Goal: Task Accomplishment & Management: Complete application form

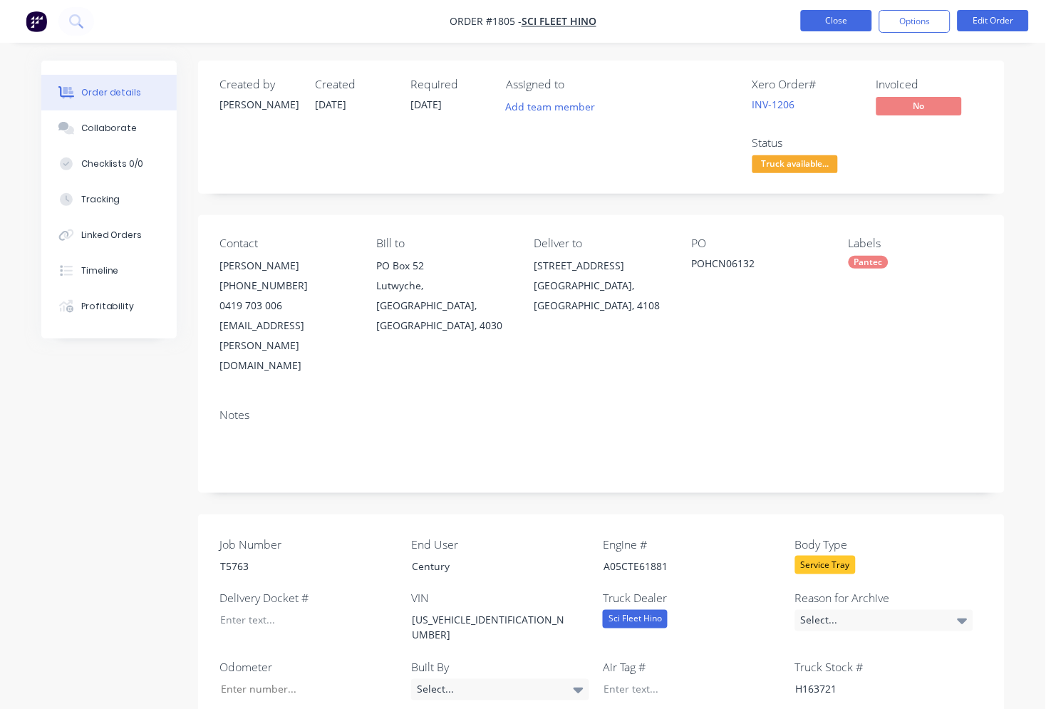
click at [838, 22] on button "Close" at bounding box center [836, 20] width 71 height 21
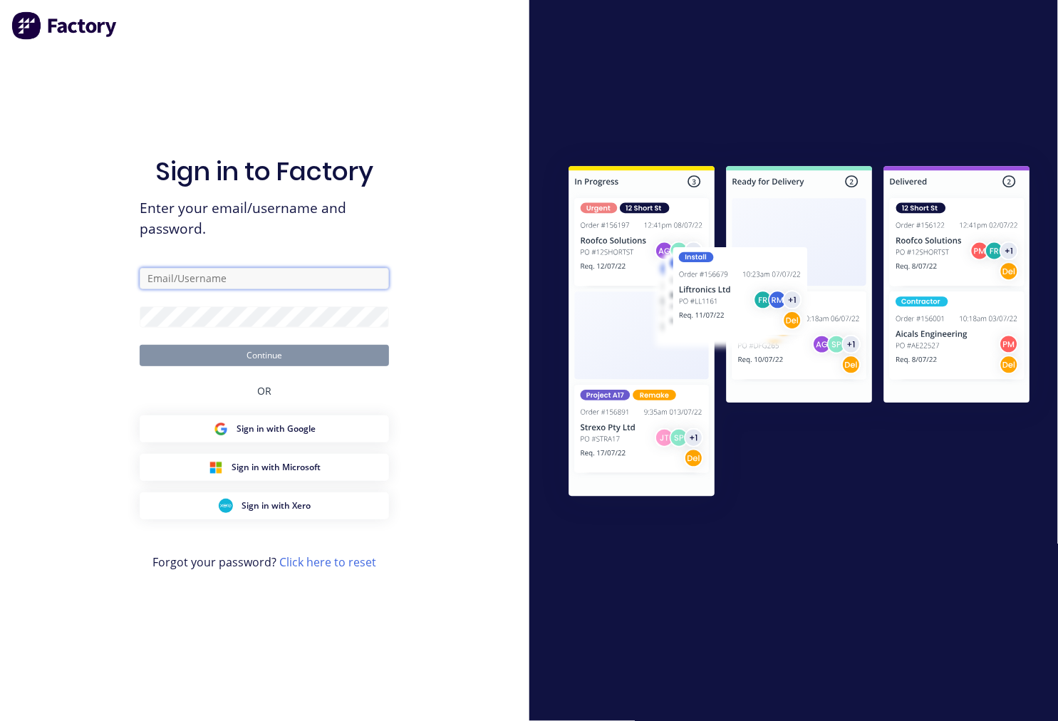
type input "[EMAIL_ADDRESS][DOMAIN_NAME]"
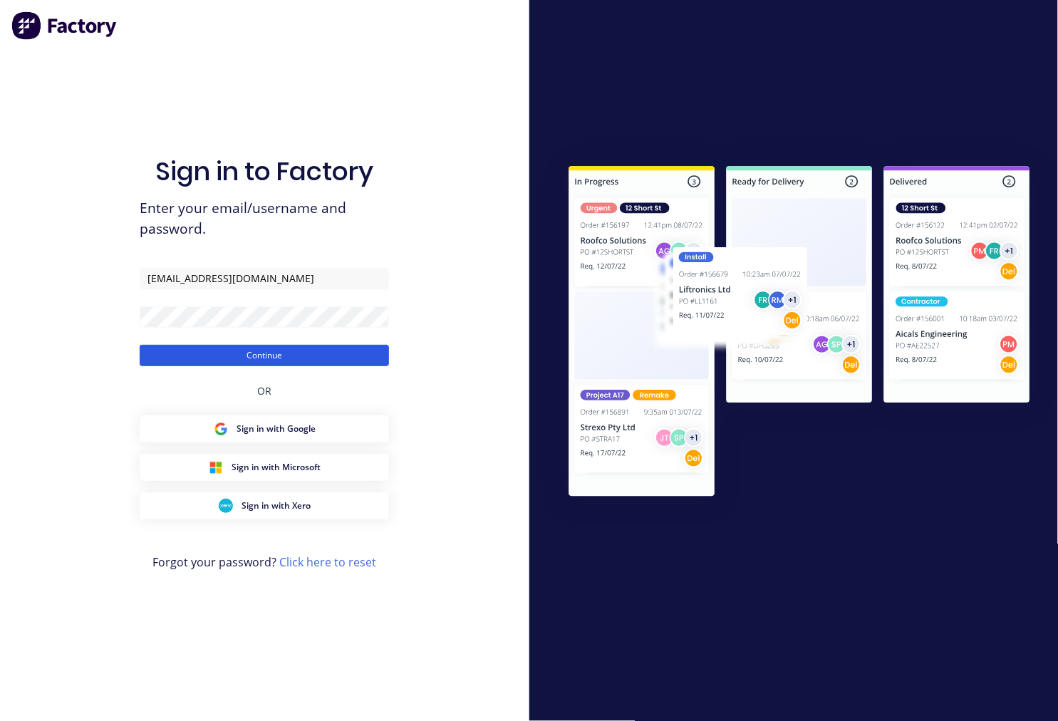
click at [238, 358] on button "Continue" at bounding box center [264, 355] width 249 height 21
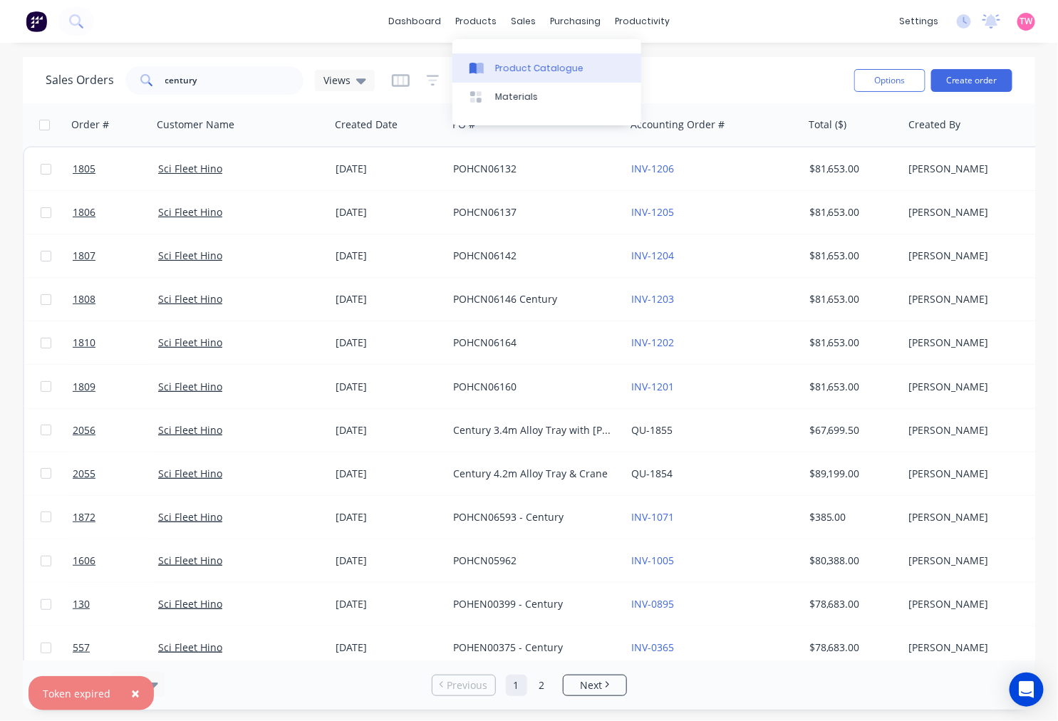
click at [493, 63] on link "Product Catalogue" at bounding box center [546, 67] width 189 height 28
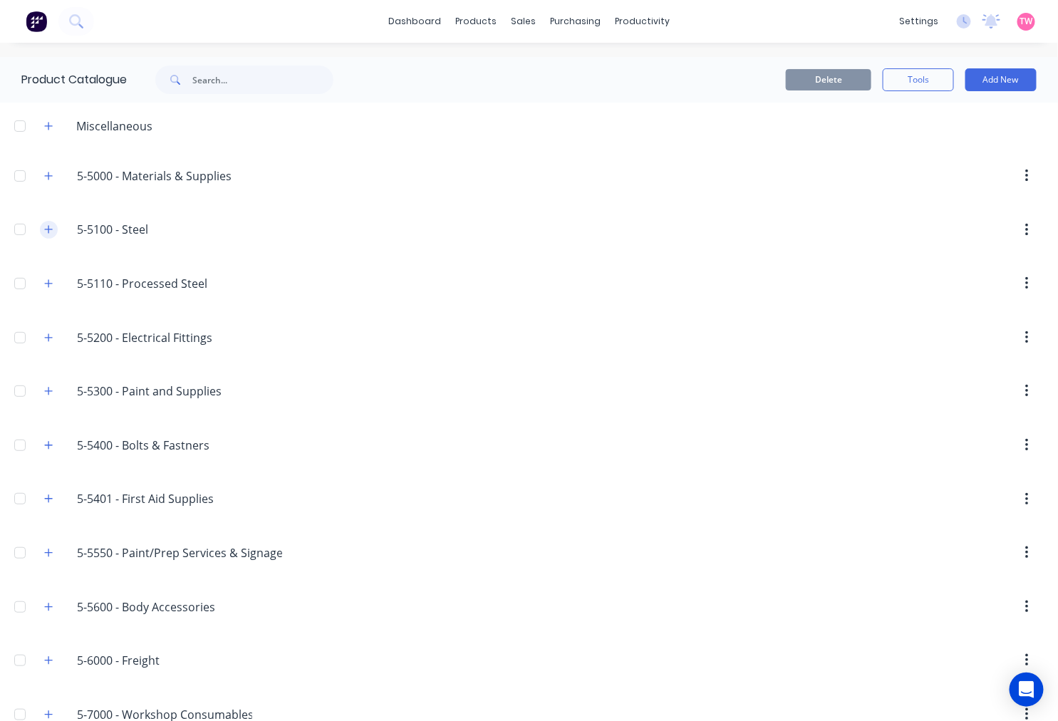
click at [50, 228] on icon "button" at bounding box center [48, 229] width 9 height 10
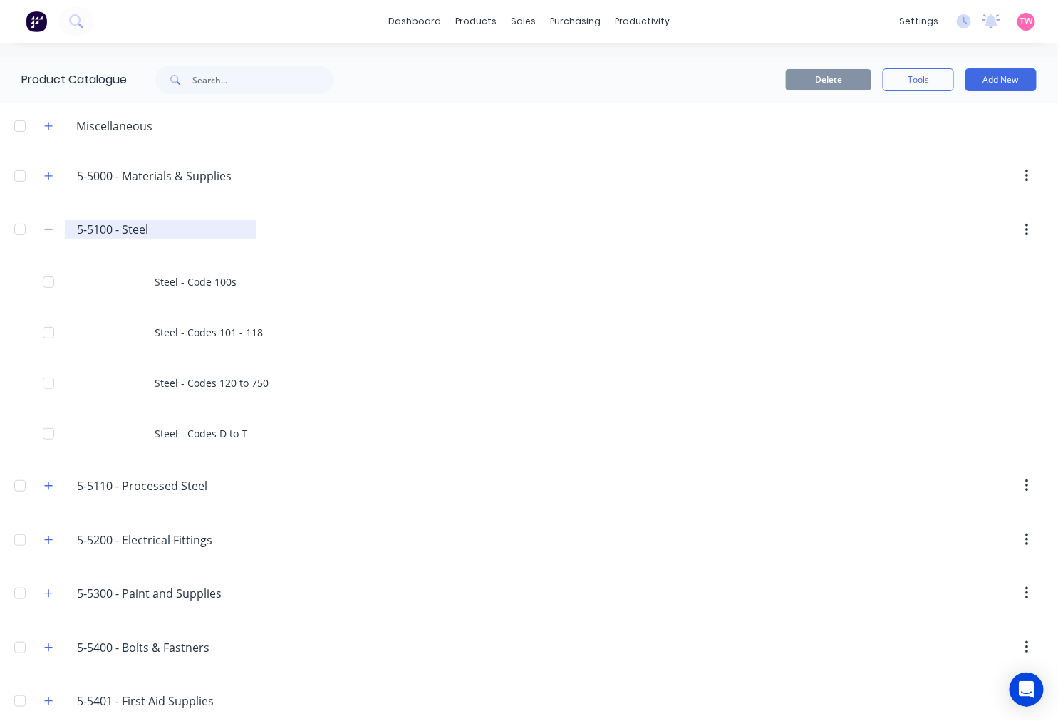
click at [147, 225] on input "5-5100 - Steel" at bounding box center [161, 229] width 169 height 17
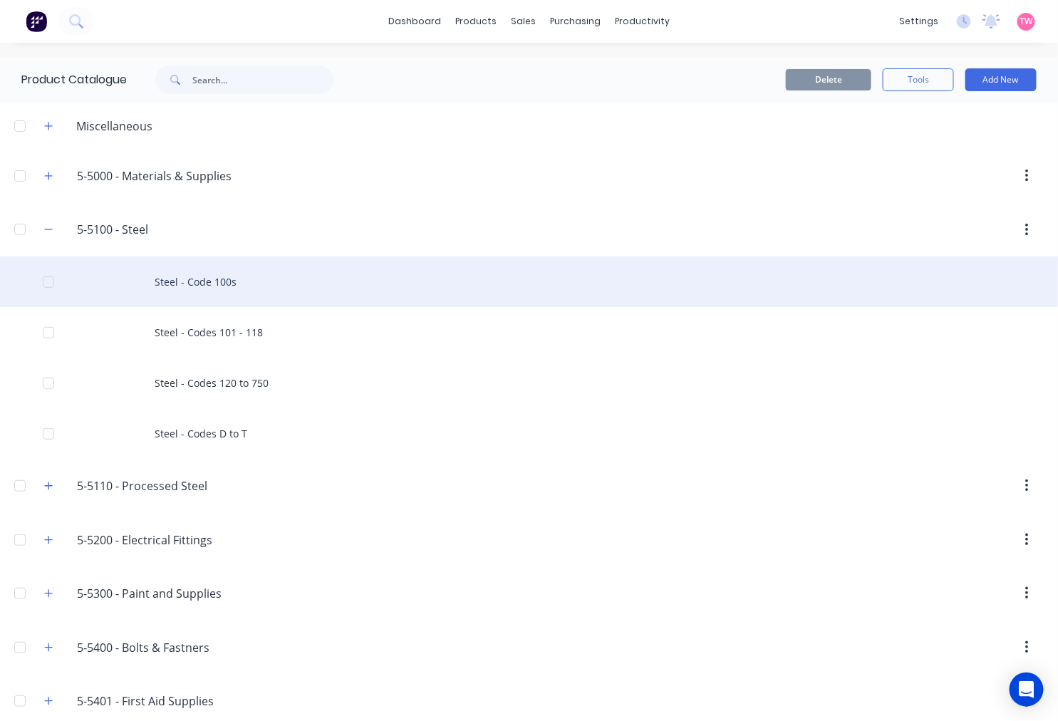
click at [175, 282] on div "Steel - Code 100s" at bounding box center [529, 281] width 1058 height 51
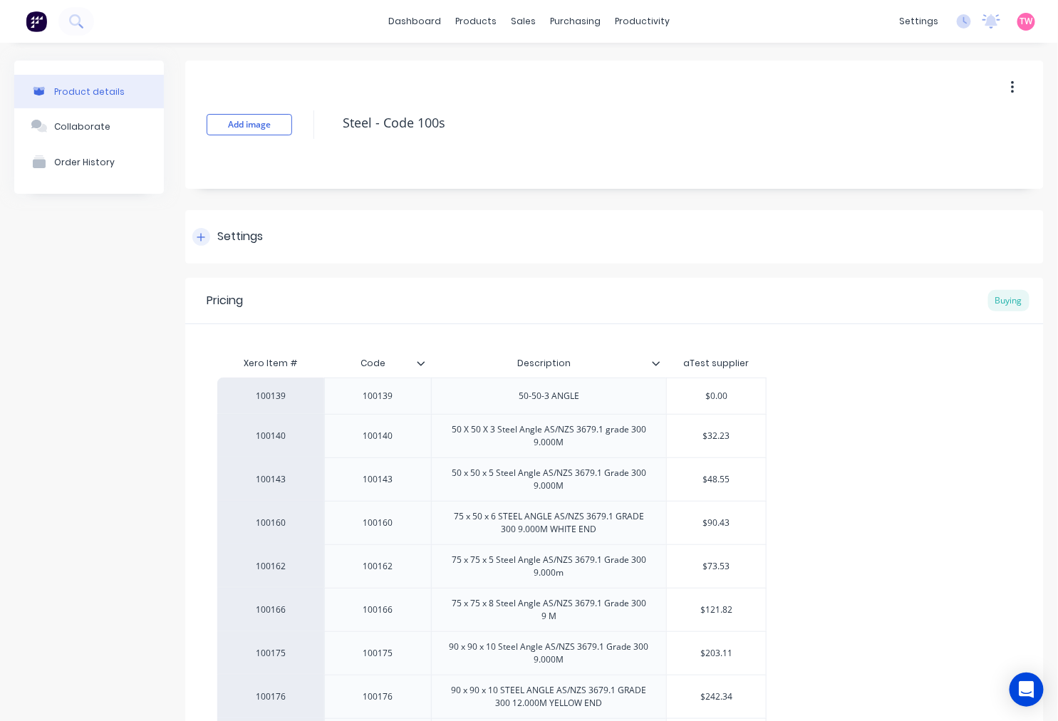
click at [222, 238] on div "Settings" at bounding box center [240, 237] width 46 height 18
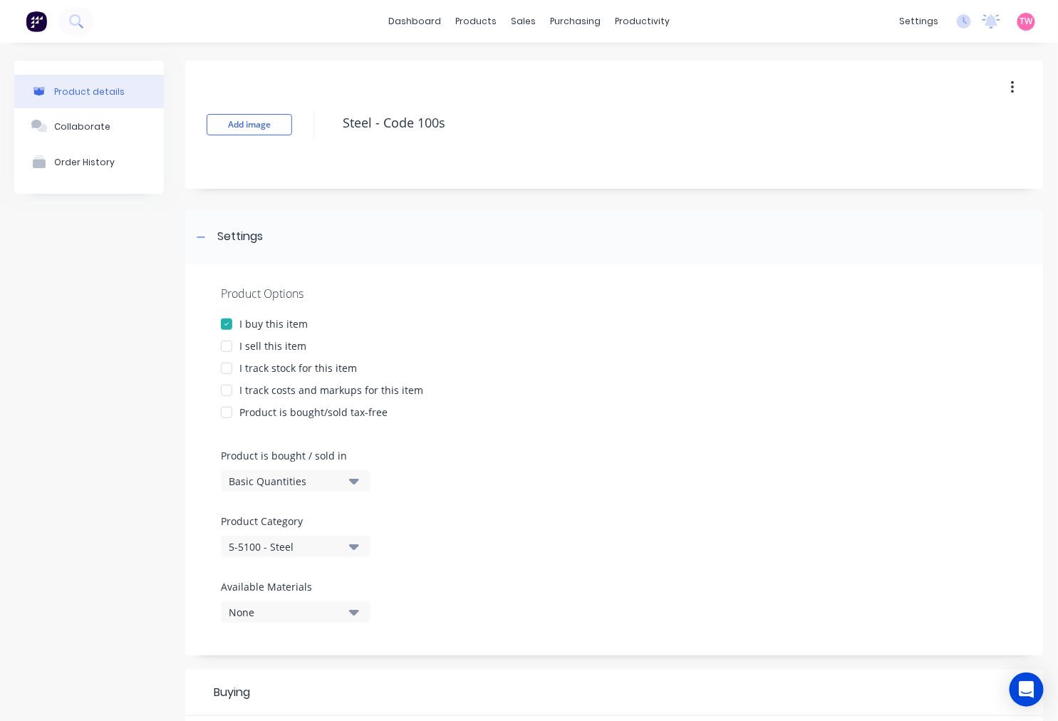
click at [98, 93] on div "Product details" at bounding box center [89, 91] width 71 height 11
click at [74, 95] on div "Product details" at bounding box center [89, 91] width 71 height 11
click at [510, 70] on div "Product Catalogue" at bounding box center [533, 68] width 88 height 13
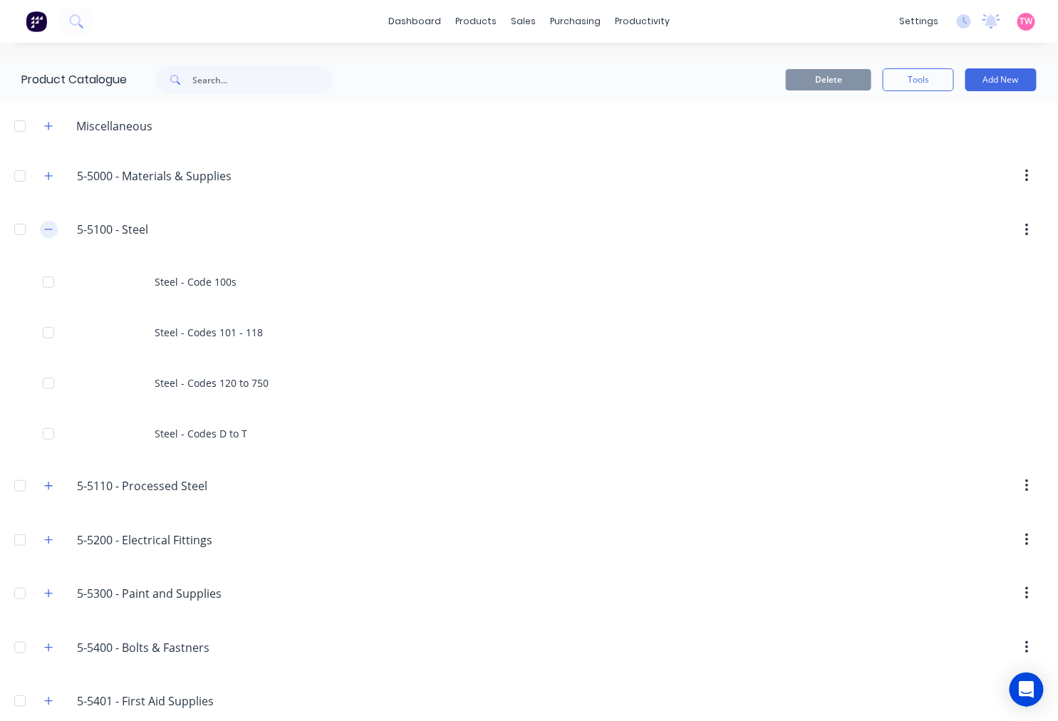
click at [44, 231] on icon "button" at bounding box center [48, 229] width 9 height 10
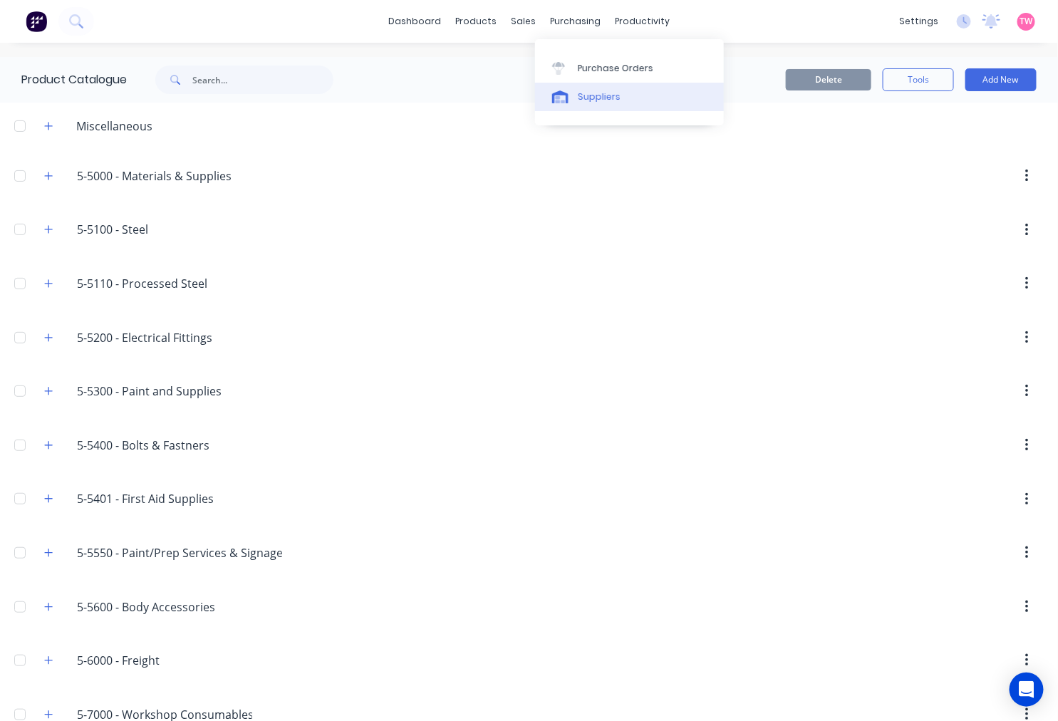
click at [601, 94] on div "Suppliers" at bounding box center [599, 96] width 43 height 13
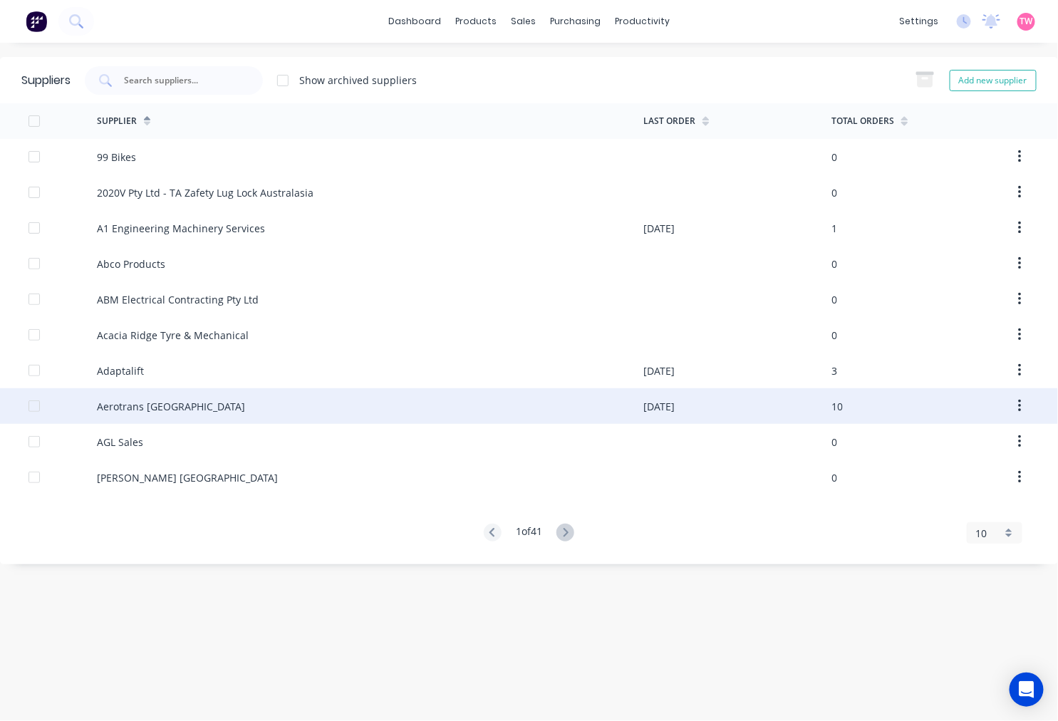
click at [144, 401] on div "Aerotrans Australia" at bounding box center [171, 406] width 148 height 15
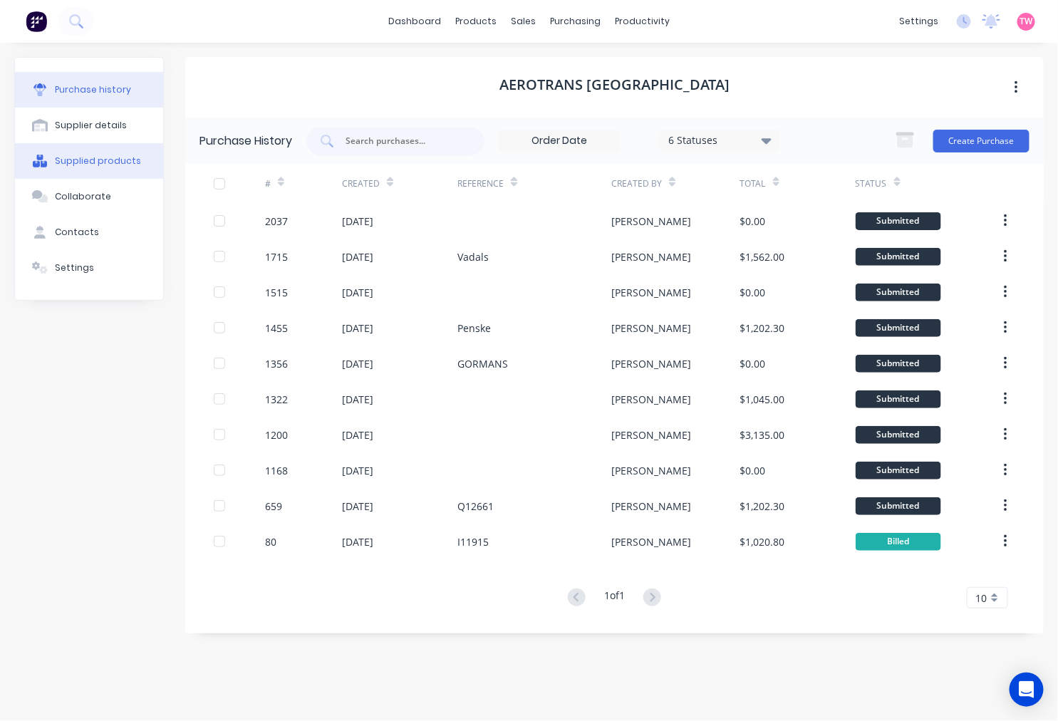
click at [93, 162] on div "Supplied products" at bounding box center [98, 161] width 86 height 13
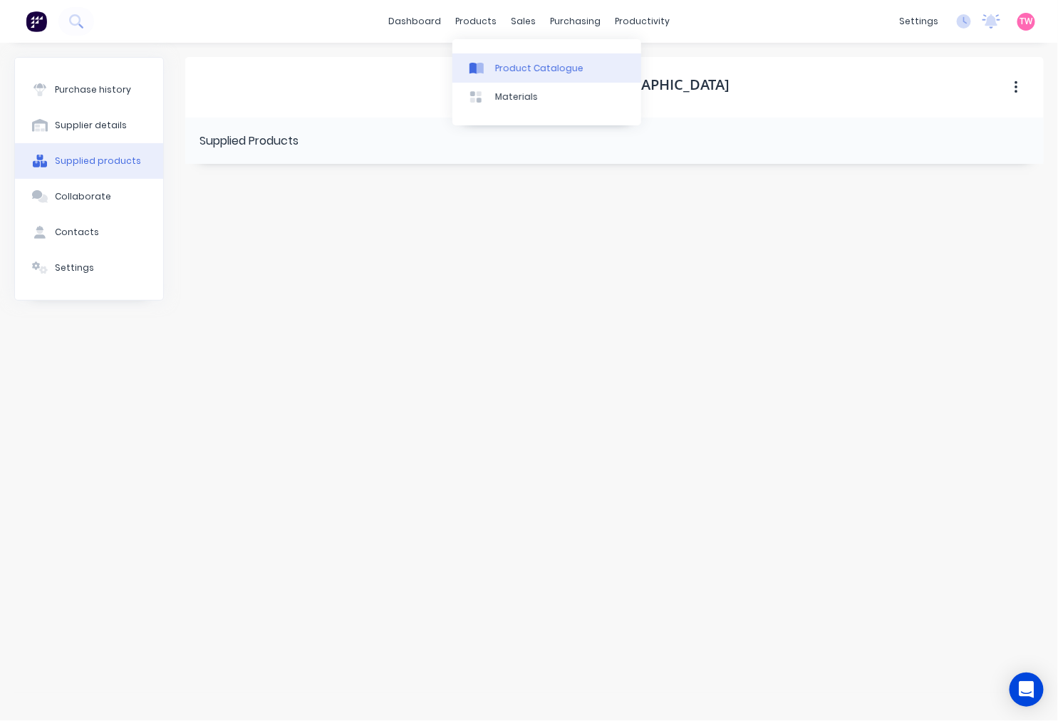
click at [508, 64] on div "Product Catalogue" at bounding box center [539, 68] width 88 height 13
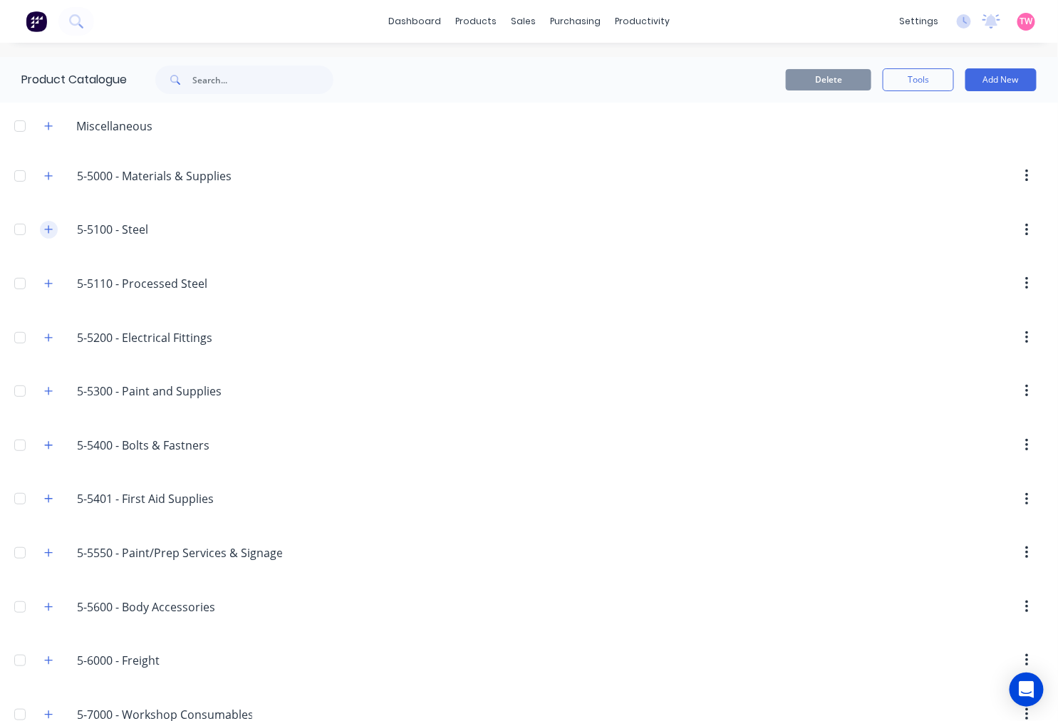
click at [46, 224] on icon "button" at bounding box center [48, 229] width 9 height 10
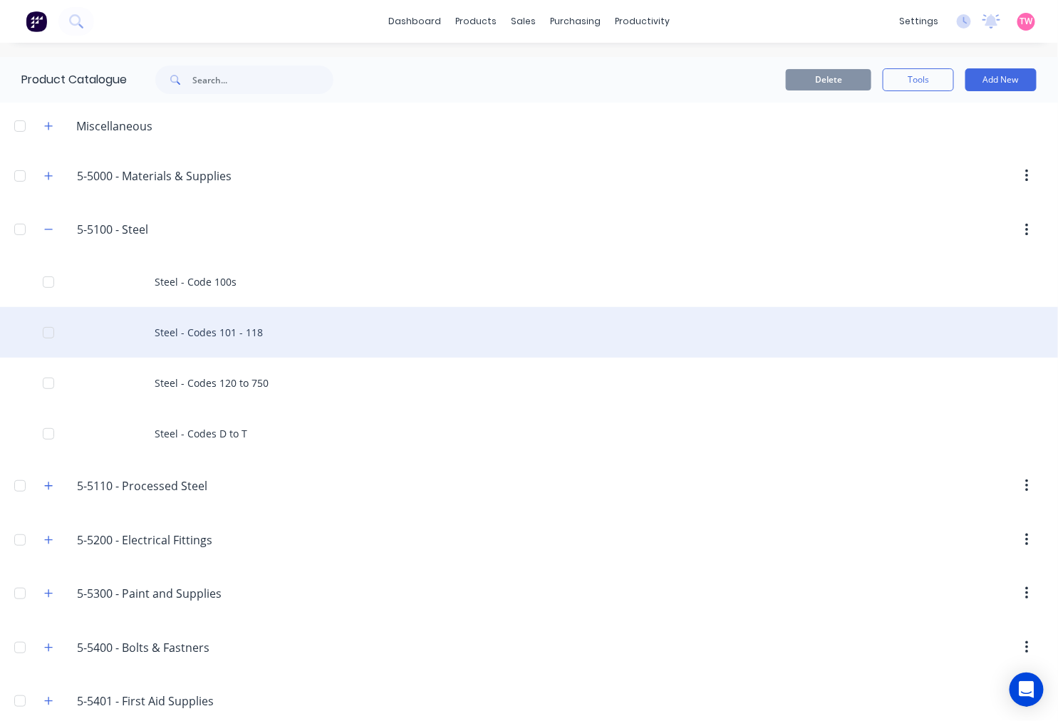
click at [282, 333] on div "Steel - Codes 101 - 118" at bounding box center [529, 332] width 1058 height 51
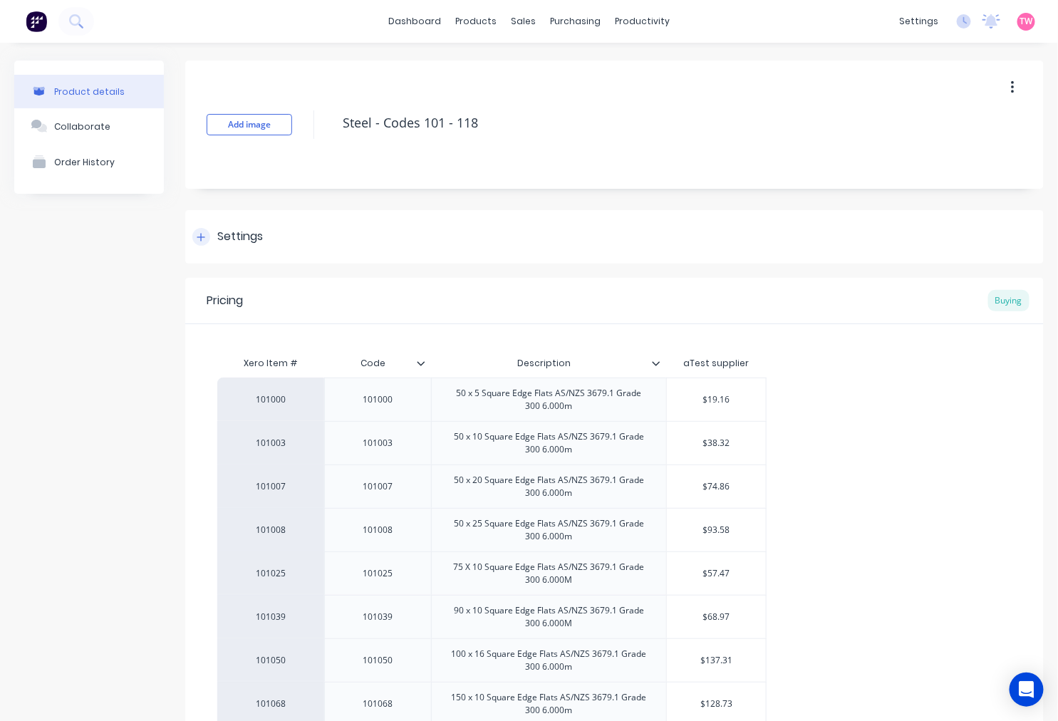
click at [239, 225] on div "Settings" at bounding box center [614, 236] width 858 height 53
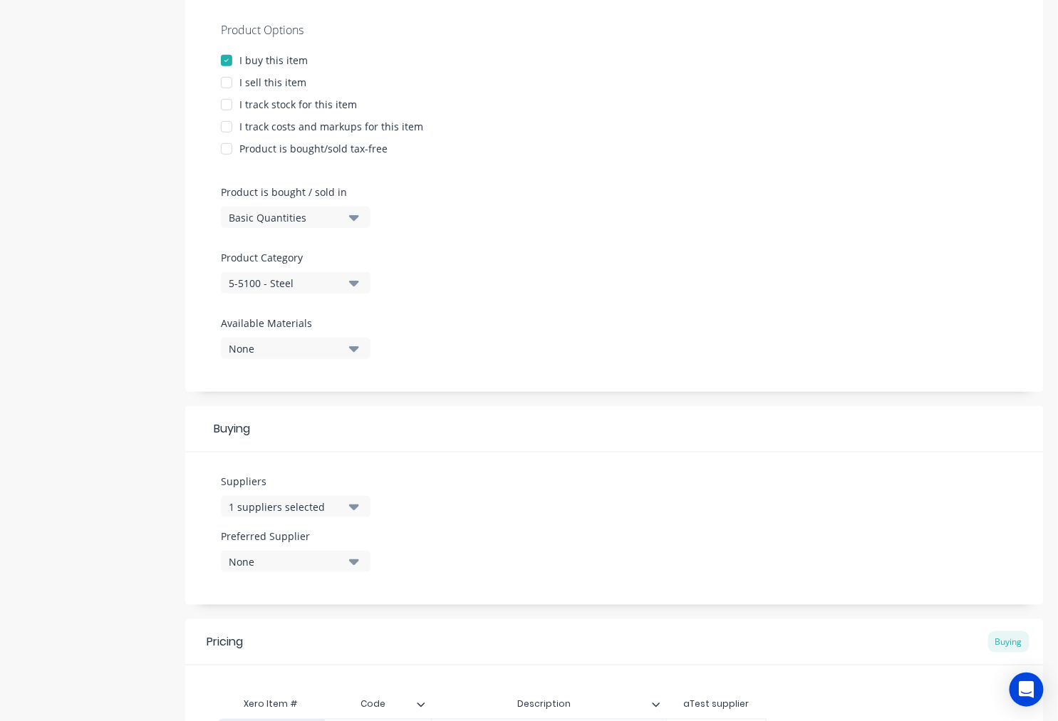
scroll to position [395, 0]
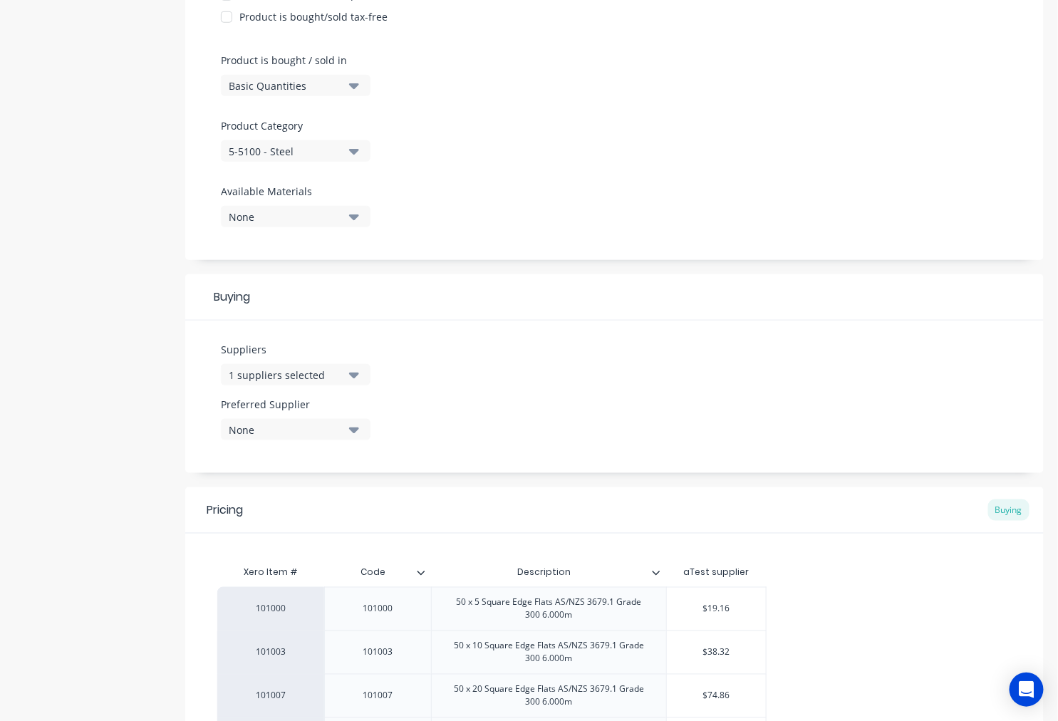
click at [358, 371] on icon "button" at bounding box center [354, 375] width 10 height 16
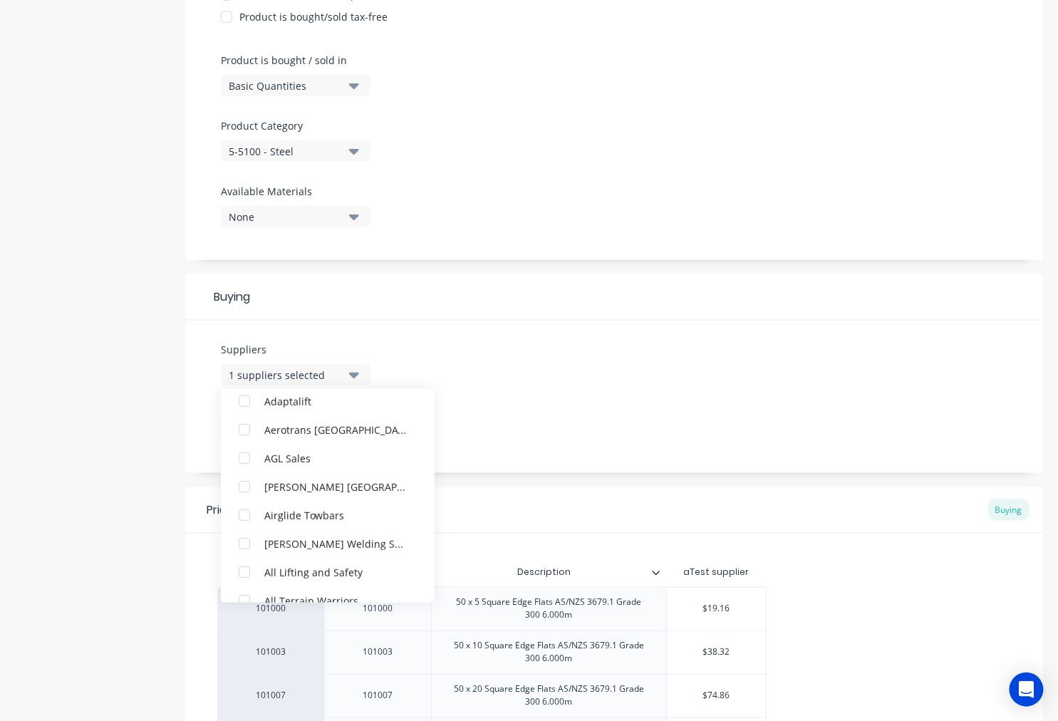
scroll to position [0, 0]
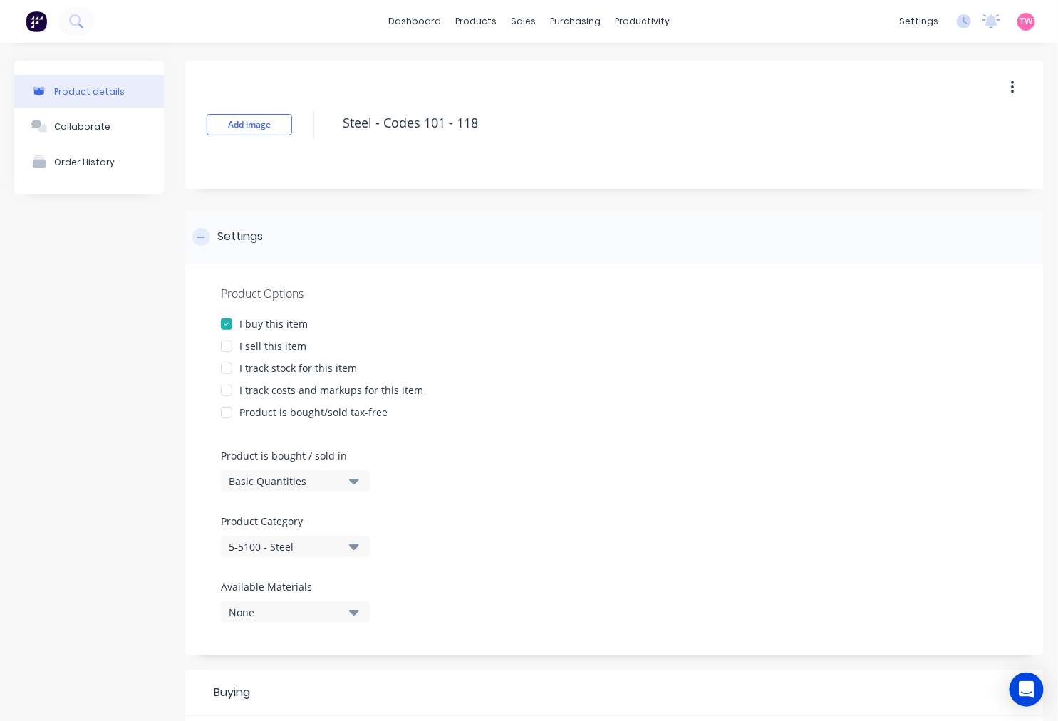
click at [205, 235] on div at bounding box center [201, 237] width 18 height 18
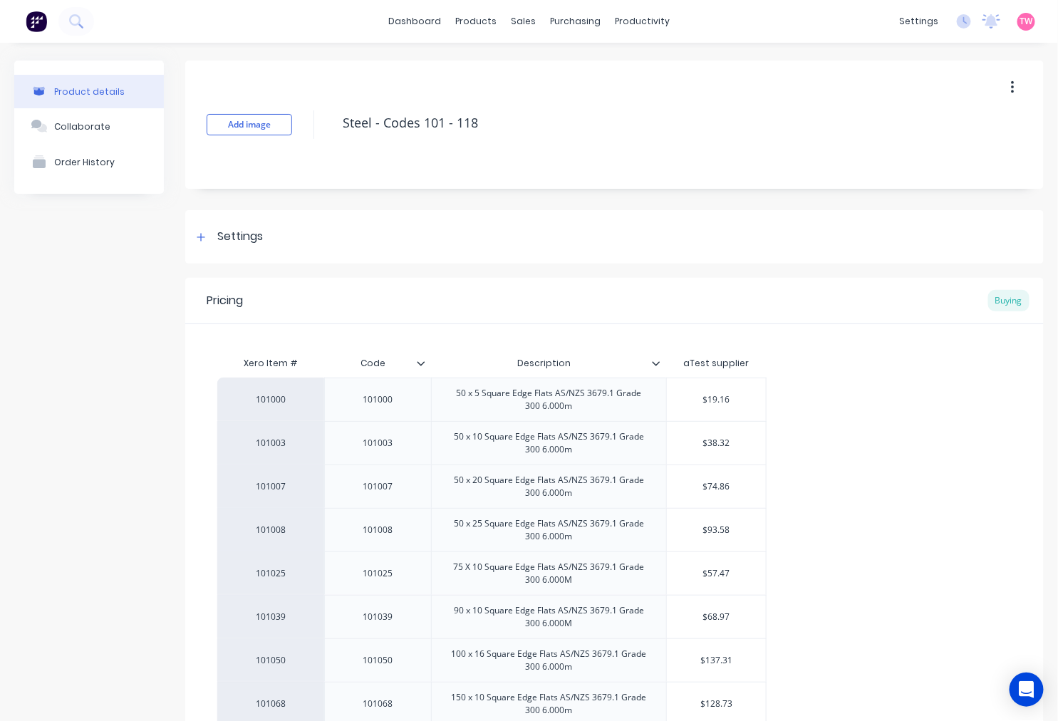
click at [84, 88] on div "Product details" at bounding box center [89, 91] width 71 height 11
click at [502, 66] on div "Product Catalogue" at bounding box center [533, 68] width 88 height 13
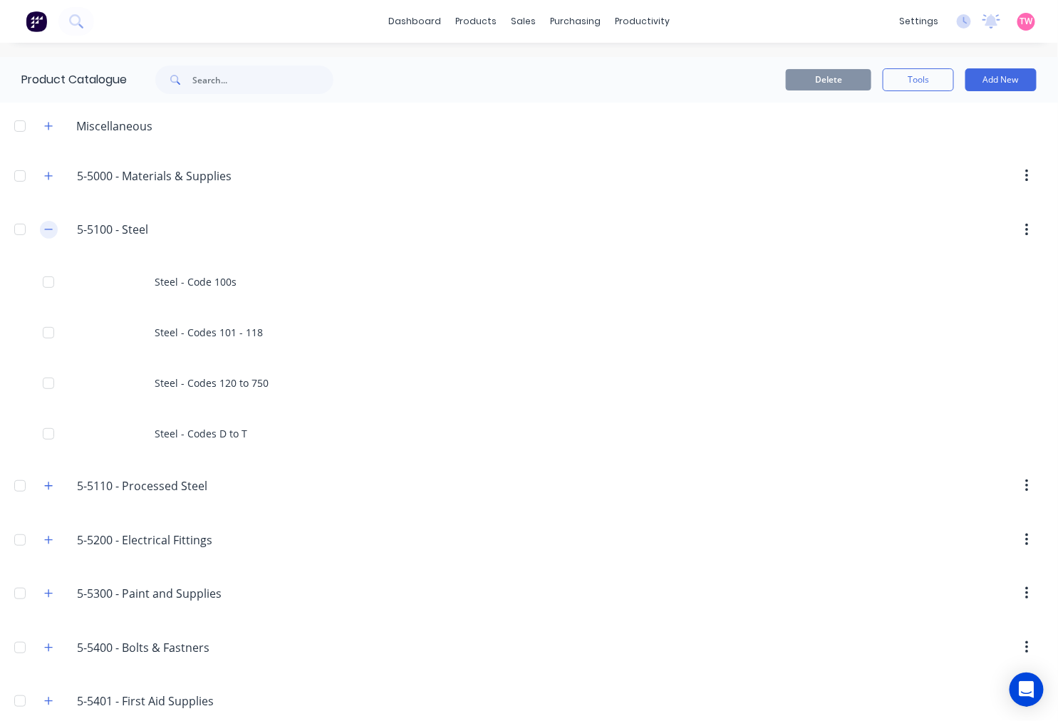
click at [48, 229] on icon "button" at bounding box center [49, 229] width 8 height 1
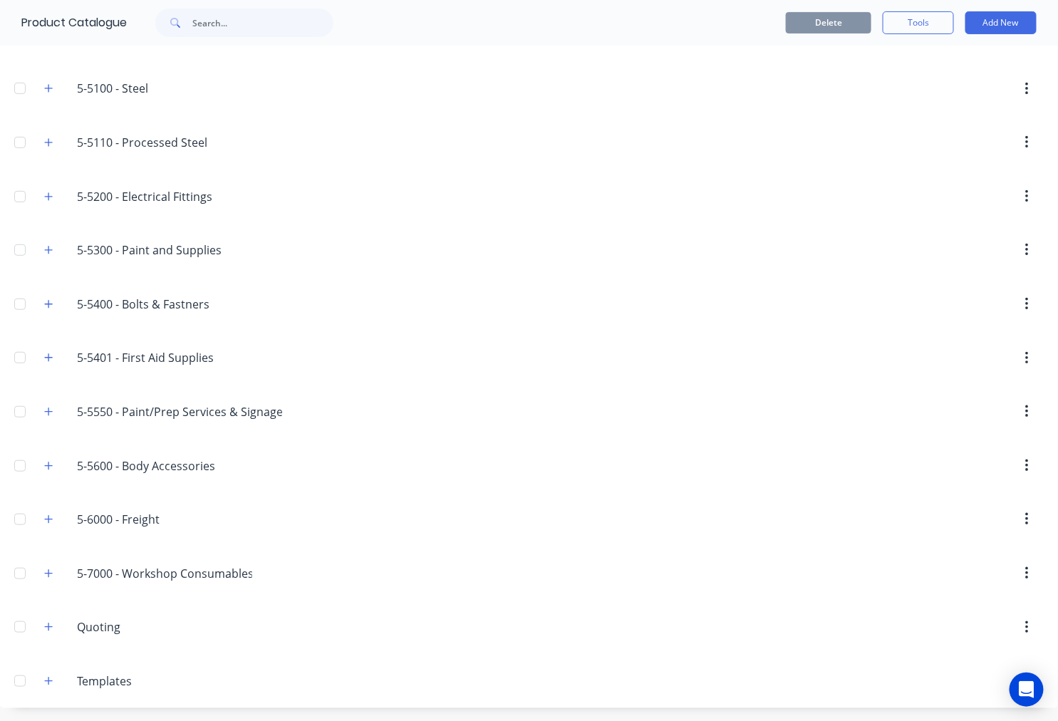
scroll to position [144, 0]
click at [53, 518] on icon "button" at bounding box center [48, 518] width 9 height 10
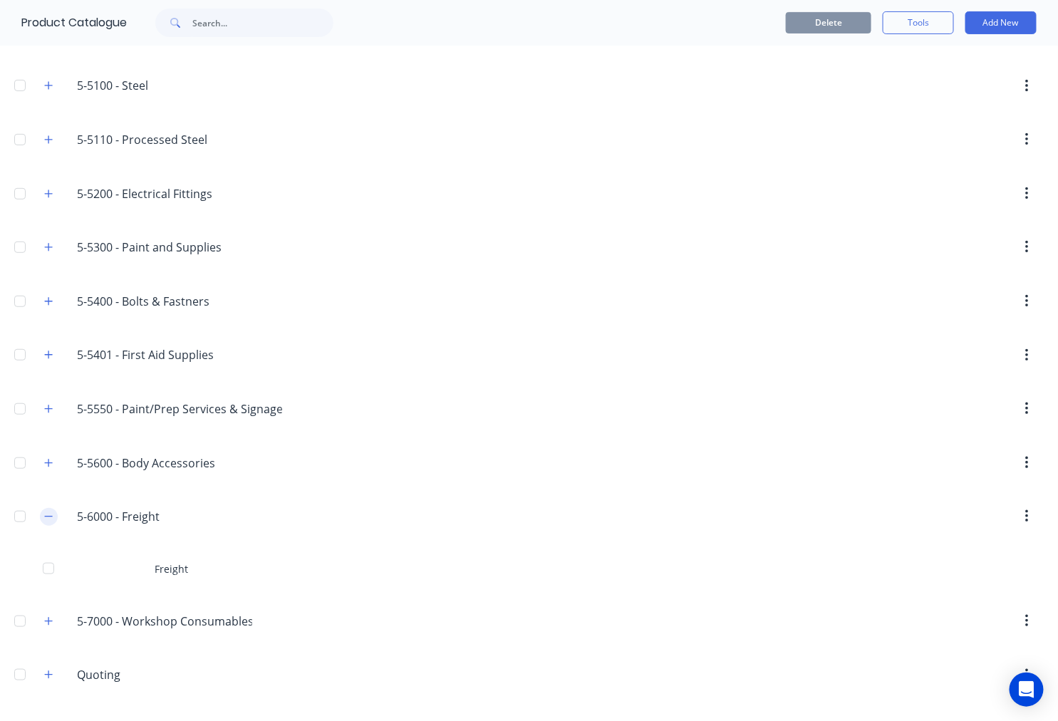
click at [53, 518] on icon "button" at bounding box center [48, 516] width 9 height 10
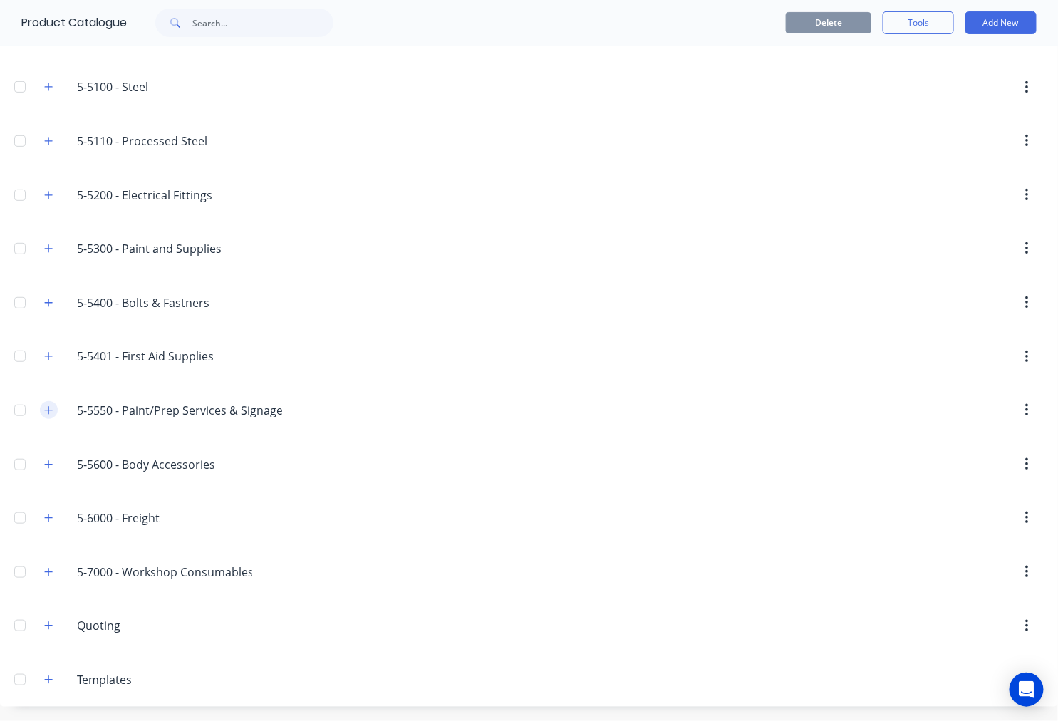
click at [43, 408] on button "button" at bounding box center [49, 410] width 18 height 18
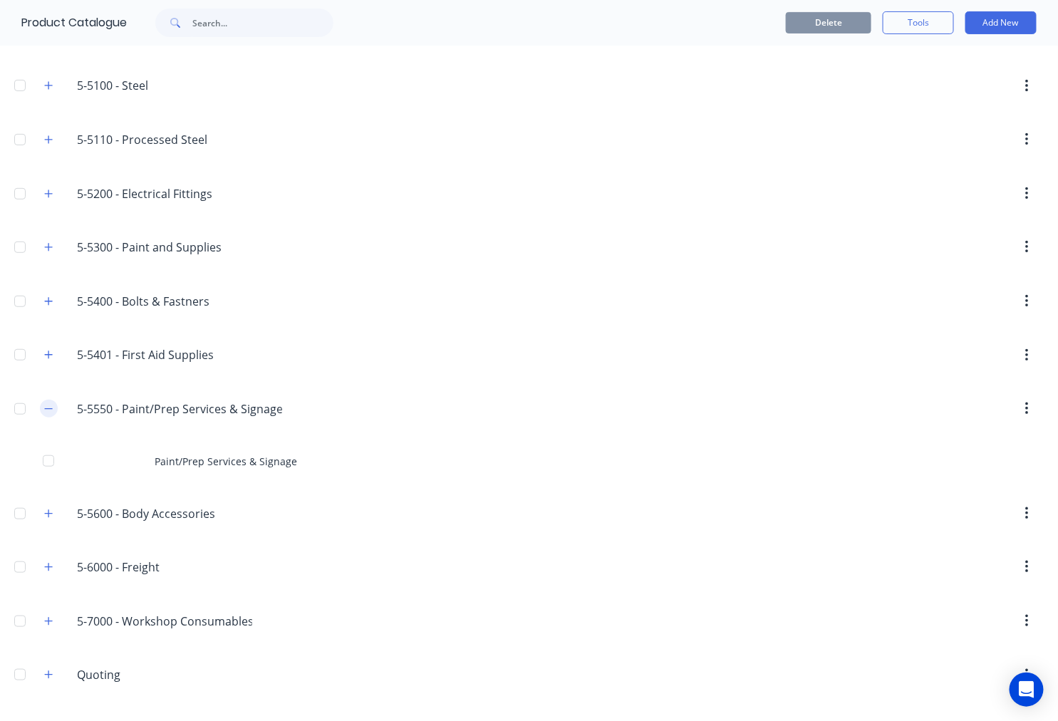
click at [43, 408] on button "button" at bounding box center [49, 409] width 18 height 18
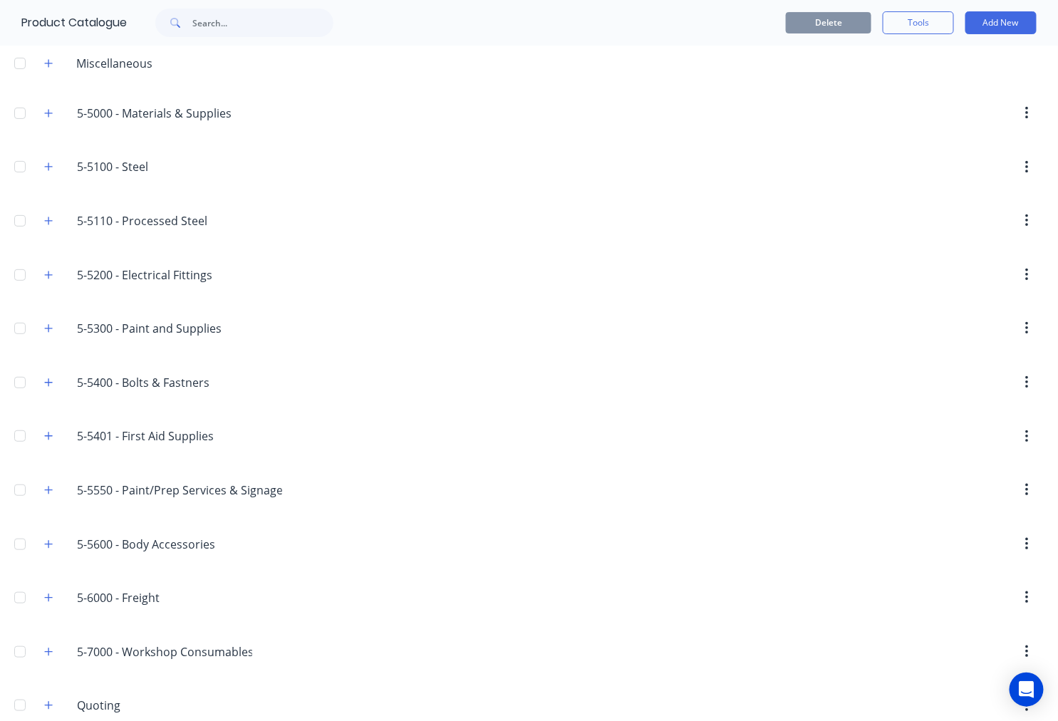
scroll to position [0, 0]
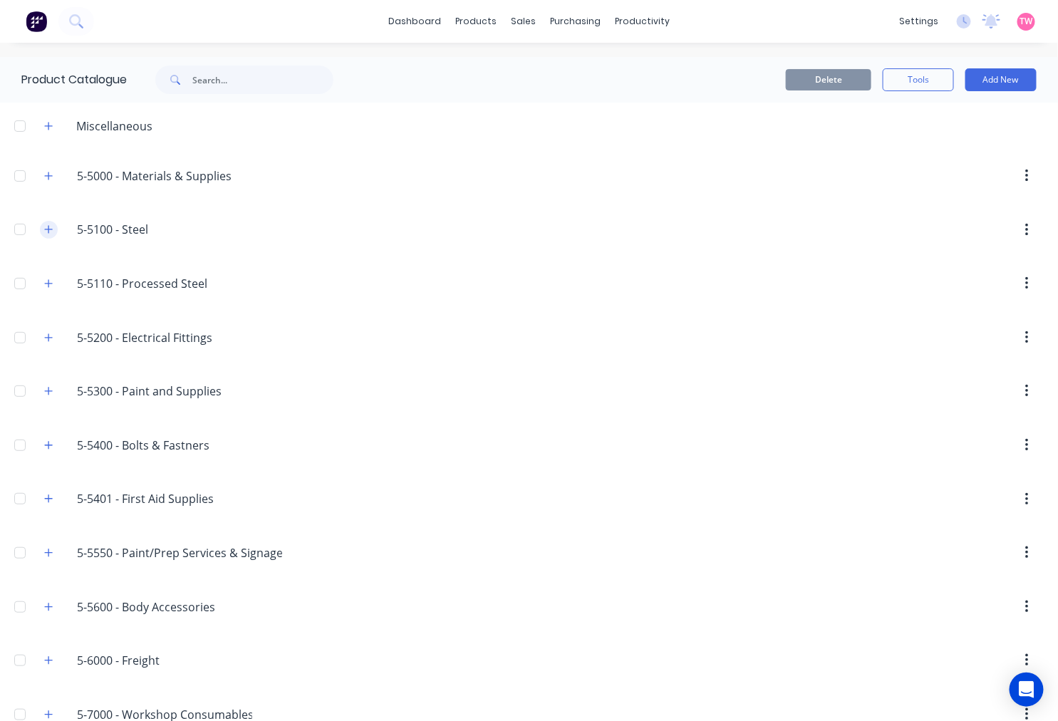
click at [46, 227] on icon "button" at bounding box center [48, 229] width 9 height 10
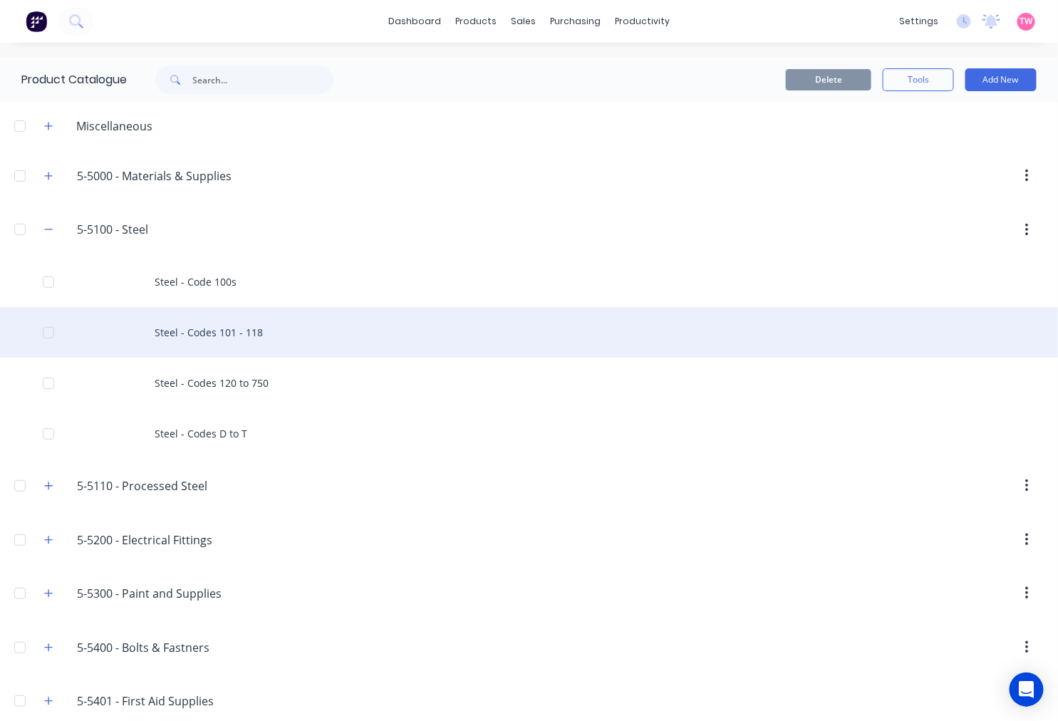
click at [214, 335] on div "Steel - Codes 101 - 118" at bounding box center [529, 332] width 1058 height 51
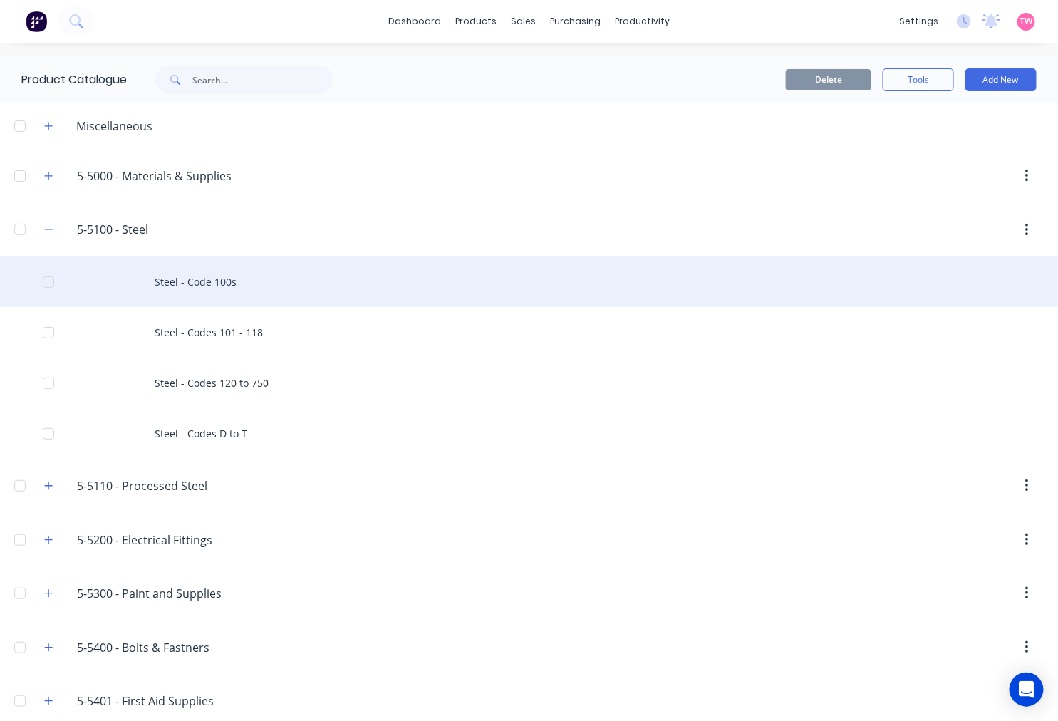
click at [199, 283] on div "Steel - Code 100s" at bounding box center [529, 281] width 1058 height 51
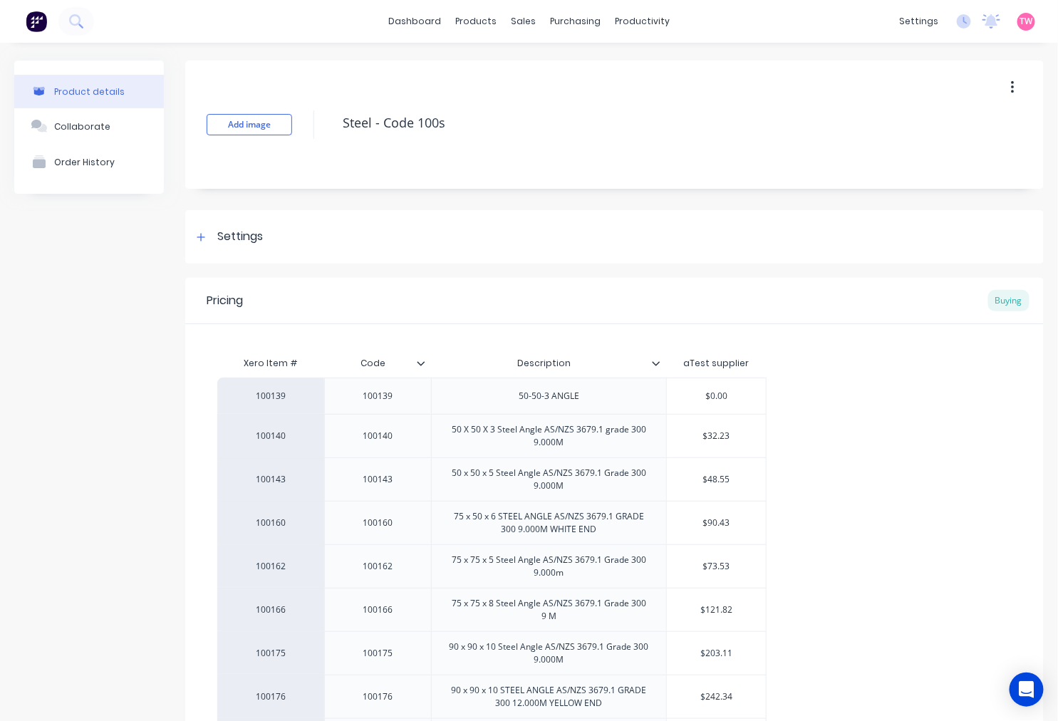
click at [88, 93] on div "Product details" at bounding box center [89, 91] width 71 height 11
click at [378, 400] on div "100139" at bounding box center [378, 396] width 71 height 19
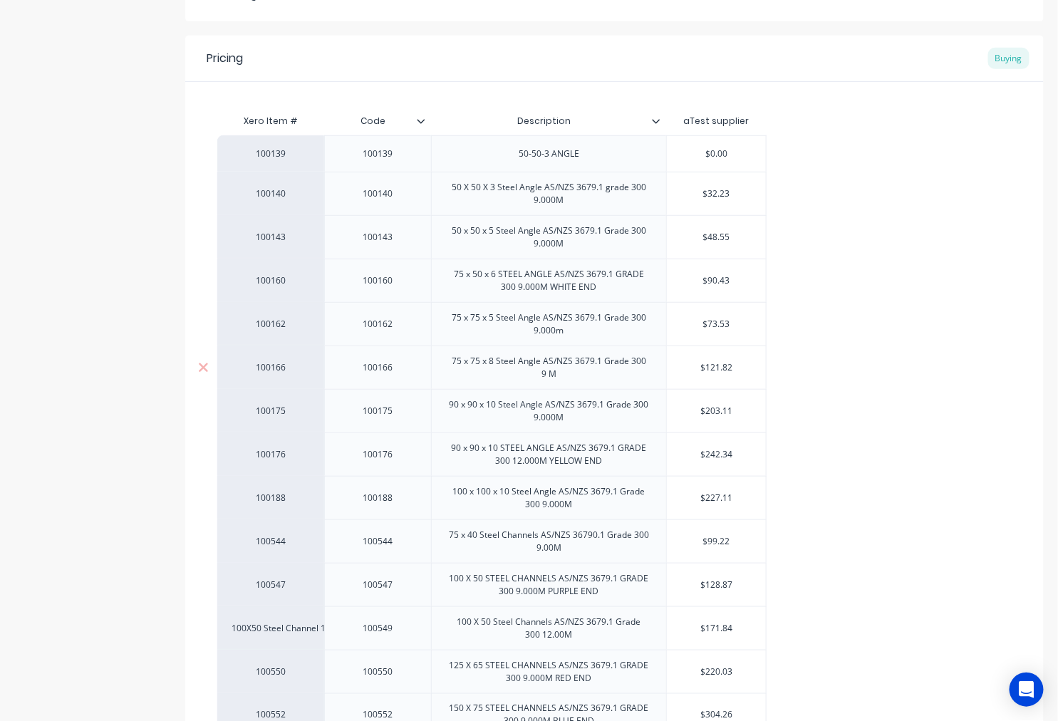
scroll to position [264, 0]
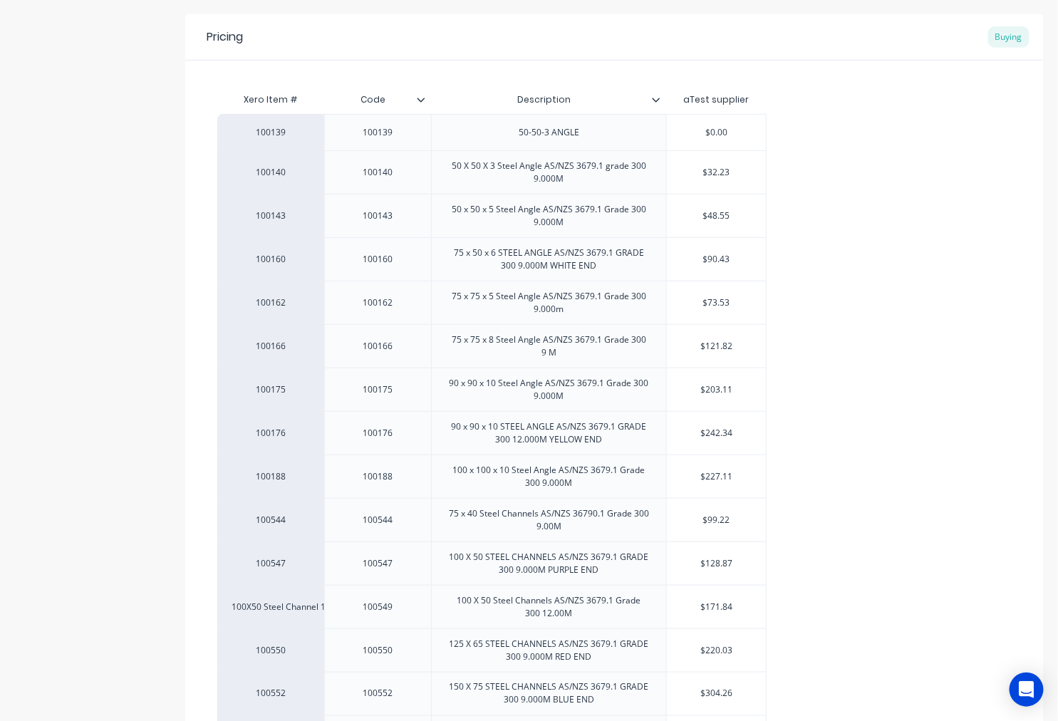
click at [422, 98] on icon at bounding box center [421, 100] width 8 height 4
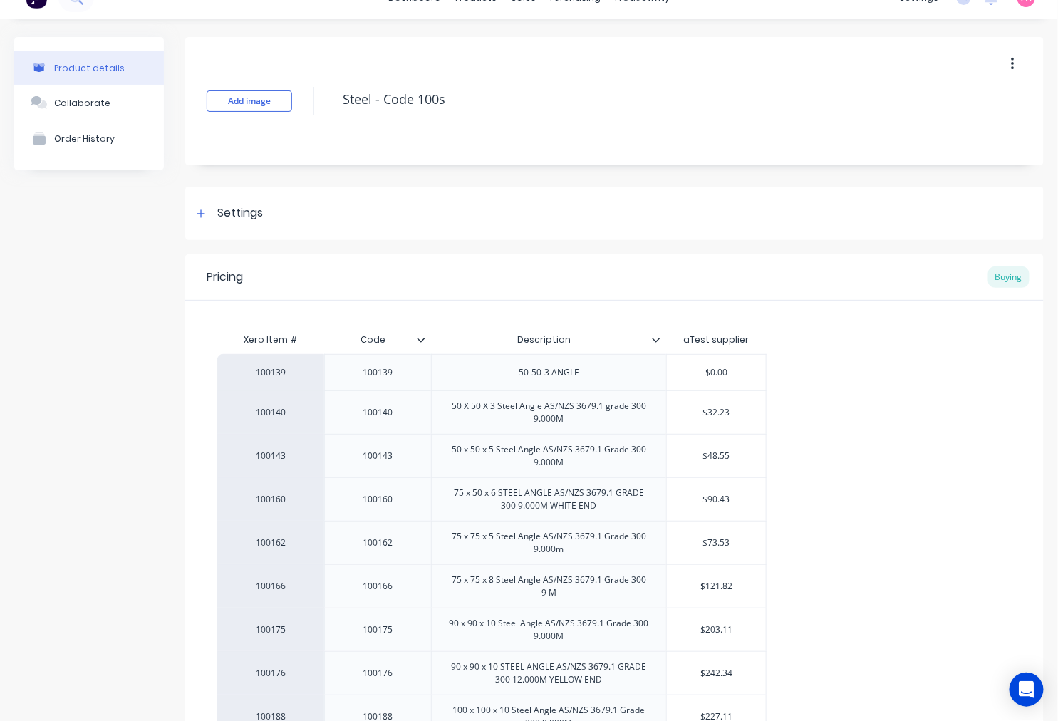
scroll to position [0, 0]
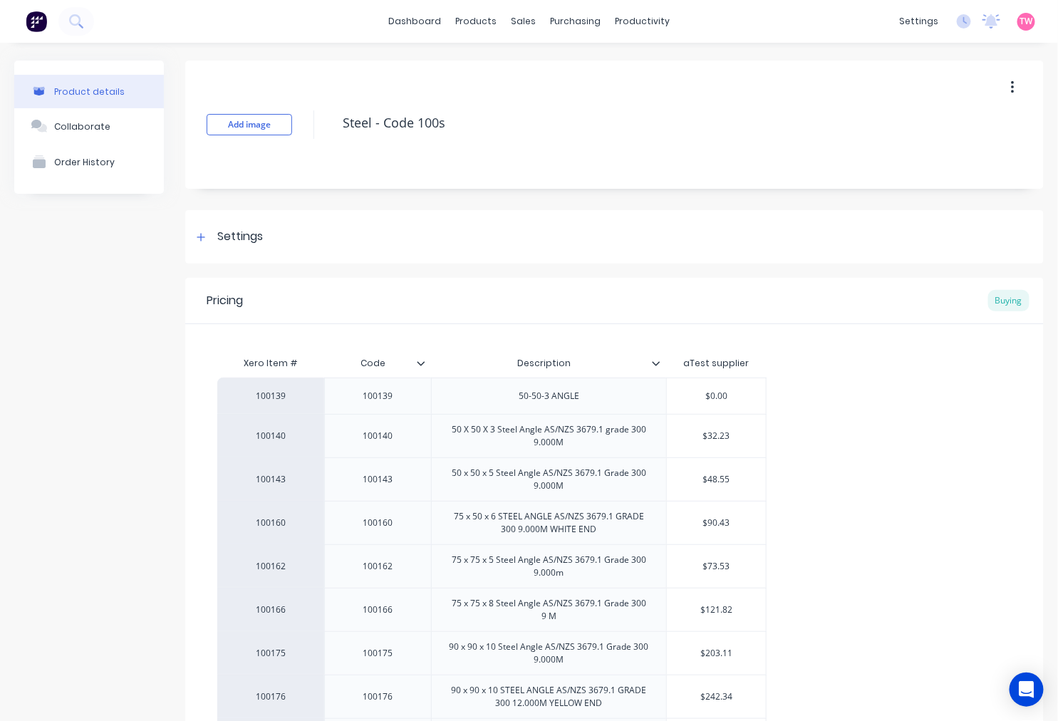
click at [90, 88] on div "Product details" at bounding box center [89, 91] width 71 height 11
click at [521, 63] on div "Product Catalogue" at bounding box center [533, 68] width 88 height 13
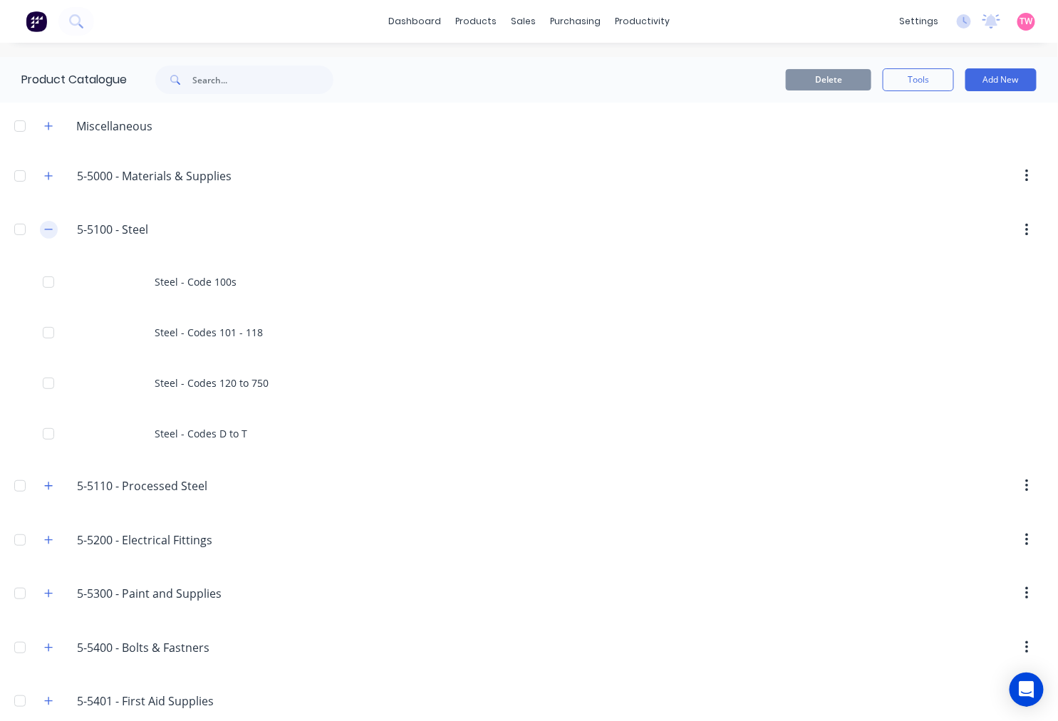
click at [53, 229] on icon "button" at bounding box center [48, 229] width 9 height 10
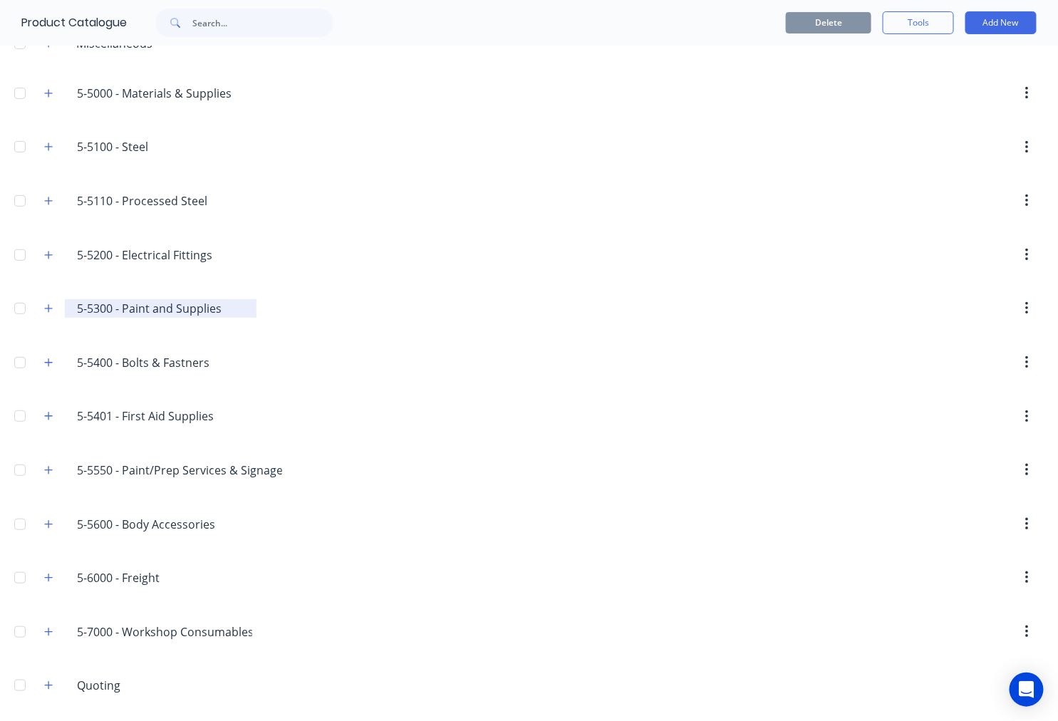
scroll to position [144, 0]
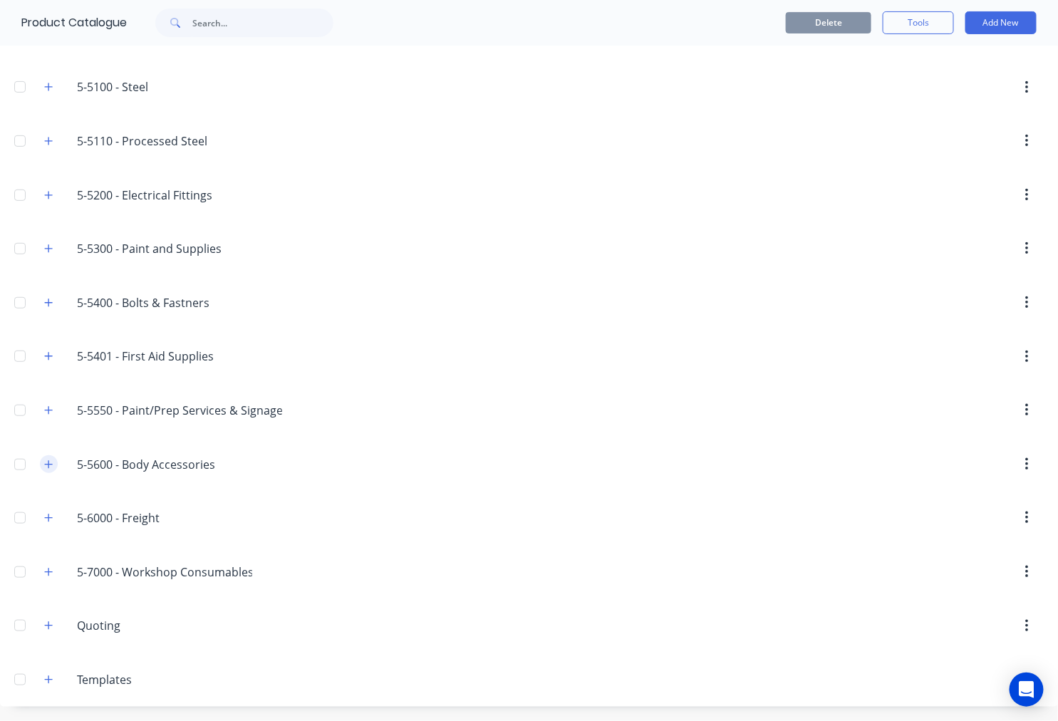
click at [46, 461] on icon "button" at bounding box center [48, 464] width 9 height 10
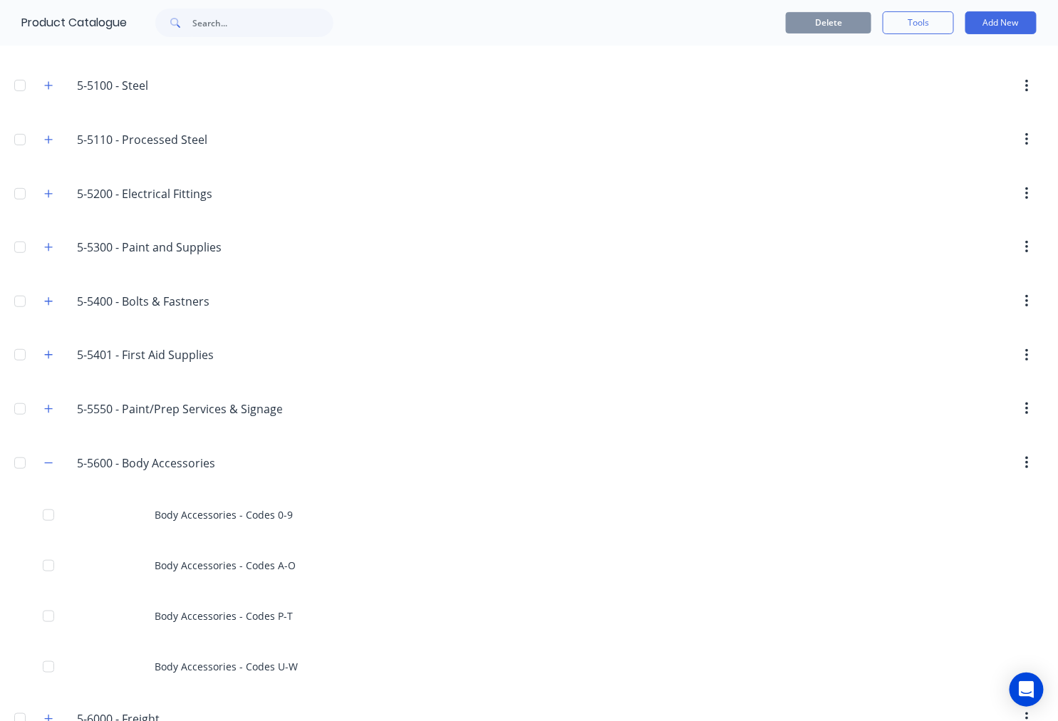
scroll to position [276, 0]
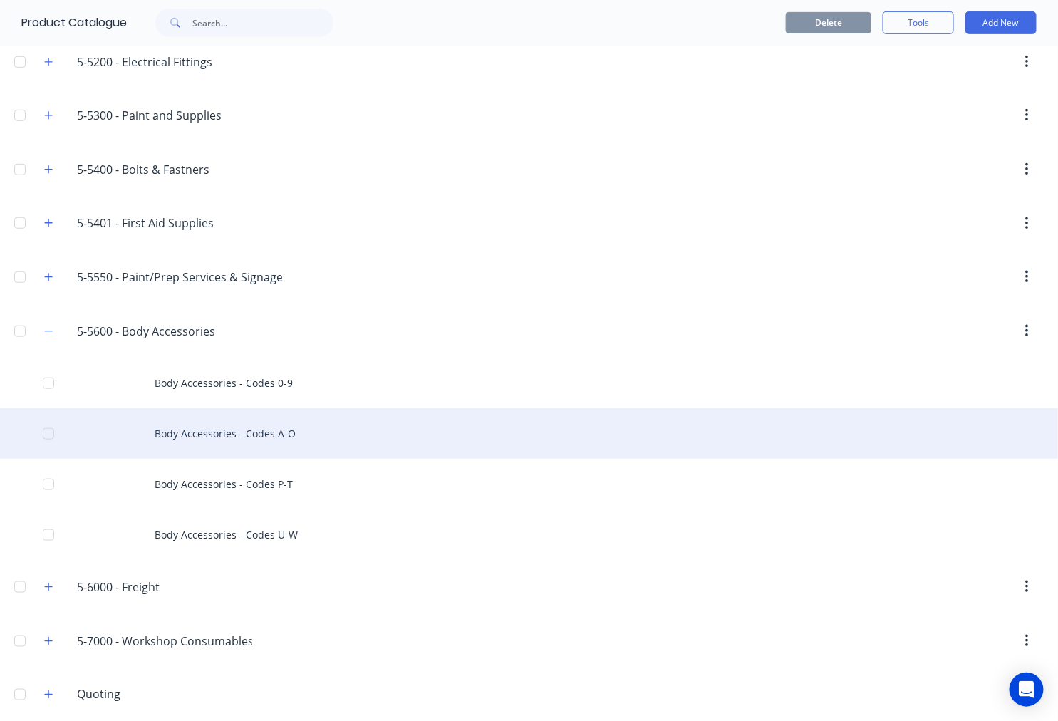
click at [215, 436] on div "Body Accessories - Codes A-O" at bounding box center [529, 433] width 1058 height 51
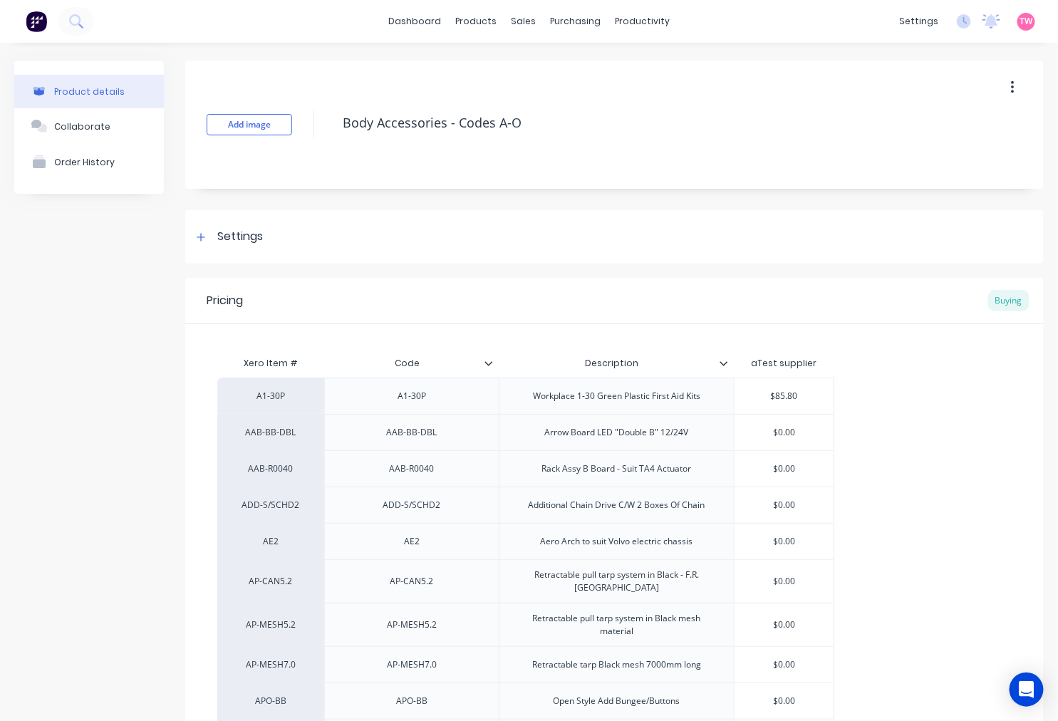
click at [98, 83] on button "Product details" at bounding box center [89, 91] width 150 height 33
click at [506, 70] on div "Product Catalogue" at bounding box center [533, 68] width 88 height 13
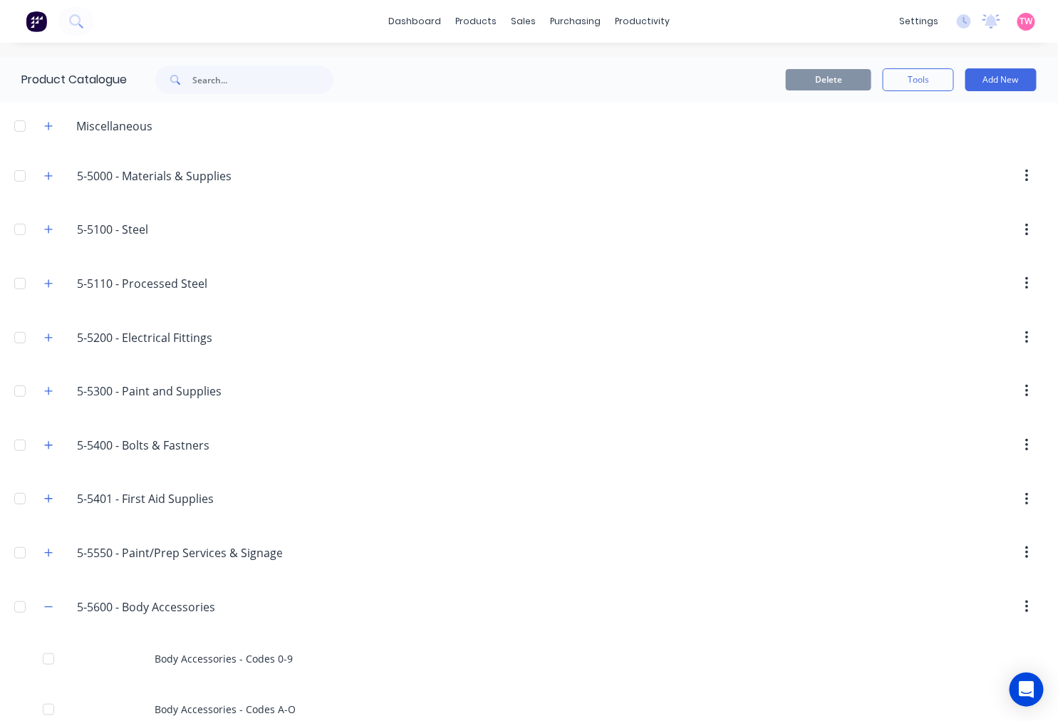
click at [381, 72] on div "Delete Tools Add New" at bounding box center [702, 79] width 667 height 23
click at [48, 607] on icon "button" at bounding box center [48, 607] width 9 height 10
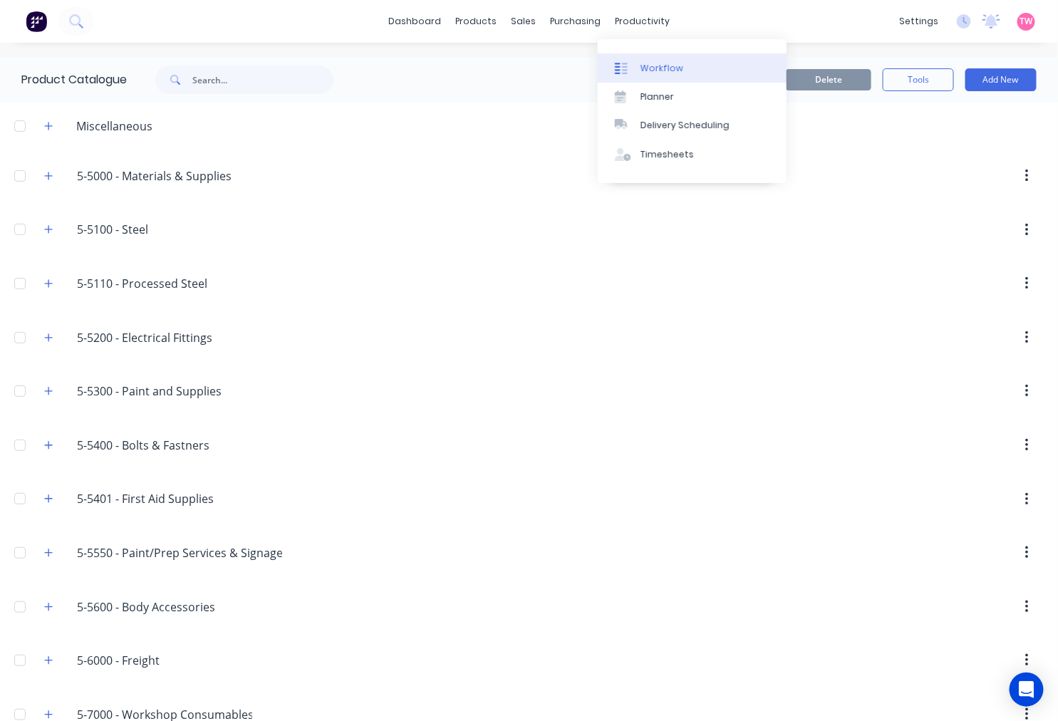
click at [645, 62] on div "Workflow" at bounding box center [661, 68] width 43 height 13
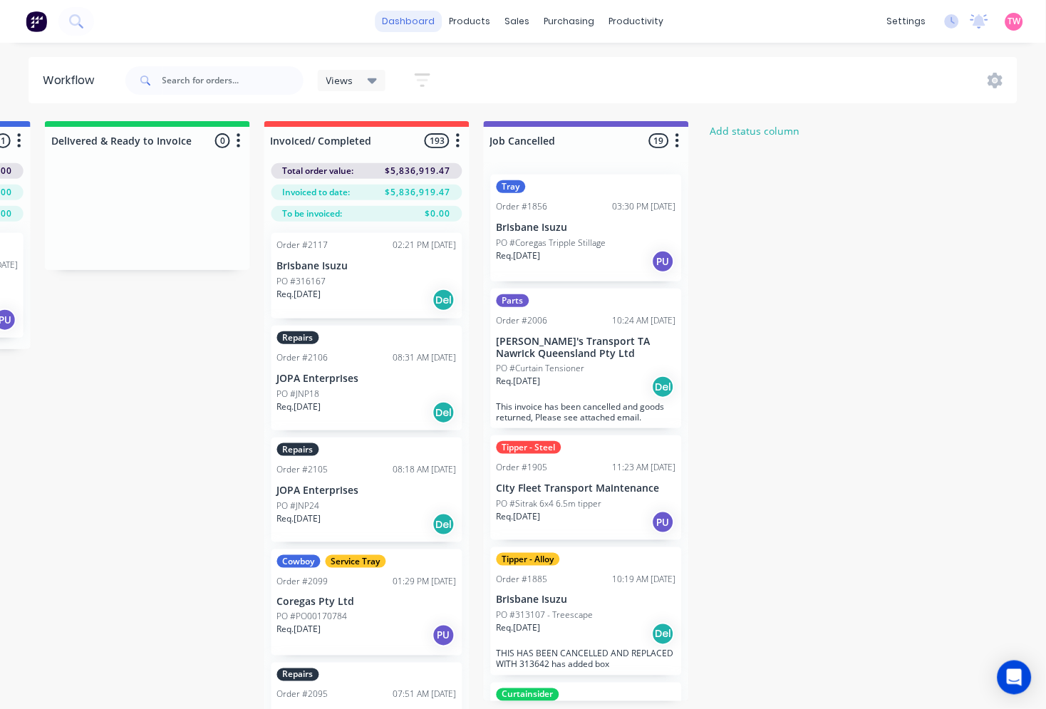
click at [430, 13] on link "dashboard" at bounding box center [408, 21] width 67 height 21
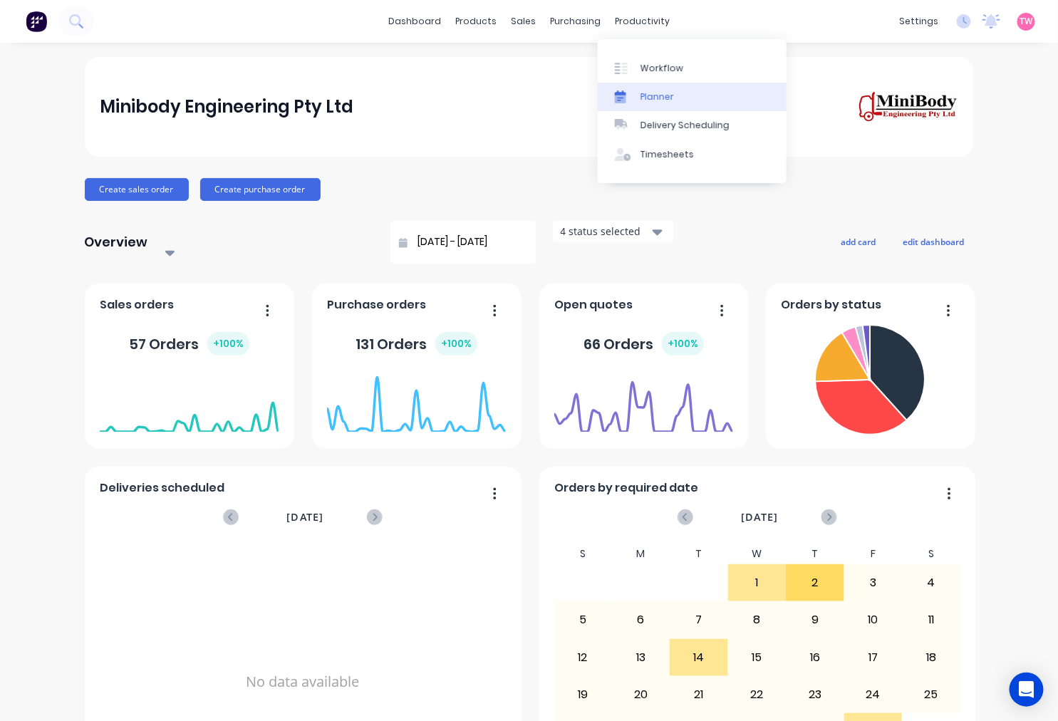
click at [645, 86] on link "Planner" at bounding box center [692, 97] width 189 height 28
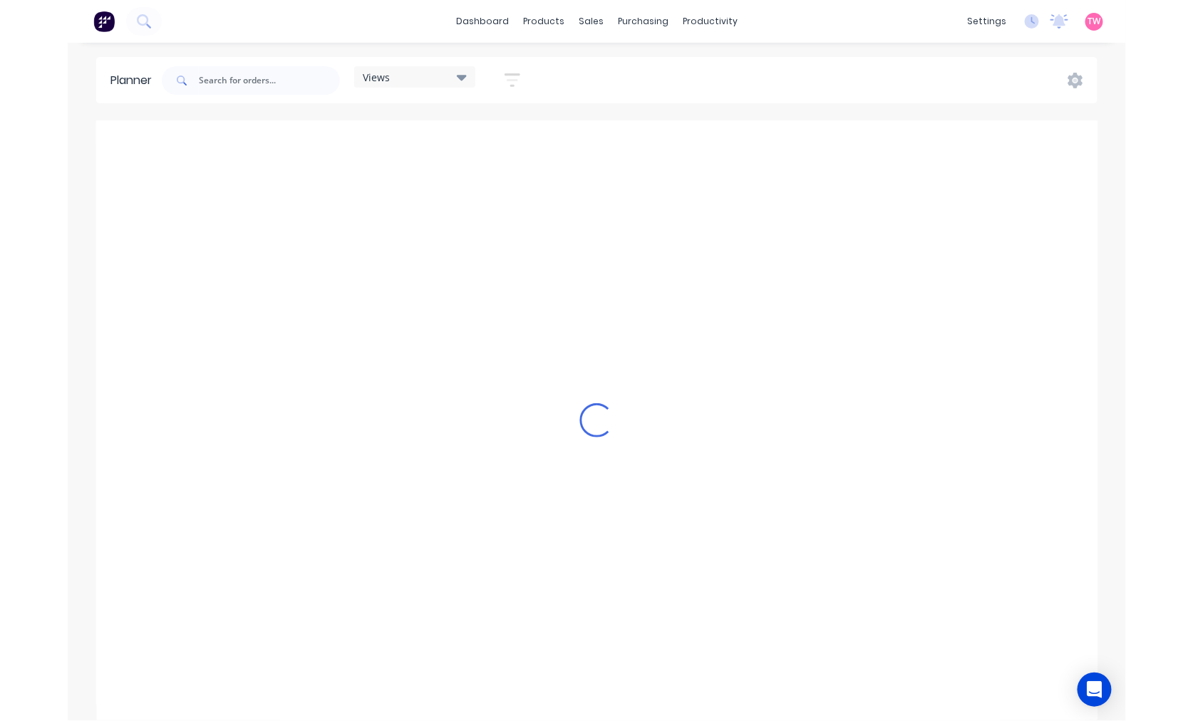
scroll to position [0, 2052]
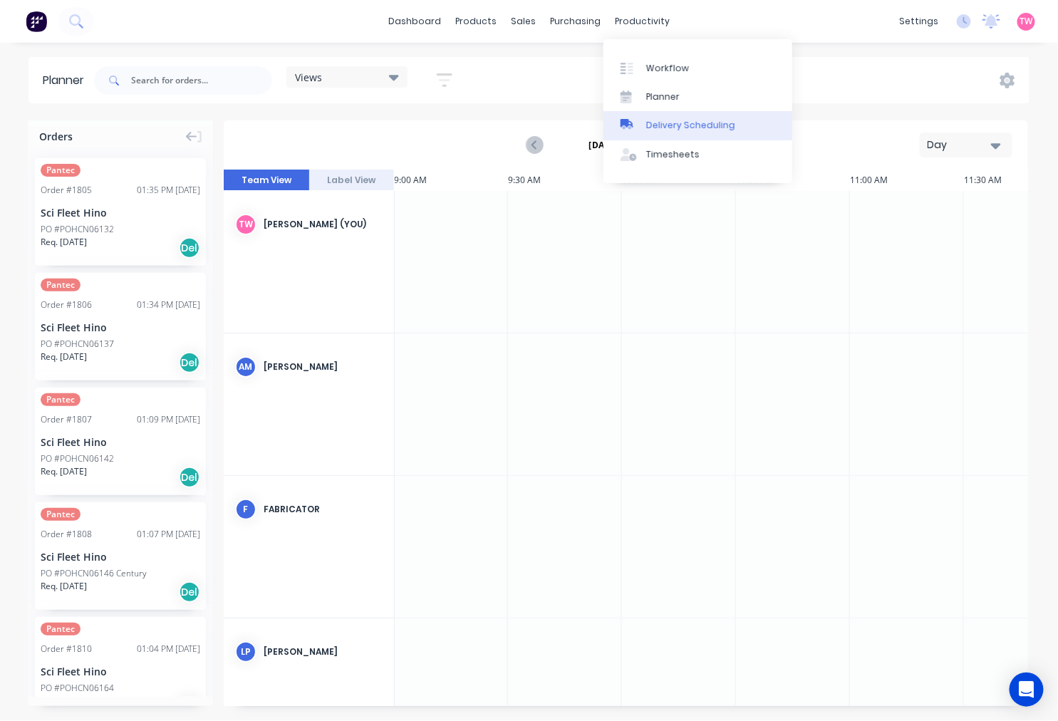
click at [678, 130] on div "Delivery Scheduling" at bounding box center [690, 125] width 89 height 13
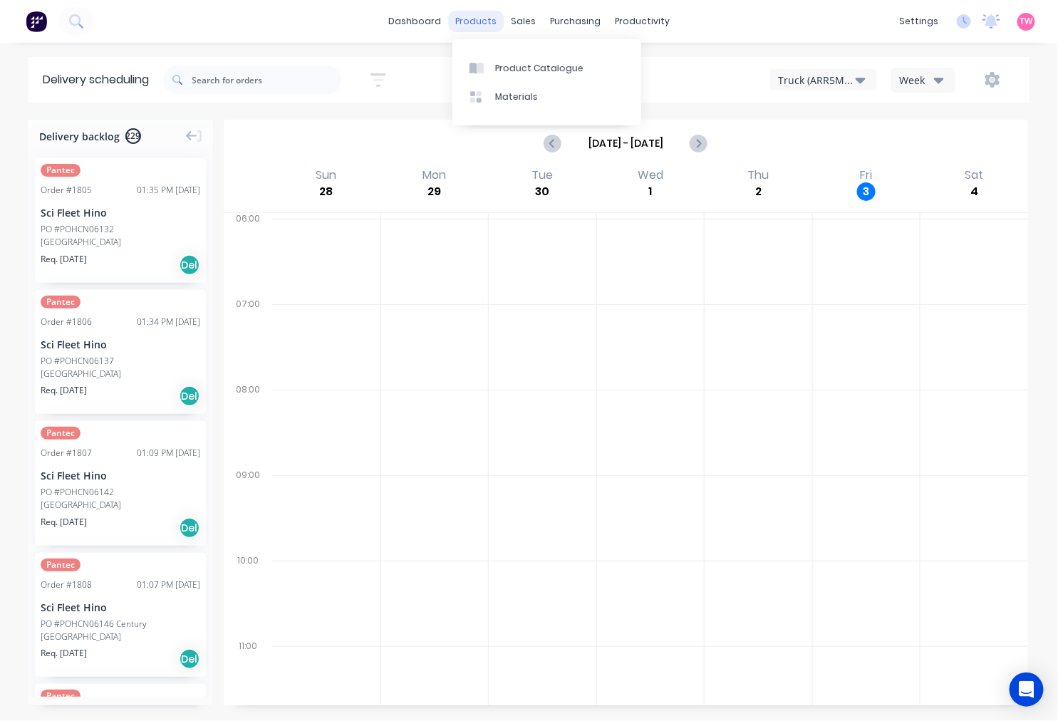
click at [489, 19] on div "products" at bounding box center [476, 21] width 56 height 21
click at [508, 66] on div "Product Catalogue" at bounding box center [539, 68] width 88 height 13
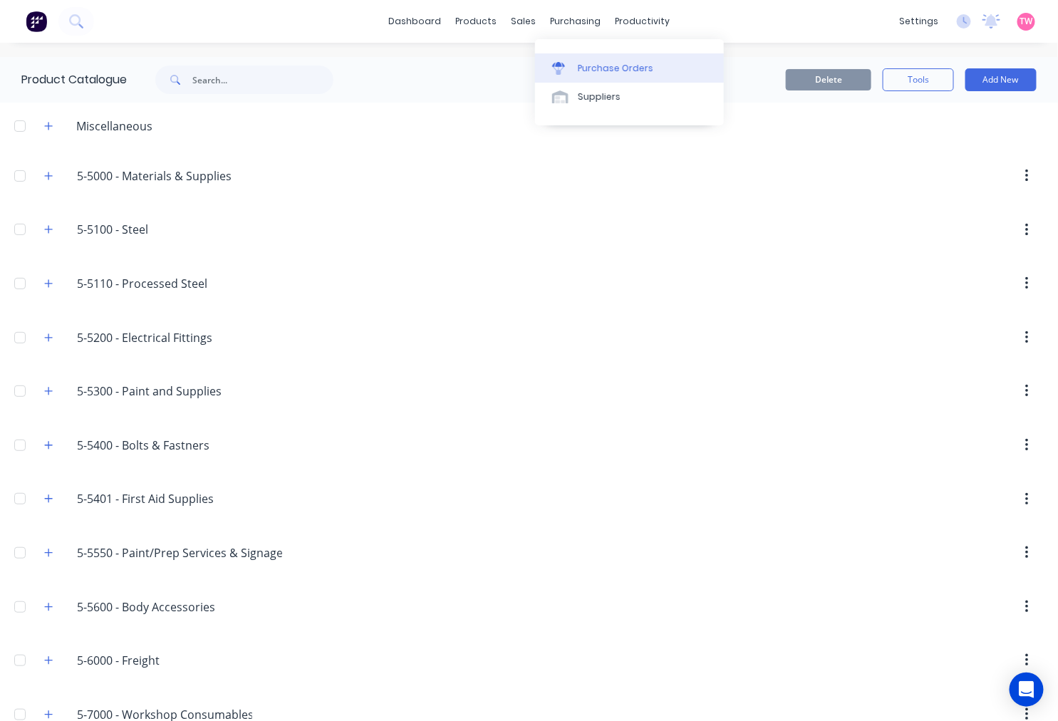
click at [589, 66] on div "Purchase Orders" at bounding box center [616, 68] width 76 height 13
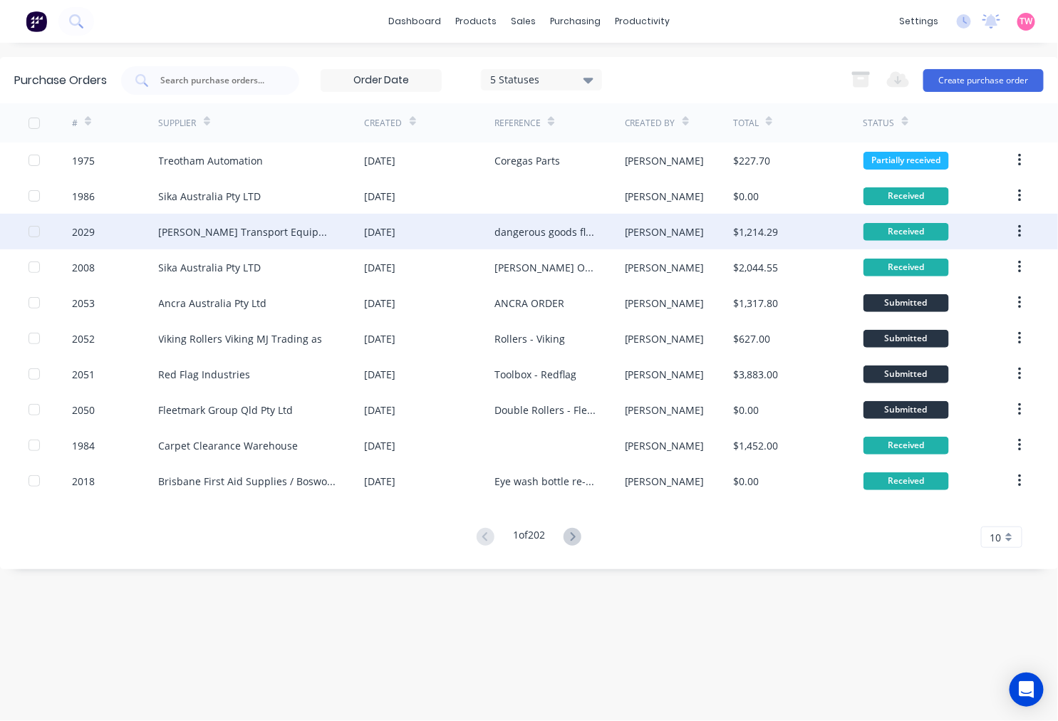
click at [506, 229] on div "dangerous goods flip book" at bounding box center [545, 231] width 102 height 15
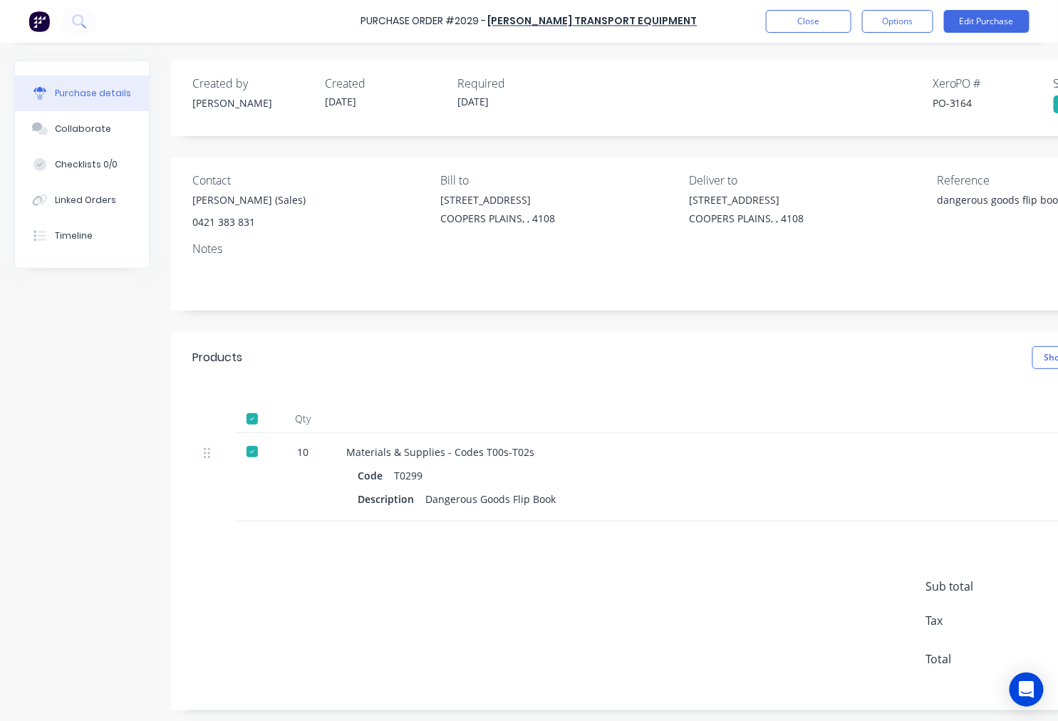
click at [0, 140] on div "Purchase details Collaborate Checklists 0/0 Linked Orders Timeline Created by T…" at bounding box center [529, 339] width 1058 height 650
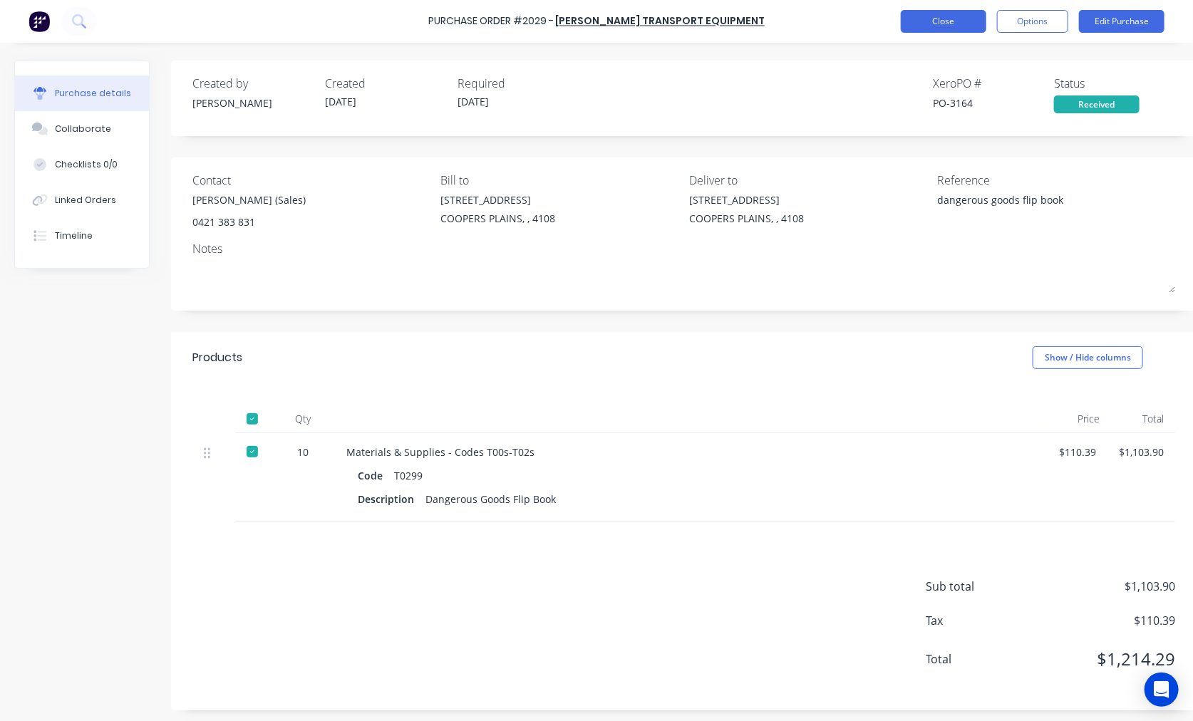
click at [938, 21] on button "Close" at bounding box center [942, 21] width 85 height 23
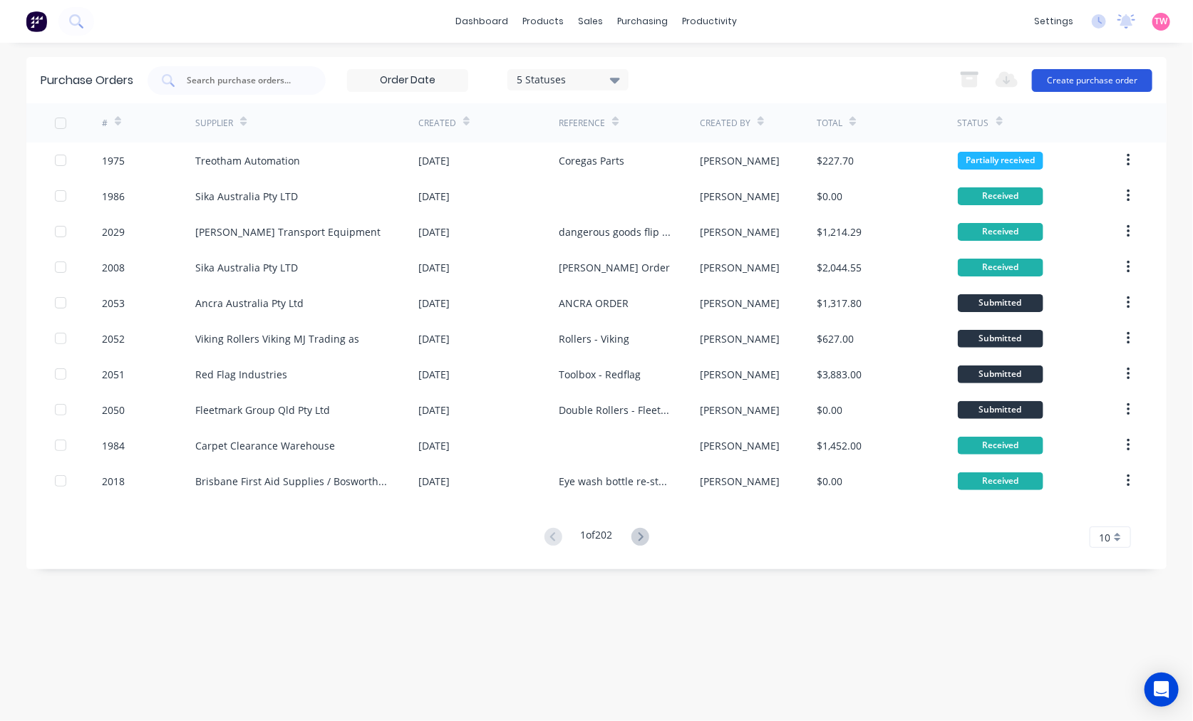
click at [1045, 76] on button "Create purchase order" at bounding box center [1092, 80] width 120 height 23
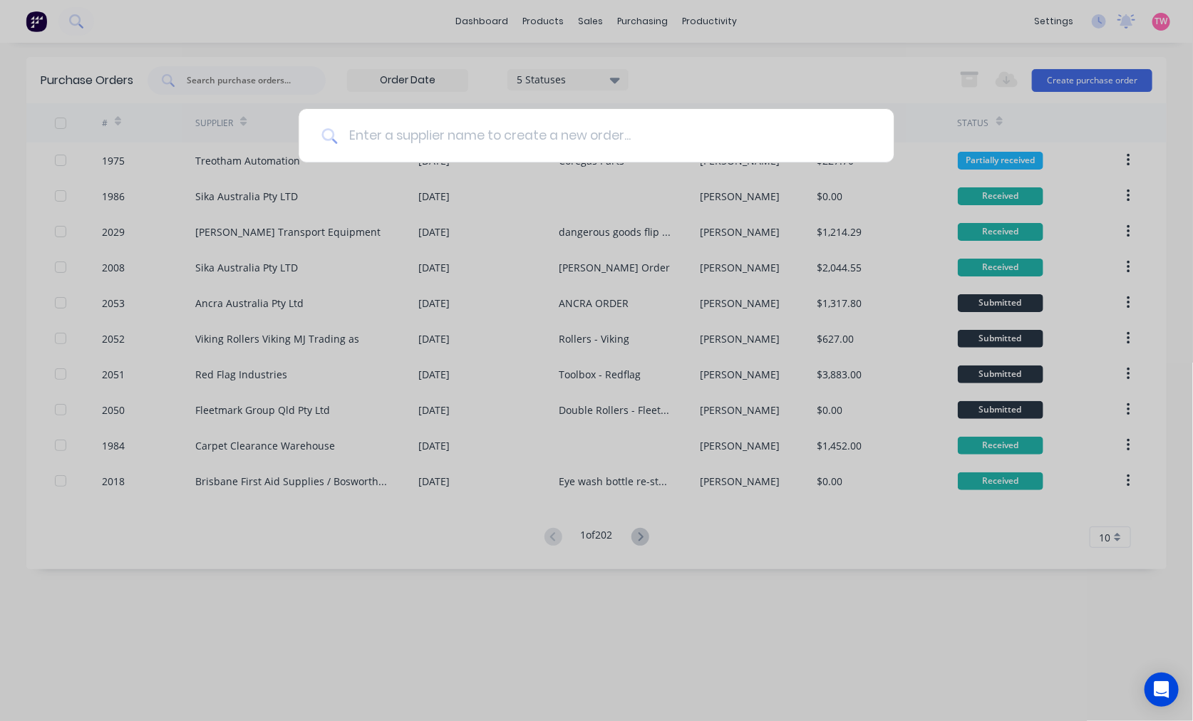
click at [475, 146] on input at bounding box center [604, 135] width 534 height 53
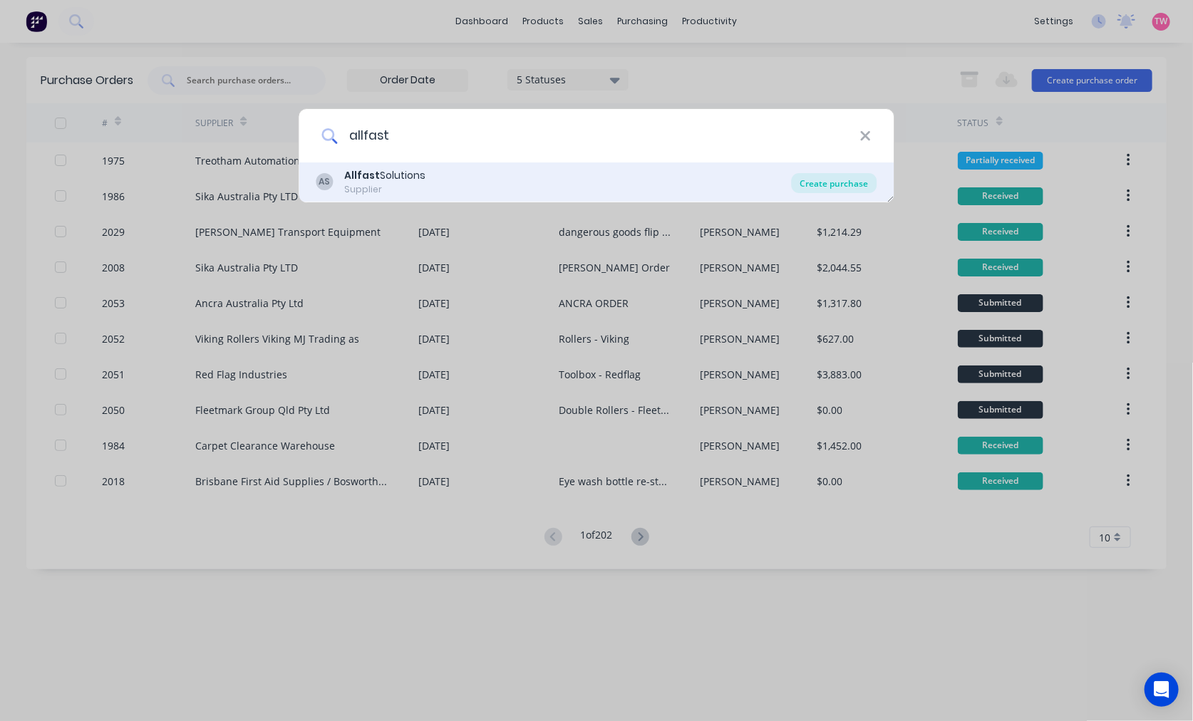
type input "allfast"
click at [826, 180] on div "Create purchase" at bounding box center [833, 183] width 85 height 20
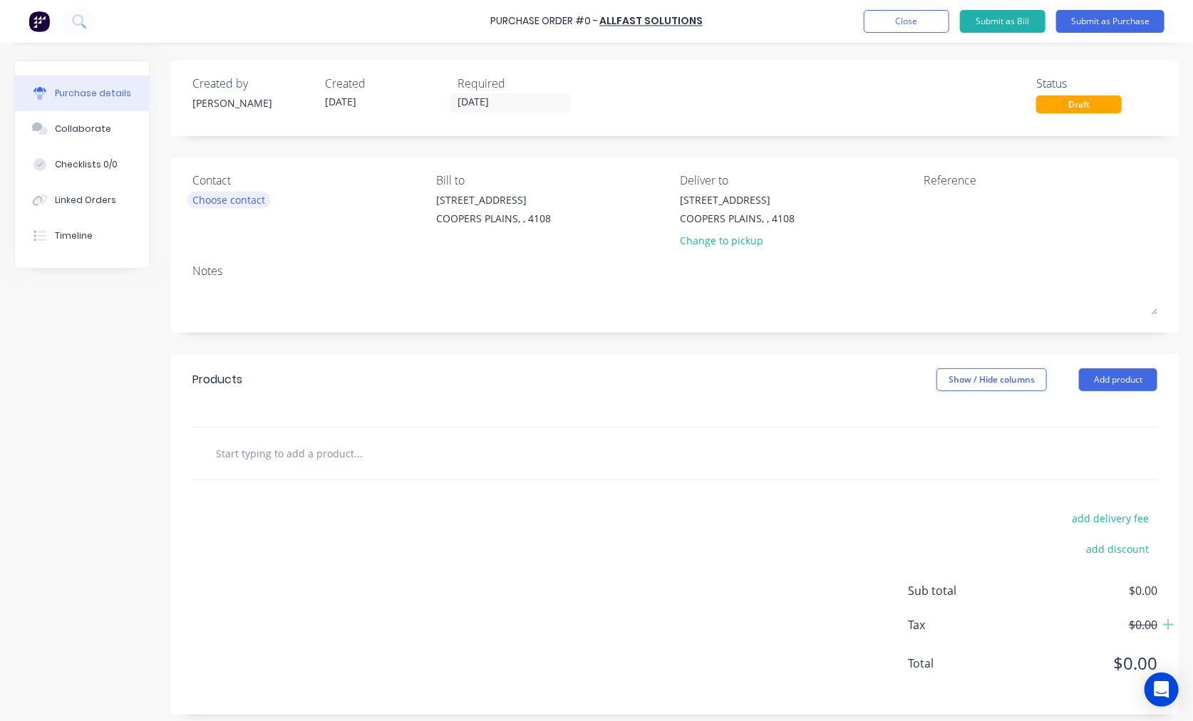
click at [261, 197] on div "Choose contact" at bounding box center [228, 199] width 73 height 15
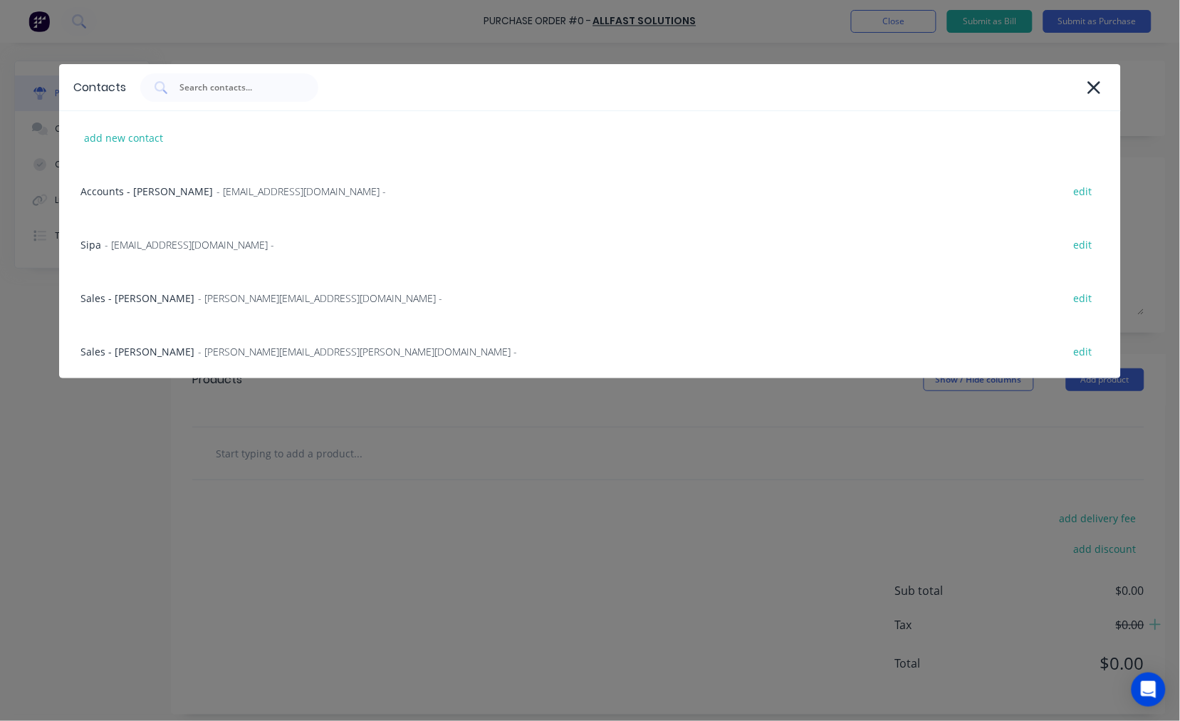
click at [147, 348] on div "Sales - Rob Tolley - rob.tolley@allfastsolutions.com.au - edit" at bounding box center [590, 351] width 1062 height 53
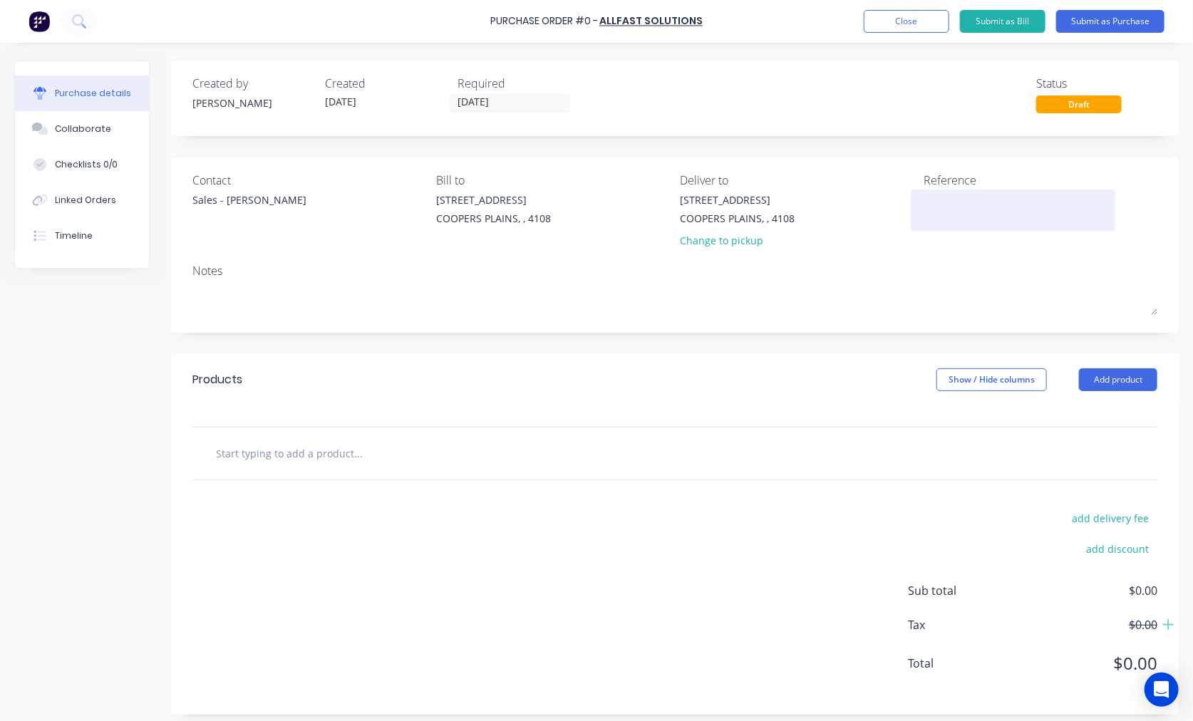
click at [948, 204] on textarea at bounding box center [1013, 208] width 178 height 32
paste textarea "229745"
click at [924, 194] on div "229745" at bounding box center [1013, 210] width 178 height 36
click at [924, 194] on textarea "229745" at bounding box center [1013, 208] width 178 height 32
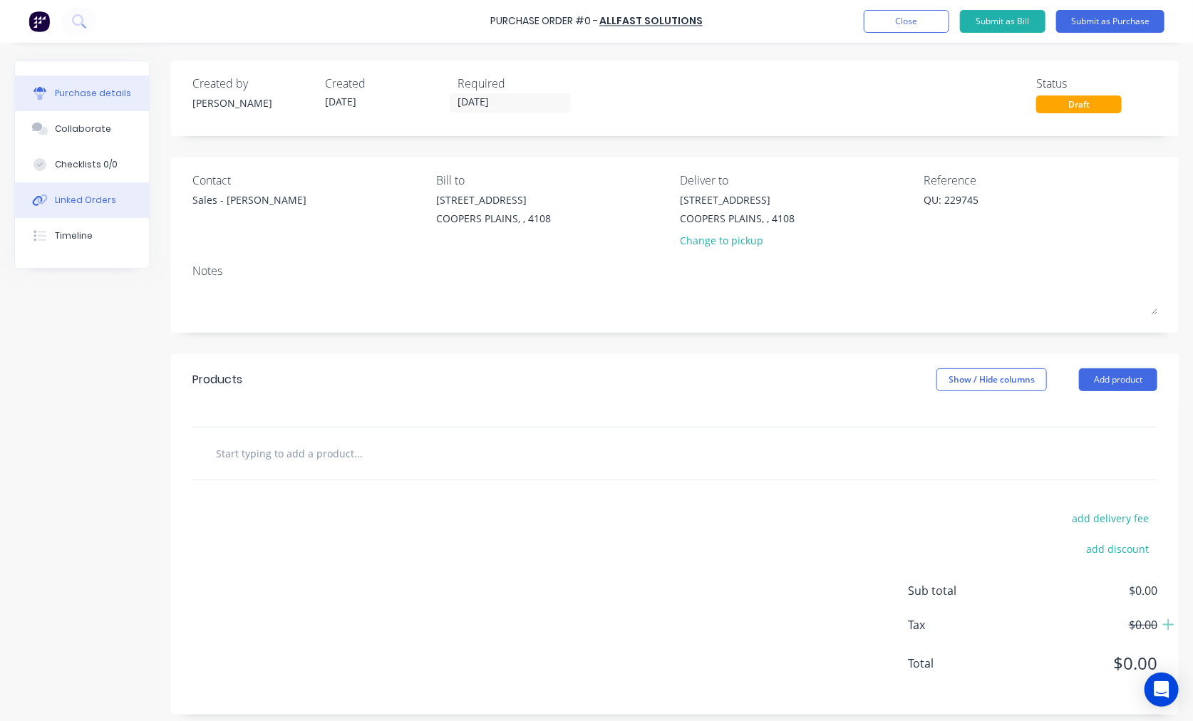
type textarea "QU: 229745"
click at [303, 457] on input "text" at bounding box center [357, 453] width 285 height 28
paste input "PFERDPROMO4"
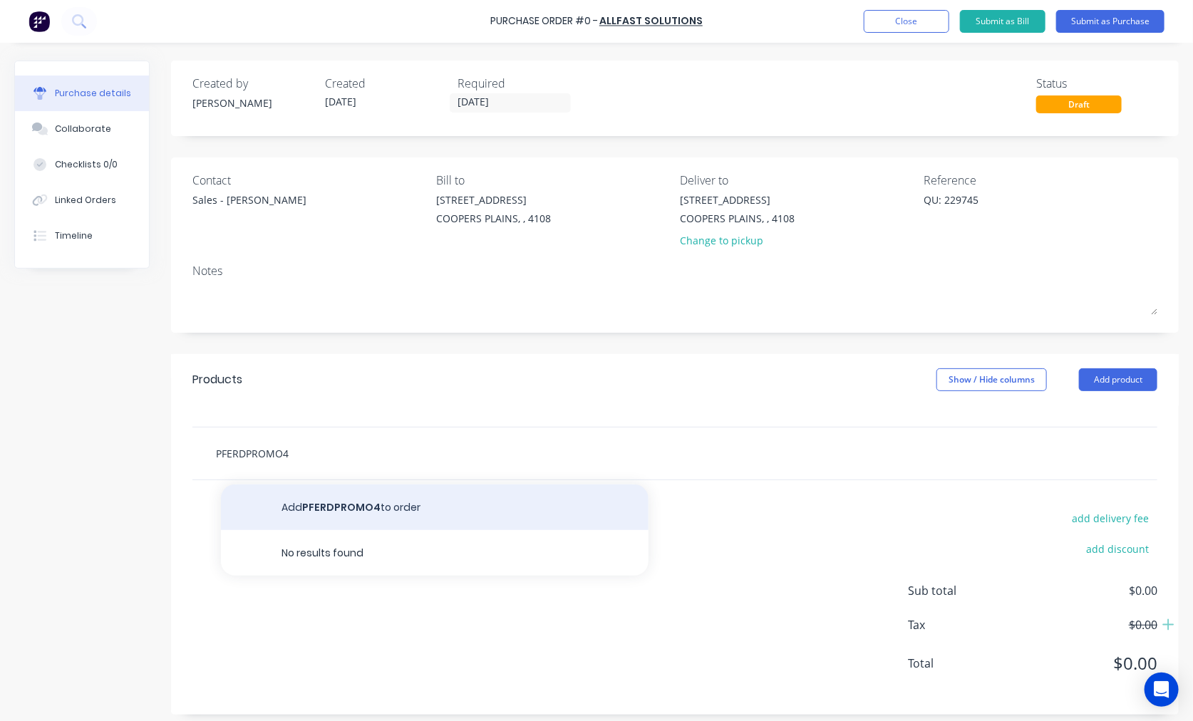
type input "PFERDPROMO4"
click at [395, 509] on button "Add PFERDPROMO4 to order" at bounding box center [434, 507] width 427 height 46
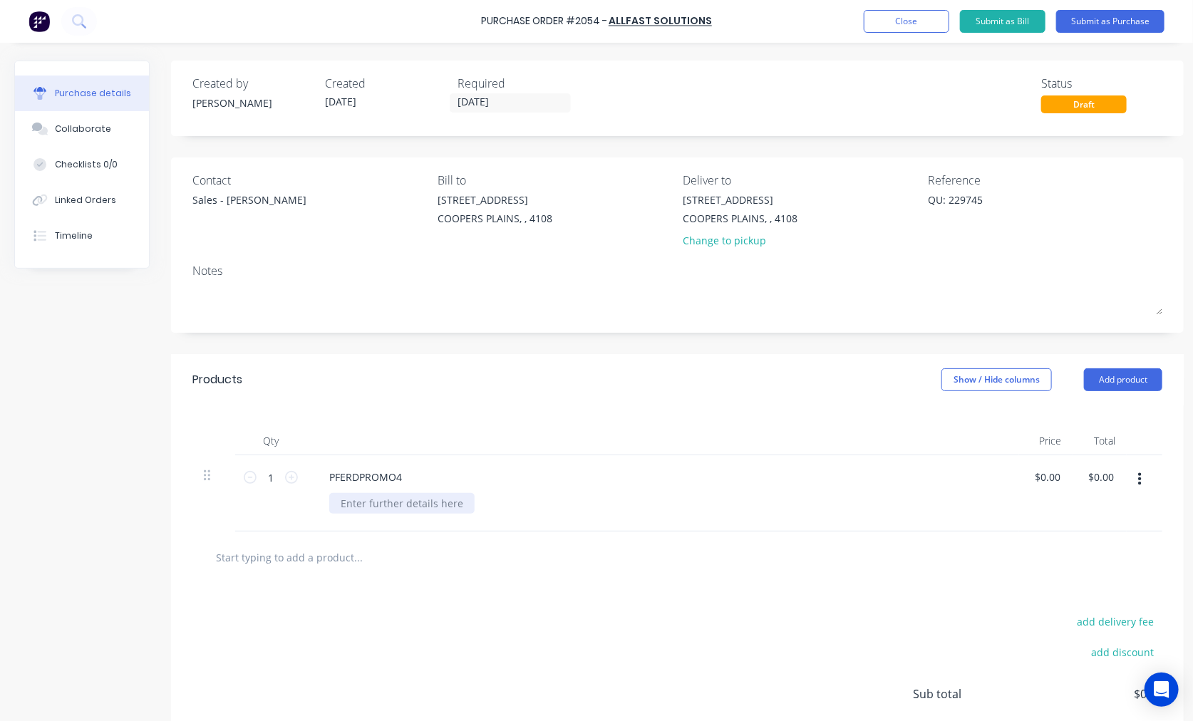
click at [397, 509] on div at bounding box center [401, 503] width 145 height 21
paste div
click at [1045, 478] on input "0.00" at bounding box center [1044, 477] width 27 height 21
type input "$322.00"
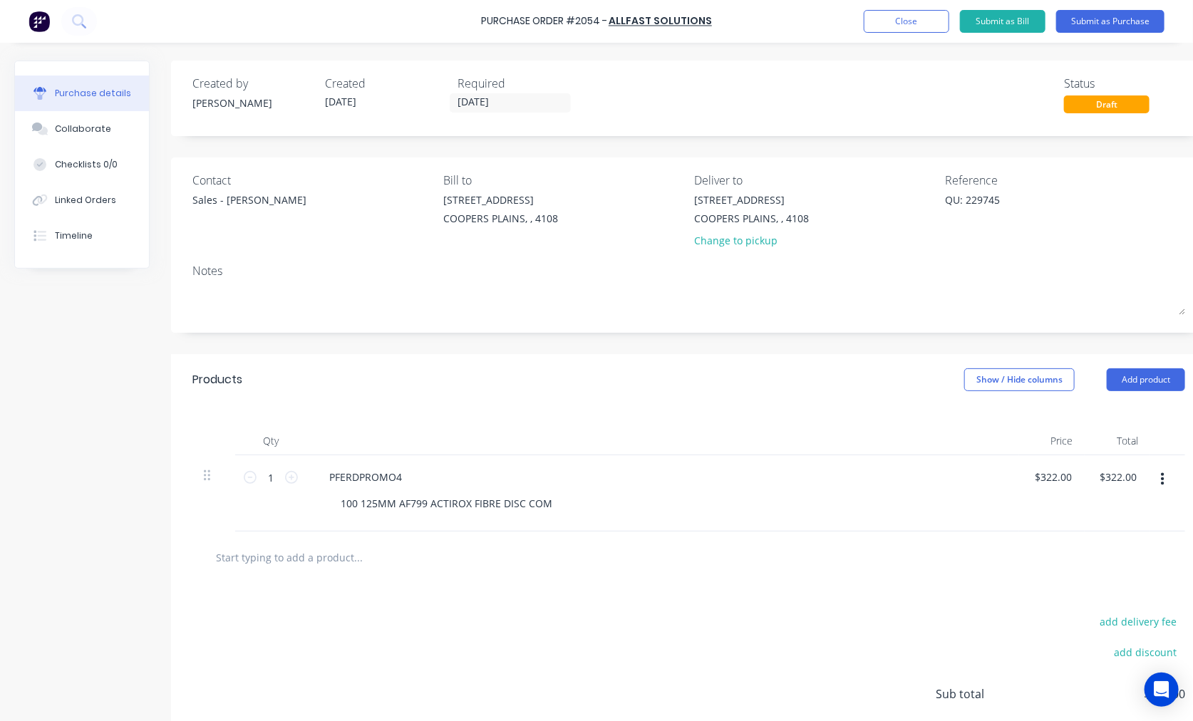
type input "$322.00"
click at [310, 556] on input "text" at bounding box center [357, 557] width 285 height 28
paste input "NYLM8Z"
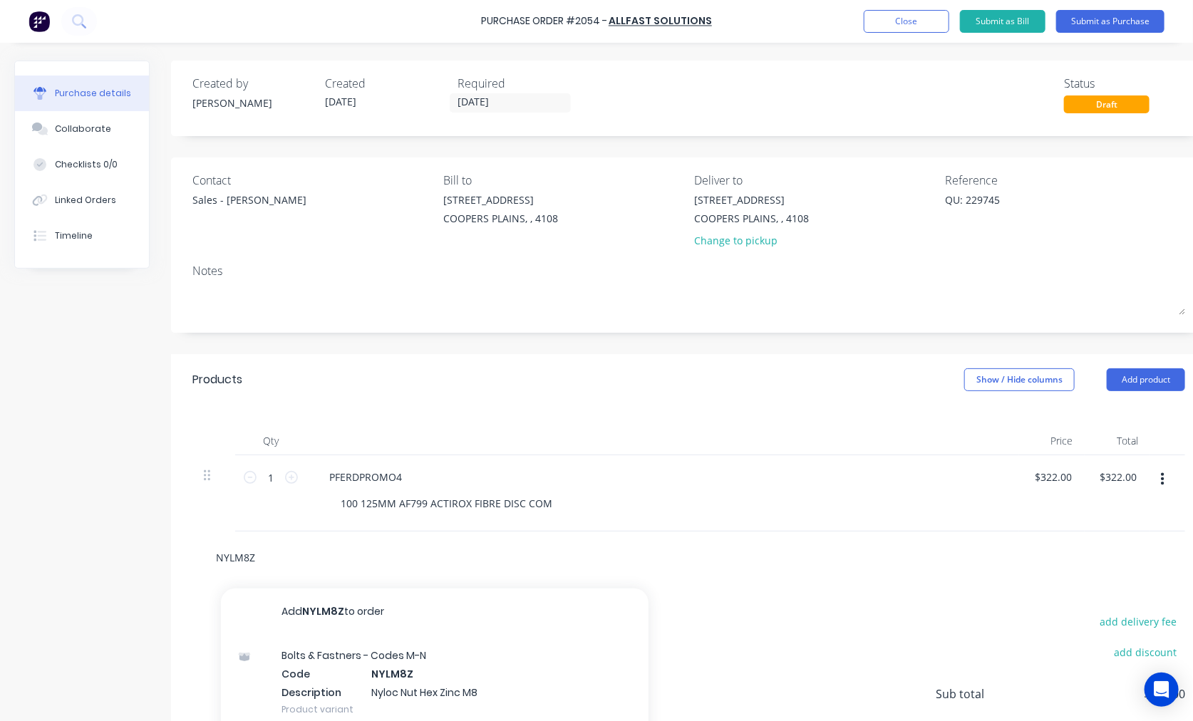
type input "NYLM8Z"
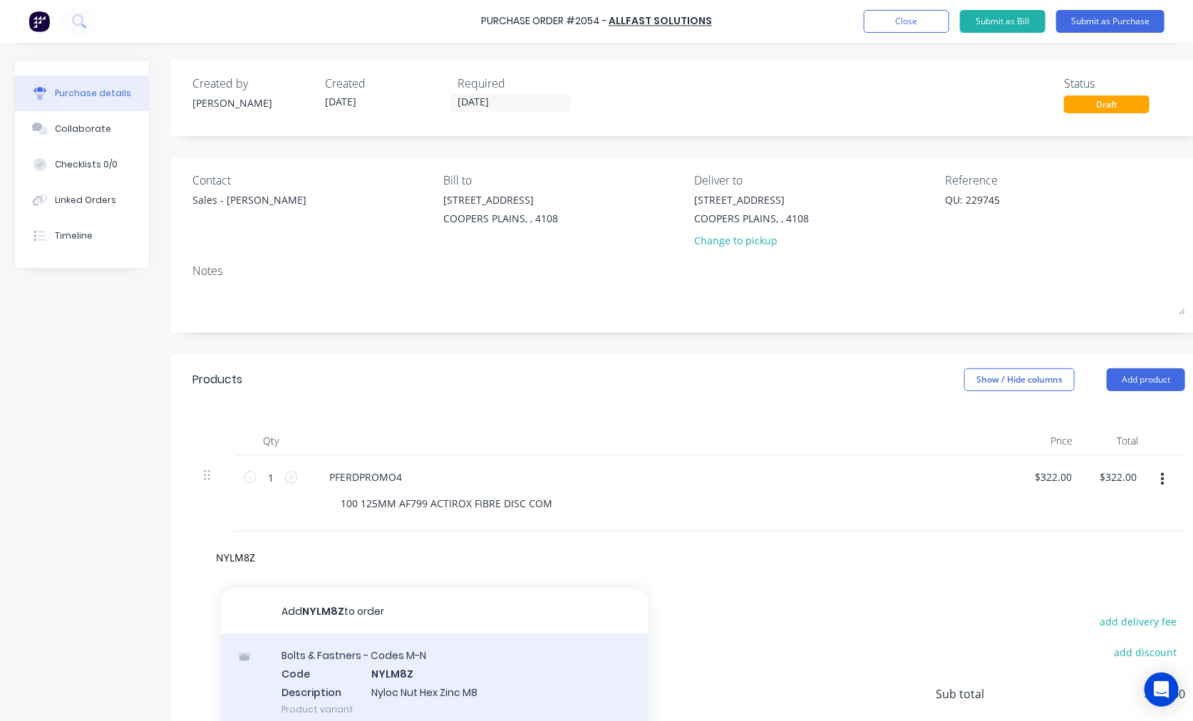
click at [414, 682] on div "Bolts & Fastners - Codes M-N Code NYLM8Z Description Nyloc Nut Hex Zinc M8 Prod…" at bounding box center [434, 682] width 427 height 96
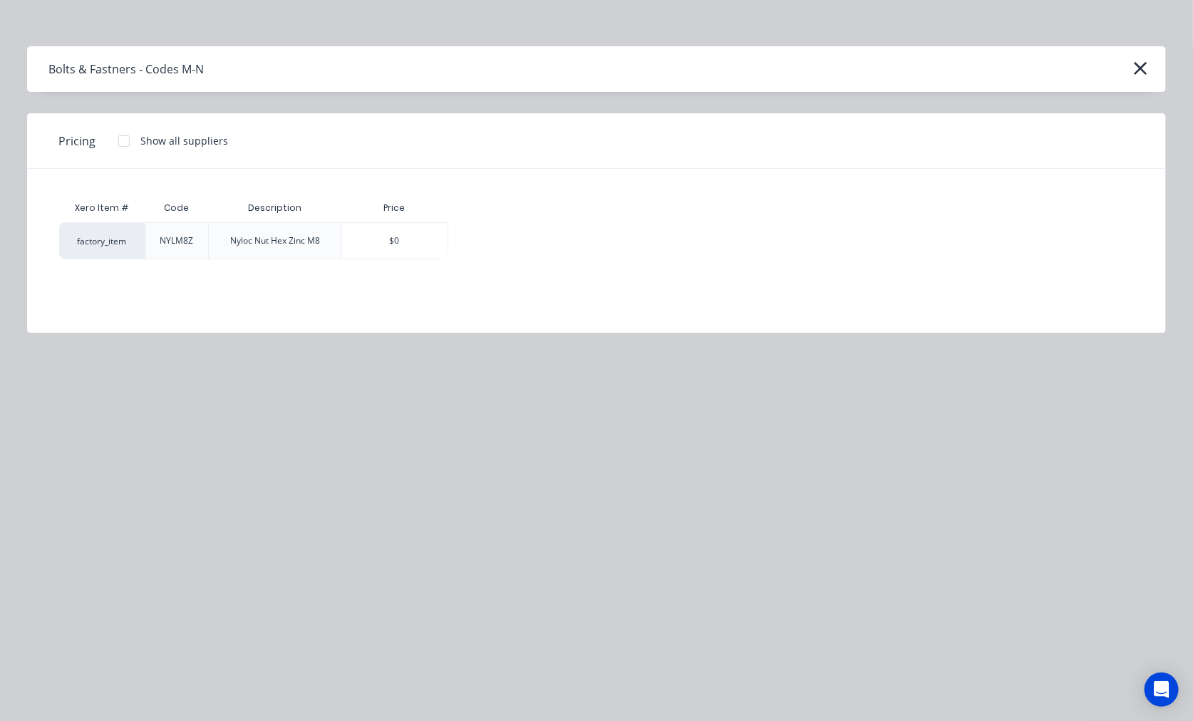
click at [120, 145] on div at bounding box center [124, 141] width 28 height 28
click at [511, 243] on div "$0.0506" at bounding box center [498, 241] width 99 height 36
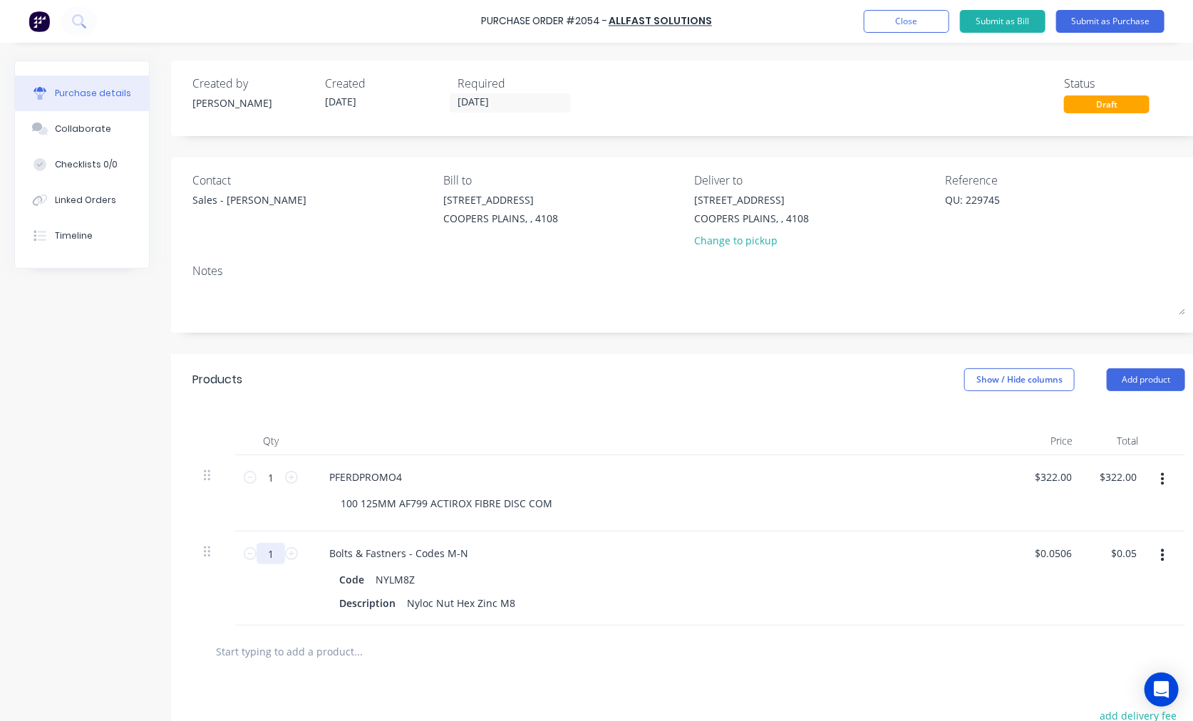
click at [275, 559] on input "1" at bounding box center [270, 553] width 28 height 21
type input "4"
type input "$0.20"
type input "40"
type input "$2.02"
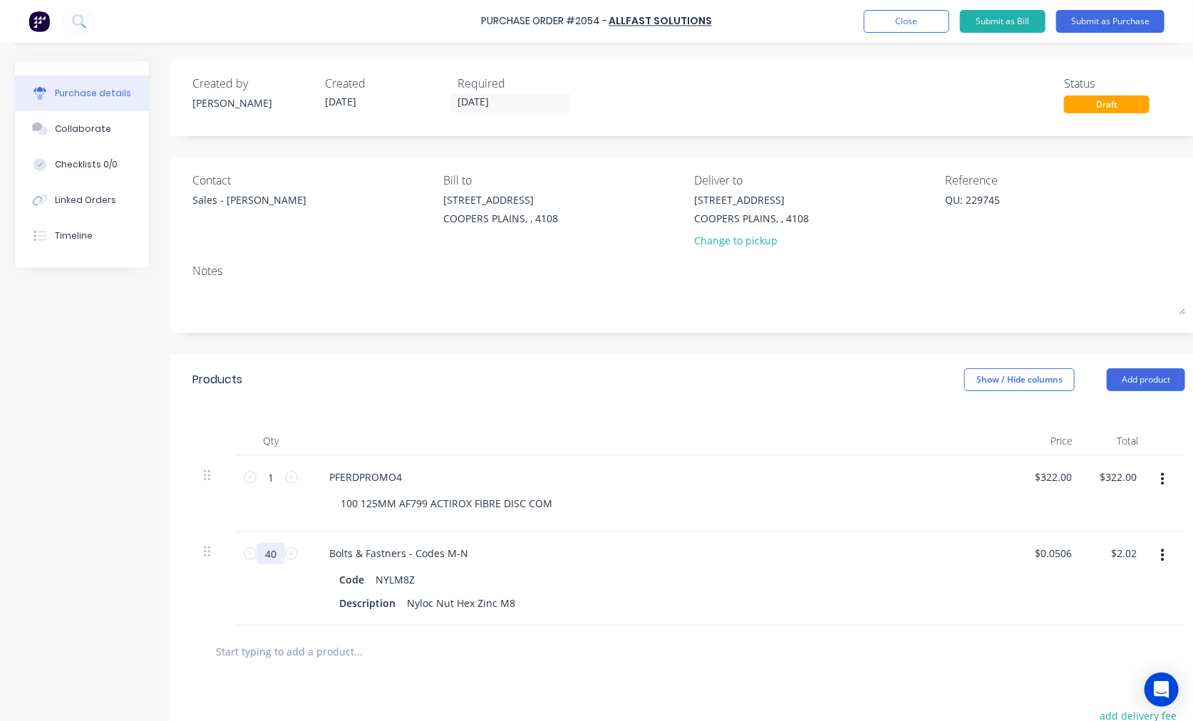
type input "400"
type input "$20.24"
type input "400"
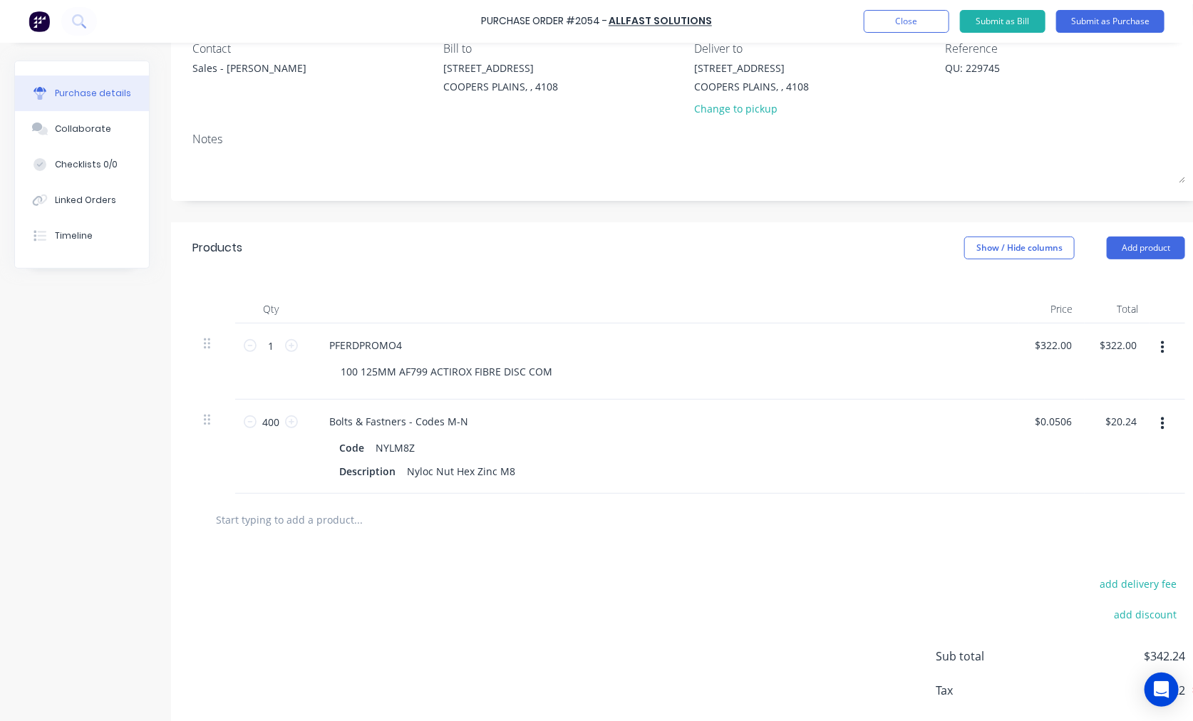
click at [284, 520] on input "text" at bounding box center [357, 519] width 285 height 28
paste input "BOHM1030109Z"
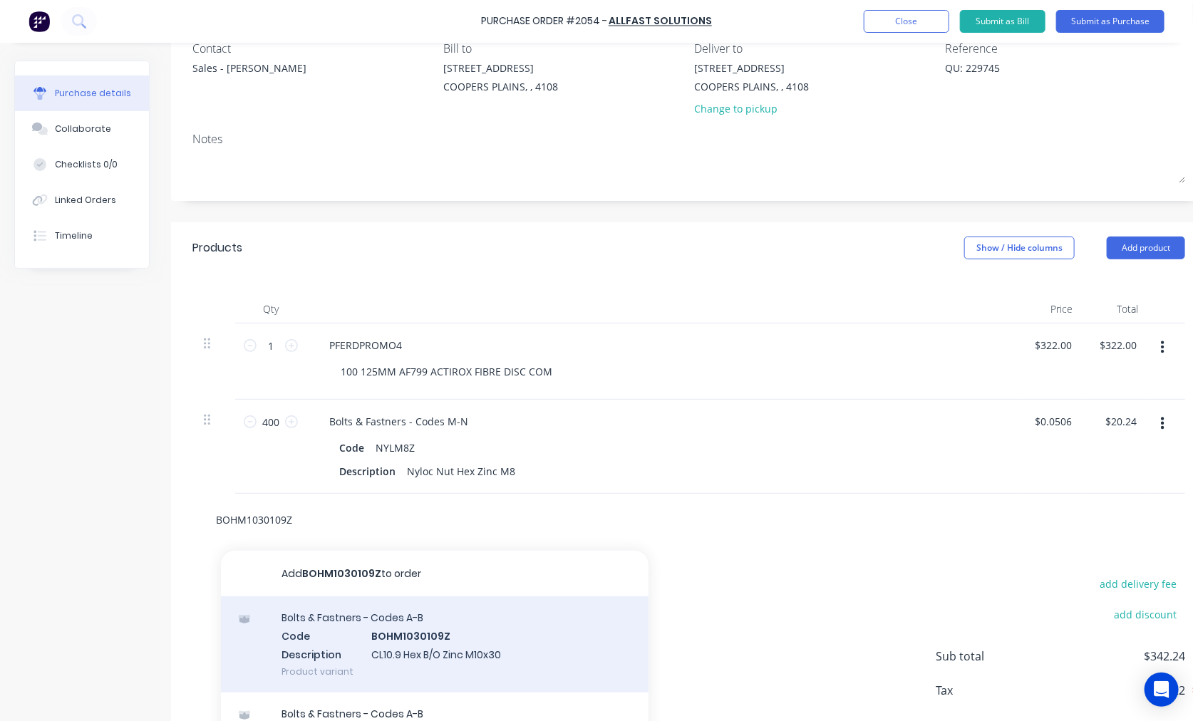
type input "BOHM1030109Z"
click at [403, 627] on div "Bolts & Fastners - Codes A-B Code BOHM1030109Z Description CL10.9 Hex B/O Zinc …" at bounding box center [434, 644] width 427 height 96
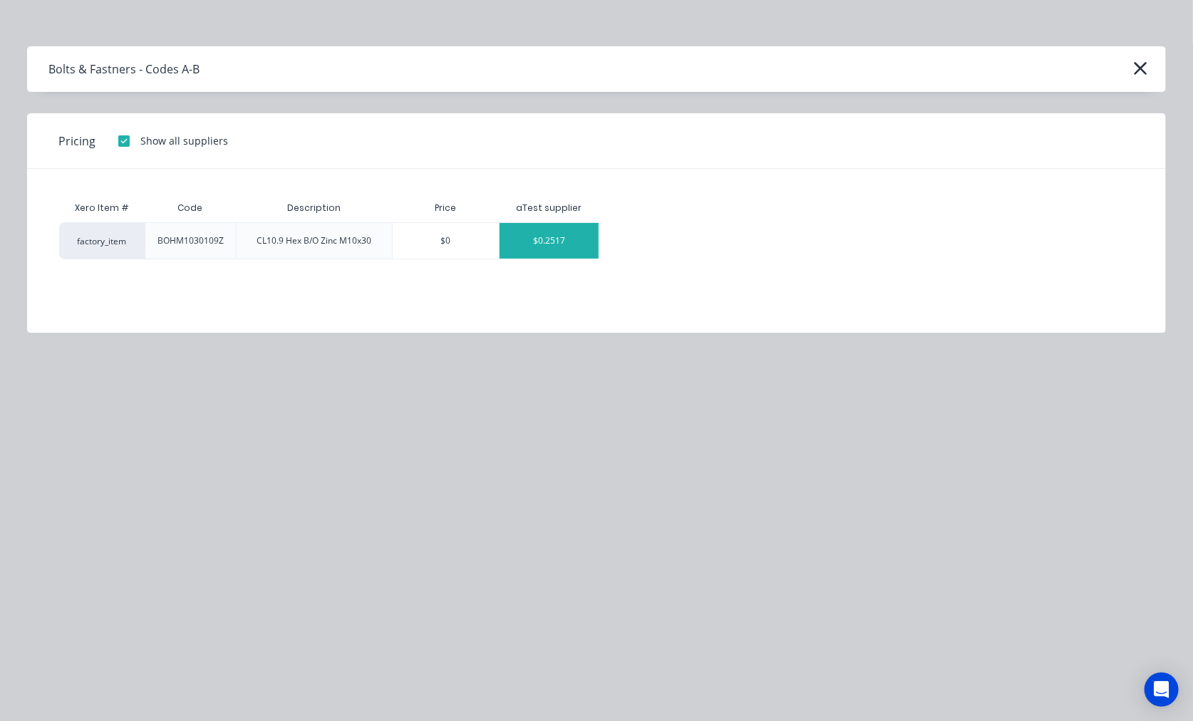
click at [557, 232] on div "$0.2517" at bounding box center [548, 241] width 99 height 36
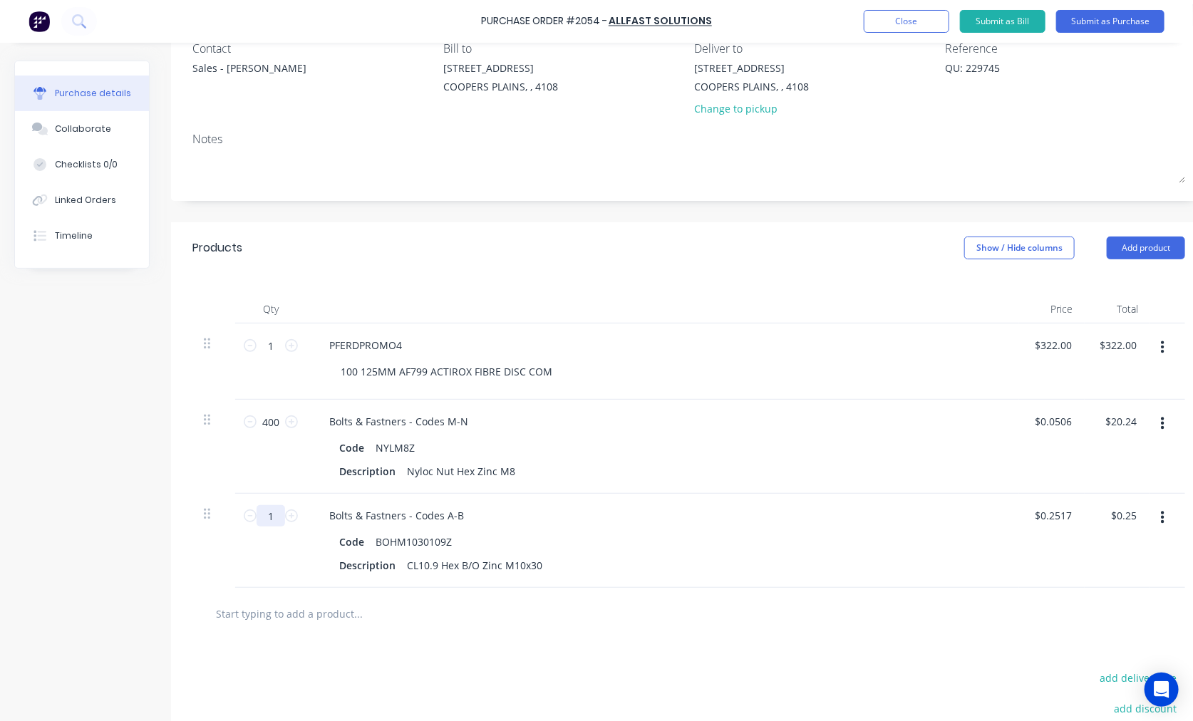
click at [269, 521] on input "1" at bounding box center [270, 515] width 28 height 21
type input "15"
type input "$3.78"
type input "150"
type input "$37.76"
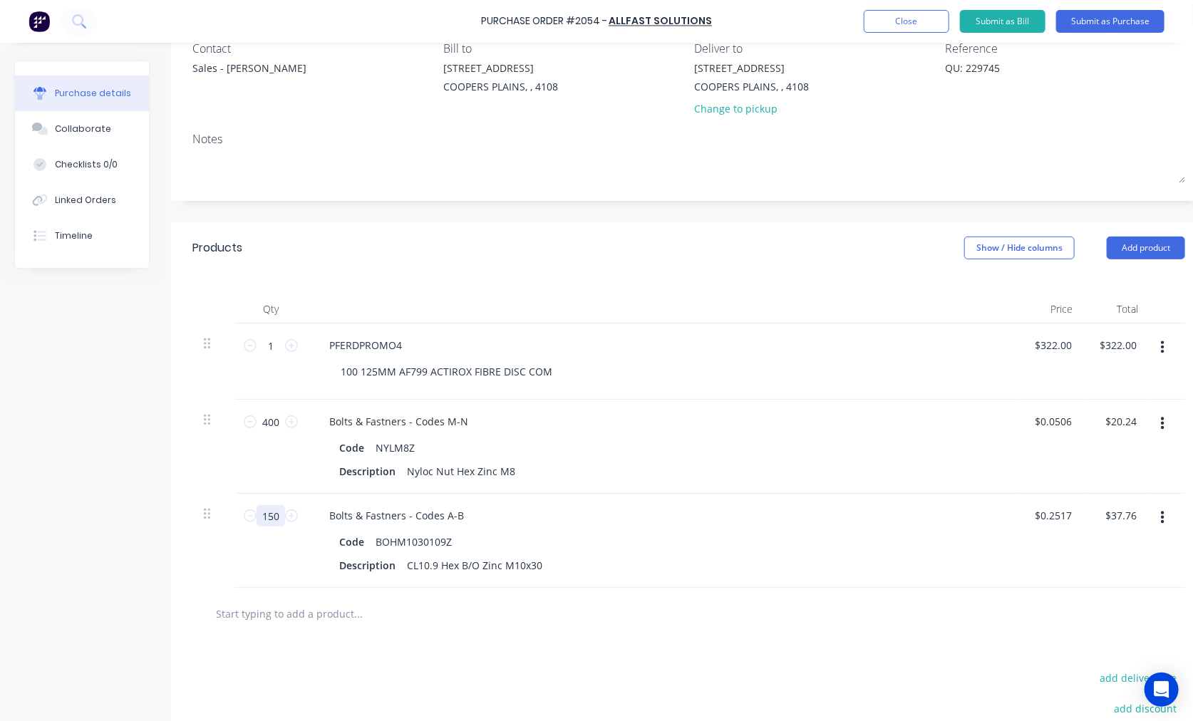
type input "150"
click at [316, 614] on input "text" at bounding box center [357, 613] width 285 height 28
paste input "BOHM1075109Z"
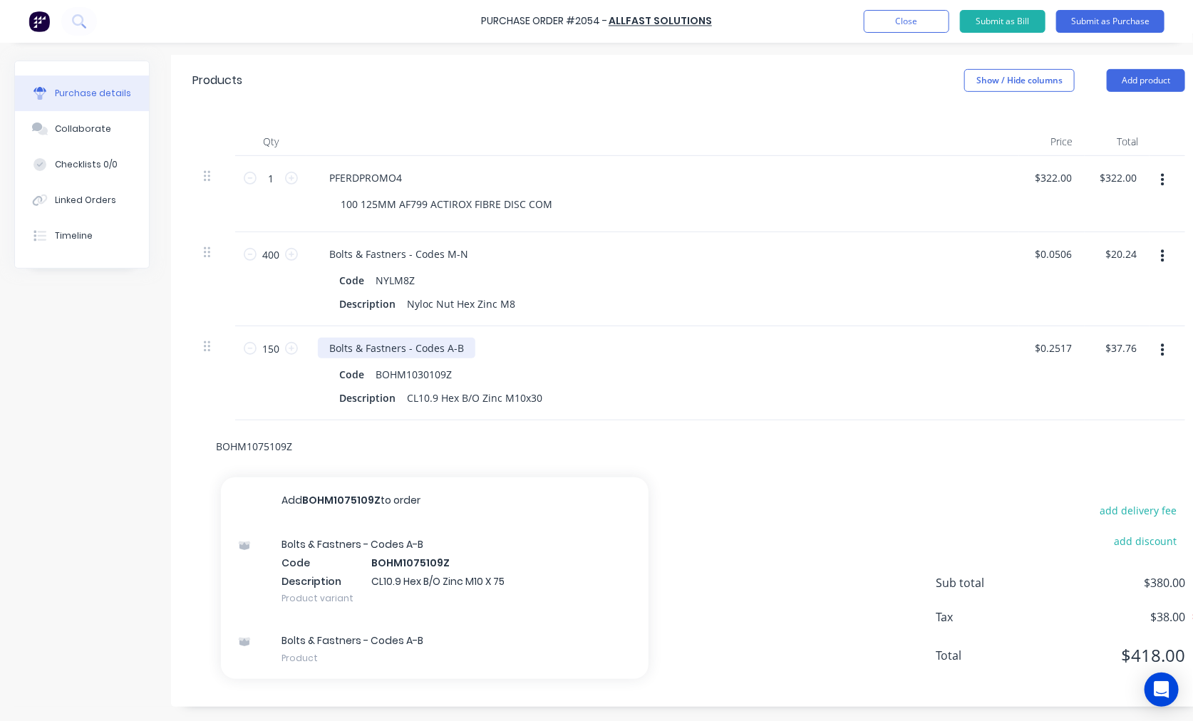
scroll to position [312, 0]
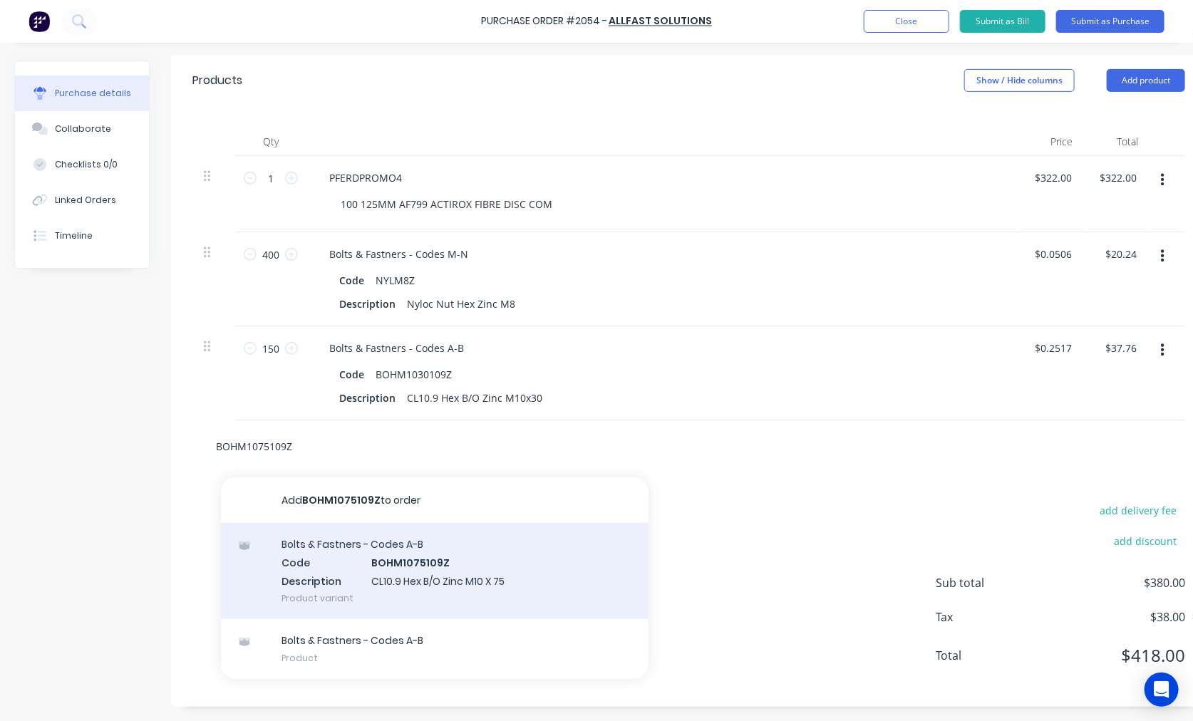
type input "BOHM1075109Z"
click at [413, 552] on div "Bolts & Fastners - Codes A-B Code BOHM1075109Z Description CL10.9 Hex B/O Zinc …" at bounding box center [434, 571] width 427 height 96
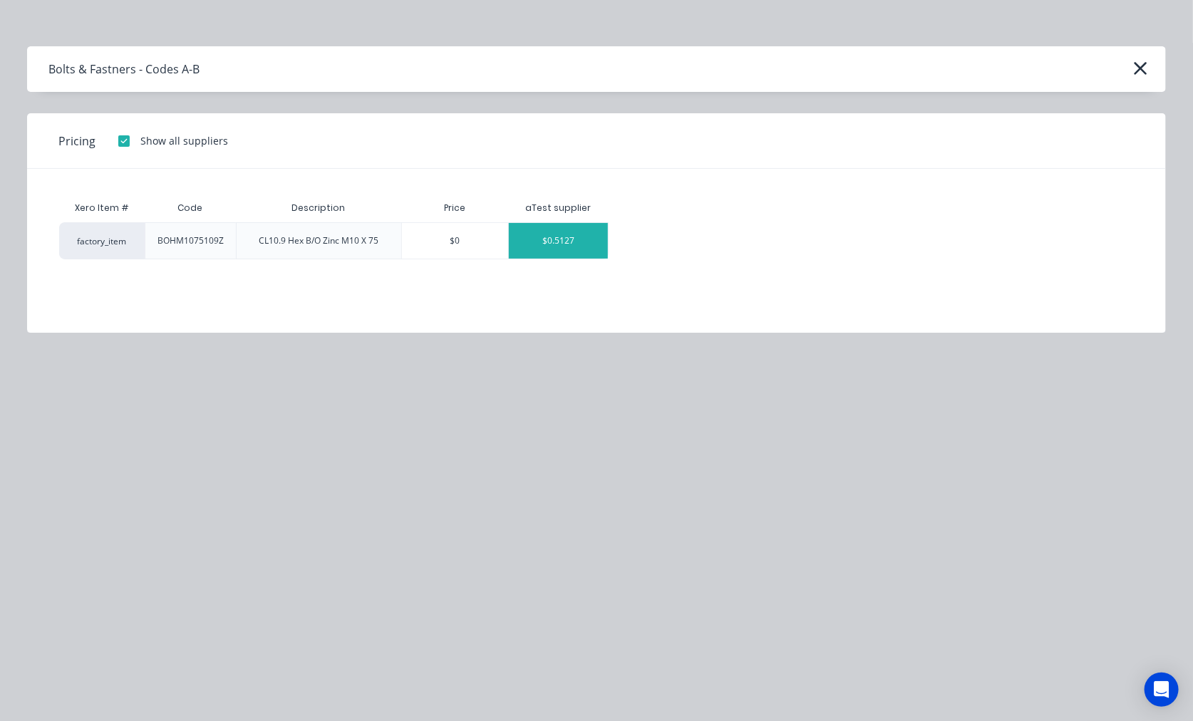
click at [568, 246] on div "$0.5127" at bounding box center [558, 241] width 99 height 36
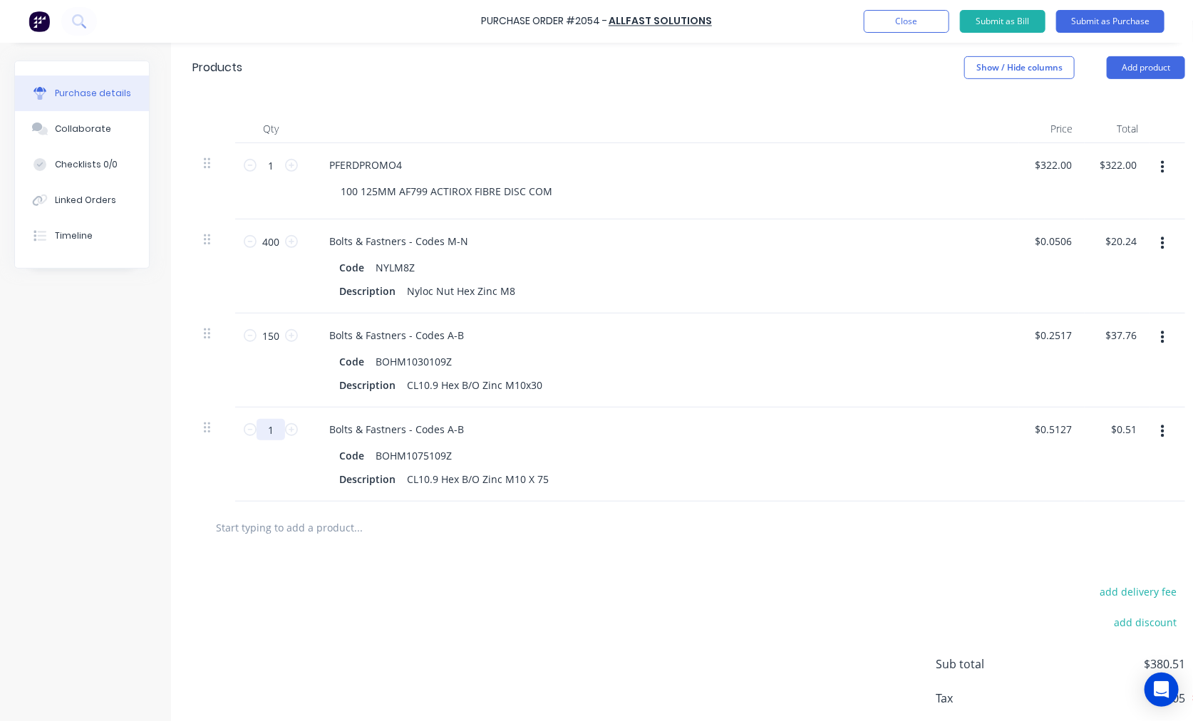
click at [274, 429] on input "1" at bounding box center [270, 429] width 28 height 21
type input "10"
type input "$5.13"
type input "100"
type input "$51.27"
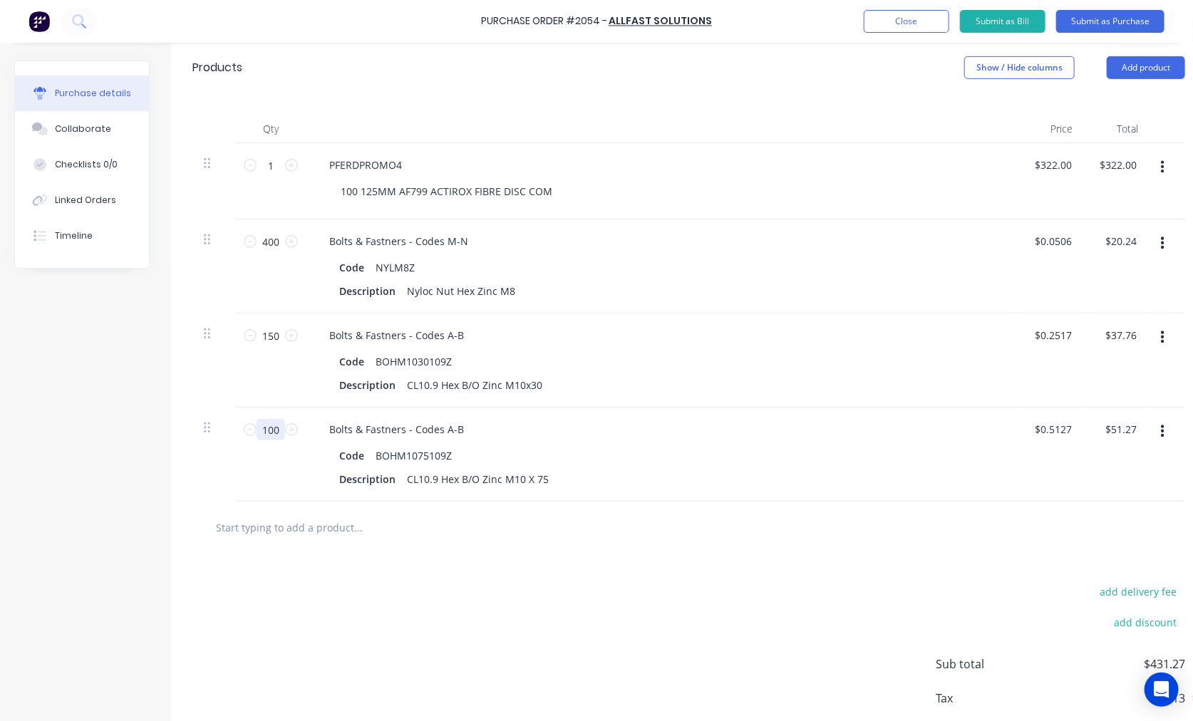
type input "100"
click at [308, 524] on input "text" at bounding box center [357, 527] width 285 height 28
paste input "WAFM1021Z"
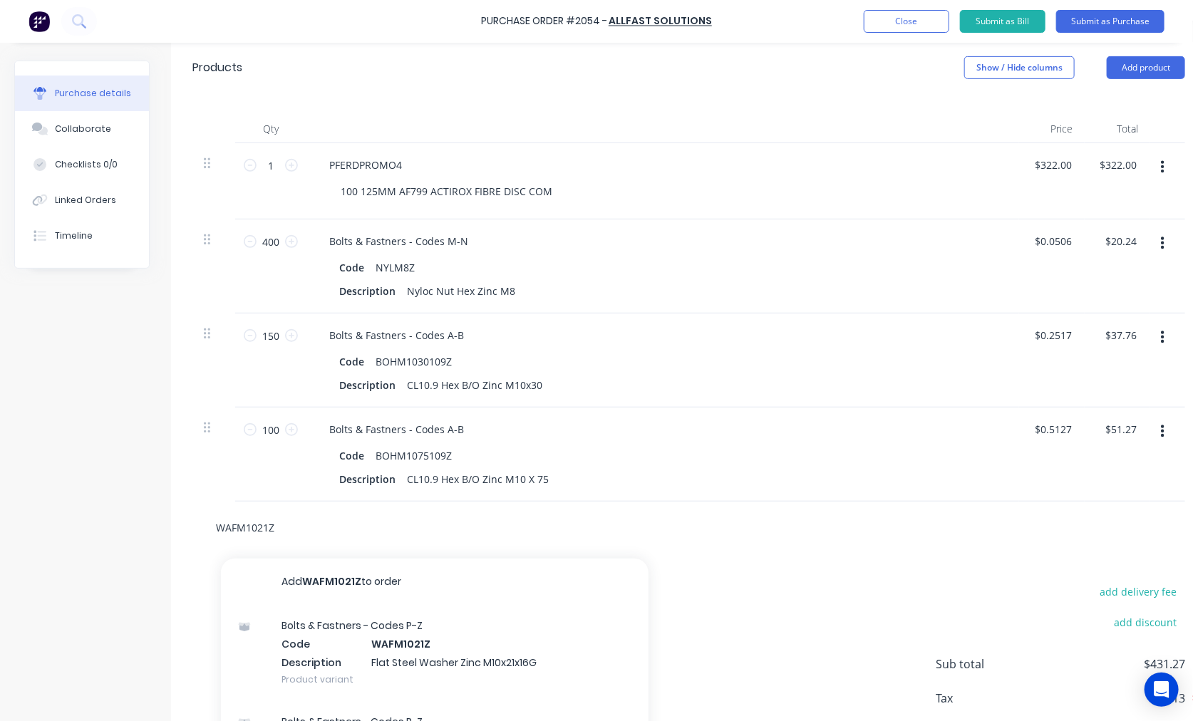
type input "WAFM1021Z"
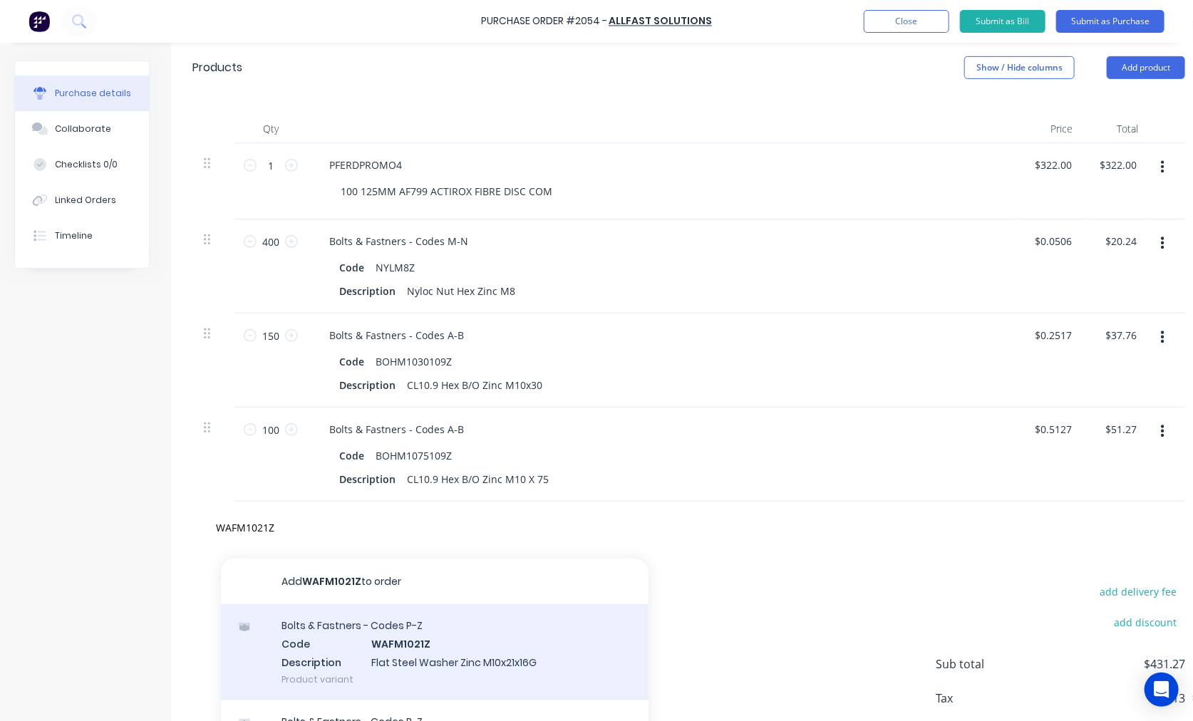
click at [415, 653] on div "Bolts & Fastners - Codes P-Z Code WAFM1021Z Description Flat Steel Washer Zinc …" at bounding box center [434, 652] width 427 height 96
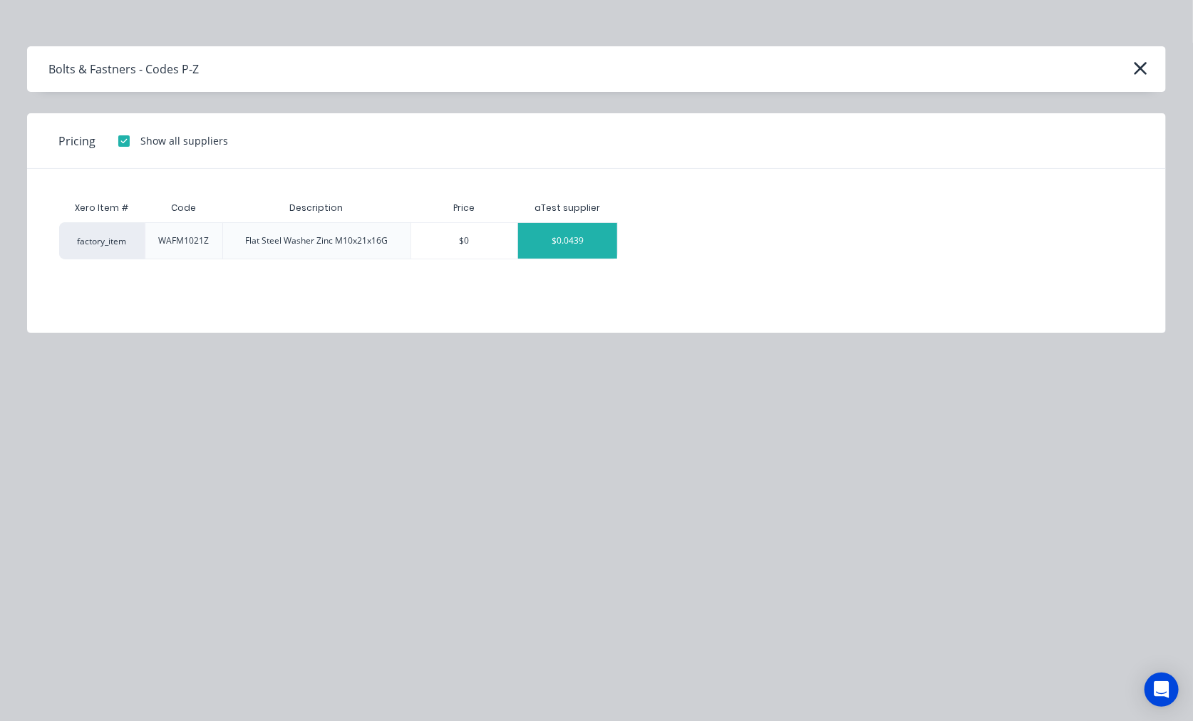
click at [584, 227] on div "$0.0439" at bounding box center [567, 241] width 99 height 36
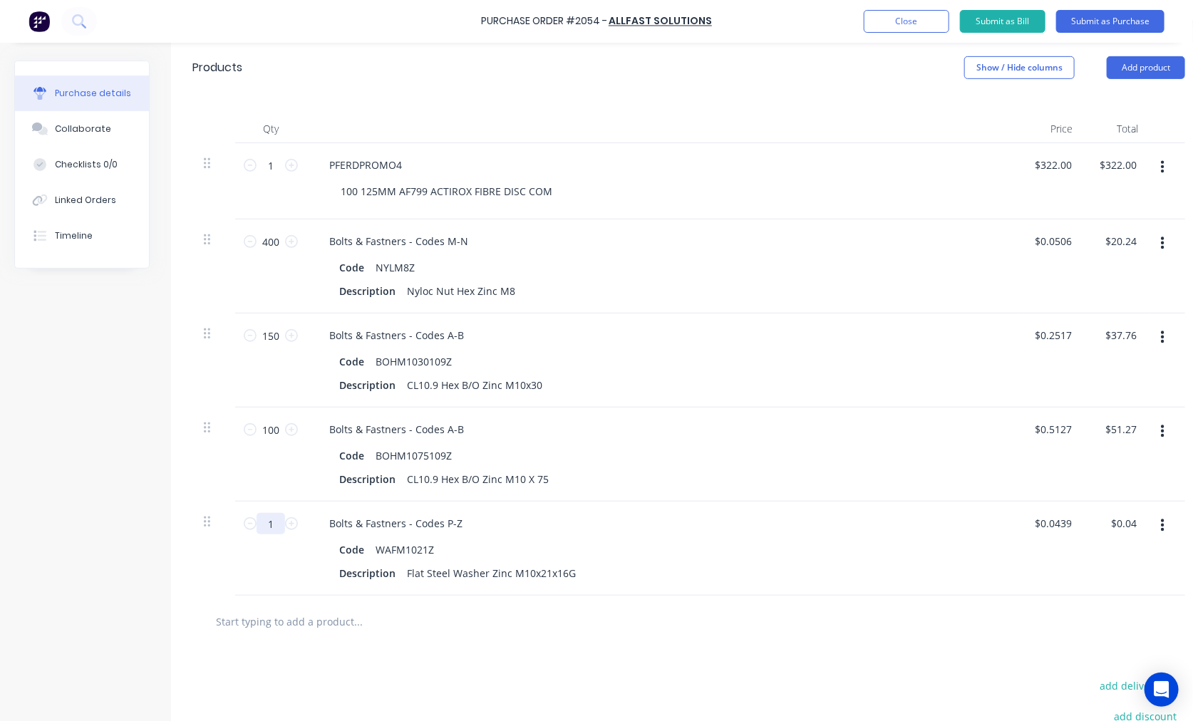
click at [265, 530] on input "1" at bounding box center [270, 523] width 28 height 21
type input "10"
type input "$0.44"
type input "100"
type input "$4.39"
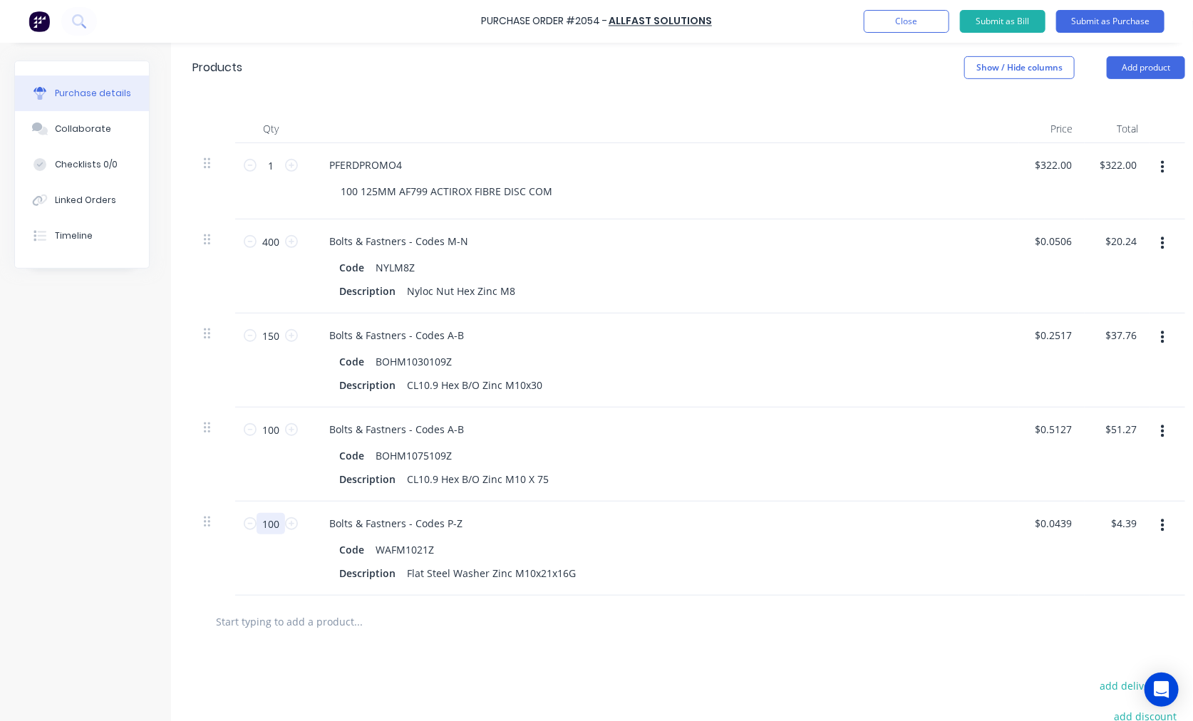
type input "1000"
type input "$43.90"
type input "1000"
click at [308, 622] on input "text" at bounding box center [357, 621] width 285 height 28
paste input "NUC12FZ"
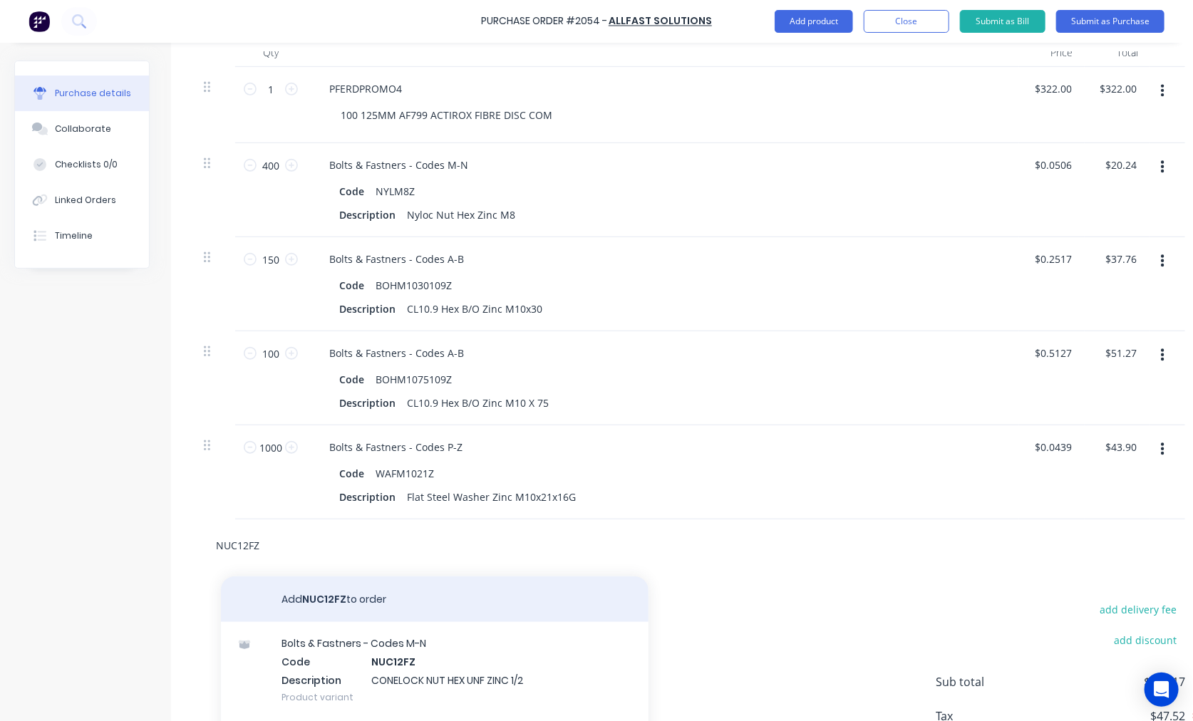
scroll to position [445, 0]
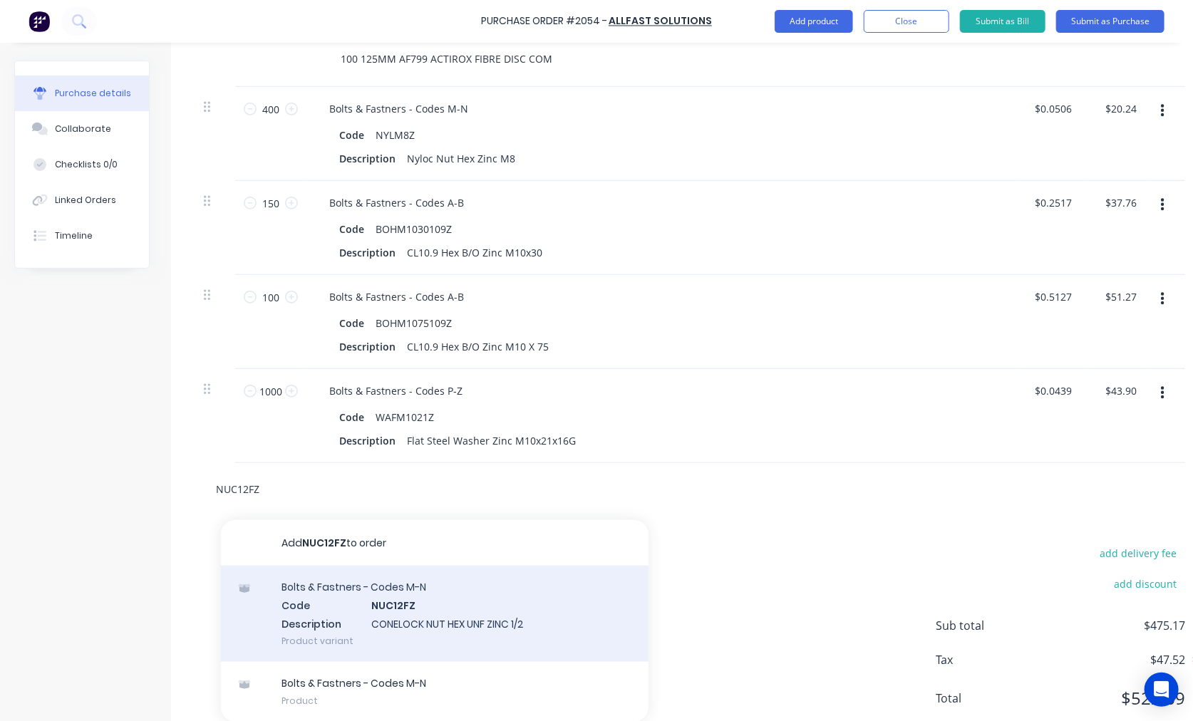
type input "NUC12FZ"
click at [465, 613] on div "Bolts & Fastners - Codes M-N Code NUC12FZ Description CONELOCK NUT HEX UNF ZINC…" at bounding box center [434, 614] width 427 height 96
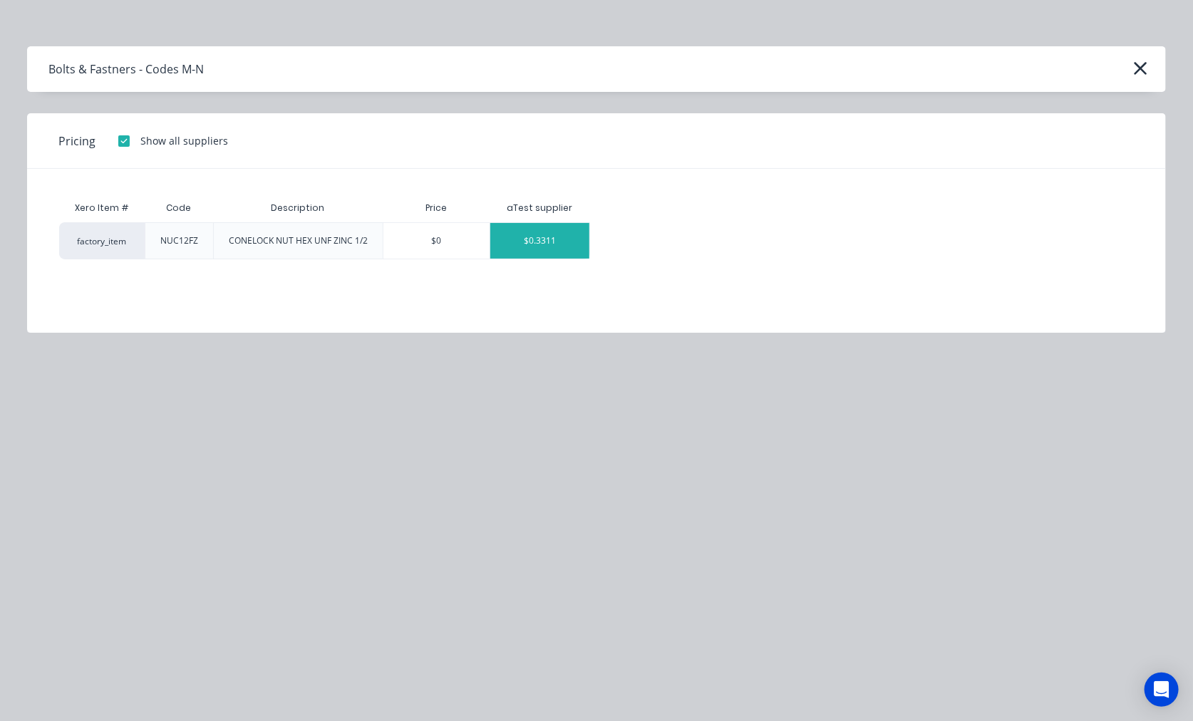
click at [560, 239] on div "$0.3311" at bounding box center [539, 241] width 99 height 36
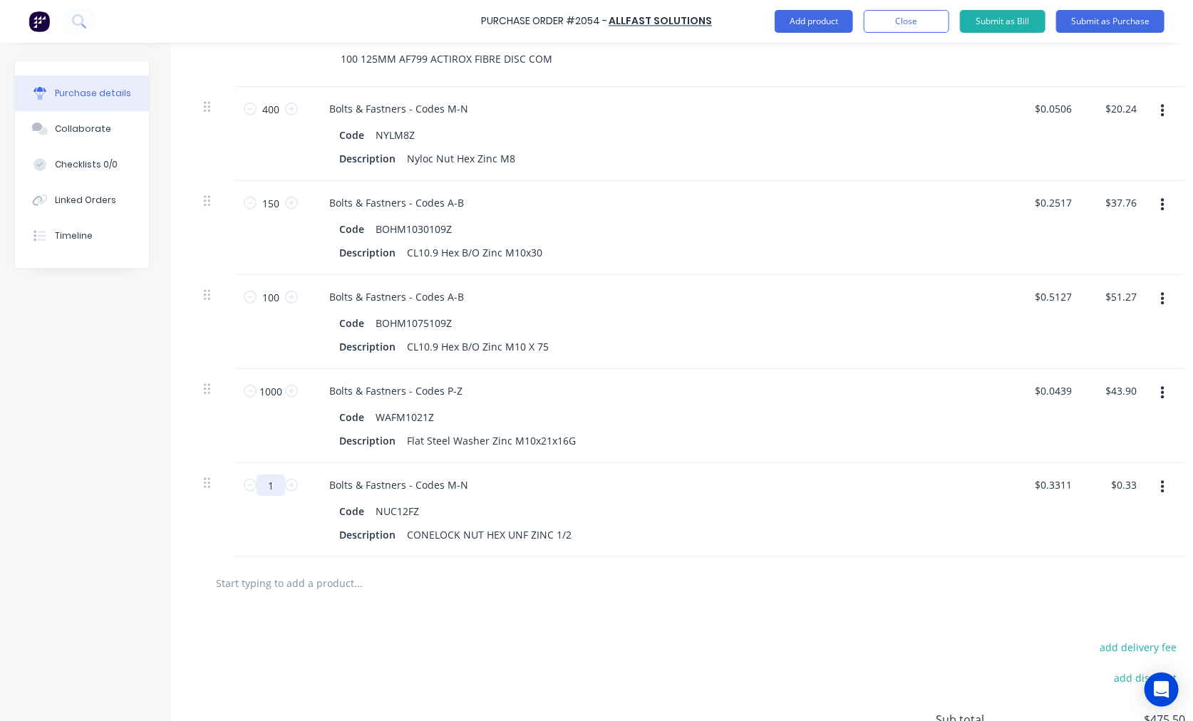
click at [271, 484] on input "1" at bounding box center [270, 484] width 28 height 21
type input "4"
type input "$1.32"
type input "40"
type input "$13.24"
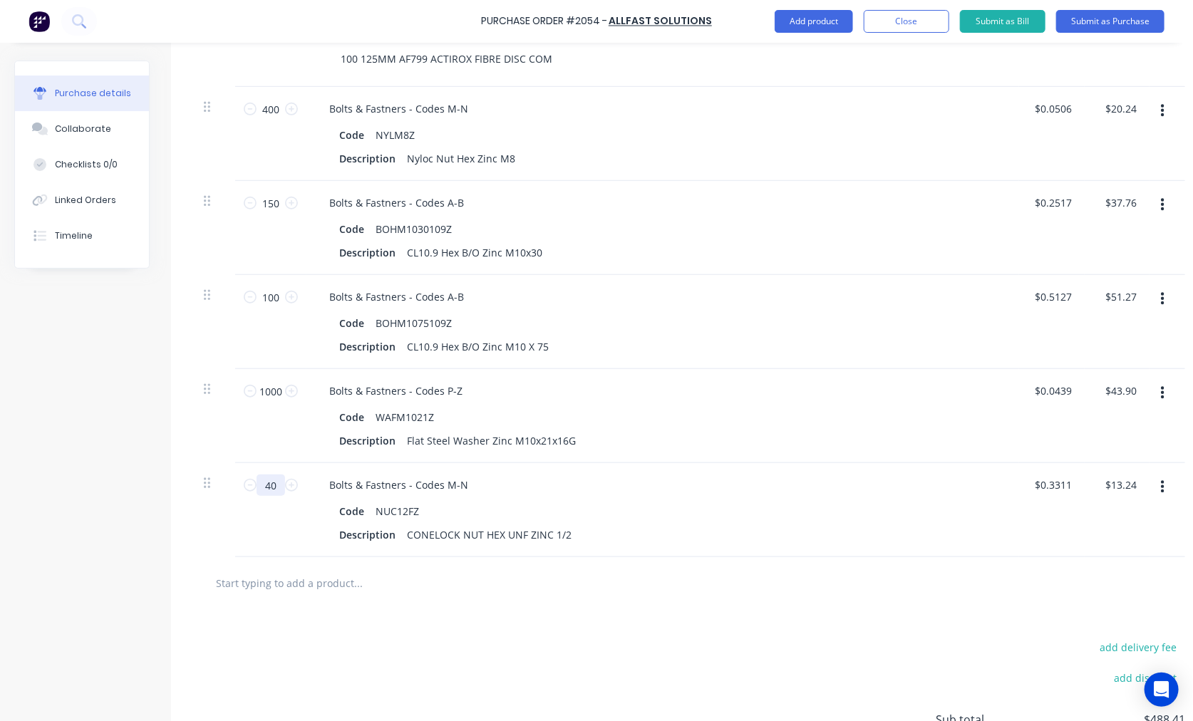
type input "400"
type input "$132.44"
type input "400"
click at [301, 578] on input "text" at bounding box center [357, 582] width 285 height 28
paste input "WAF128Y"
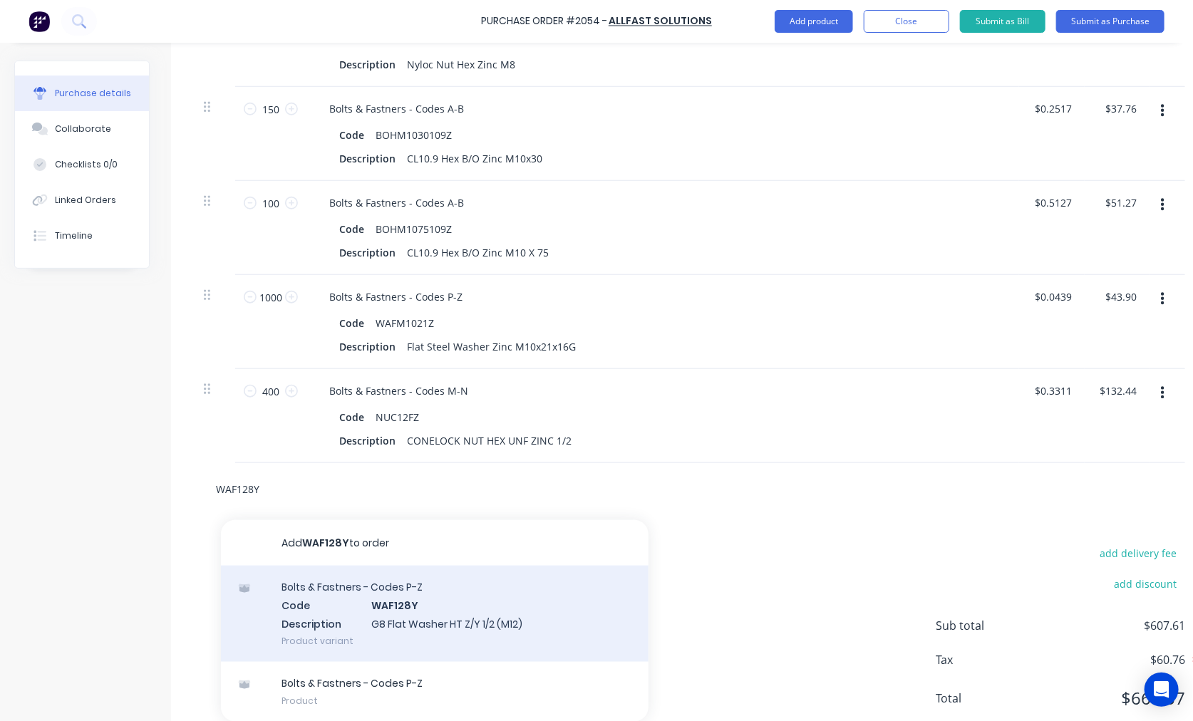
scroll to position [576, 0]
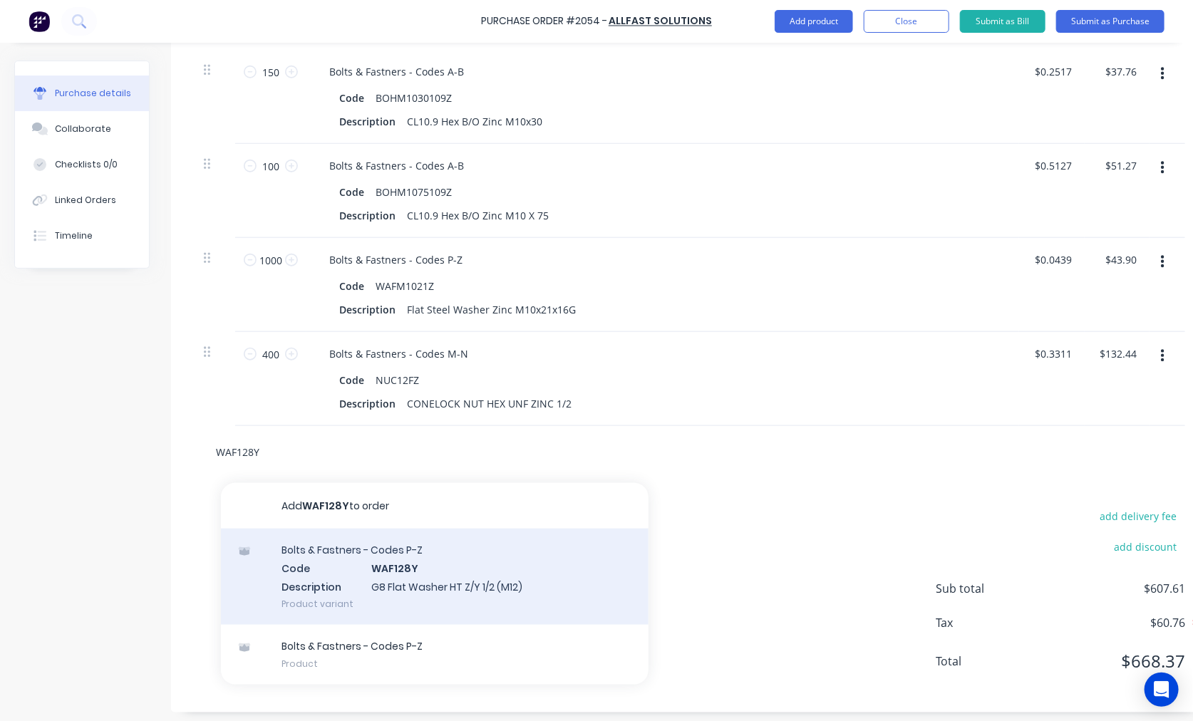
type input "WAF128Y"
click at [383, 563] on div "Bolts & Fastners - Codes P-Z Code WAF128Y Description G8 Flat Washer HT Z/Y 1/2…" at bounding box center [434, 577] width 427 height 96
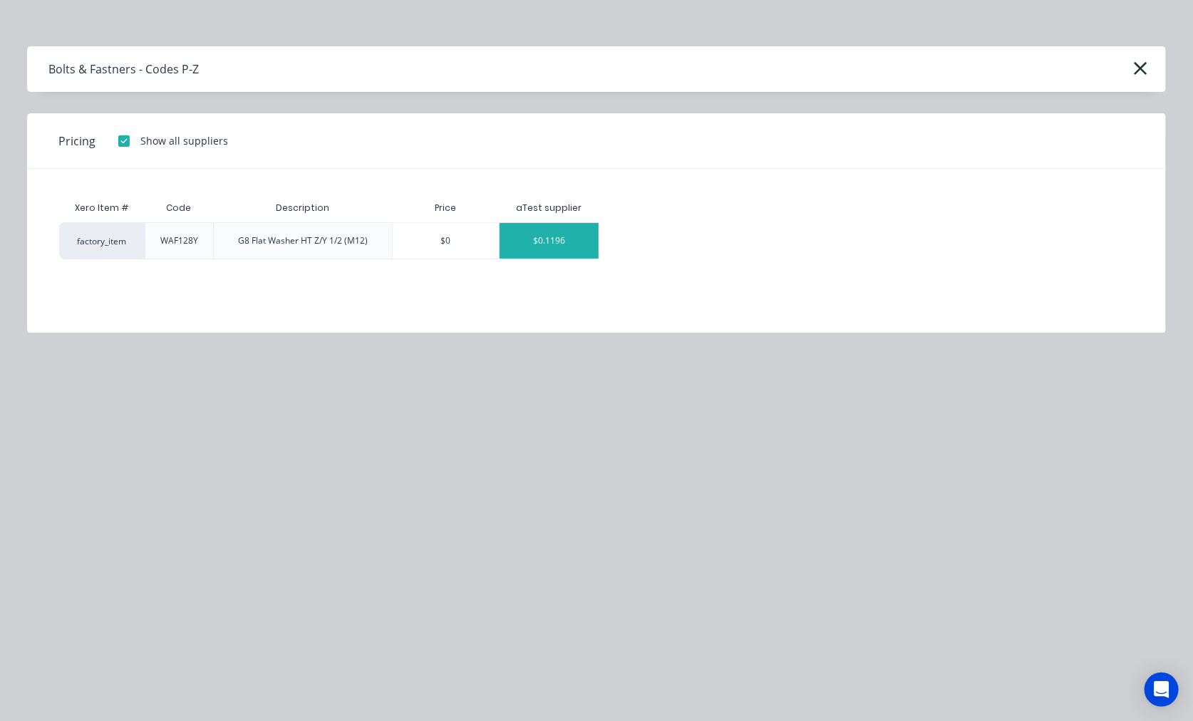
click at [542, 245] on div "$0.1196" at bounding box center [548, 241] width 99 height 36
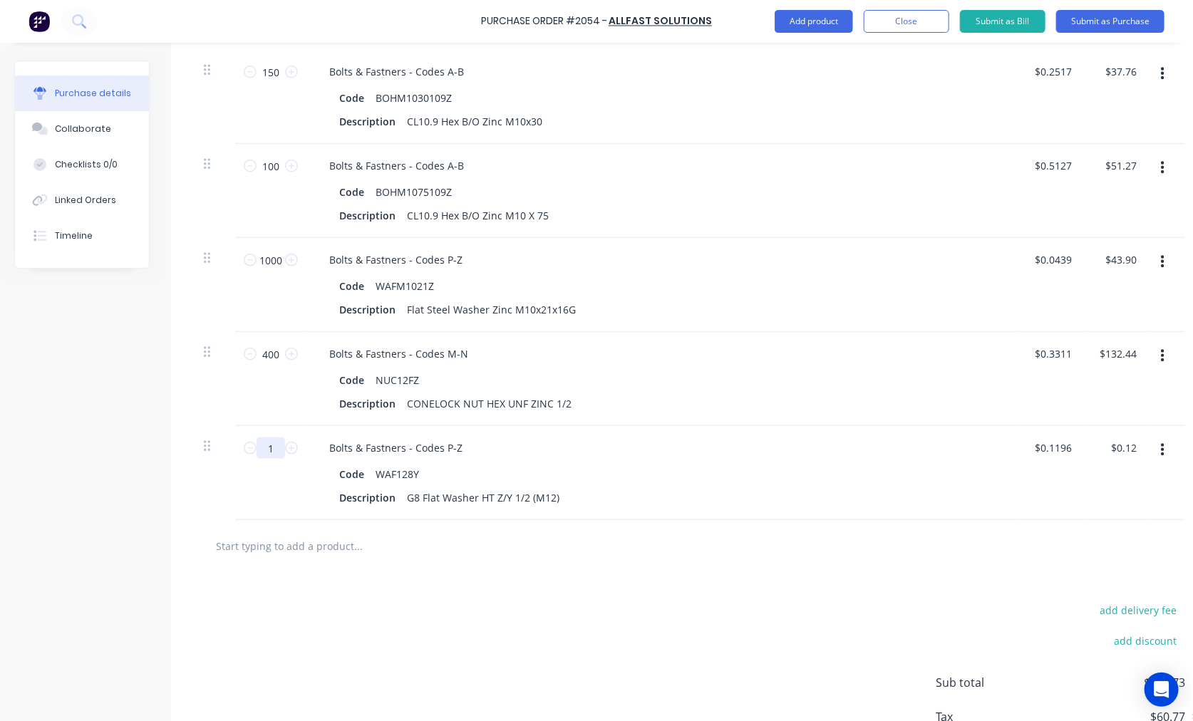
click at [269, 445] on input "1" at bounding box center [270, 447] width 28 height 21
type input "4"
type input "$0.48"
type input "40"
type input "$4.78"
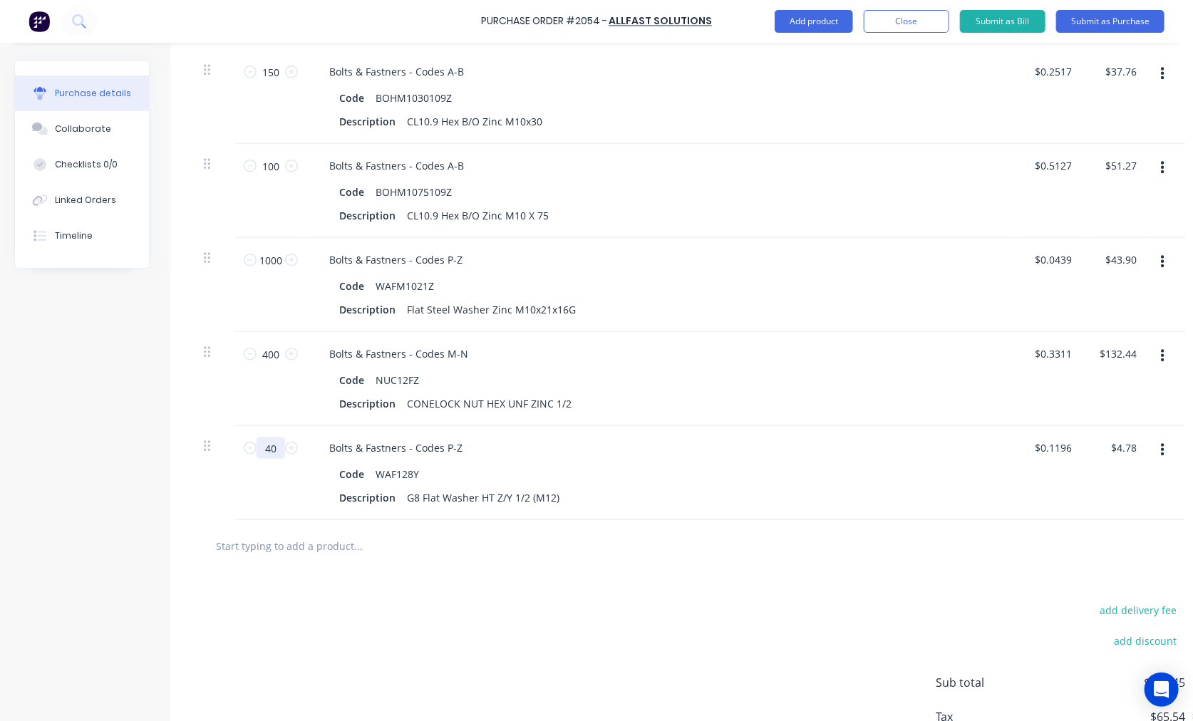
type input "400"
type input "$47.84"
type input "400"
click at [269, 542] on input "text" at bounding box center [357, 545] width 285 height 28
paste input "NYL916FZ"
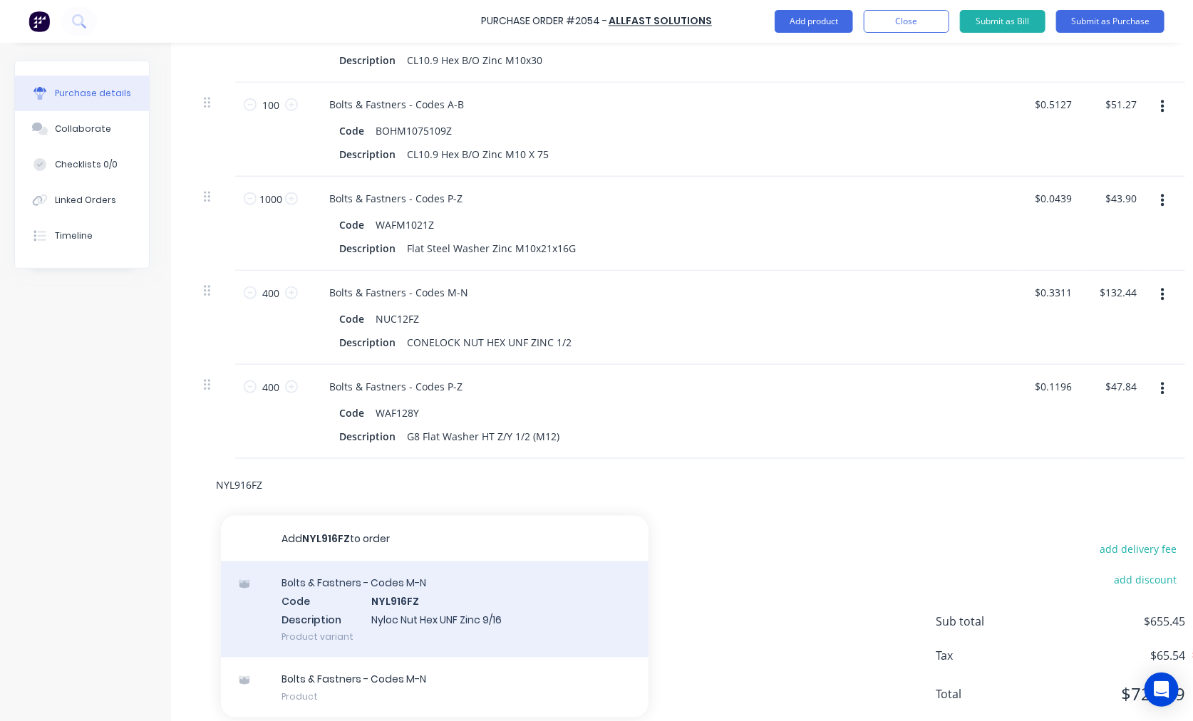
scroll to position [688, 0]
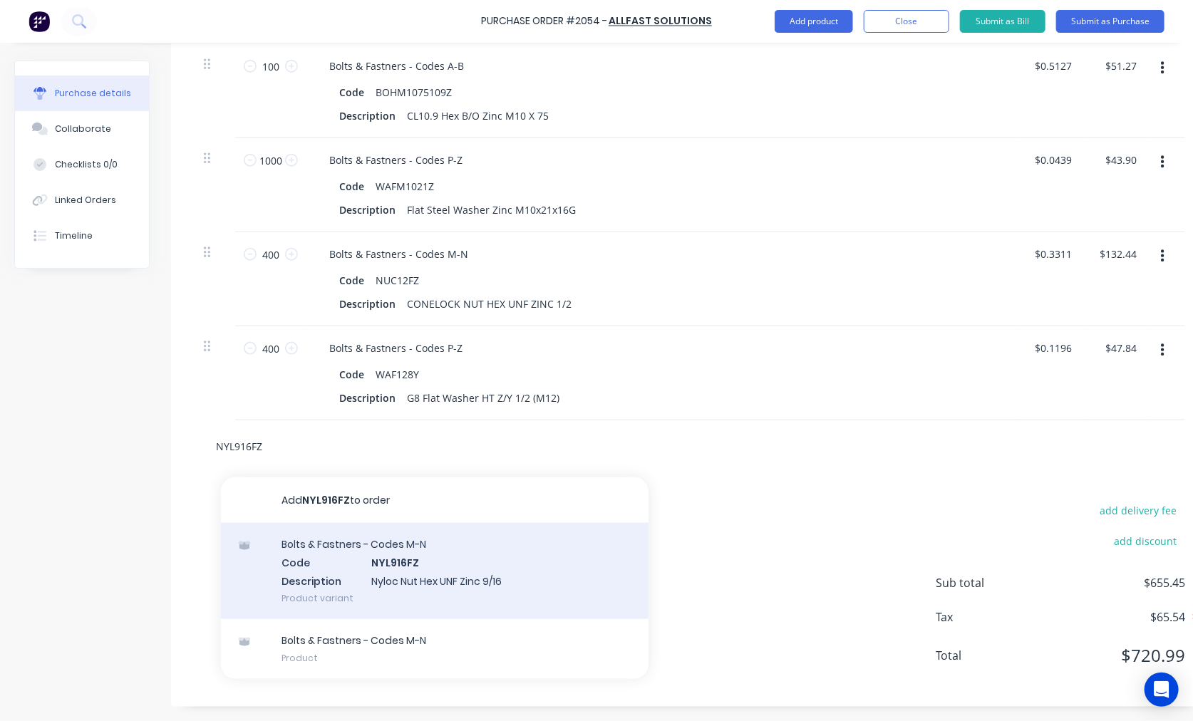
type input "NYL916FZ"
click at [401, 554] on div "Bolts & Fastners - Codes M-N Code NYL916FZ Description Nyloc Nut Hex UNF Zinc 9…" at bounding box center [434, 571] width 427 height 96
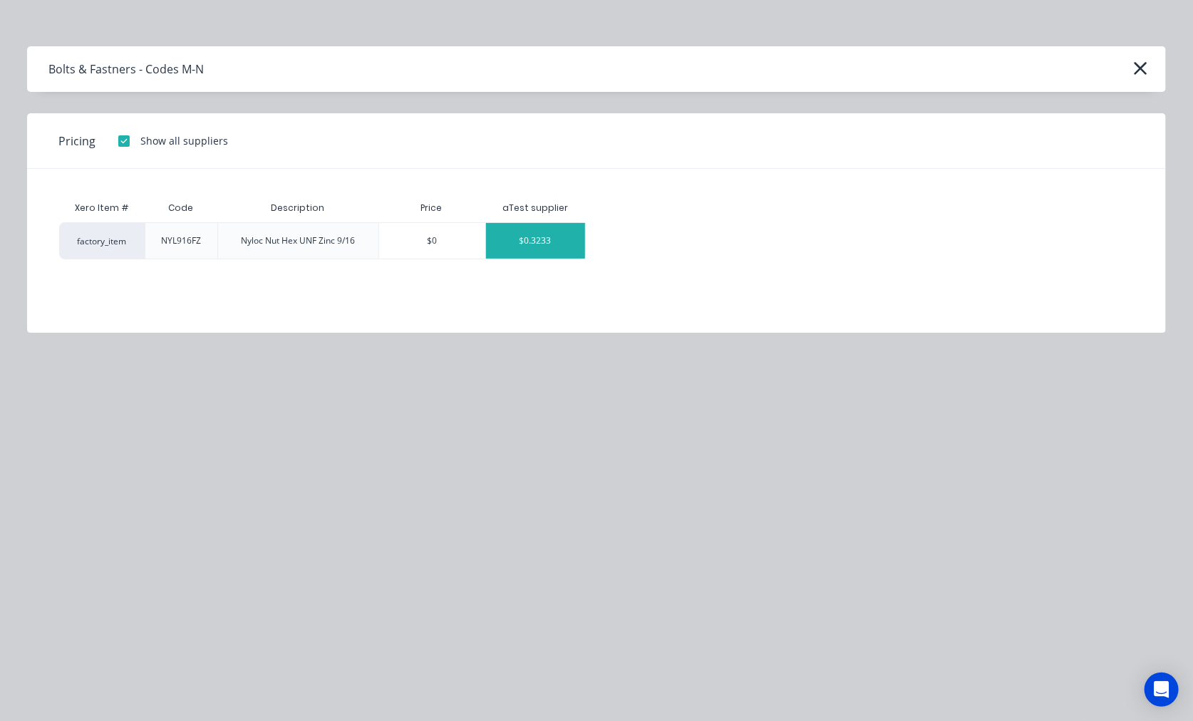
click at [531, 237] on div "$0.3233" at bounding box center [535, 241] width 99 height 36
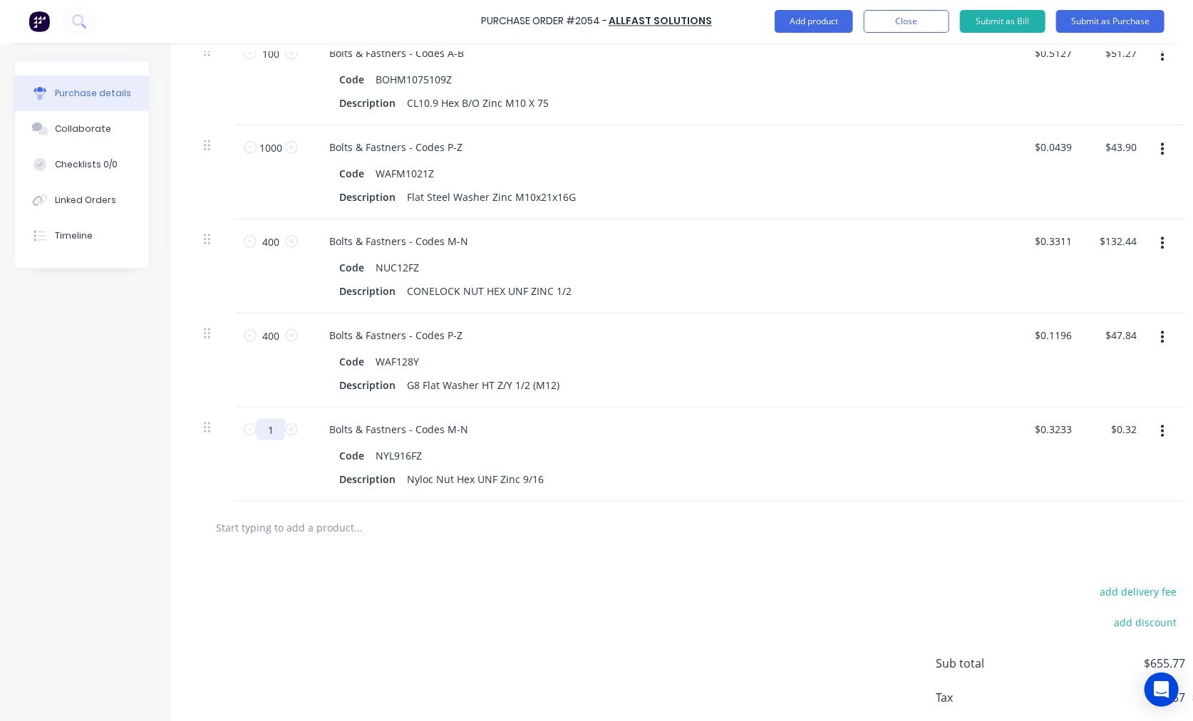
click at [273, 425] on input "1" at bounding box center [270, 429] width 28 height 21
type input "2"
type input "$0.65"
type input "20"
type input "$6.47"
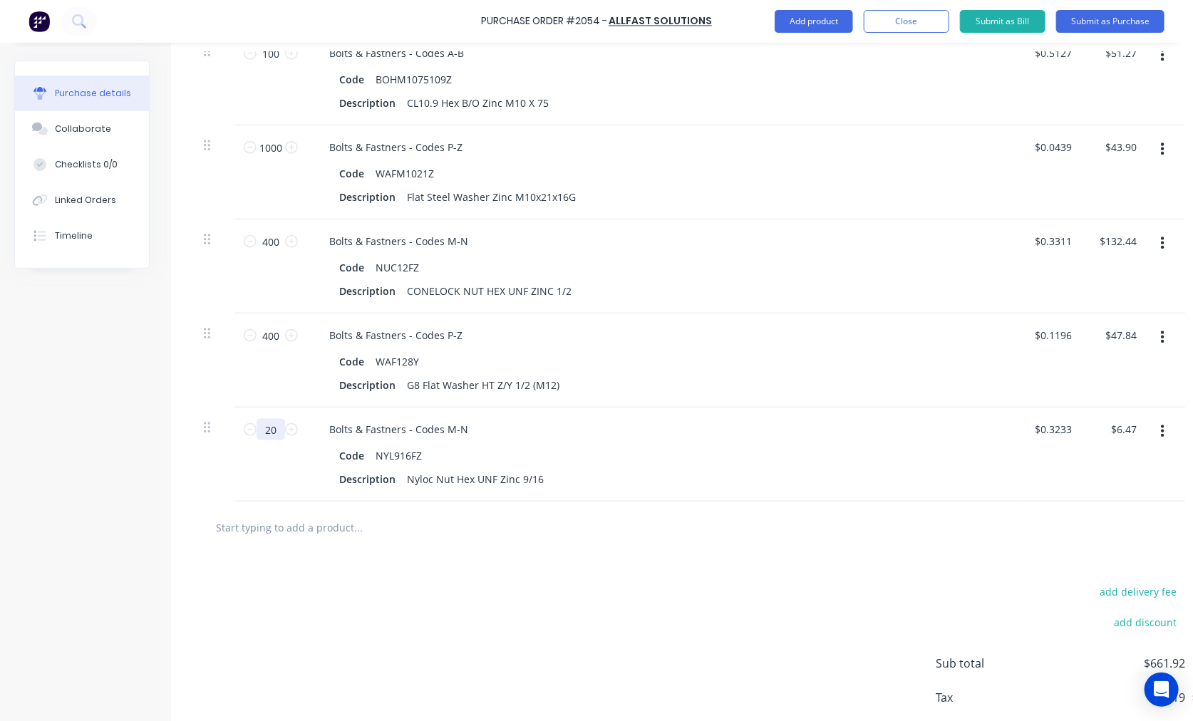
type input "200"
type input "$64.66"
type input "200"
click at [338, 523] on input "text" at bounding box center [357, 527] width 285 height 28
paste input "NYL58FZ"
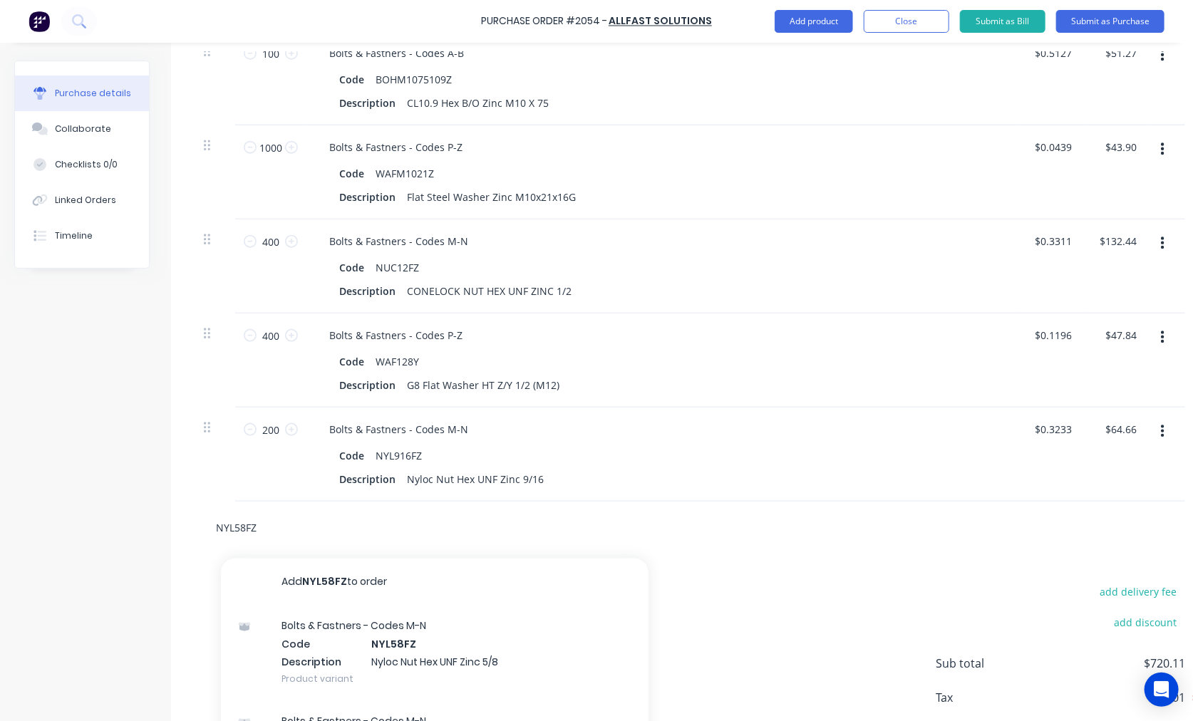
type input "NYL58FZ"
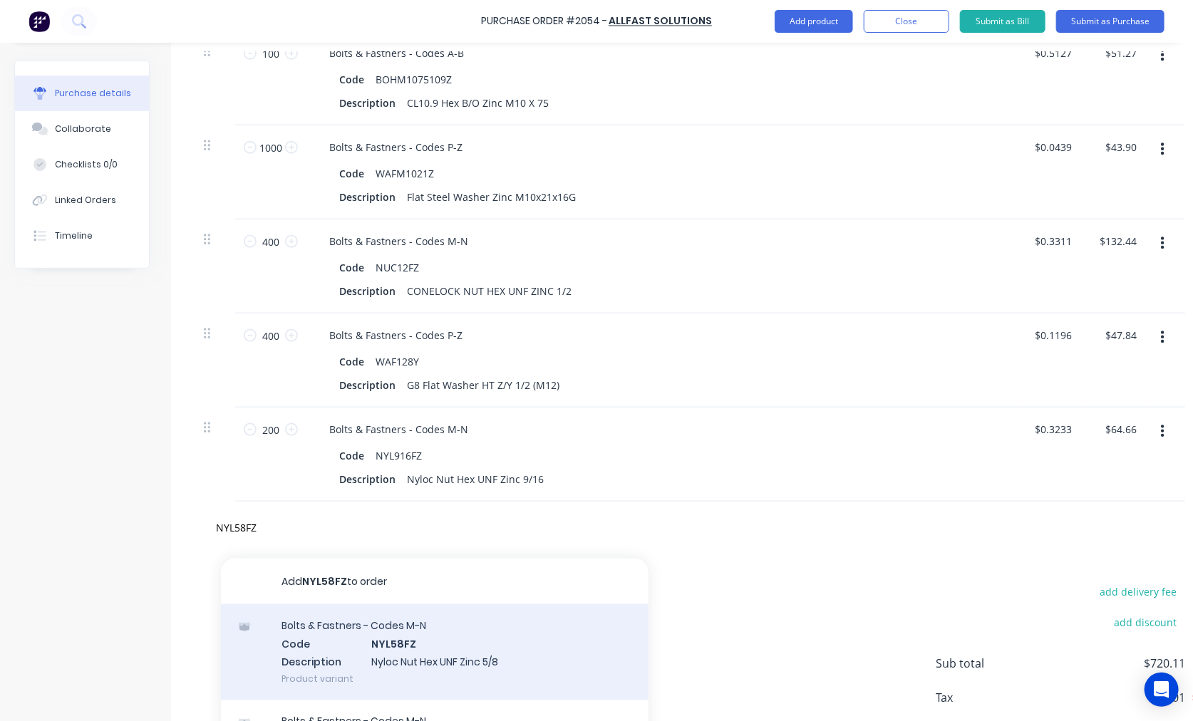
click at [414, 647] on div "Bolts & Fastners - Codes M-N Code NYL58FZ Description Nyloc Nut Hex UNF Zinc 5/…" at bounding box center [434, 652] width 427 height 96
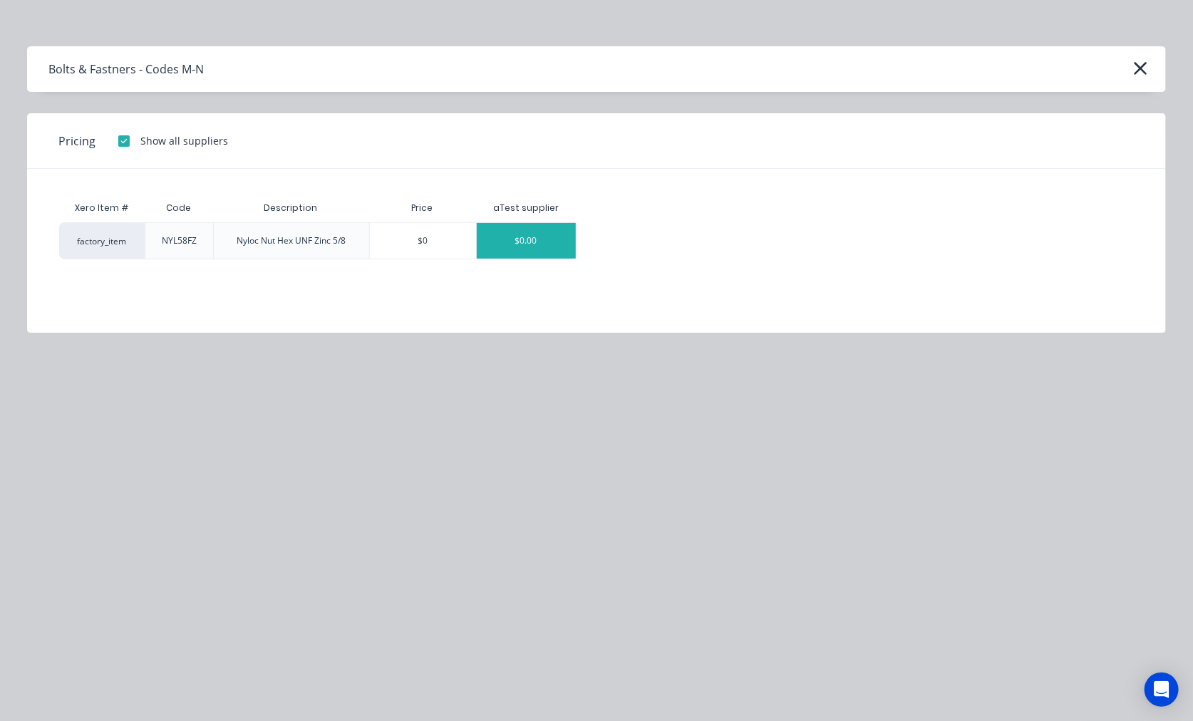
click at [524, 244] on div "$0.00" at bounding box center [526, 241] width 99 height 36
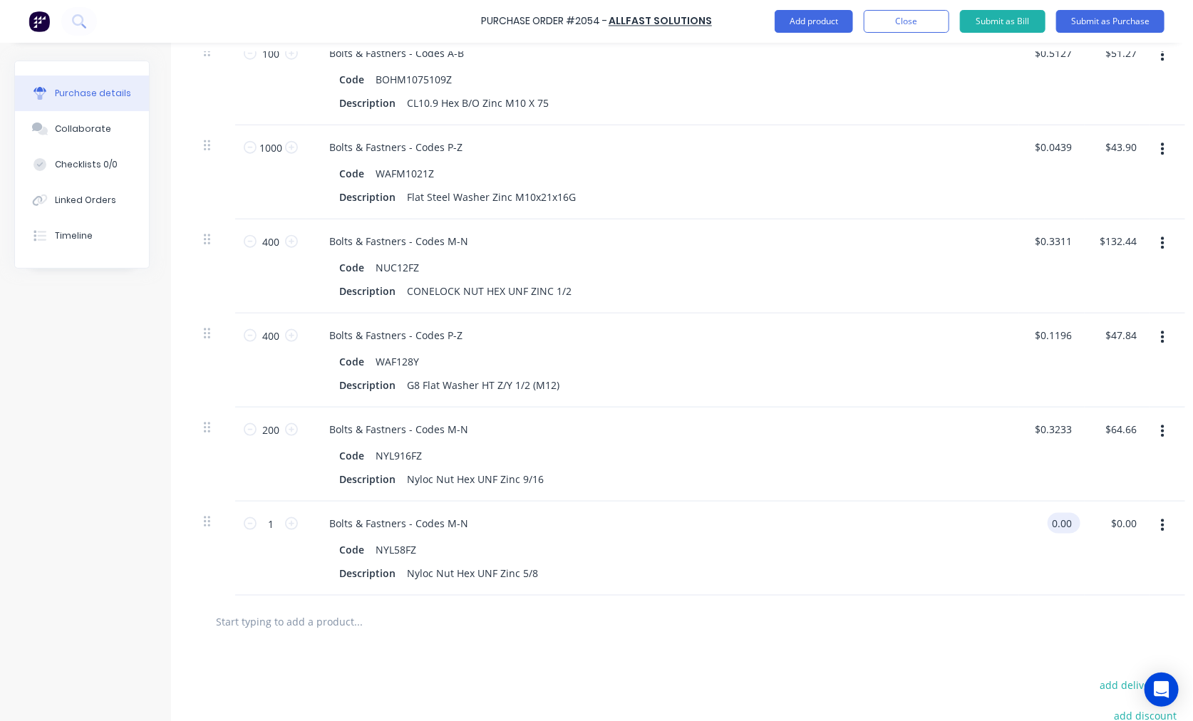
click at [1045, 522] on input "0.00" at bounding box center [1060, 523] width 27 height 21
type input "$0.53"
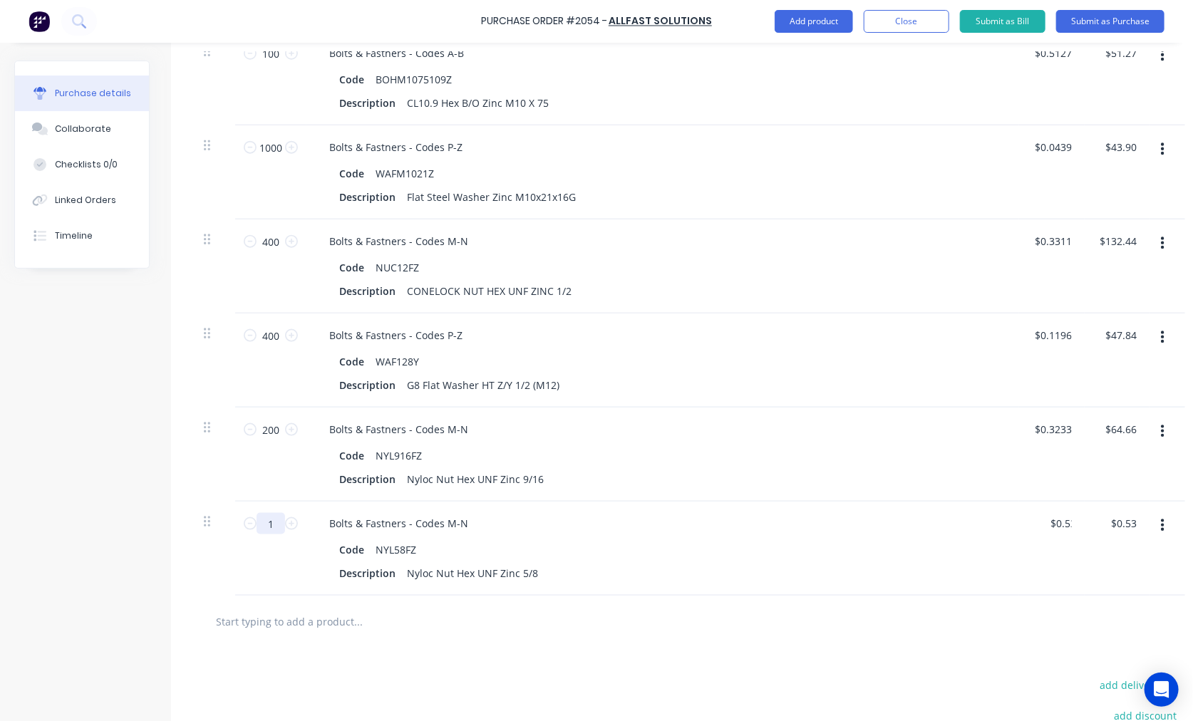
click at [275, 521] on input "1" at bounding box center [270, 523] width 28 height 21
type input "10"
type input "$5.30"
type input "100"
type input "$53.00"
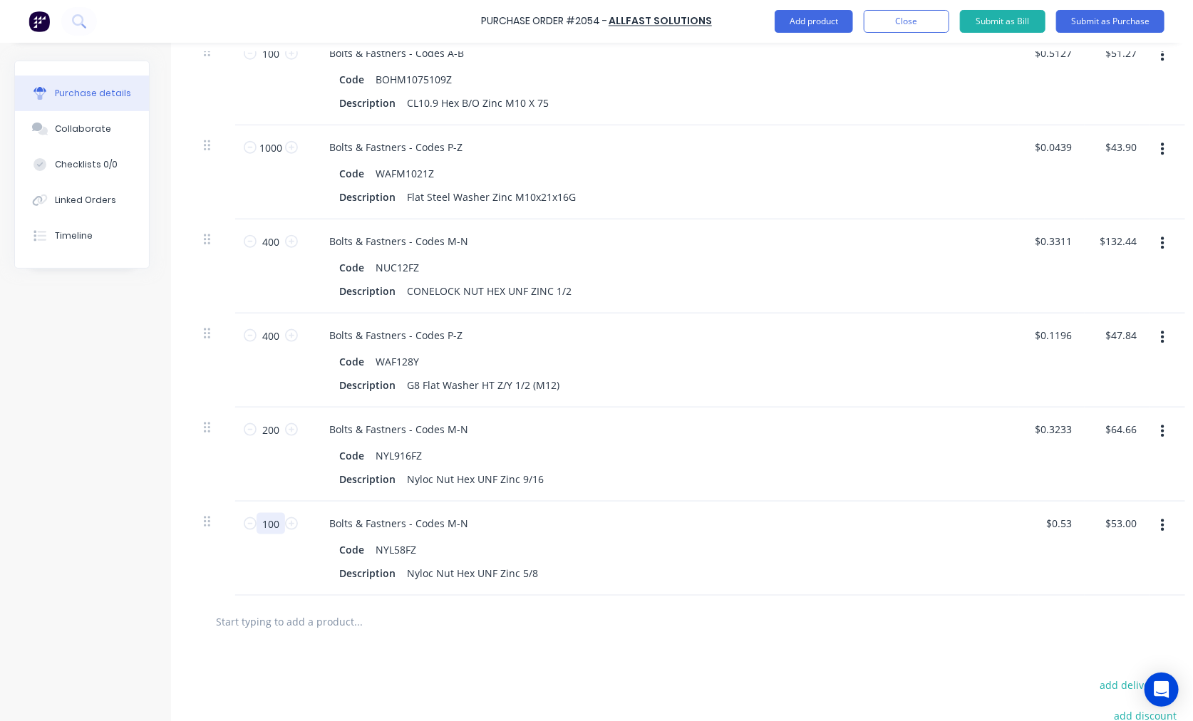
type input "100"
click at [307, 623] on input "text" at bounding box center [357, 621] width 285 height 28
paste input "WAF348Y"
type input "WAF348Y"
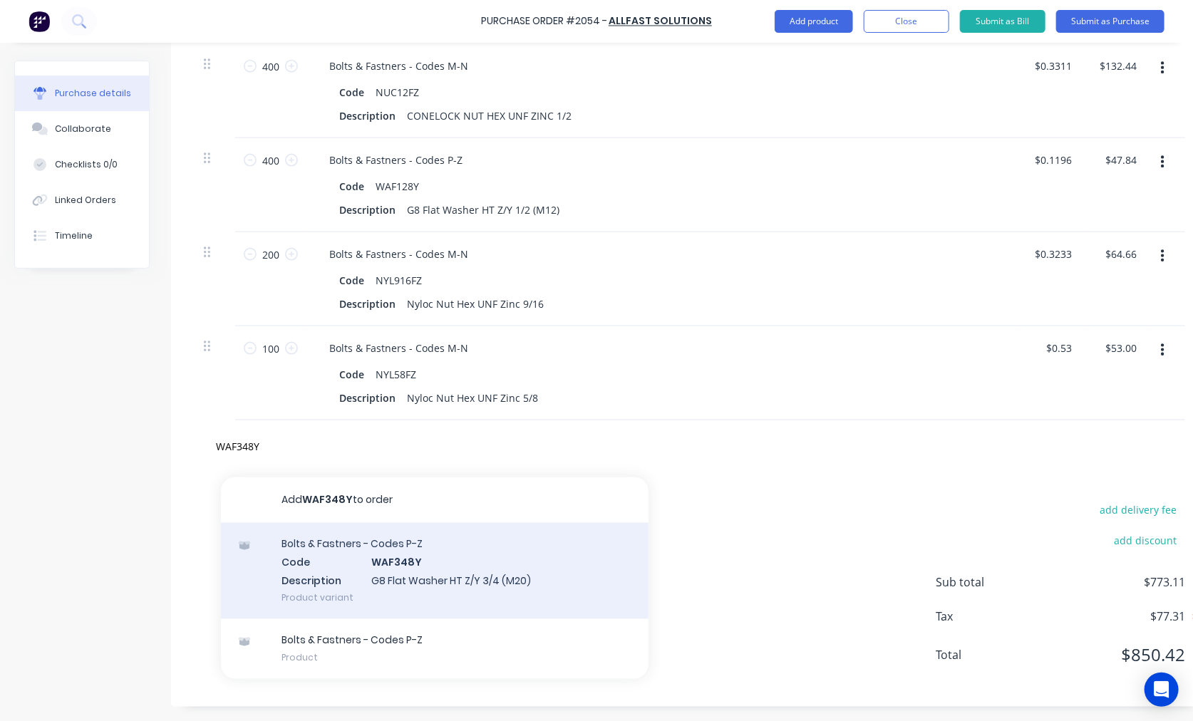
scroll to position [877, 0]
click at [417, 577] on div "Bolts & Fastners - Codes P-Z Code WAF348Y Description G8 Flat Washer HT Z/Y 3/4…" at bounding box center [434, 571] width 427 height 96
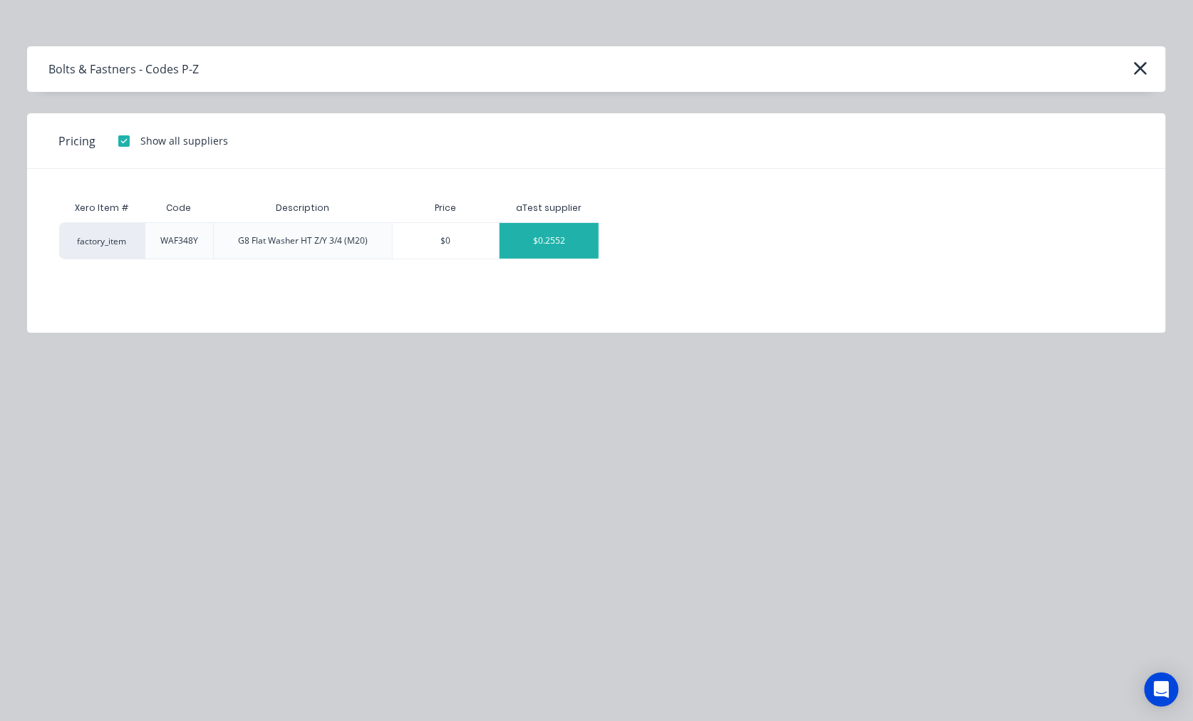
click at [573, 236] on div "$0.2552" at bounding box center [548, 241] width 99 height 36
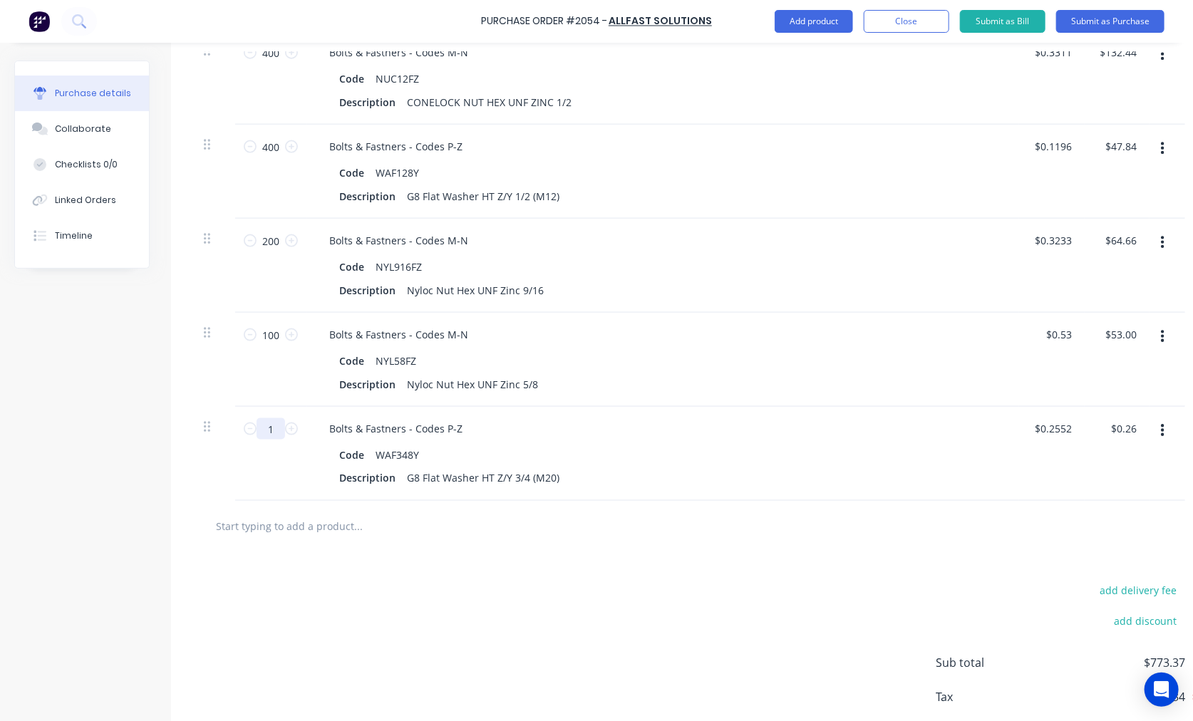
click at [271, 426] on input "1" at bounding box center [270, 428] width 28 height 21
type input "10"
type input "$2.55"
type input "100"
type input "$25.52"
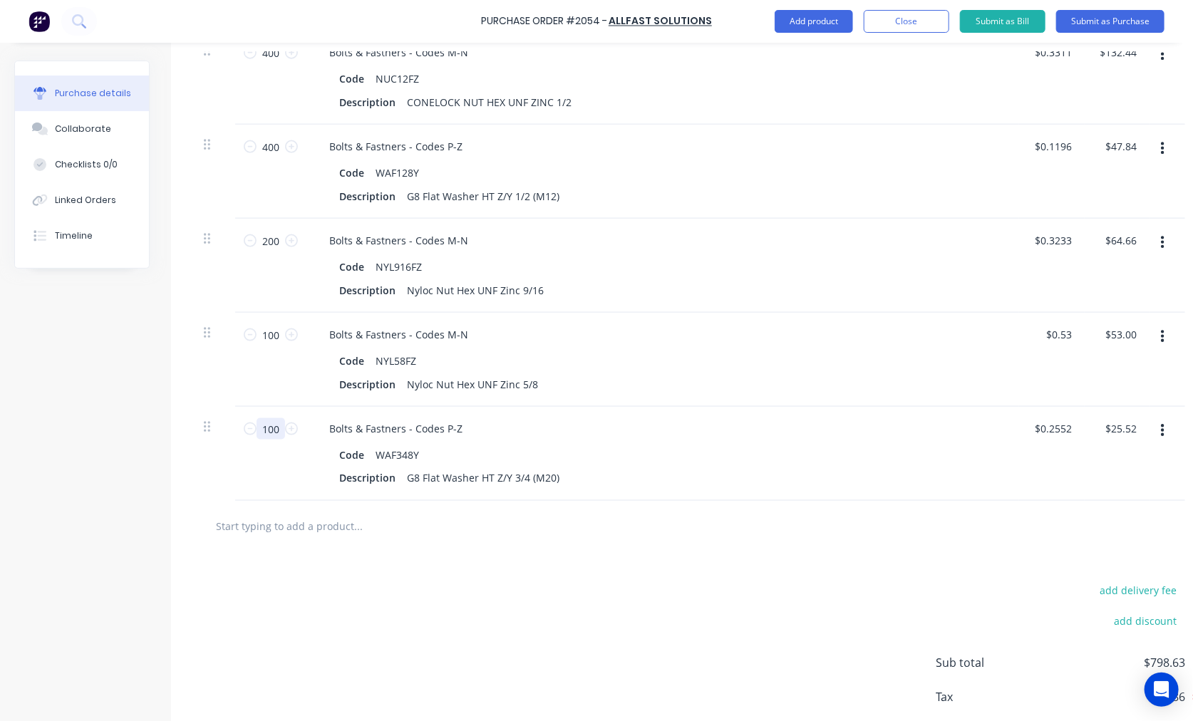
type input "100"
click at [333, 526] on input "text" at bounding box center [357, 526] width 285 height 28
paste input "NYL34FZ"
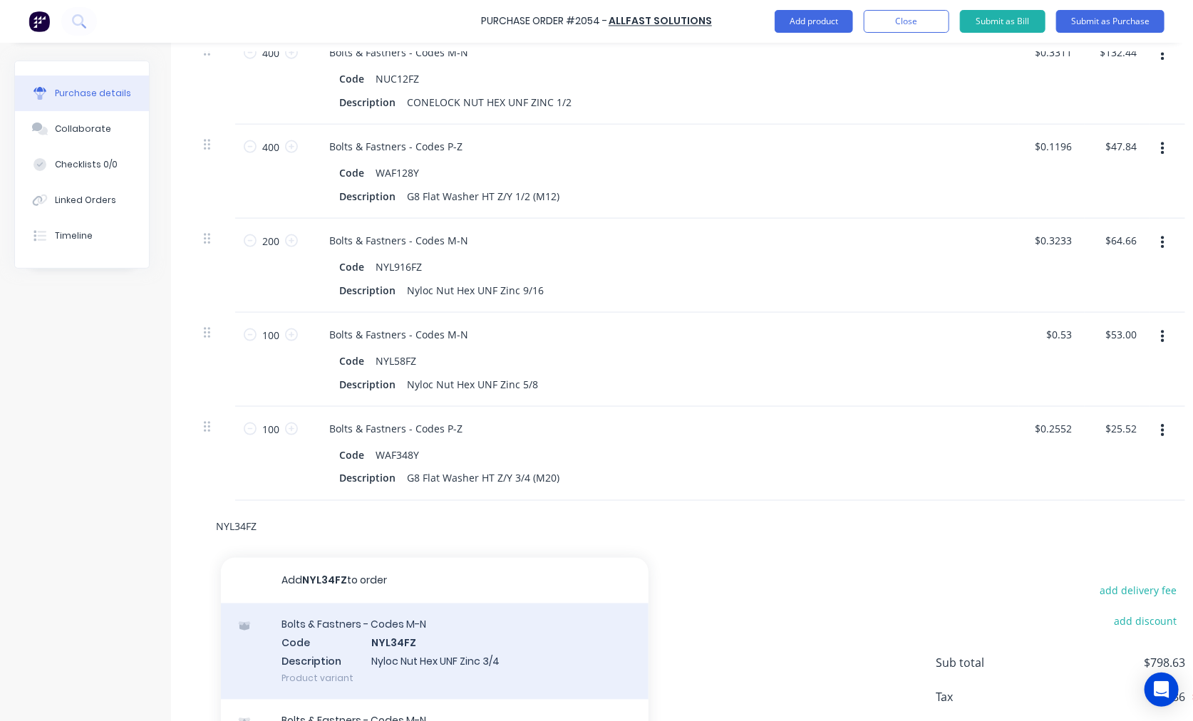
type input "NYL34FZ"
click at [467, 643] on div "Bolts & Fastners - Codes M-N Code NYL34FZ Description Nyloc Nut Hex UNF Zinc 3/…" at bounding box center [434, 651] width 427 height 96
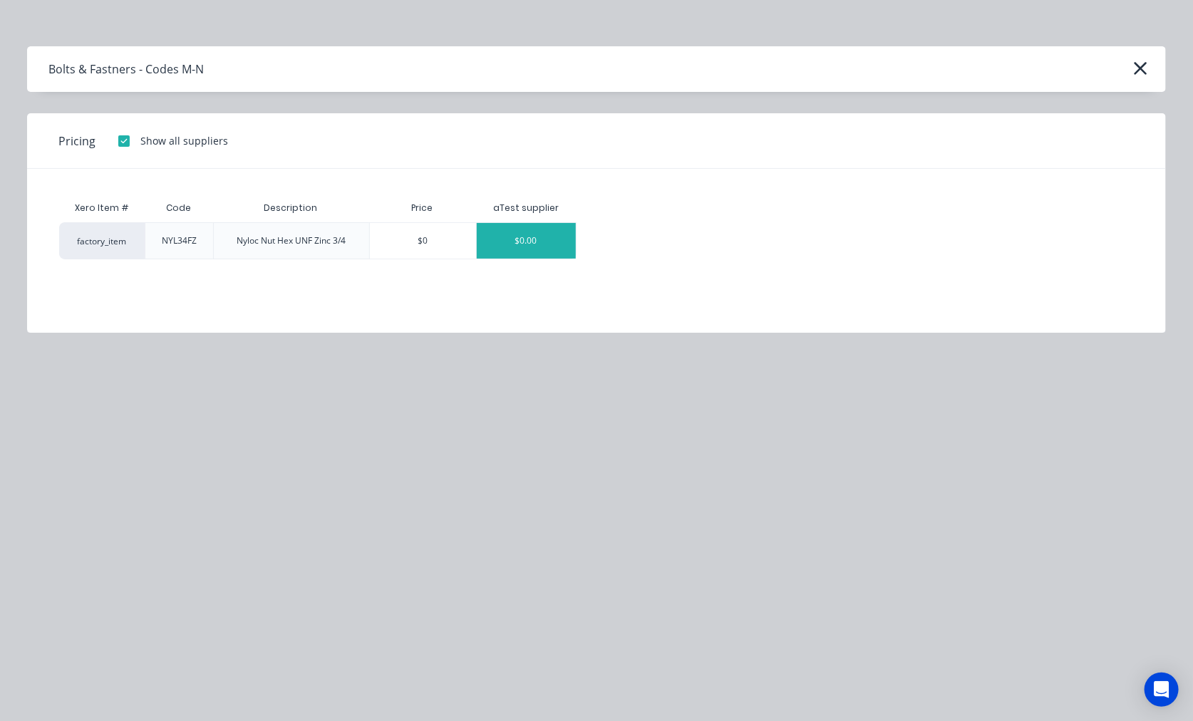
click at [524, 242] on div "$0.00" at bounding box center [526, 241] width 99 height 36
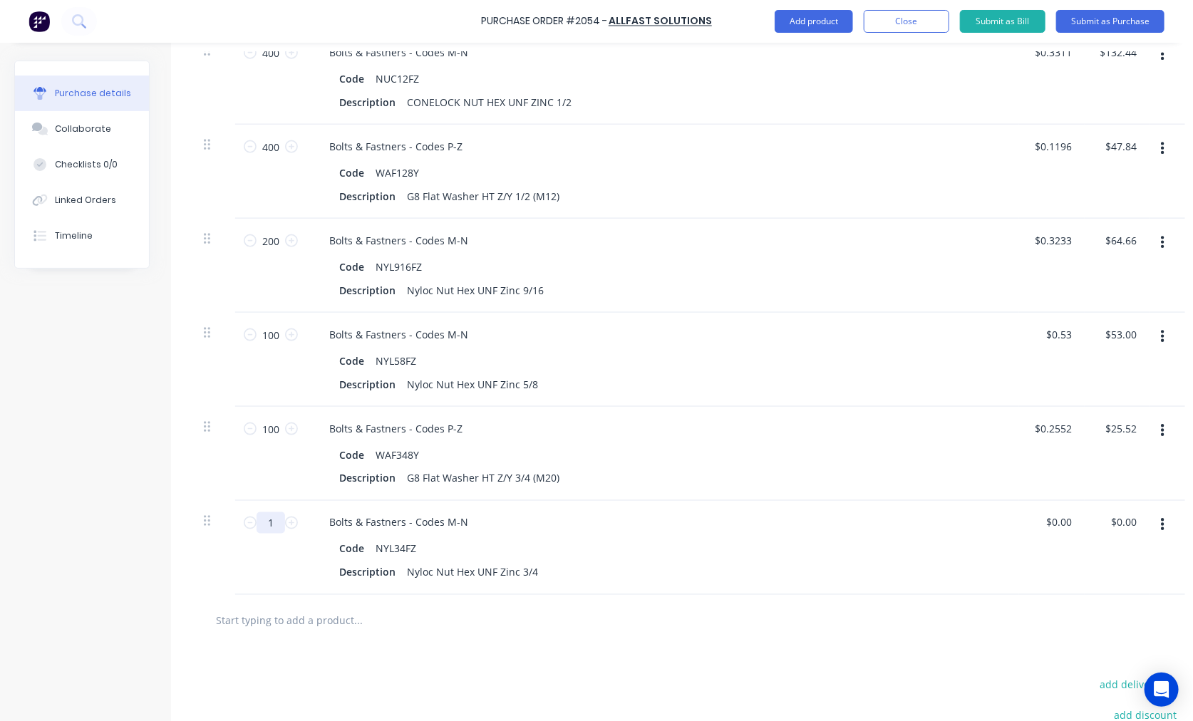
click at [267, 522] on input "1" at bounding box center [270, 522] width 28 height 21
type input "50"
click at [1045, 518] on input "0.00" at bounding box center [1060, 522] width 27 height 21
type input "$0.76"
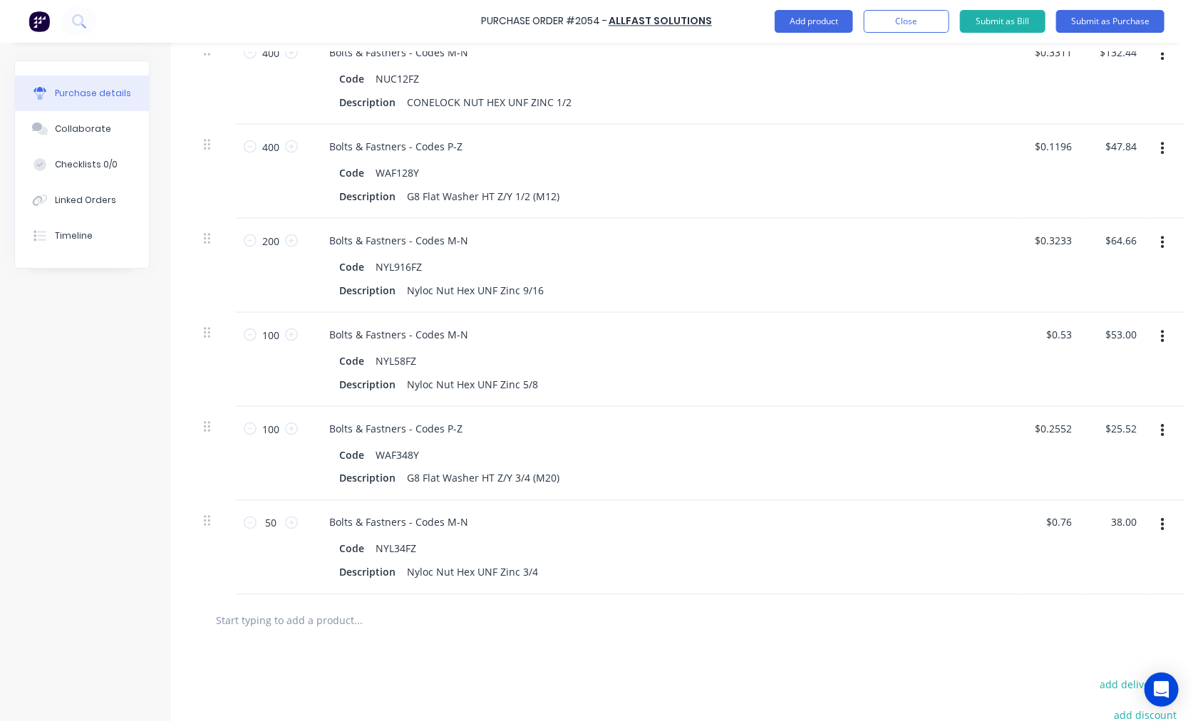
click at [330, 623] on input "text" at bounding box center [357, 620] width 285 height 28
type input "$38.00"
paste input "ANSSD86"
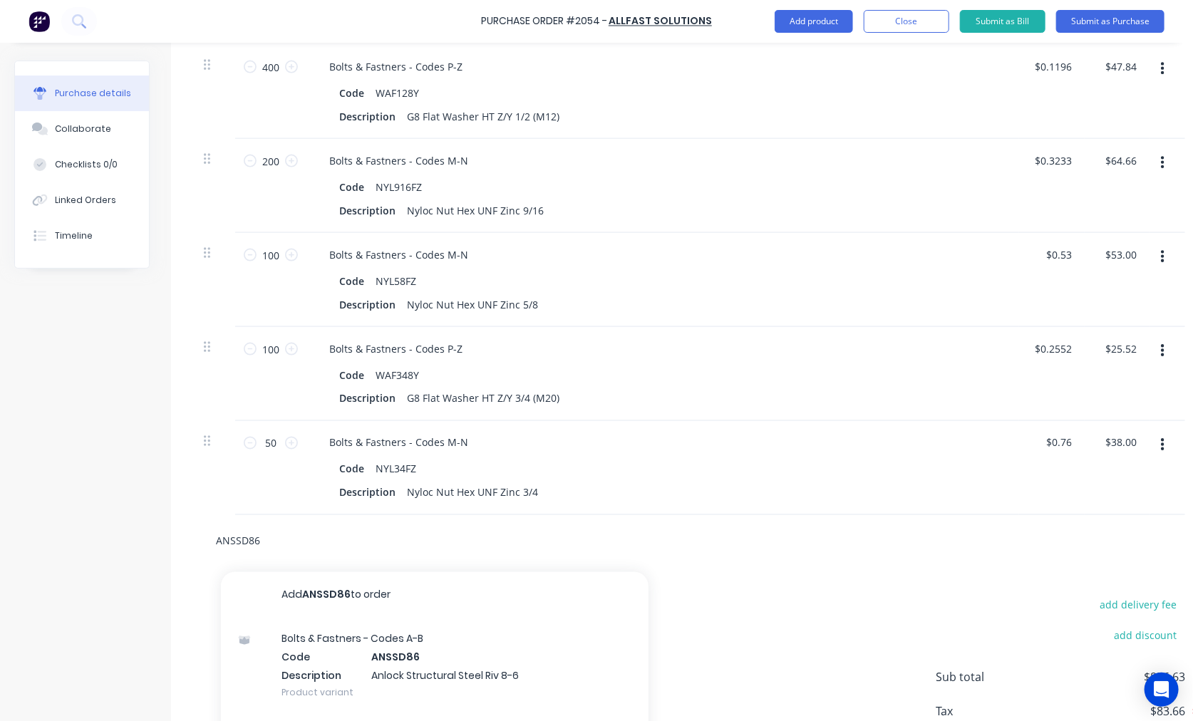
scroll to position [1009, 0]
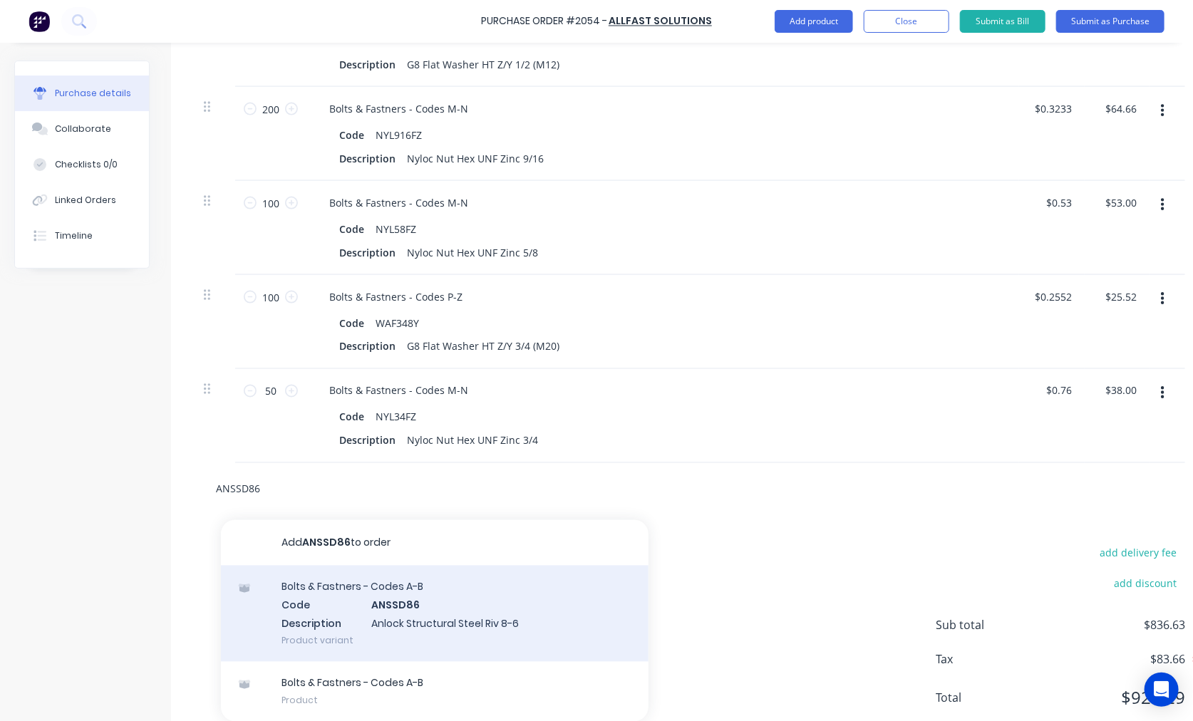
type input "ANSSD86"
click at [417, 604] on div "Bolts & Fastners - Codes A-B Code ANSSD86 Description Anlock Structural Steel R…" at bounding box center [434, 614] width 427 height 96
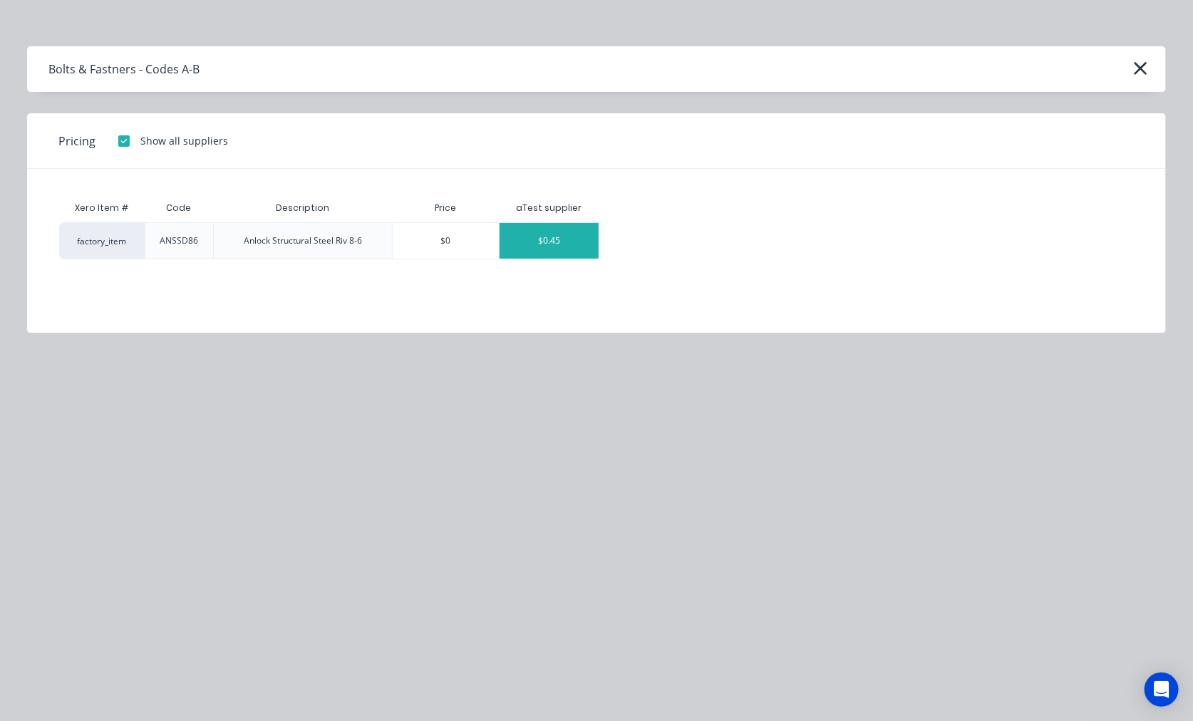
click at [554, 244] on div "$0.45" at bounding box center [548, 241] width 99 height 36
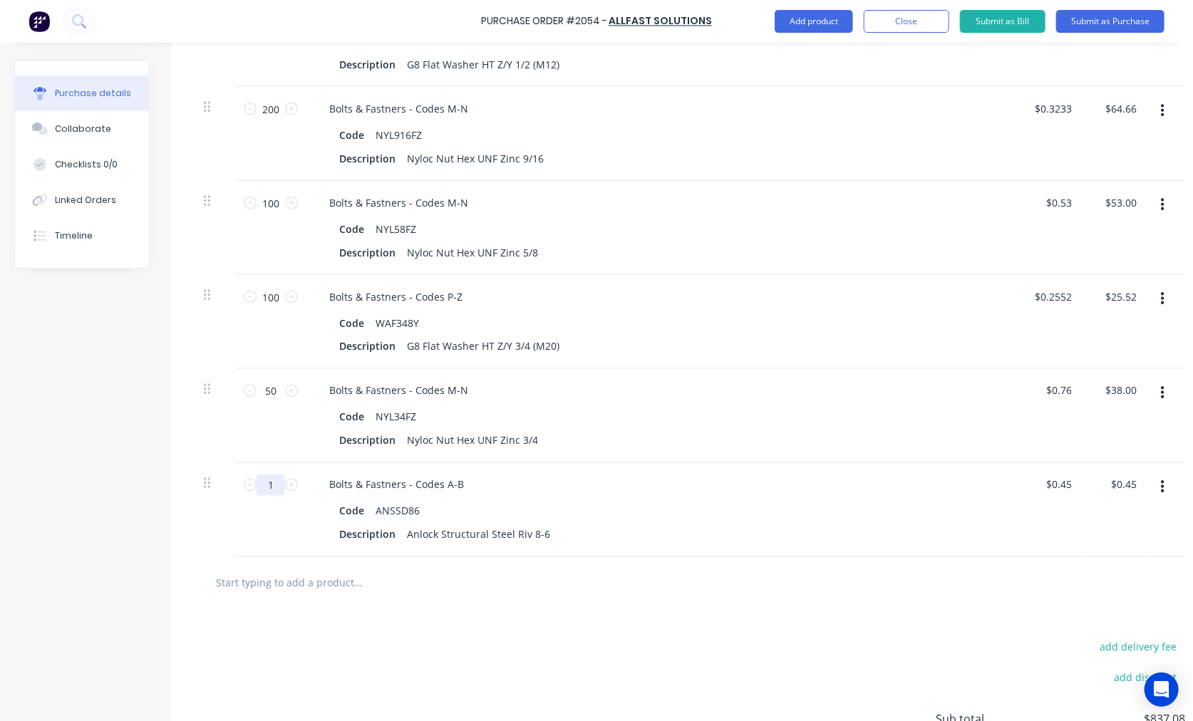
click at [271, 490] on input "1" at bounding box center [270, 484] width 28 height 21
type input "5"
type input "$2.25"
type input "50"
type input "$22.50"
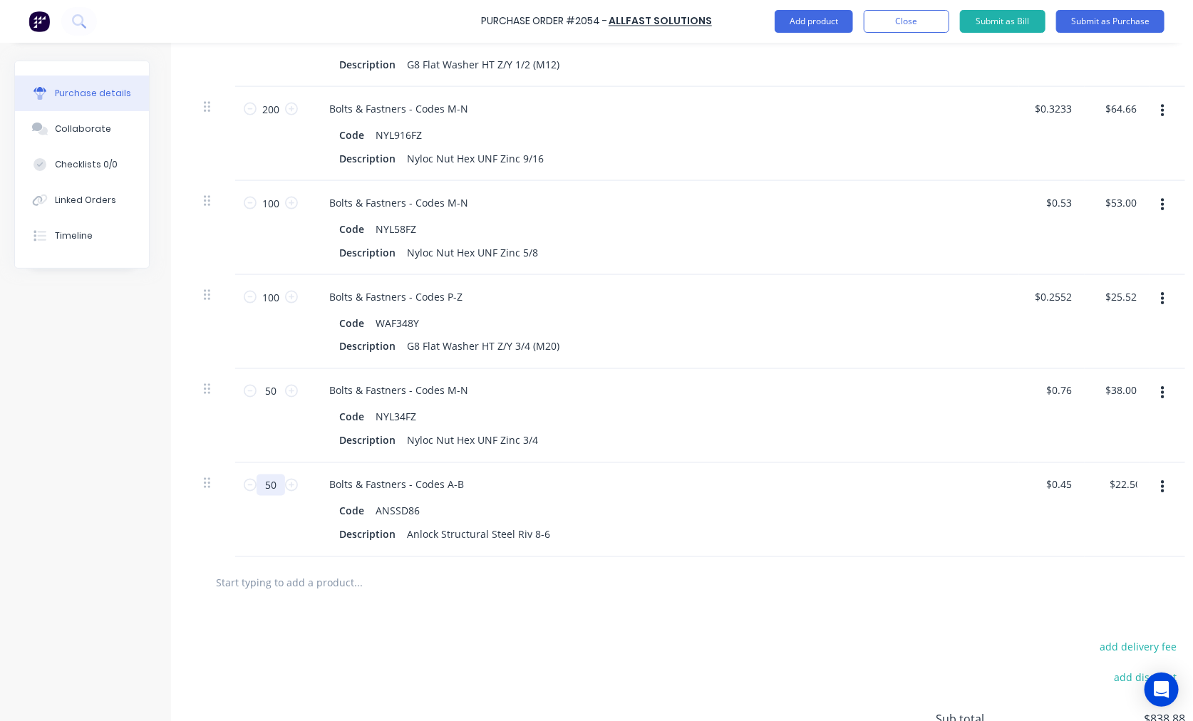
type input "500"
type input "$225.00"
type input "500"
click at [1045, 482] on input "0.45" at bounding box center [1057, 484] width 33 height 21
type input "$0.47"
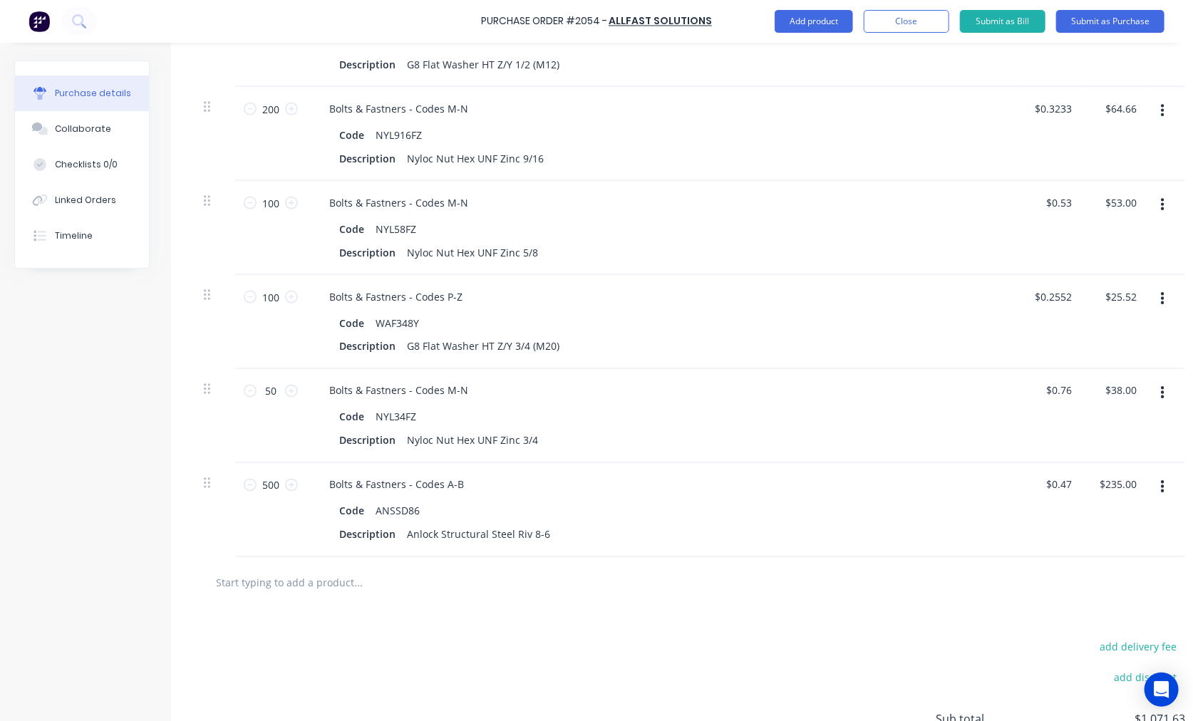
type input "$235.00"
click at [321, 584] on input "text" at bounding box center [357, 582] width 285 height 28
paste input "ANSSD810"
type input "ANSSD810"
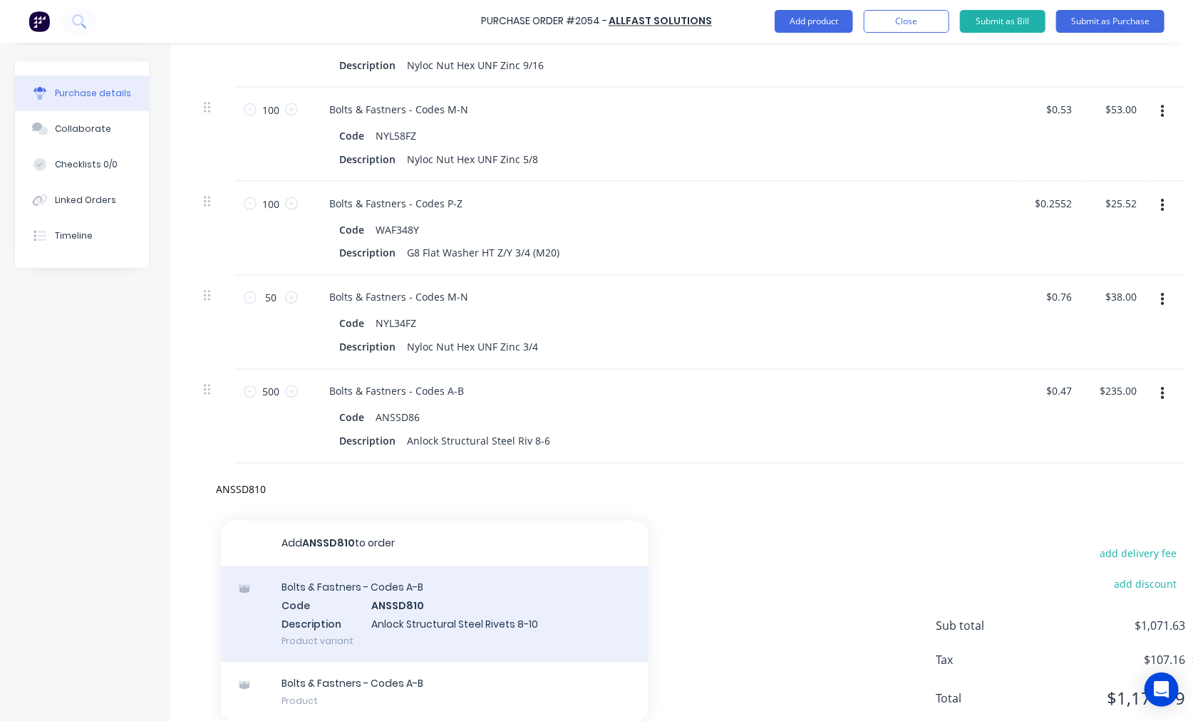
scroll to position [1141, 0]
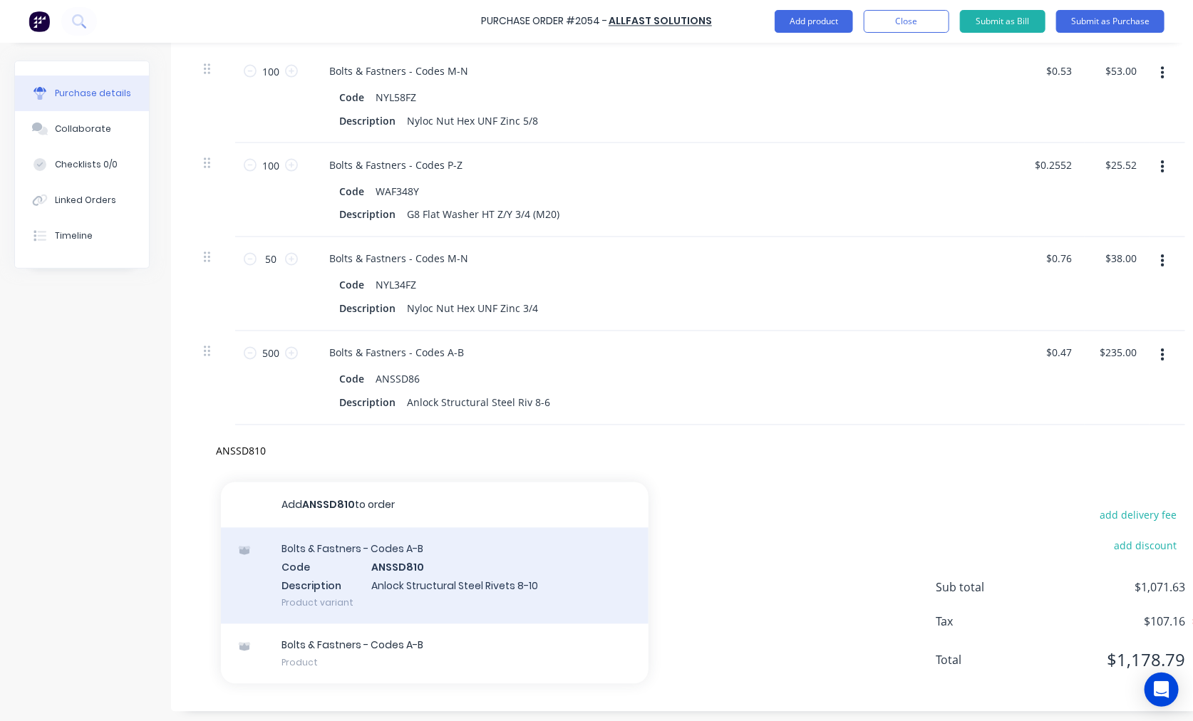
click at [476, 578] on div "Bolts & Fastners - Codes A-B Code ANSSD810 Description Anlock Structural Steel …" at bounding box center [434, 576] width 427 height 96
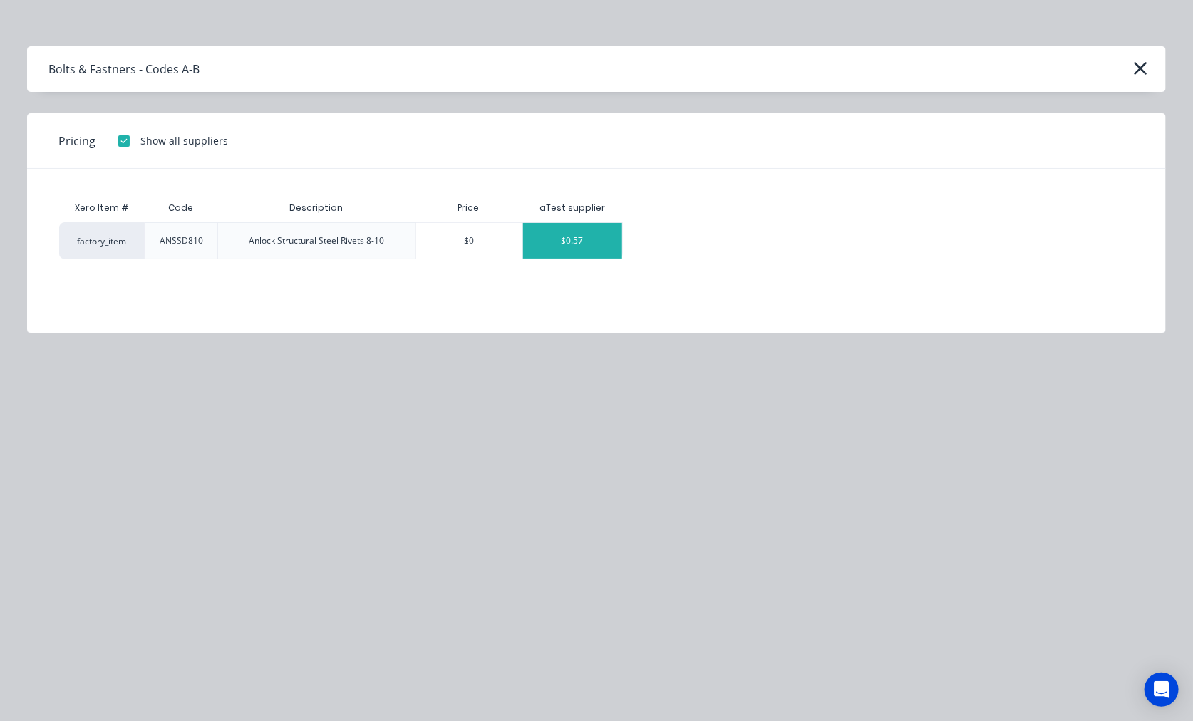
click at [593, 243] on div "$0.57" at bounding box center [572, 241] width 99 height 36
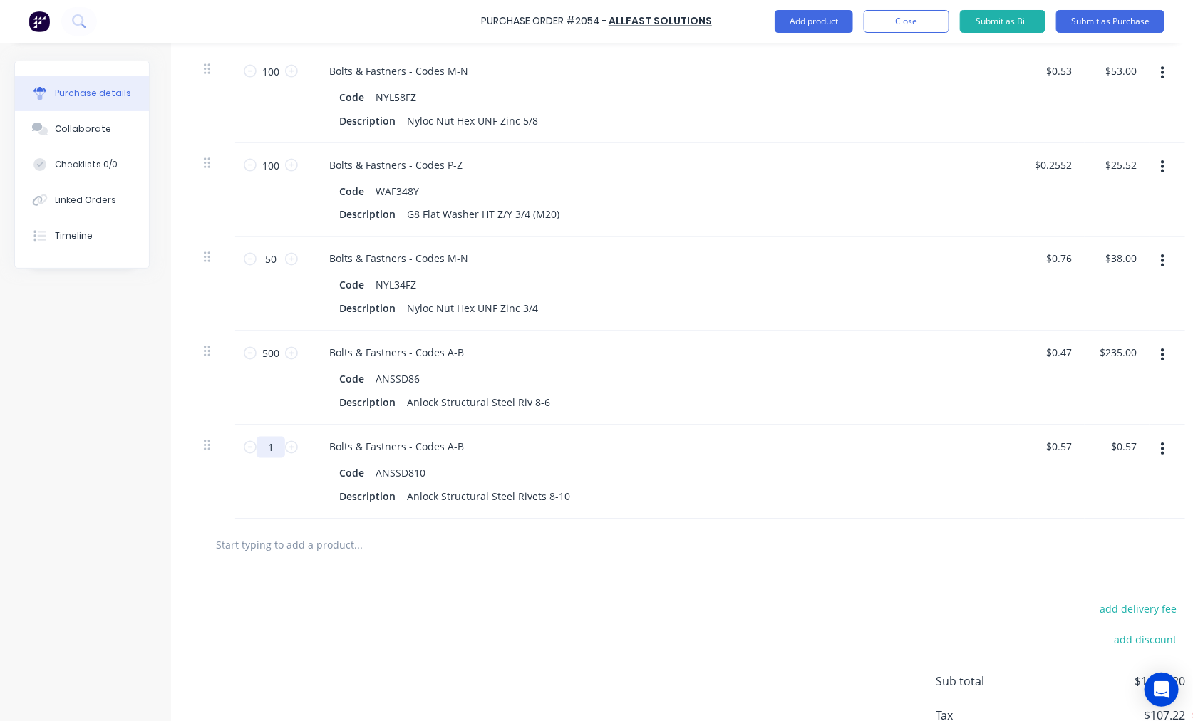
click at [275, 444] on input "1" at bounding box center [270, 447] width 28 height 21
type input "2"
type input "$1.14"
type input "25"
type input "$14.25"
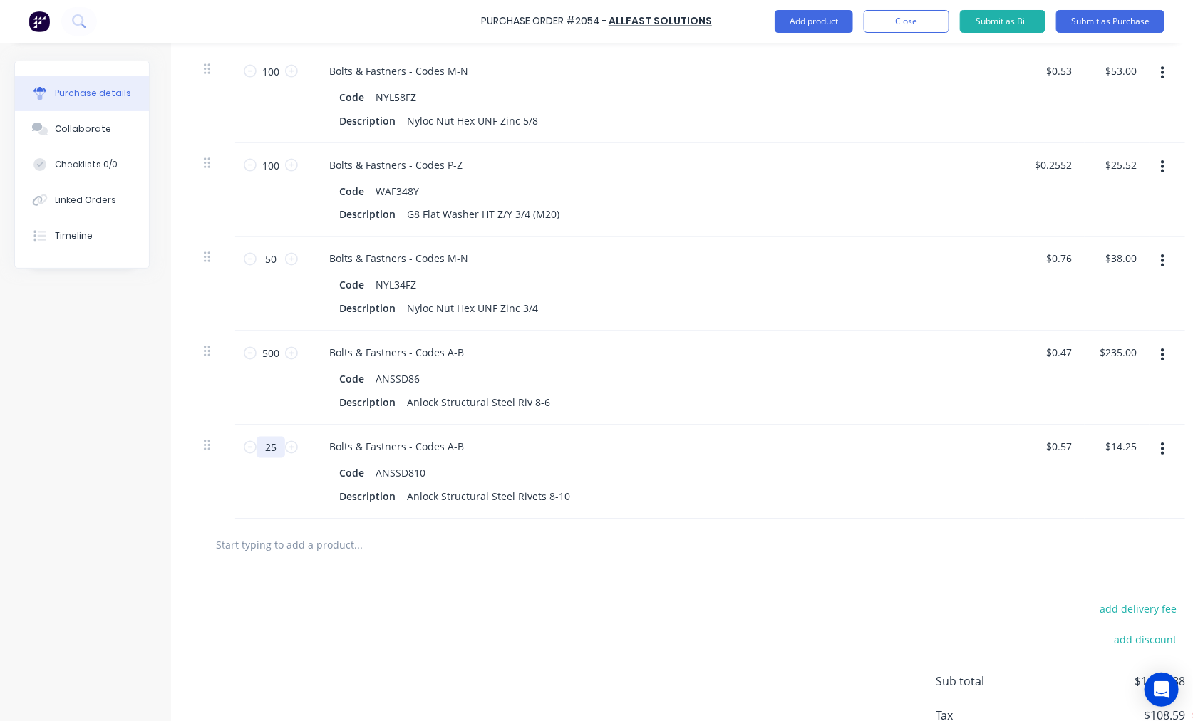
type input "250"
type input "$142.50"
type input "250"
click at [286, 546] on input "text" at bounding box center [357, 545] width 285 height 28
paste input "RIV7366TA"
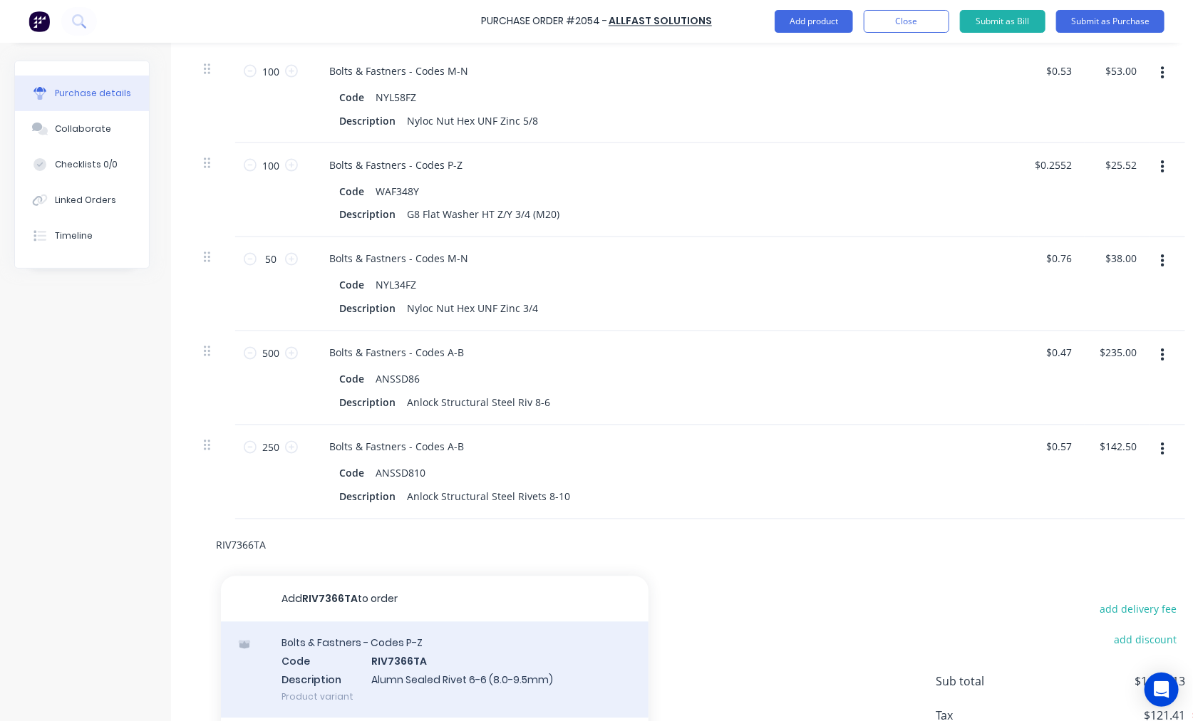
type input "RIV7366TA"
click at [402, 658] on div "Bolts & Fastners - Codes P-Z Code RIV7366TA Description Alumn Sealed Rivet 6-6 …" at bounding box center [434, 670] width 427 height 96
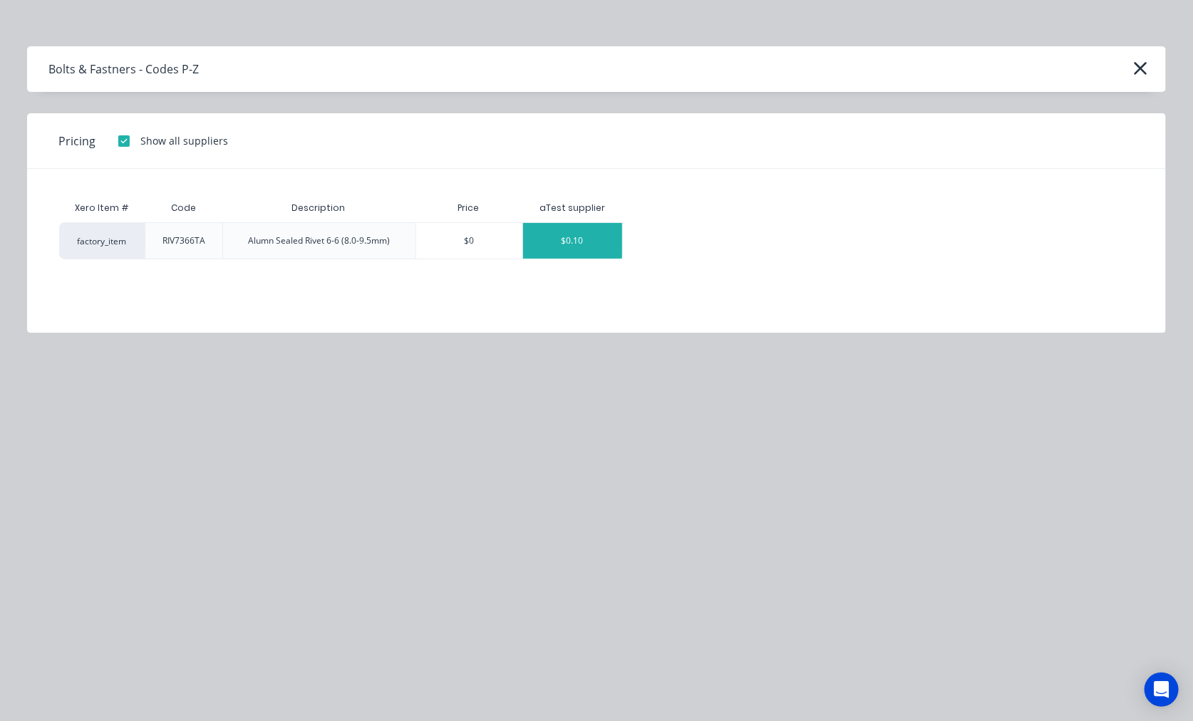
click at [560, 239] on div "$0.10" at bounding box center [572, 241] width 99 height 36
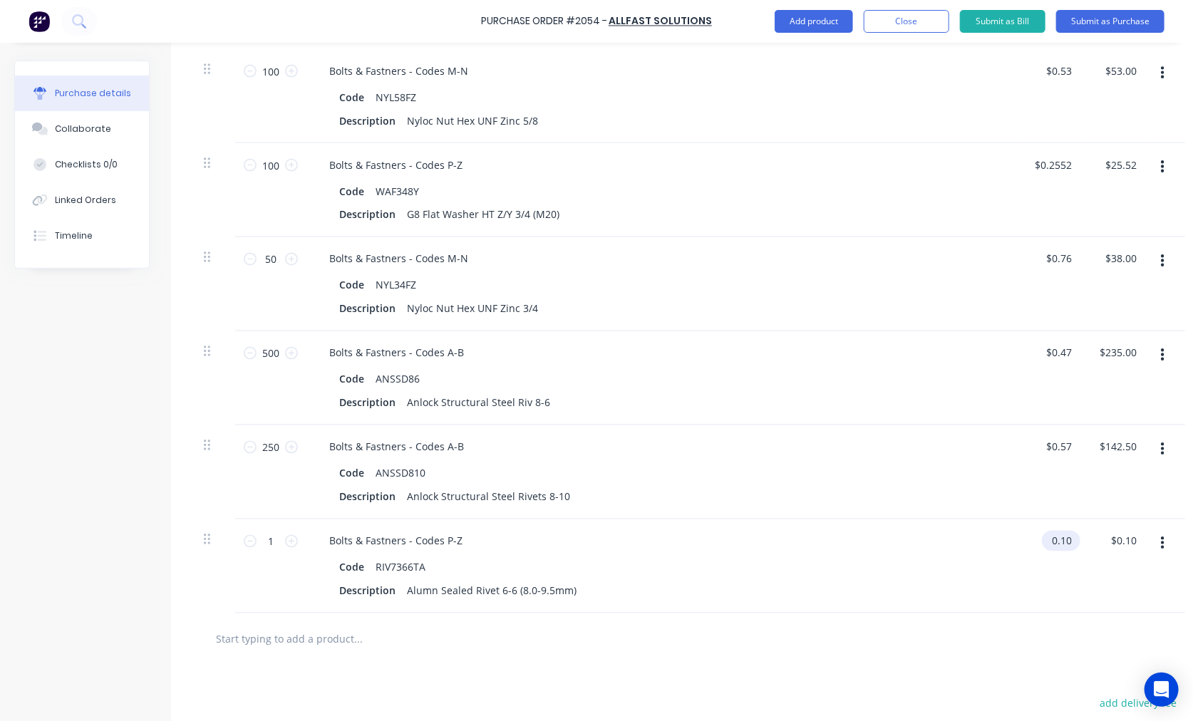
click at [1045, 540] on input "0.10" at bounding box center [1057, 541] width 33 height 21
click at [1045, 538] on input "0.10" at bounding box center [1060, 541] width 27 height 21
type input "$0.09"
click at [267, 544] on input "1" at bounding box center [270, 541] width 28 height 21
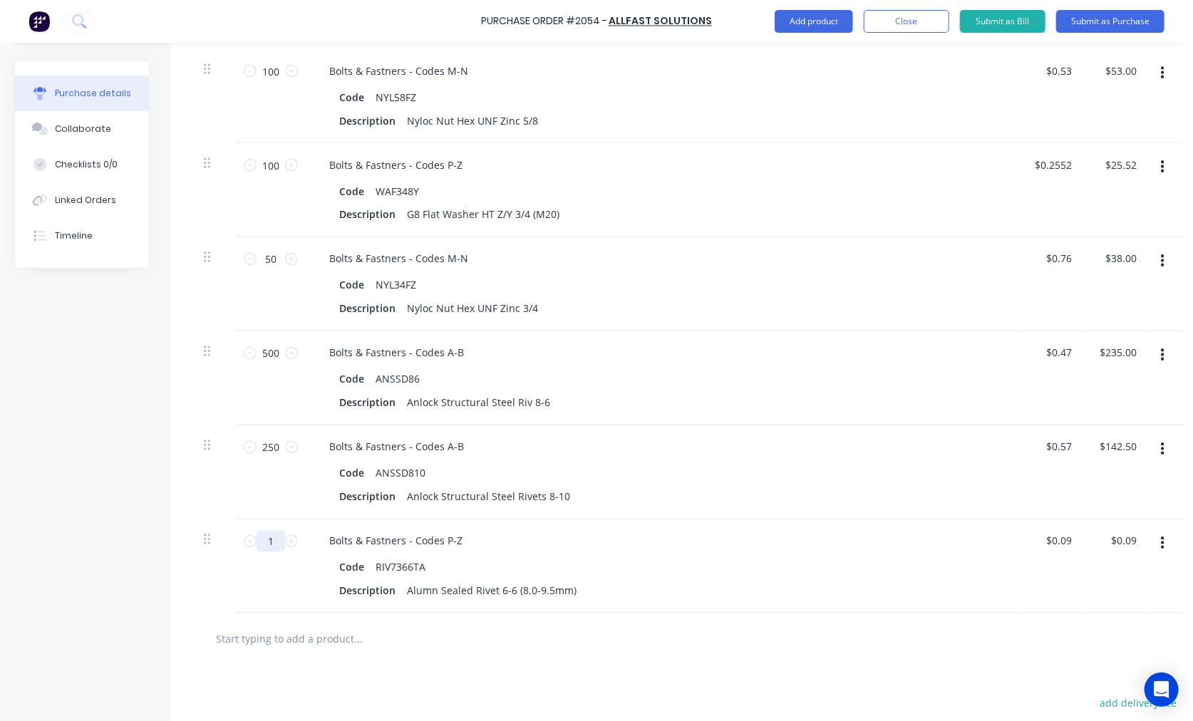
type input "10"
type input "$0.90"
type input "100"
type input "$9.00"
type input "1000"
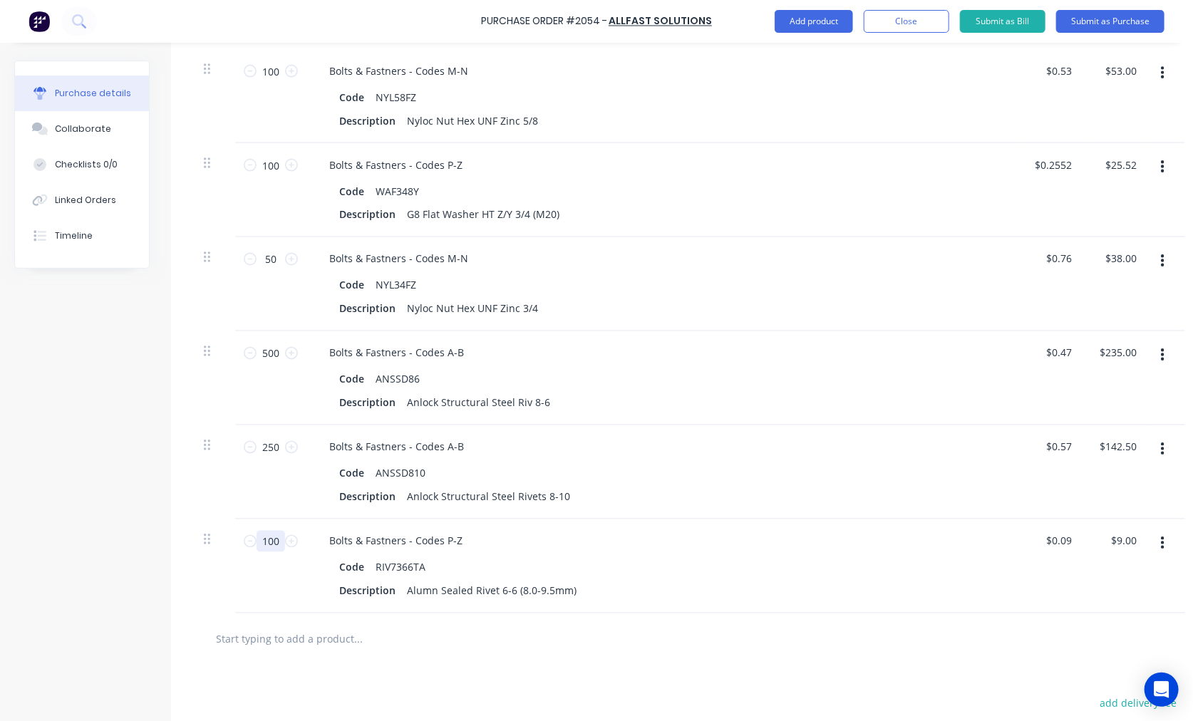
type input "$90.00"
type input "1000"
click at [331, 637] on input "text" at bounding box center [357, 639] width 285 height 28
paste input "ANSSC8-8"
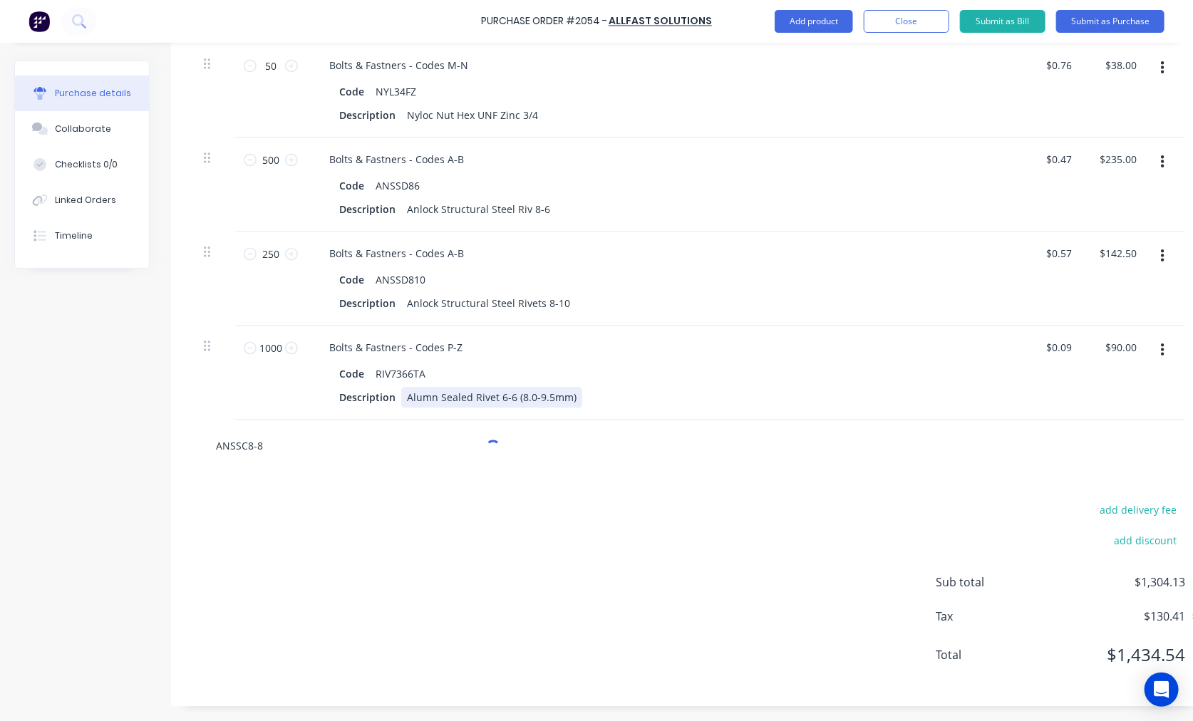
scroll to position [1347, 0]
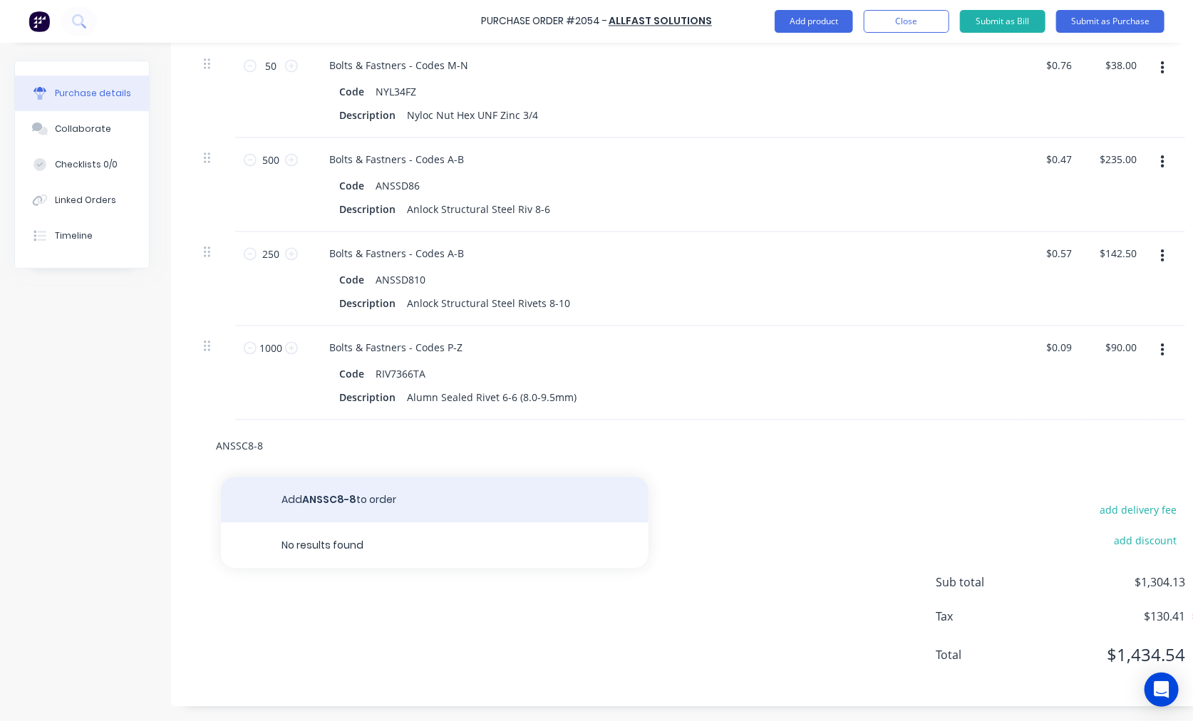
type input "ANSSC8-8"
click at [374, 482] on button "Add ANSSC8-8 to order" at bounding box center [434, 500] width 427 height 46
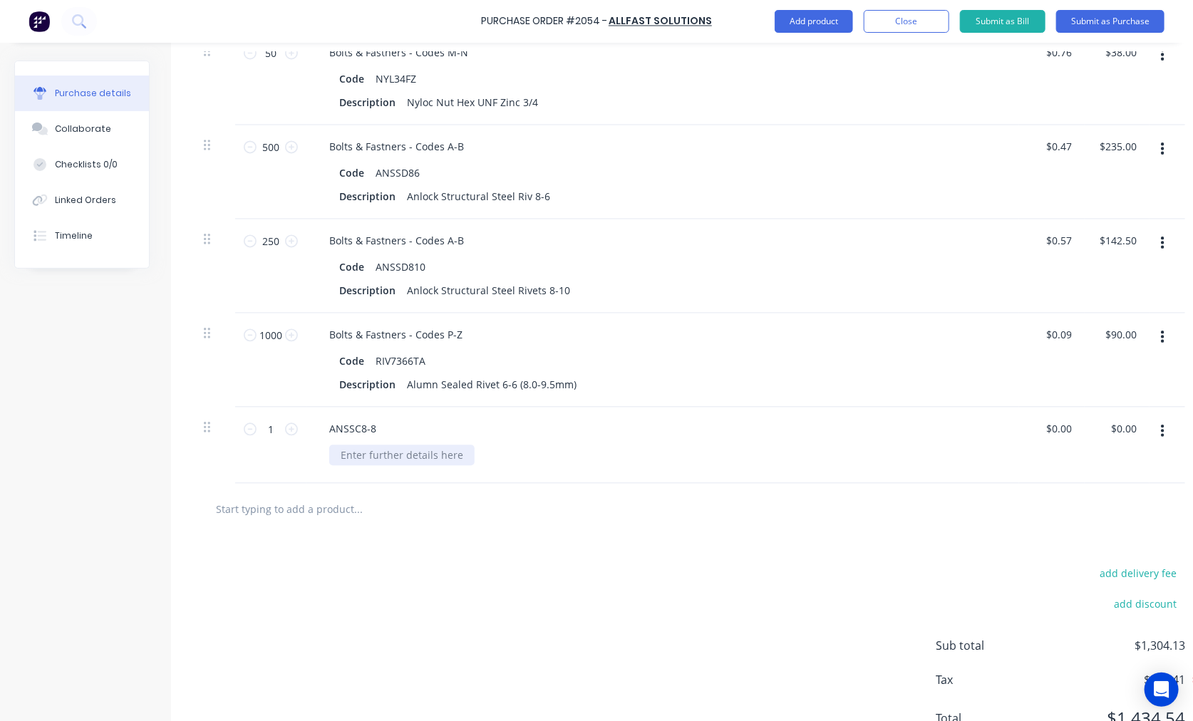
click at [385, 459] on div at bounding box center [401, 455] width 145 height 21
paste div
click at [271, 426] on input "1" at bounding box center [270, 428] width 28 height 21
type input "250"
click at [1045, 424] on input "0.00" at bounding box center [1057, 428] width 33 height 21
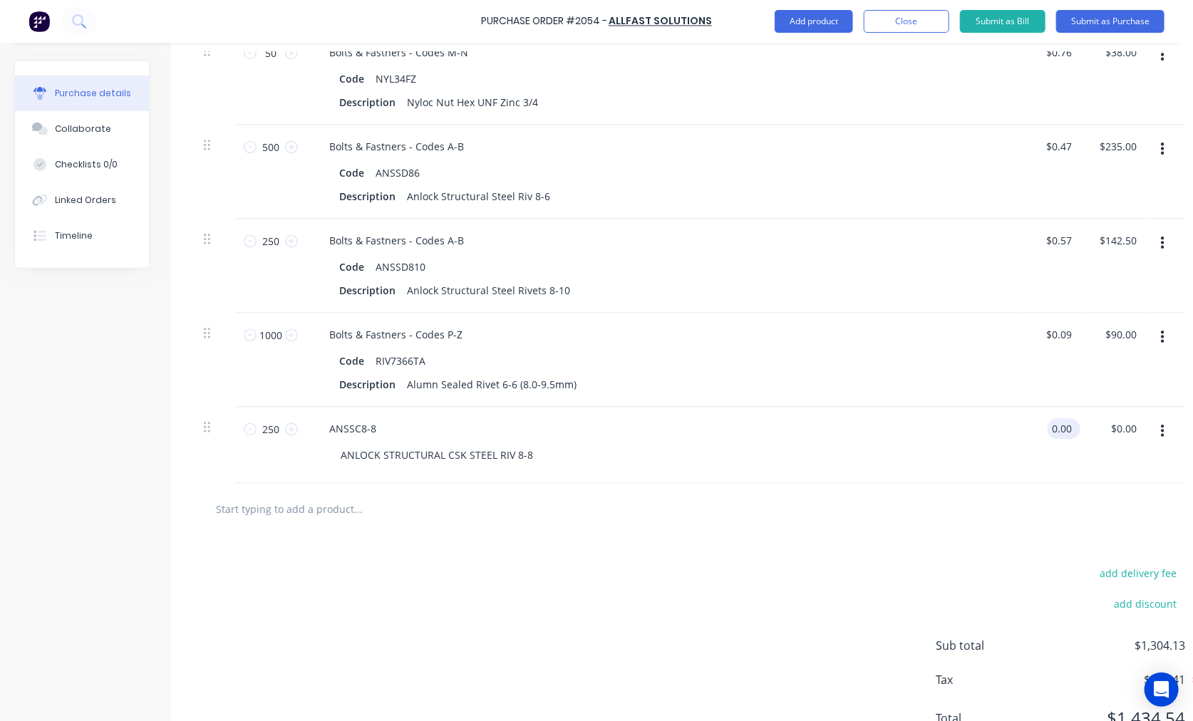
click at [1045, 424] on input "0.00" at bounding box center [1060, 428] width 27 height 21
type input "$0.42"
type input "$105.00"
click at [309, 504] on input "text" at bounding box center [357, 508] width 285 height 28
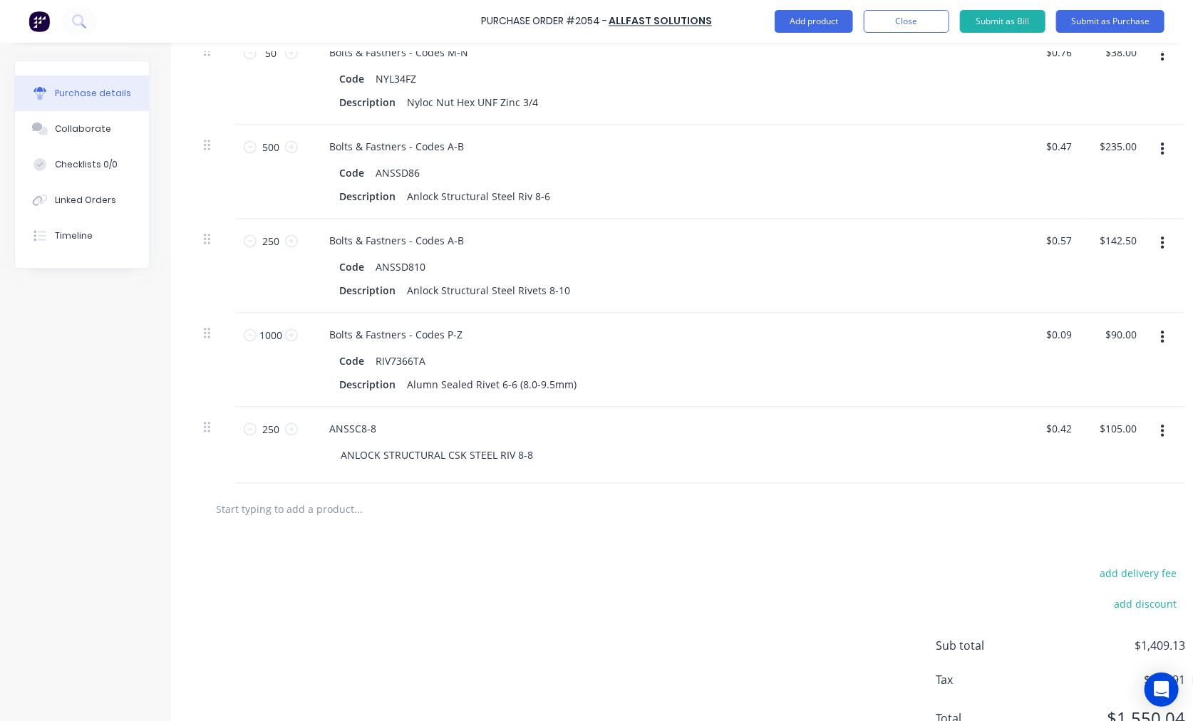
type input "$0.42"
paste input "MTSM420PPHS4"
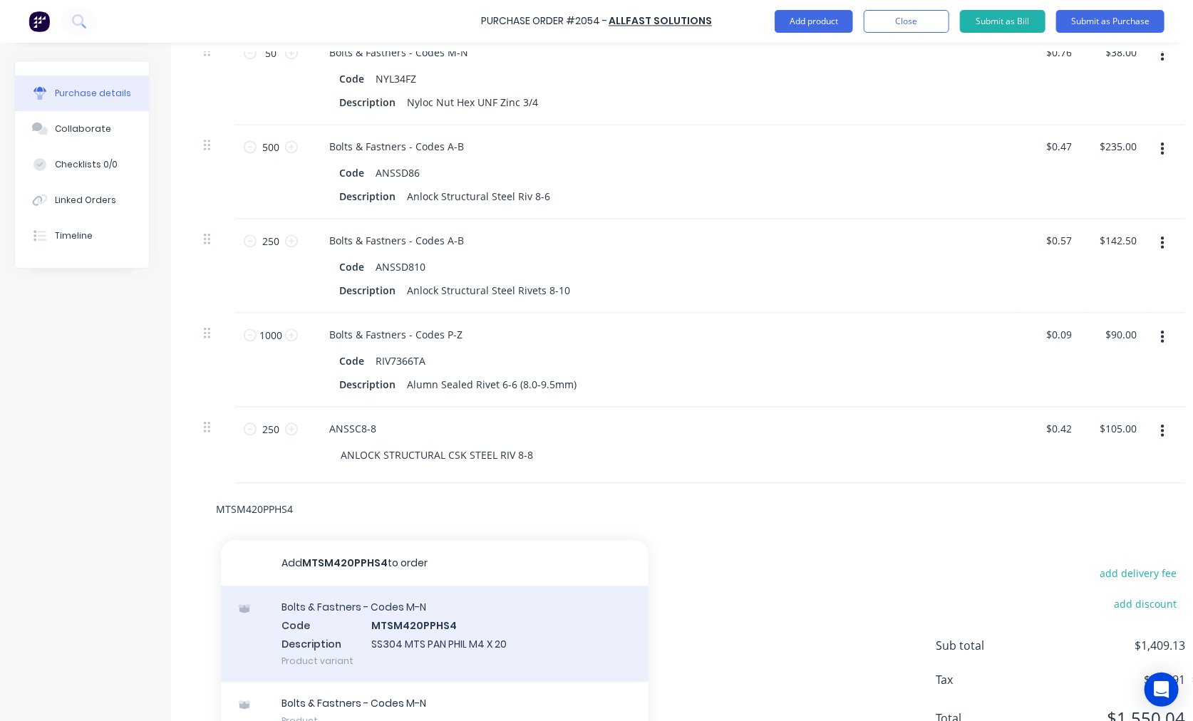
type input "MTSM420PPHS4"
click at [429, 632] on div "Bolts & Fastners - Codes M-N Code MTSM420PPHS4 Description SS304 MTS PAN PHIL M…" at bounding box center [434, 634] width 427 height 96
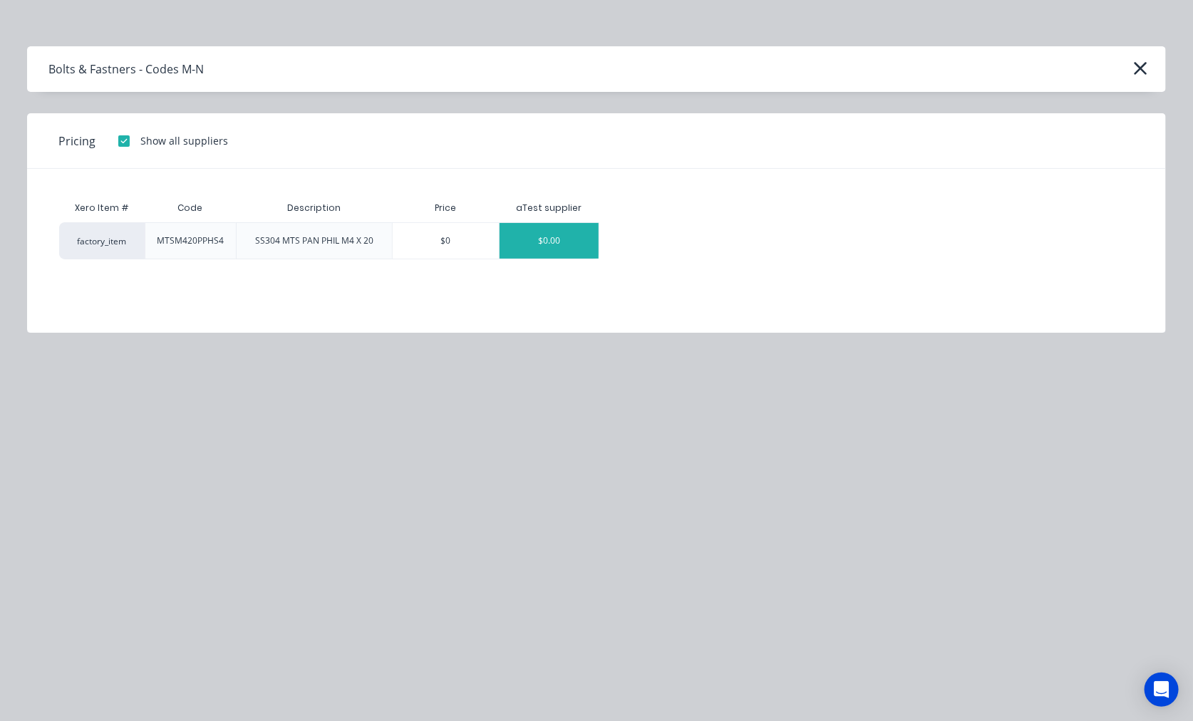
click at [559, 232] on div "$0.00" at bounding box center [548, 241] width 99 height 36
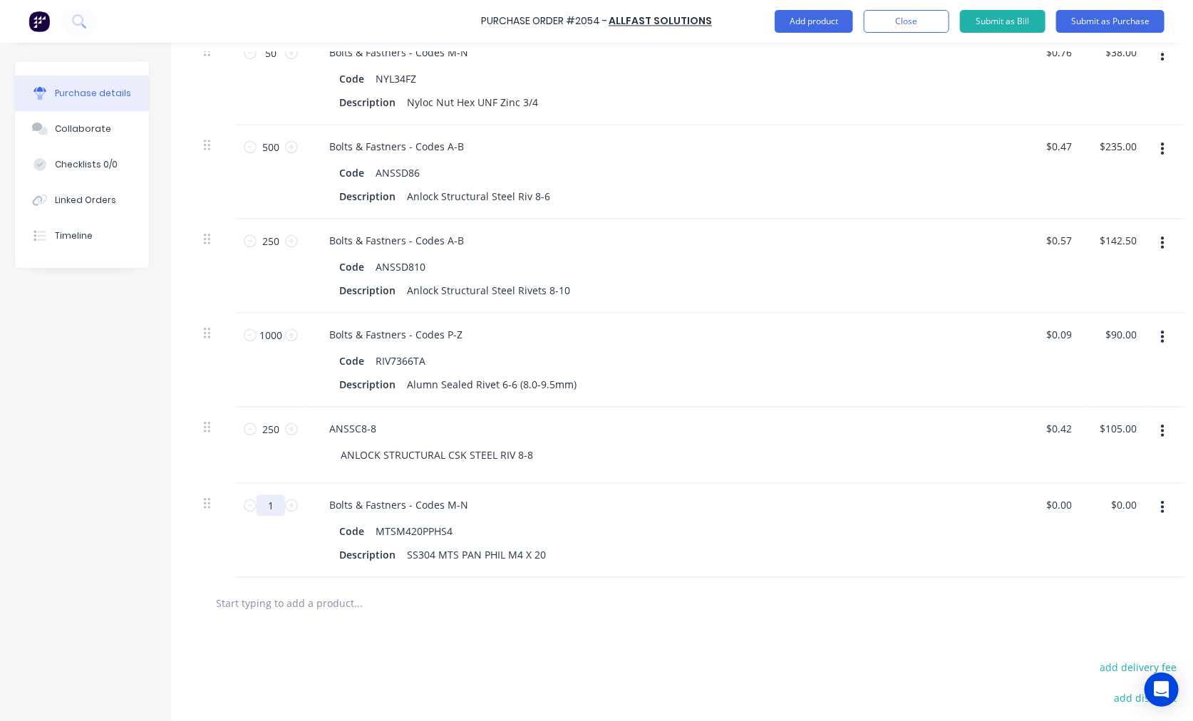
click at [271, 504] on input "1" at bounding box center [270, 504] width 28 height 21
type input "400"
click at [1045, 504] on input "0.00" at bounding box center [1057, 504] width 33 height 21
click at [1045, 504] on input "0.00" at bounding box center [1060, 504] width 27 height 21
type input "$0.25"
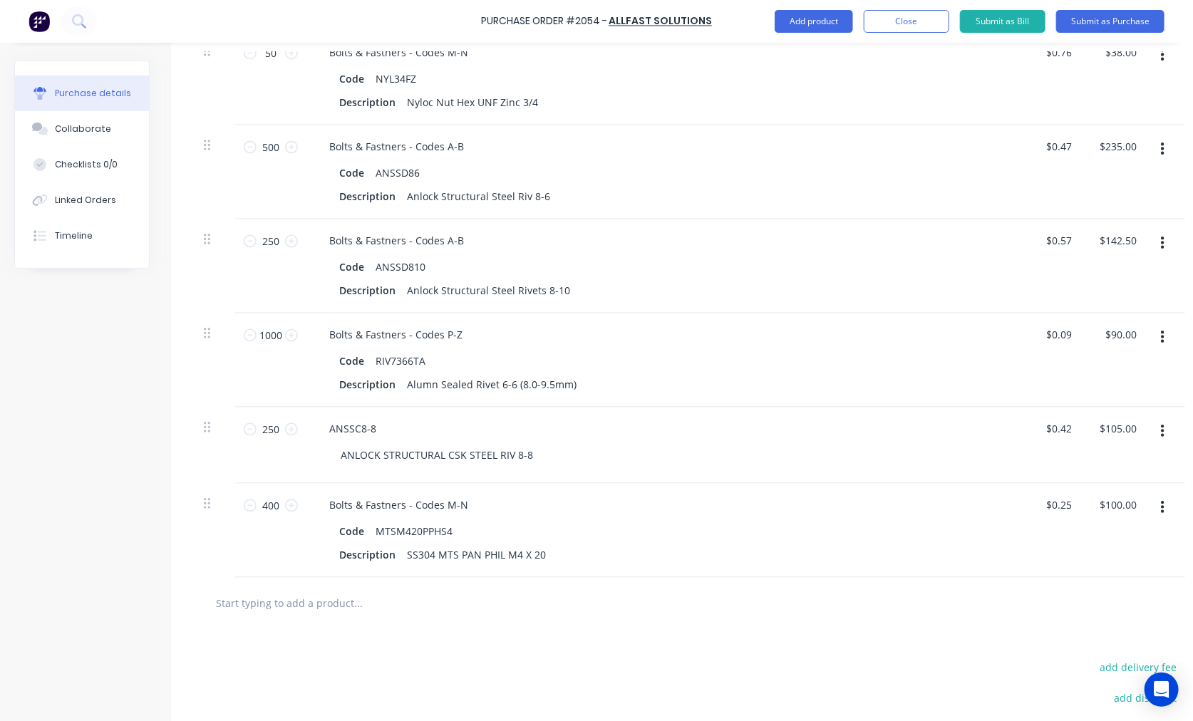
type input "$100.00"
click at [378, 607] on input "text" at bounding box center [357, 602] width 285 height 28
paste input "WAFM49S4"
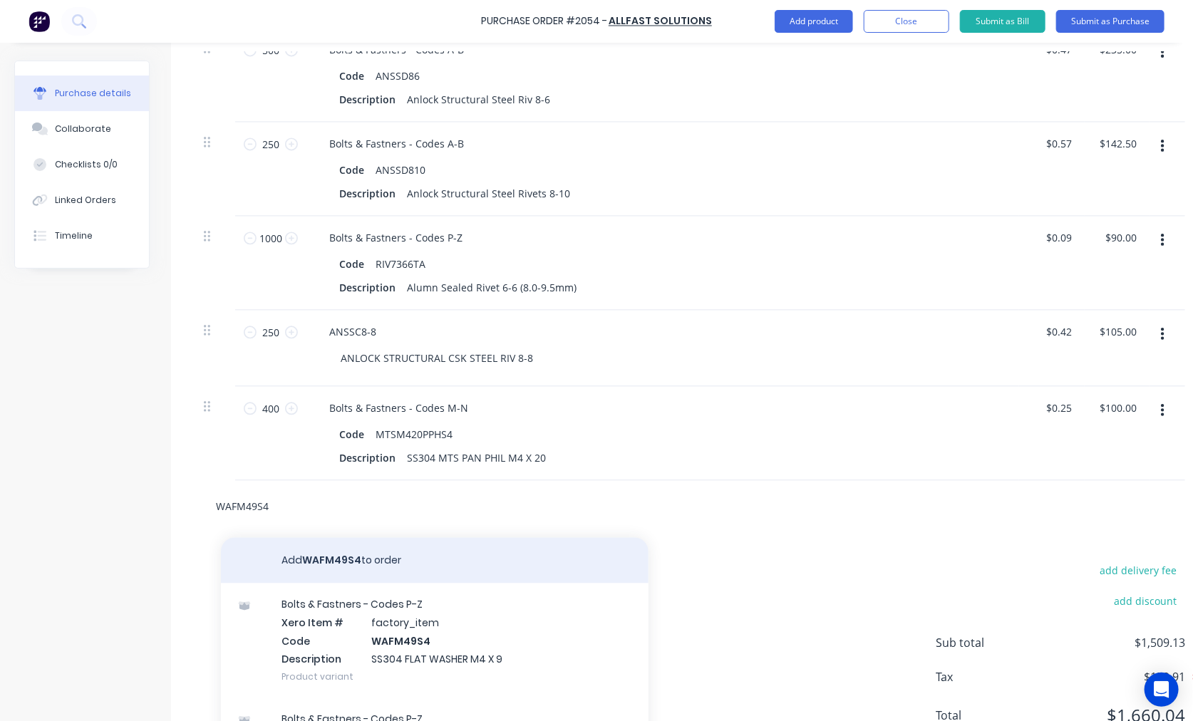
scroll to position [1479, 0]
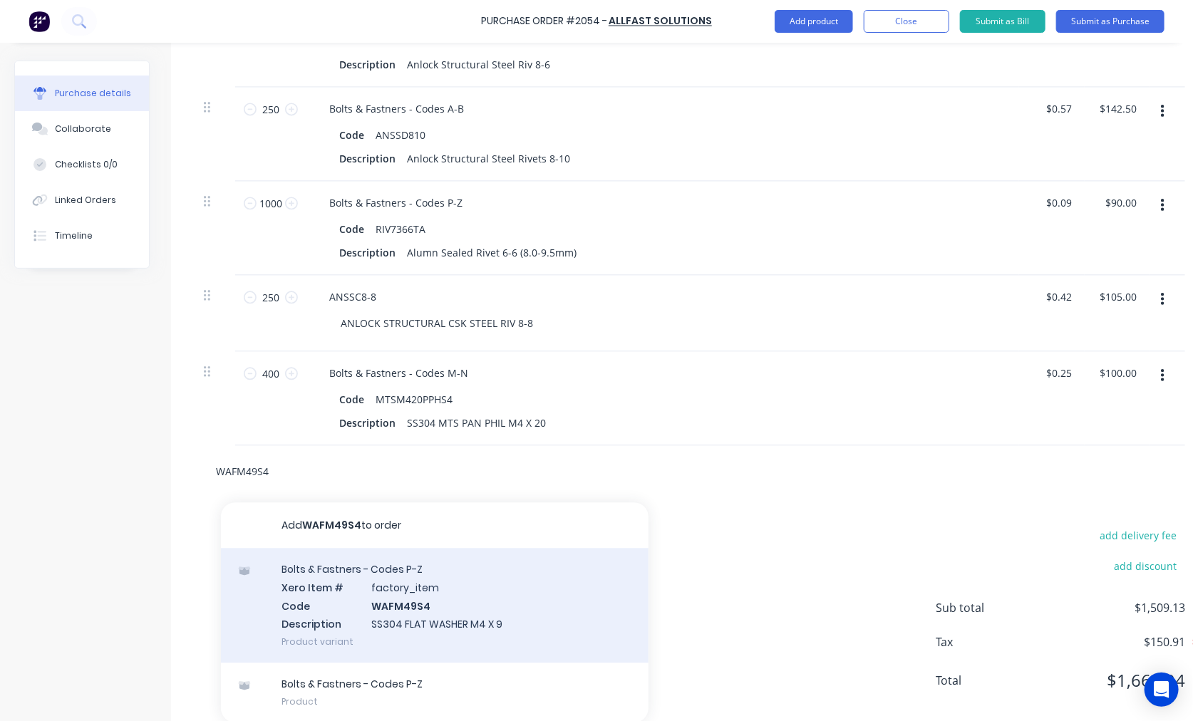
type input "WAFM49S4"
click at [422, 613] on div "Bolts & Fastners - Codes P-Z Xero Item # factory_item Code WAFM49S4 Description…" at bounding box center [434, 605] width 427 height 115
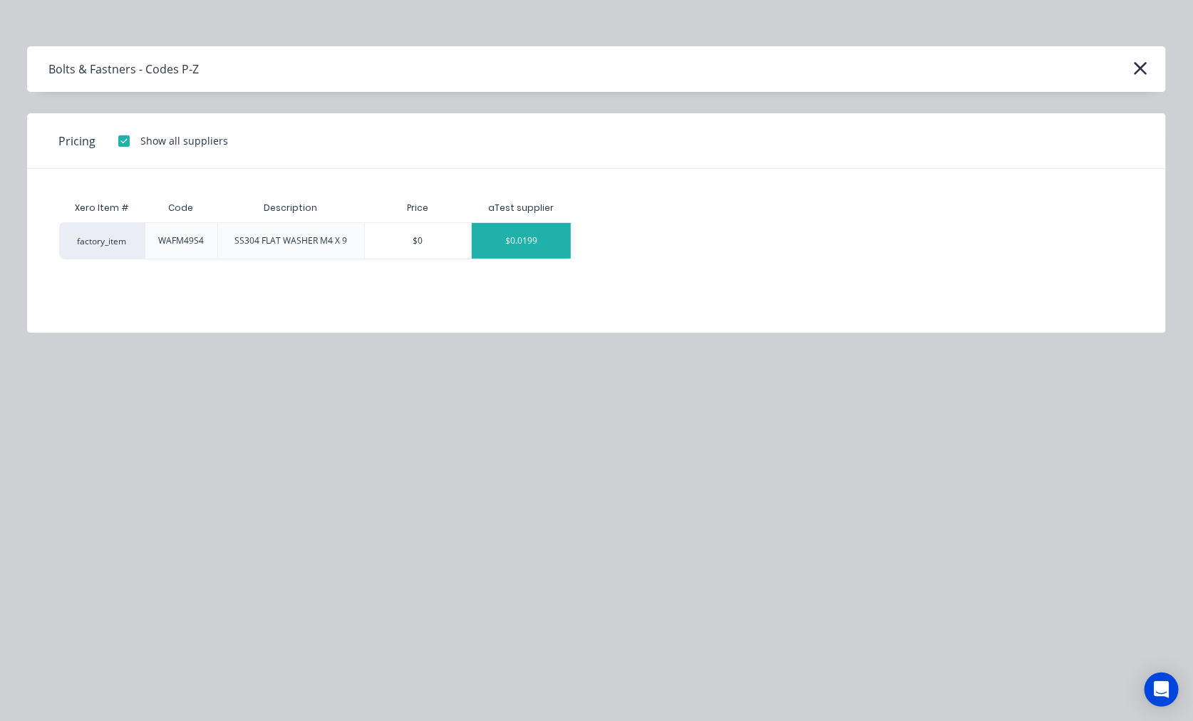
click at [530, 242] on div "$0.0199" at bounding box center [521, 241] width 99 height 36
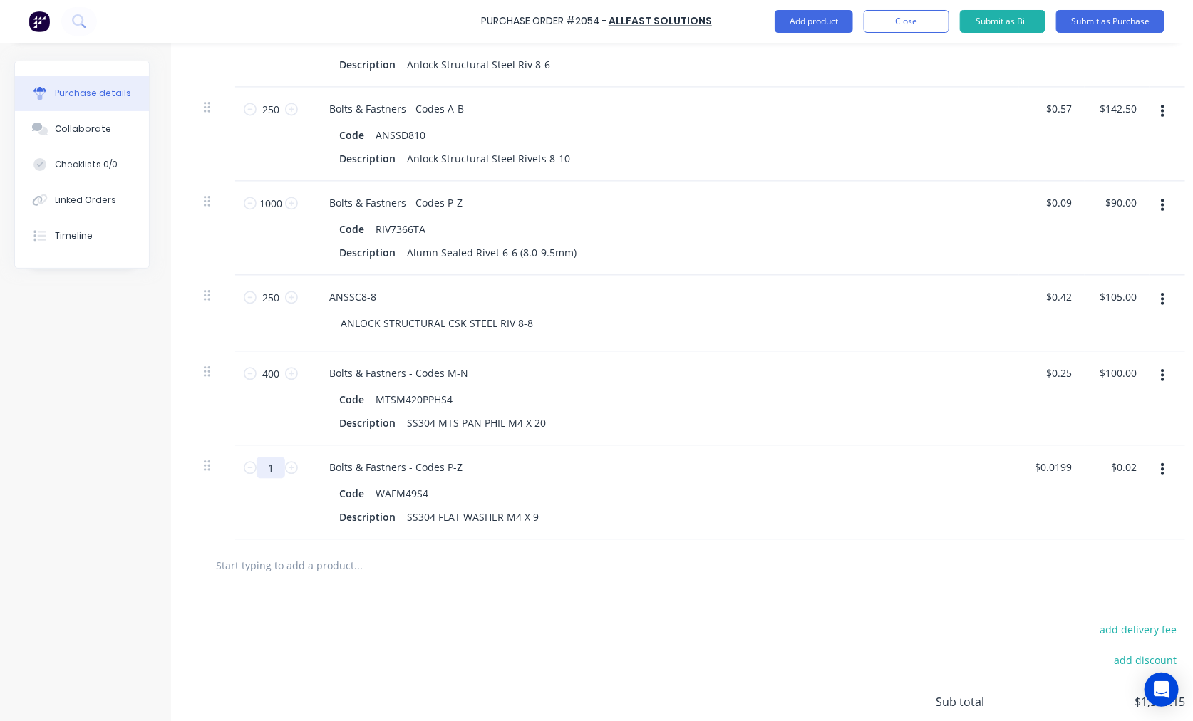
click at [274, 467] on input "1" at bounding box center [270, 467] width 28 height 21
type input "4"
type input "$0.08"
type input "40"
type input "$0.80"
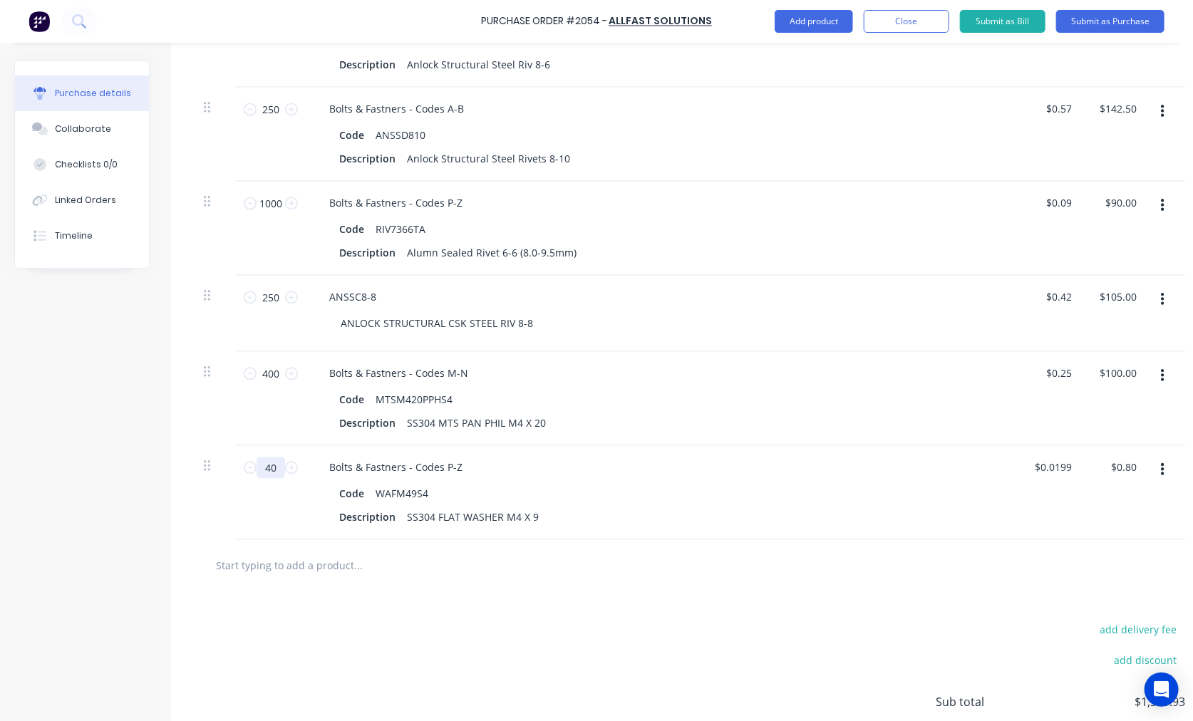
type input "400"
type input "$7.96"
type input "400"
click at [294, 565] on input "text" at bounding box center [357, 565] width 285 height 28
paste input "DSHACKLEM8"
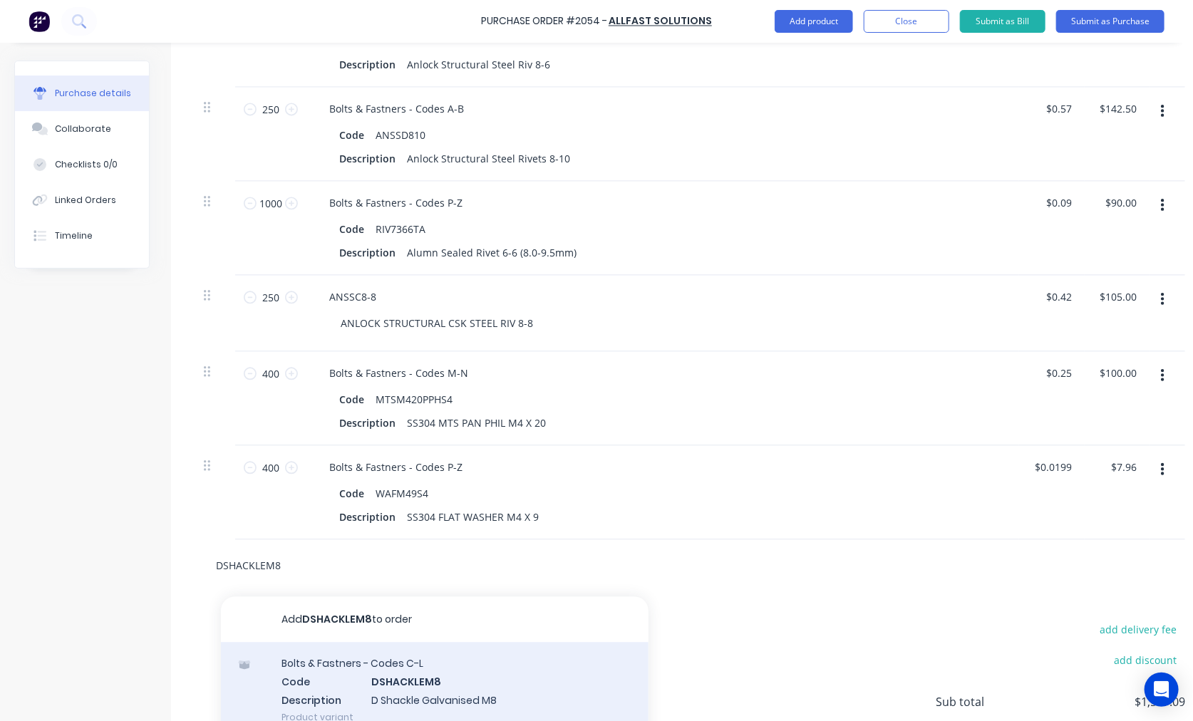
type input "DSHACKLEM8"
click at [415, 687] on div "Bolts & Fastners - Codes C-L Code DSHACKLEM8 Description D Shackle Galvanised M…" at bounding box center [434, 690] width 427 height 96
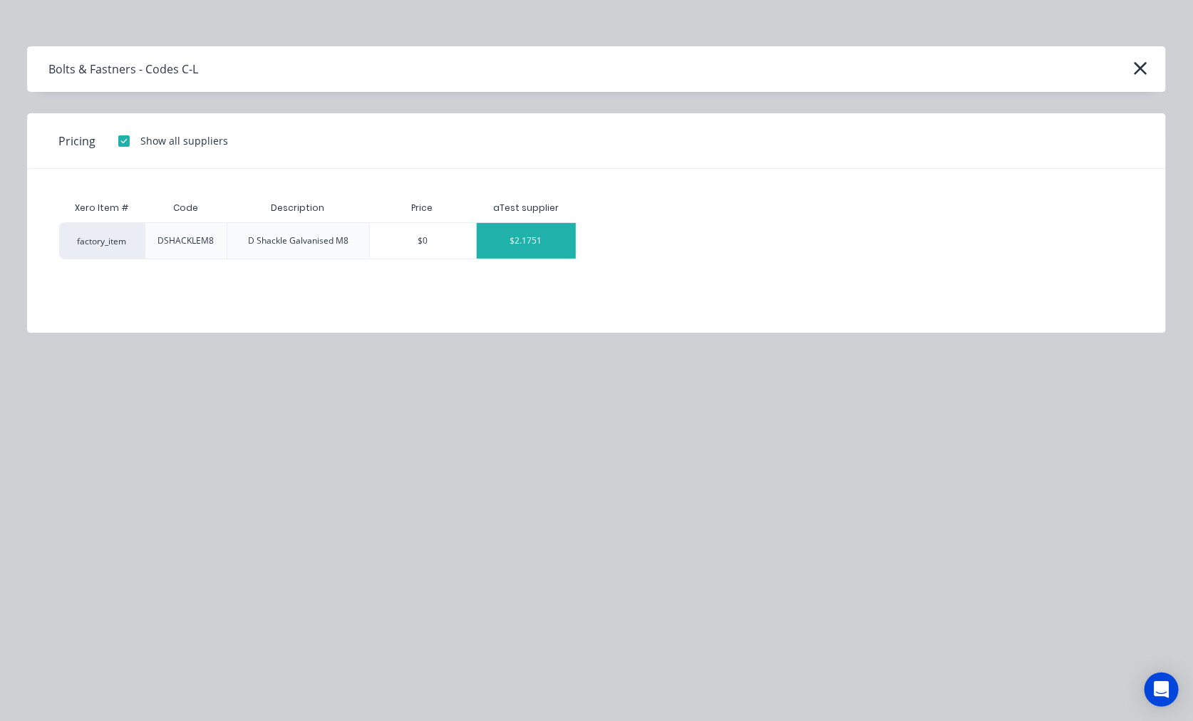
click at [552, 237] on div "$2.1751" at bounding box center [526, 241] width 99 height 36
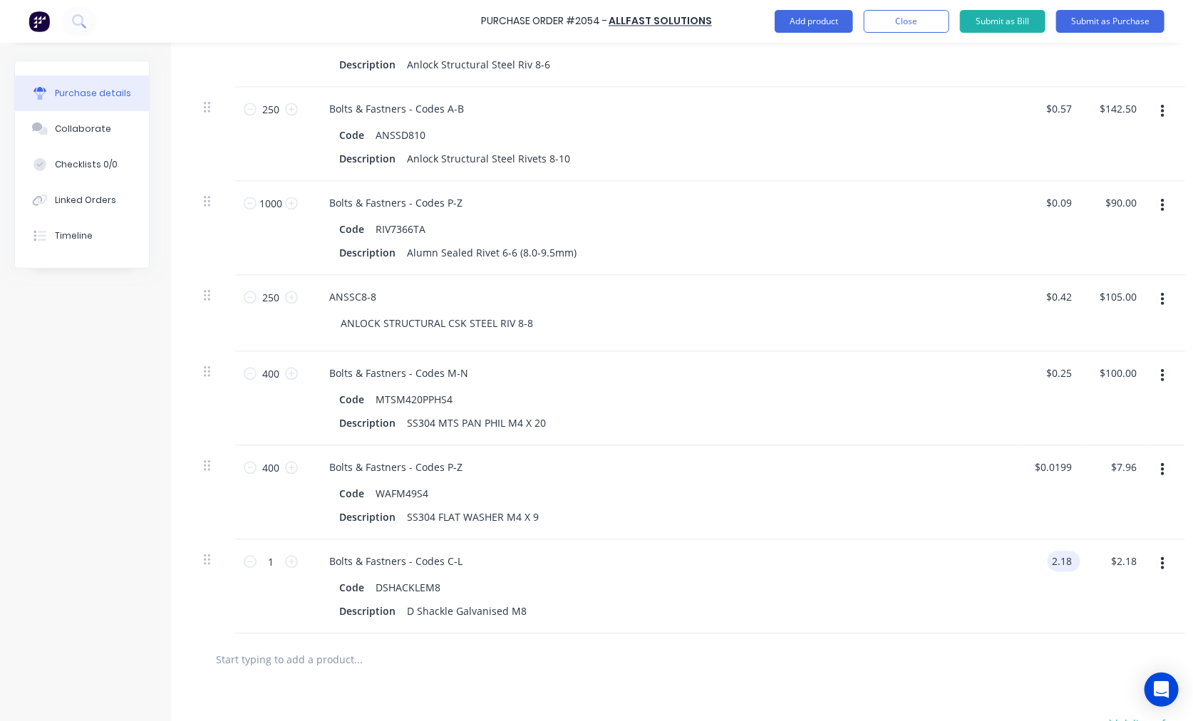
click at [1045, 563] on input "2.18" at bounding box center [1060, 561] width 27 height 21
type input "$1.95"
click at [273, 559] on input "1" at bounding box center [270, 561] width 28 height 21
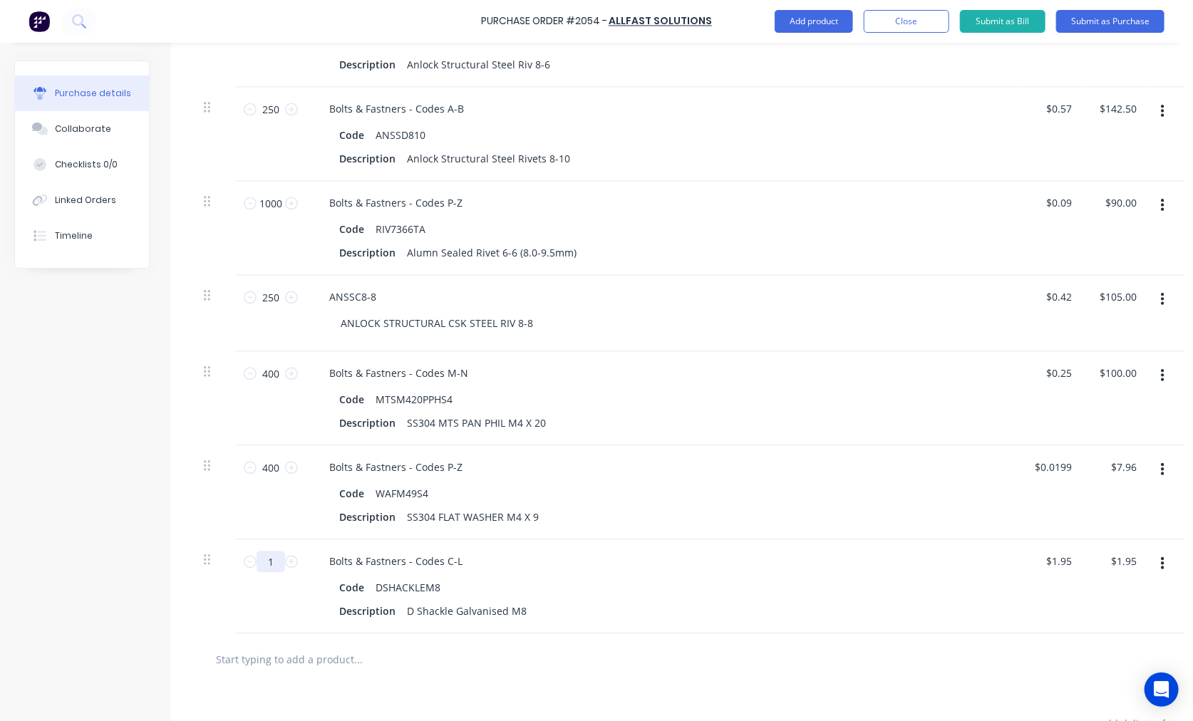
type input "3"
type input "$5.85"
type input "30"
type input "$58.50"
type input "30"
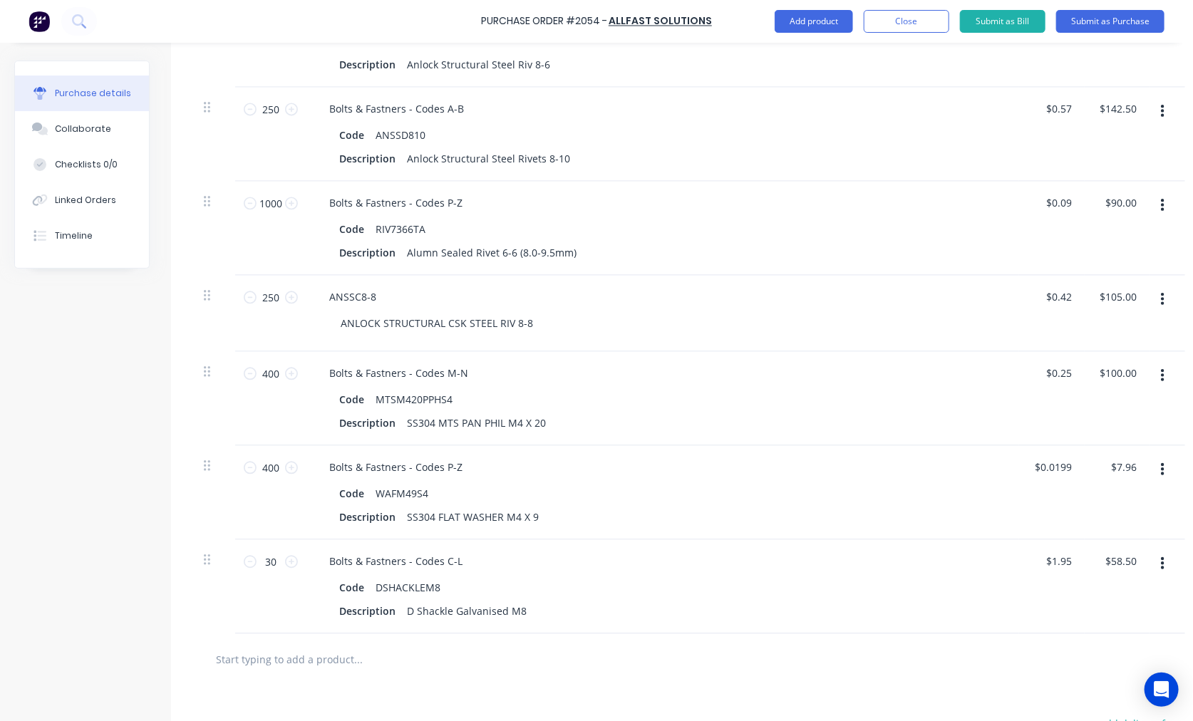
click at [278, 663] on input "text" at bounding box center [357, 659] width 285 height 28
paste input "DSHACKLEM10"
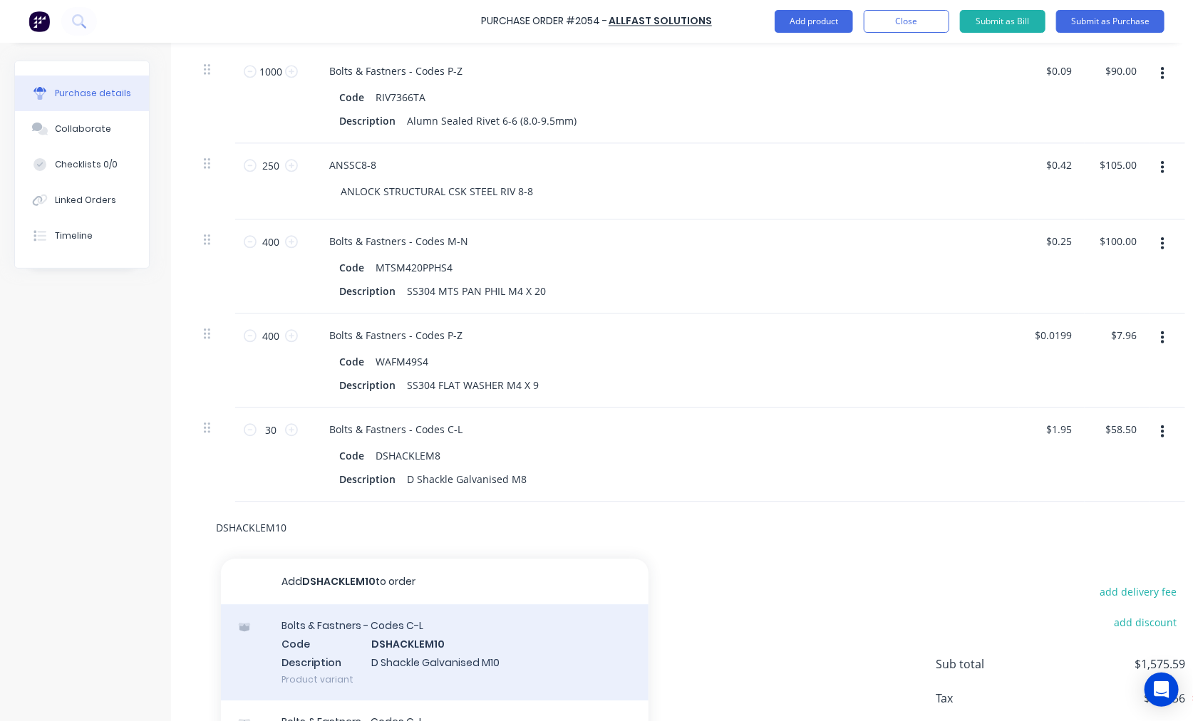
type input "DSHACKLEM10"
click at [432, 628] on div "Bolts & Fastners - Codes C-L Code DSHACKLEM10 Description D Shackle Galvanised …" at bounding box center [434, 652] width 427 height 96
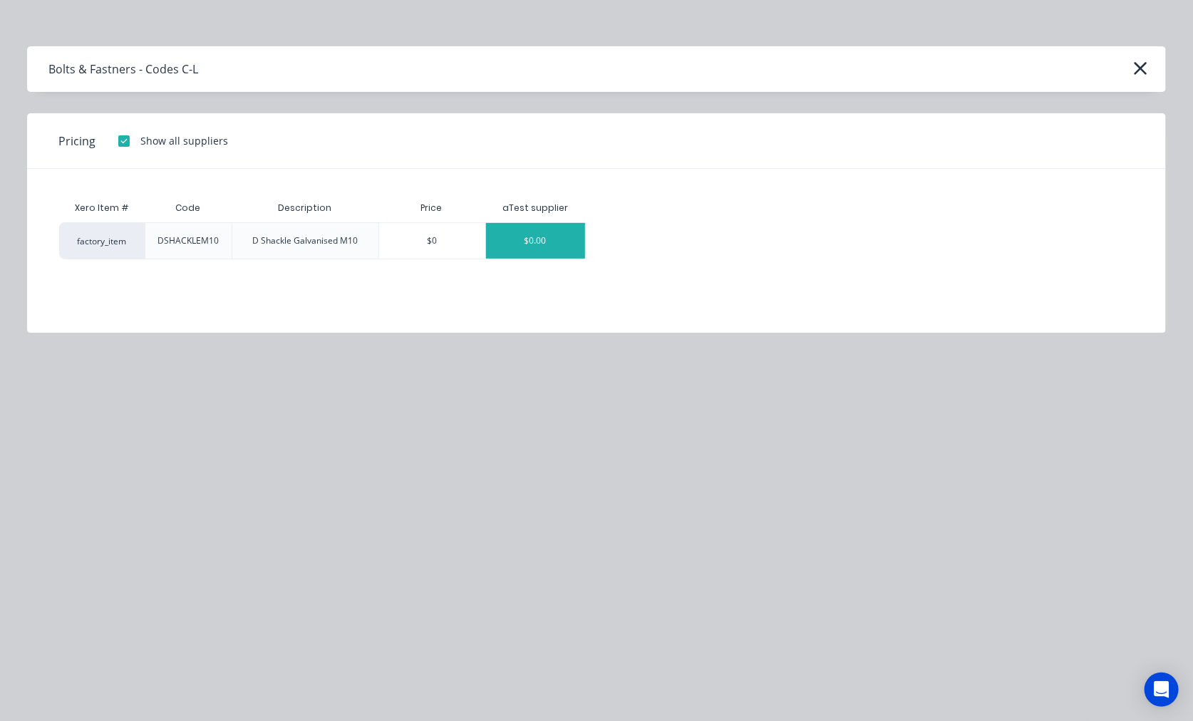
click at [543, 251] on div "$0.00" at bounding box center [535, 241] width 99 height 36
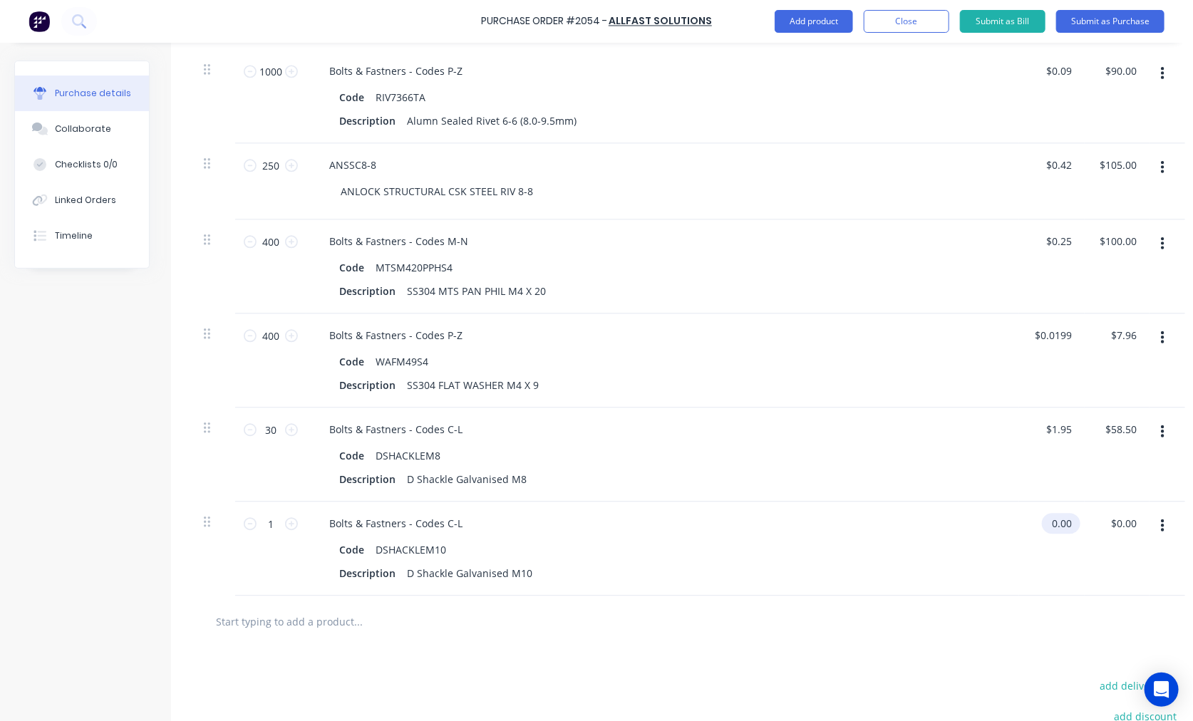
click at [1045, 521] on input "0.00" at bounding box center [1057, 523] width 33 height 21
click at [1045, 521] on input "0.00" at bounding box center [1060, 523] width 27 height 21
type input "$2.00"
click at [269, 524] on input "1" at bounding box center [270, 523] width 28 height 21
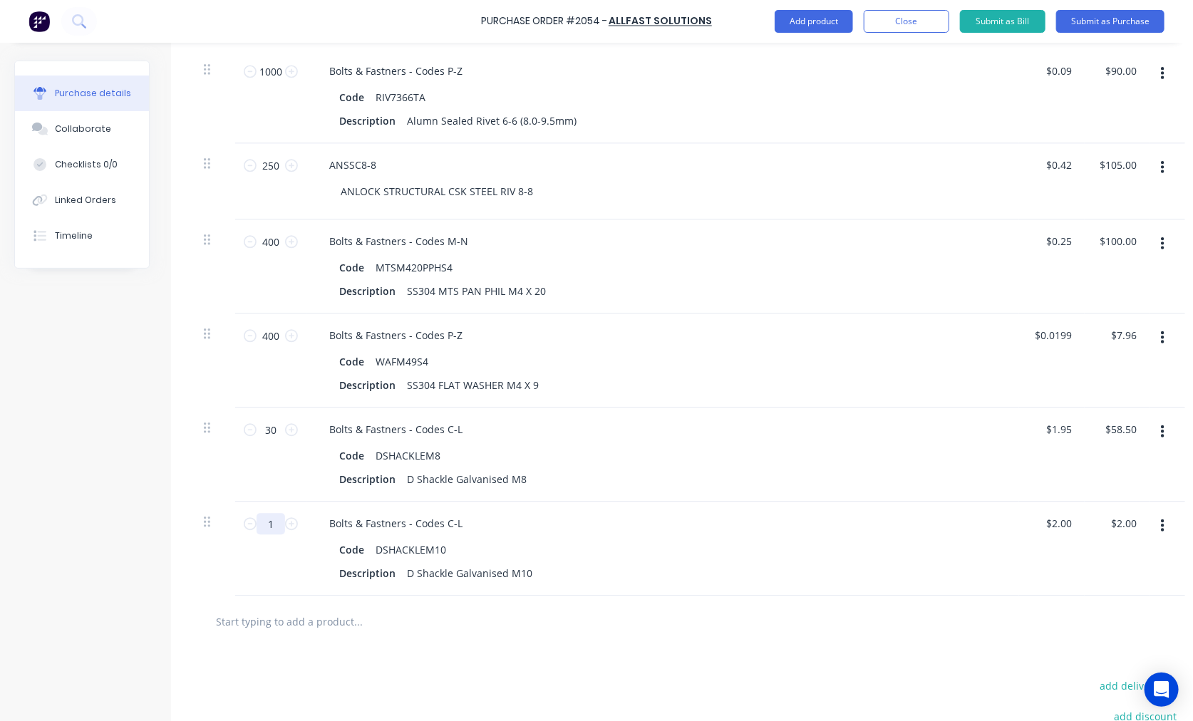
type input "2"
type input "$4.00"
type input "20"
type input "$40.00"
type input "20"
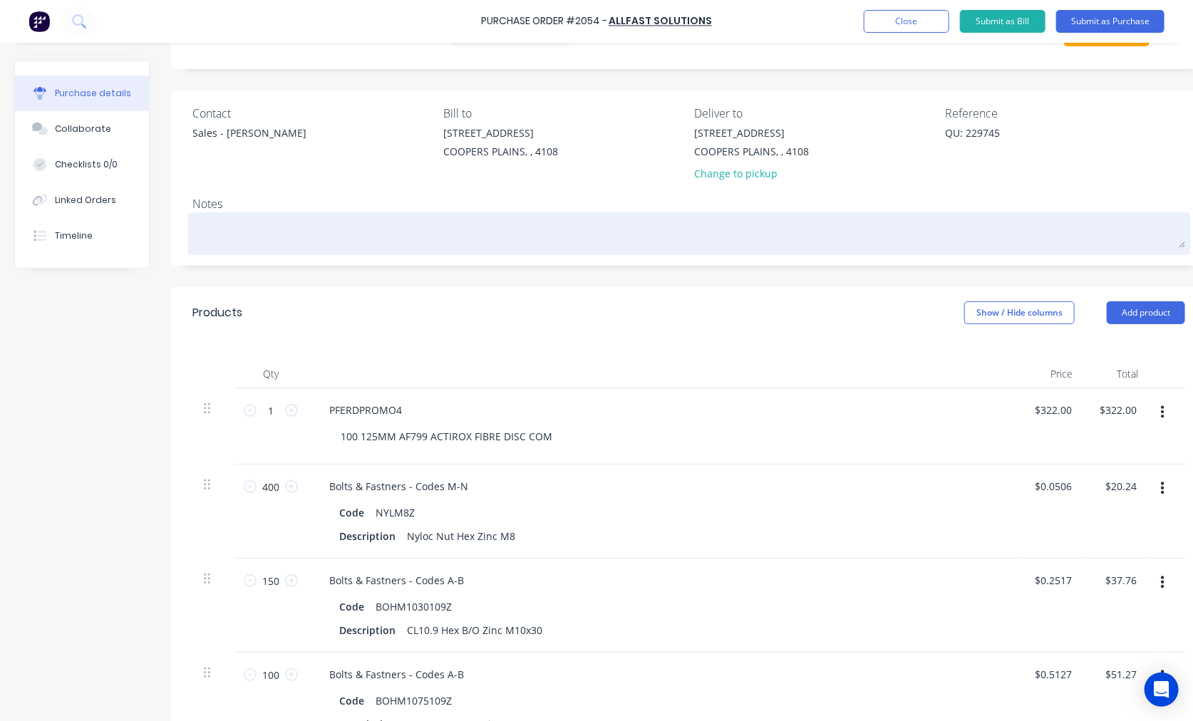
scroll to position [0, 0]
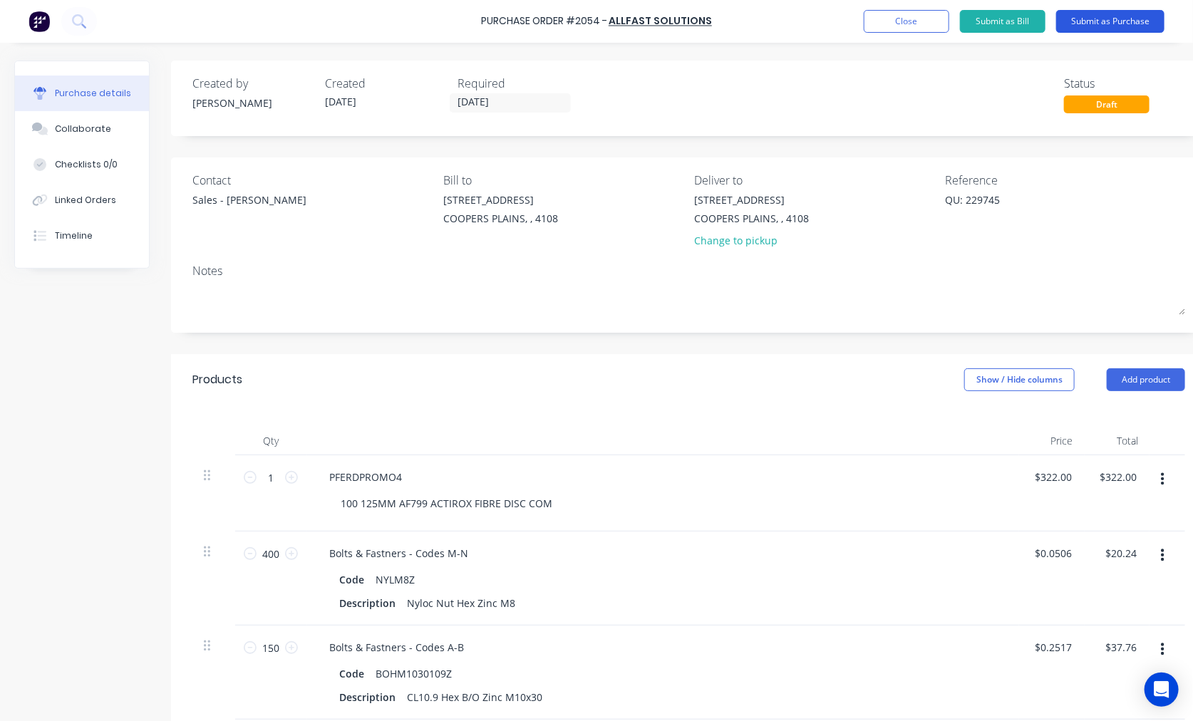
click at [1045, 23] on button "Submit as Purchase" at bounding box center [1110, 21] width 108 height 23
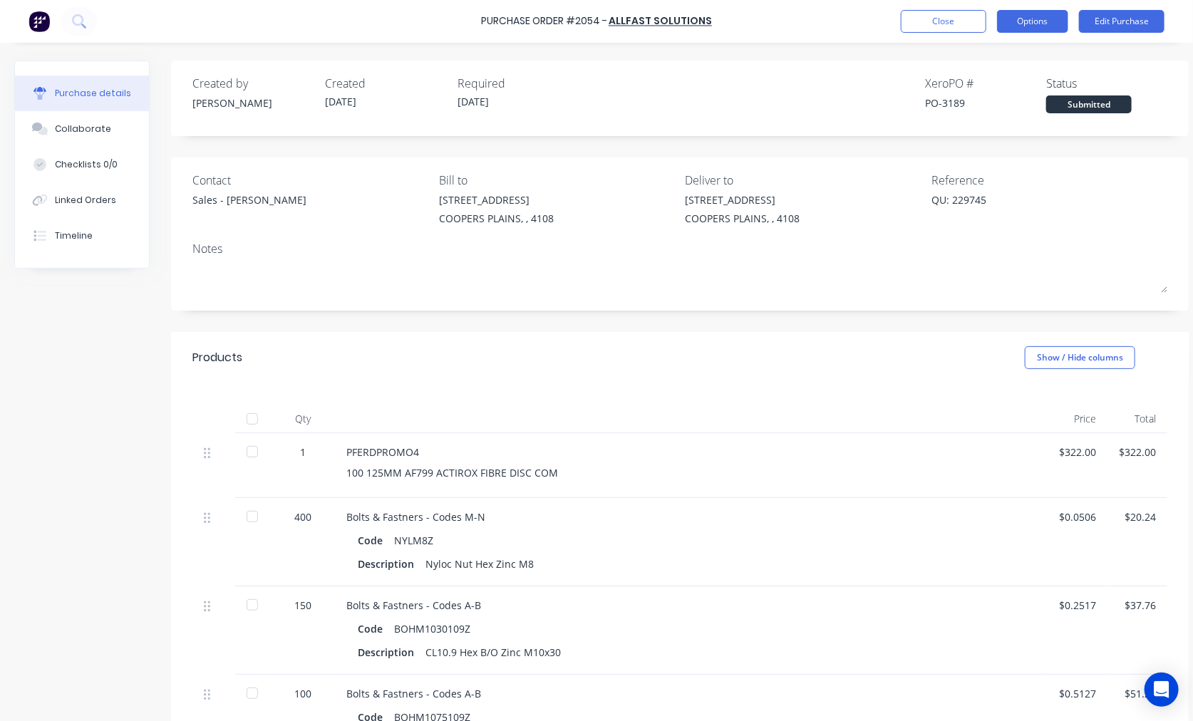
click at [1040, 24] on button "Options" at bounding box center [1032, 21] width 71 height 23
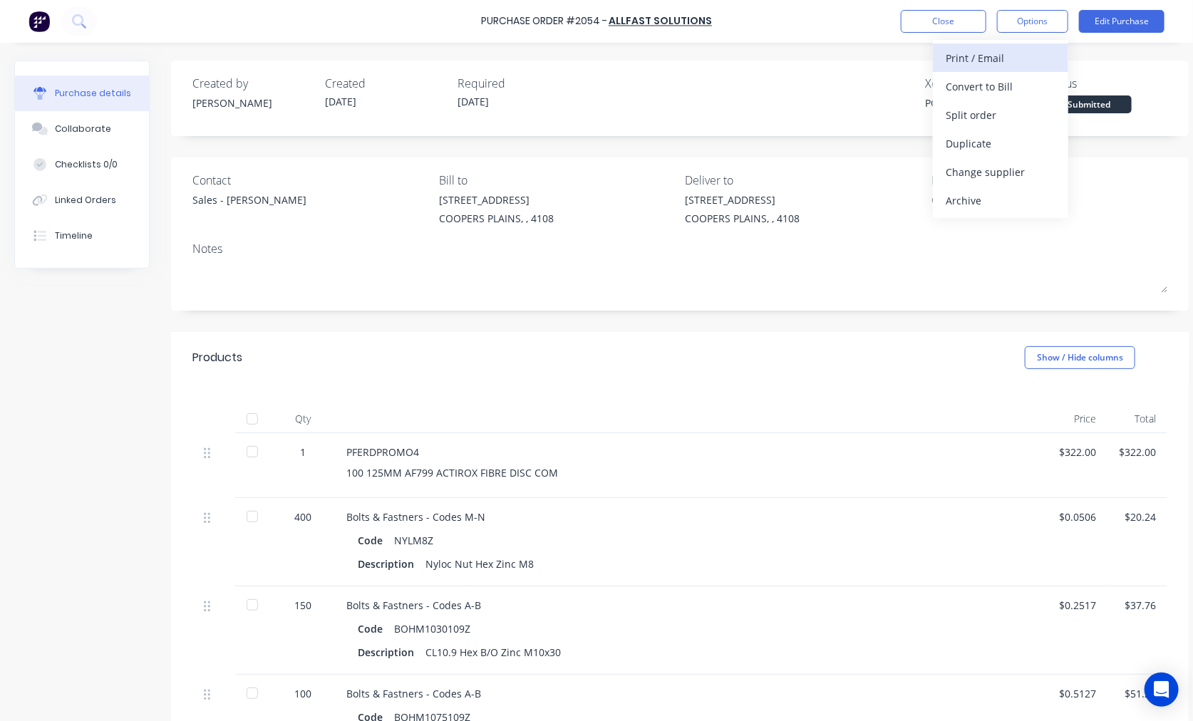
click at [1014, 53] on div "Print / Email" at bounding box center [1000, 58] width 110 height 21
click at [1001, 82] on div "With pricing" at bounding box center [1000, 86] width 110 height 21
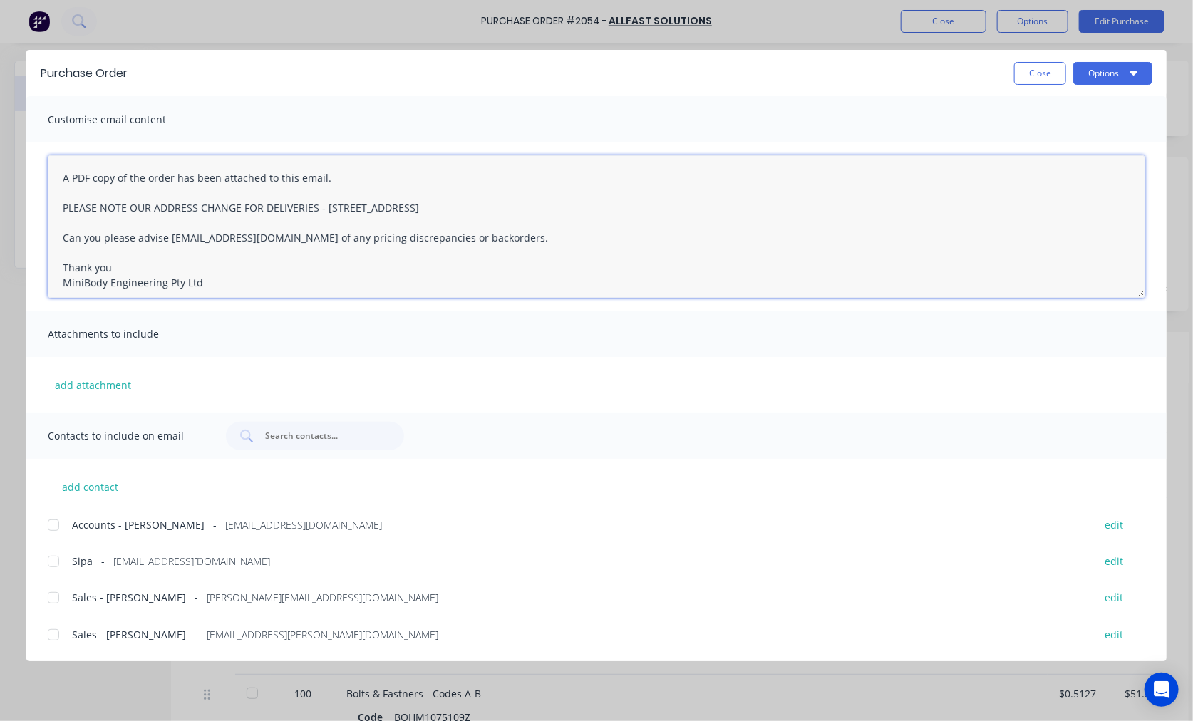
click at [55, 167] on textarea "A PDF copy of the order has been attached to this email. PLEASE NOTE OUR ADDRES…" at bounding box center [596, 226] width 1097 height 142
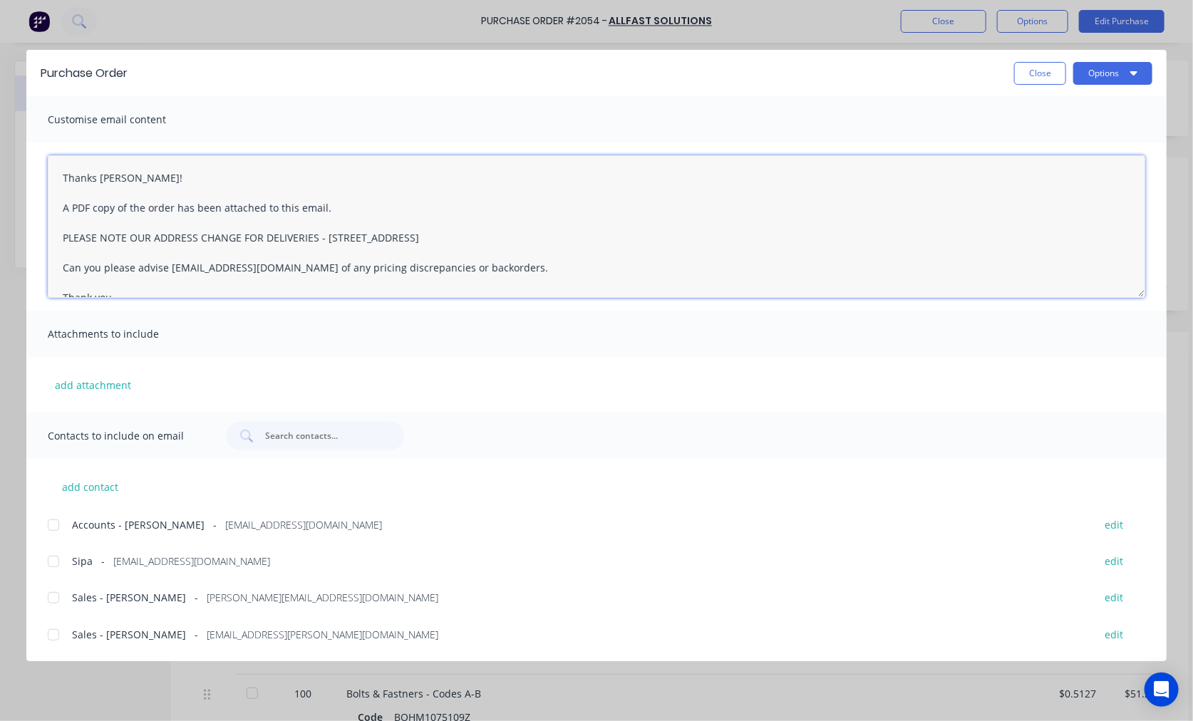
click at [53, 632] on div at bounding box center [53, 634] width 28 height 28
type textarea "Thanks Rob! A PDF copy of the order has been attached to this email. PLEASE NOT…"
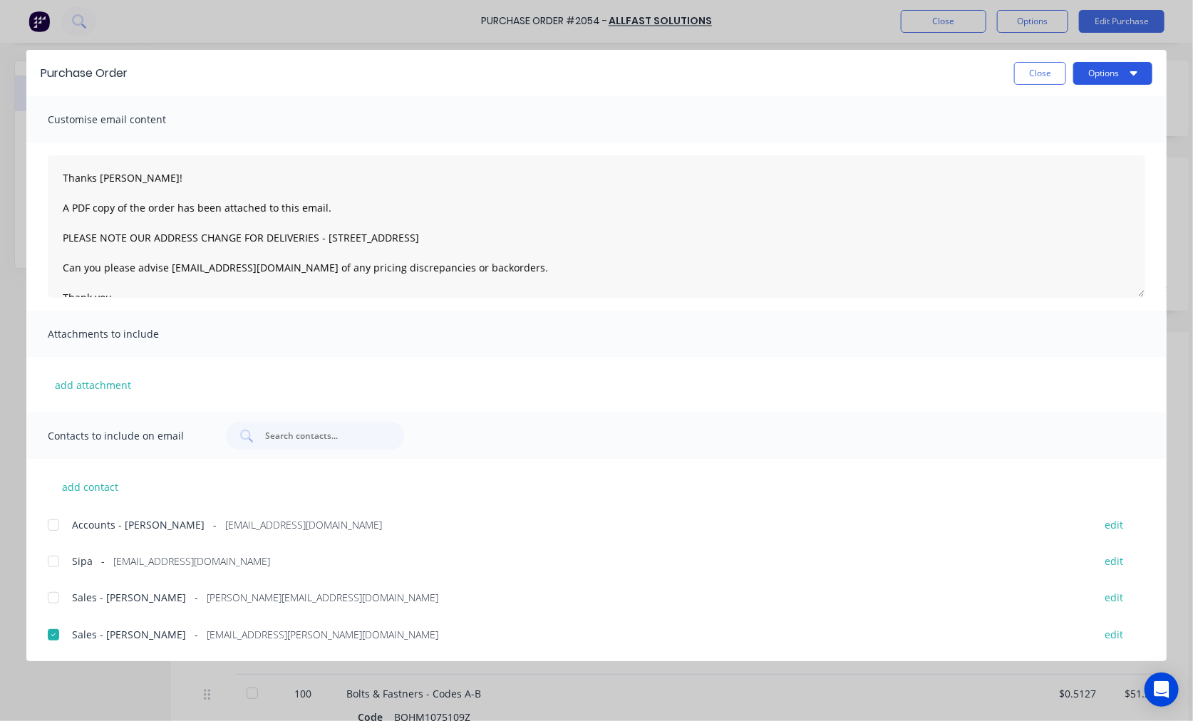
click at [1045, 71] on button "Options" at bounding box center [1112, 73] width 79 height 23
click at [1045, 158] on div "Email" at bounding box center [1084, 166] width 110 height 21
click at [1045, 73] on button "Close" at bounding box center [1040, 73] width 52 height 23
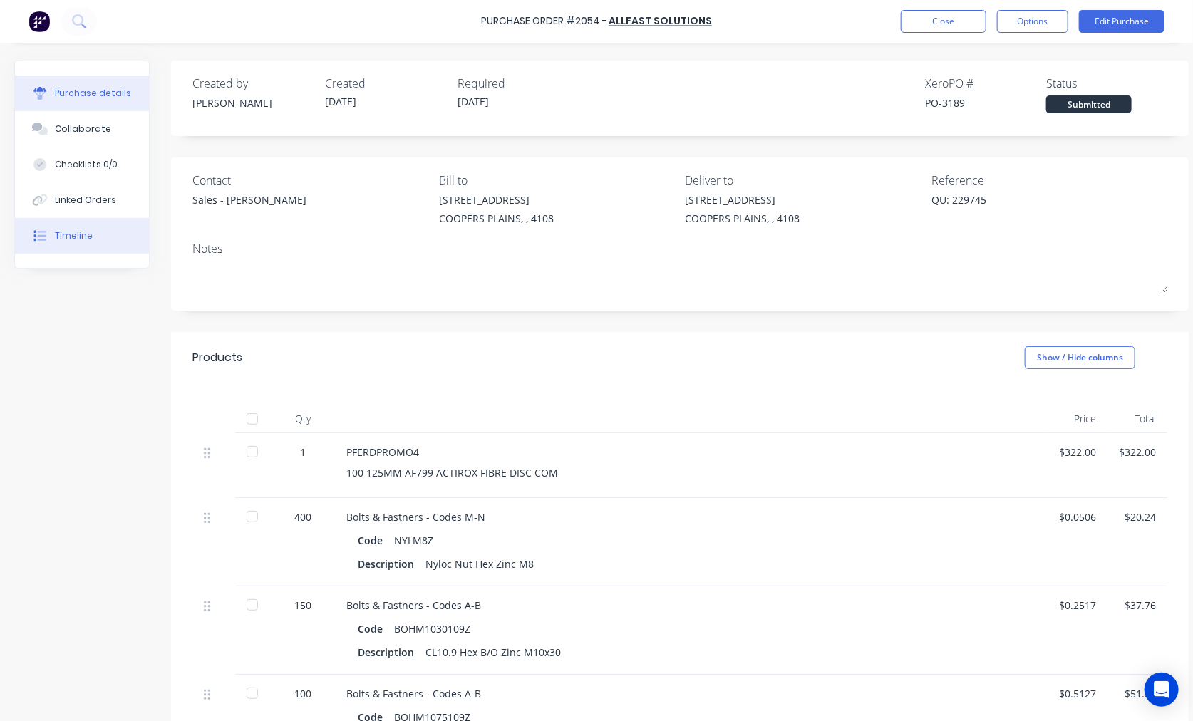
click at [79, 238] on div "Timeline" at bounding box center [74, 235] width 38 height 13
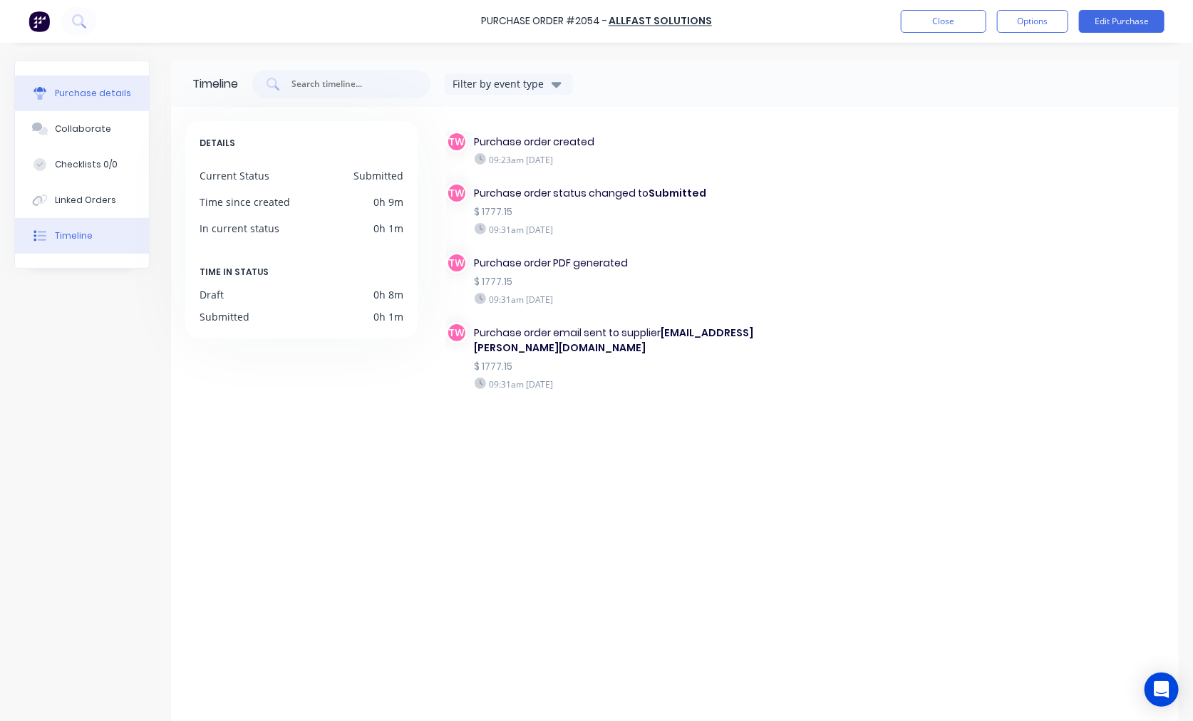
click at [104, 78] on button "Purchase details" at bounding box center [82, 94] width 134 height 36
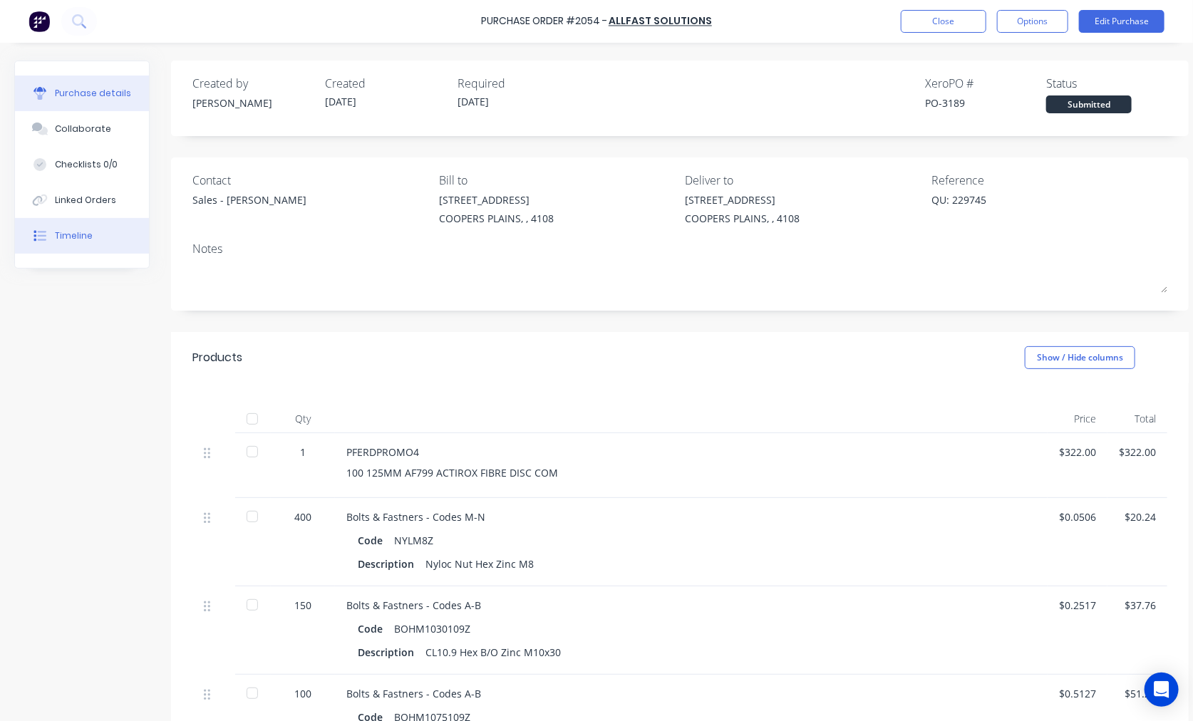
click at [103, 229] on button "Timeline" at bounding box center [82, 236] width 134 height 36
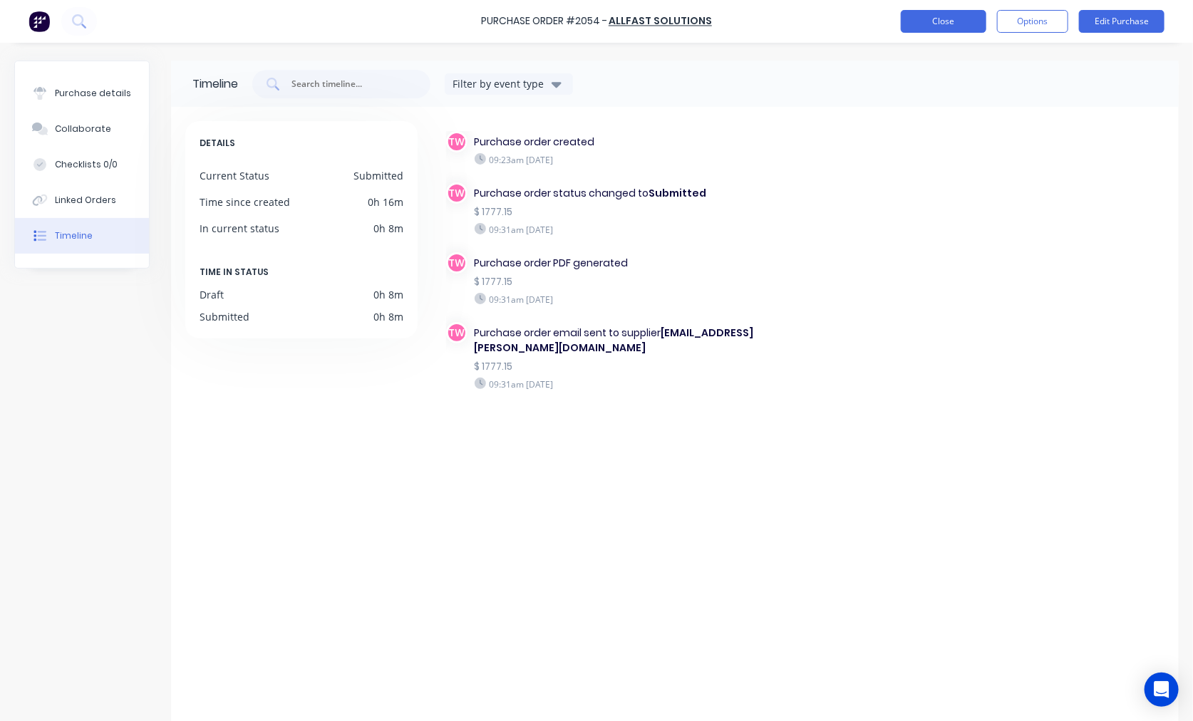
click at [931, 23] on button "Close" at bounding box center [942, 21] width 85 height 23
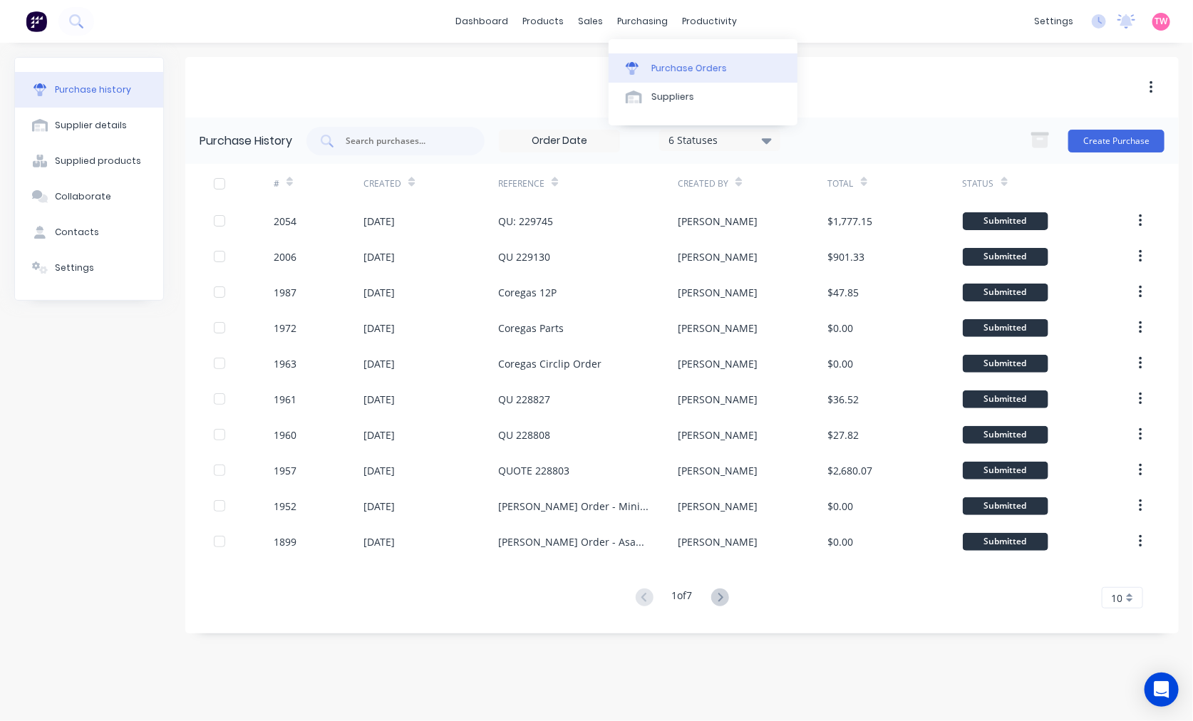
click at [712, 60] on link "Purchase Orders" at bounding box center [702, 67] width 189 height 28
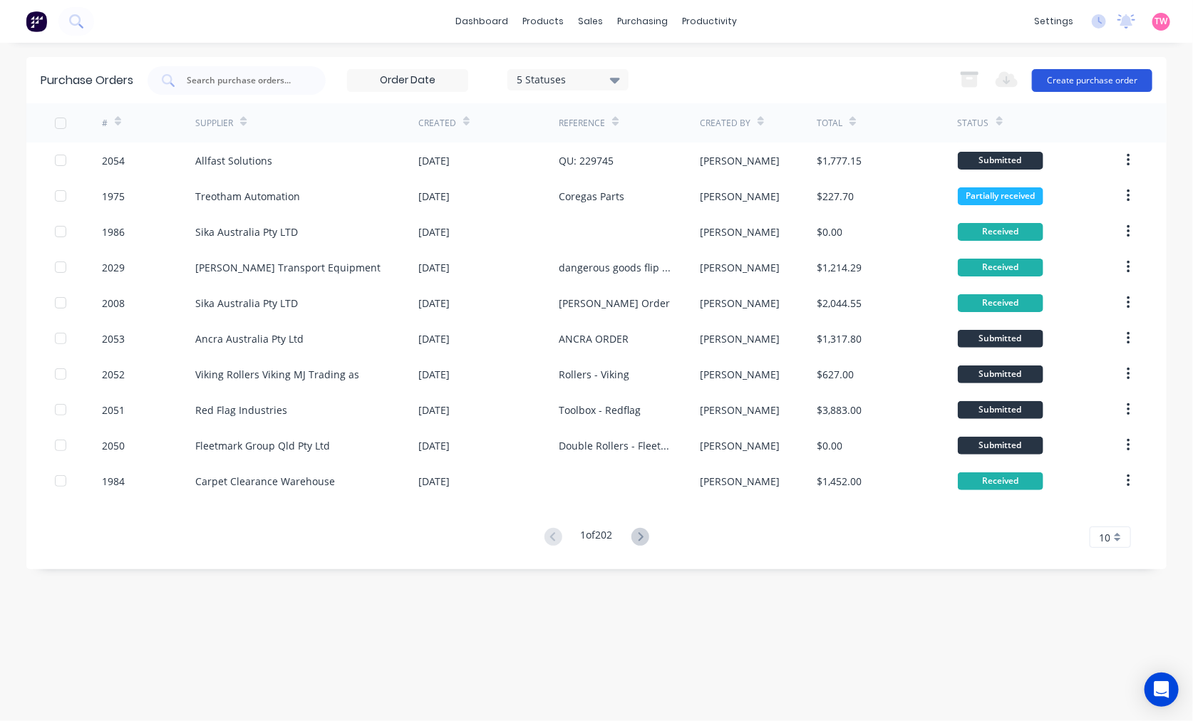
click at [1045, 80] on button "Create purchase order" at bounding box center [1092, 80] width 120 height 23
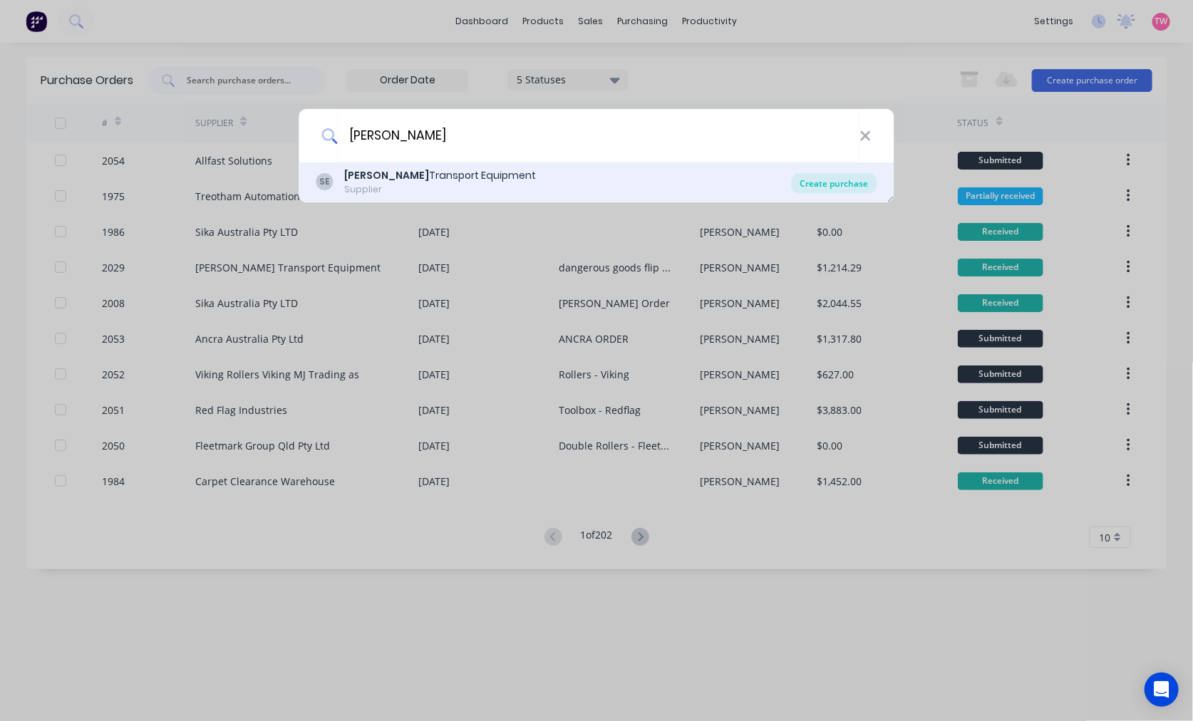
type input "shephard"
click at [831, 183] on div "Create purchase" at bounding box center [833, 183] width 85 height 20
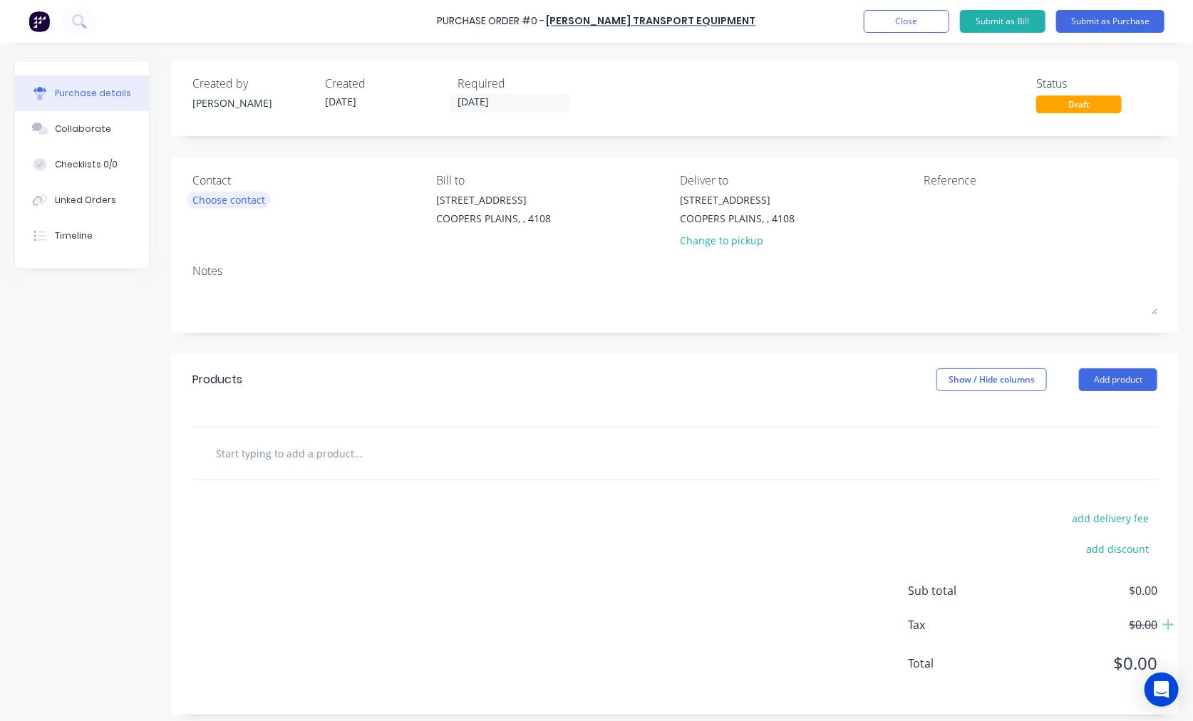
click at [236, 197] on div "Choose contact" at bounding box center [228, 199] width 73 height 15
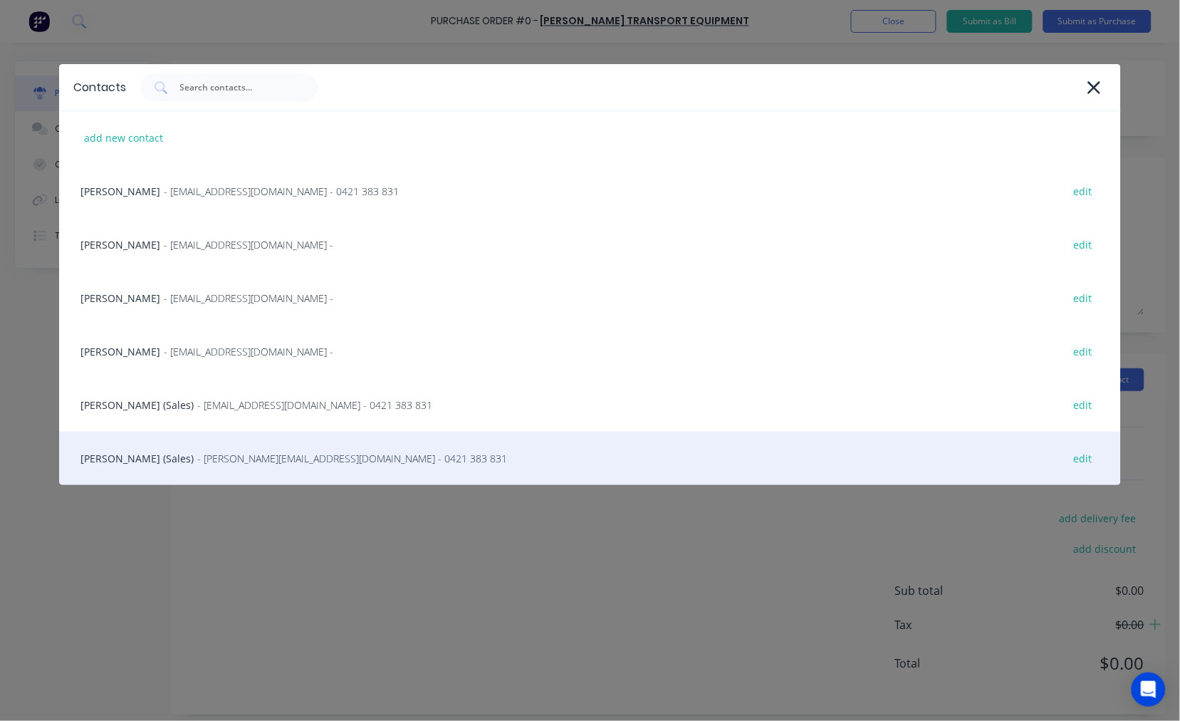
click at [126, 450] on div "Steve Erfurth (Sales) - stevee@ste.com.au - 0421 383 831 edit" at bounding box center [590, 458] width 1062 height 53
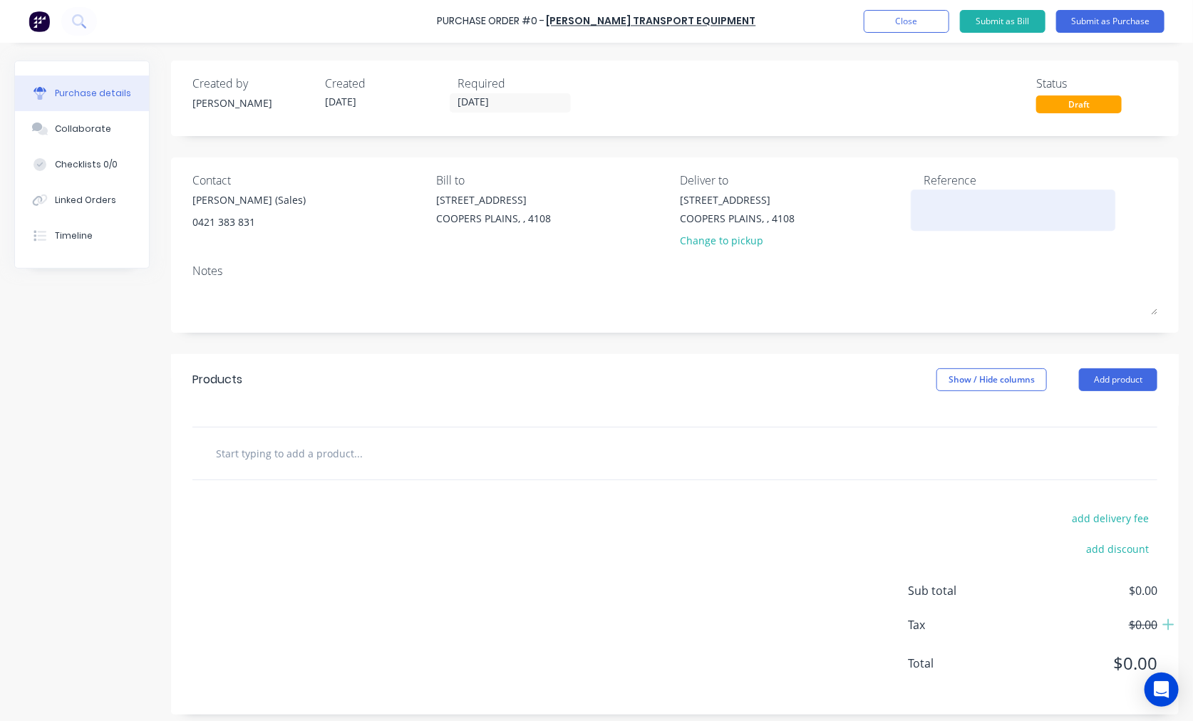
click at [942, 194] on textarea at bounding box center [1013, 208] width 178 height 32
paste textarea "S25-08165"
type textarea "S25-08165"
click at [406, 459] on input "text" at bounding box center [357, 453] width 285 height 28
paste input "HINO FS3036 8 X 4 , [PERSON_NAME] 4430 7150MM TIPPINGBODY FRONT MT HOIST"
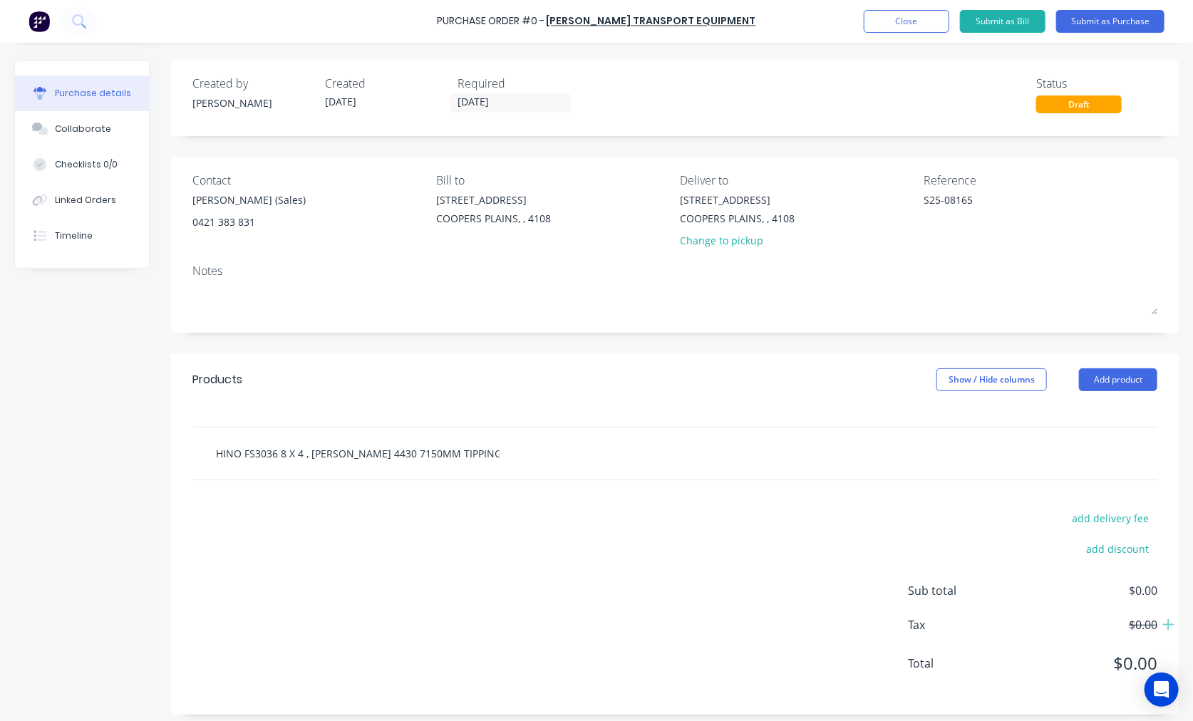
scroll to position [0, 69]
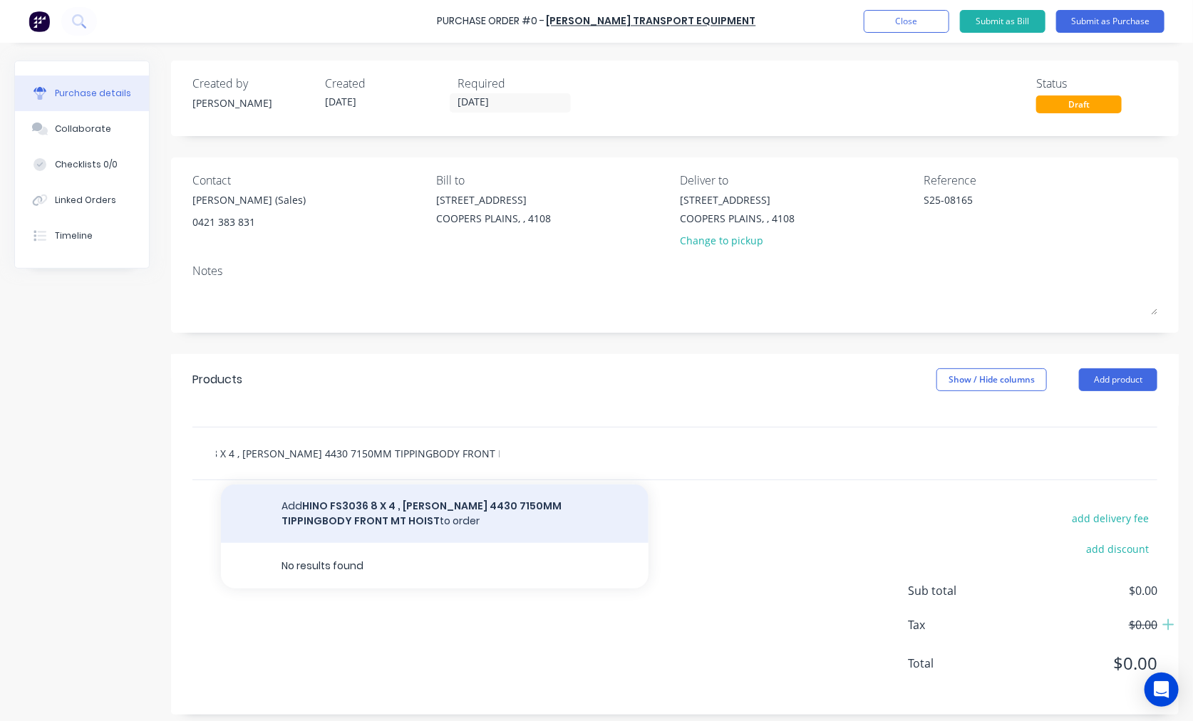
type input "HINO FS3036 8 X 4 , [PERSON_NAME] 4430 7150MM TIPPINGBODY FRONT MT HOIST"
click at [459, 504] on button "Add HINO FS3036 8 X 4 , ALLISON 4430 7150MM TIPPINGBODY FRONT MT HOIST to order" at bounding box center [434, 513] width 427 height 58
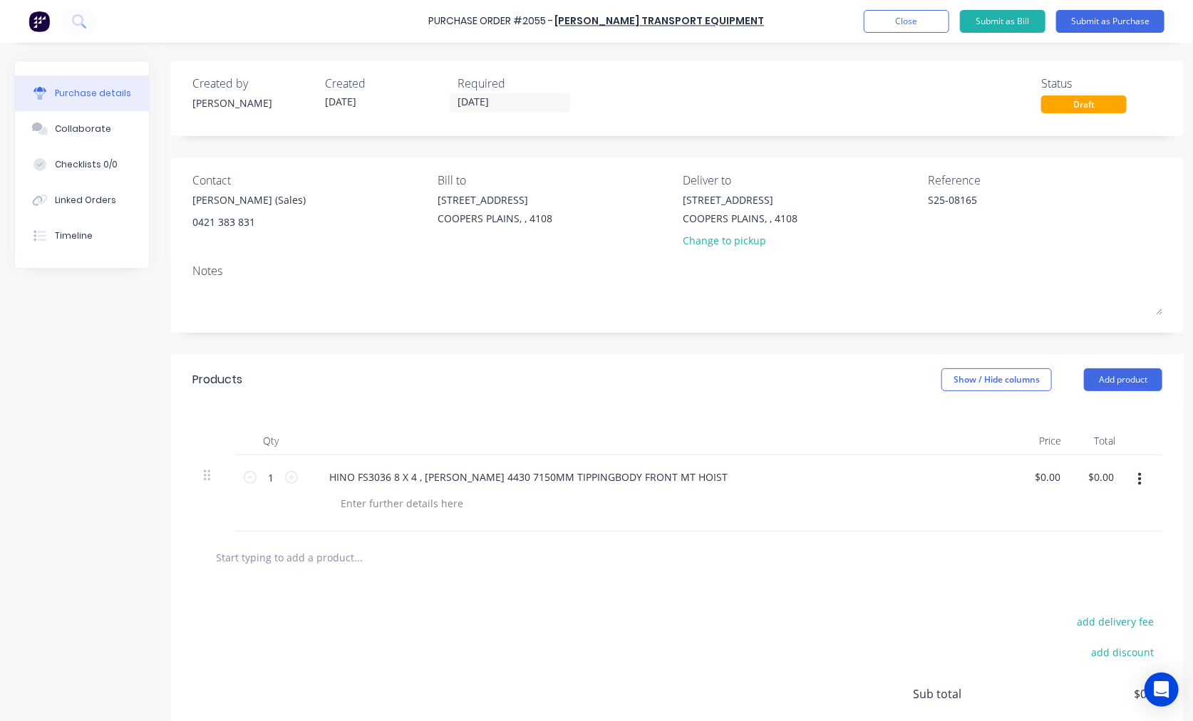
click at [288, 575] on div at bounding box center [677, 557] width 970 height 52
click at [269, 550] on input "text" at bounding box center [357, 557] width 285 height 28
paste input "PA4104JBL11G08F"
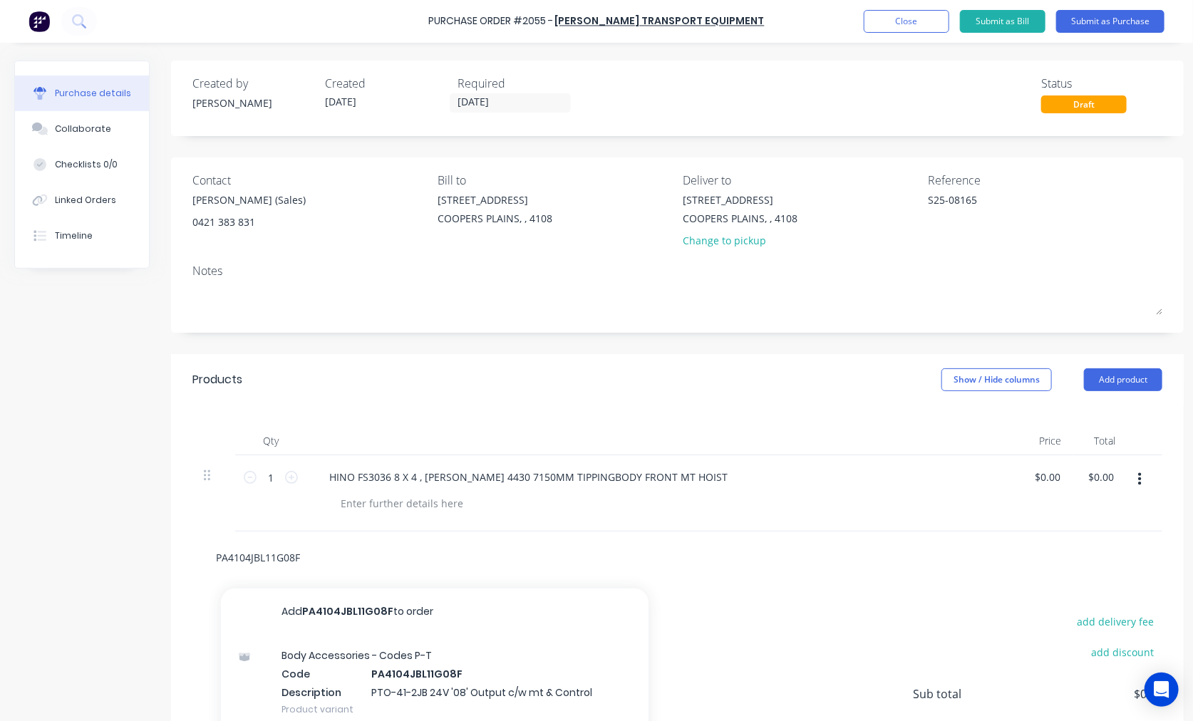
type input "PA4104JBL11G08F"
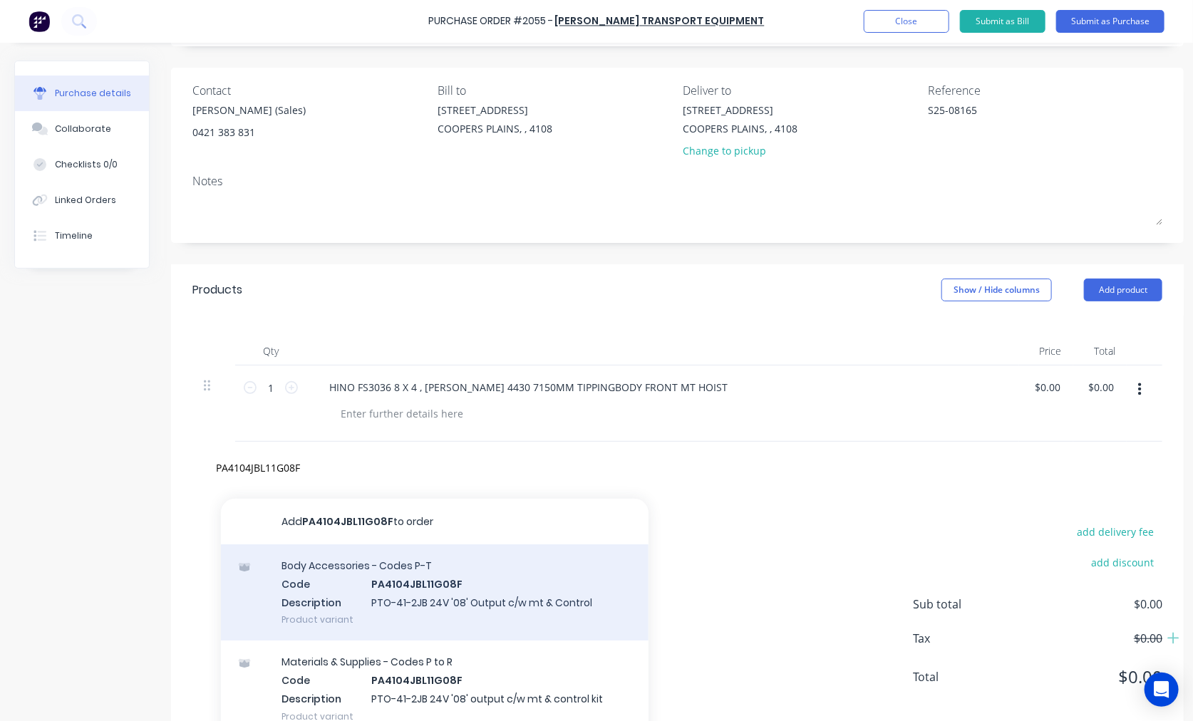
scroll to position [144, 0]
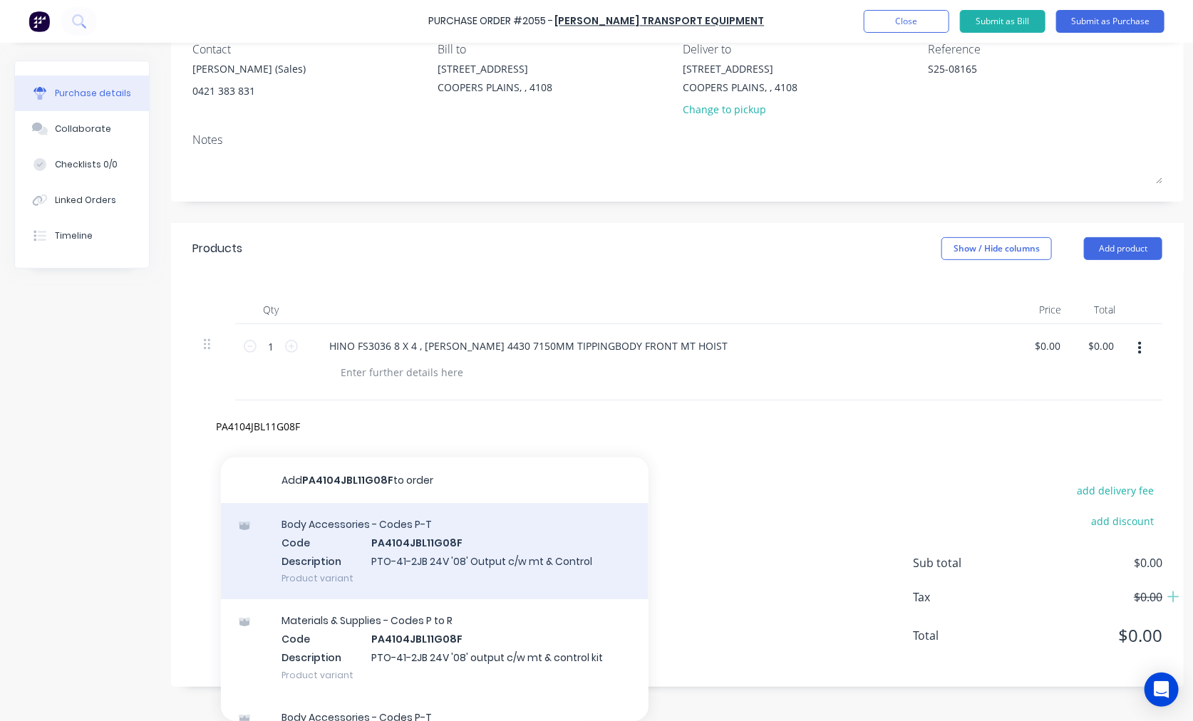
click at [477, 527] on div "Body Accessories - Codes P-T Code PA4104JBL11G08F Description PTO-41-2JB 24V '0…" at bounding box center [434, 551] width 427 height 96
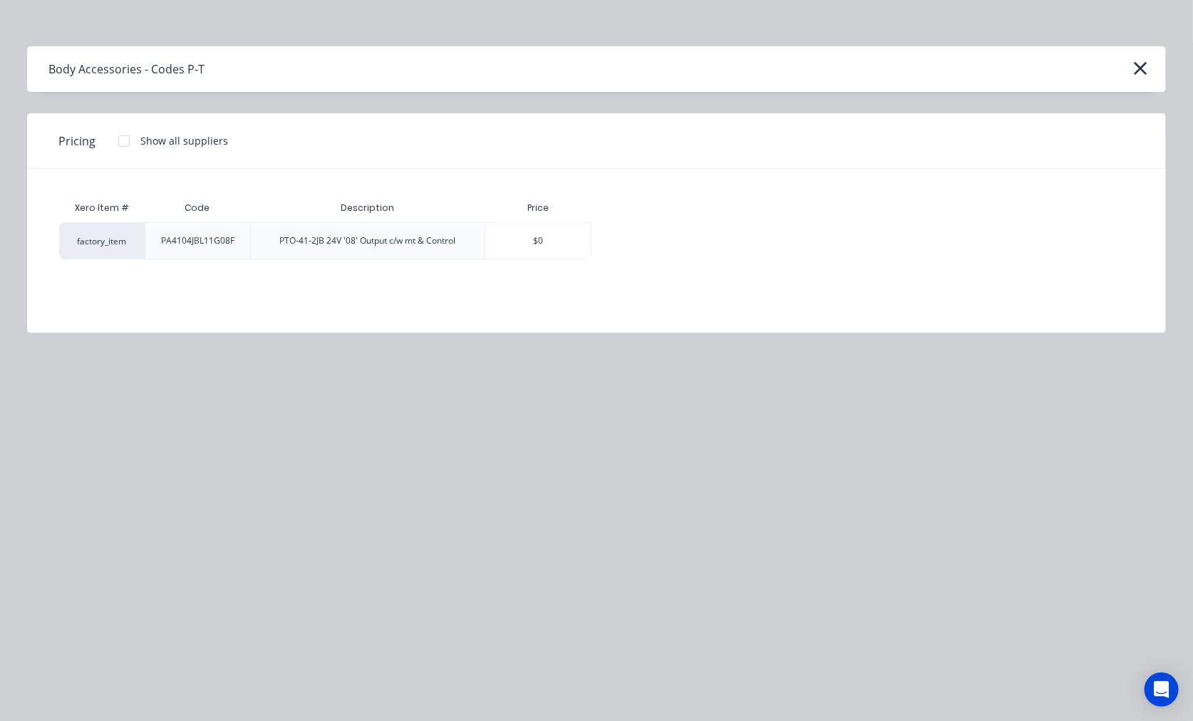
click at [125, 140] on div at bounding box center [124, 141] width 28 height 28
click at [661, 239] on div "$0.00" at bounding box center [641, 241] width 99 height 36
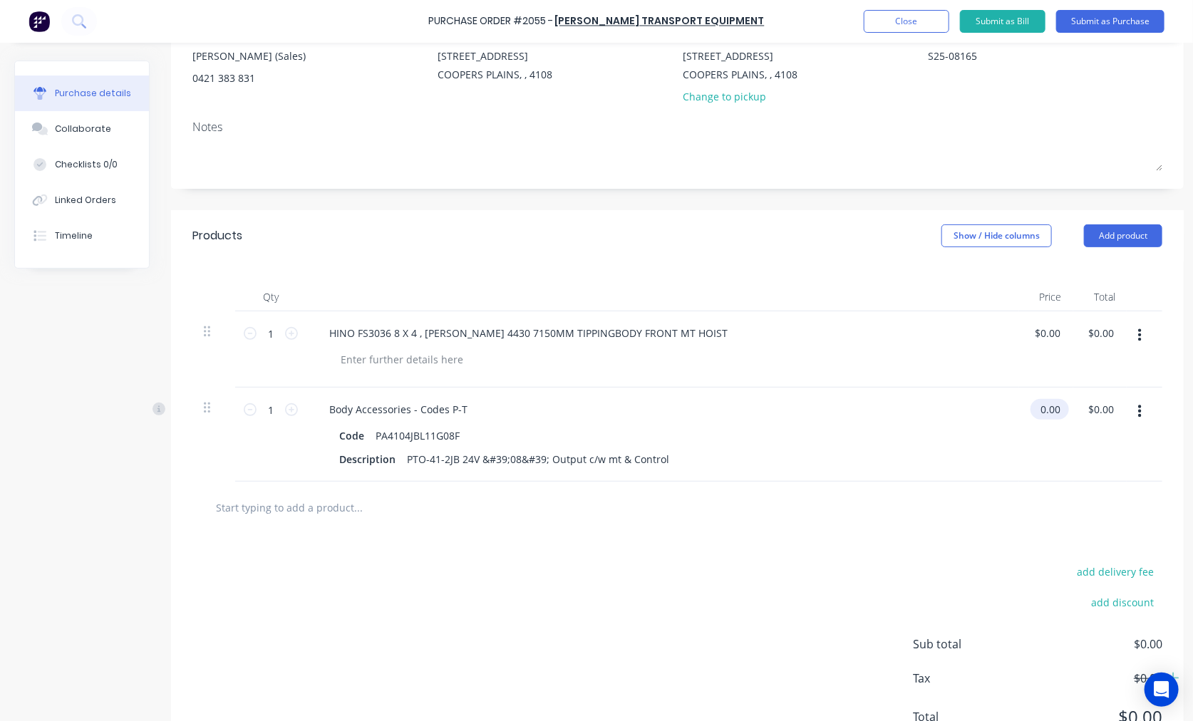
click at [1045, 410] on input "0.00" at bounding box center [1046, 409] width 33 height 21
click at [1045, 410] on input "0.00" at bounding box center [1049, 409] width 27 height 21
type input "$1,817.87"
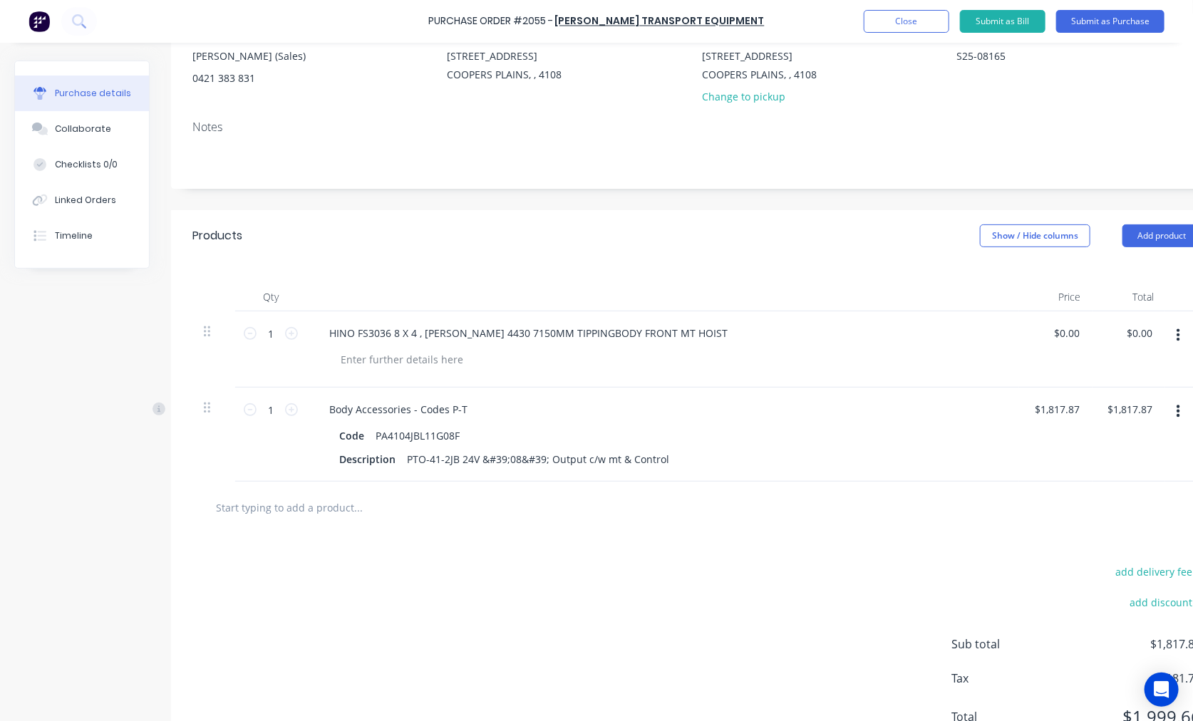
type input "$1,817.87"
click at [314, 507] on input "text" at bounding box center [357, 507] width 285 height 28
paste input "PUAS90"
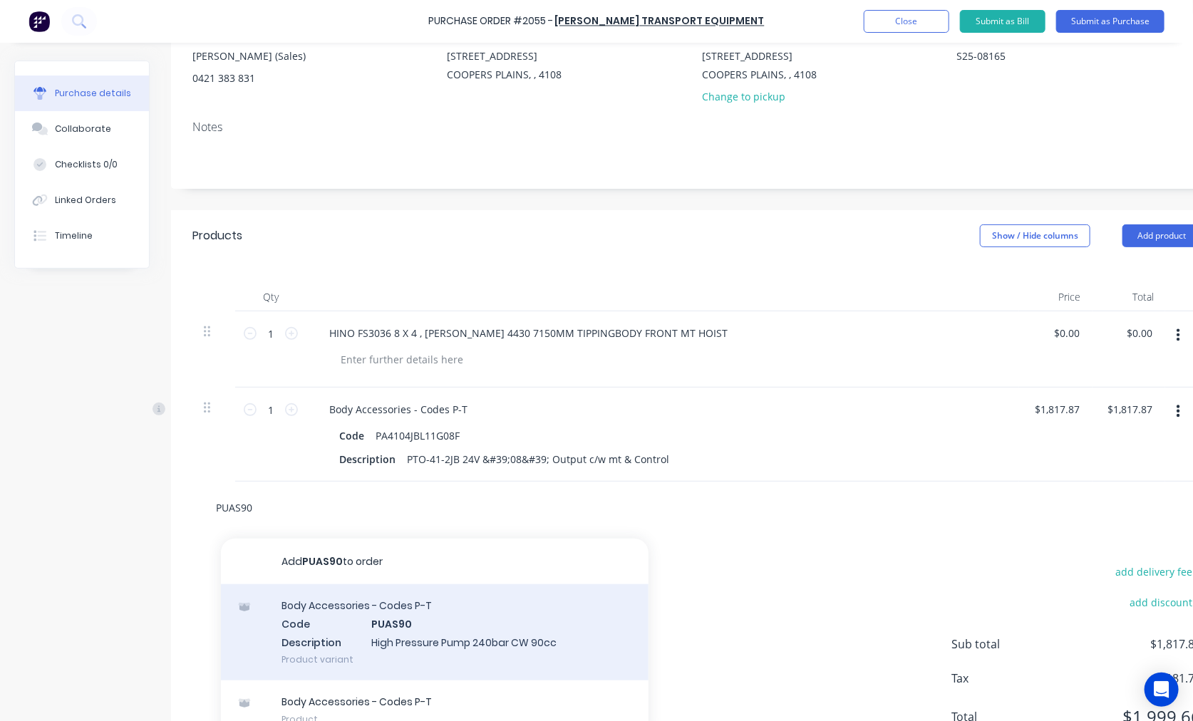
type input "PUAS90"
click at [415, 616] on div "Body Accessories - Codes P-T Code PUAS90 Description High Pressure Pump 240bar …" at bounding box center [434, 632] width 427 height 96
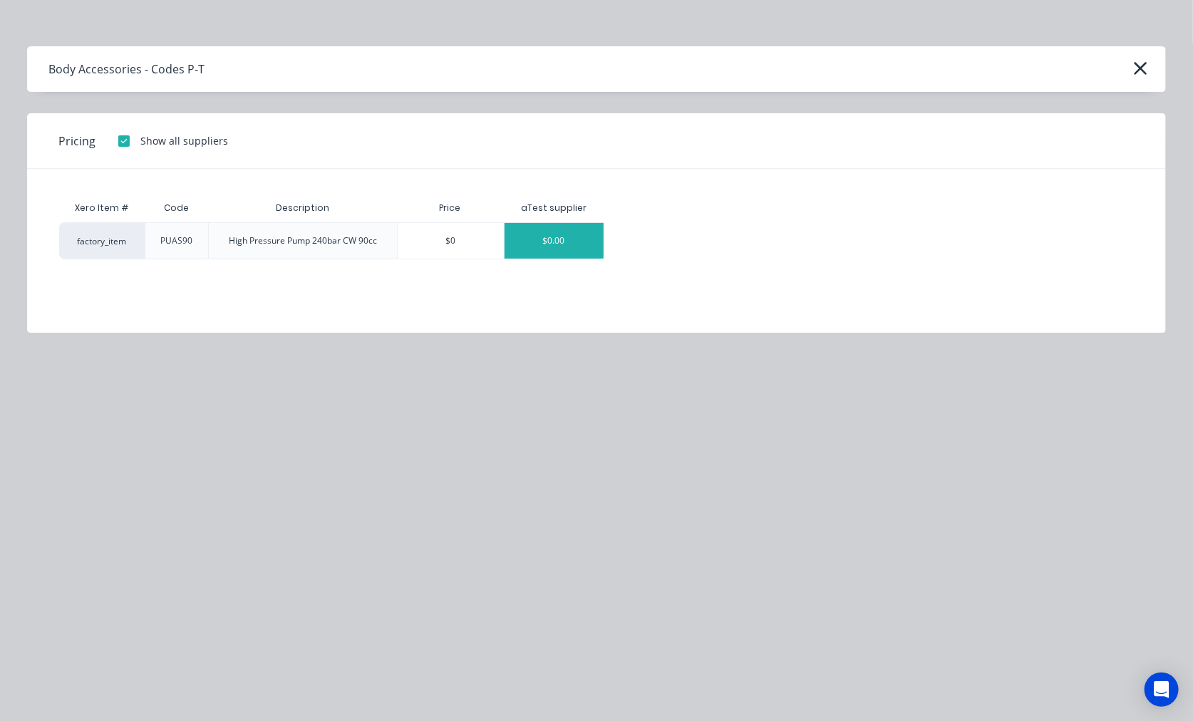
click at [547, 248] on div "$0.00" at bounding box center [553, 241] width 99 height 36
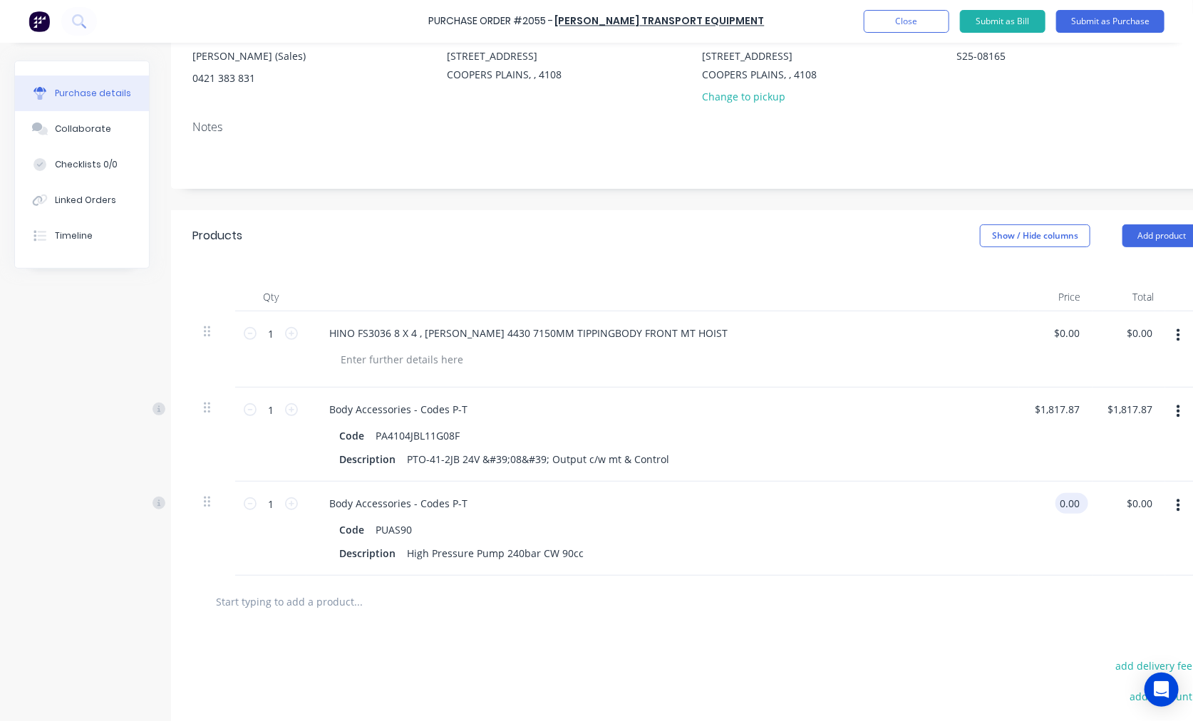
click at [1045, 509] on input "0.00" at bounding box center [1068, 503] width 27 height 21
type input "$620.98"
click at [325, 596] on input "text" at bounding box center [357, 601] width 285 height 28
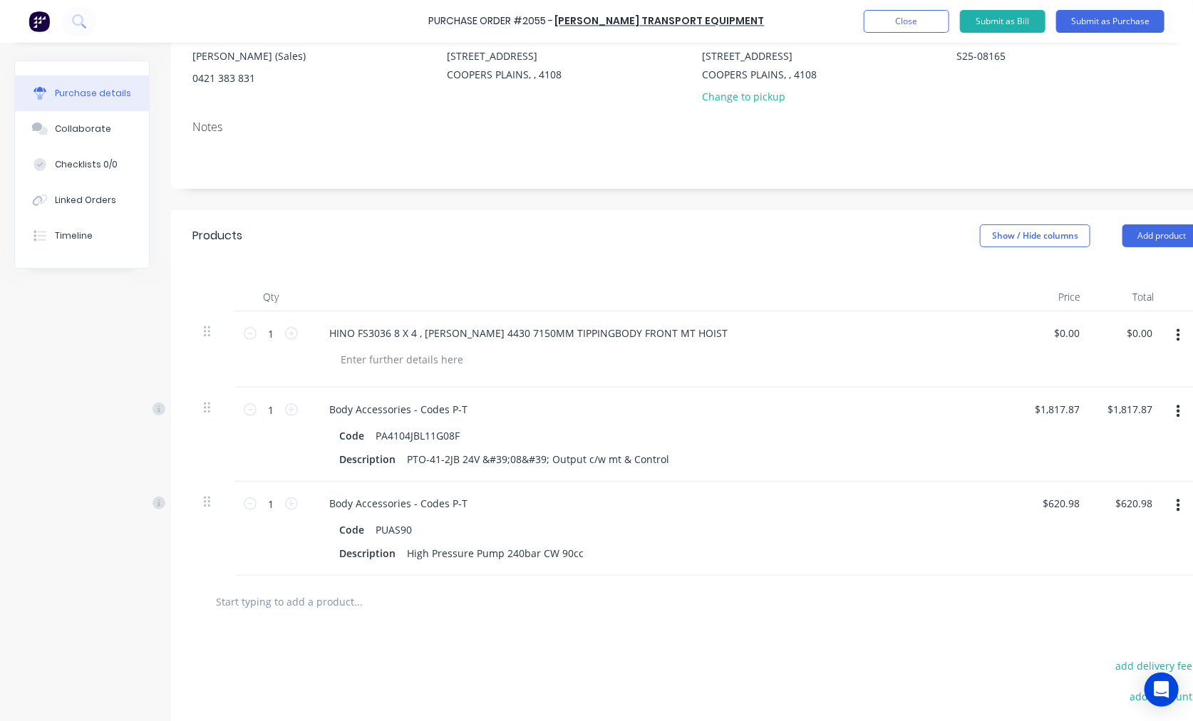
paste input "ESG30-19"
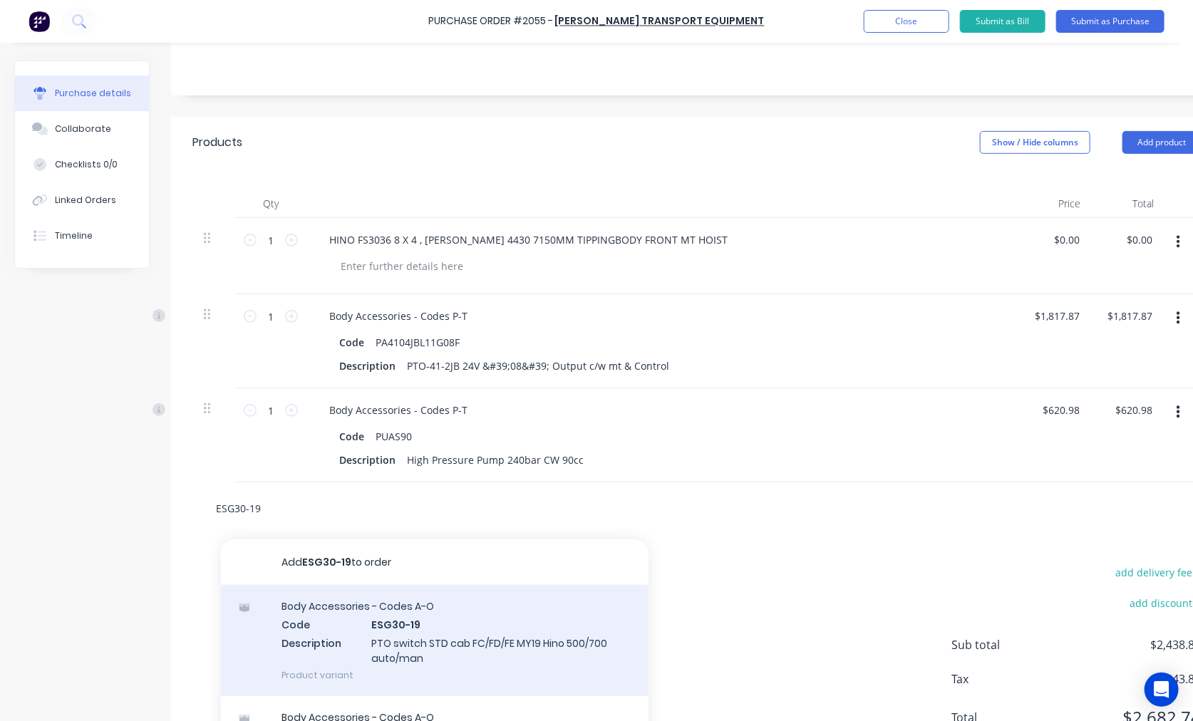
scroll to position [276, 0]
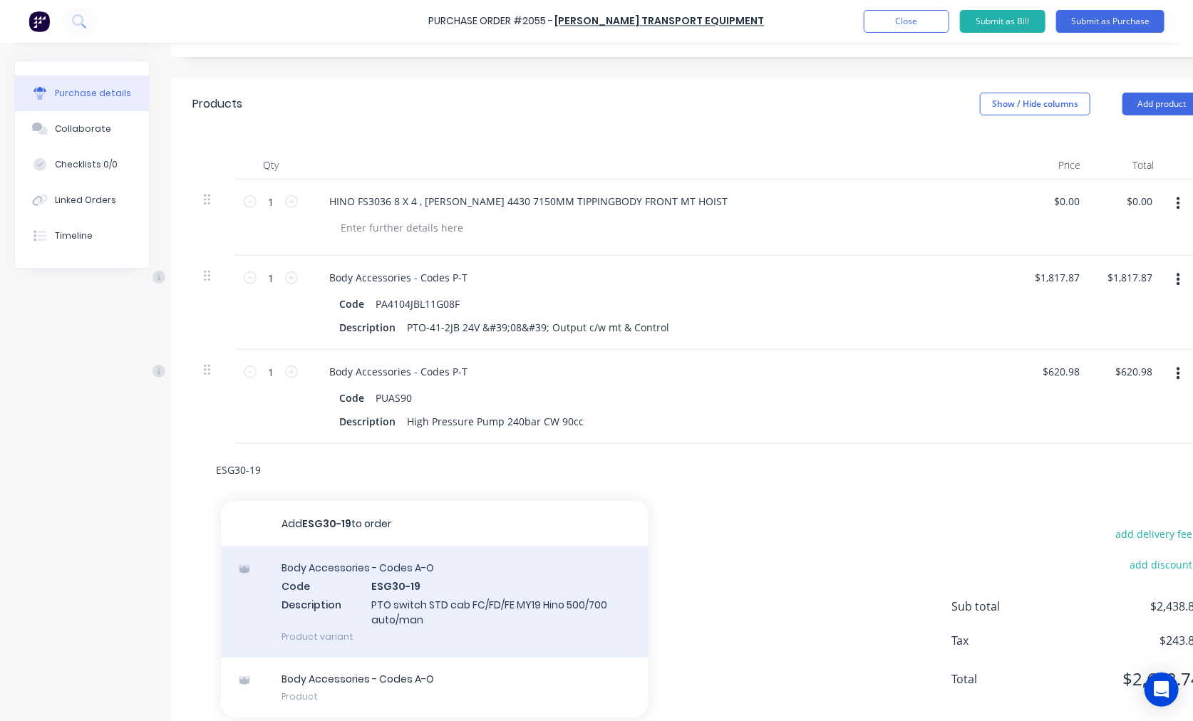
type input "ESG30-19"
click at [427, 602] on div "Body Accessories - Codes A-O Code ESG30-19 Description PTO switch STD cab FC/FD…" at bounding box center [434, 601] width 427 height 111
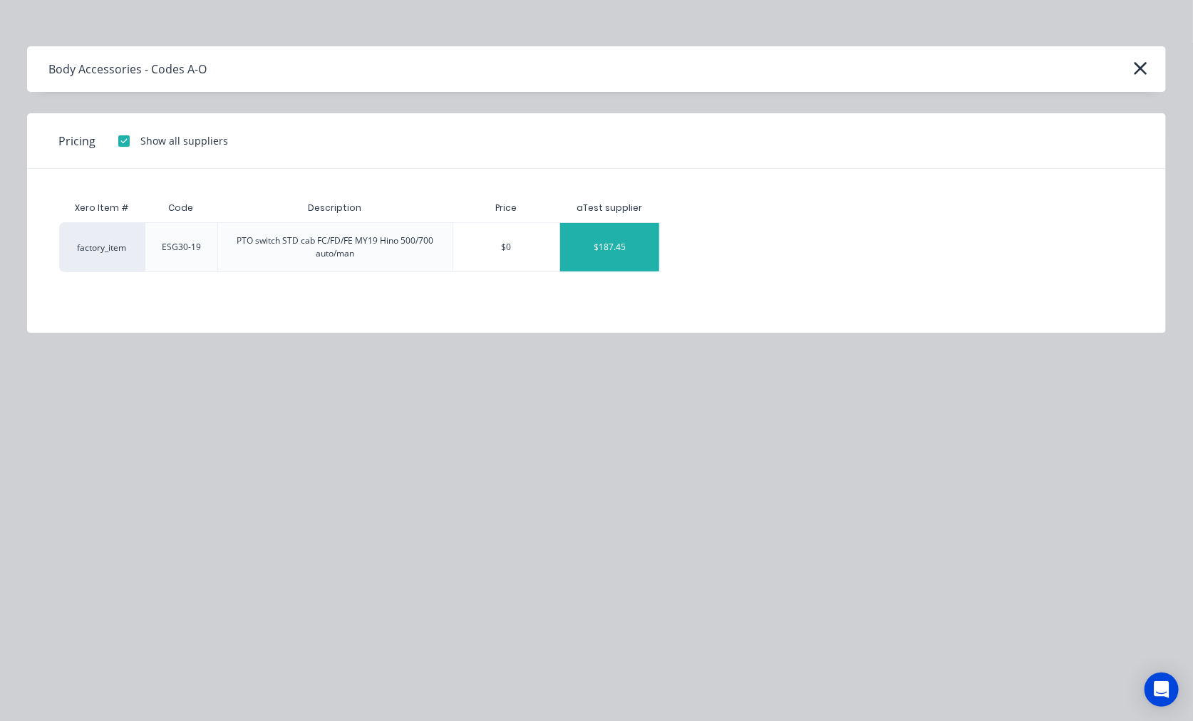
click at [606, 252] on div "$187.45" at bounding box center [609, 247] width 99 height 48
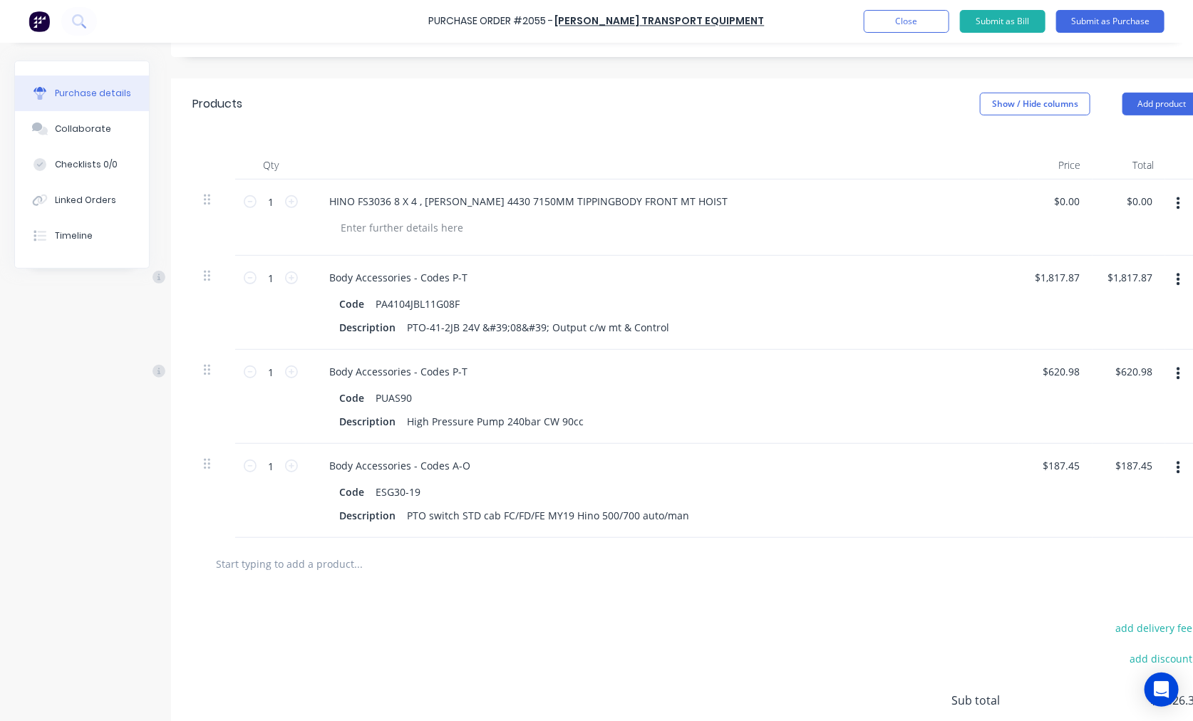
click at [293, 571] on input "text" at bounding box center [357, 563] width 285 height 28
paste input "EK013CAR-DV-M"
type input "EK013CAR-DV-M"
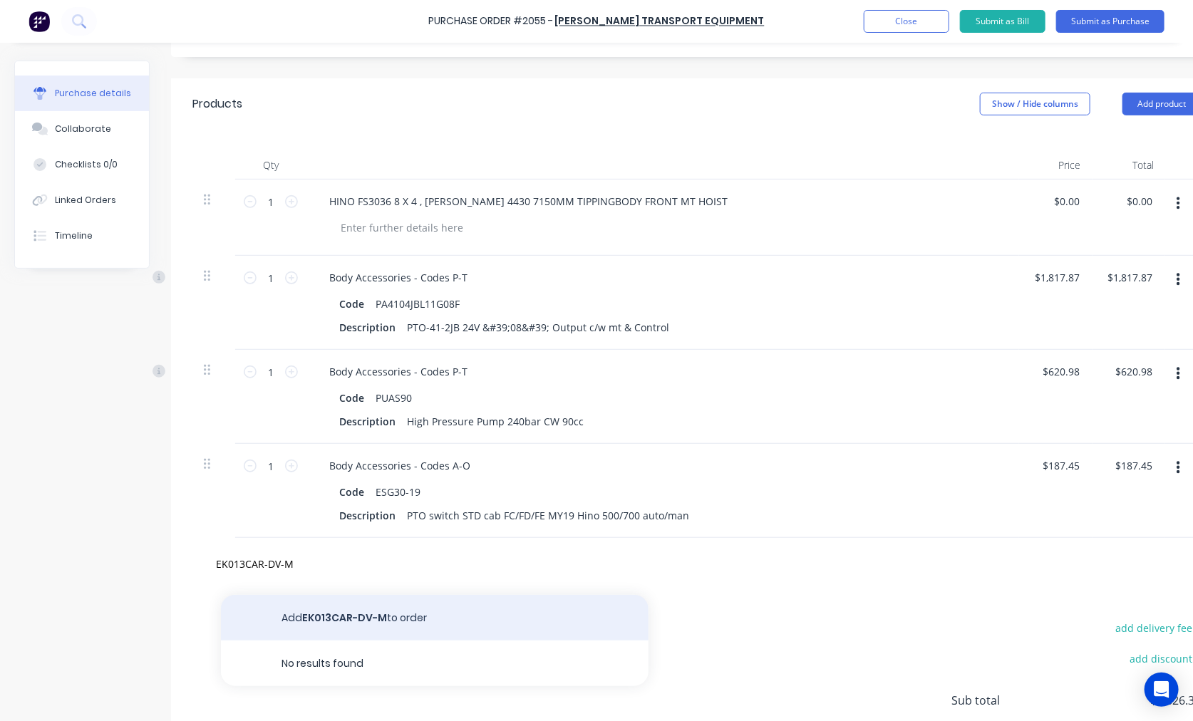
click at [375, 613] on button "Add EK013CAR-DV-M to order" at bounding box center [434, 618] width 427 height 46
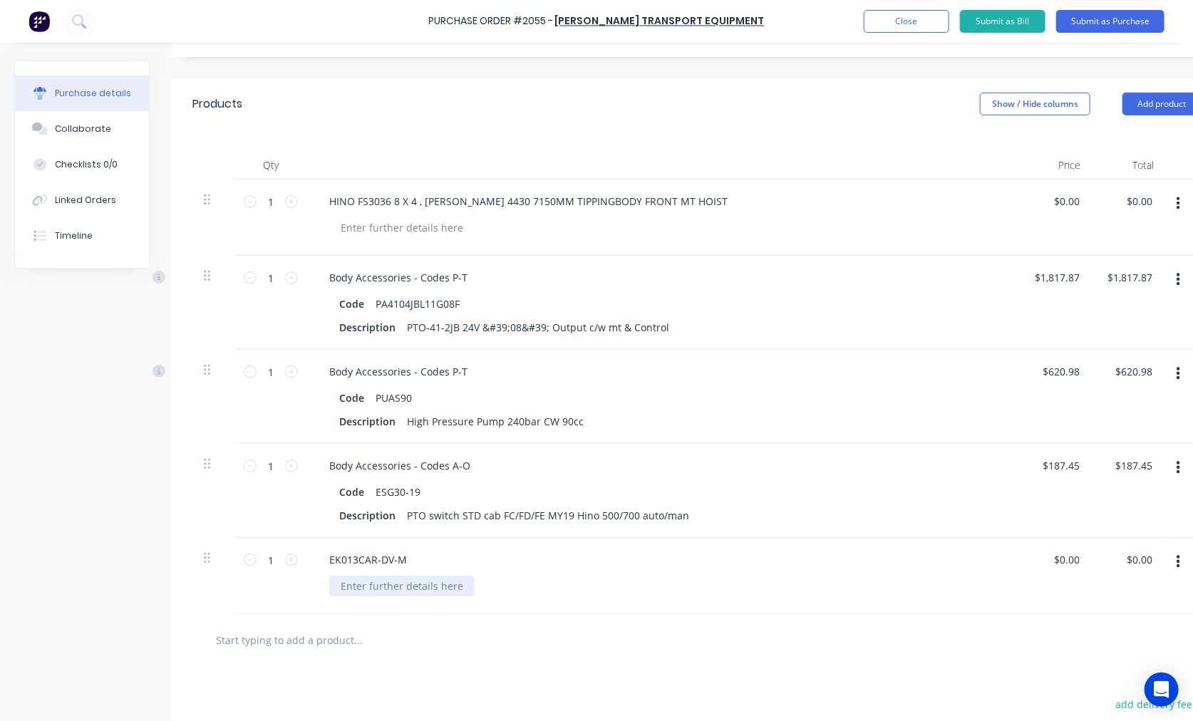
click at [396, 578] on div at bounding box center [401, 586] width 145 height 21
paste div
click at [1045, 557] on input "0.00" at bounding box center [1068, 559] width 27 height 21
type input "$558.15"
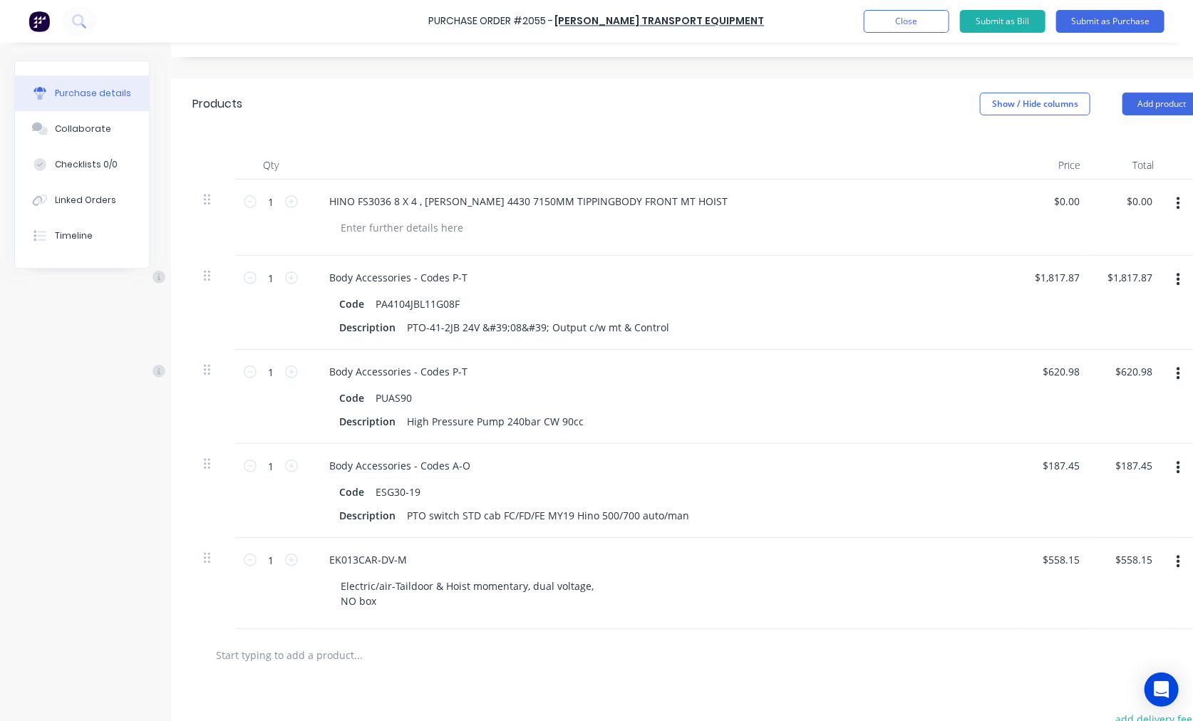
type input "$558.15"
click at [336, 653] on input "text" at bounding box center [357, 654] width 285 height 28
paste input "OM-12100800041P"
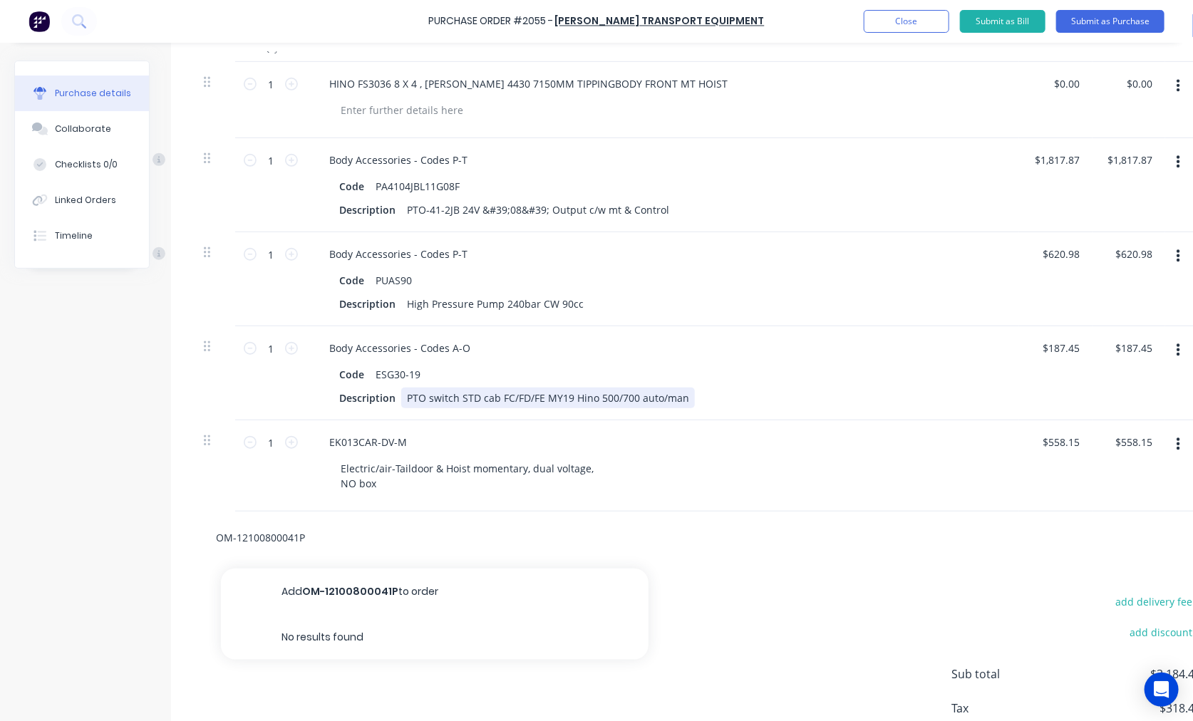
scroll to position [497, 0]
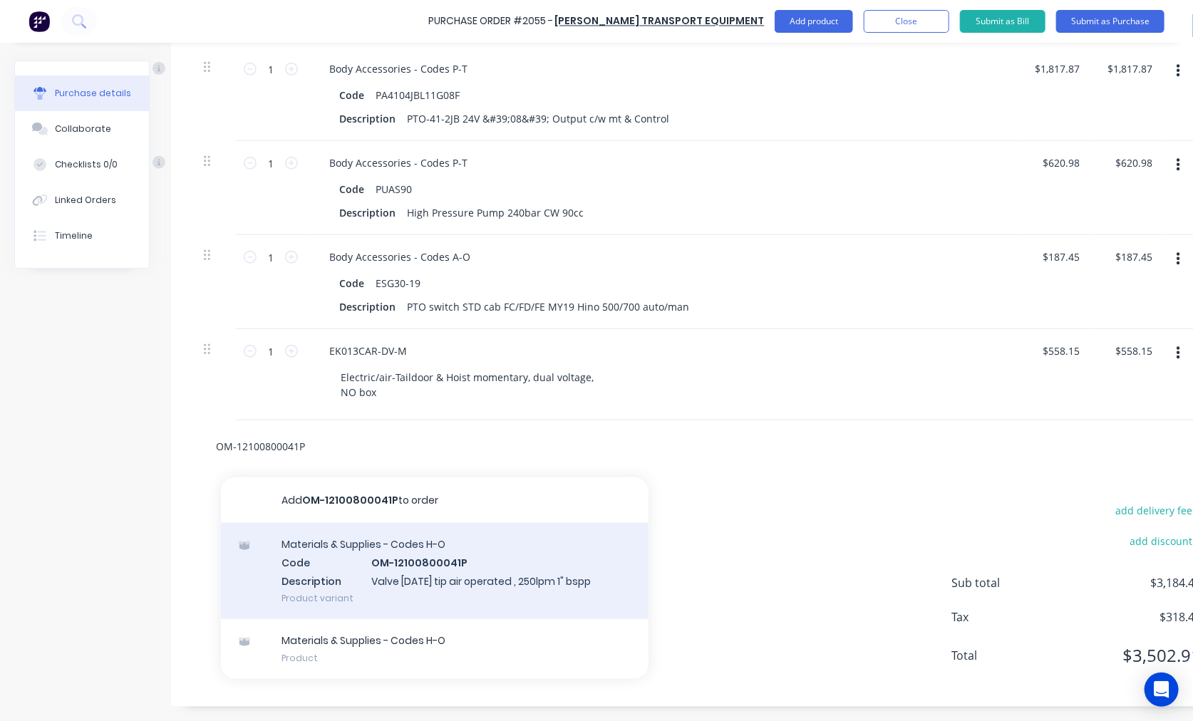
type input "OM-12100800041P"
click at [436, 541] on div "Materials & Supplies - Codes H-O Code OM-12100800041P Description Valve 250CE t…" at bounding box center [434, 571] width 427 height 96
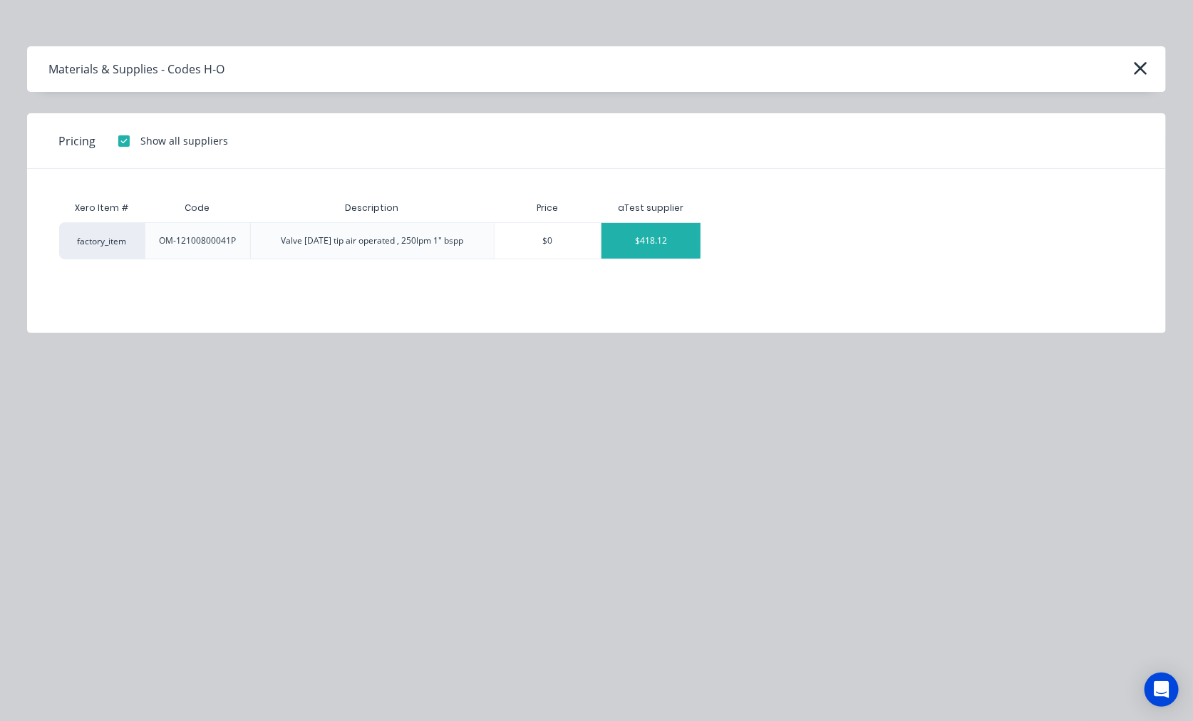
click at [665, 239] on div "$418.12" at bounding box center [650, 241] width 99 height 36
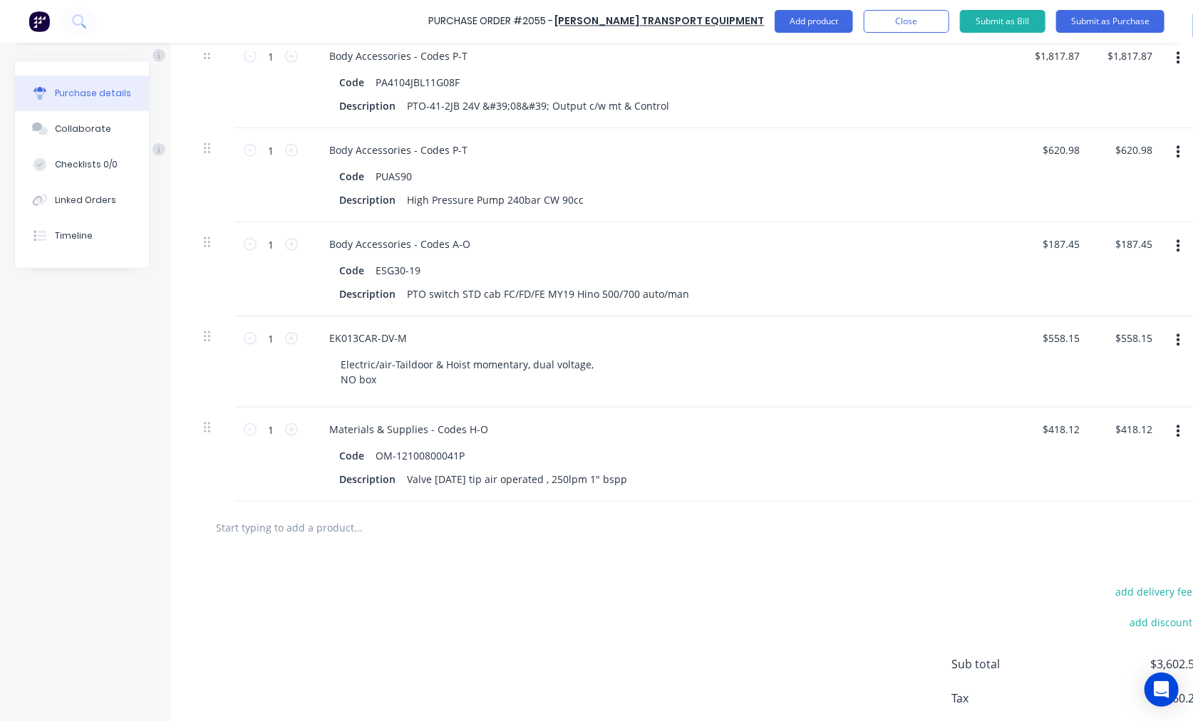
click at [242, 521] on input "text" at bounding box center [357, 527] width 285 height 28
paste input "HBV06-1621"
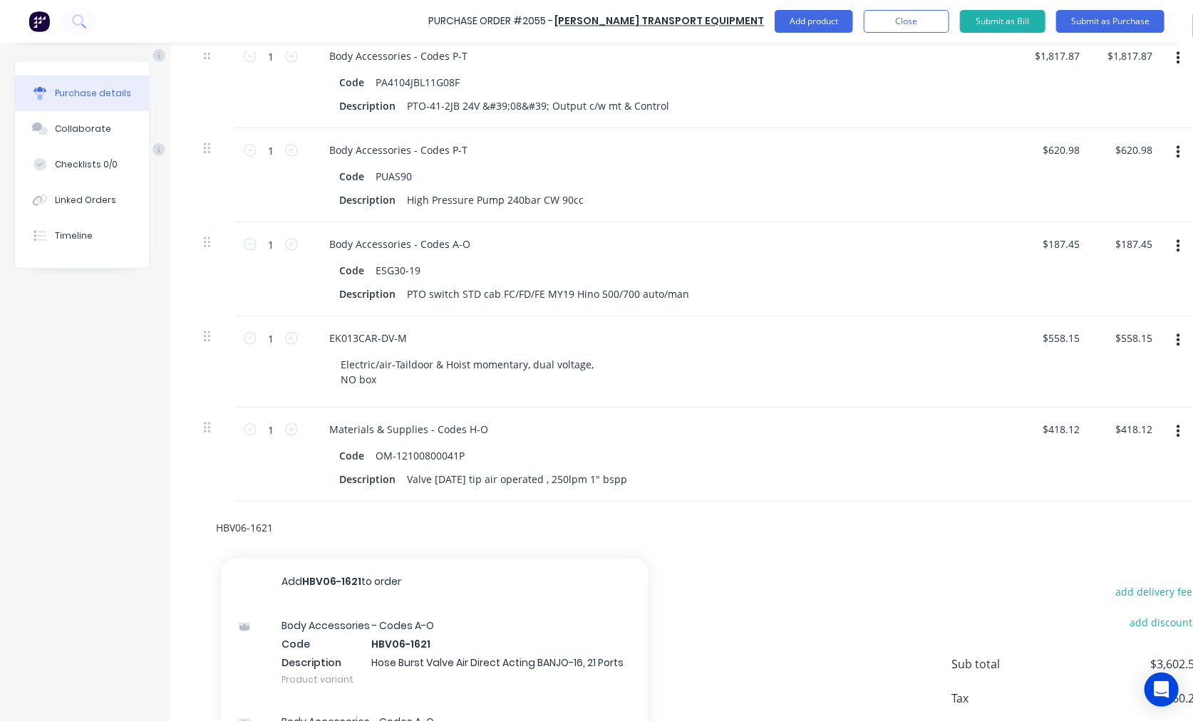
type input "HBV06-1621"
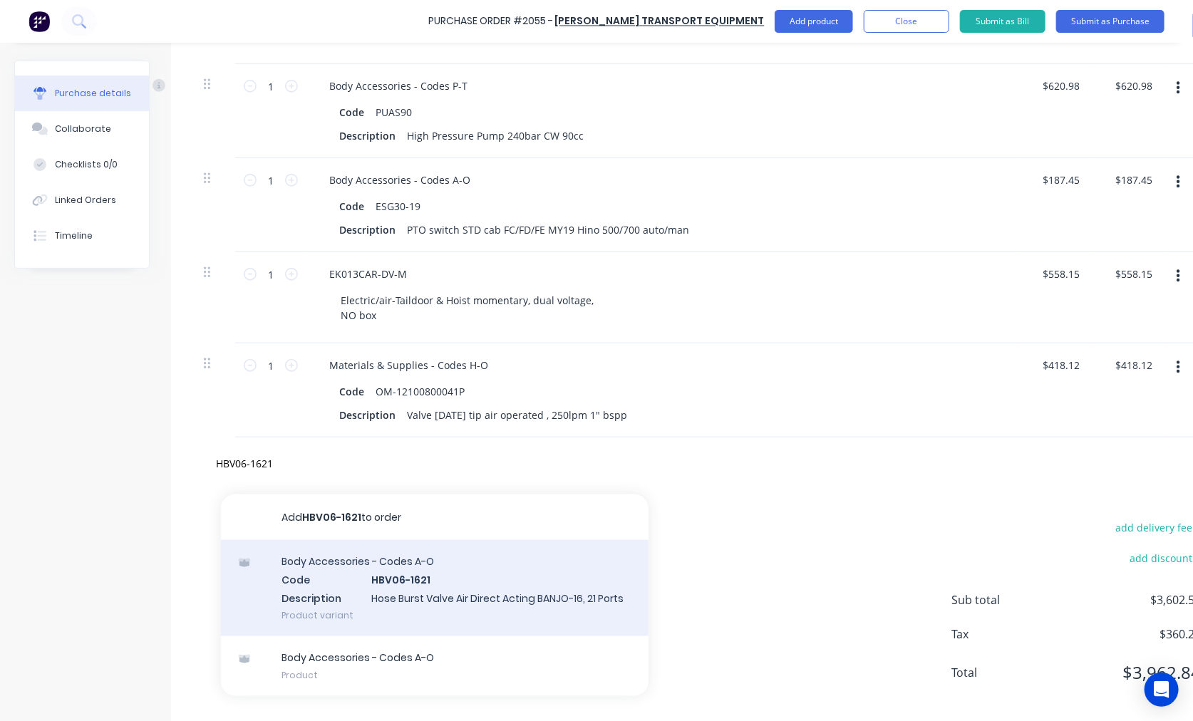
scroll to position [592, 0]
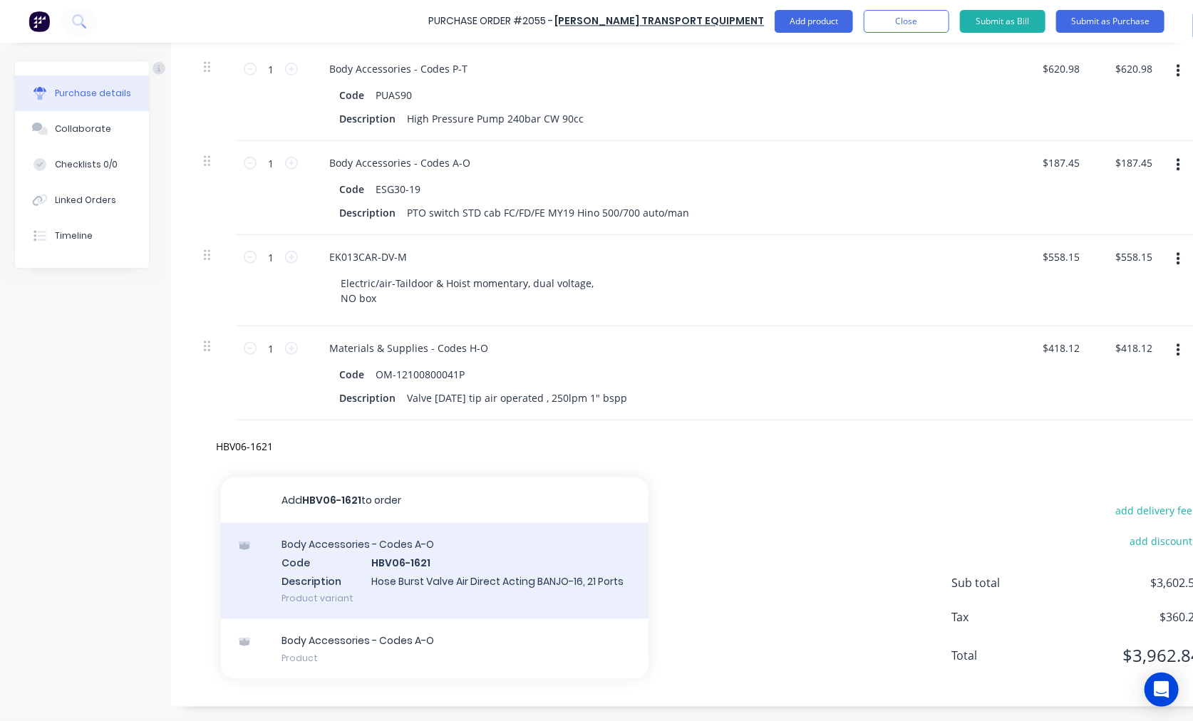
click at [433, 549] on div "Body Accessories - Codes A-O Code HBV06-1621 Description Hose Burst Valve Air D…" at bounding box center [434, 571] width 427 height 96
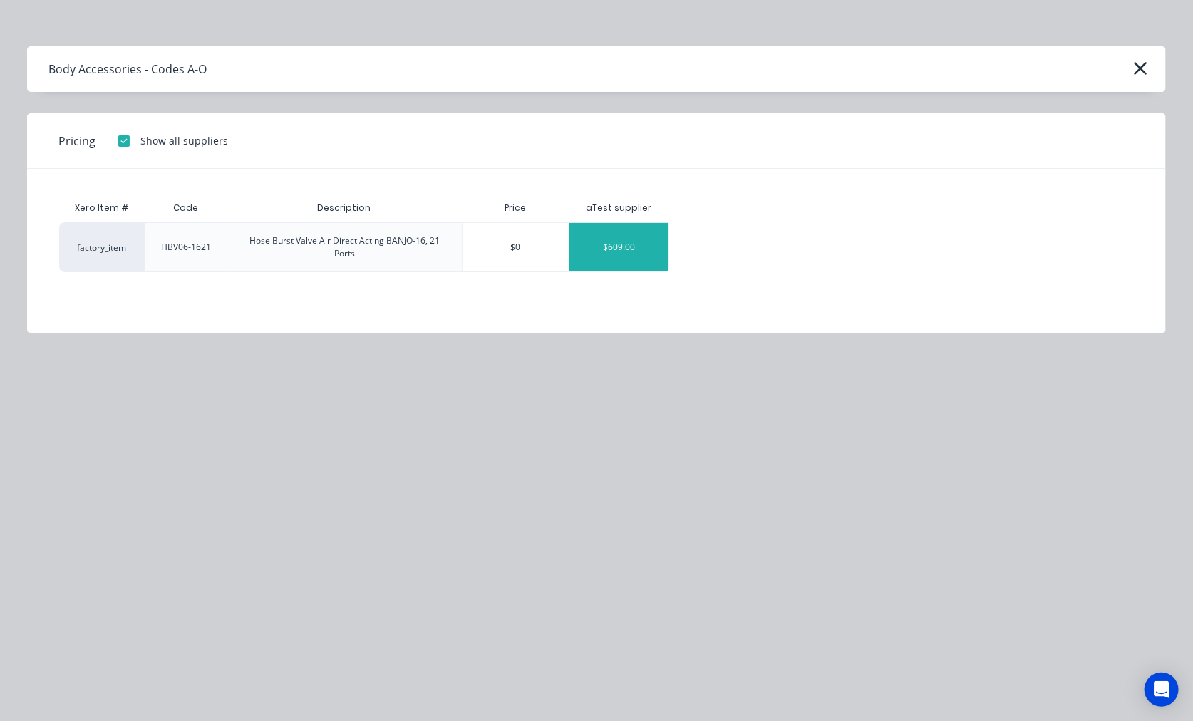
click at [622, 239] on div "$609.00" at bounding box center [618, 247] width 99 height 48
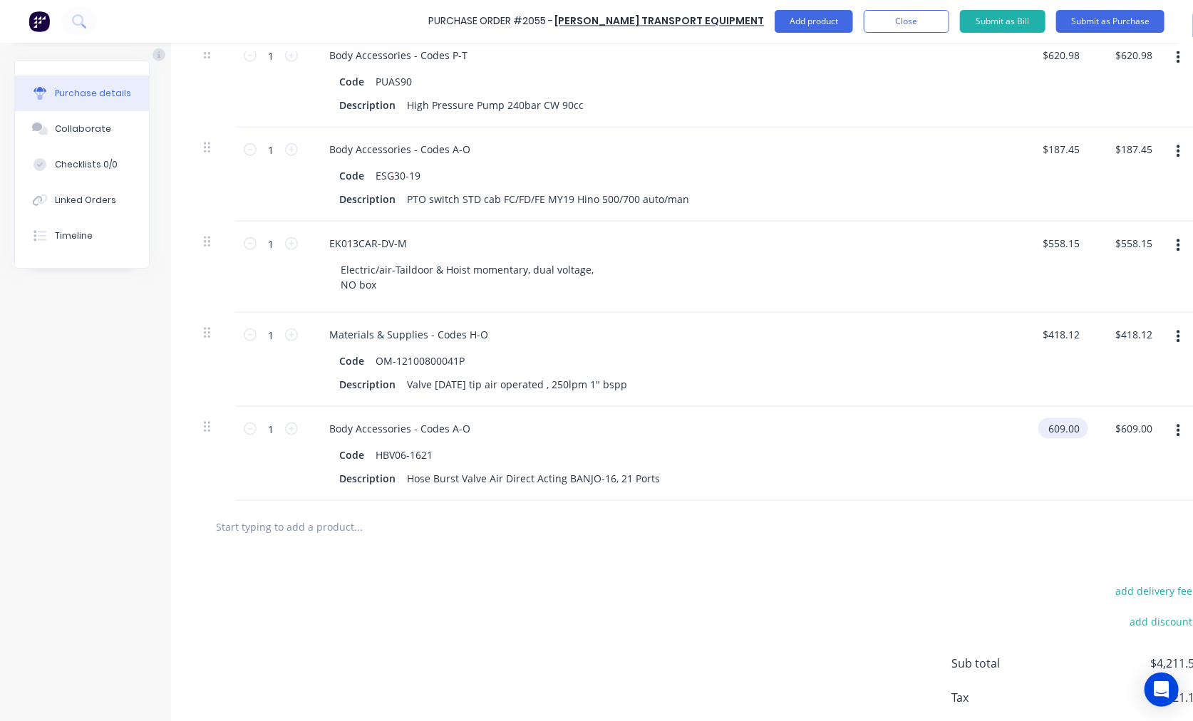
click at [1045, 430] on input "609.00" at bounding box center [1060, 428] width 44 height 21
click at [1045, 430] on input "609.00" at bounding box center [1063, 428] width 38 height 21
type input "$567.00"
click at [357, 514] on input "text" at bounding box center [357, 526] width 285 height 28
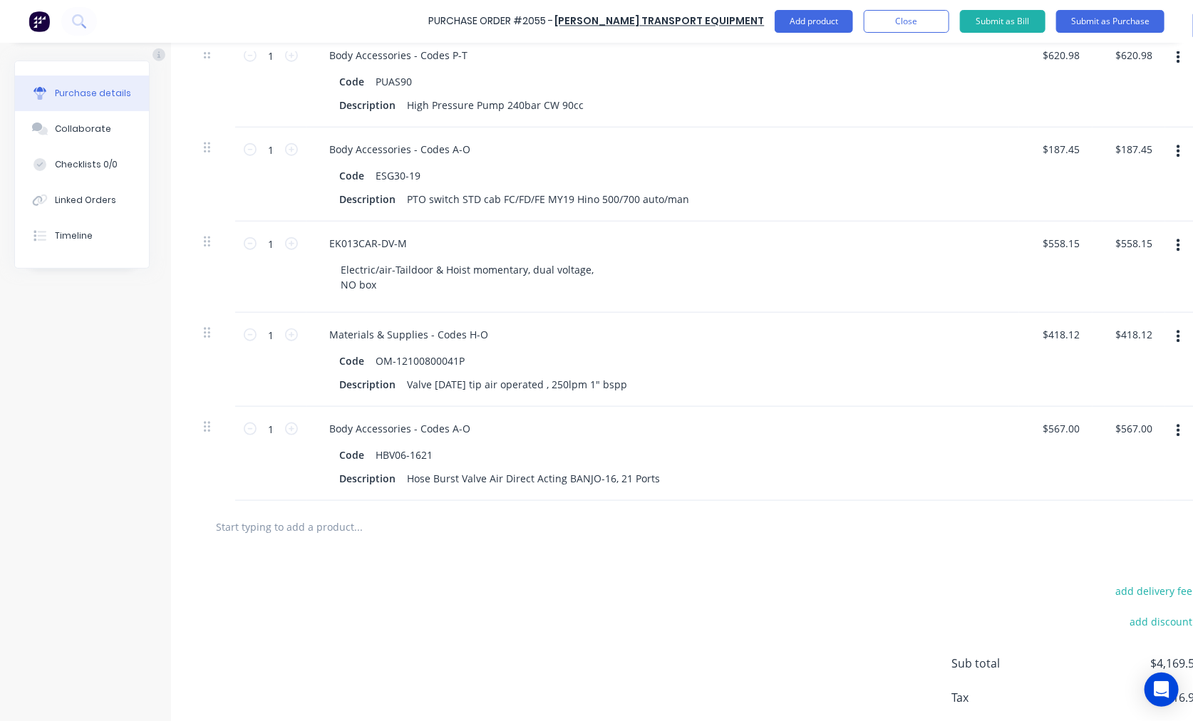
paste input "HBV-BANJO16"
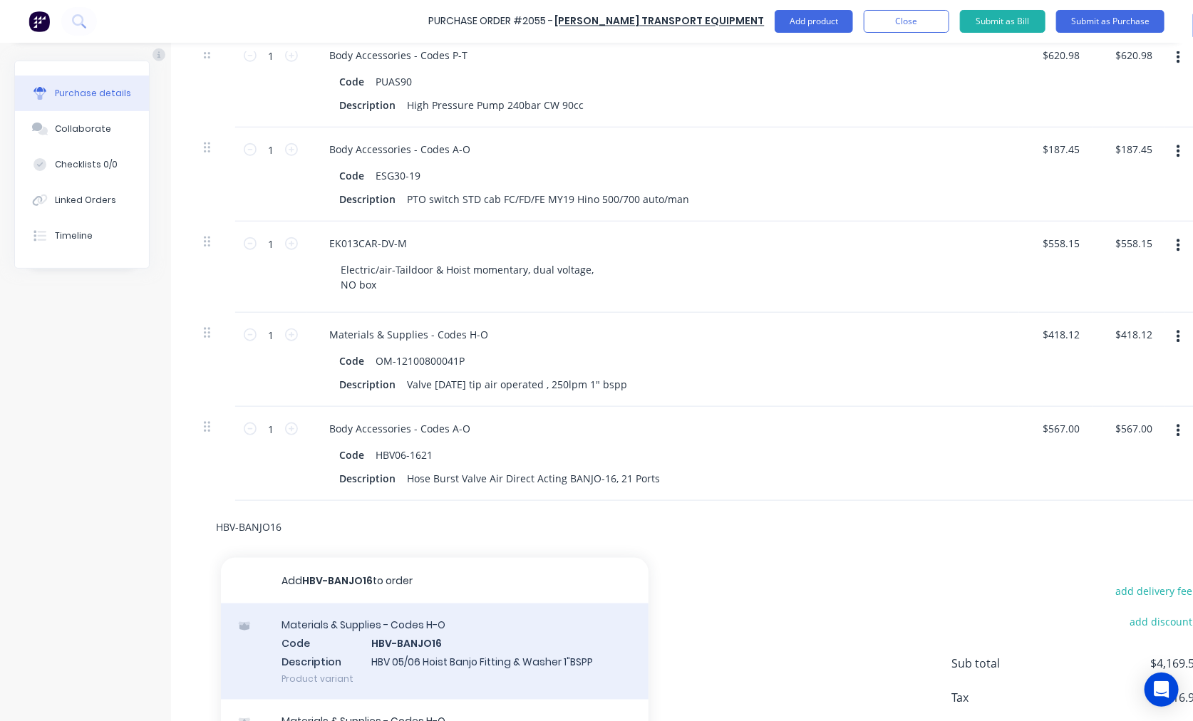
type input "HBV-BANJO16"
click at [472, 645] on div "Materials & Supplies - Codes H-O Code HBV-BANJO16 Description HBV 05/06 Hoist B…" at bounding box center [434, 651] width 427 height 96
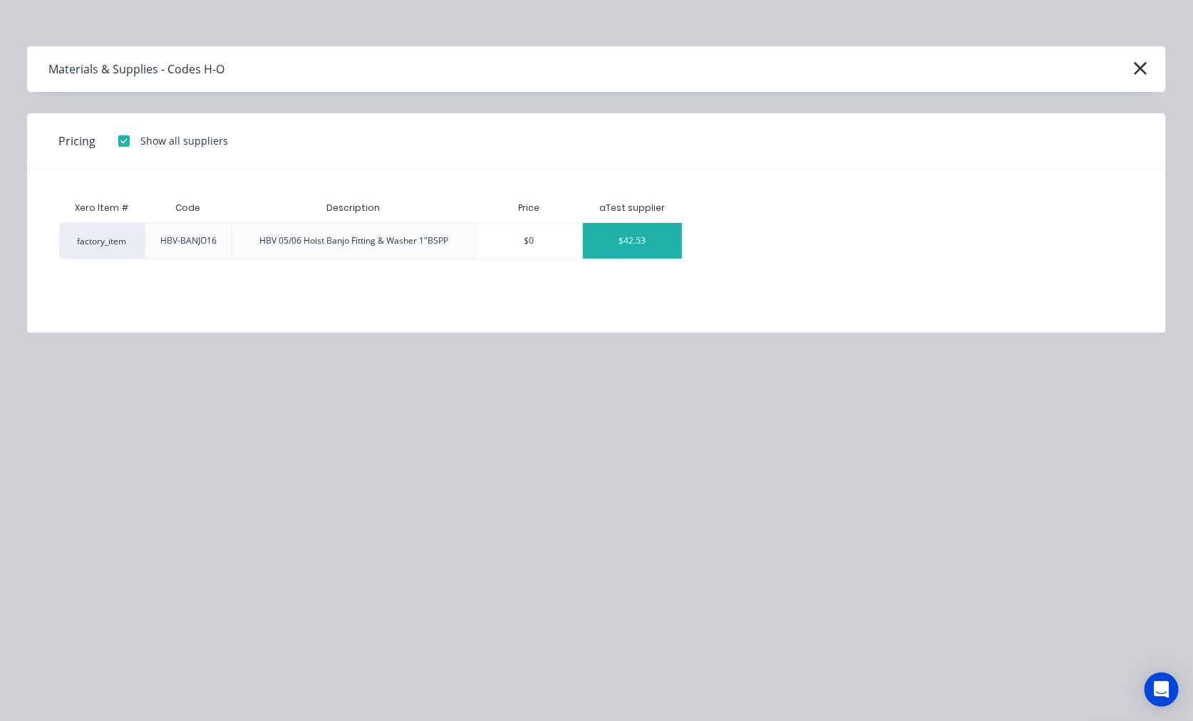
click at [651, 244] on div "$42.53" at bounding box center [632, 241] width 99 height 36
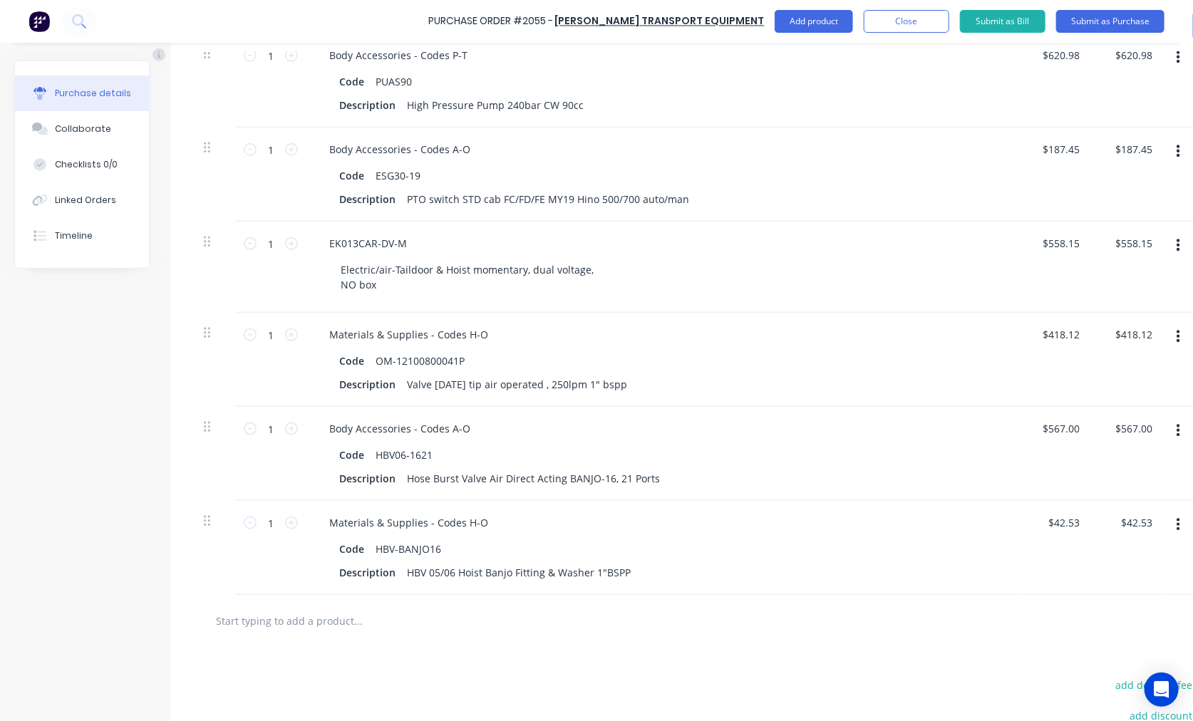
click at [294, 620] on input "text" at bounding box center [357, 620] width 285 height 28
paste input "PTM63120K"
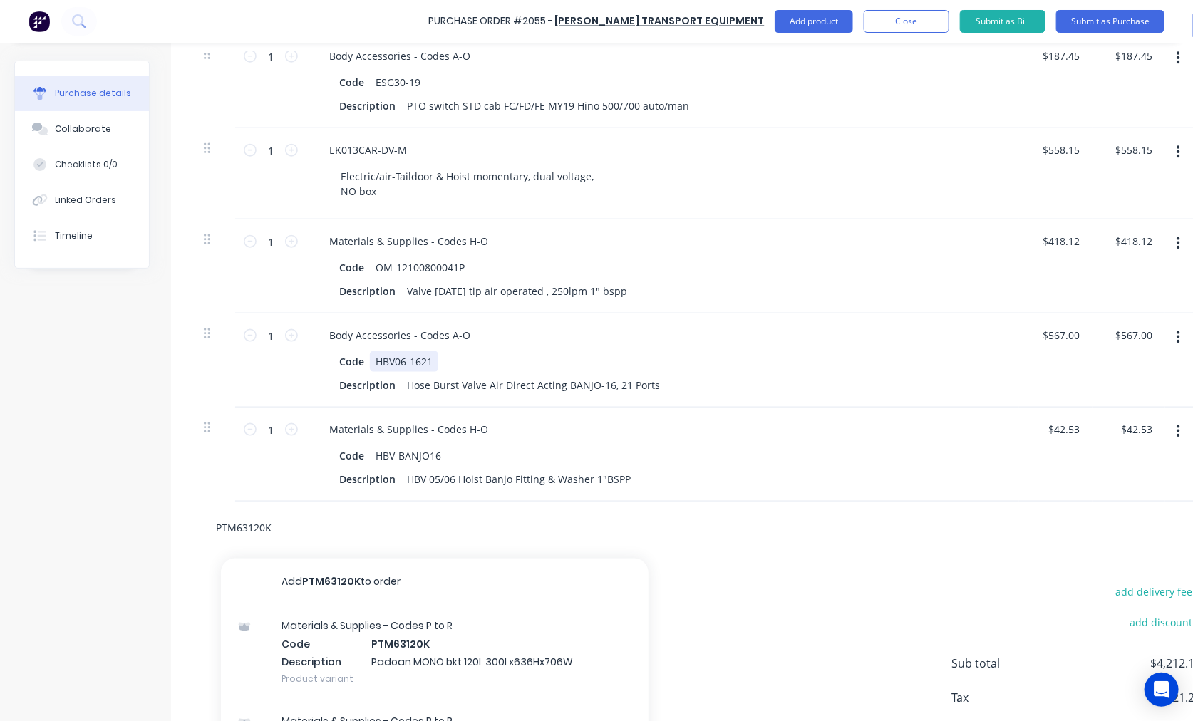
scroll to position [724, 0]
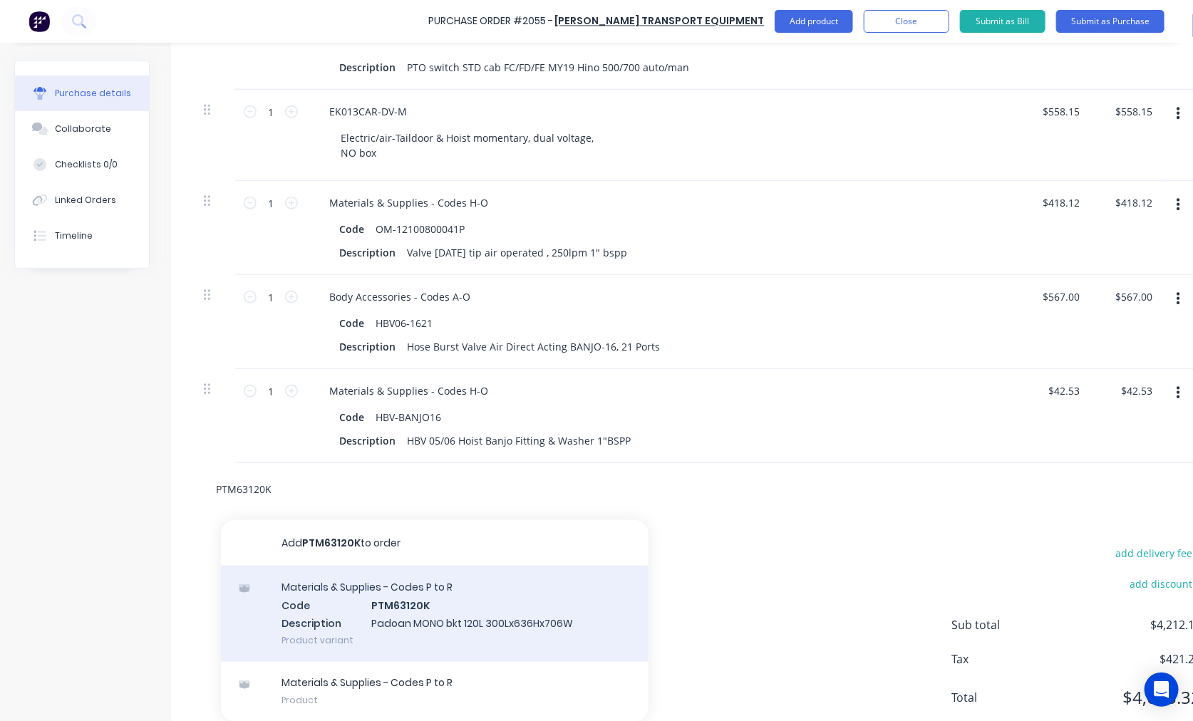
type input "PTM63120K"
click at [407, 608] on div "Materials & Supplies - Codes P to R Code PTM63120K Description Padoan MONO bkt …" at bounding box center [434, 614] width 427 height 96
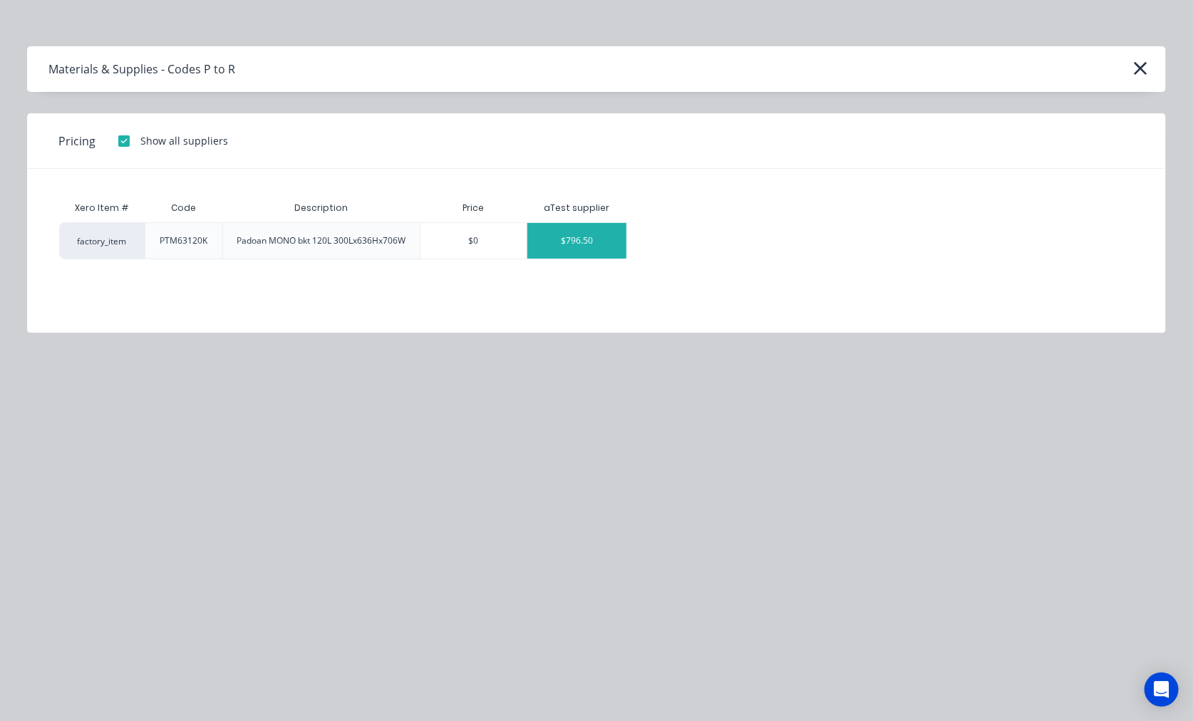
click at [564, 238] on div "$796.50" at bounding box center [576, 241] width 99 height 36
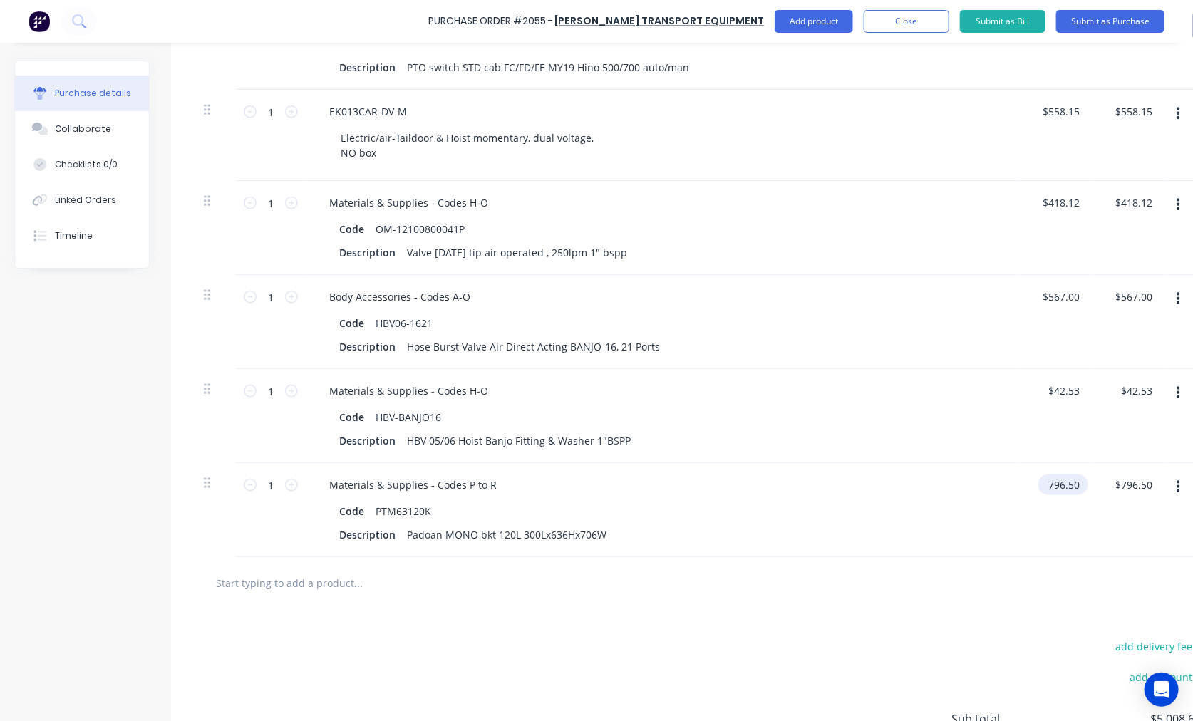
click at [1045, 485] on input "796.50" at bounding box center [1060, 484] width 44 height 21
click at [1045, 485] on input "796.50" at bounding box center [1063, 484] width 38 height 21
type input "$641.25"
click at [295, 586] on input "text" at bounding box center [357, 582] width 285 height 28
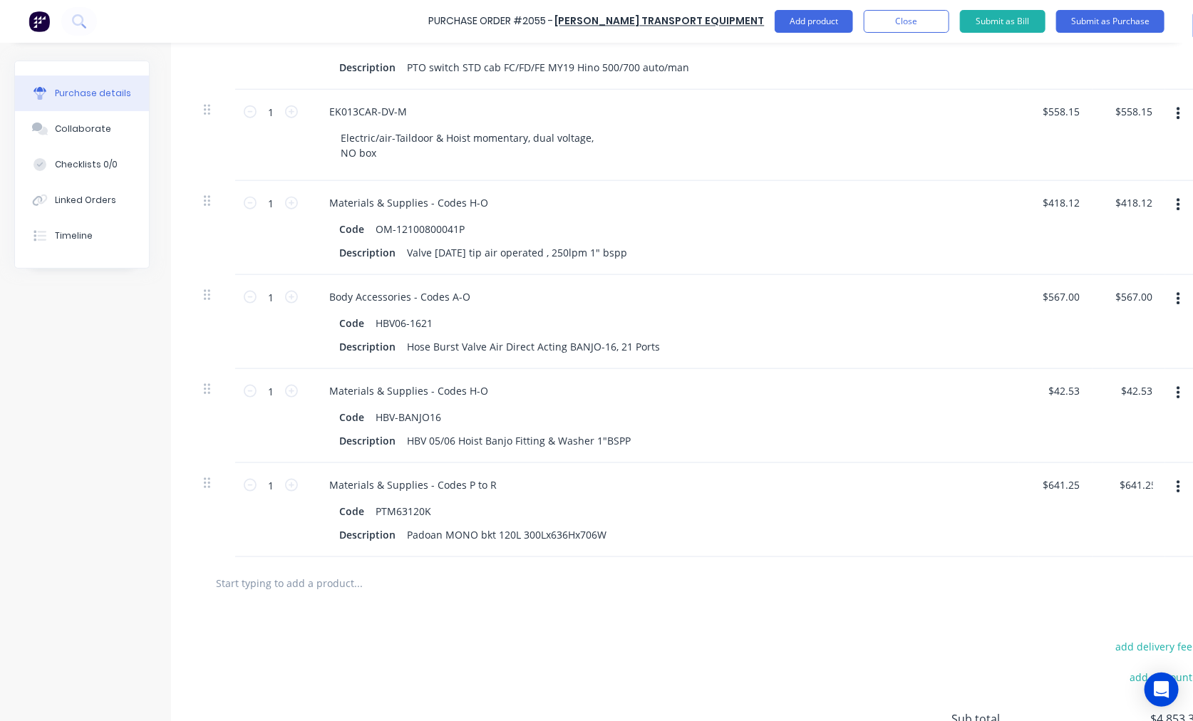
paste input "PTF125"
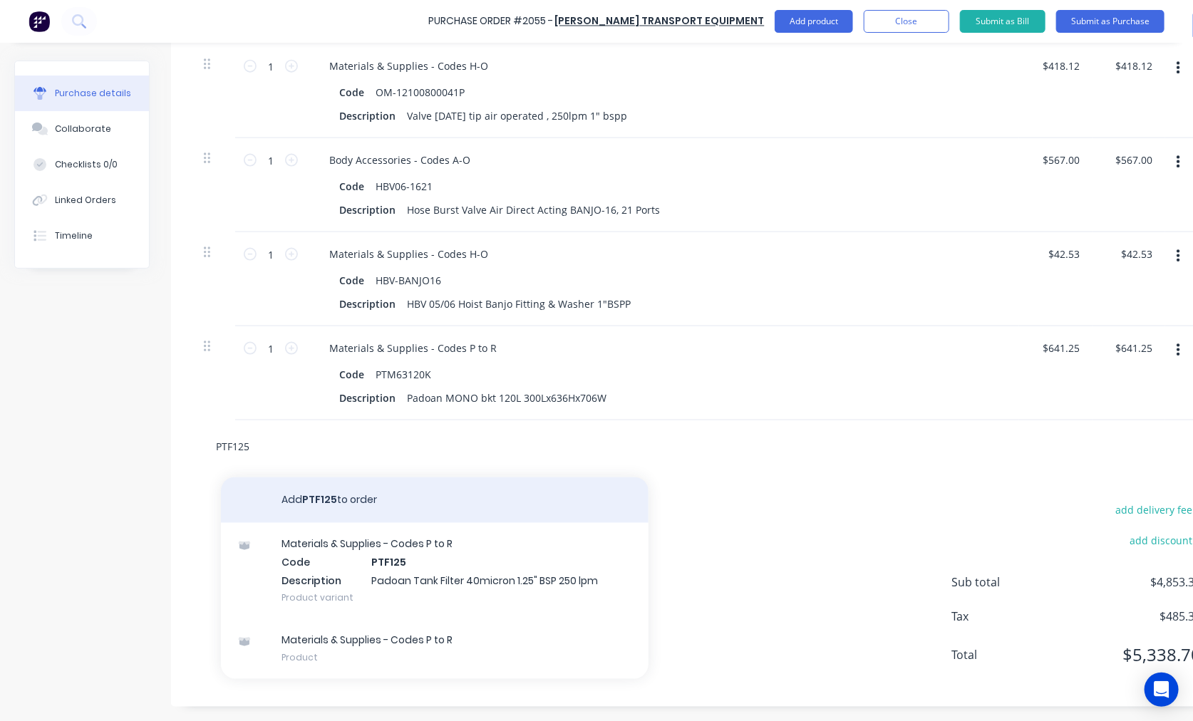
scroll to position [873, 0]
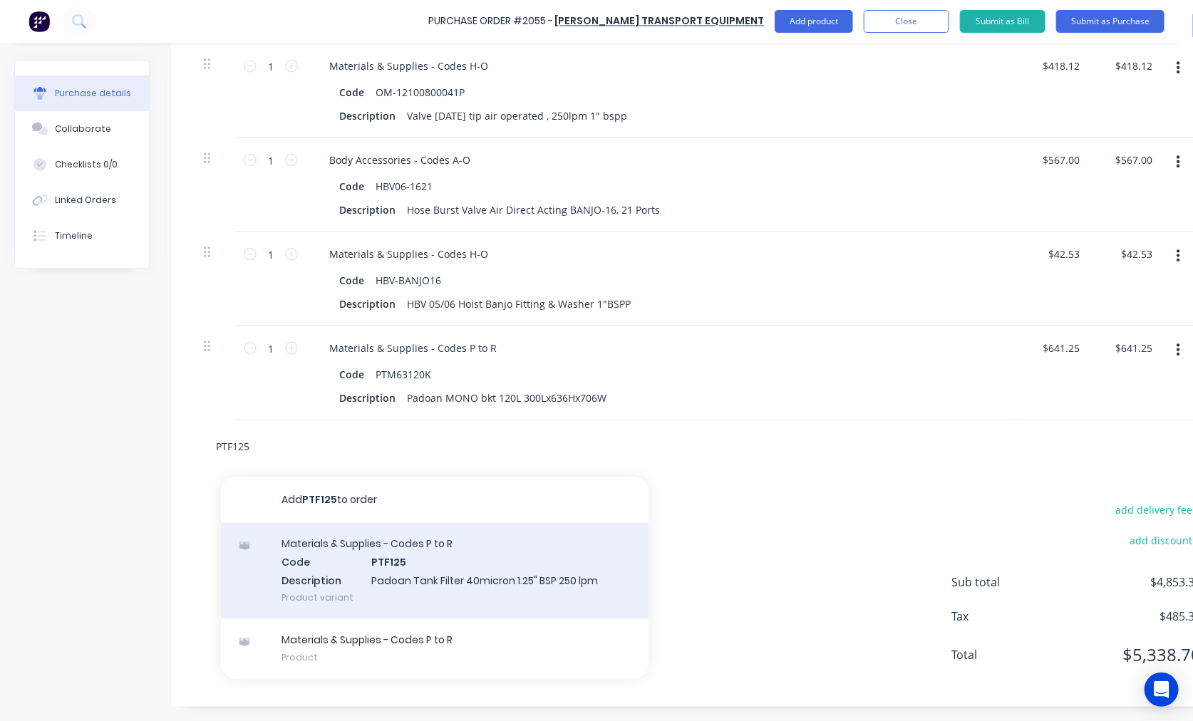
type input "PTF125"
click at [421, 551] on div "Materials & Supplies - Codes P to R Code PTF125 Description Padoan Tank Filter …" at bounding box center [434, 571] width 427 height 96
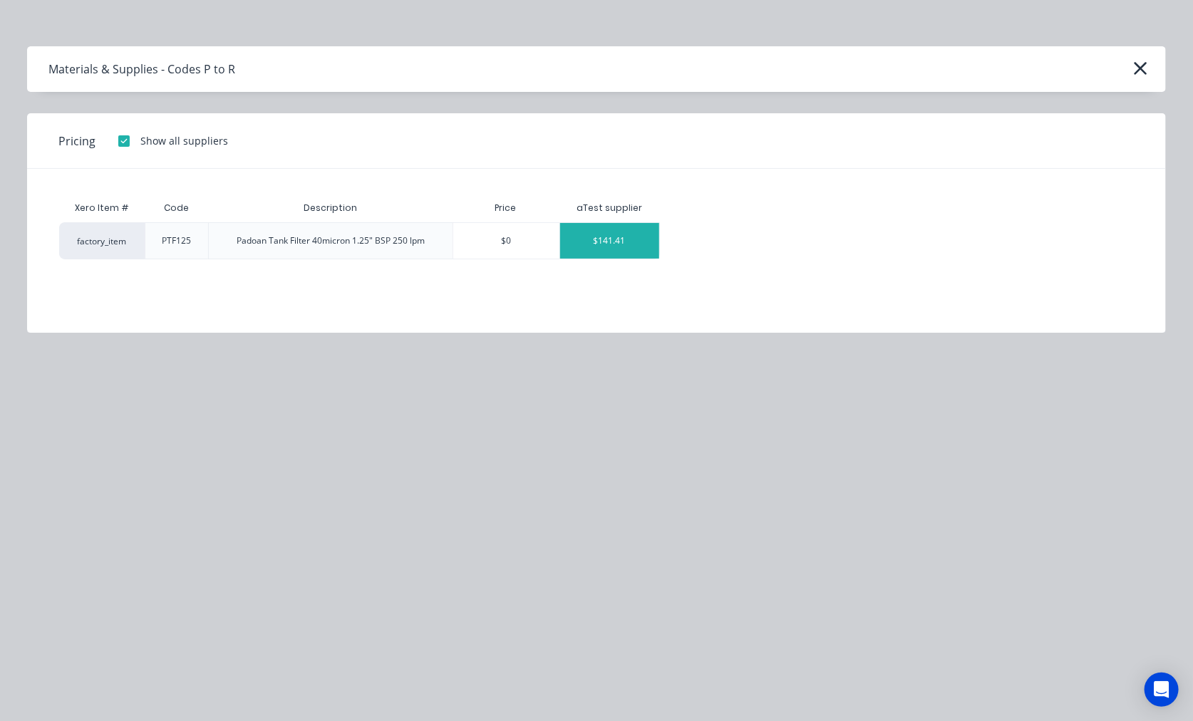
click at [620, 240] on div "$141.41" at bounding box center [609, 241] width 99 height 36
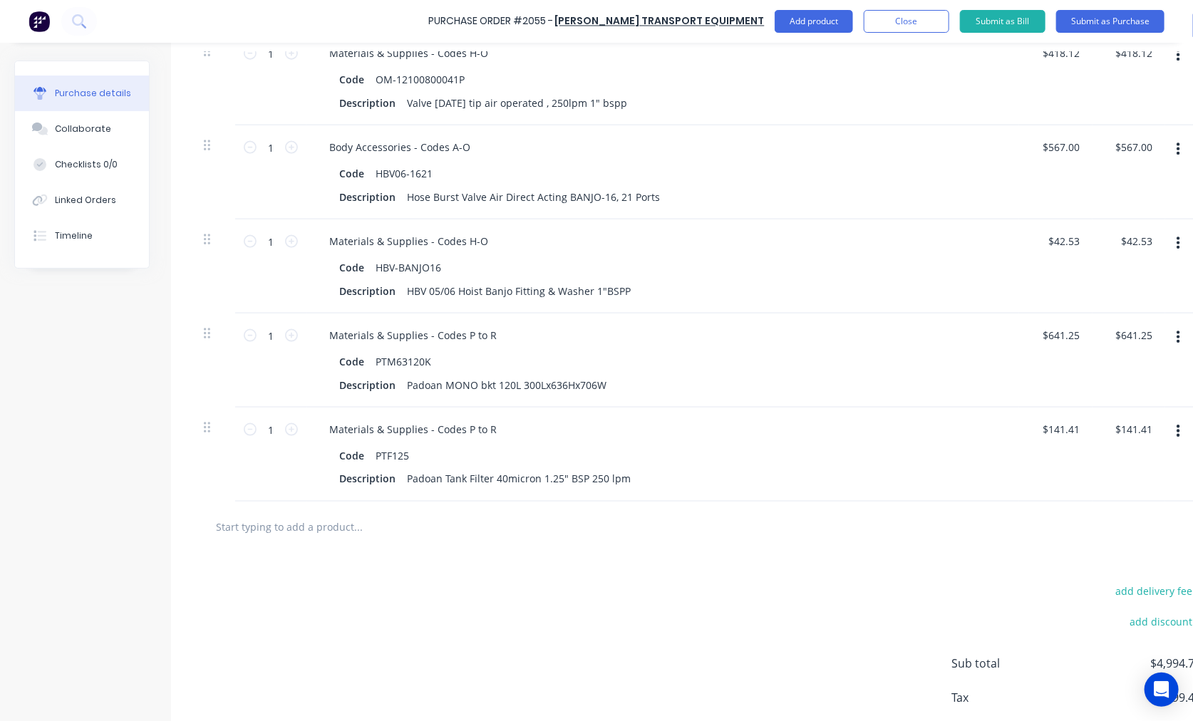
click at [273, 527] on input "text" at bounding box center [357, 527] width 285 height 28
paste input "S65-149-5-5670K5"
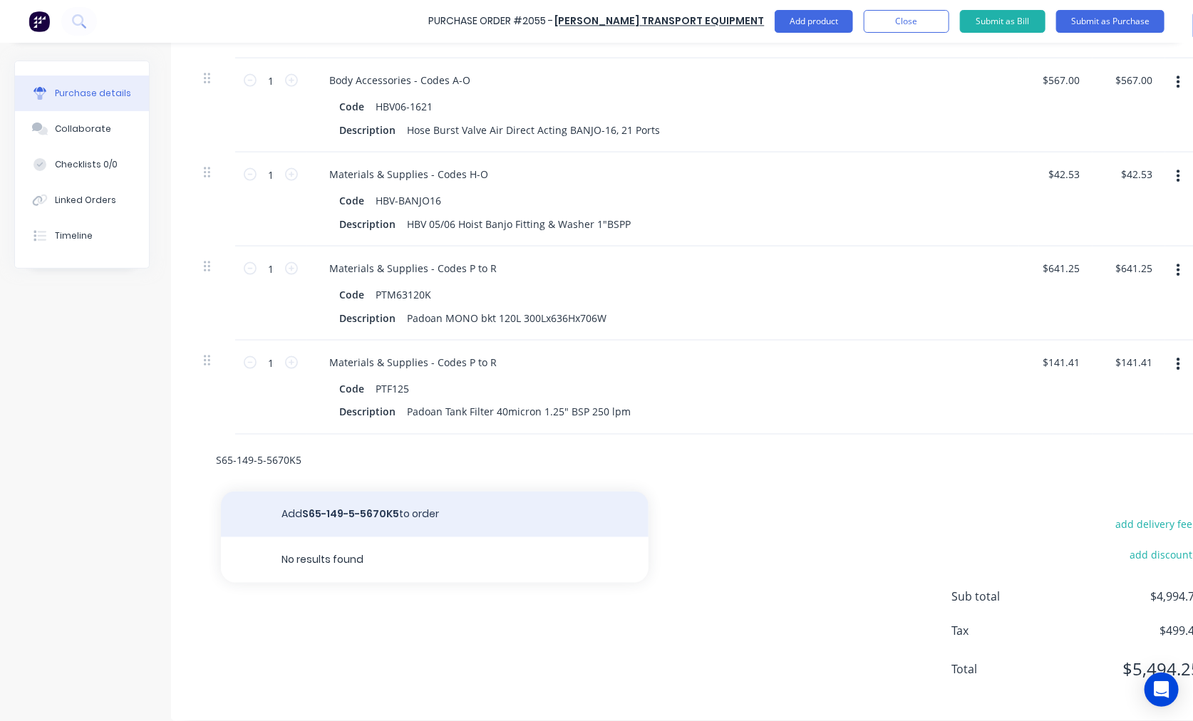
scroll to position [967, 0]
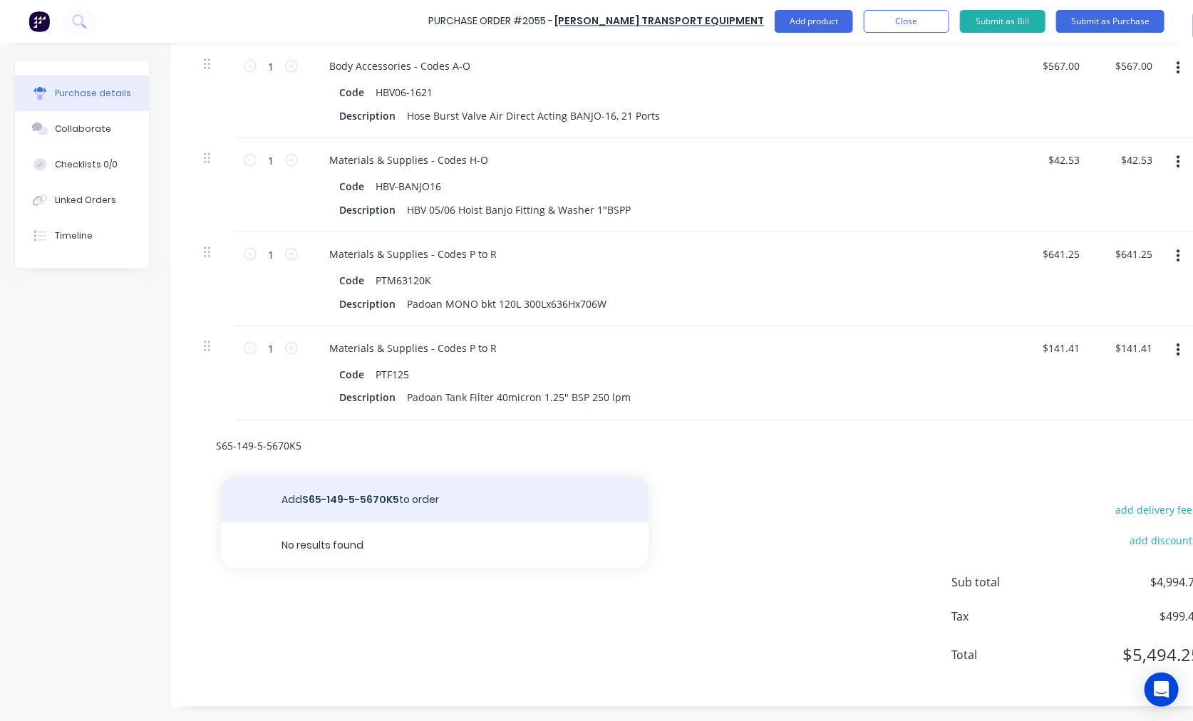
type input "S65-149-5-5670K5"
click at [393, 487] on button "Add S65-149-5-5670K5 to order" at bounding box center [434, 500] width 427 height 46
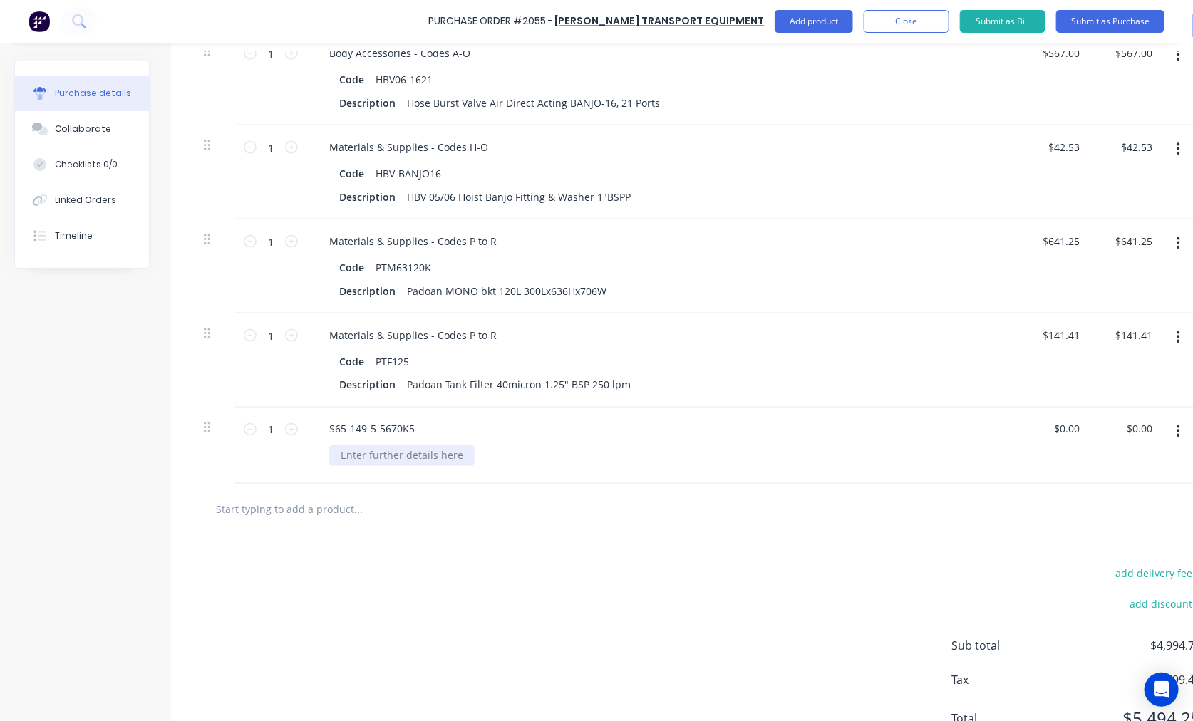
click at [413, 457] on div at bounding box center [401, 455] width 145 height 21
paste div
click at [621, 454] on div "Powauto outercover CHROME stages 30T 305x1E6a5cmhm" at bounding box center [479, 455] width 300 height 21
click at [1045, 419] on input "0.00" at bounding box center [1068, 429] width 27 height 21
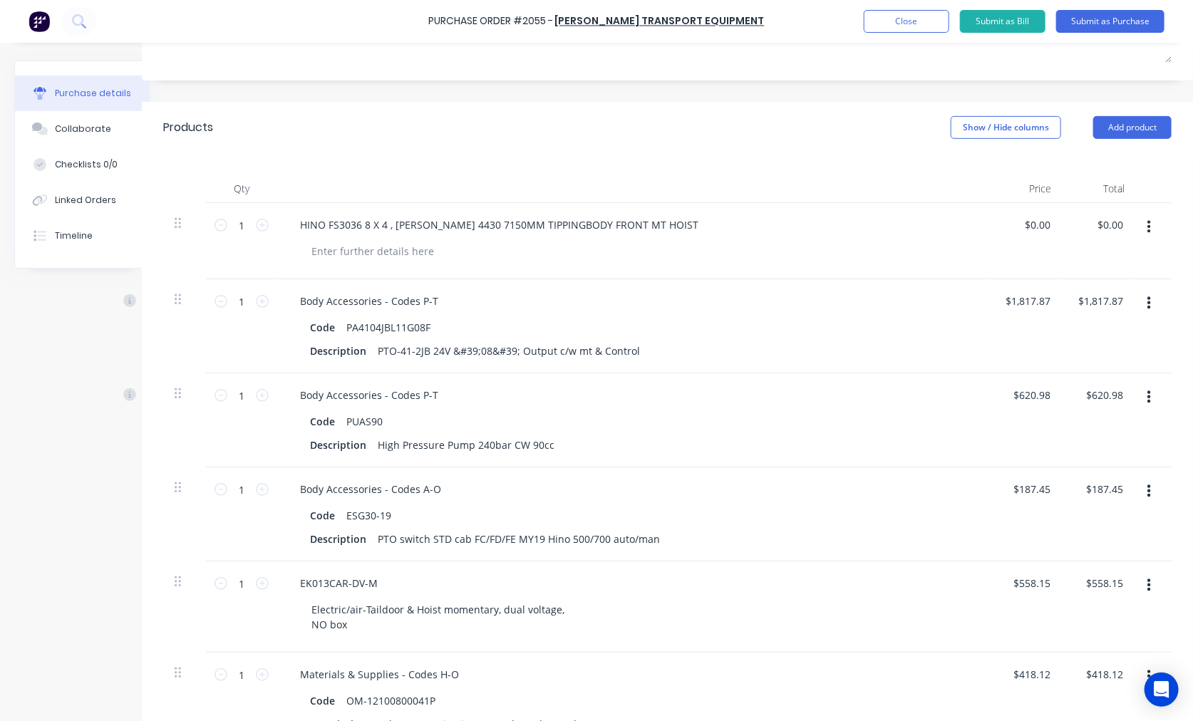
scroll to position [0, 41]
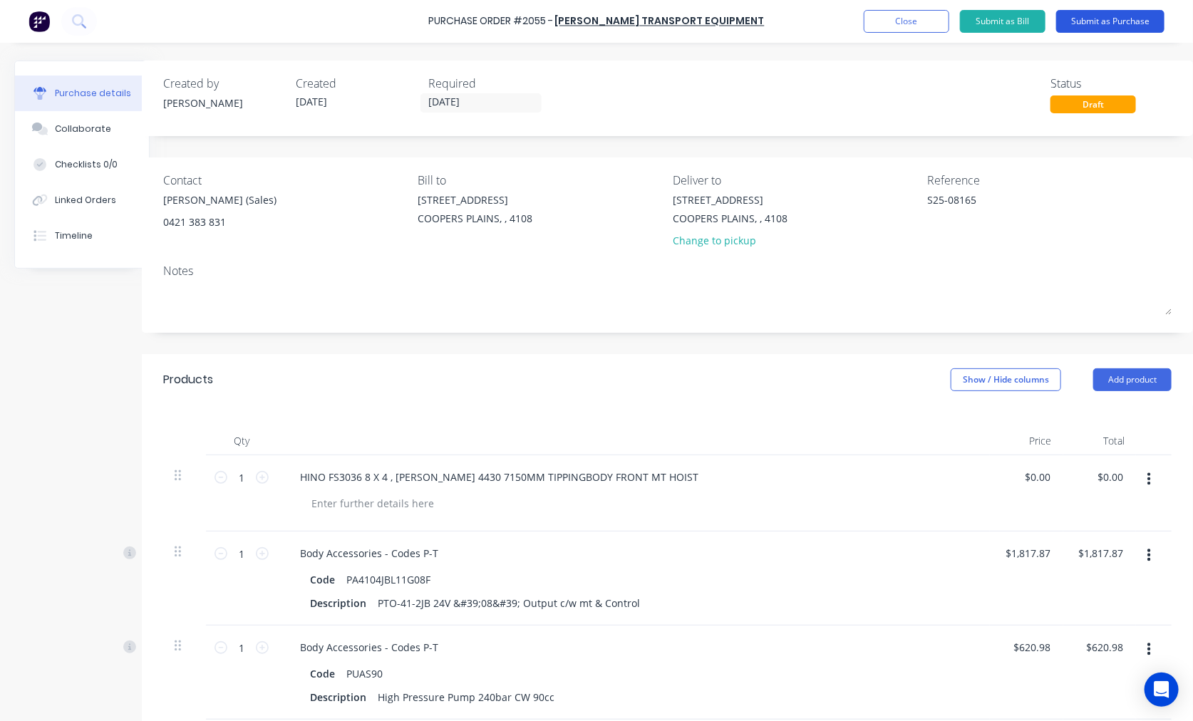
click at [1045, 24] on button "Submit as Purchase" at bounding box center [1110, 21] width 108 height 23
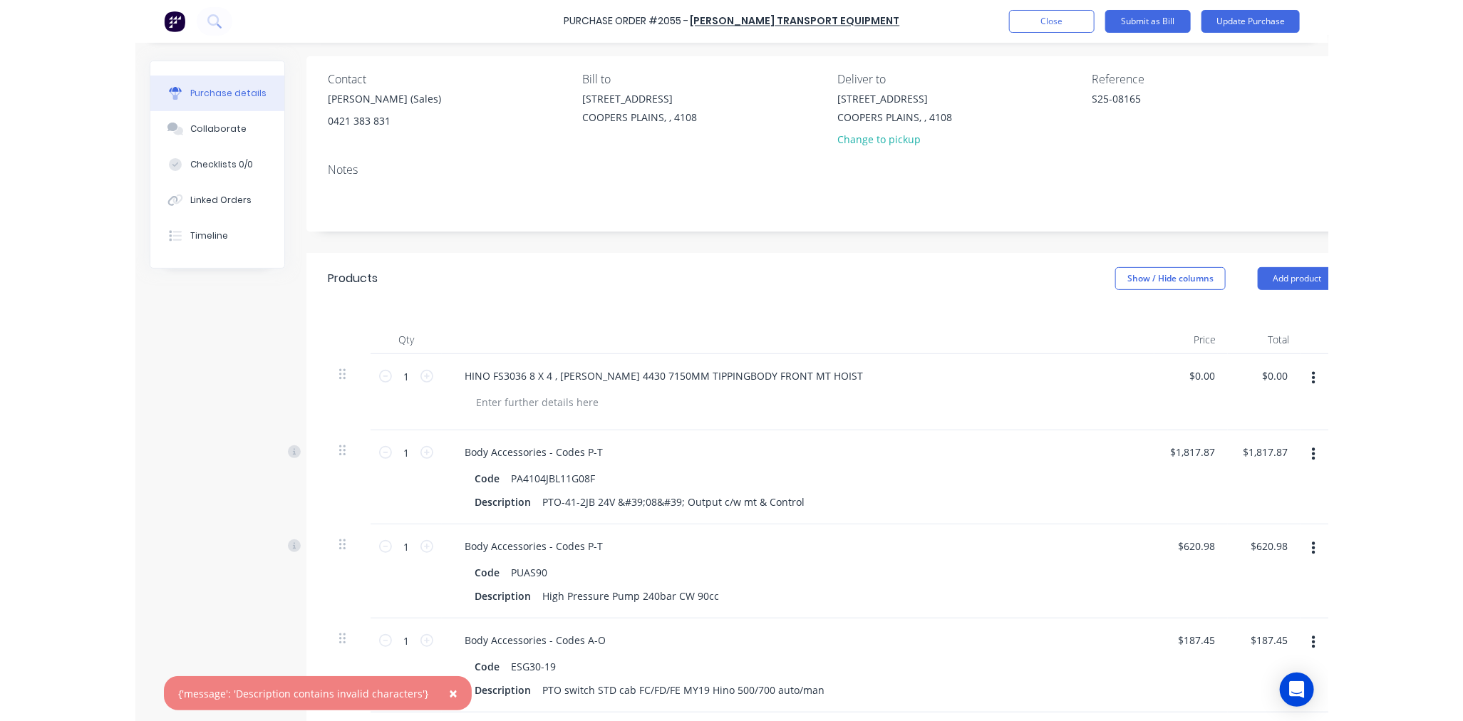
scroll to position [0, 0]
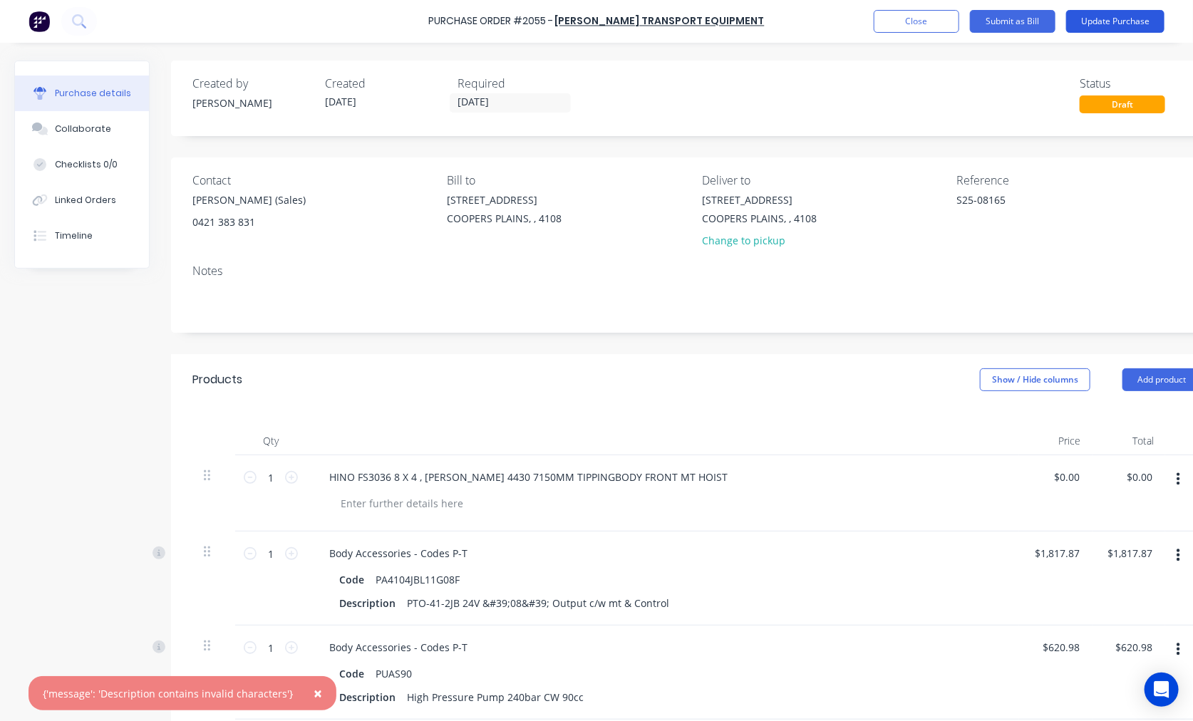
click at [1045, 24] on button "Update Purchase" at bounding box center [1115, 21] width 98 height 23
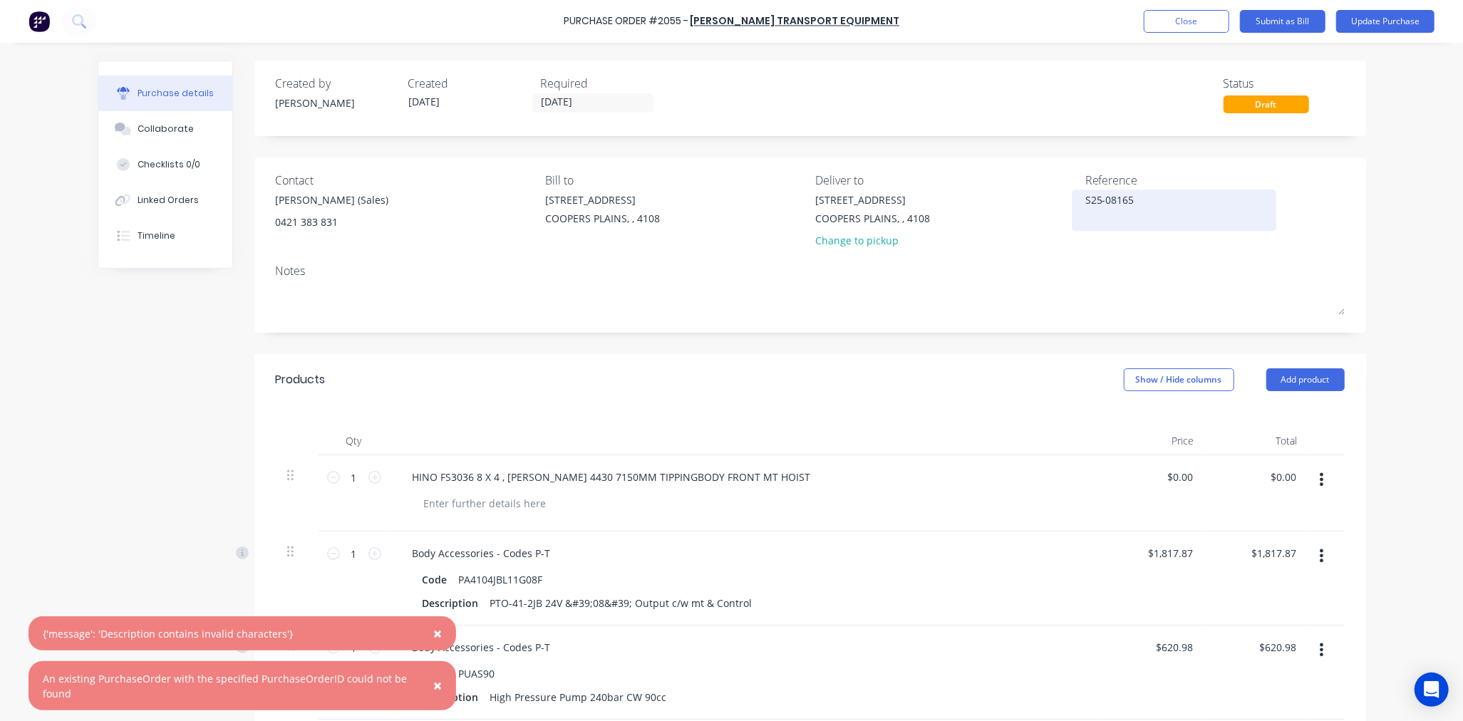
drag, startPoint x: 1081, startPoint y: 196, endPoint x: 1133, endPoint y: 198, distance: 52.0
click at [1045, 198] on textarea "S25-08165" at bounding box center [1174, 208] width 178 height 32
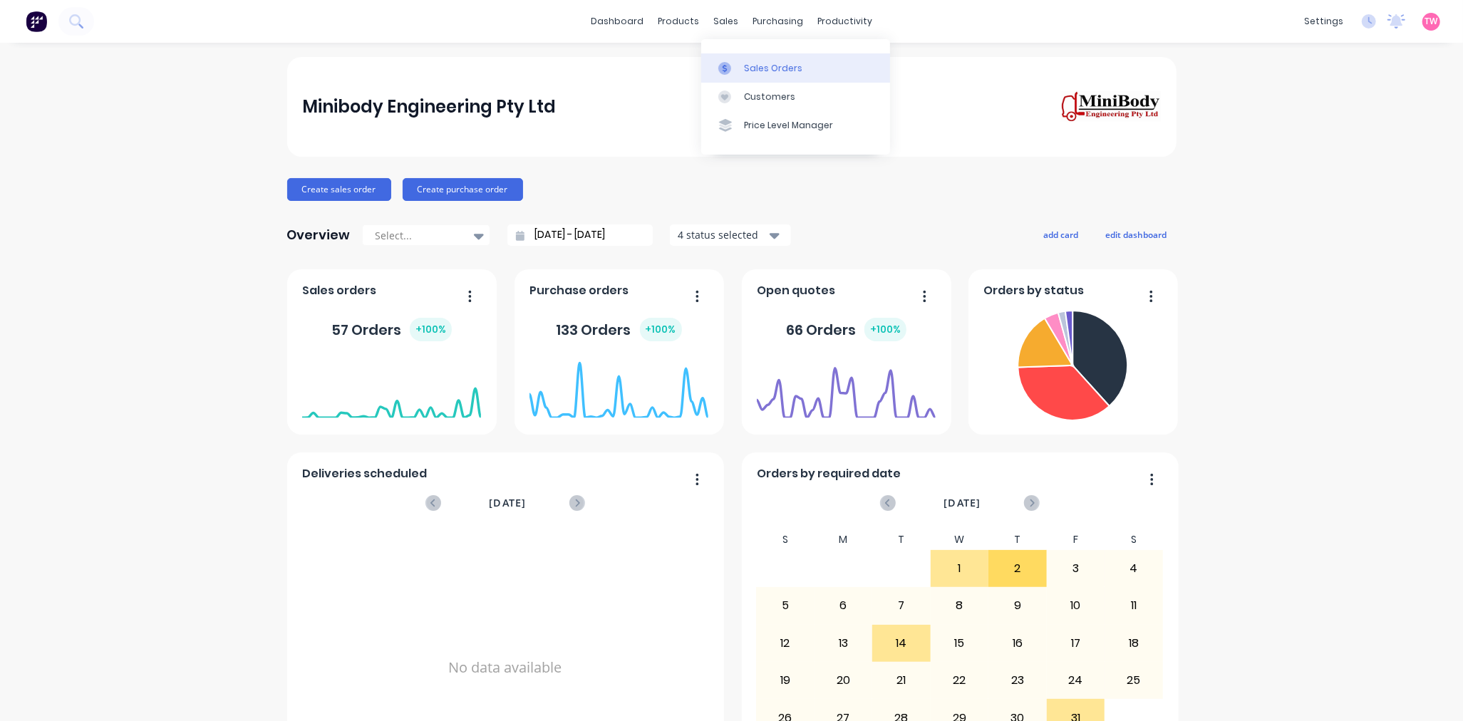
click at [763, 77] on link "Sales Orders" at bounding box center [795, 67] width 189 height 28
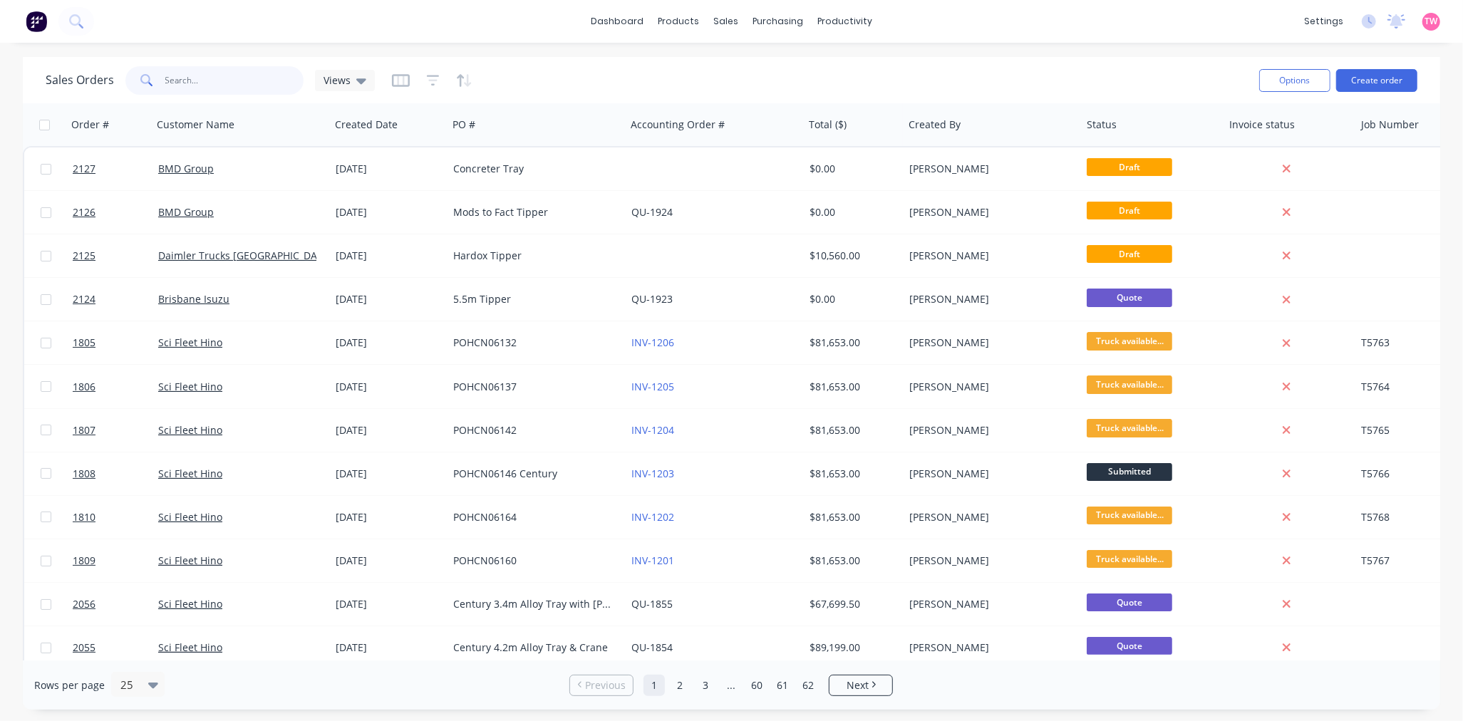
click at [212, 88] on input "text" at bounding box center [234, 80] width 139 height 28
type input "all about turnover"
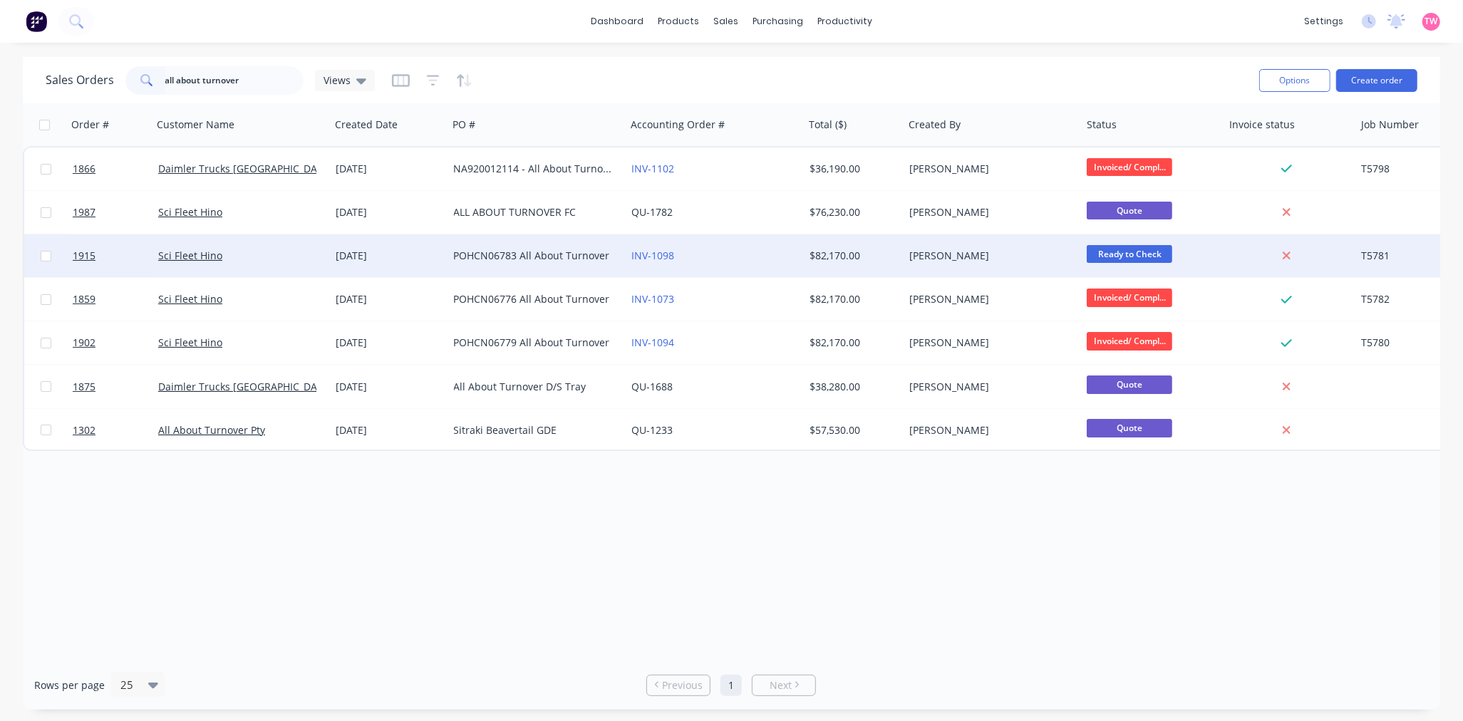
click at [271, 252] on div "Sci Fleet Hino" at bounding box center [237, 256] width 158 height 14
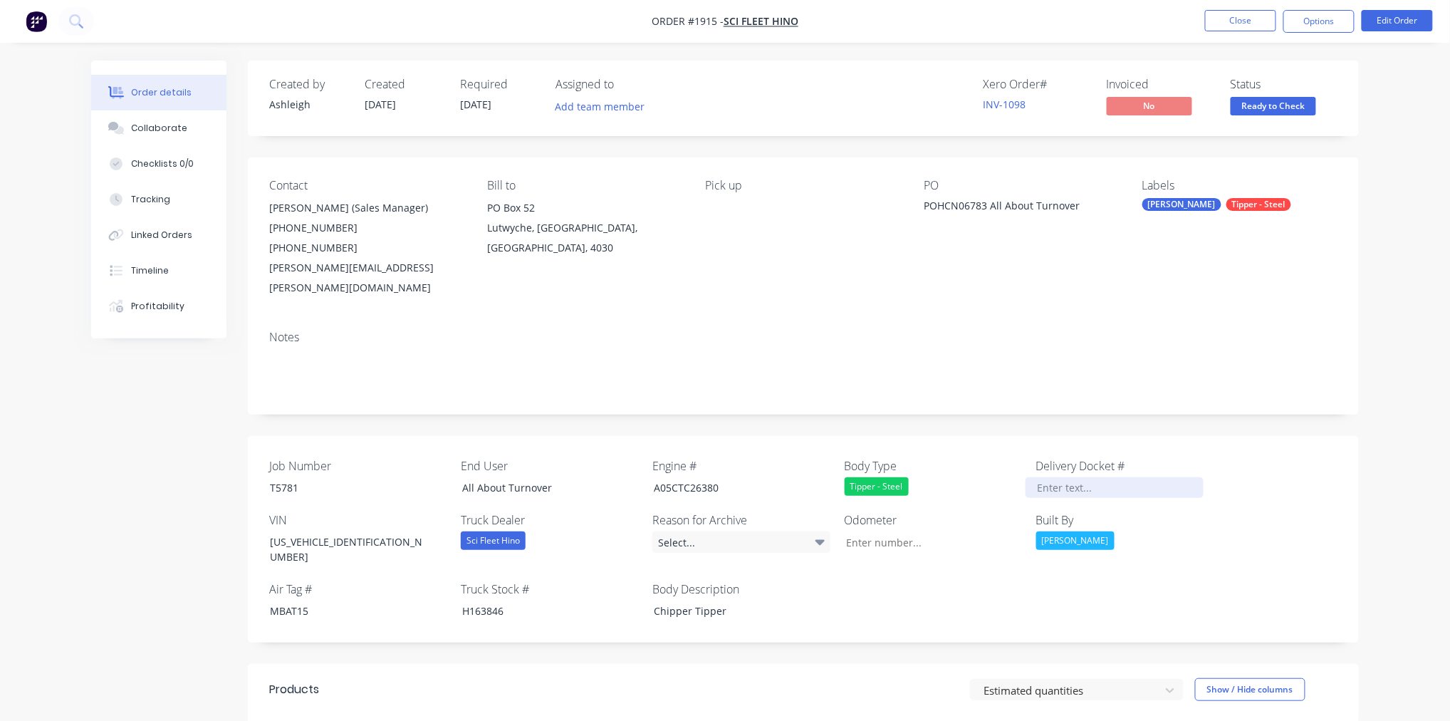
click at [1063, 477] on div at bounding box center [1115, 487] width 178 height 21
click at [130, 134] on button "Collaborate" at bounding box center [158, 128] width 135 height 36
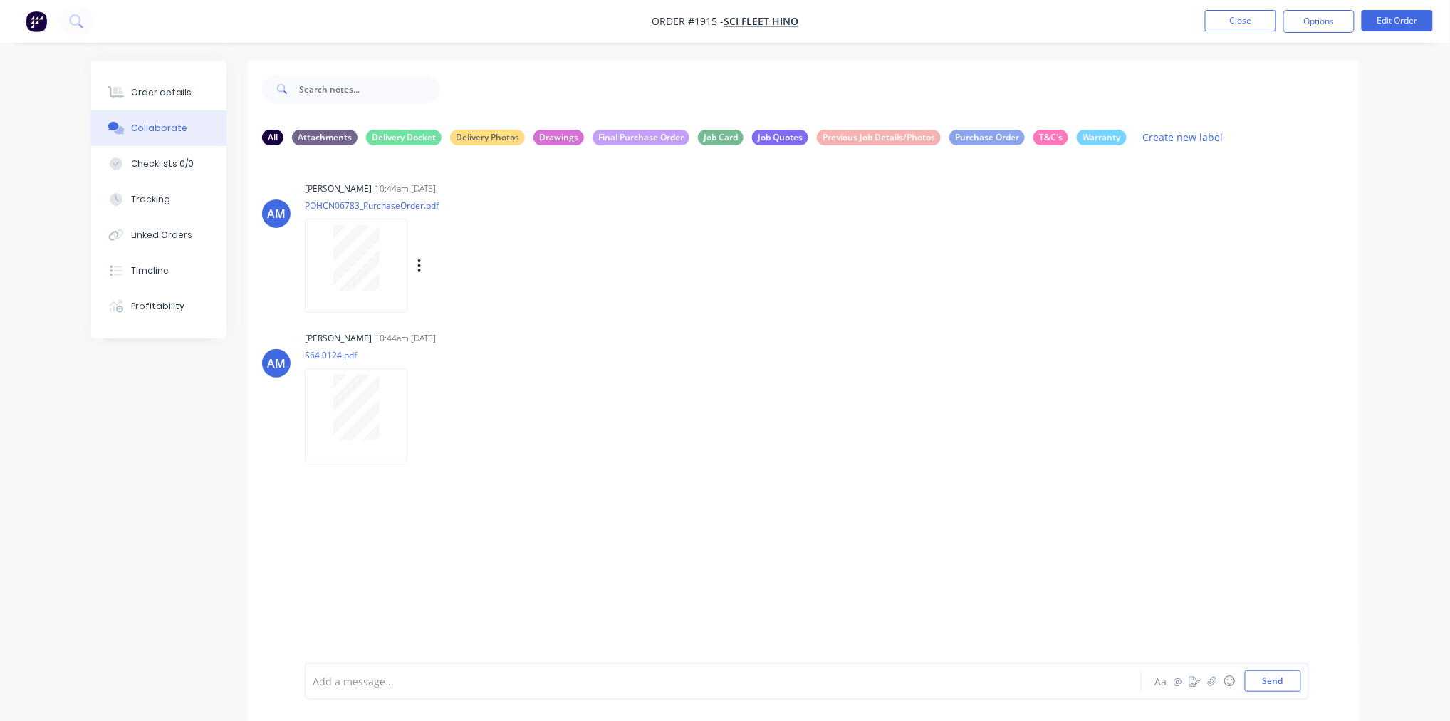
click at [671, 304] on div "Ashleigh Minotto 10:44am 16/07/25 POHCN06783_PurchaseOrder.pdf Labels Download" at bounding box center [527, 242] width 445 height 128
click at [170, 91] on div "Order details" at bounding box center [161, 92] width 61 height 13
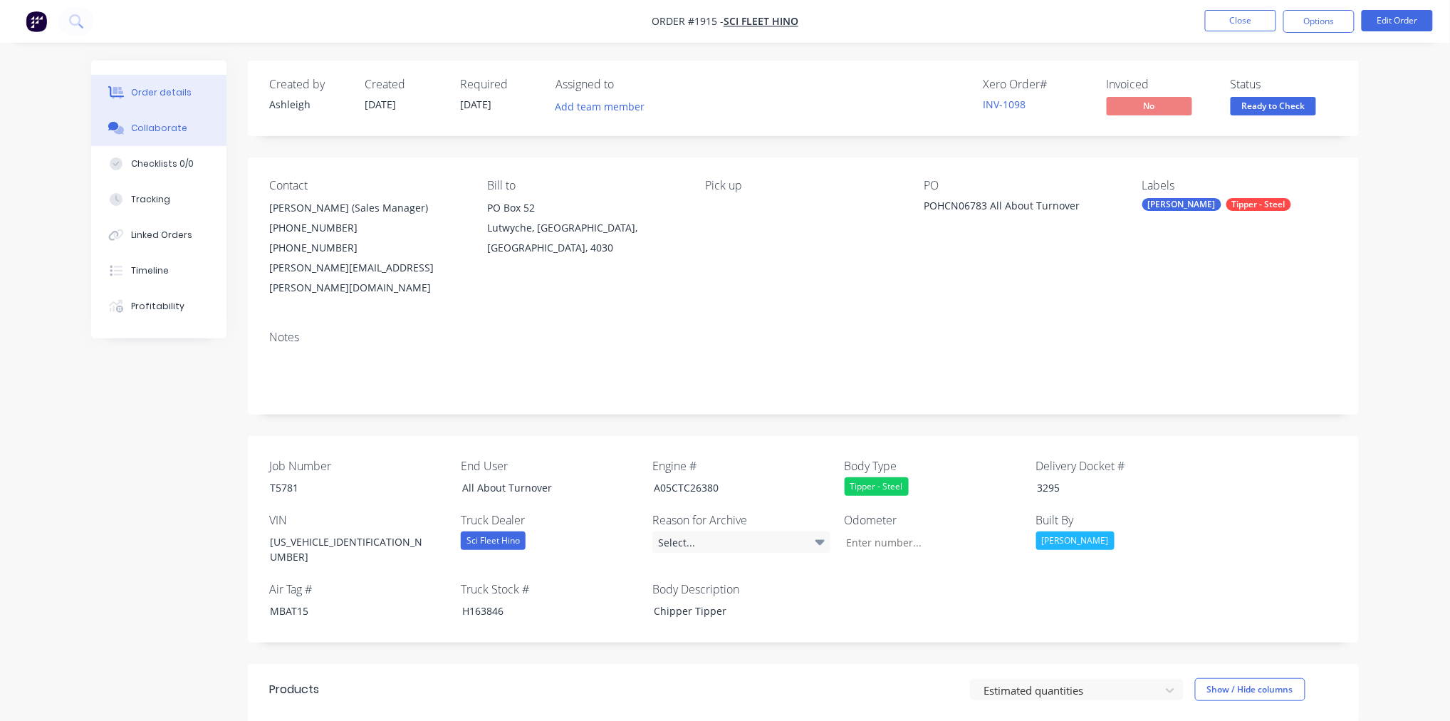
click at [160, 130] on div "Collaborate" at bounding box center [159, 128] width 56 height 13
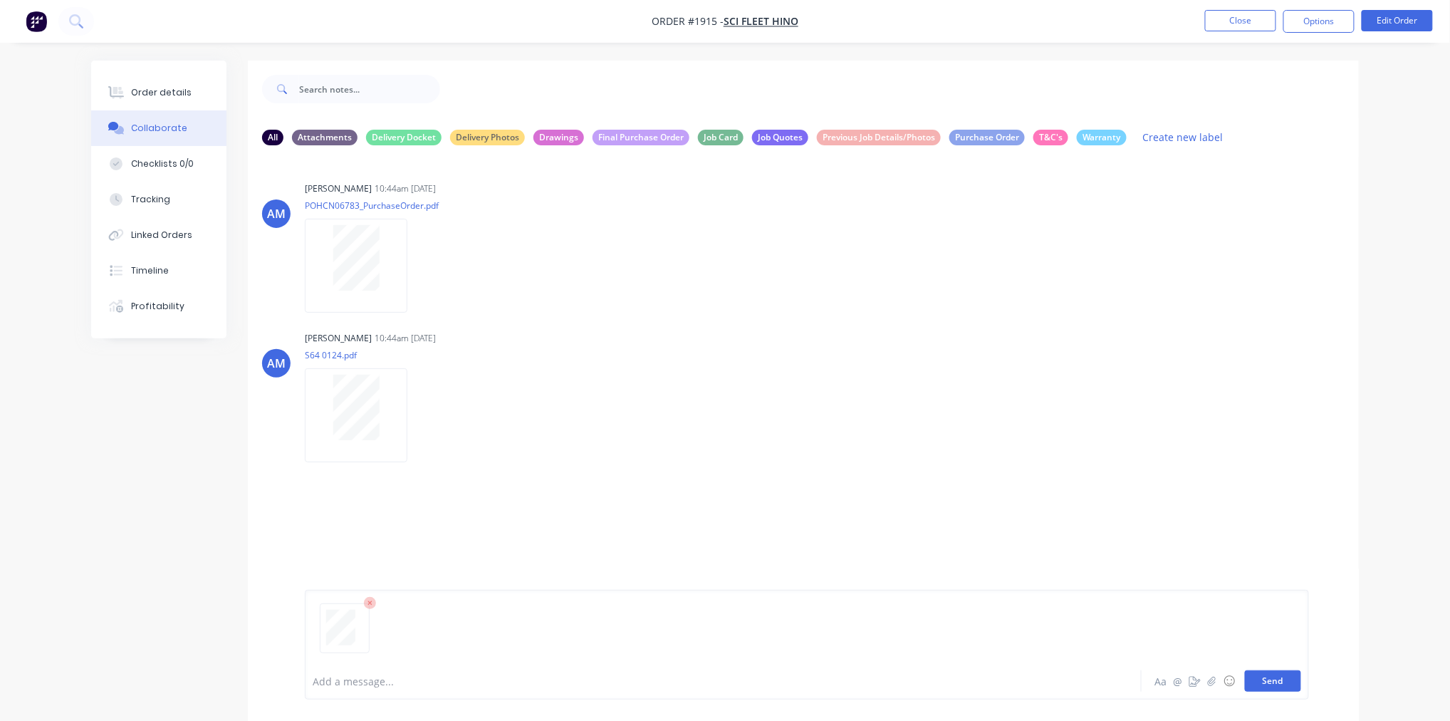
click at [1265, 682] on button "Send" at bounding box center [1273, 680] width 56 height 21
click at [153, 95] on div "Order details" at bounding box center [161, 92] width 61 height 13
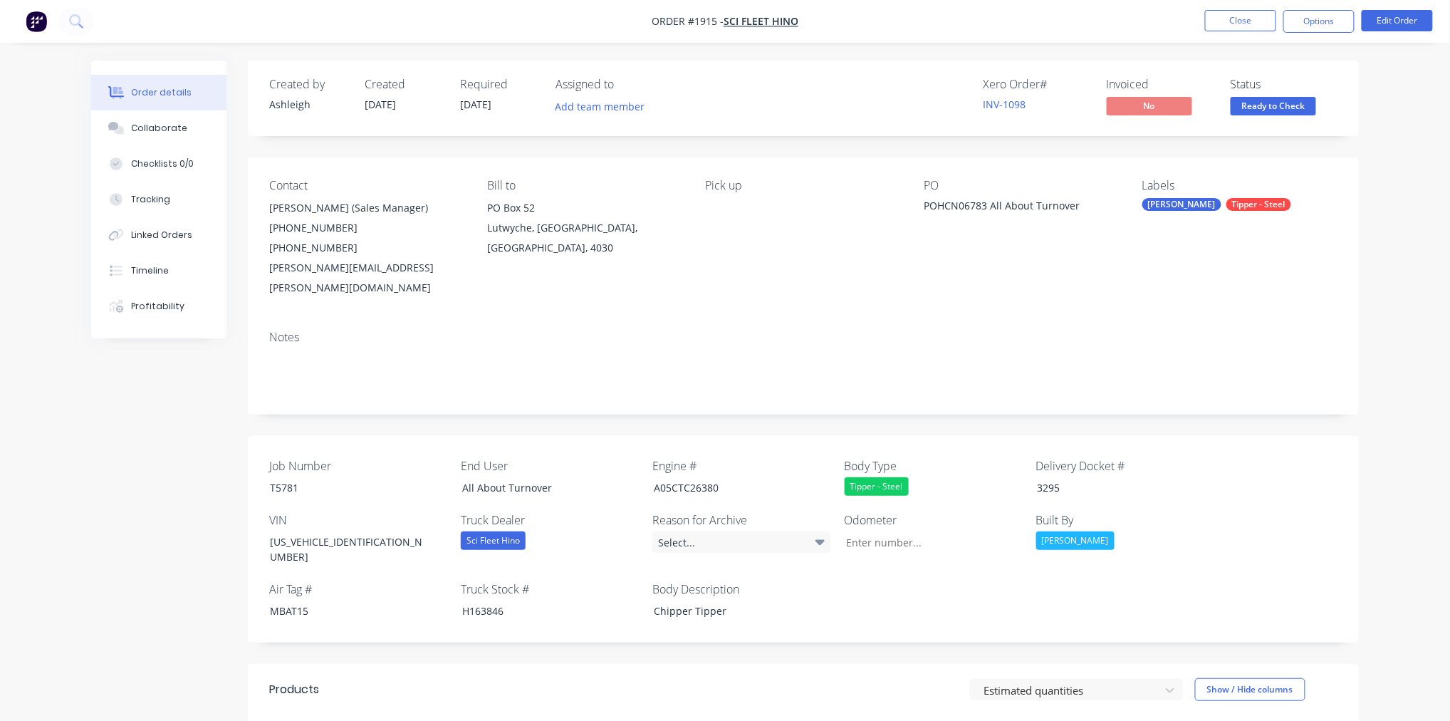
click at [1272, 104] on span "Ready to Check" at bounding box center [1273, 106] width 85 height 18
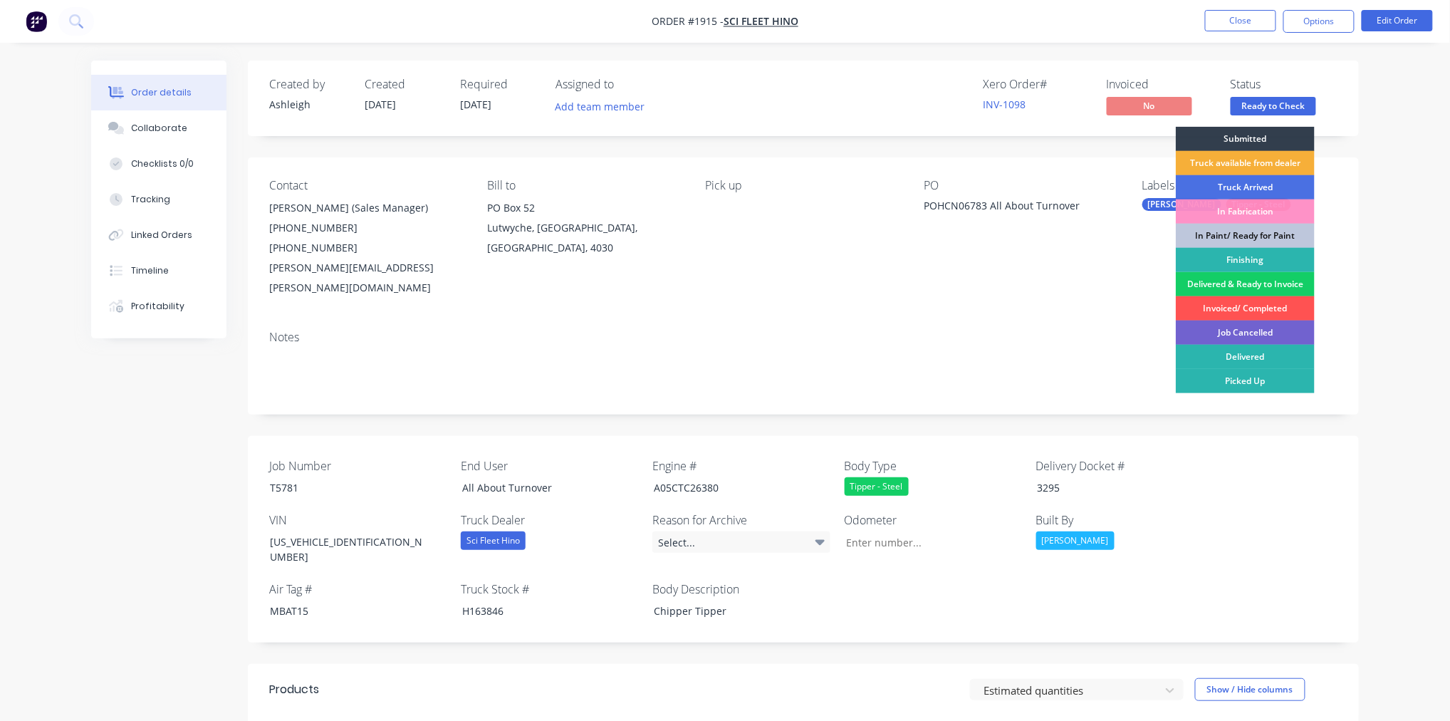
click at [1257, 281] on div "Delivered & Ready to Invoice" at bounding box center [1245, 284] width 139 height 24
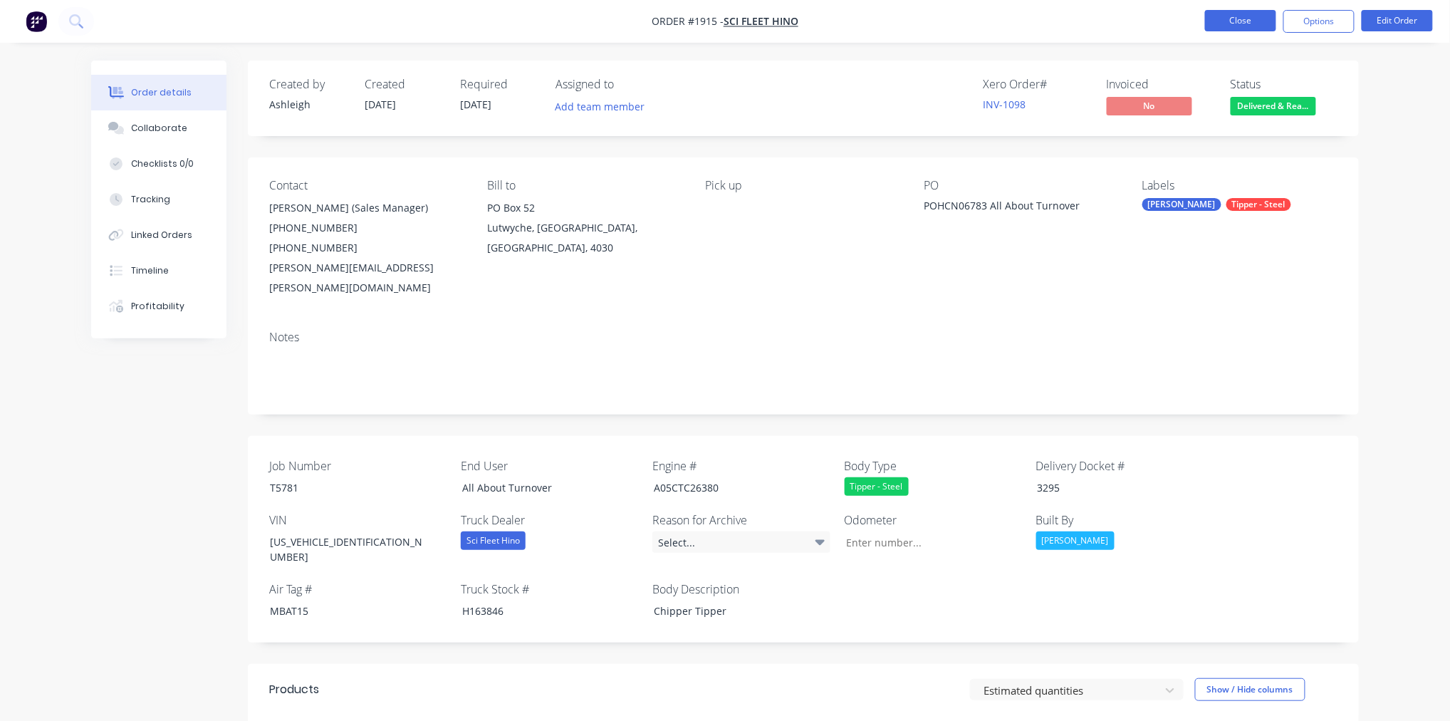
click at [1255, 24] on button "Close" at bounding box center [1240, 20] width 71 height 21
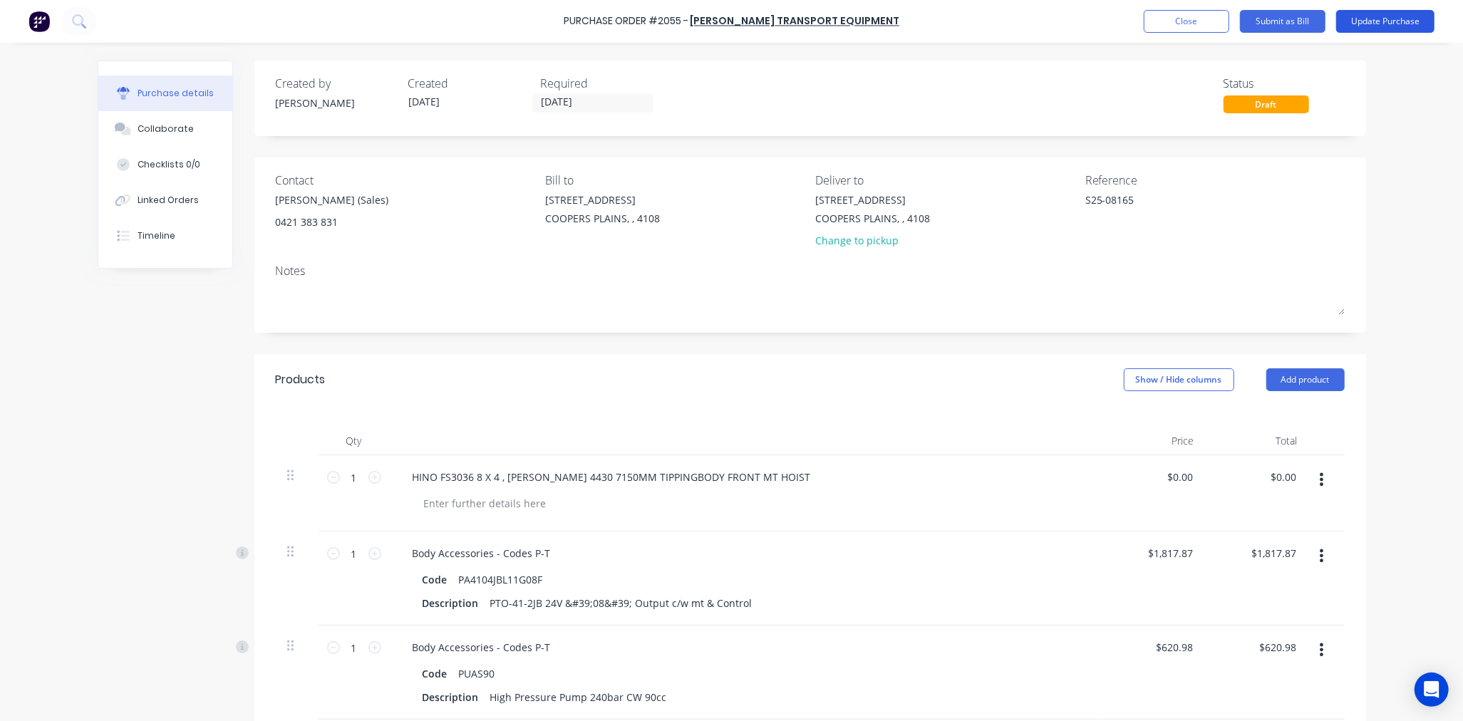
click at [1389, 20] on button "Update Purchase" at bounding box center [1385, 21] width 98 height 23
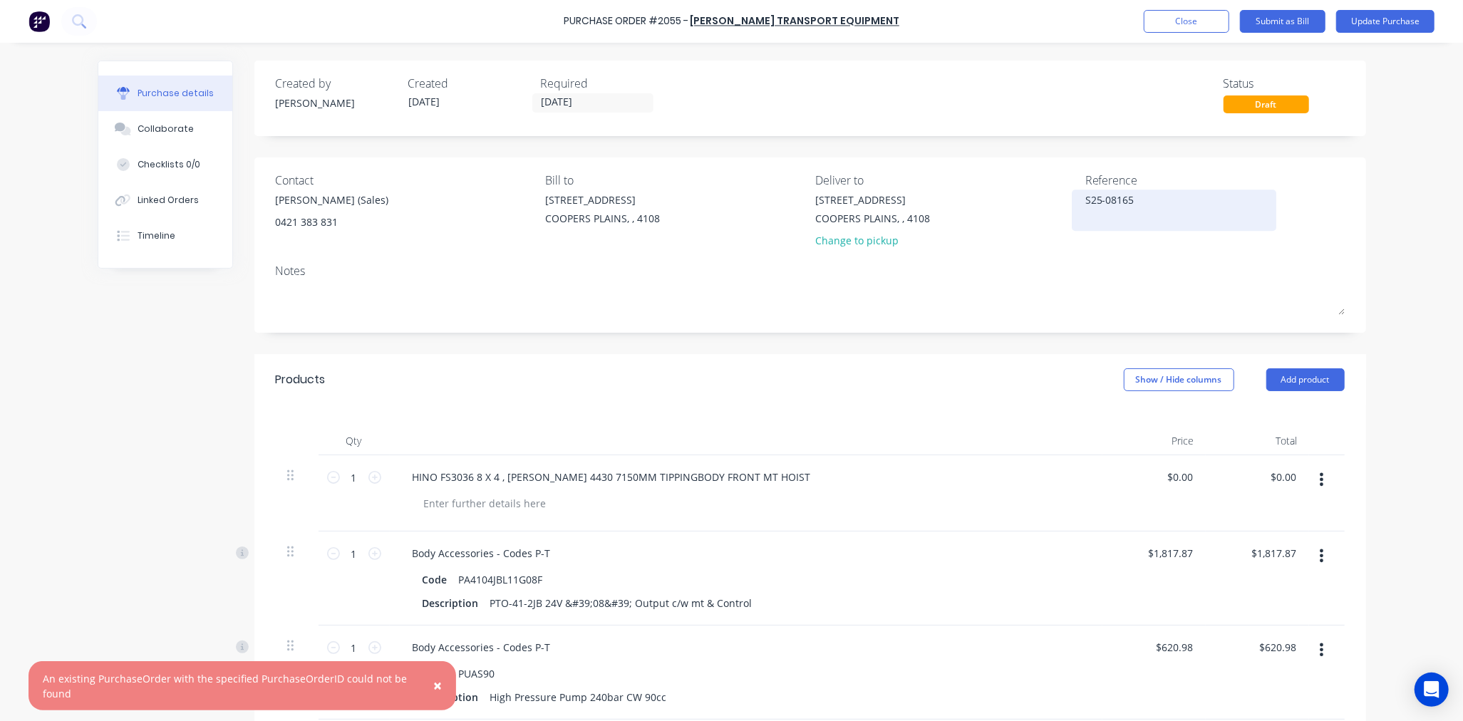
click at [1118, 197] on textarea "S25-08165" at bounding box center [1174, 208] width 178 height 32
type textarea "x"
click at [1178, 26] on button "Close" at bounding box center [1185, 21] width 85 height 23
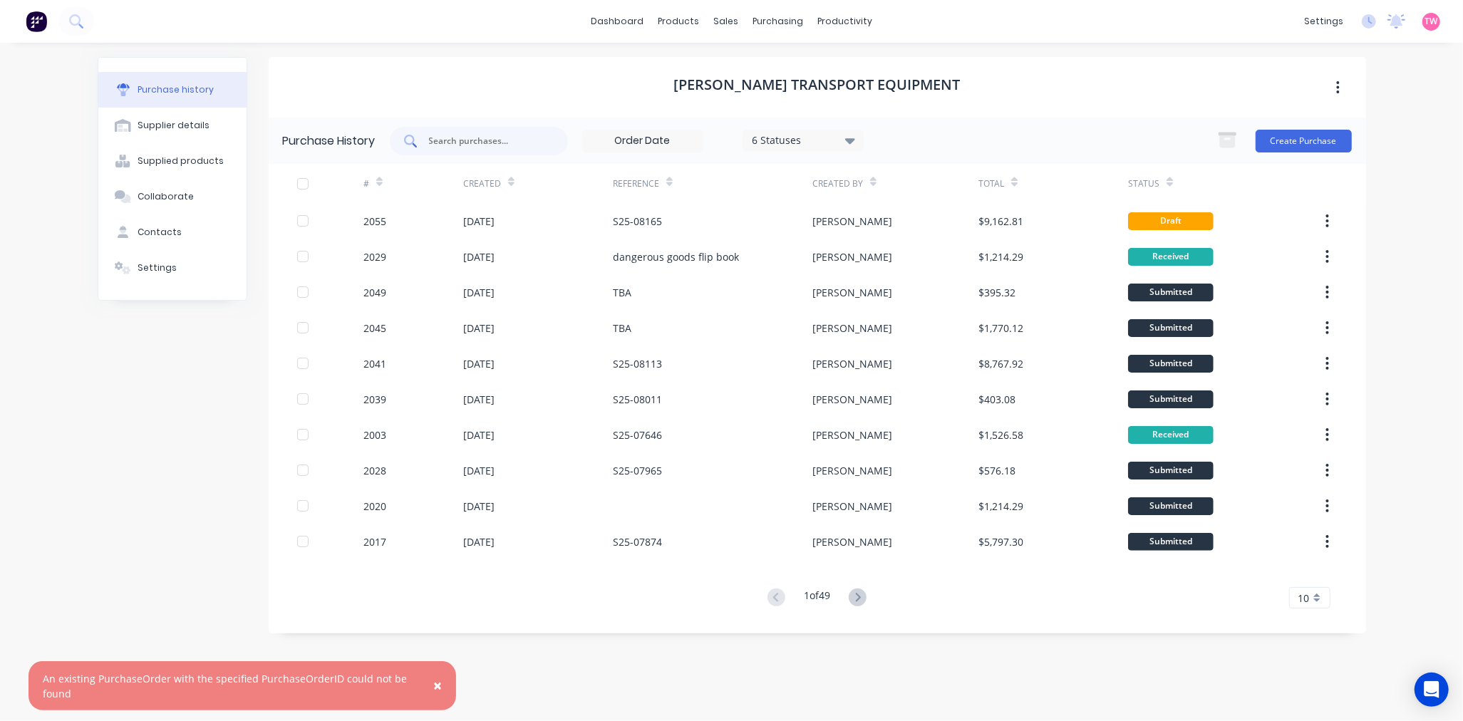
click at [469, 143] on input "text" at bounding box center [486, 141] width 118 height 14
paste input "S25-08165"
type input "S25-08165"
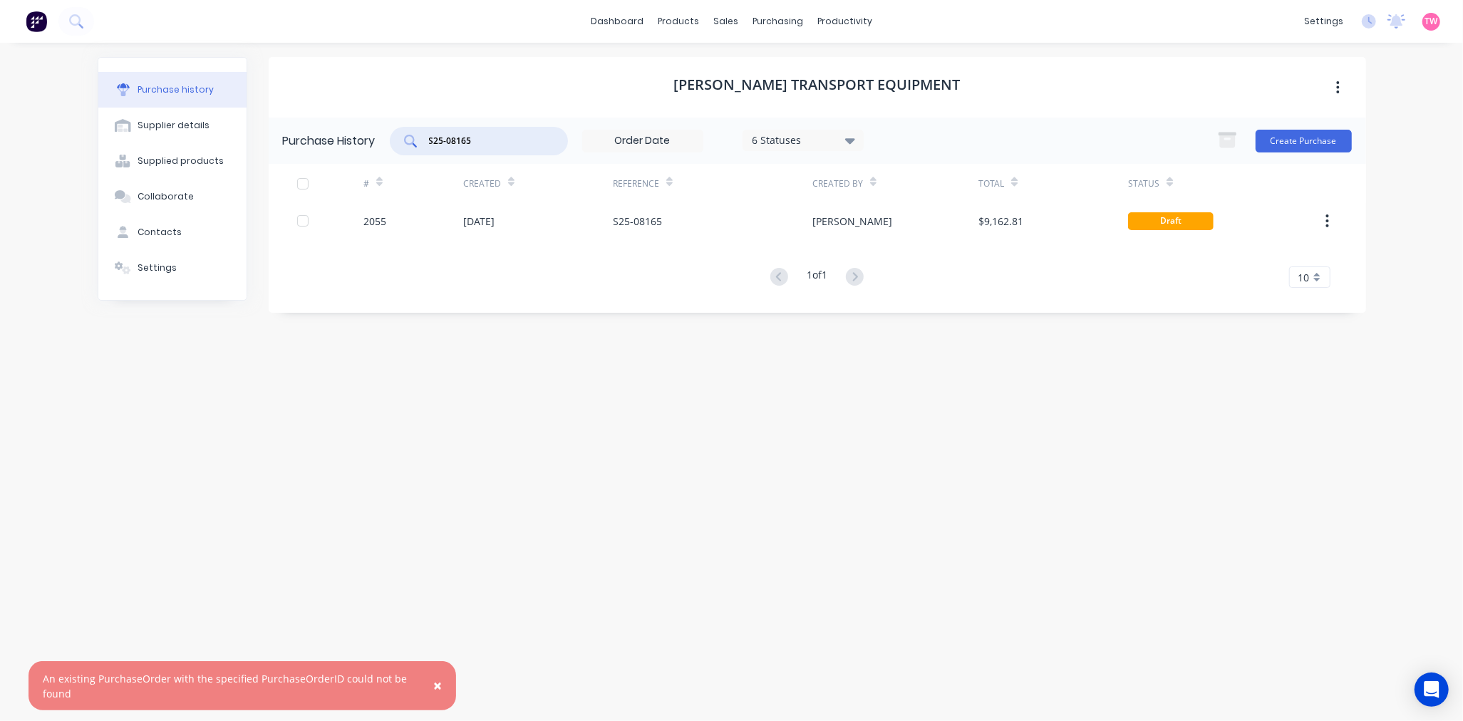
drag, startPoint x: 499, startPoint y: 137, endPoint x: 402, endPoint y: 130, distance: 97.2
click at [400, 133] on div "S25-08165" at bounding box center [479, 141] width 178 height 28
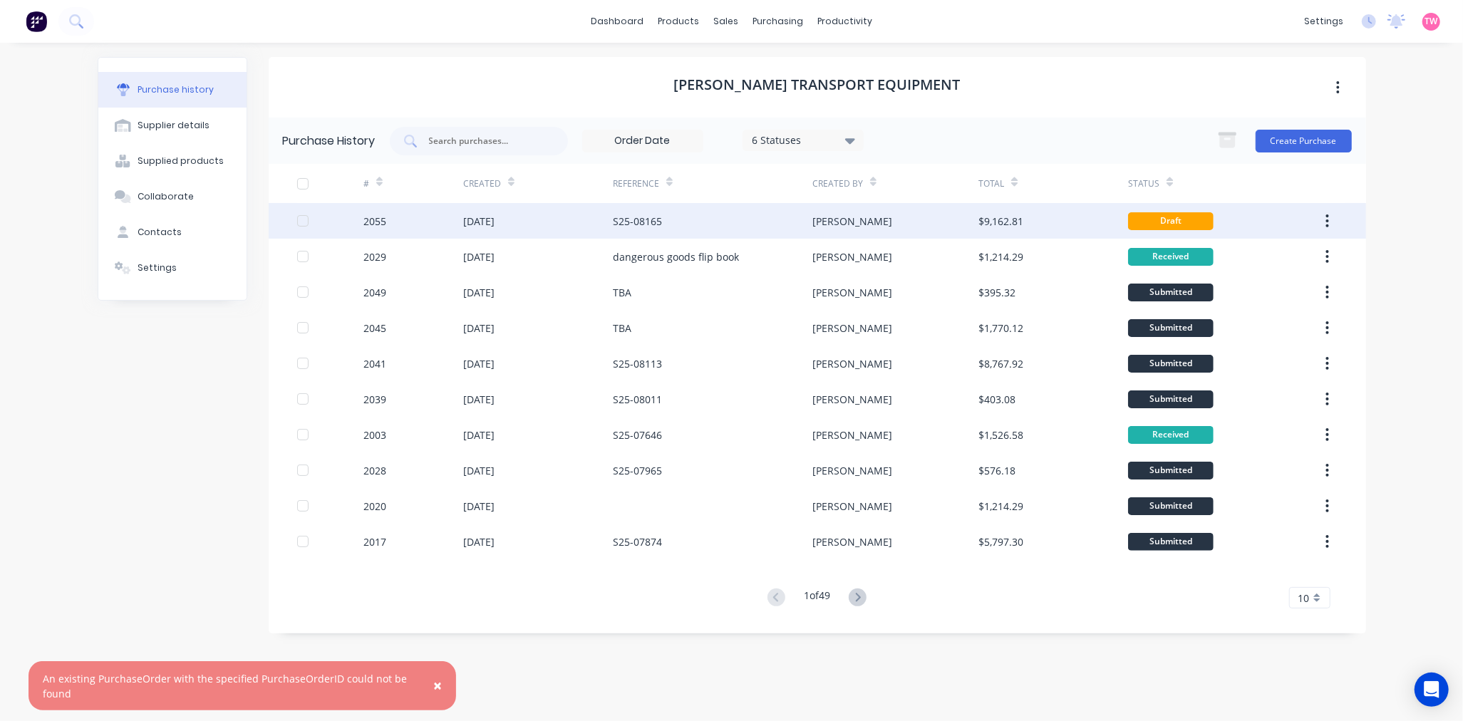
click at [1329, 222] on button "button" at bounding box center [1326, 221] width 33 height 26
click at [1265, 259] on div "Archive" at bounding box center [1277, 258] width 110 height 21
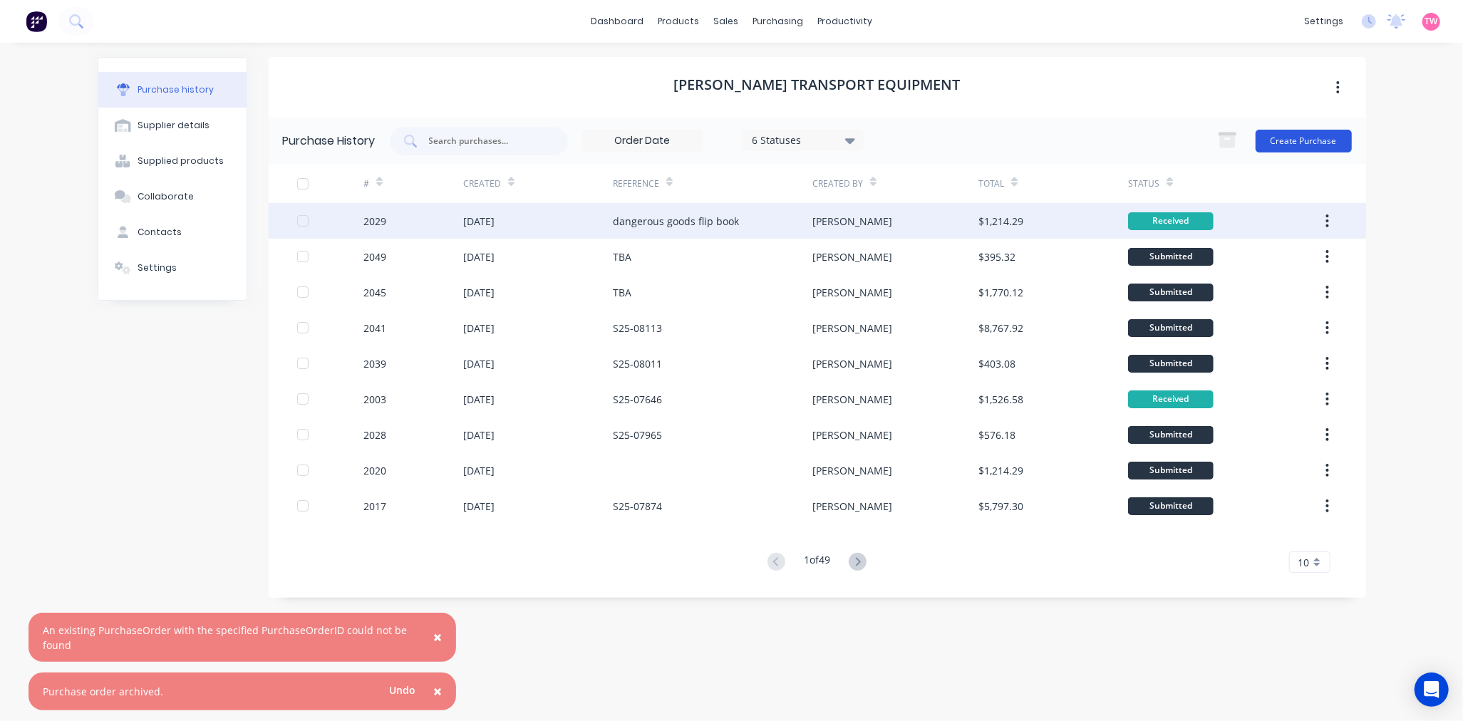
click at [1291, 145] on button "Create Purchase" at bounding box center [1303, 141] width 96 height 23
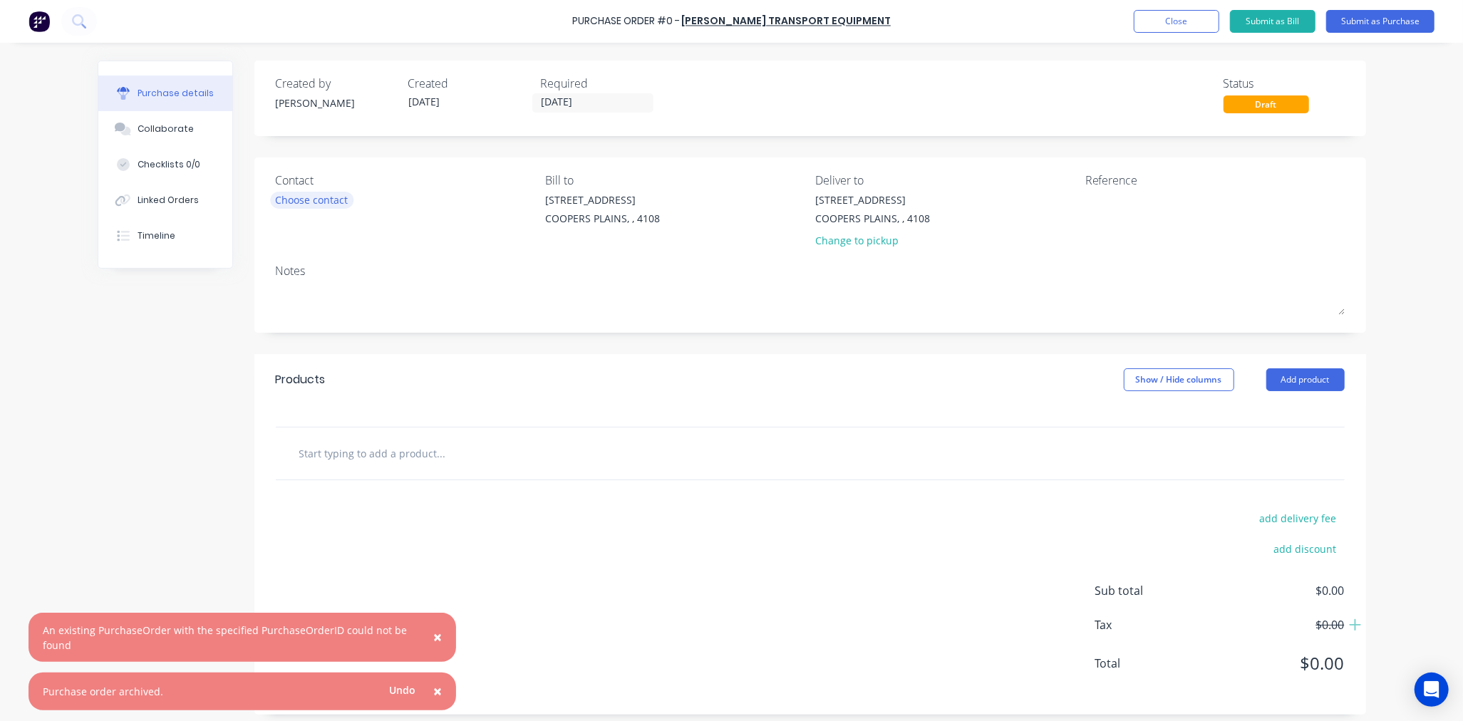
click at [328, 202] on div "Choose contact" at bounding box center [312, 199] width 73 height 15
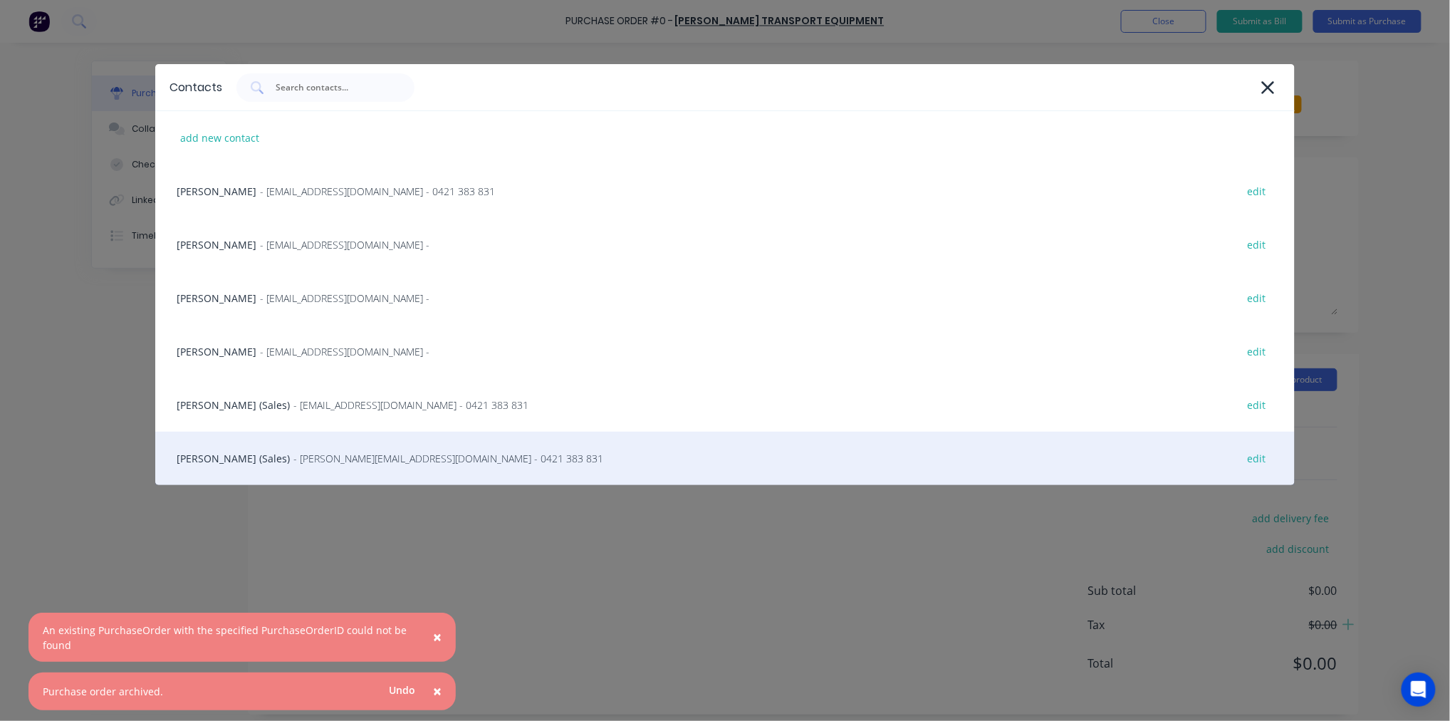
click at [219, 452] on div "Steve Erfurth (Sales) - stevee@ste.com.au - 0421 383 831 edit" at bounding box center [725, 458] width 1140 height 53
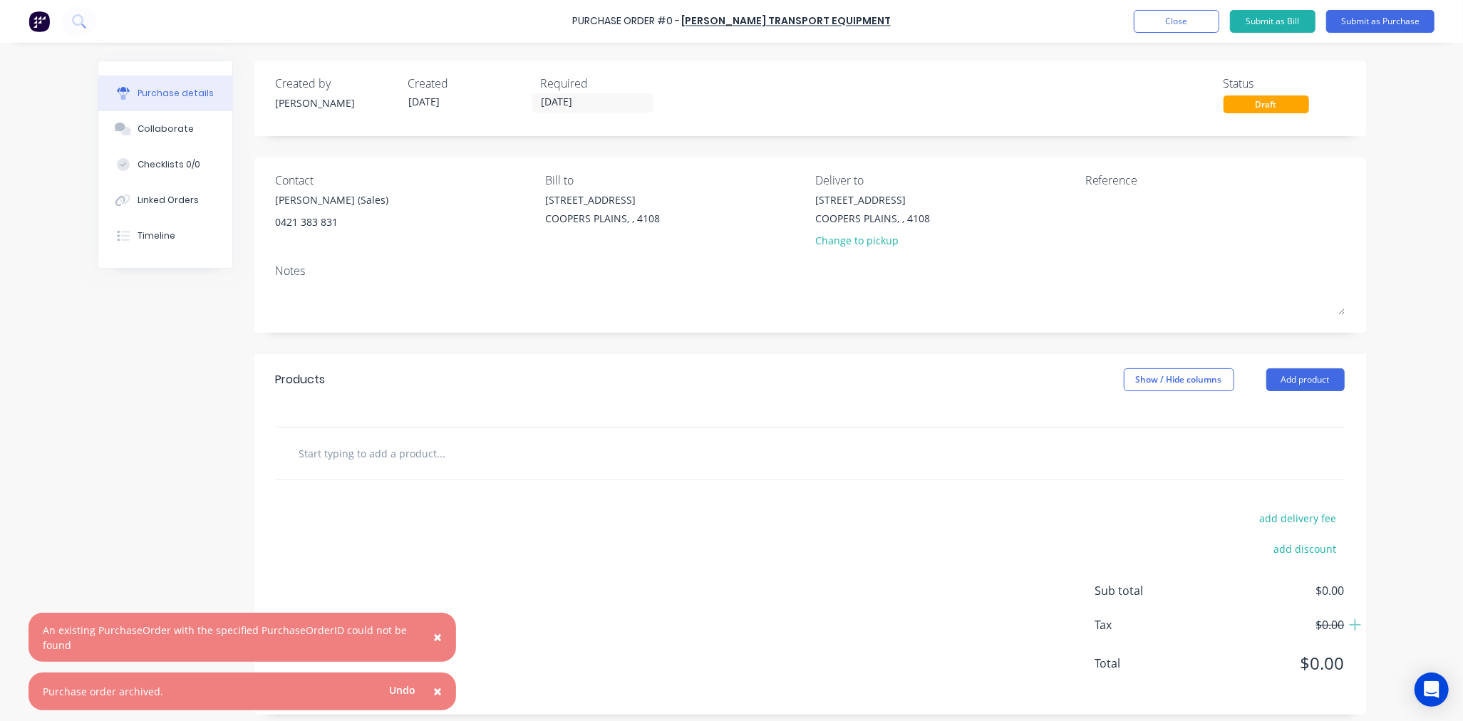
click at [436, 637] on span "×" at bounding box center [437, 637] width 9 height 20
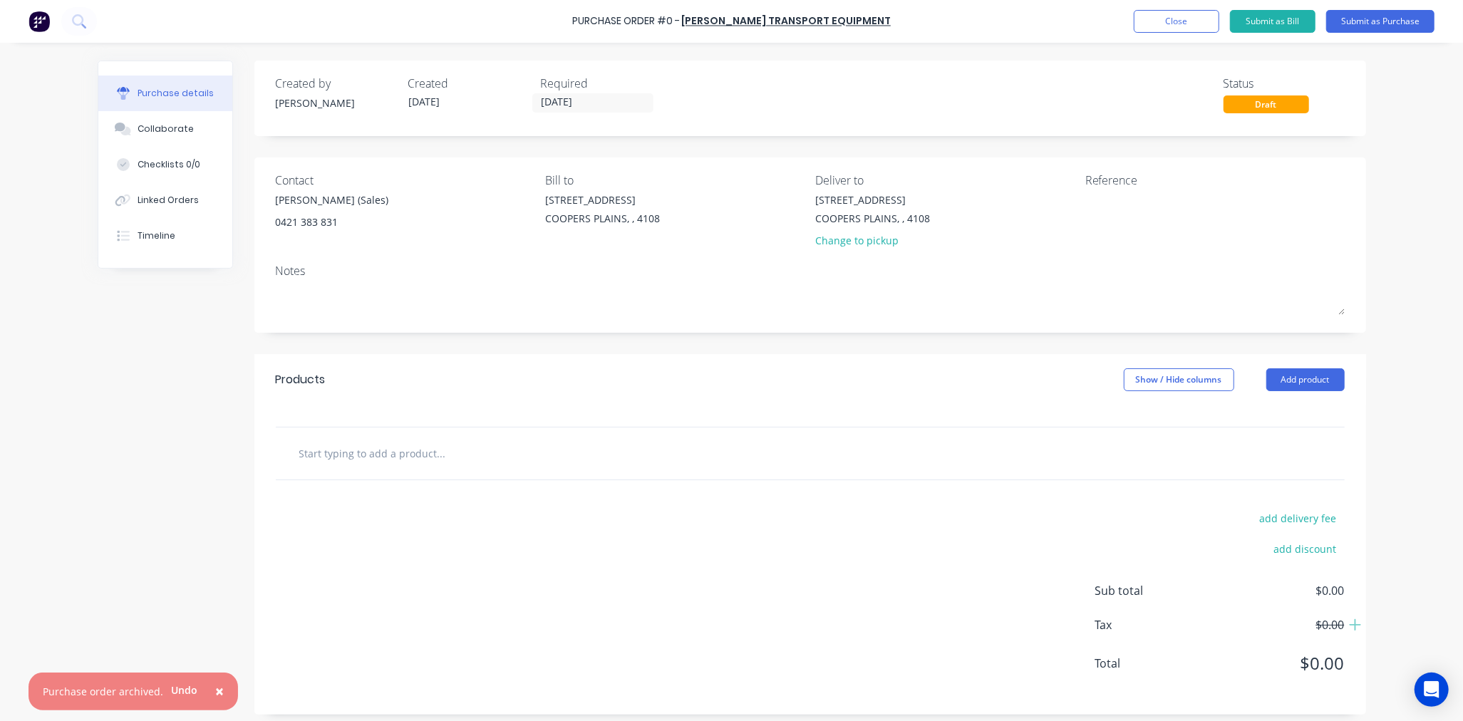
click at [215, 691] on span "×" at bounding box center [219, 691] width 9 height 20
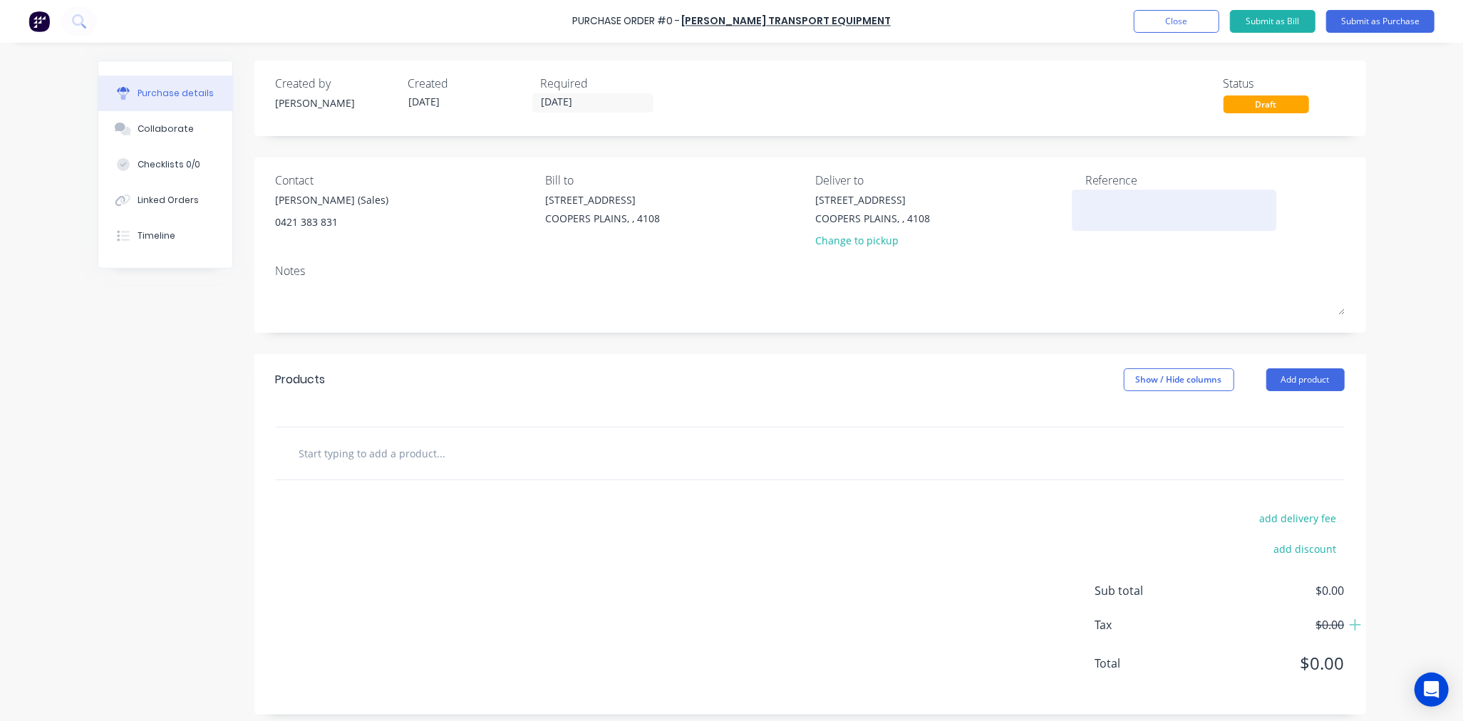
click at [1106, 199] on textarea at bounding box center [1174, 208] width 178 height 32
paste textarea "S25-08165"
type textarea "x"
type textarea "S25-08165"
type textarea "x"
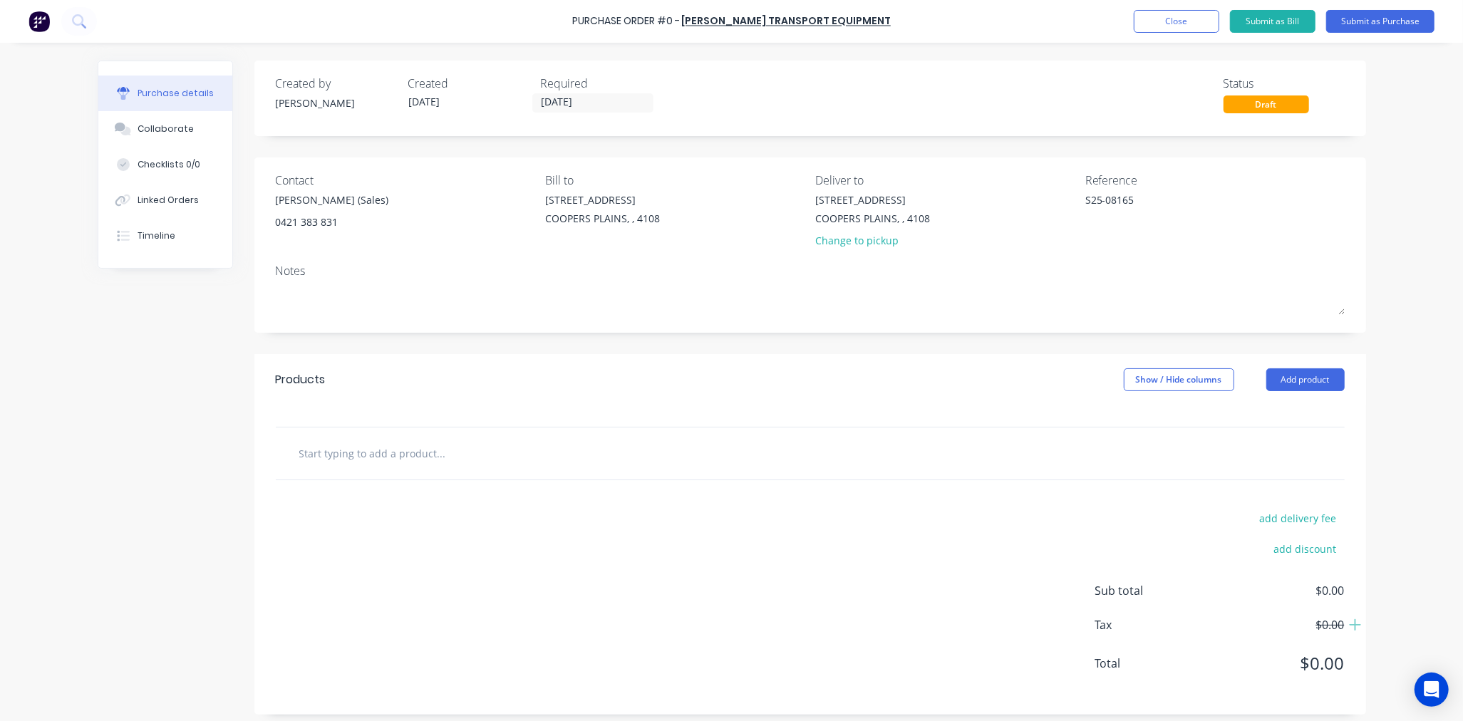
type textarea "S25-08165"
click at [405, 458] on input "text" at bounding box center [440, 453] width 285 height 28
paste input "HINO FS3036 8 X 4 , [PERSON_NAME] 4430 7150MM TIPPINGBODY FRONT MT HOIST"
type textarea "x"
type input "HINO FS3036 8 X 4 , [PERSON_NAME] 4430 7150MM TIPPINGBODY FRONT MT HOIST"
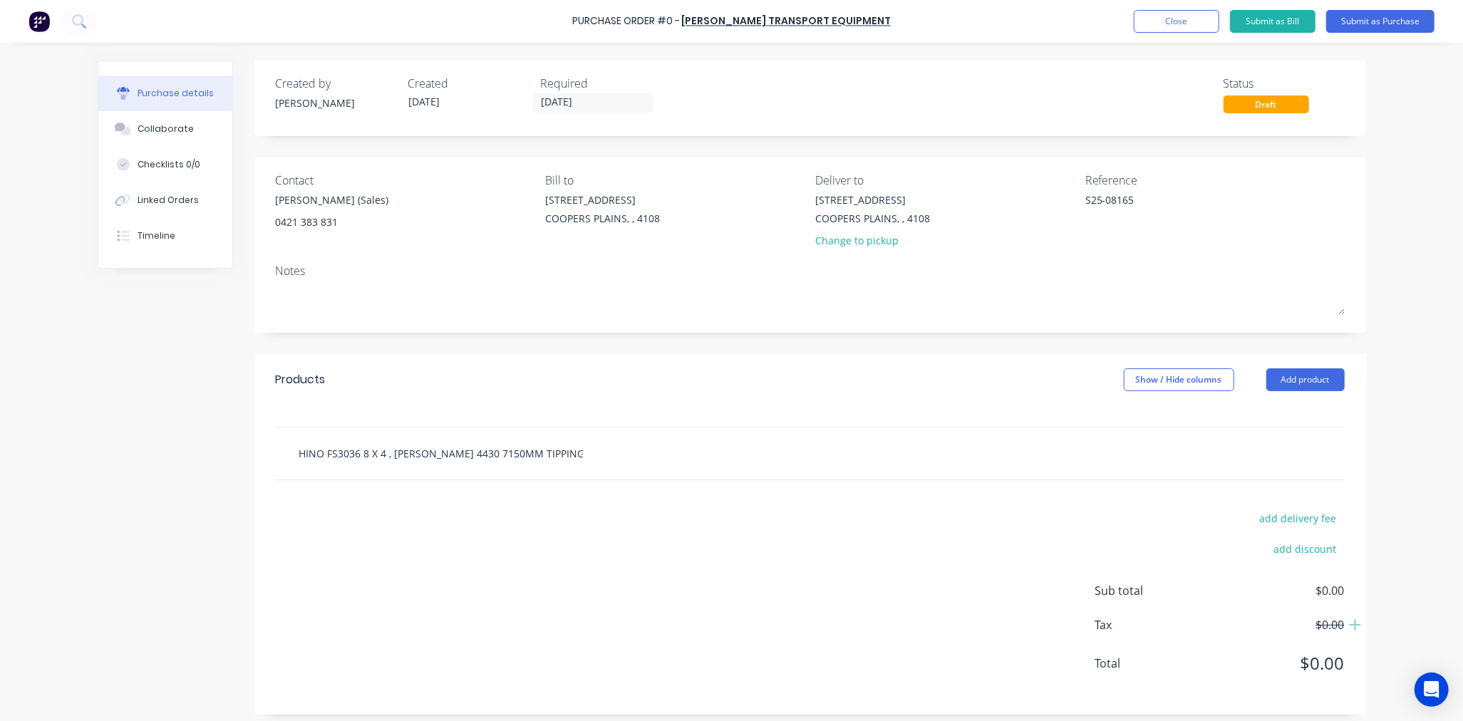
scroll to position [0, 70]
type textarea "x"
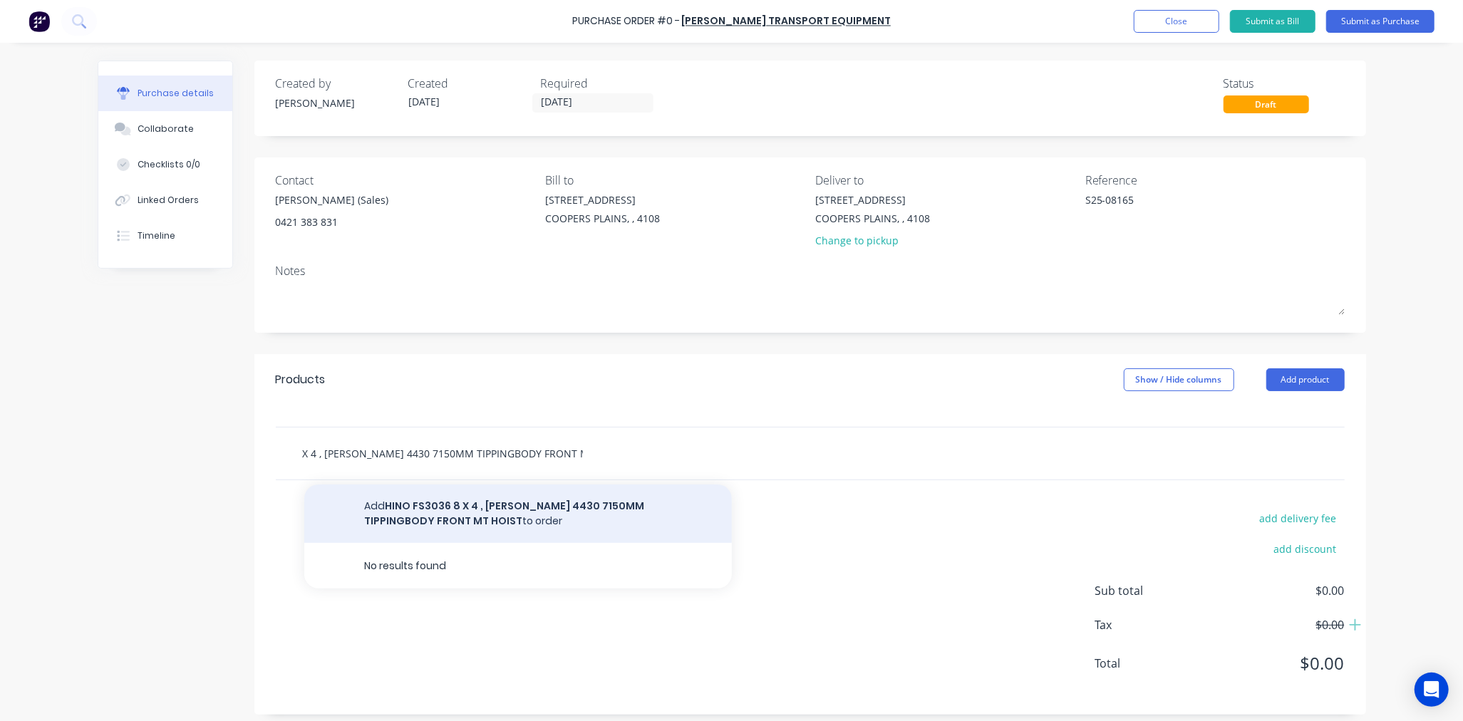
type input "HINO FS3036 8 X 4 , [PERSON_NAME] 4430 7150MM TIPPINGBODY FRONT MT HOIST"
click at [553, 516] on button "Add HINO FS3036 8 X 4 , ALLISON 4430 7150MM TIPPINGBODY FRONT MT HOIST to order" at bounding box center [517, 513] width 427 height 58
type textarea "x"
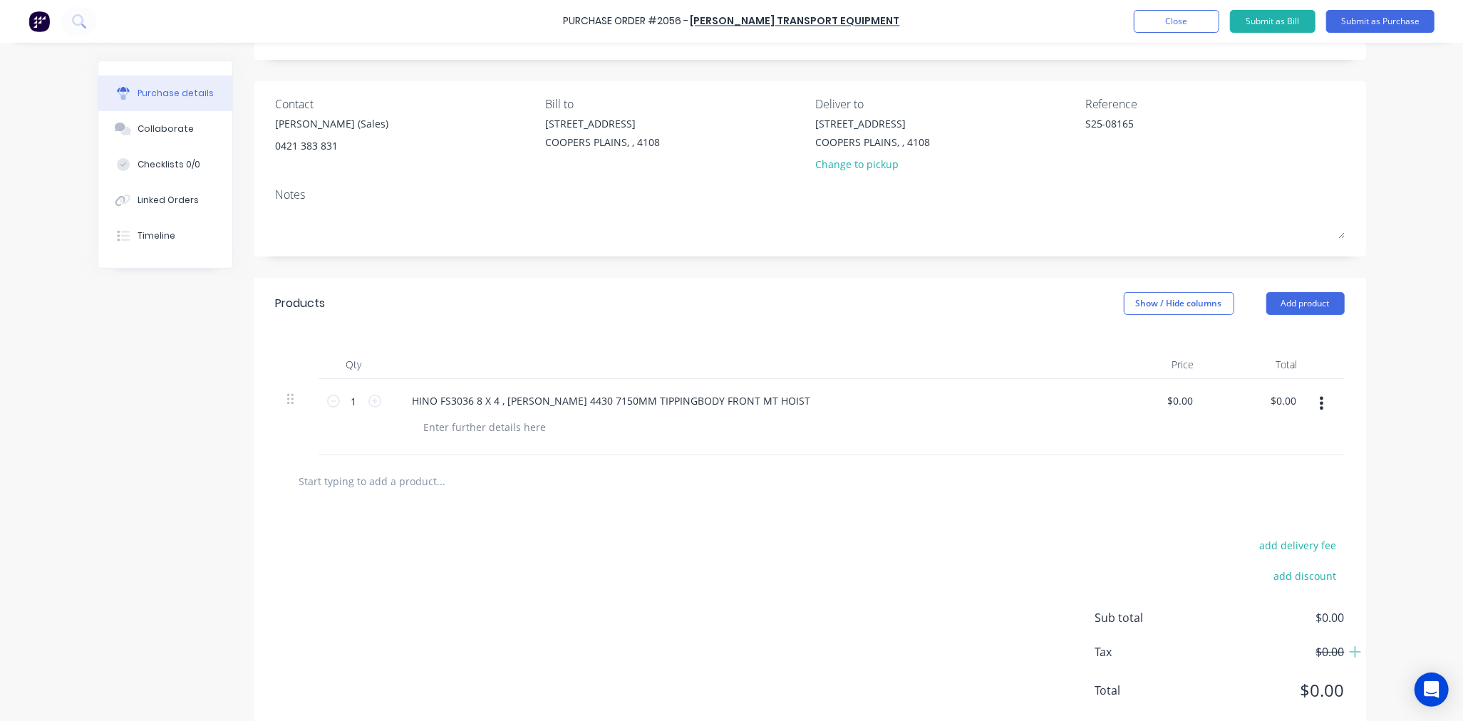
scroll to position [113, 0]
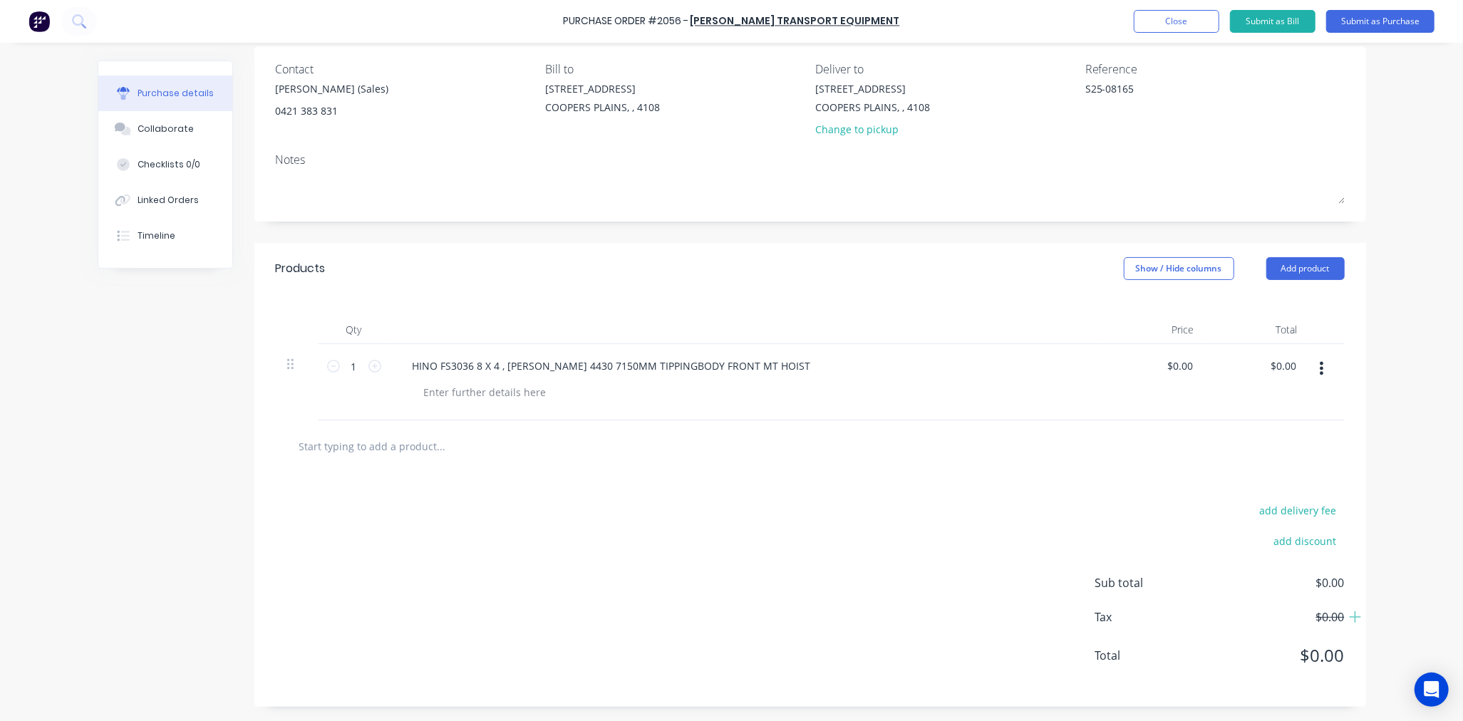
click at [395, 447] on input "text" at bounding box center [440, 446] width 285 height 28
paste input "PA4104JBL11G08F"
type textarea "x"
type input "PA4104JBL11G08F"
type textarea "x"
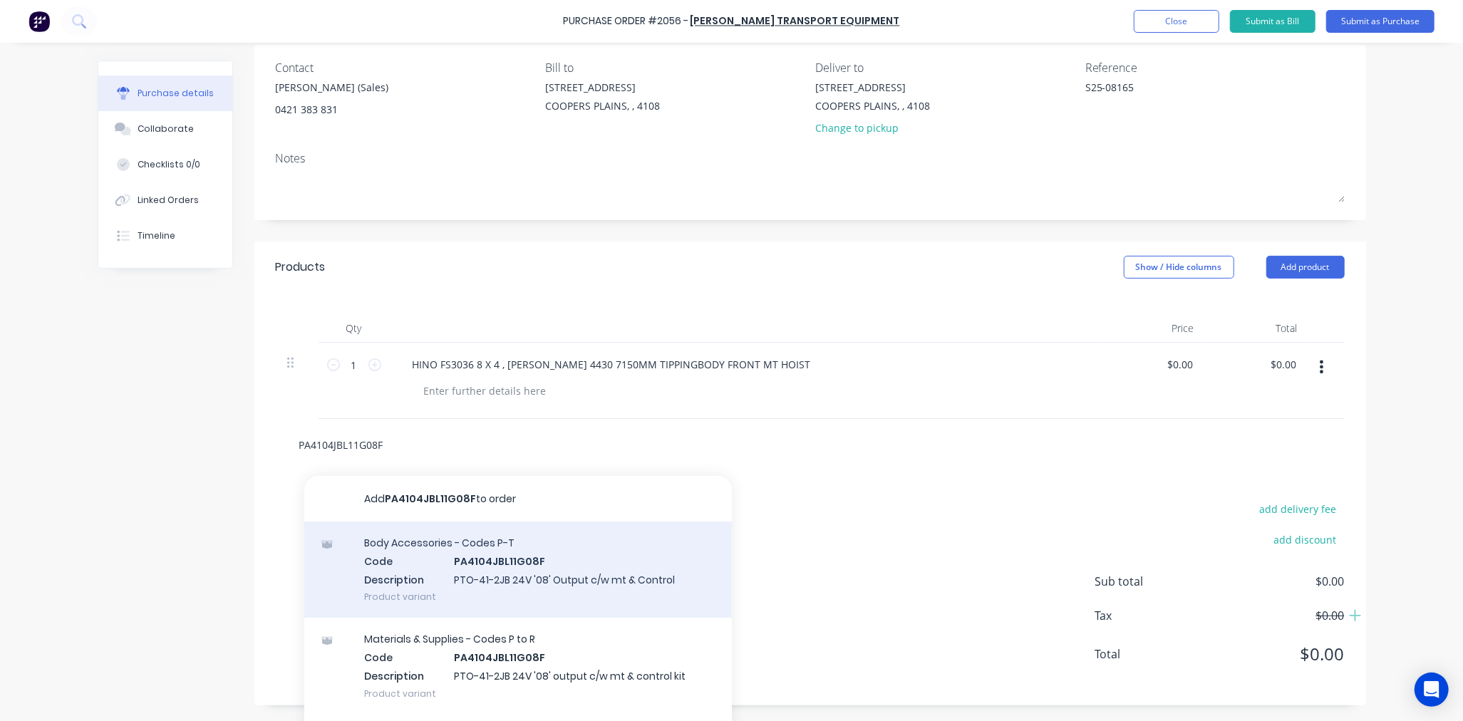
type input "PA4104JBL11G08F"
click at [514, 561] on div "Body Accessories - Codes P-T Code PA4104JBL11G08F Description PTO-41-2JB 24V '0…" at bounding box center [517, 569] width 427 height 96
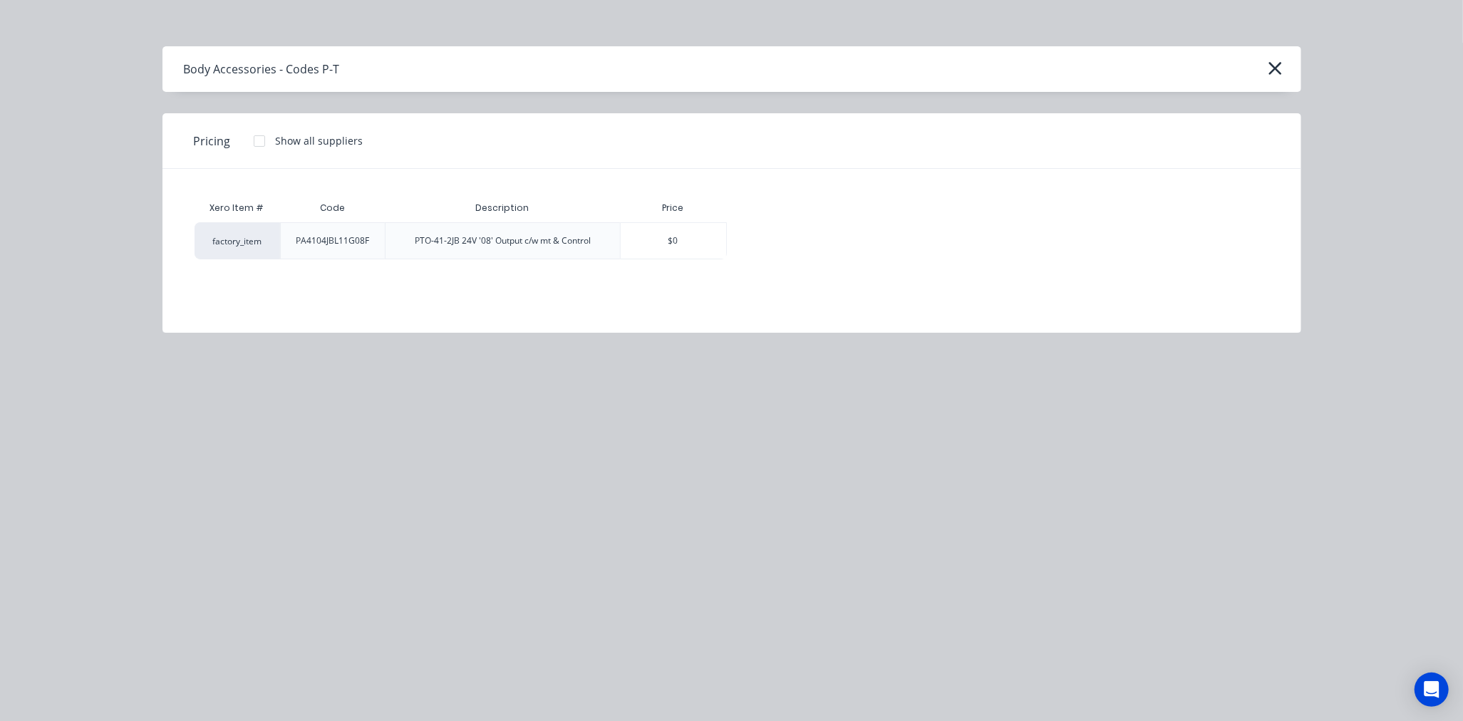
click at [257, 140] on div at bounding box center [259, 141] width 28 height 28
click at [785, 245] on div "$0.00" at bounding box center [776, 241] width 99 height 36
type textarea "x"
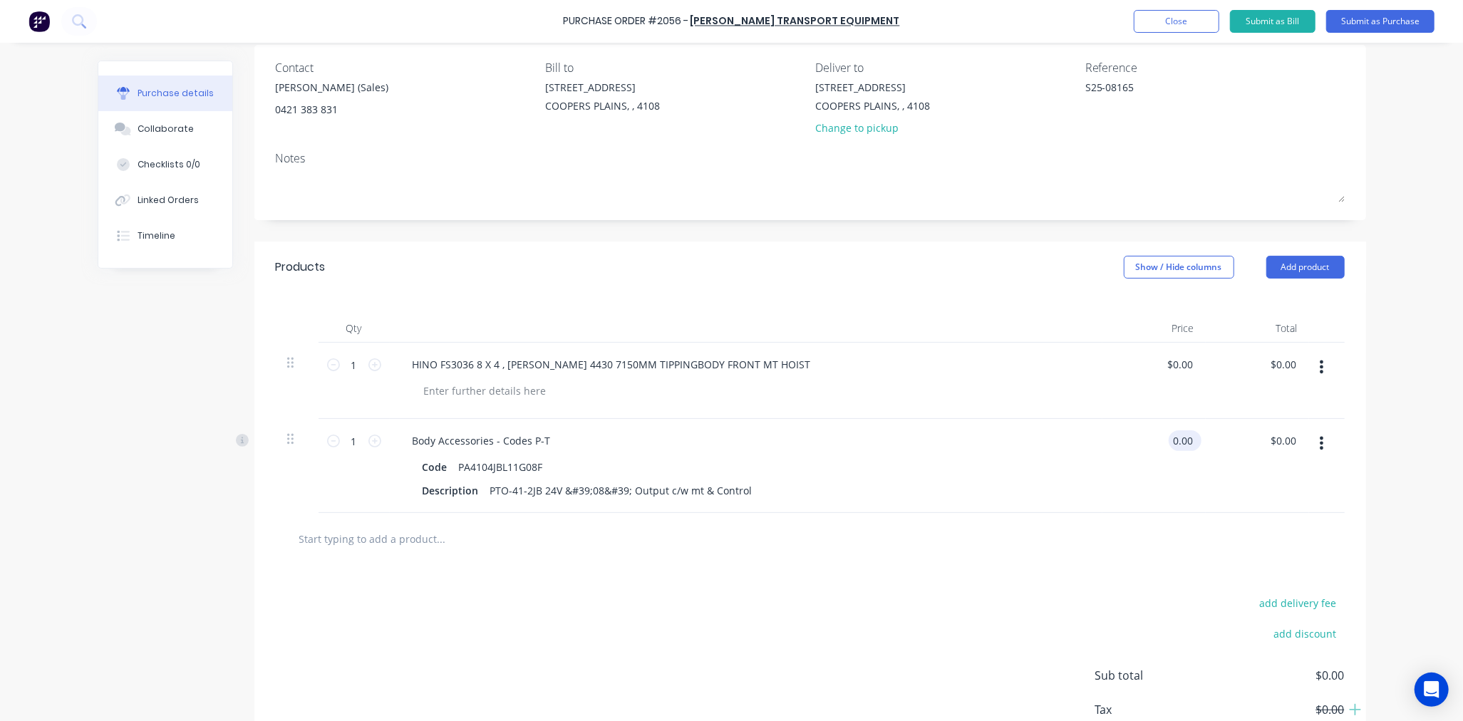
type textarea "x"
type input "0.00"
click at [1181, 437] on input "0.00" at bounding box center [1181, 440] width 27 height 21
type textarea "x"
click at [1181, 437] on input "0.00" at bounding box center [1181, 440] width 27 height 21
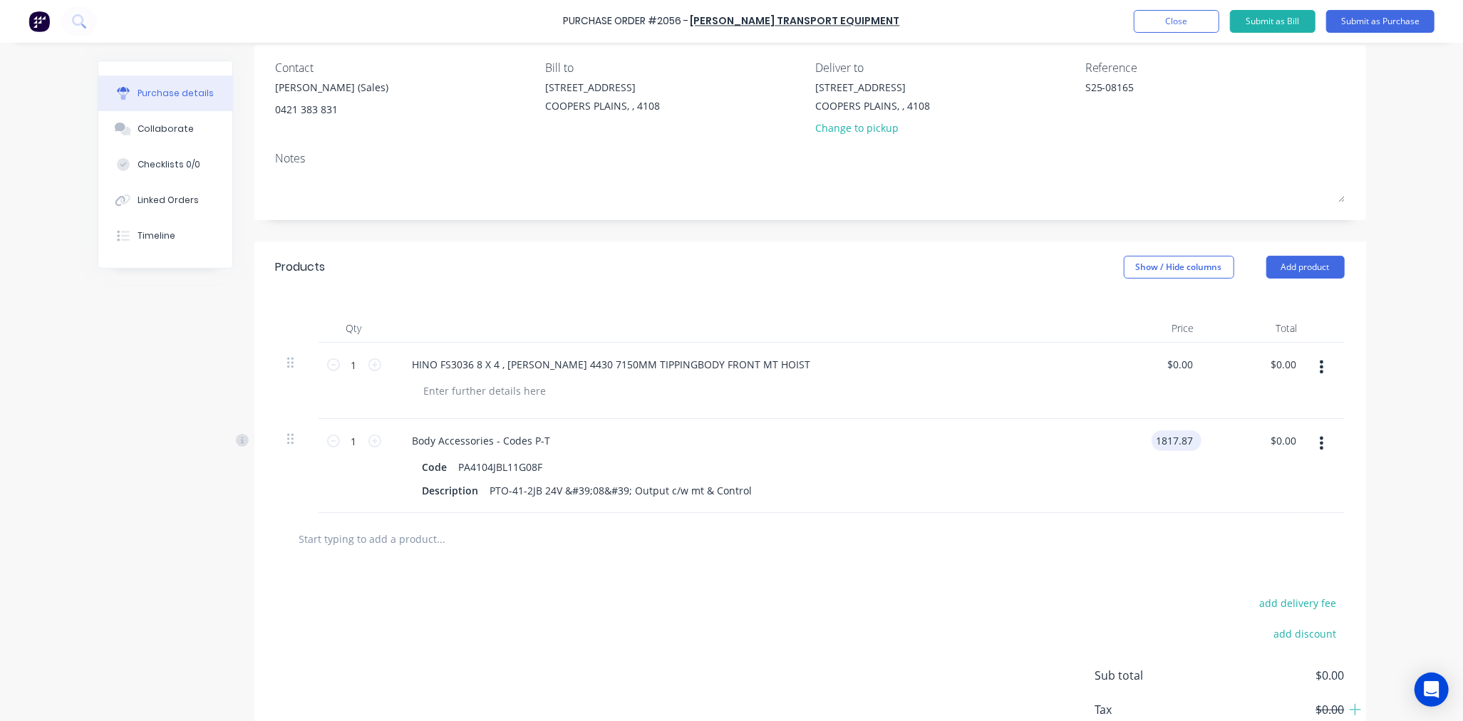
type input "1817.87"
type textarea "x"
type input "$1,817.87"
type input "1817.87"
type textarea "x"
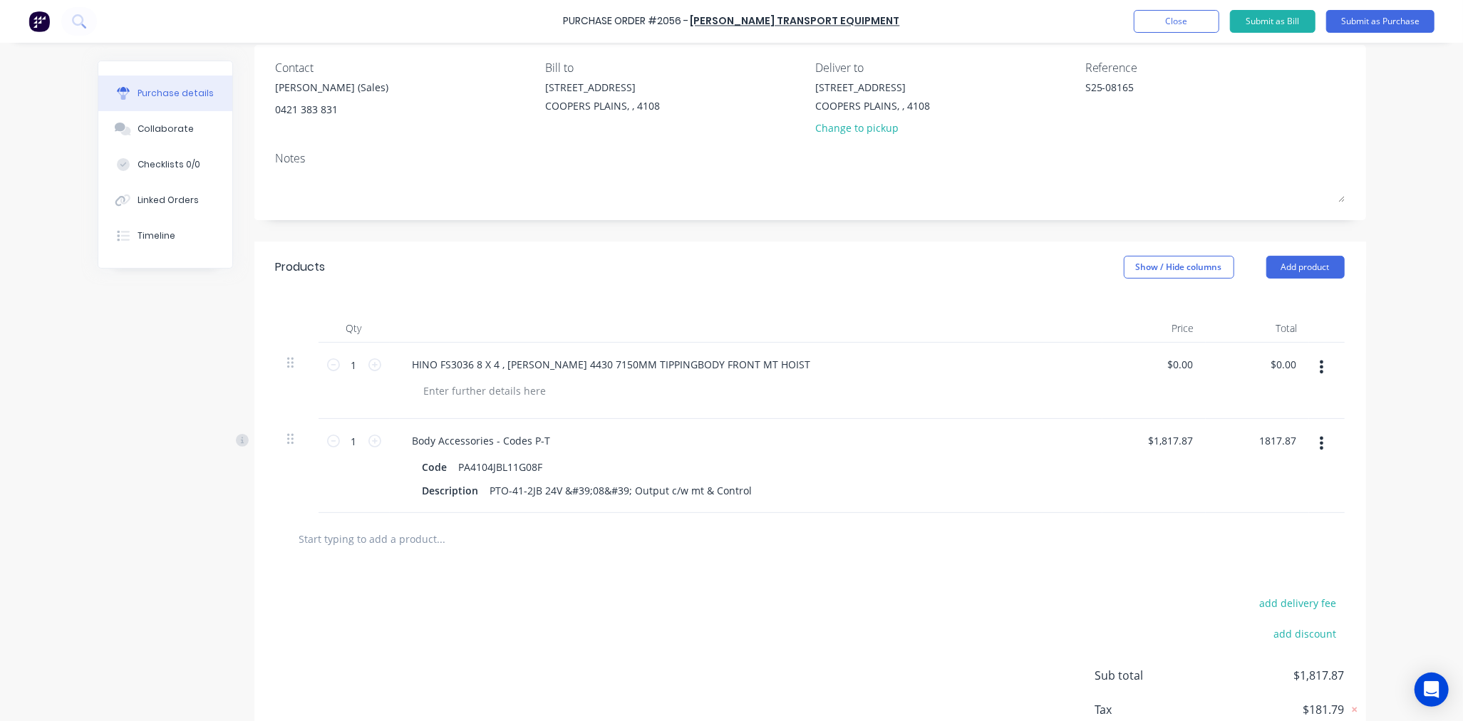
type input "$1,817.87"
type textarea "x"
type input "$1,817.87"
click at [379, 541] on input "text" at bounding box center [440, 538] width 285 height 28
paste input "PUAS90"
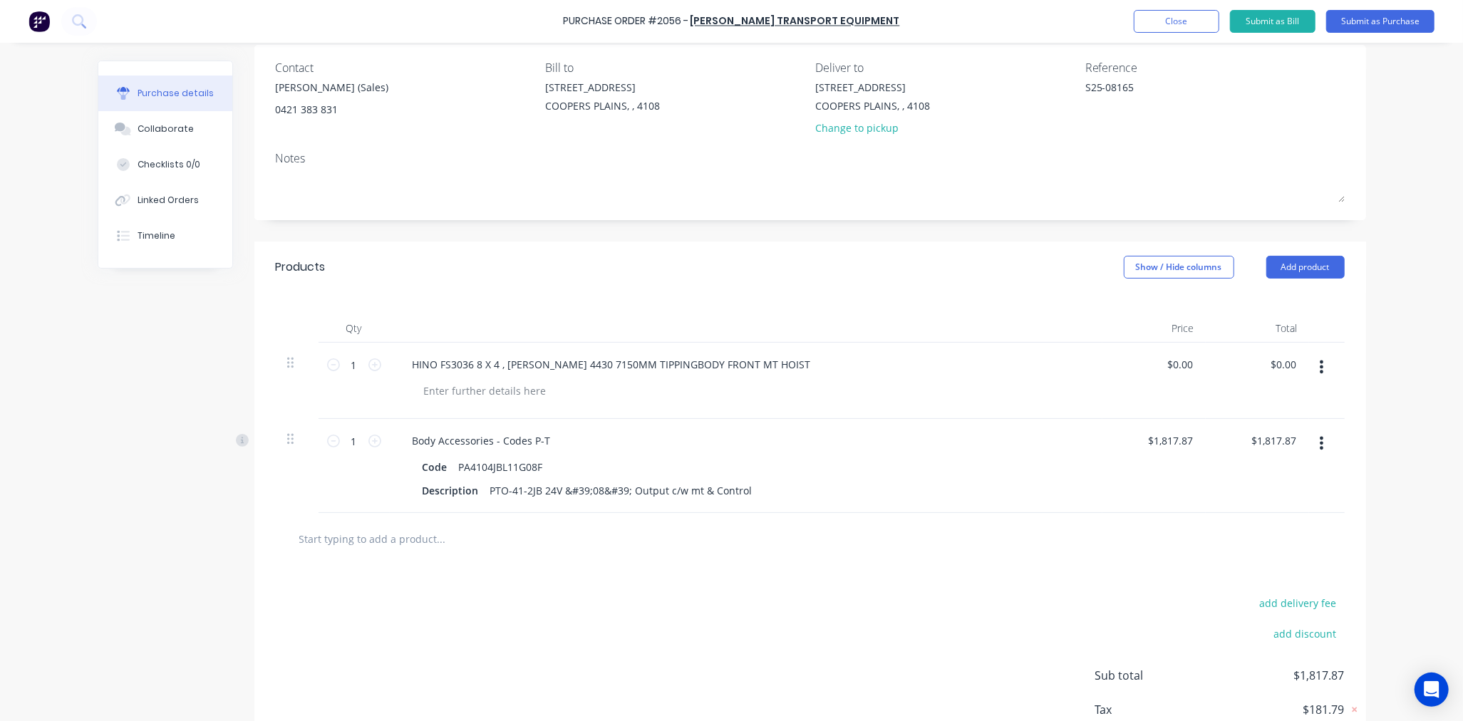
type textarea "x"
type input "PUAS90"
type textarea "x"
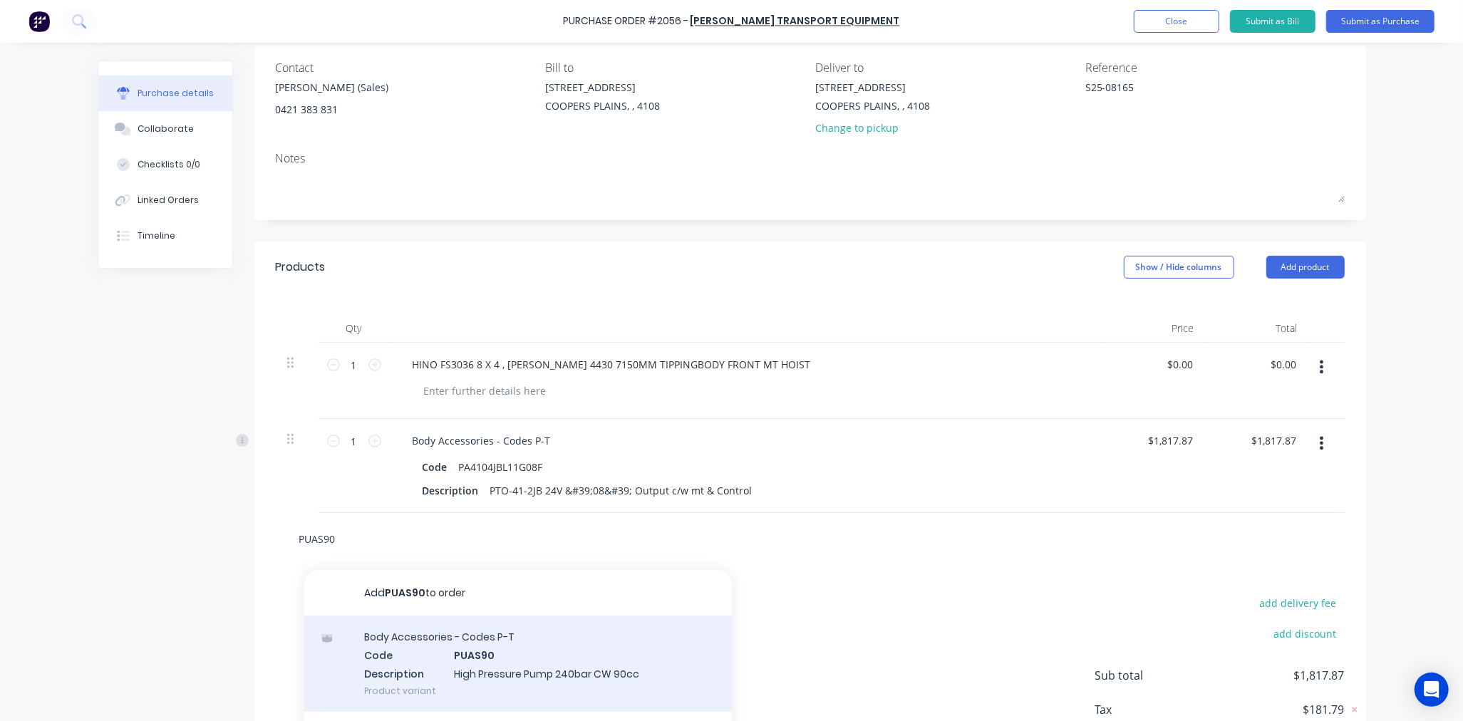
type input "PUAS90"
click at [516, 657] on div "Body Accessories - Codes P-T Code PUAS90 Description High Pressure Pump 240bar …" at bounding box center [517, 663] width 427 height 96
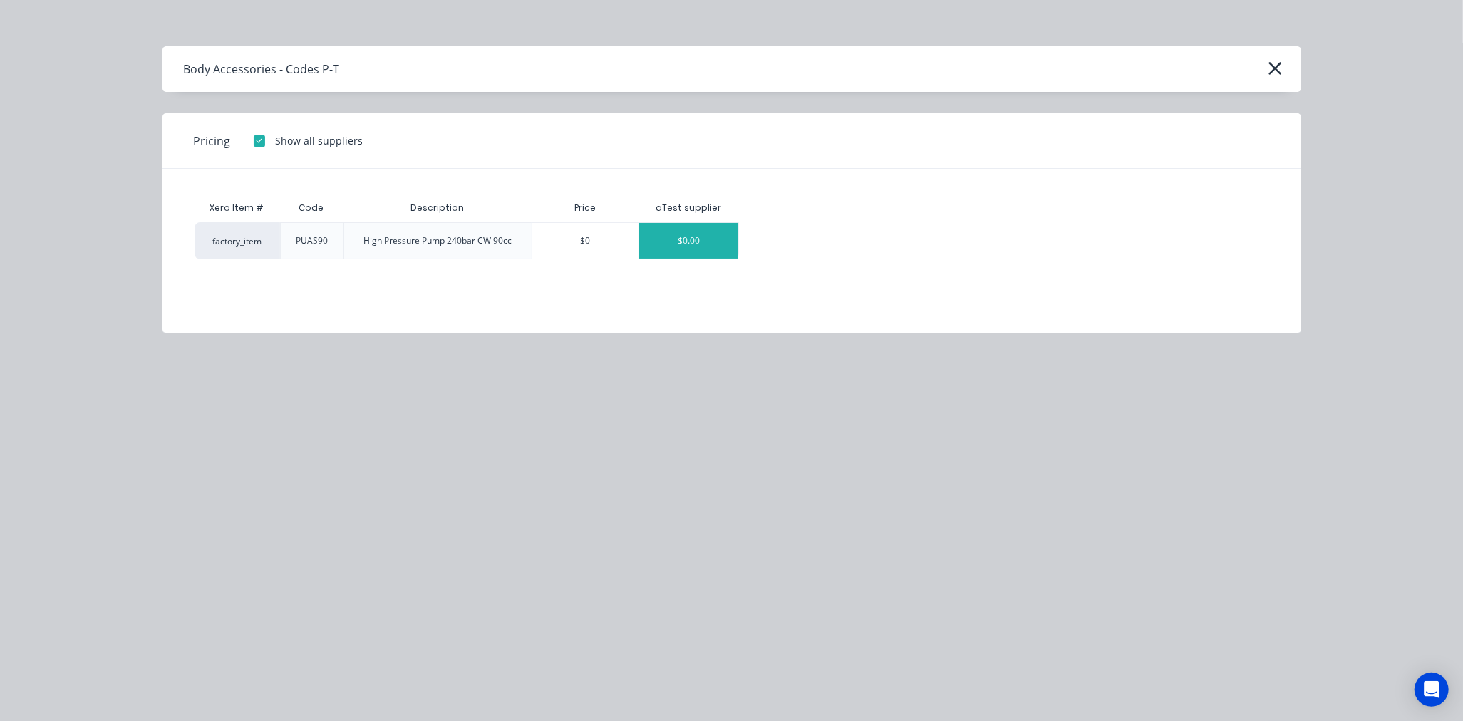
click at [660, 239] on div "$0.00" at bounding box center [688, 241] width 99 height 36
type textarea "x"
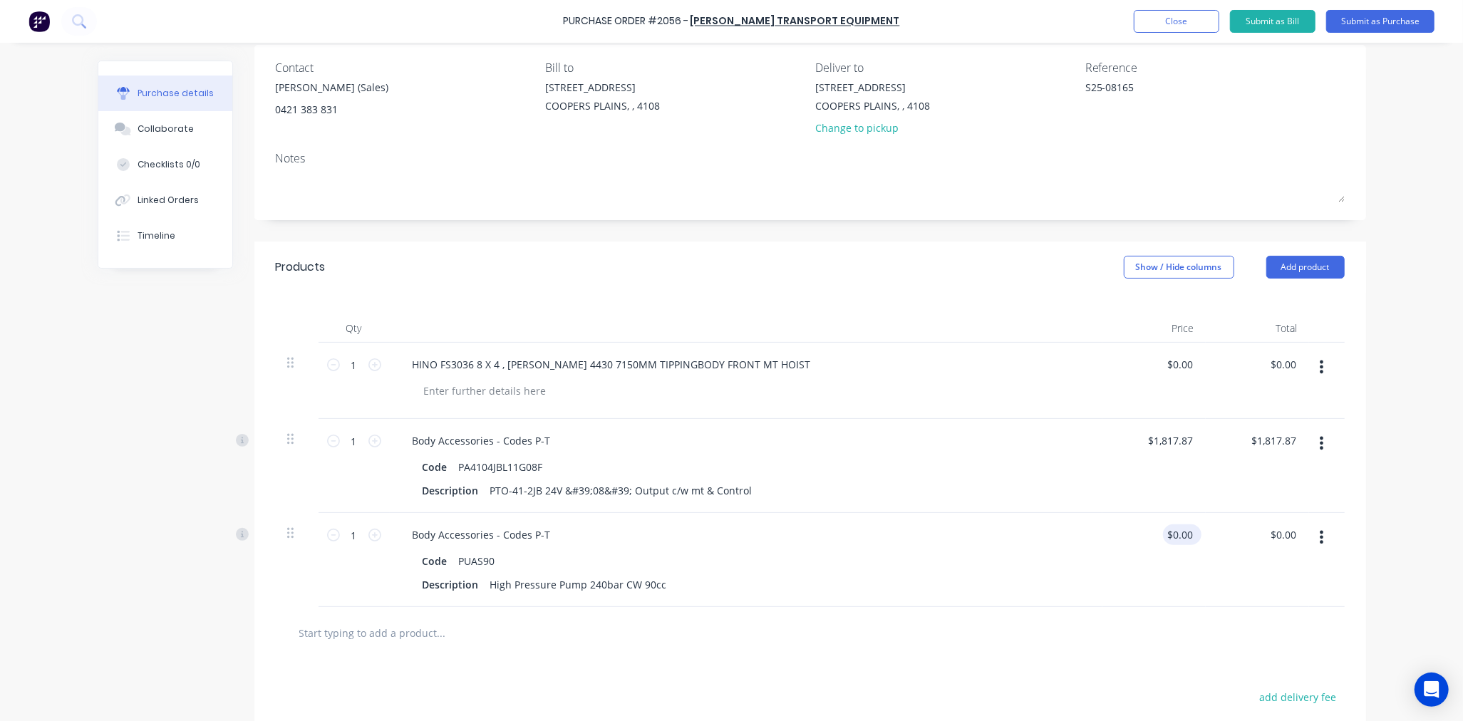
type textarea "x"
type input "0.00"
click at [1170, 532] on input "0.00" at bounding box center [1181, 534] width 27 height 21
click at [1174, 536] on input "0.00" at bounding box center [1181, 534] width 27 height 21
type textarea "x"
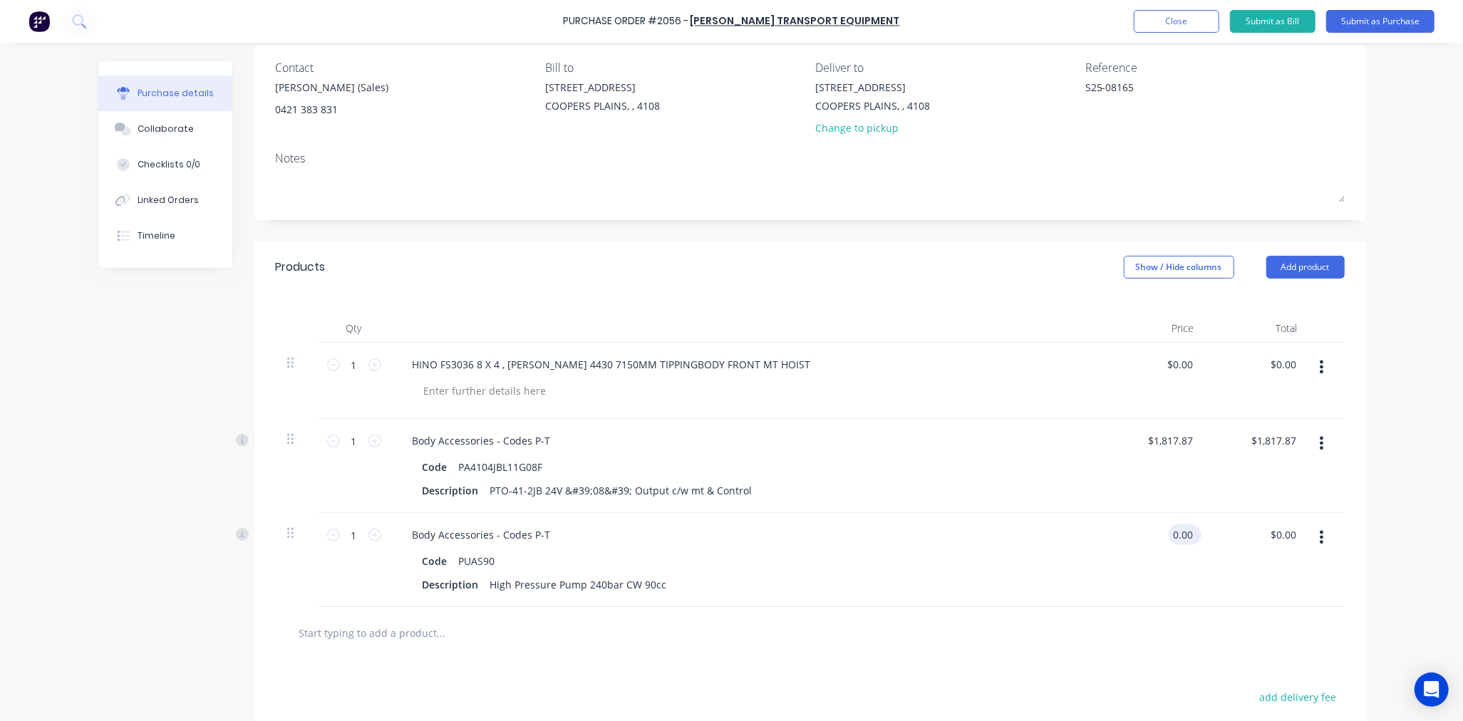
click at [1174, 536] on input "0.00" at bounding box center [1181, 534] width 27 height 21
type input "620.98"
type textarea "x"
type input "$620.98"
type input "620.98"
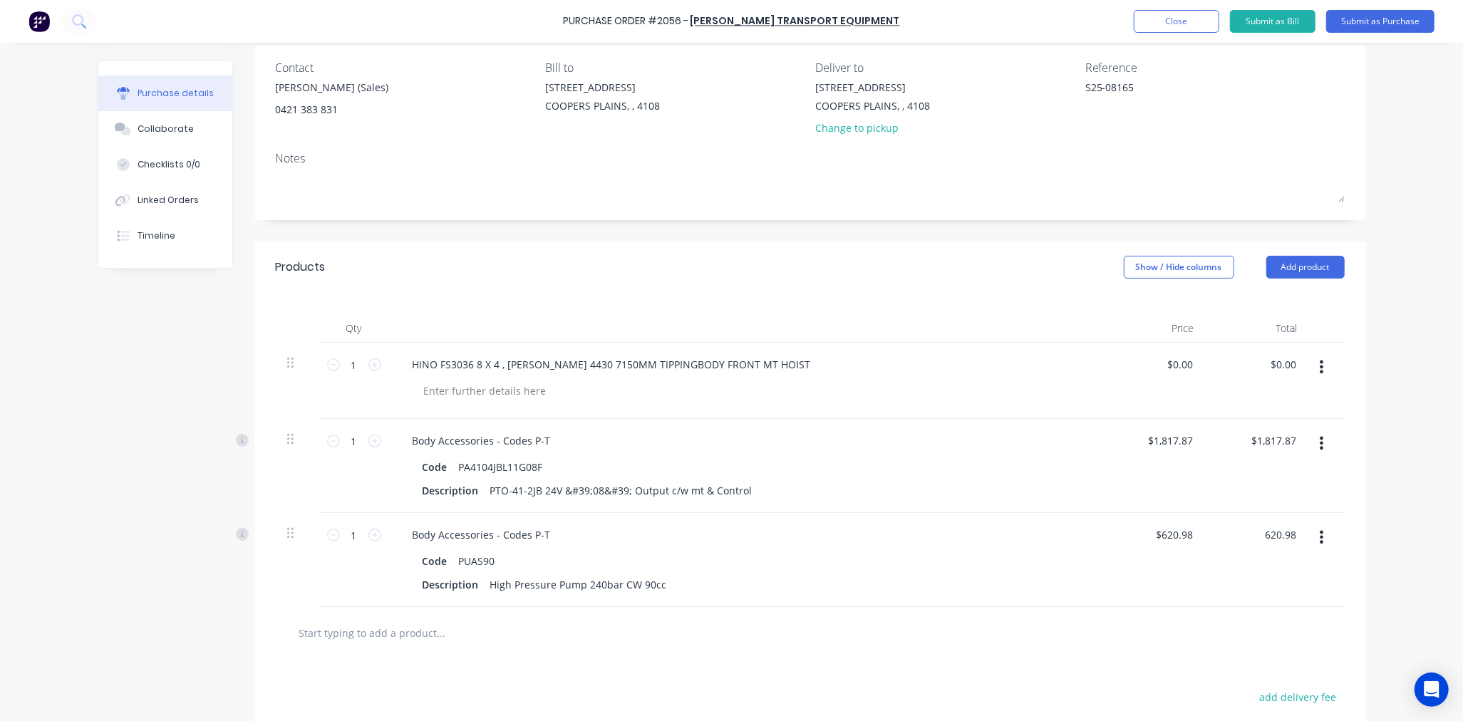
type textarea "x"
type input "$620.98"
drag, startPoint x: 439, startPoint y: 631, endPoint x: 429, endPoint y: 622, distance: 13.6
click at [439, 631] on input "text" at bounding box center [440, 632] width 285 height 28
type textarea "x"
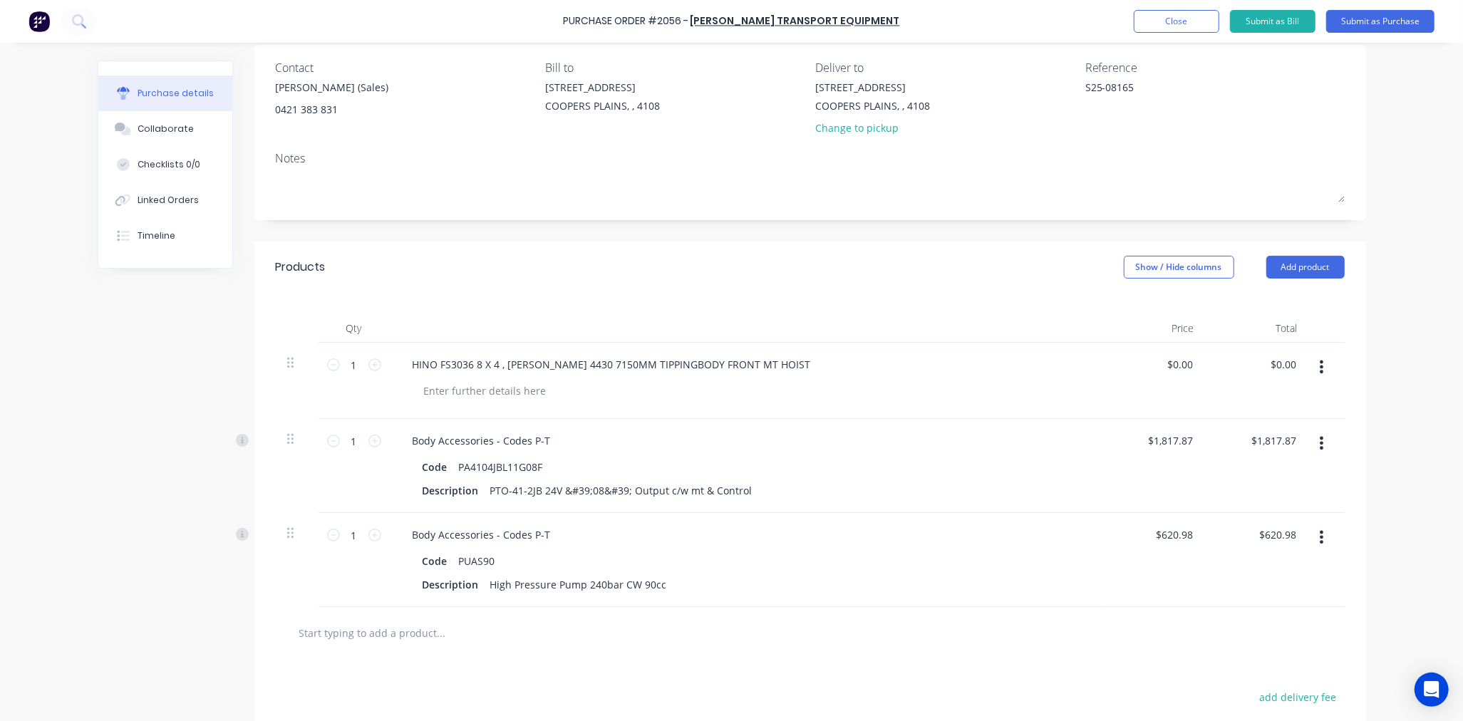
type input "$620.98"
paste input "ESG30-19"
type textarea "x"
type input "ESG30-19"
type textarea "x"
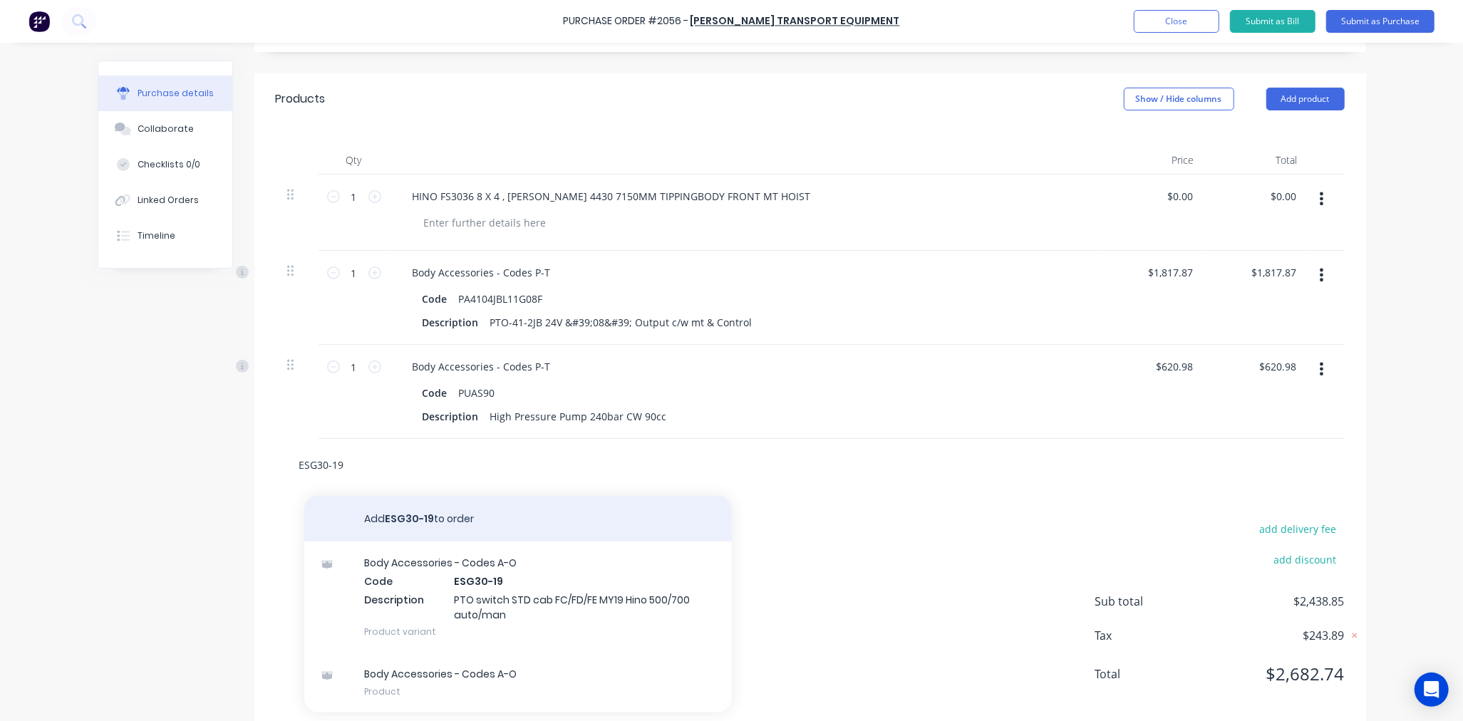
scroll to position [301, 0]
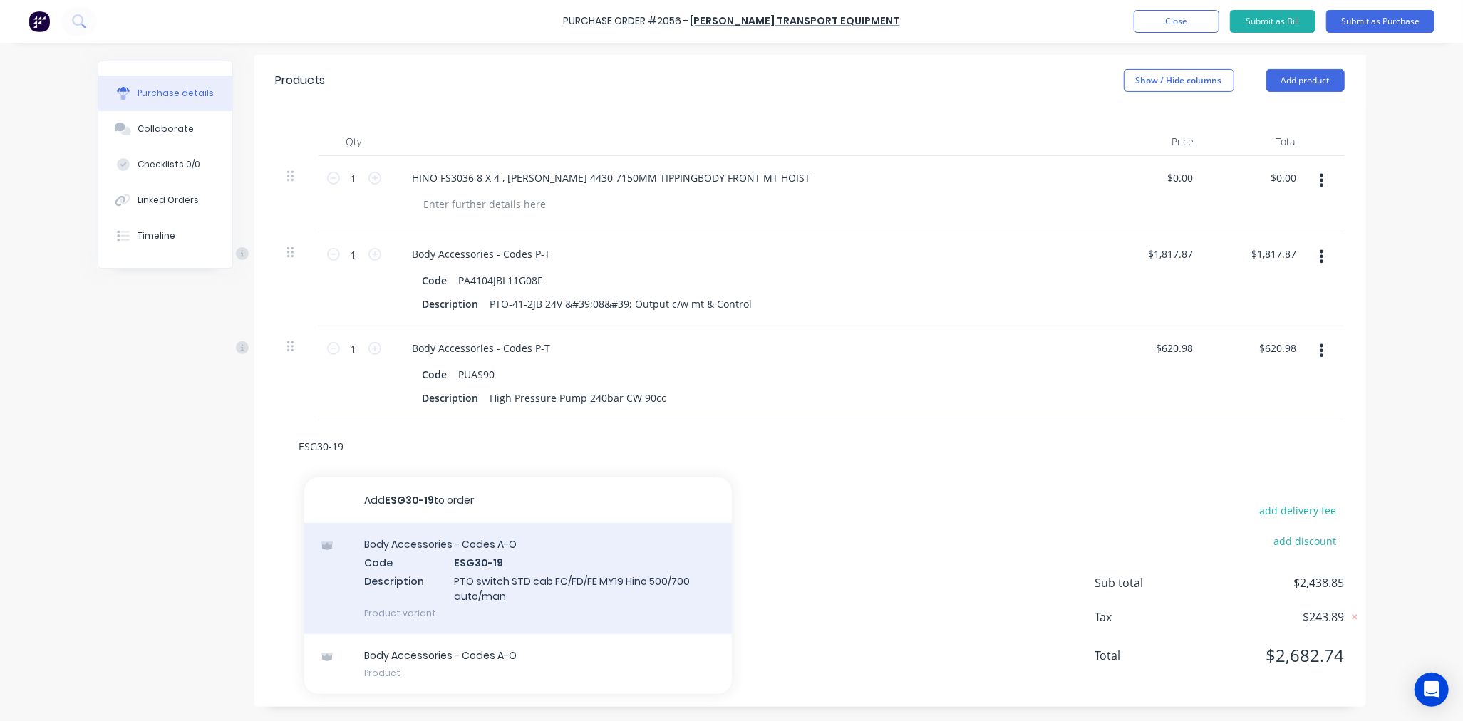
type input "ESG30-19"
click at [530, 568] on div "Body Accessories - Codes A-O Code ESG30-19 Description PTO switch STD cab FC/FD…" at bounding box center [517, 578] width 427 height 111
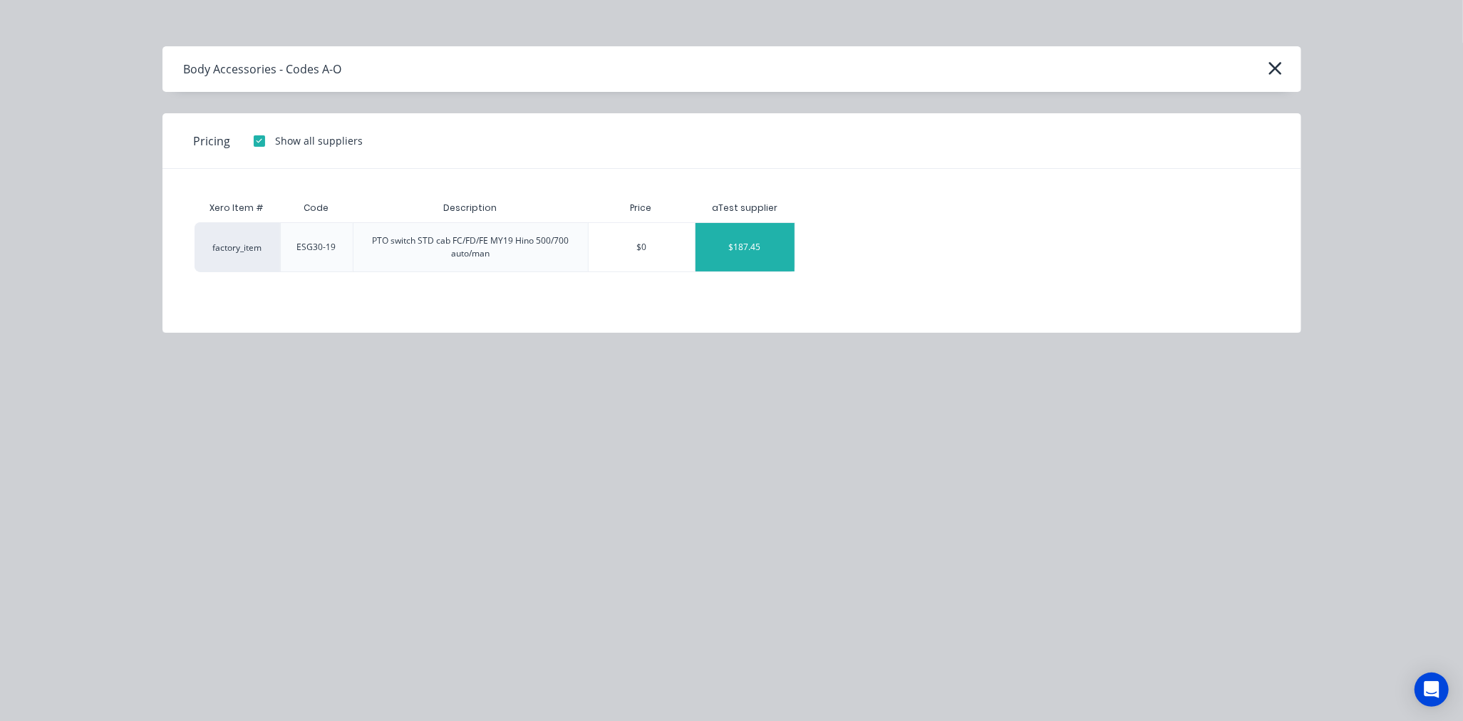
click at [709, 256] on div "$187.45" at bounding box center [744, 247] width 99 height 48
type textarea "x"
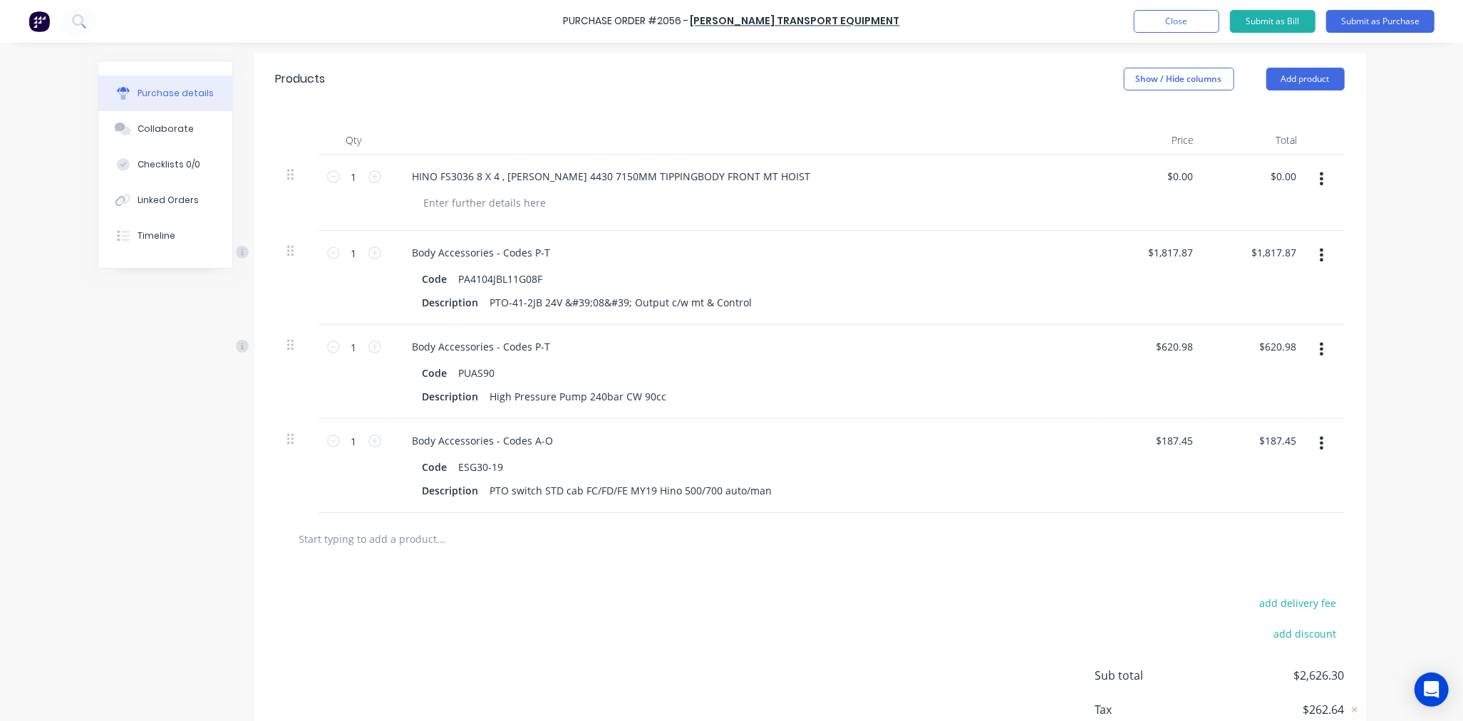
click at [337, 530] on input "text" at bounding box center [440, 538] width 285 height 28
paste input "EK013CAR-DV-M"
type textarea "x"
type input "EK013CAR-DV-M"
type textarea "x"
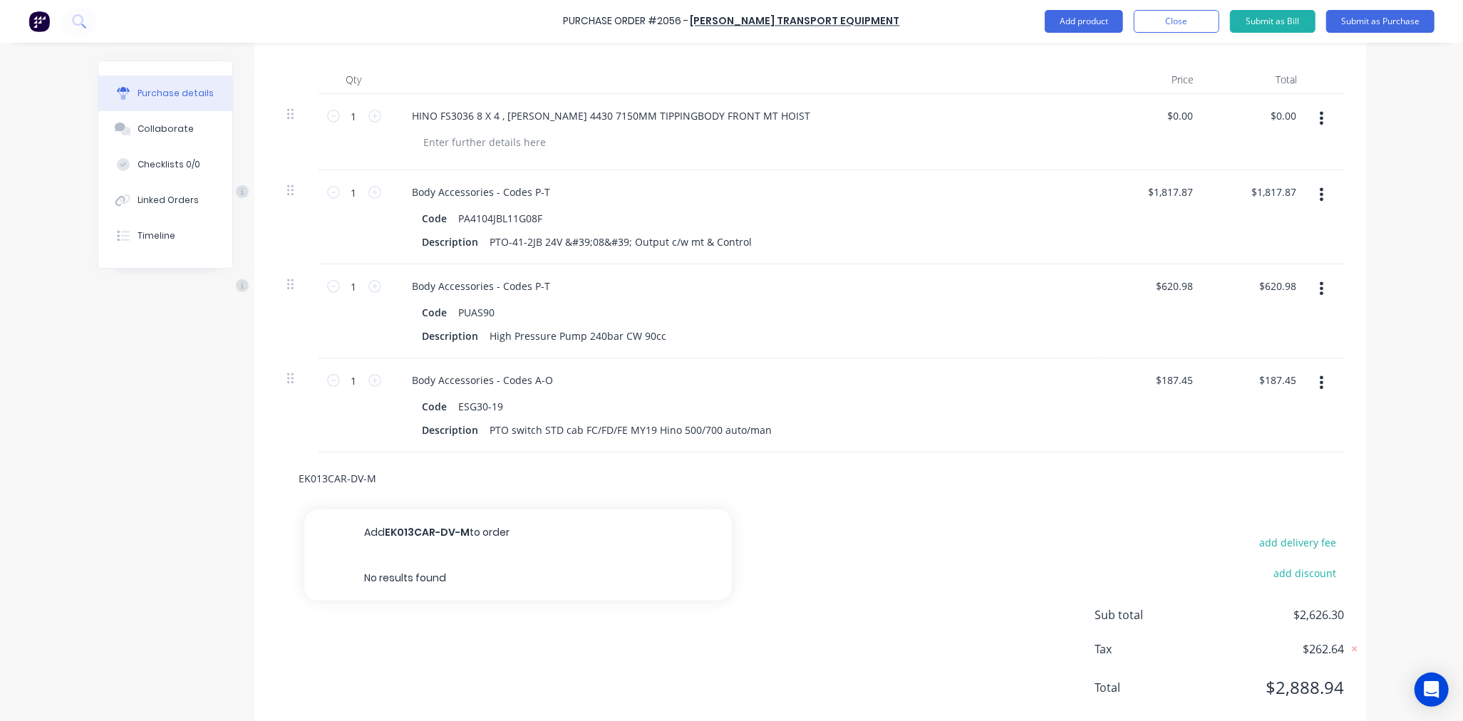
scroll to position [395, 0]
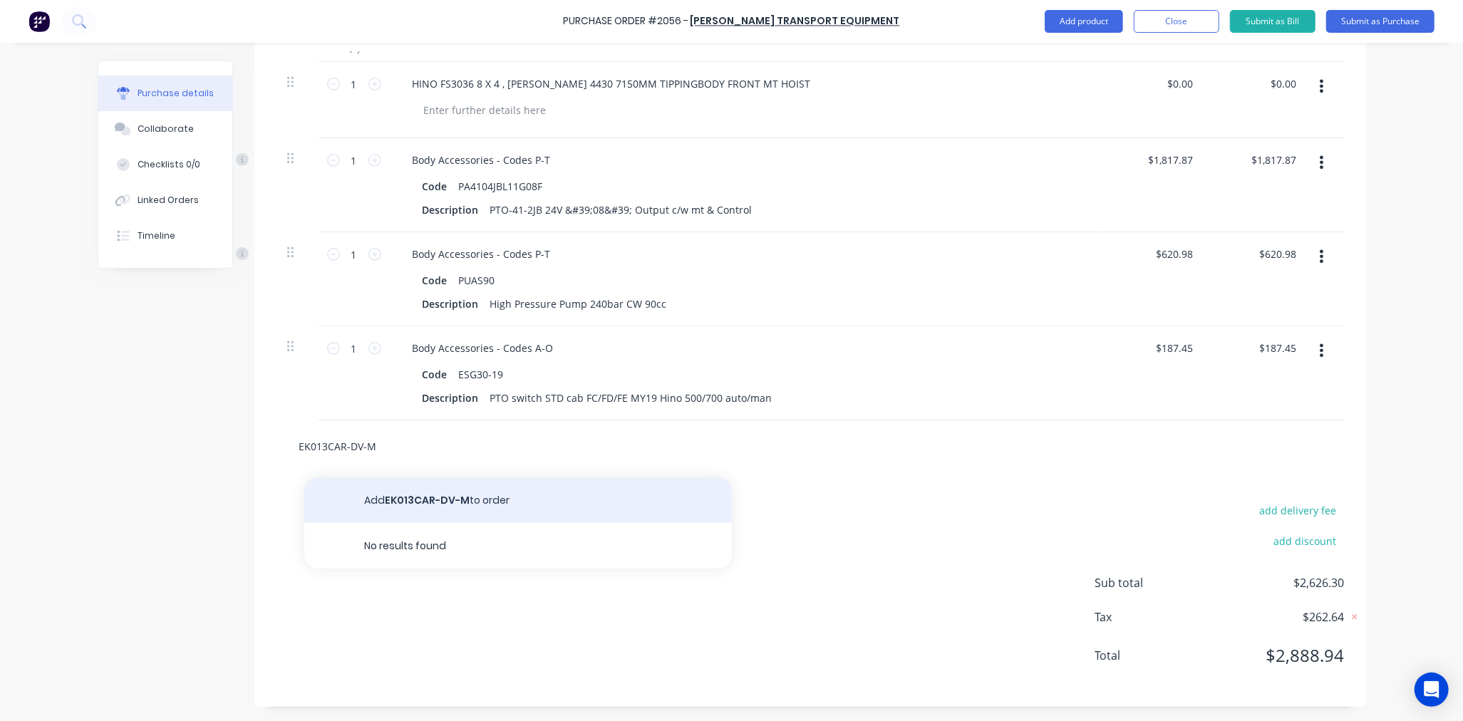
type input "EK013CAR-DV-M"
click at [492, 496] on button "Add EK013CAR-DV-M to order" at bounding box center [517, 500] width 427 height 46
type textarea "x"
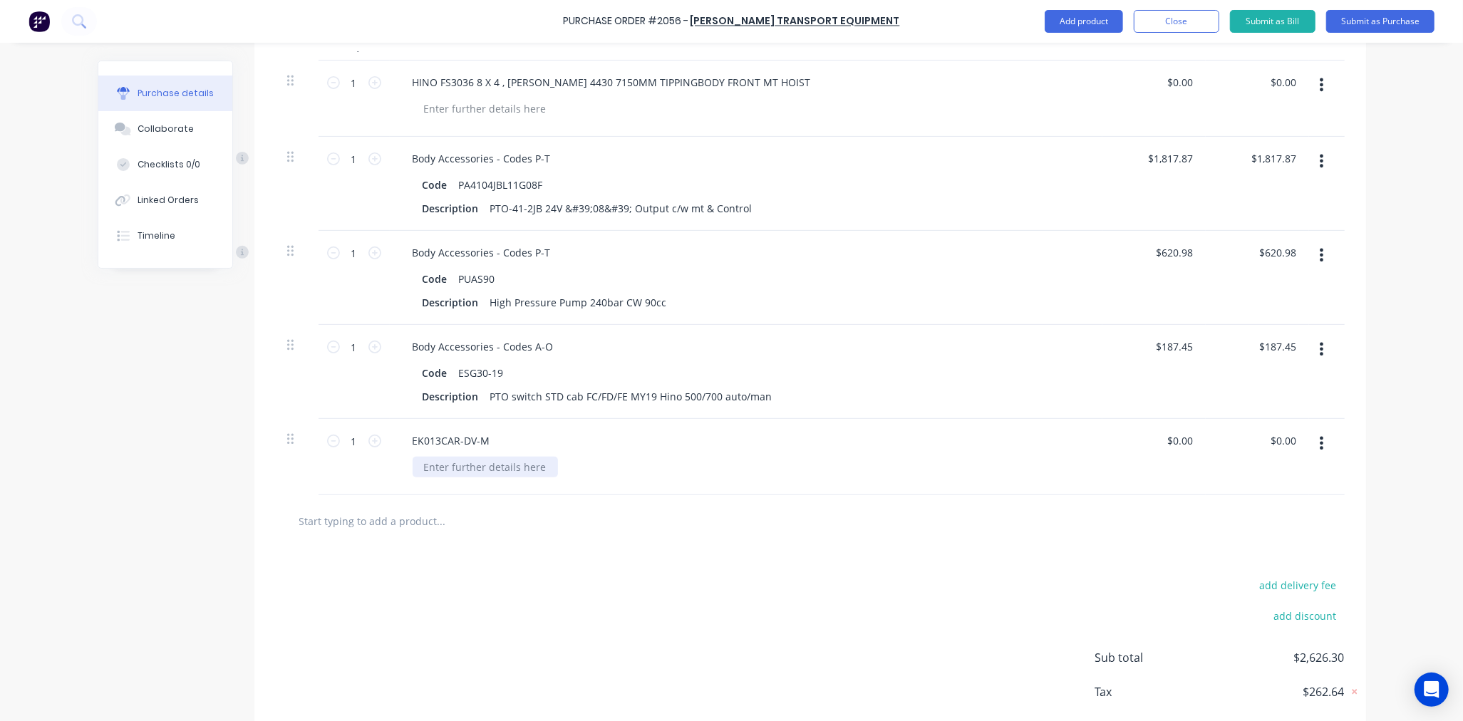
click at [509, 474] on div at bounding box center [484, 467] width 145 height 21
type textarea "x"
paste div
type textarea "x"
type input "0"
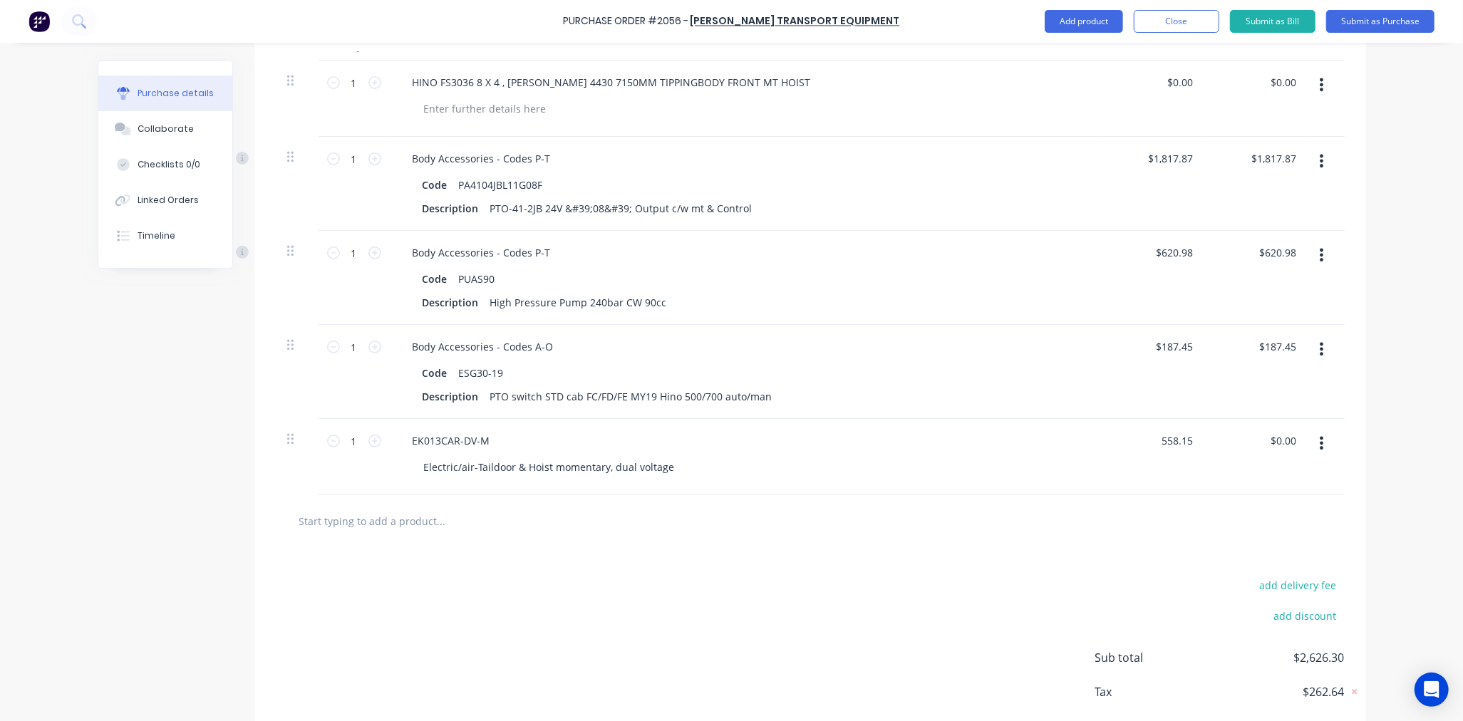
type input "558.15"
type textarea "x"
type input "$558.15"
click at [431, 533] on input "text" at bounding box center [440, 521] width 285 height 28
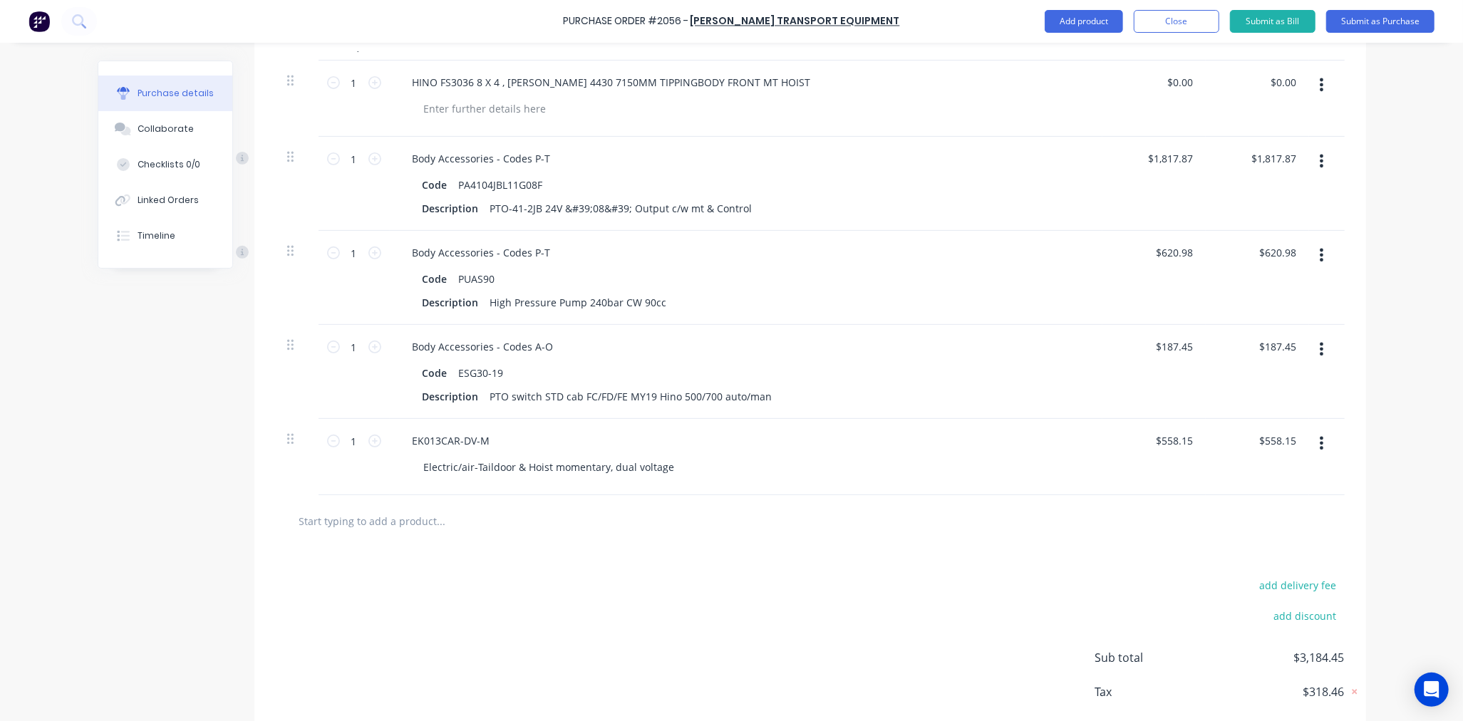
type textarea "x"
type input "$558.15"
paste input "OM-12100800041P"
type textarea "x"
type input "OM-12100800041P"
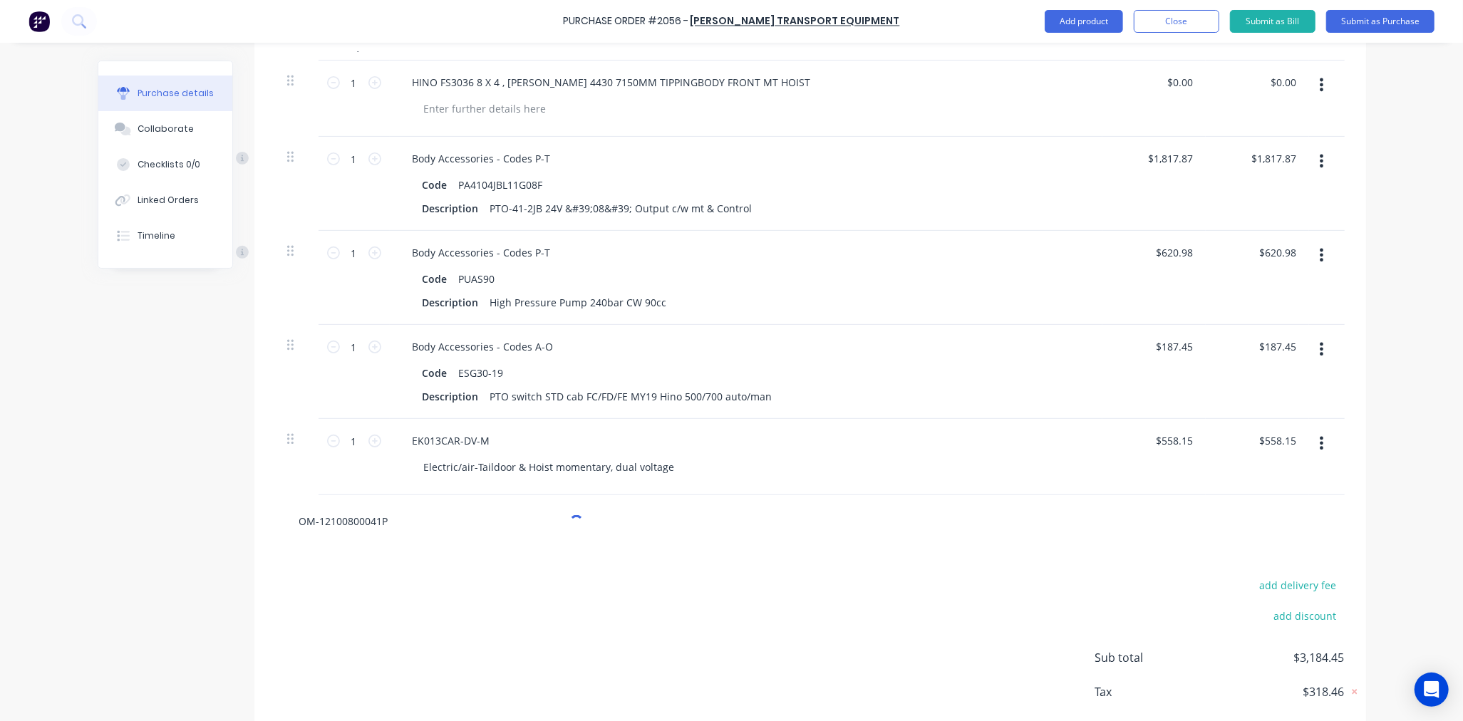
type textarea "x"
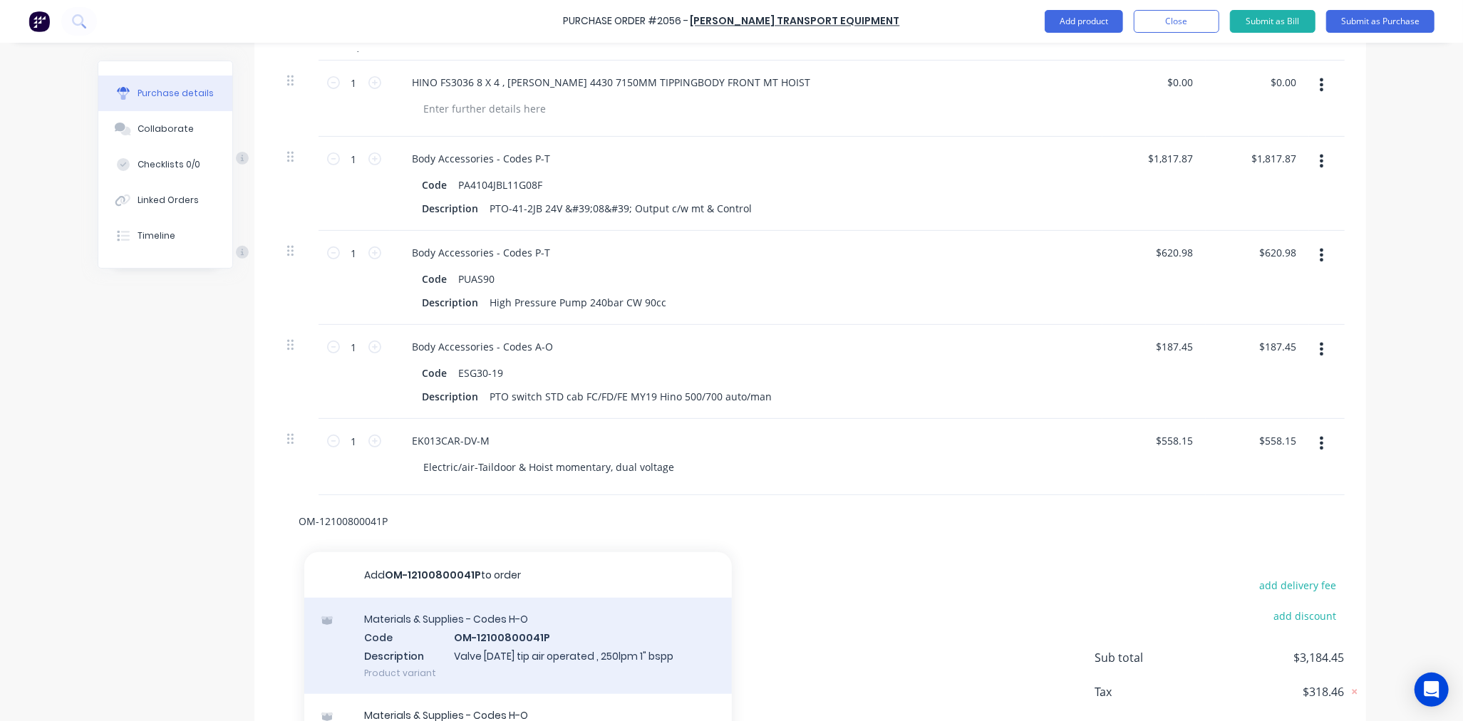
type input "OM-12100800041P"
click at [482, 638] on div "Materials & Supplies - Codes H-O Code OM-12100800041P Description Valve 250CE t…" at bounding box center [517, 646] width 427 height 96
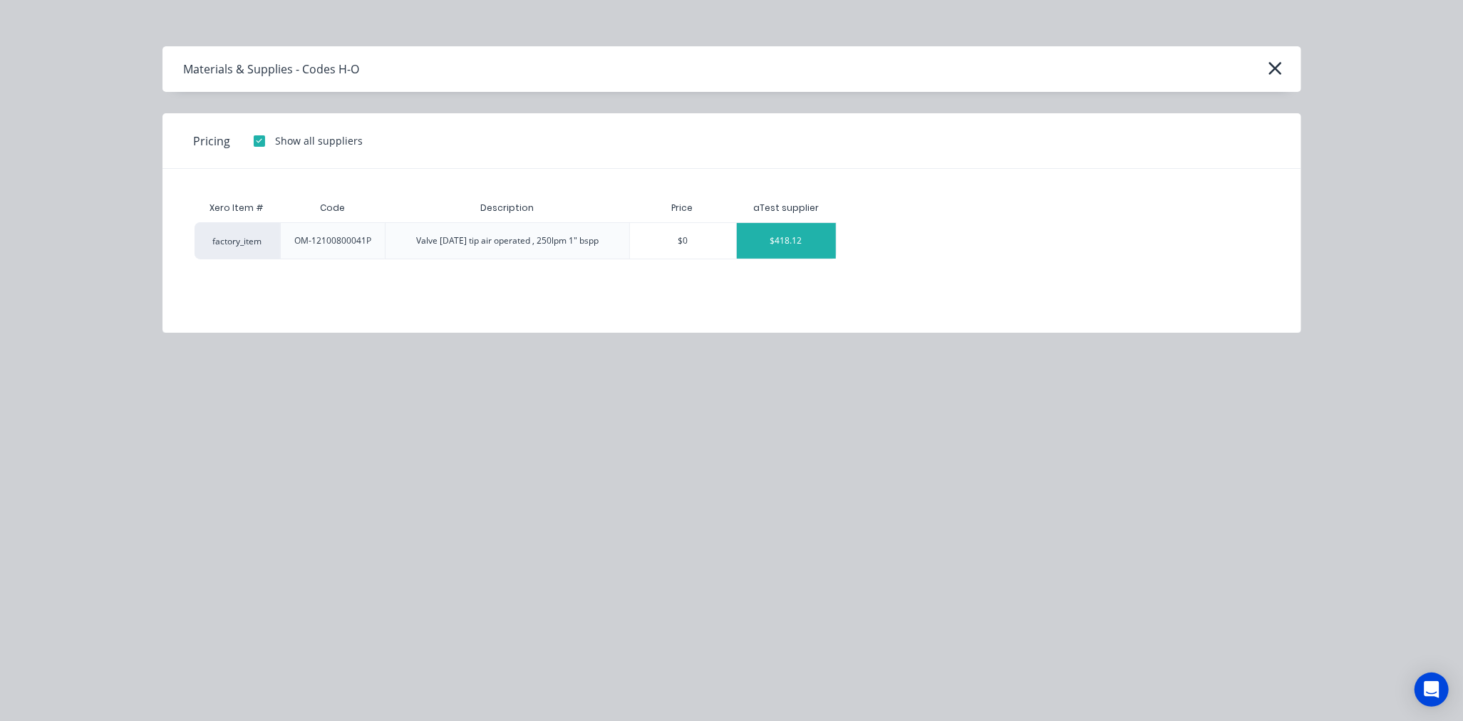
click at [778, 243] on div "$418.12" at bounding box center [786, 241] width 99 height 36
type textarea "x"
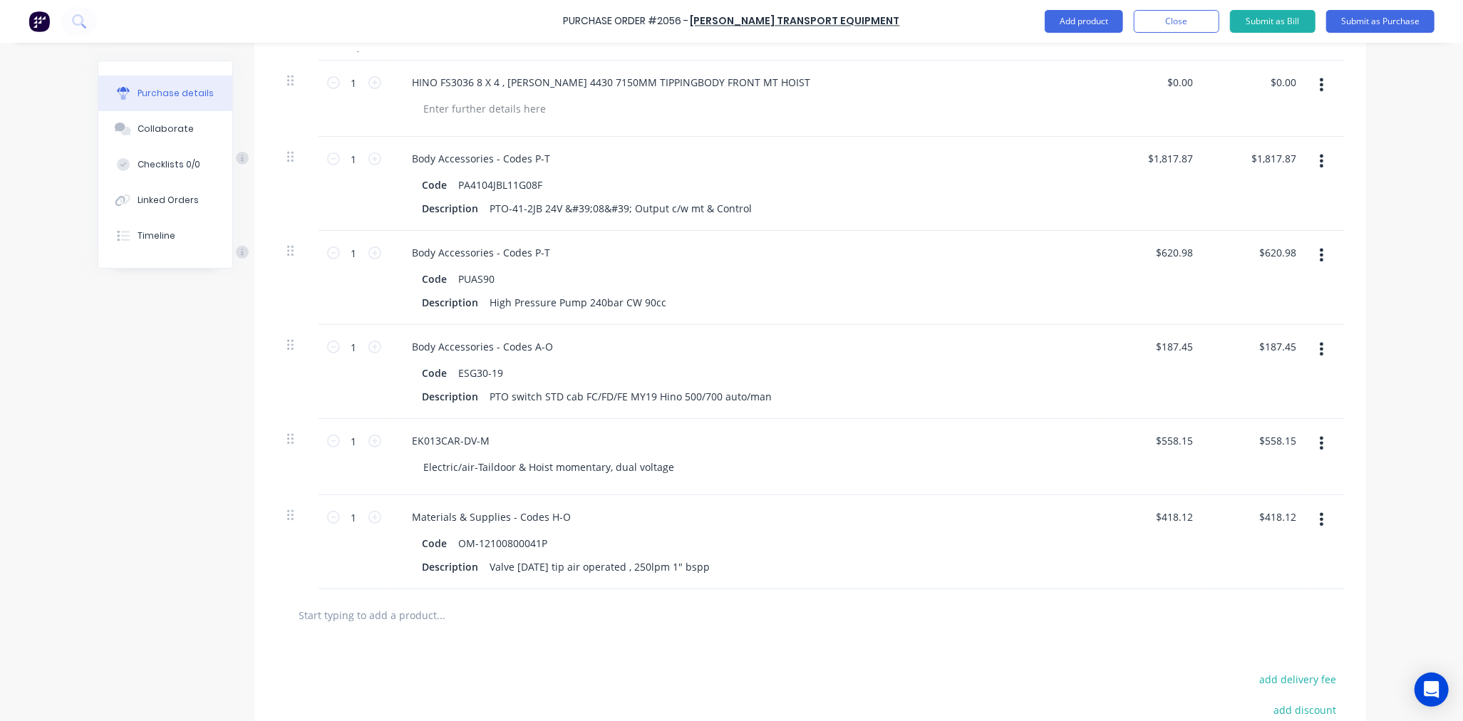
click at [378, 608] on input "text" at bounding box center [440, 615] width 285 height 28
paste input "HBV06-1621"
type textarea "x"
type input "HBV06-1621"
type textarea "x"
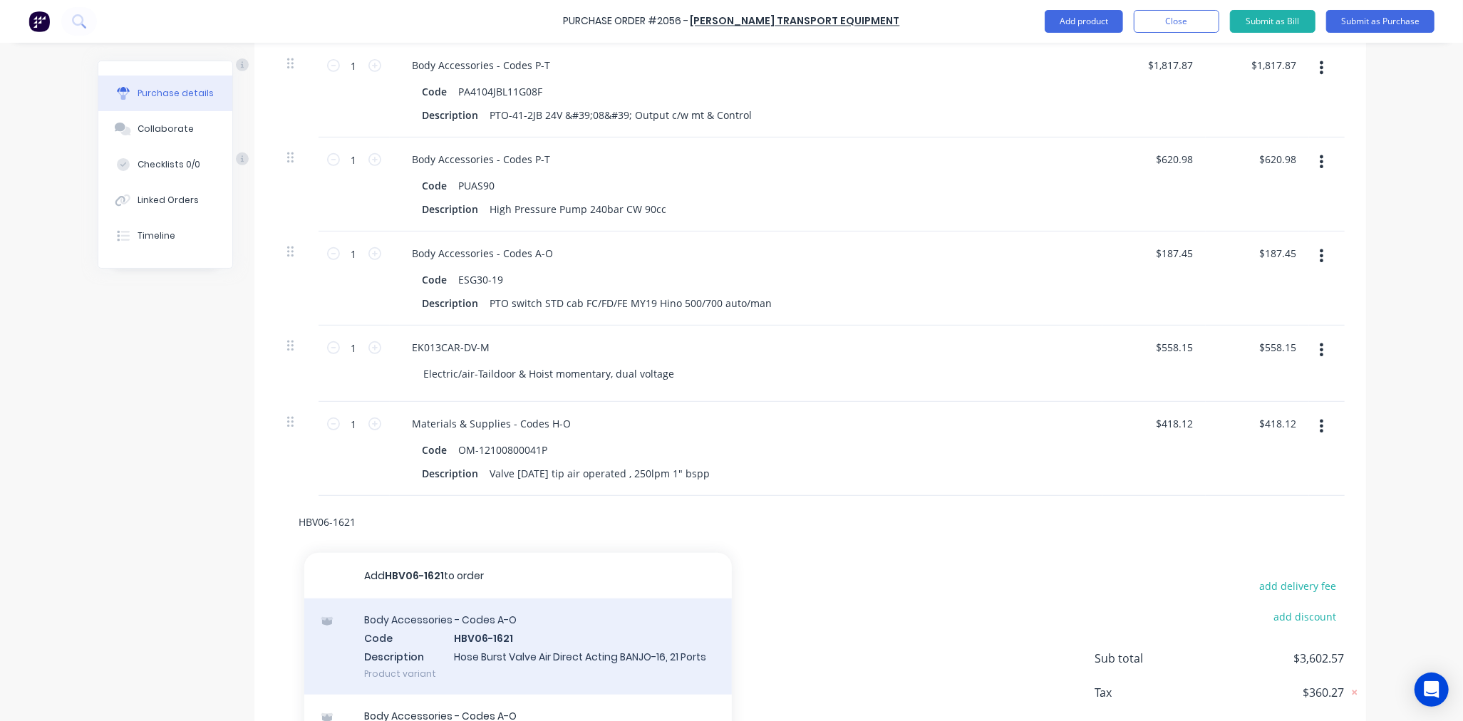
scroll to position [527, 0]
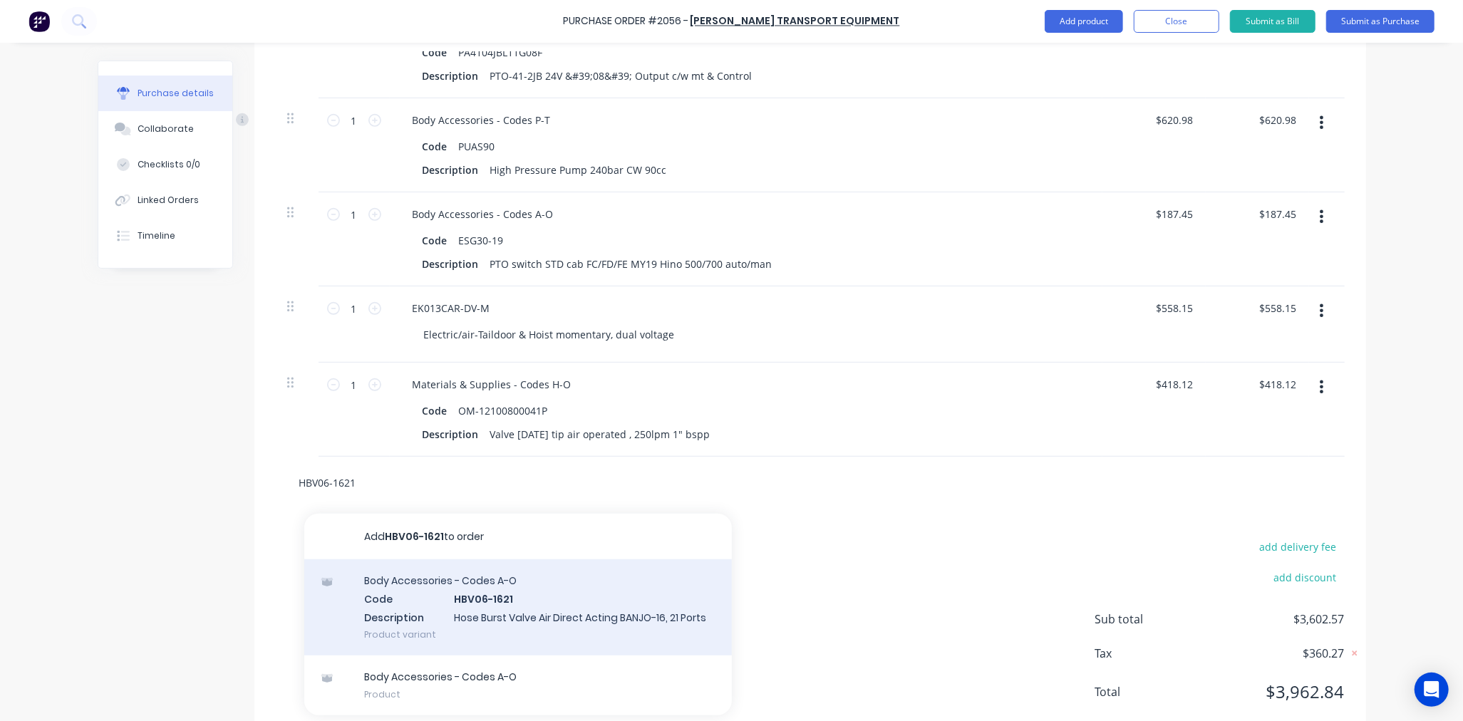
type input "HBV06-1621"
click at [539, 611] on div "Body Accessories - Codes A-O Code HBV06-1621 Description Hose Burst Valve Air D…" at bounding box center [517, 607] width 427 height 96
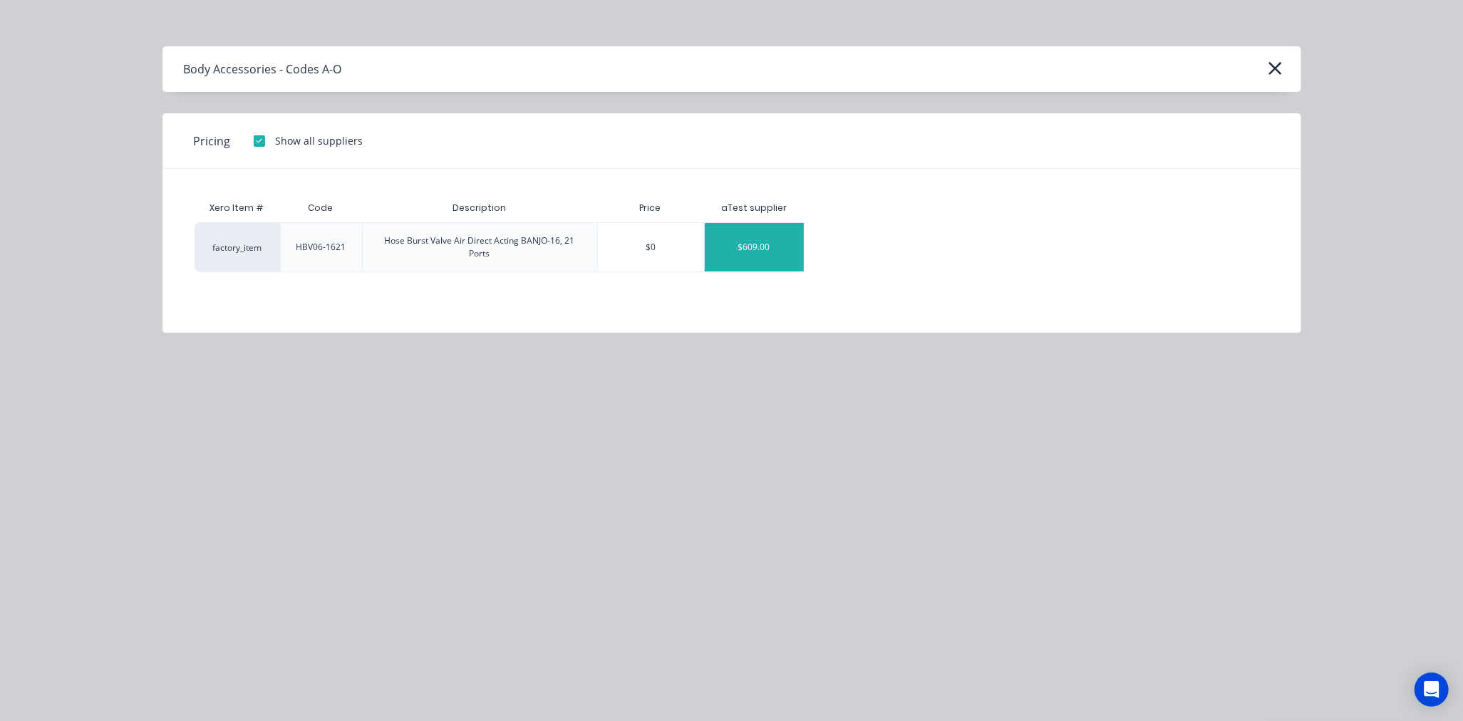
click at [764, 239] on div "$609.00" at bounding box center [754, 247] width 99 height 48
type textarea "x"
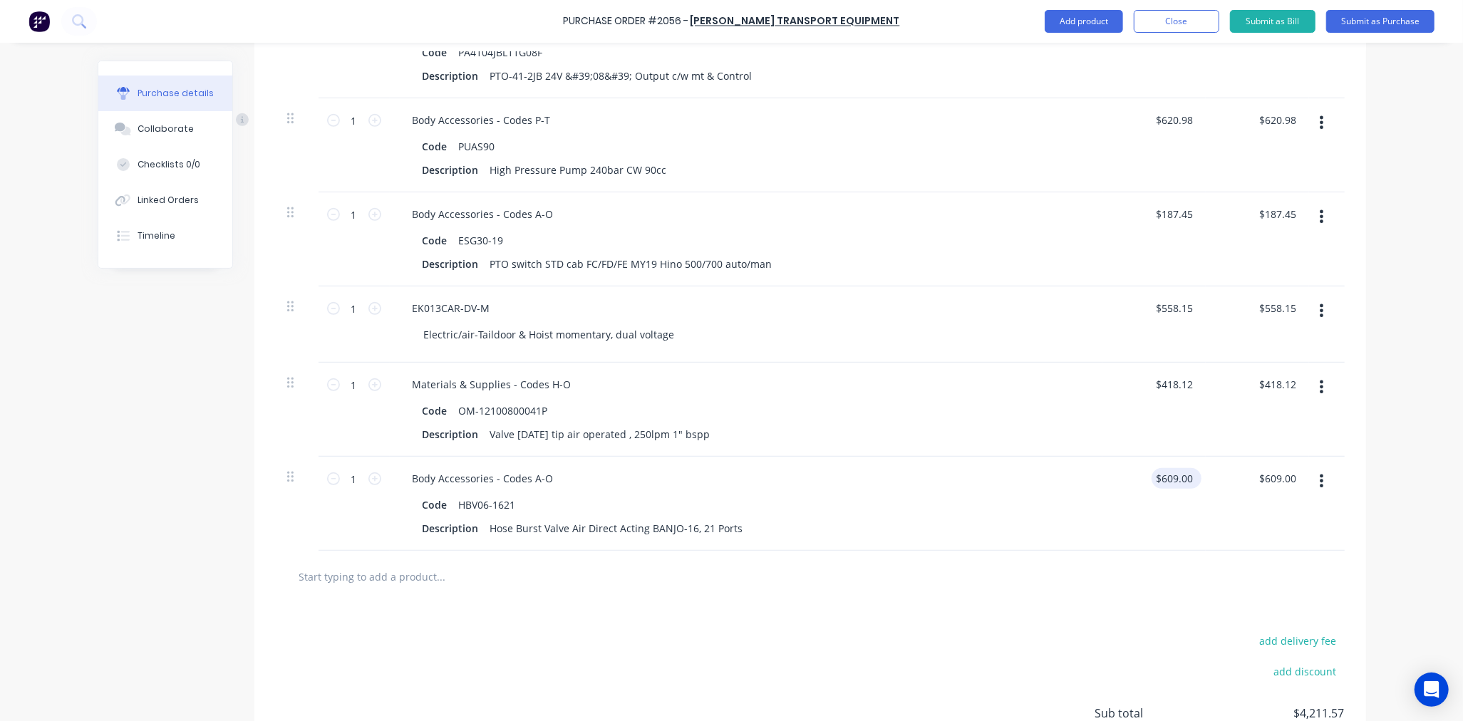
type textarea "x"
type input "609.00"
click at [1166, 483] on input "609.00" at bounding box center [1173, 478] width 44 height 21
type textarea "x"
click at [1166, 483] on input "609.00" at bounding box center [1176, 478] width 38 height 21
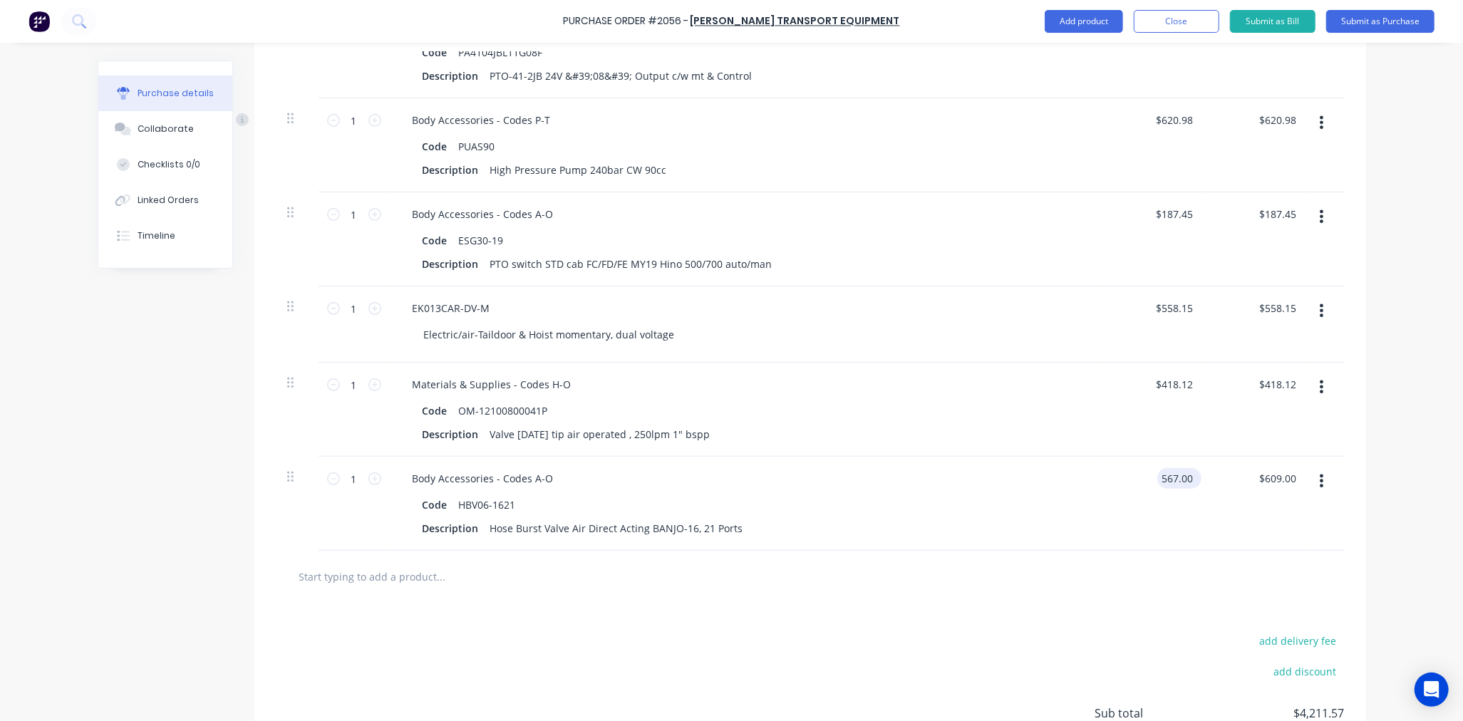
type input "567.00"
type textarea "x"
type input "$567.00"
type input "567.00"
type textarea "x"
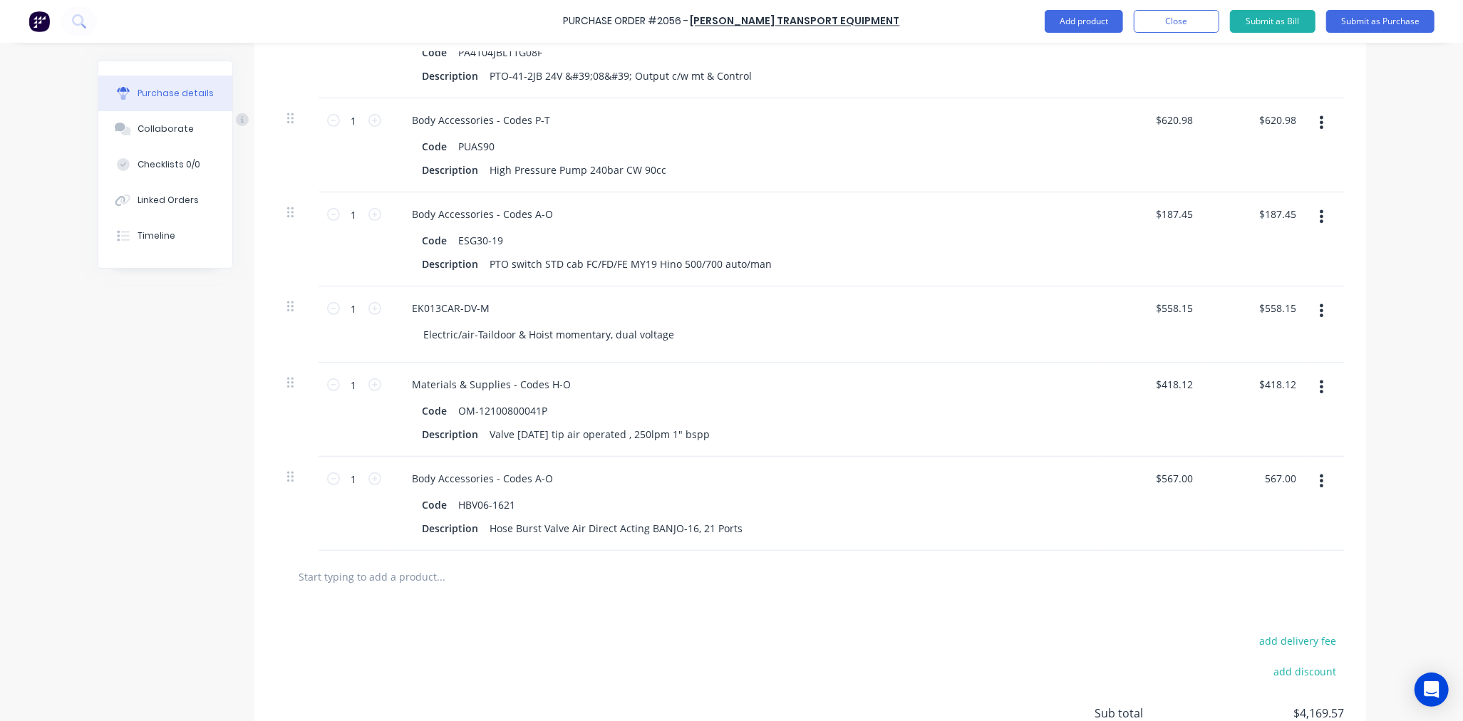
type input "$567.00"
type textarea "x"
type input "$567.00"
click at [394, 578] on input "text" at bounding box center [440, 576] width 285 height 28
paste input "HBV-BANJO16"
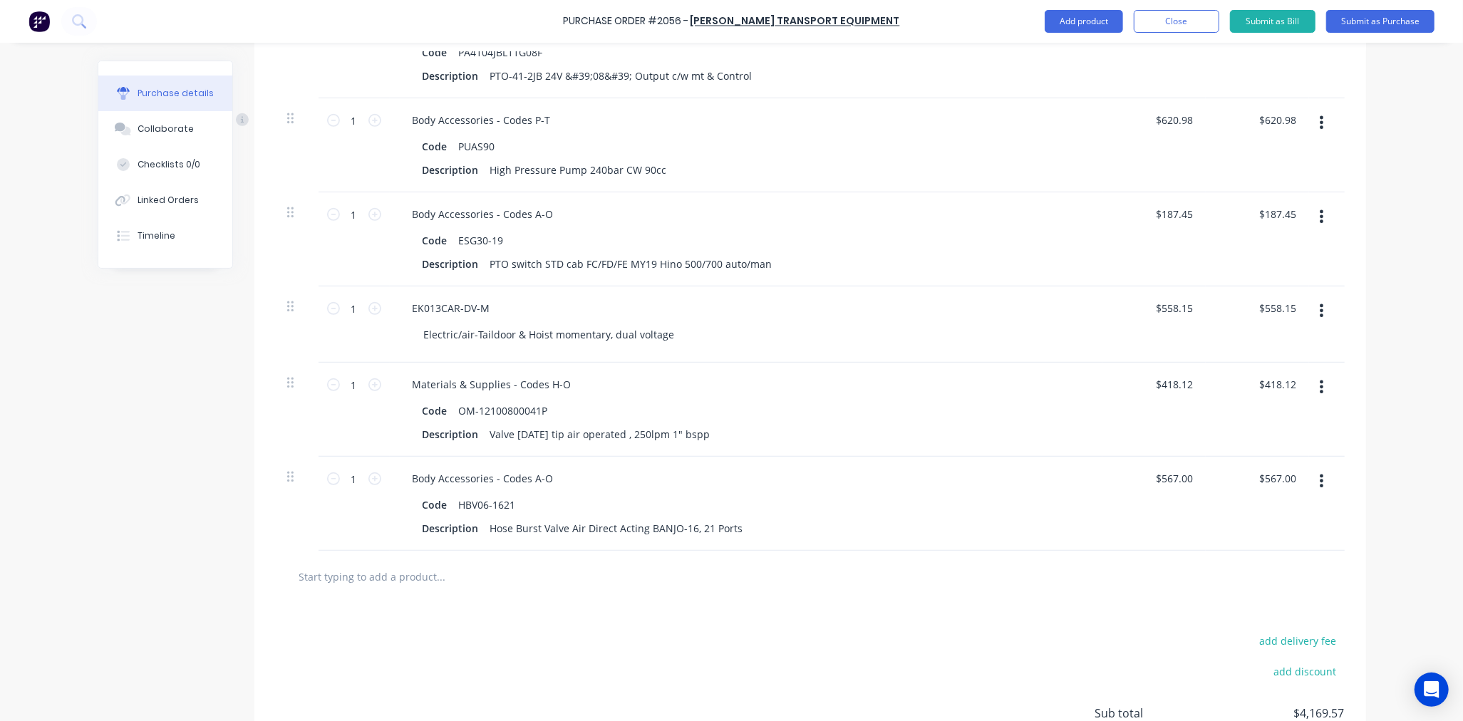
type textarea "x"
type input "HBV-BANJO16"
type textarea "x"
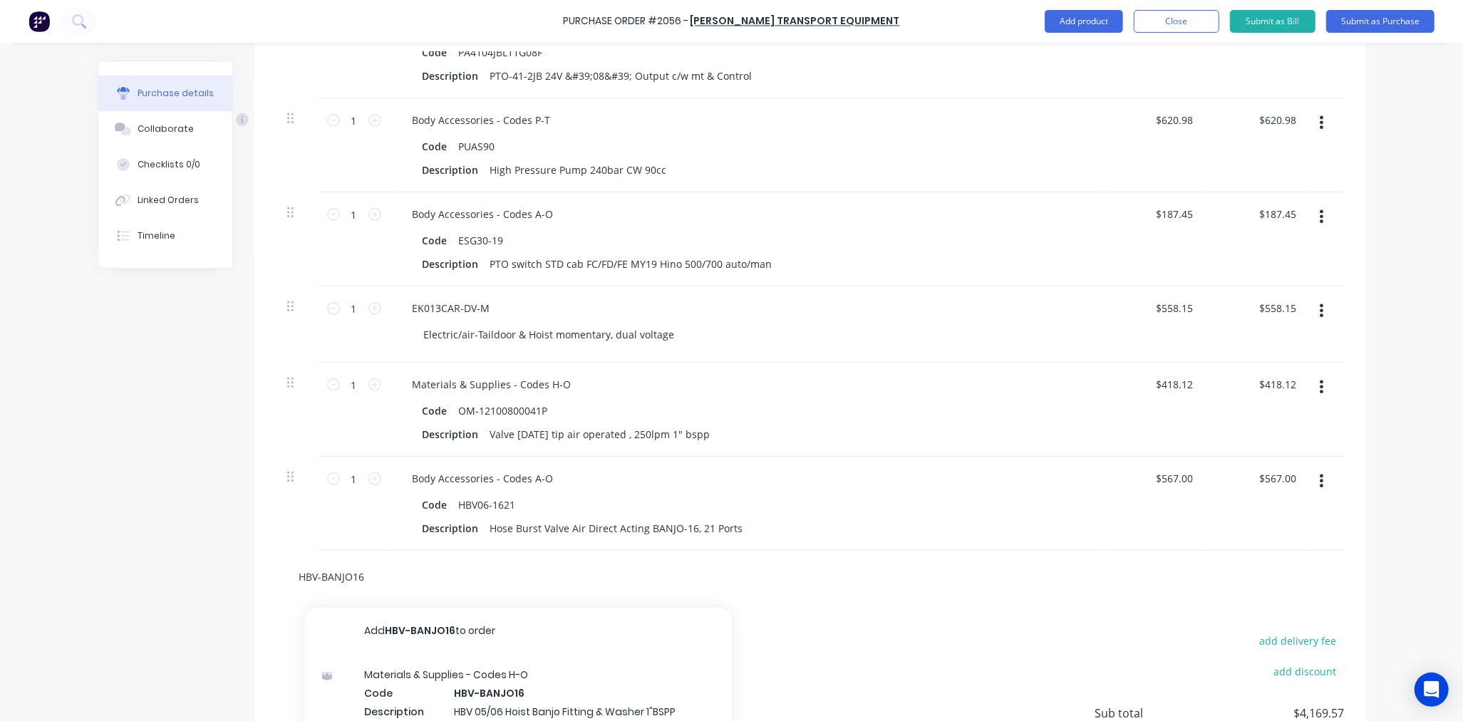
scroll to position [658, 0]
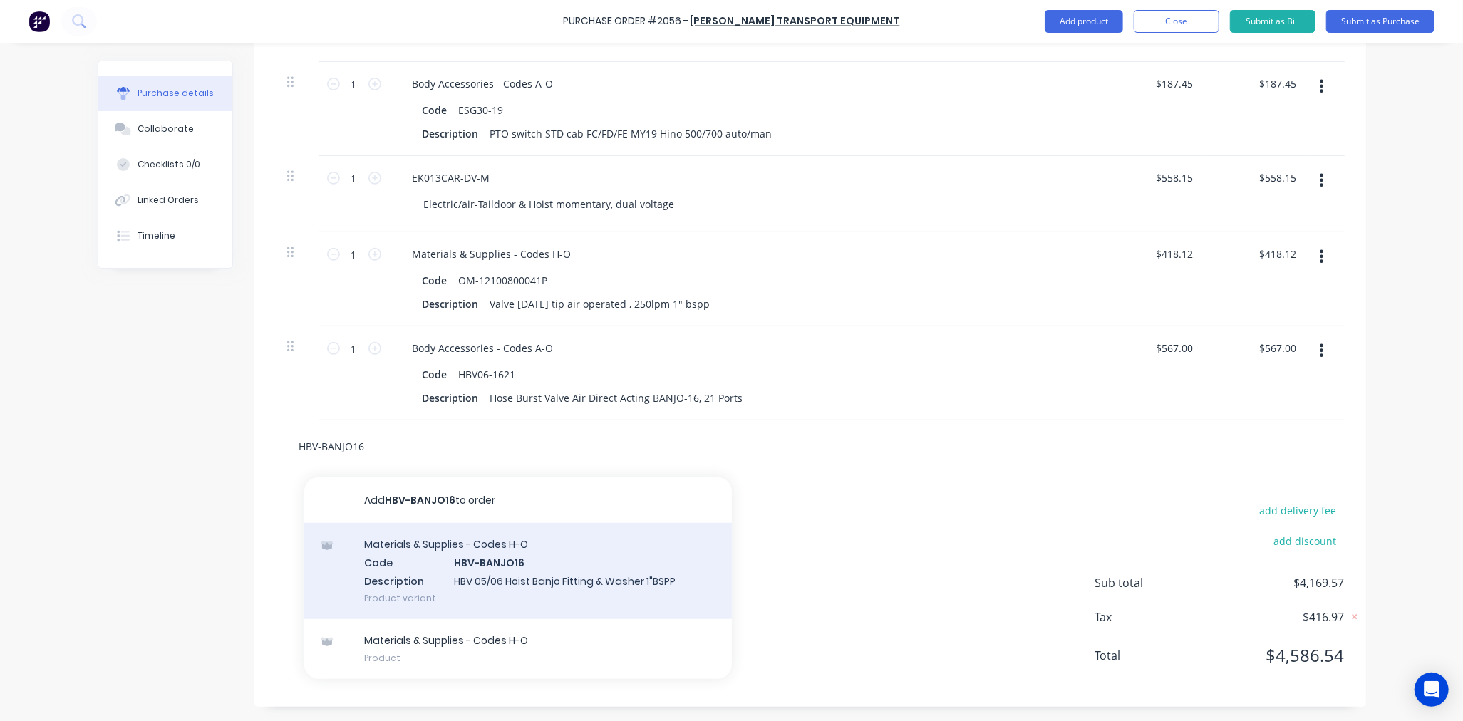
type input "HBV-BANJO16"
click at [532, 570] on div "Materials & Supplies - Codes H-O Code HBV-BANJO16 Description HBV 05/06 Hoist B…" at bounding box center [517, 571] width 427 height 96
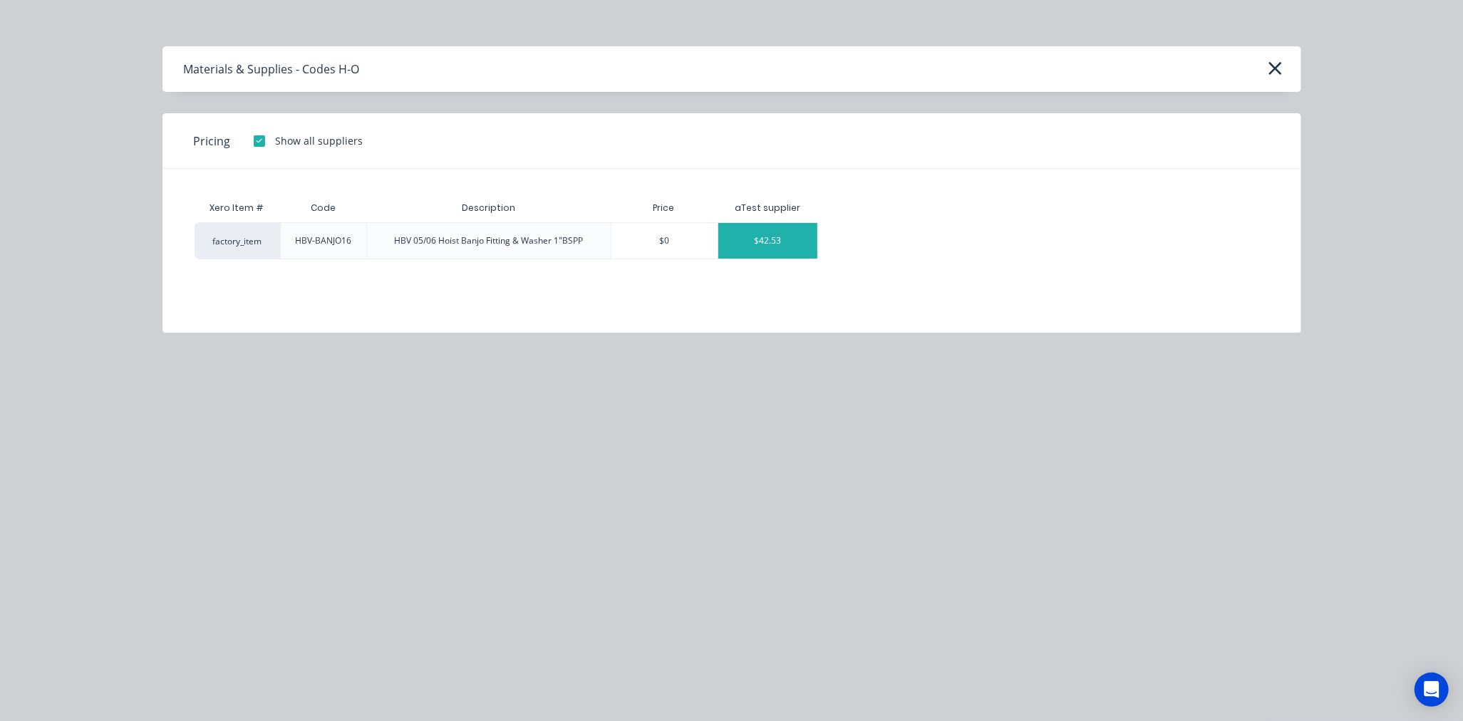
click at [741, 244] on div "$42.53" at bounding box center [767, 241] width 99 height 36
type textarea "x"
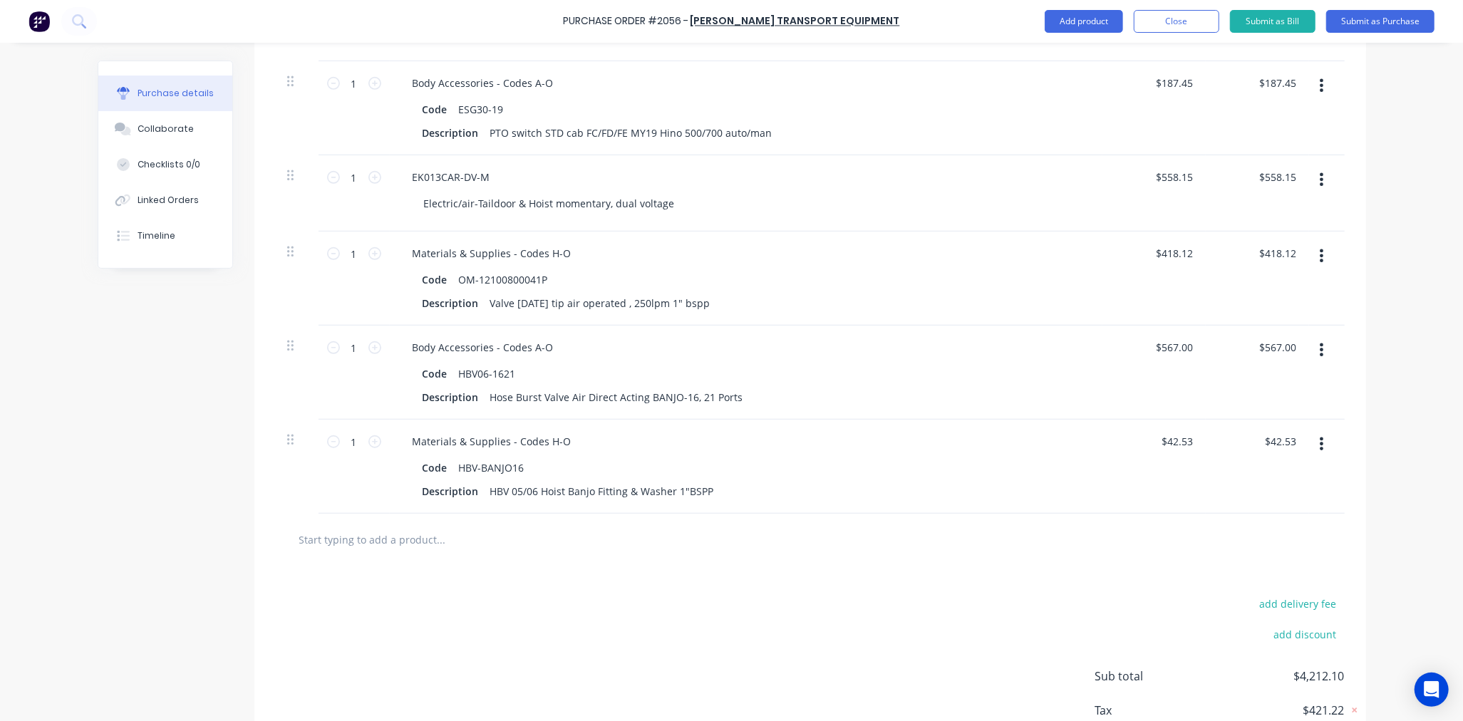
click at [346, 539] on input "text" at bounding box center [440, 539] width 285 height 28
paste input "PTM63120K"
type textarea "x"
type input "PTM63120K"
type textarea "x"
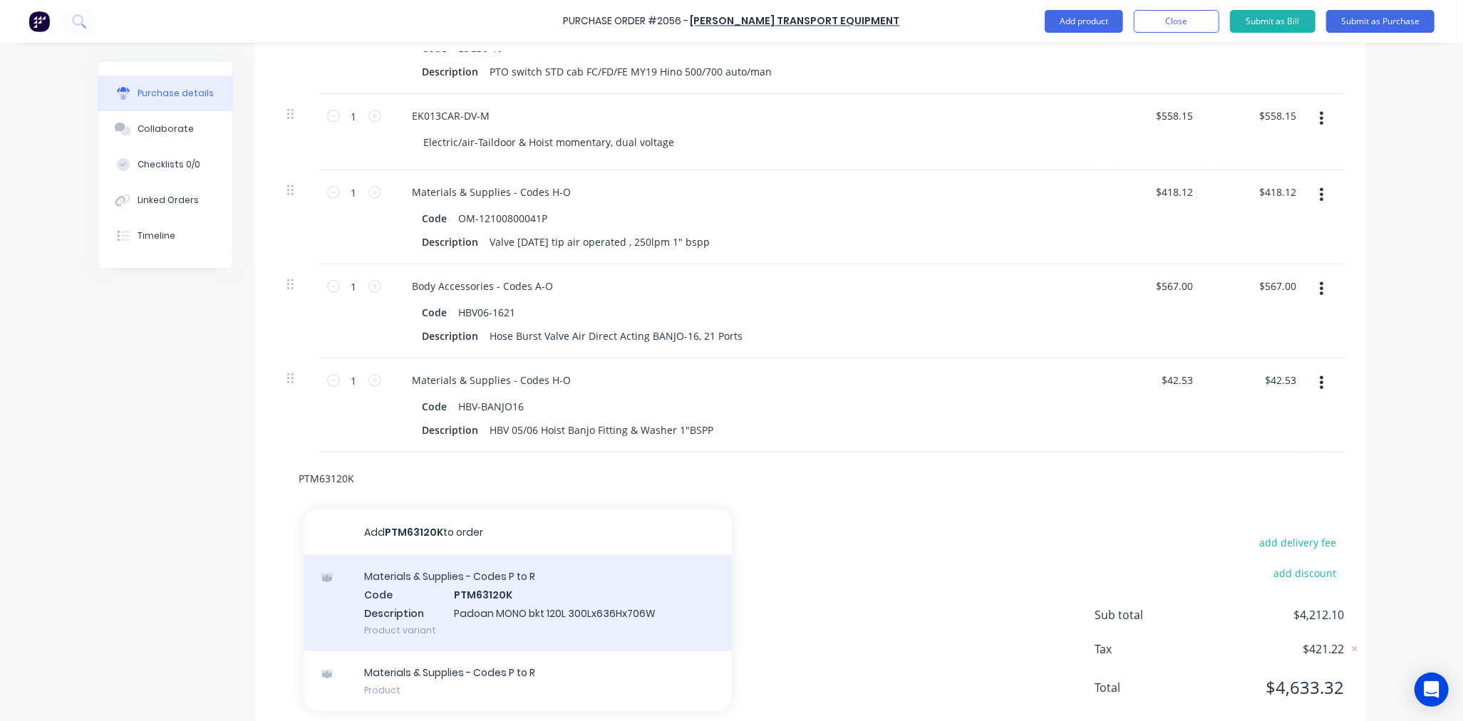
scroll to position [753, 0]
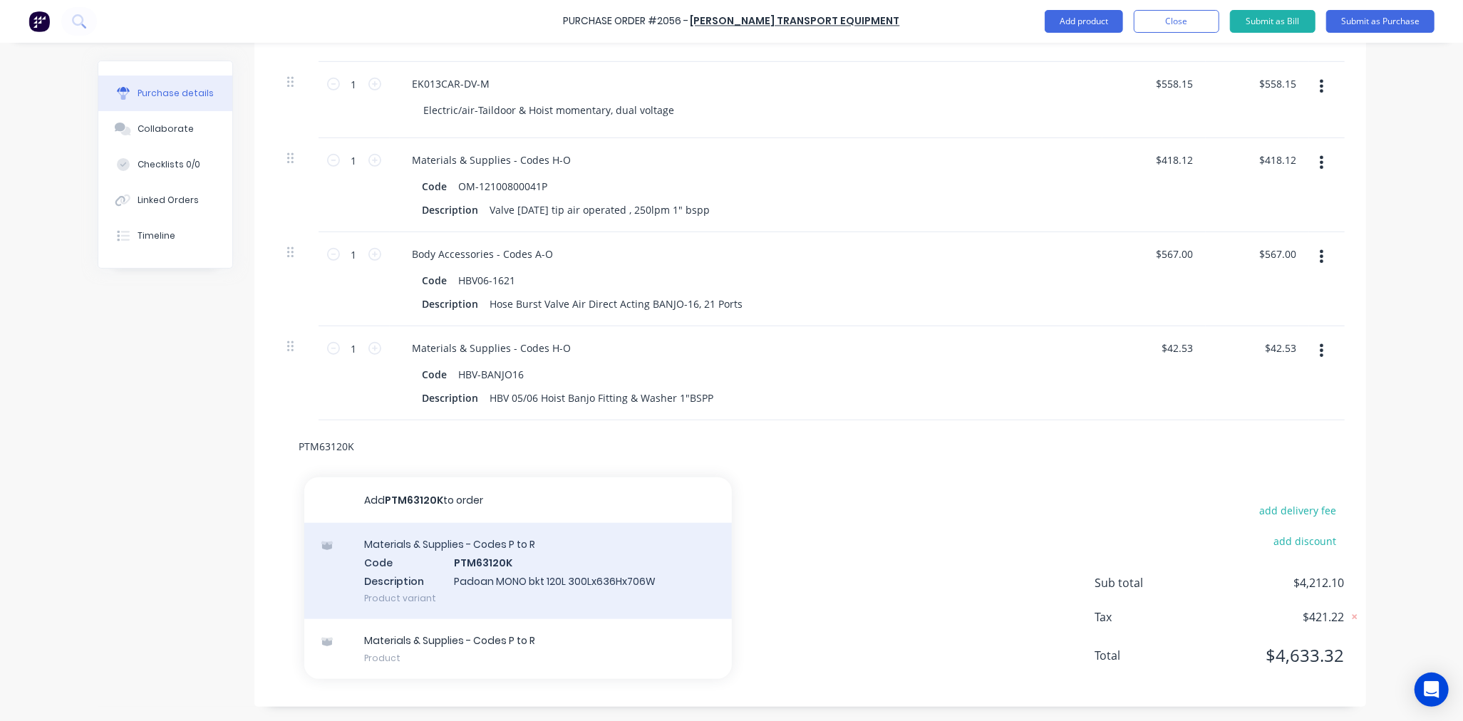
type input "PTM63120K"
click at [492, 560] on div "Materials & Supplies - Codes P to R Code PTM63120K Description Padoan MONO bkt …" at bounding box center [517, 571] width 427 height 96
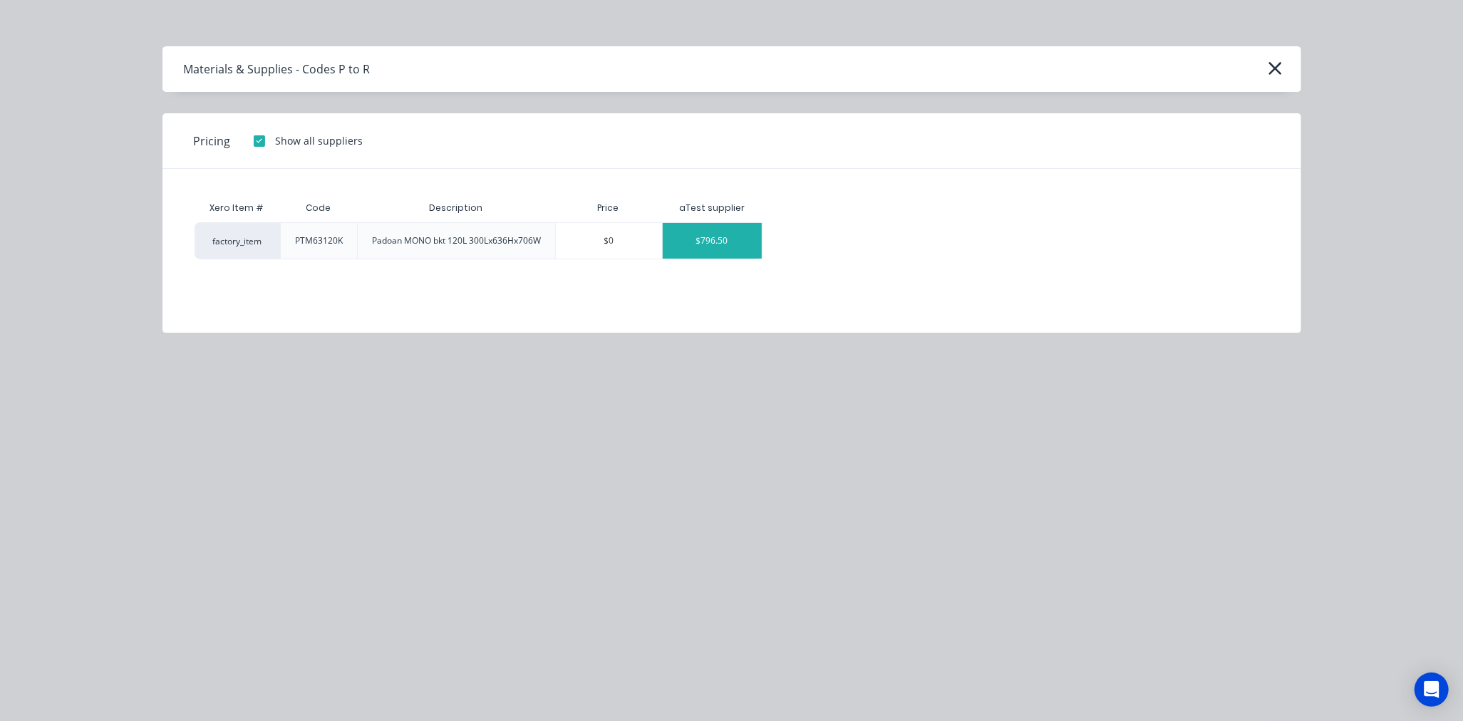
click at [717, 248] on div "$796.50" at bounding box center [712, 241] width 99 height 36
type textarea "x"
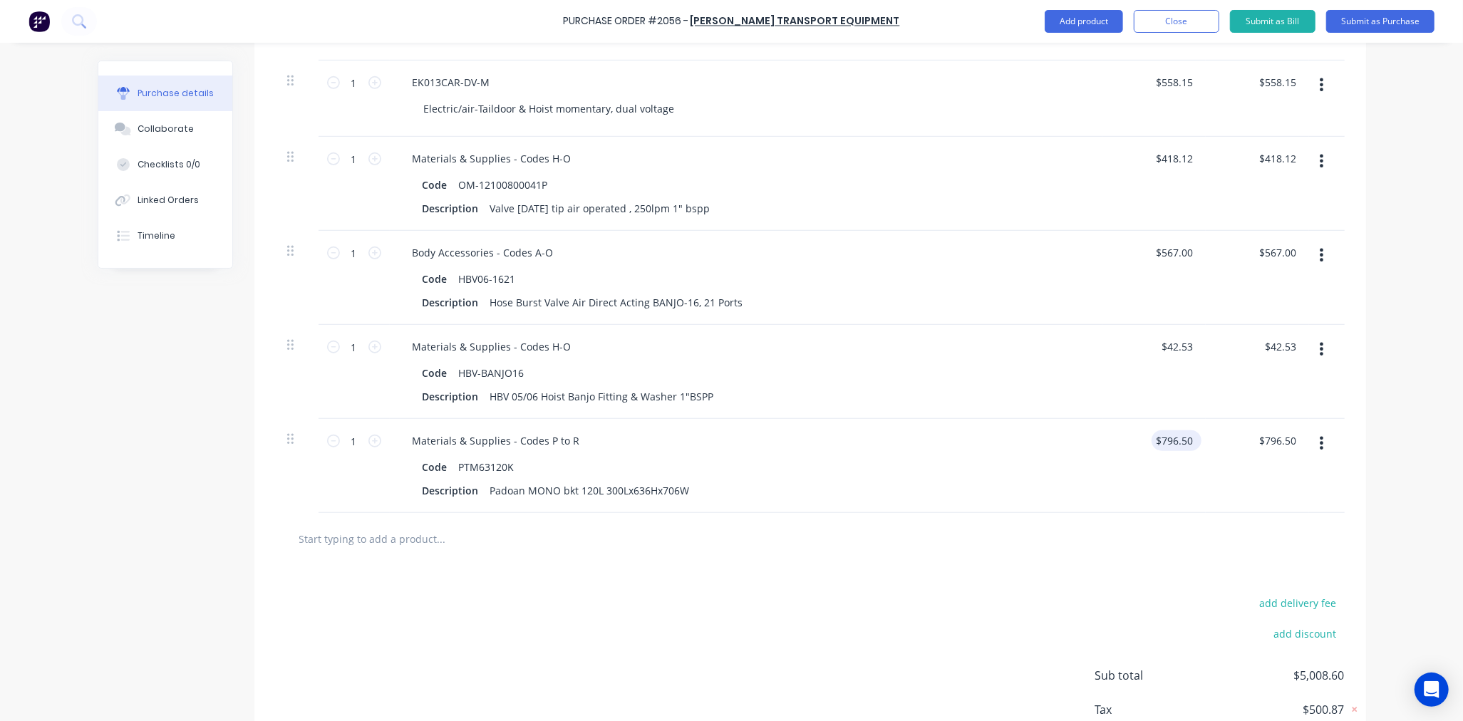
type textarea "x"
type input "796.50"
click at [1180, 438] on input "796.50" at bounding box center [1176, 440] width 38 height 21
type textarea "x"
click at [1180, 438] on input "796.50" at bounding box center [1176, 440] width 38 height 21
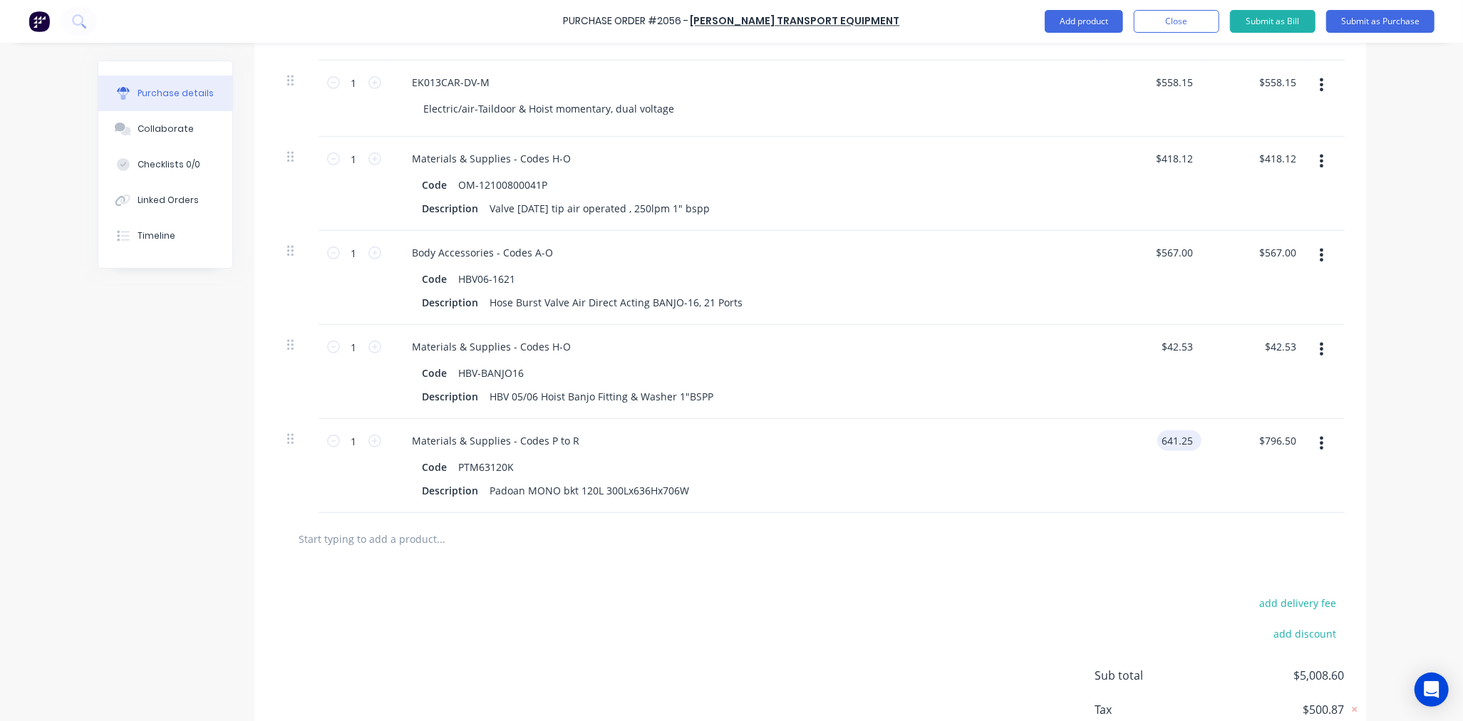
type input "641.25"
type textarea "x"
type input "$641.25"
type input "641.25"
type textarea "x"
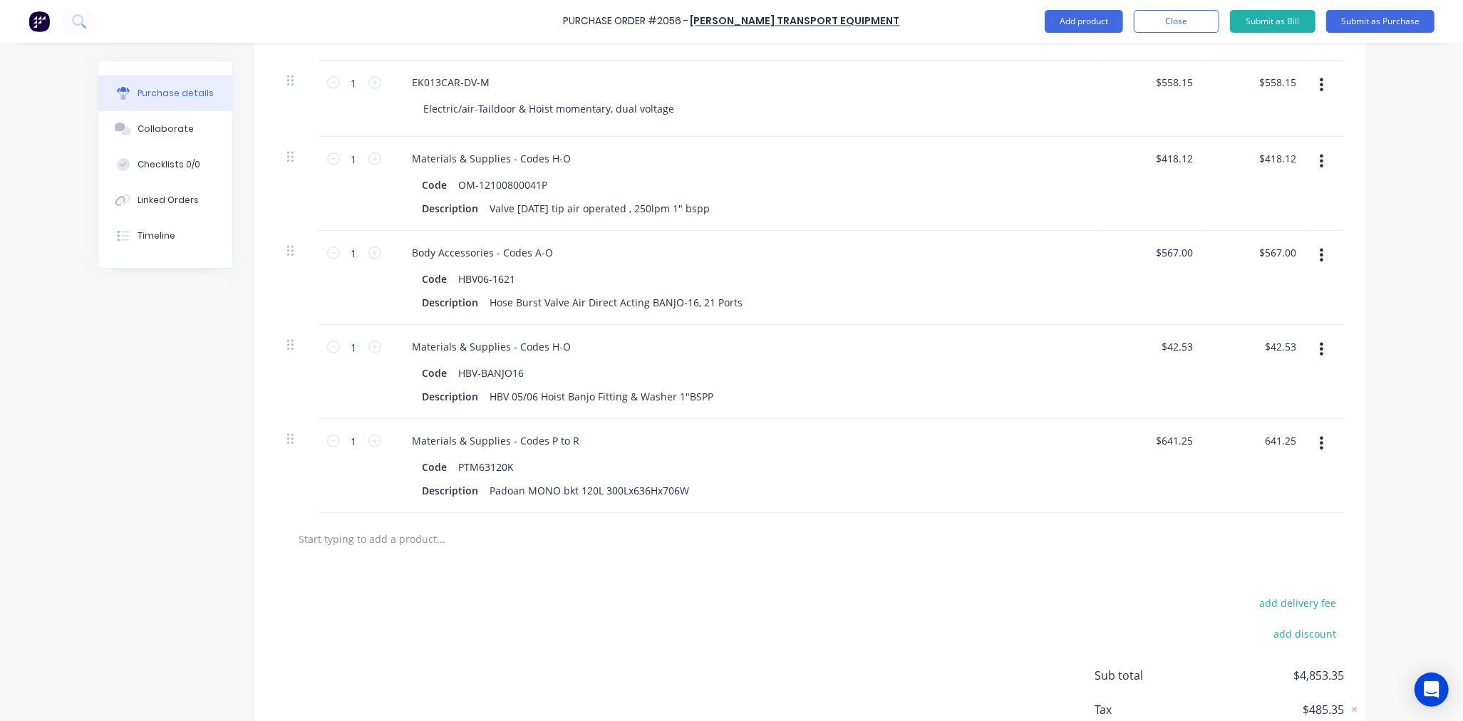
type input "$641.25"
click at [433, 539] on input "text" at bounding box center [440, 538] width 285 height 28
type textarea "x"
type input "$641.25"
paste input "PTF125"
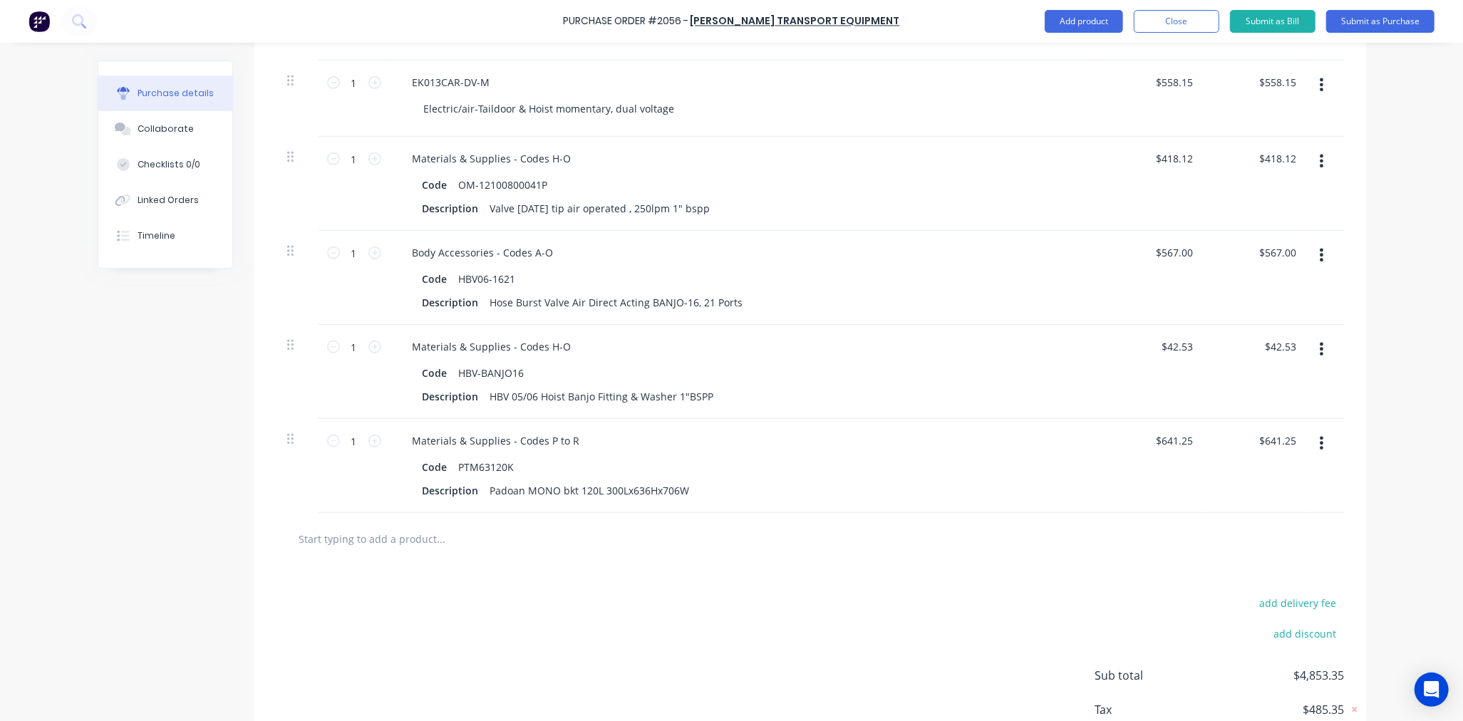
type textarea "x"
type input "PTF125"
type textarea "x"
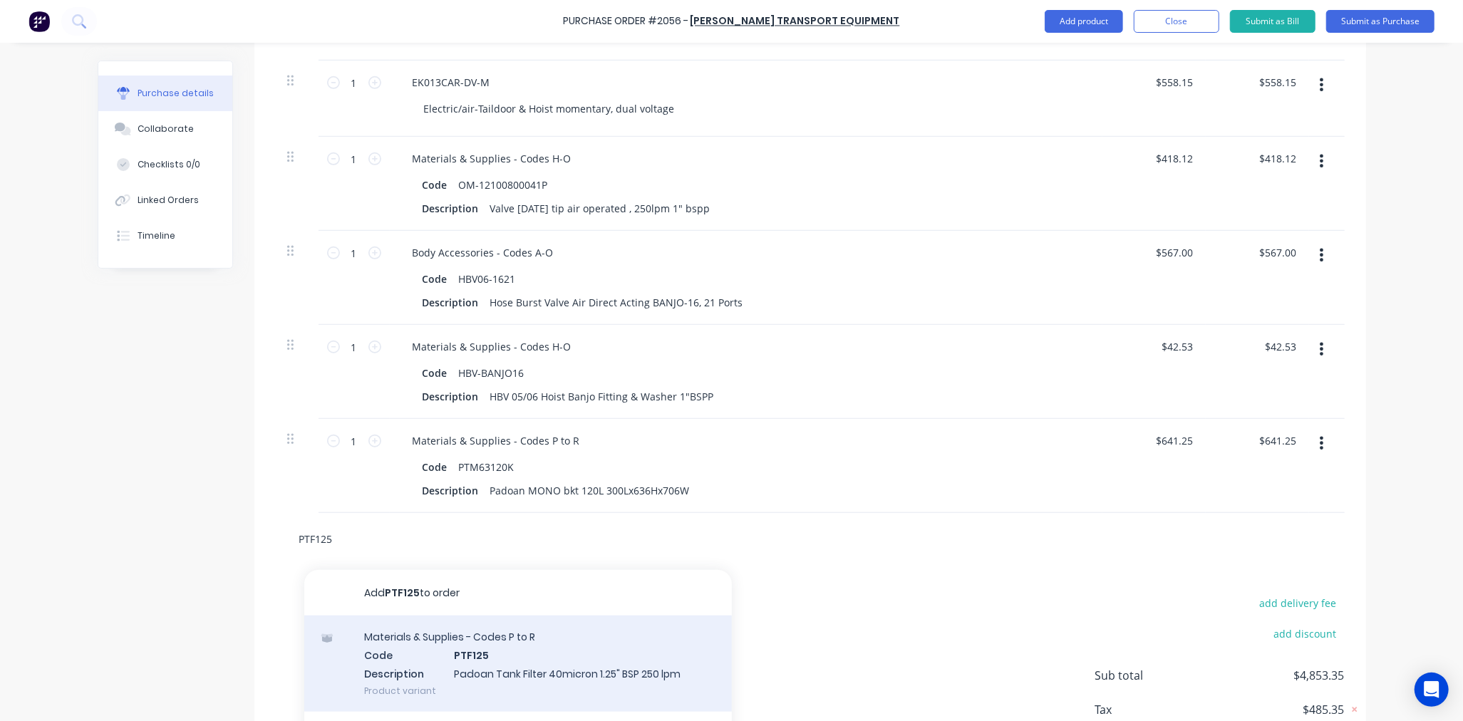
type input "PTF125"
click at [515, 653] on div "Materials & Supplies - Codes P to R Code PTF125 Description Padoan Tank Filter …" at bounding box center [517, 663] width 427 height 96
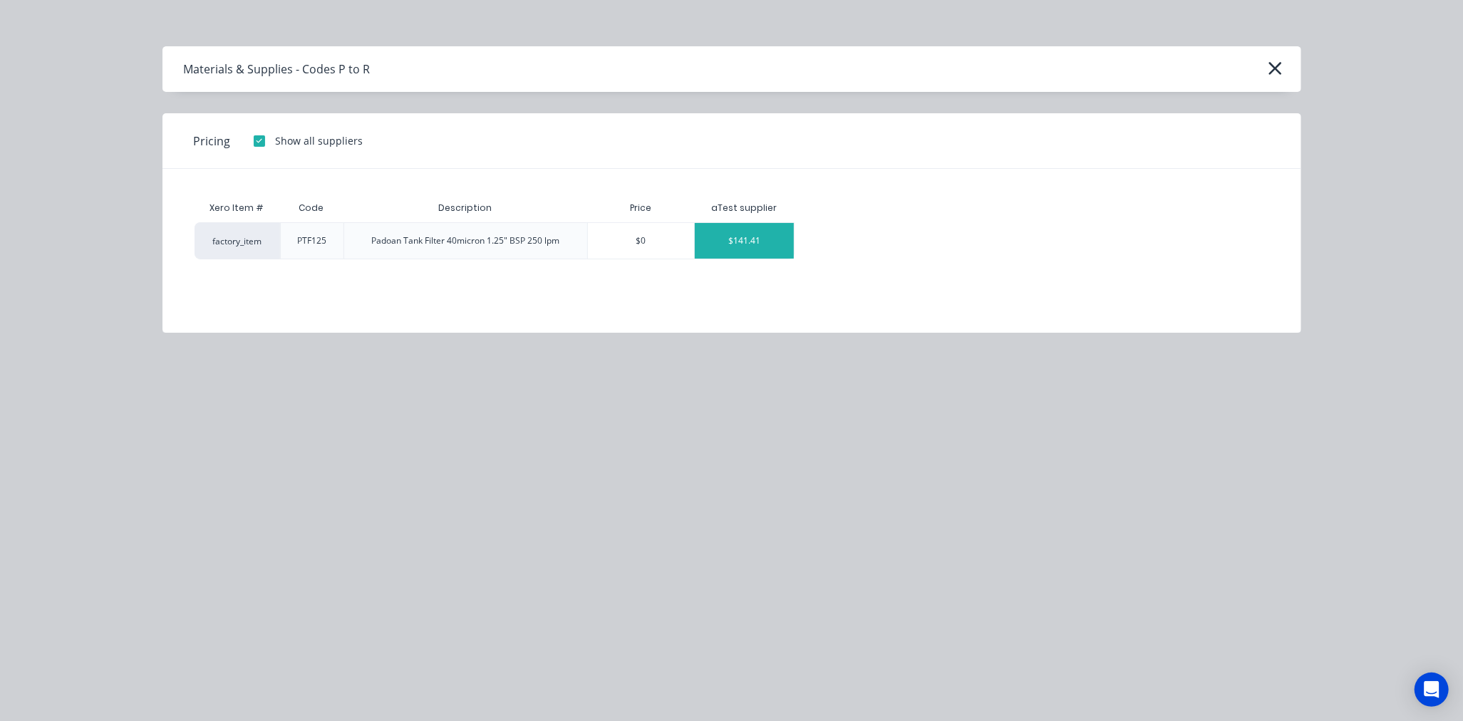
click at [750, 251] on div "$141.41" at bounding box center [744, 241] width 99 height 36
type textarea "x"
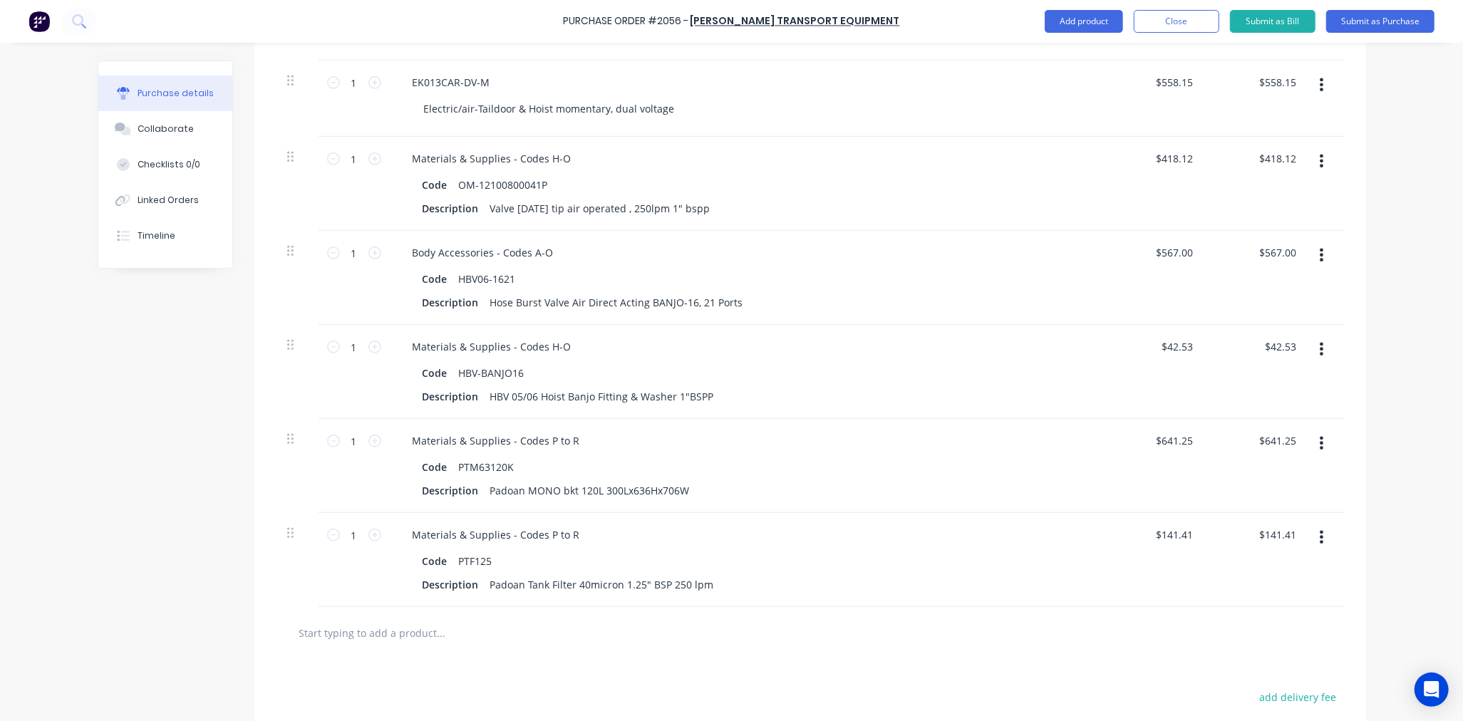
click at [428, 634] on input "text" at bounding box center [440, 632] width 285 height 28
paste input "S65-149-5-5670K5"
type textarea "x"
type input "S65-149-5-5670K5"
type textarea "x"
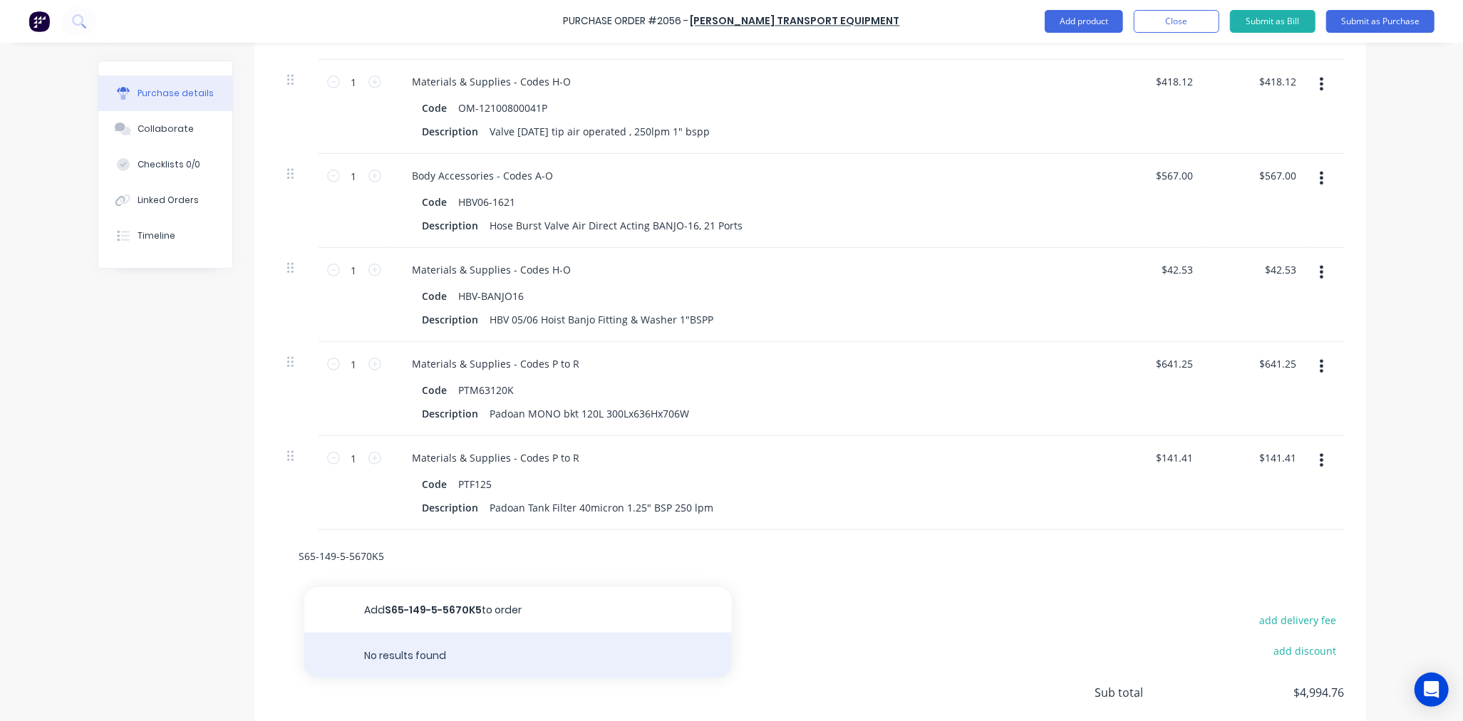
scroll to position [885, 0]
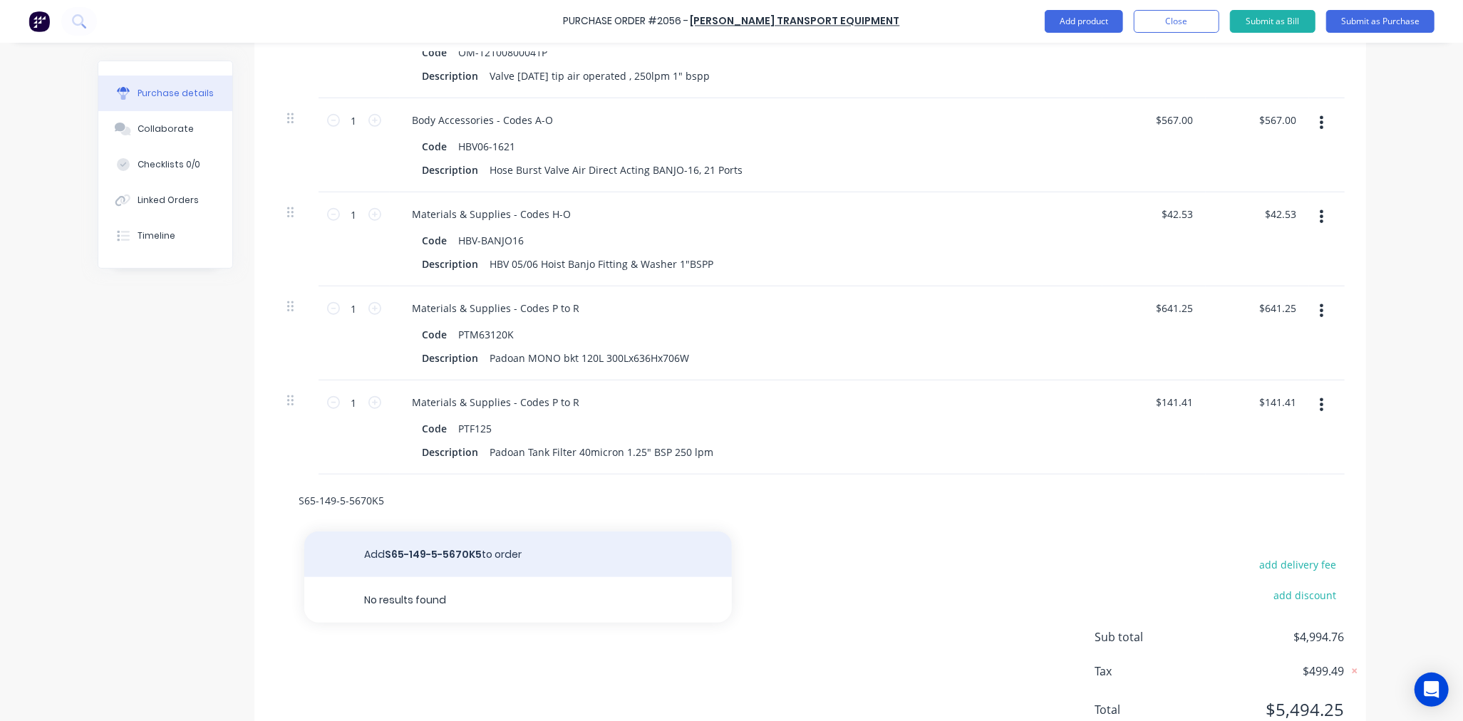
type input "S65-149-5-5670K5"
click at [471, 556] on button "Add S65-149-5-5670K5 to order" at bounding box center [517, 554] width 427 height 46
type textarea "x"
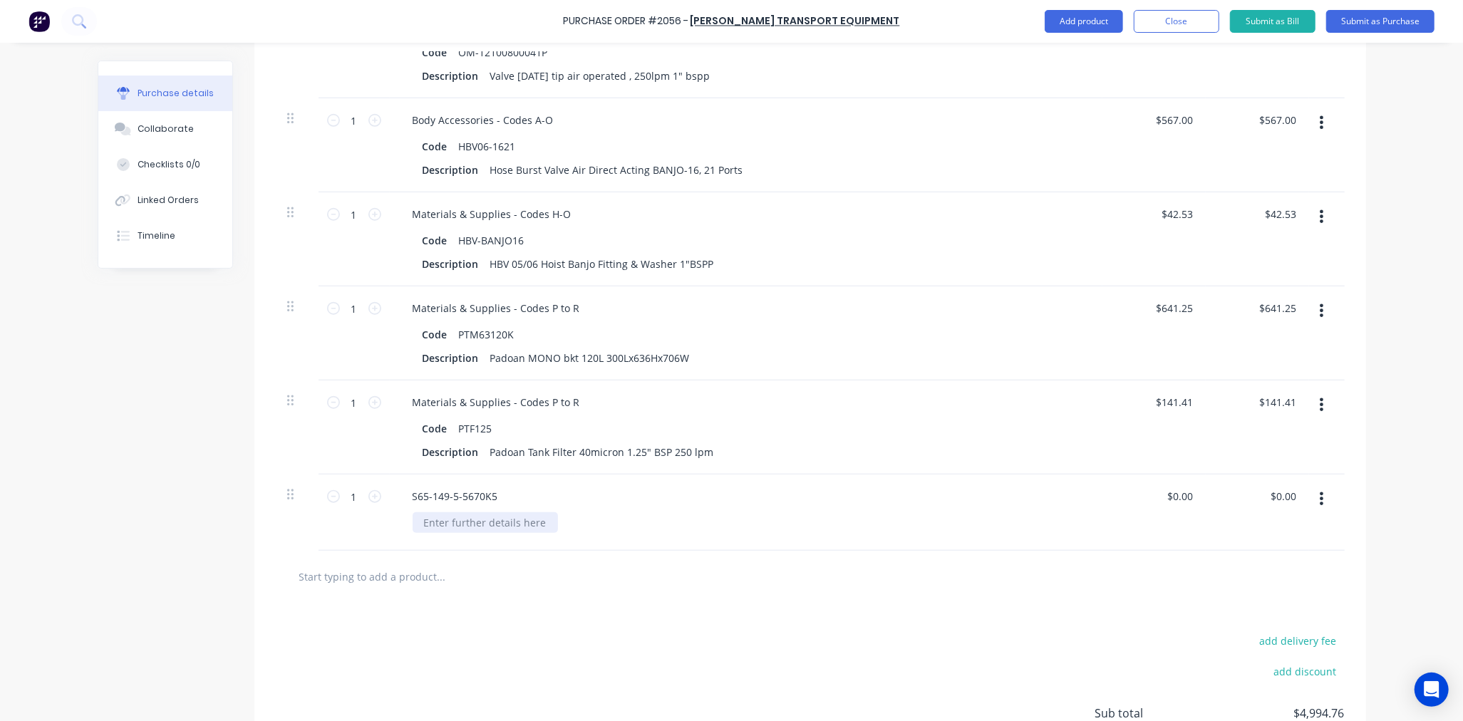
type textarea "x"
click at [456, 524] on div at bounding box center [484, 522] width 145 height 21
paste div
type textarea "x"
type input "3335.05"
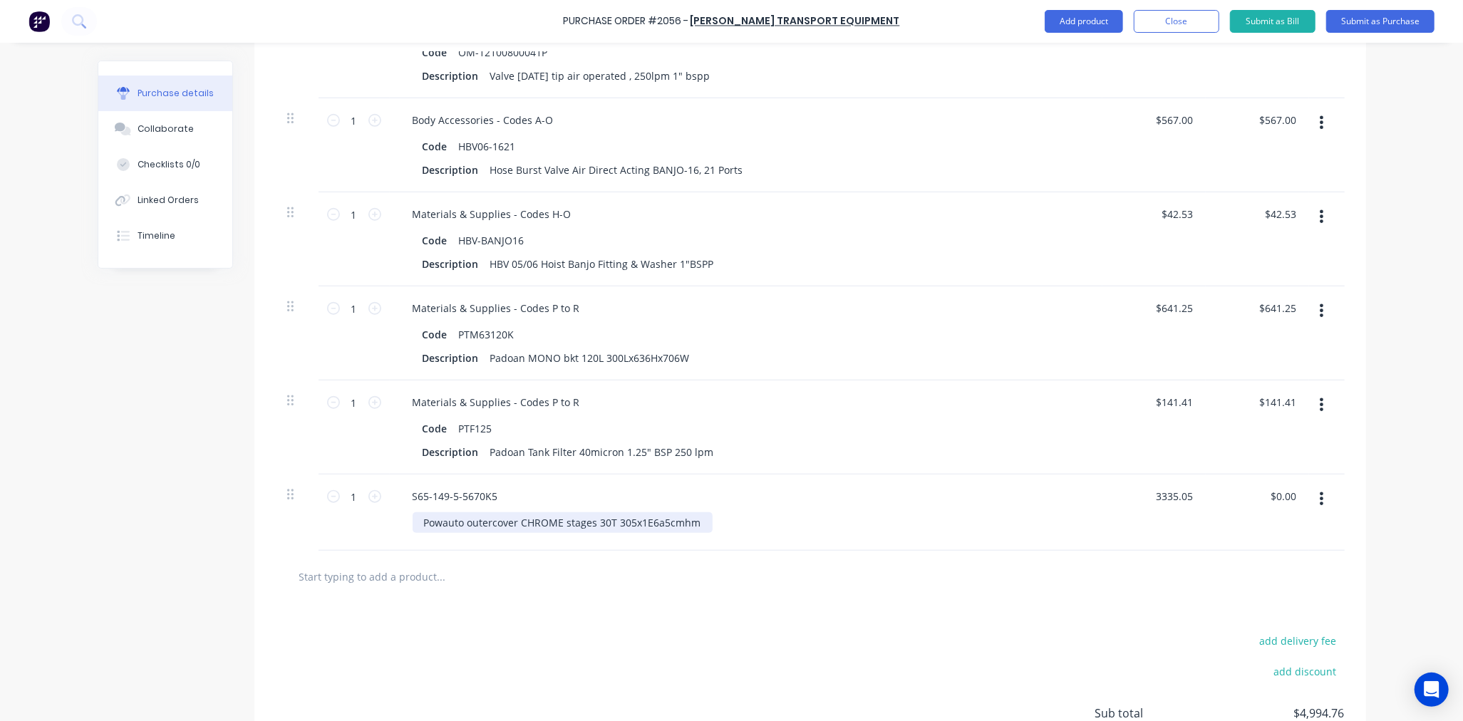
type textarea "x"
type input "$3,335.05"
type input "3335.05"
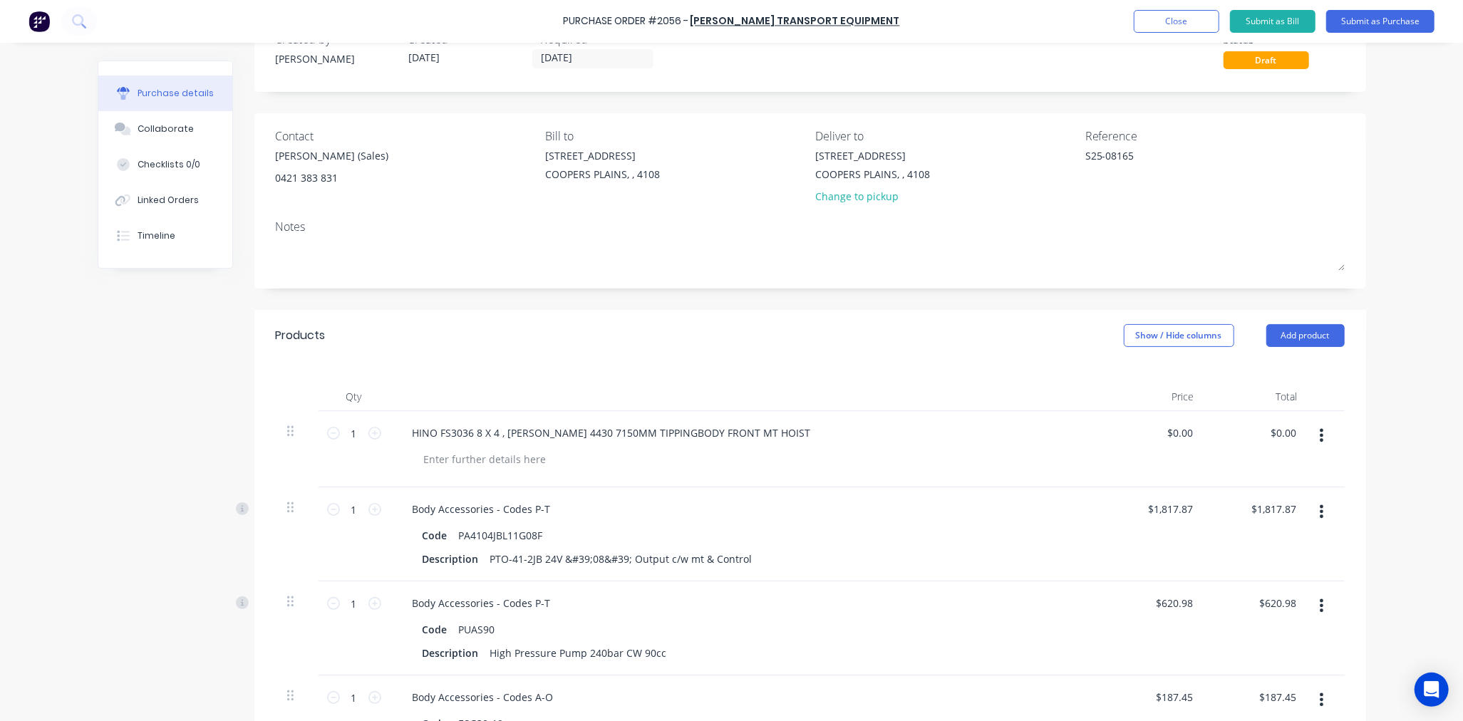
scroll to position [0, 0]
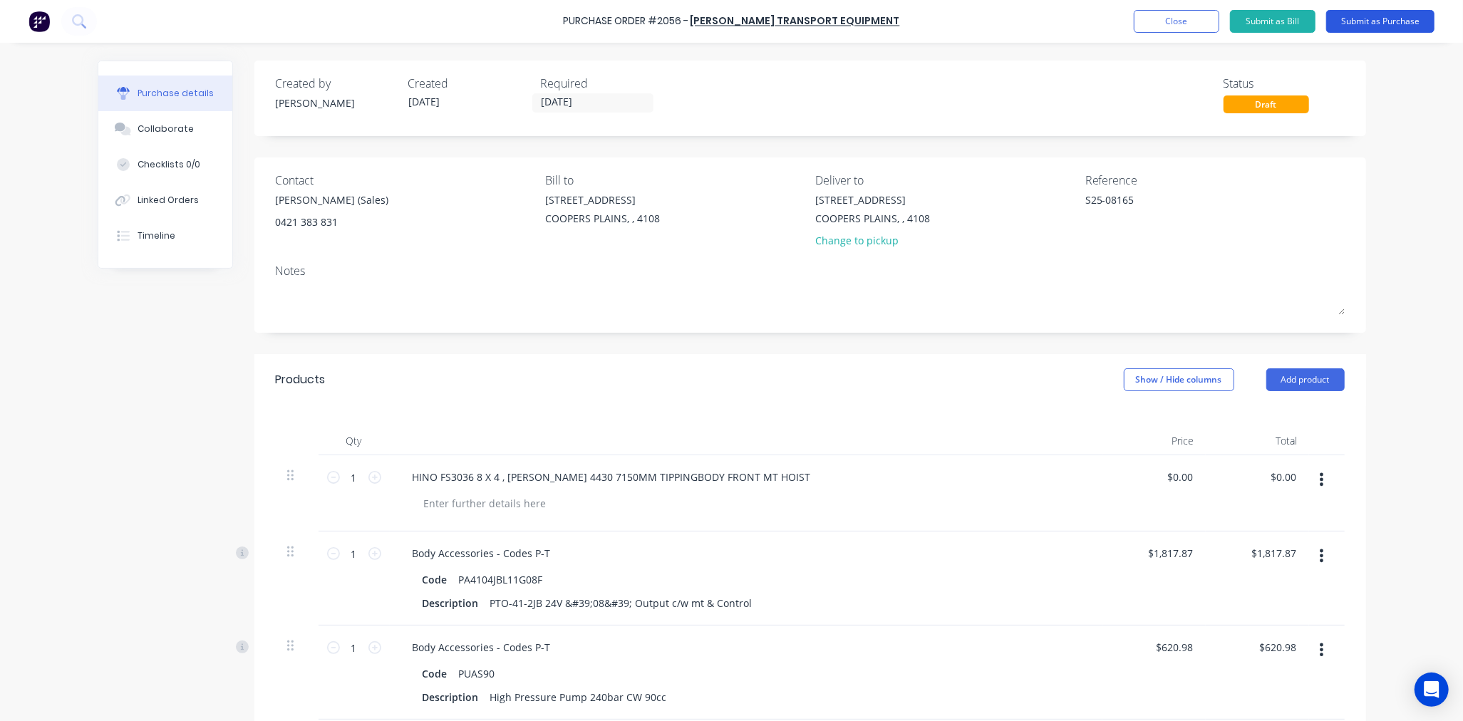
type textarea "x"
type input "$3,335.05"
click at [1382, 19] on button "Submit as Purchase" at bounding box center [1380, 21] width 108 height 23
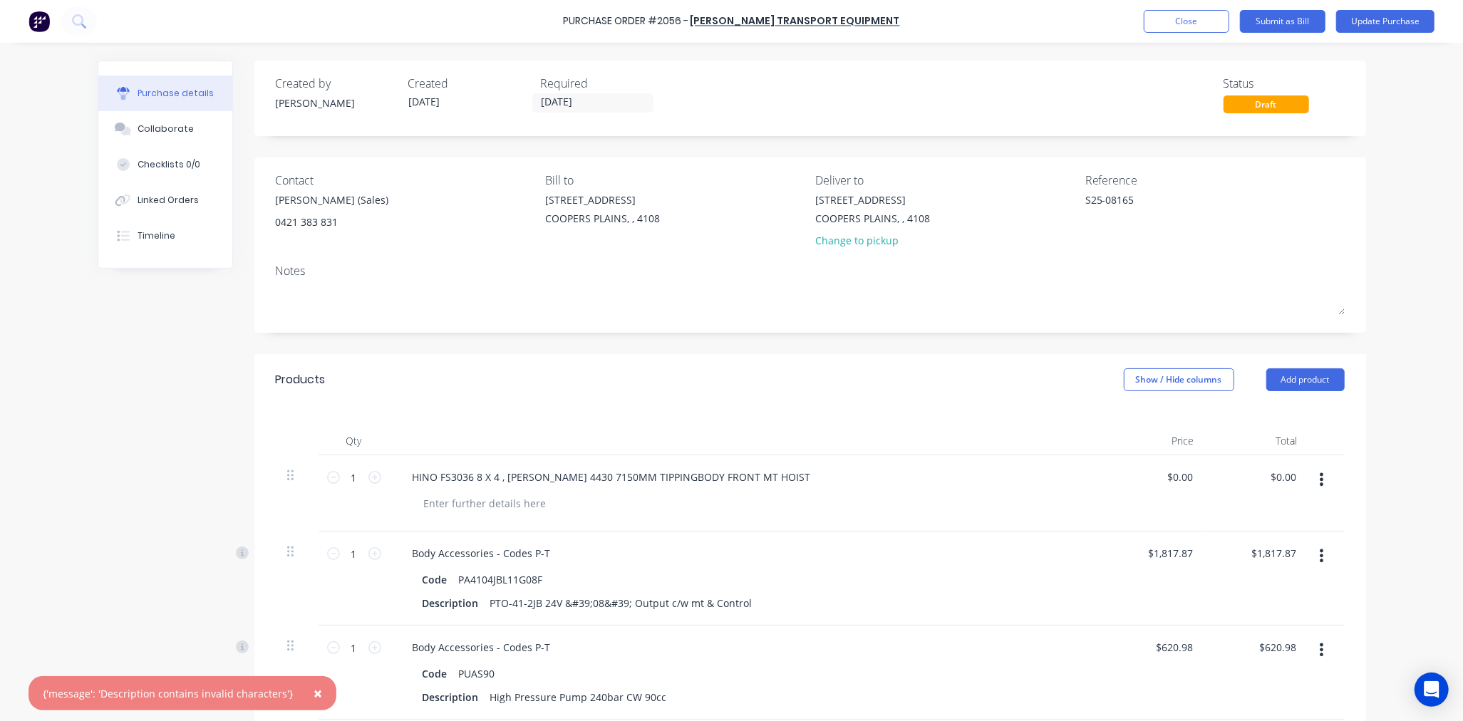
scroll to position [132, 0]
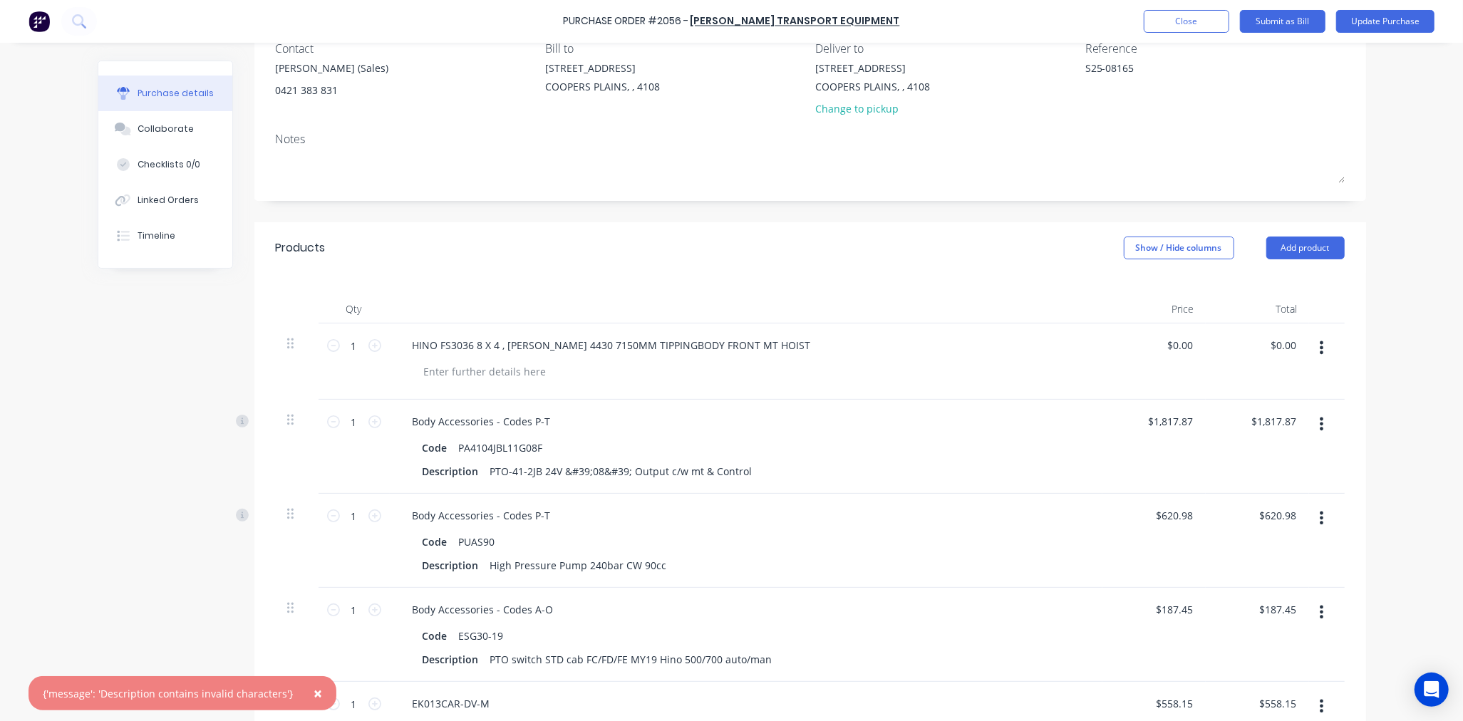
type textarea "x"
click at [269, 689] on div "{'message': 'Description contains invalid characters'}" at bounding box center [168, 693] width 250 height 15
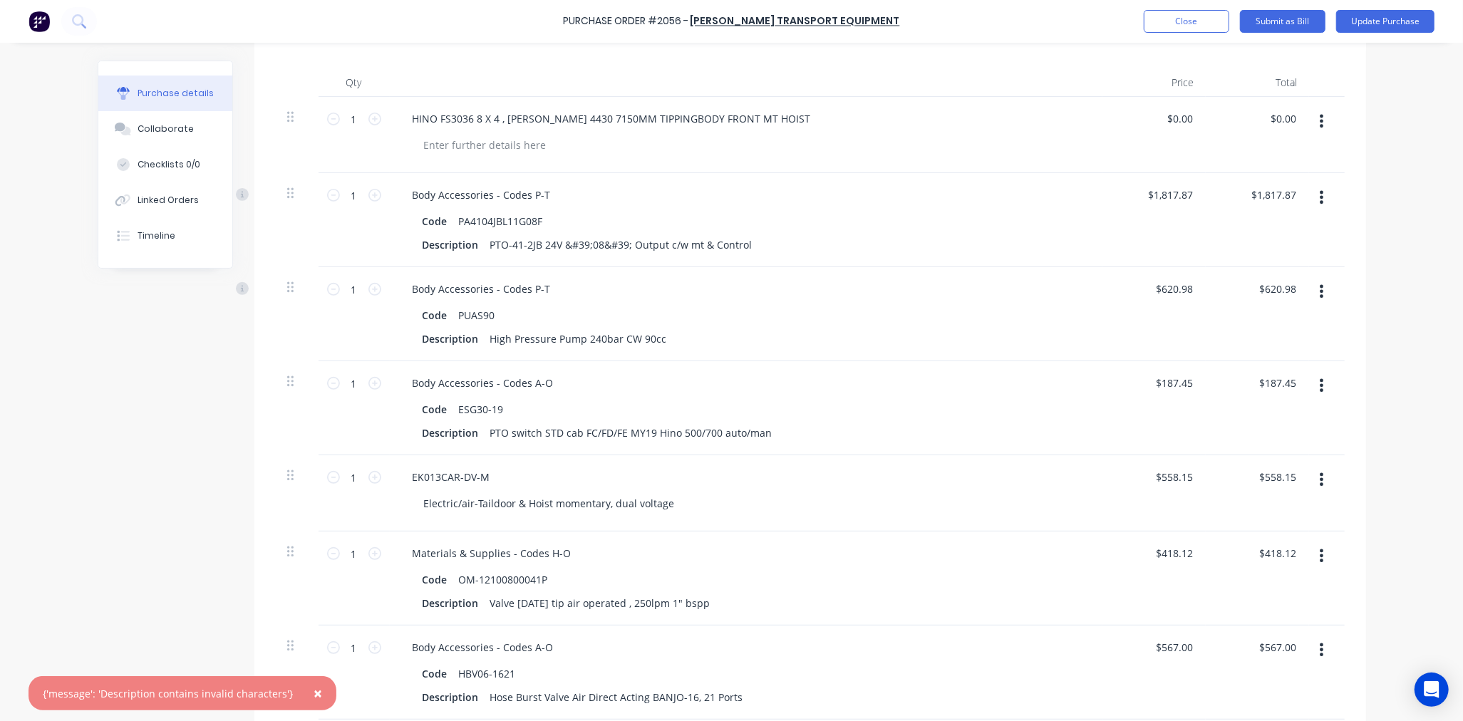
scroll to position [0, 0]
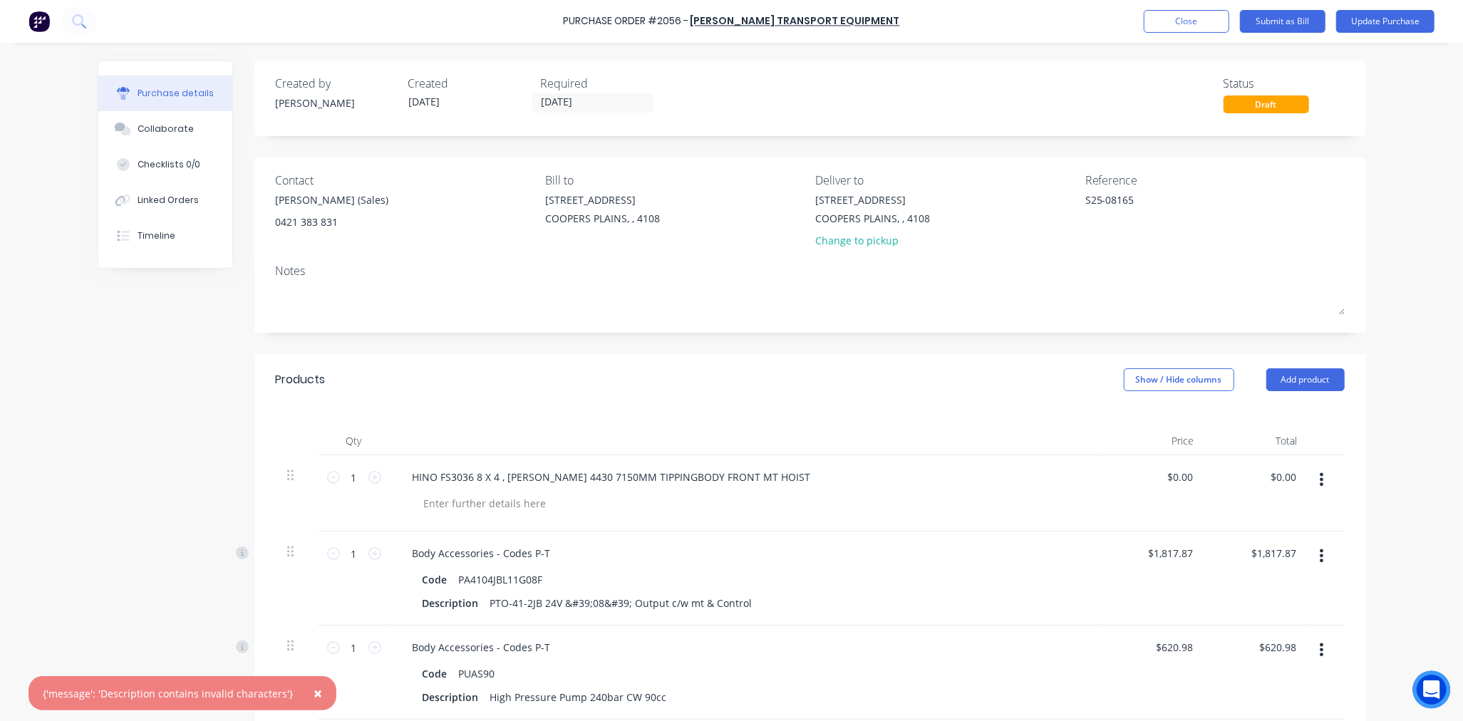
type textarea "x"
click at [1422, 686] on div "Open Intercom Messenger" at bounding box center [1432, 690] width 38 height 38
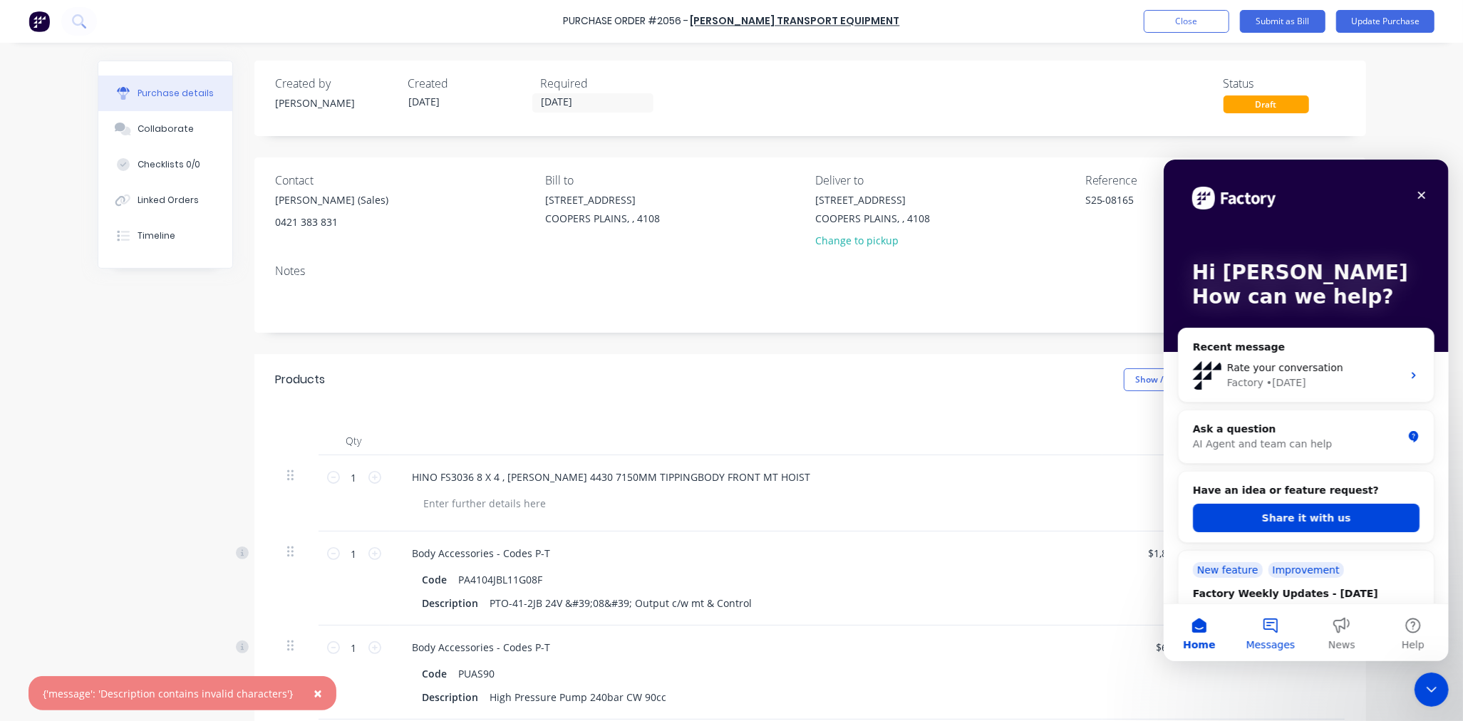
click at [1277, 623] on button "Messages" at bounding box center [1269, 631] width 71 height 57
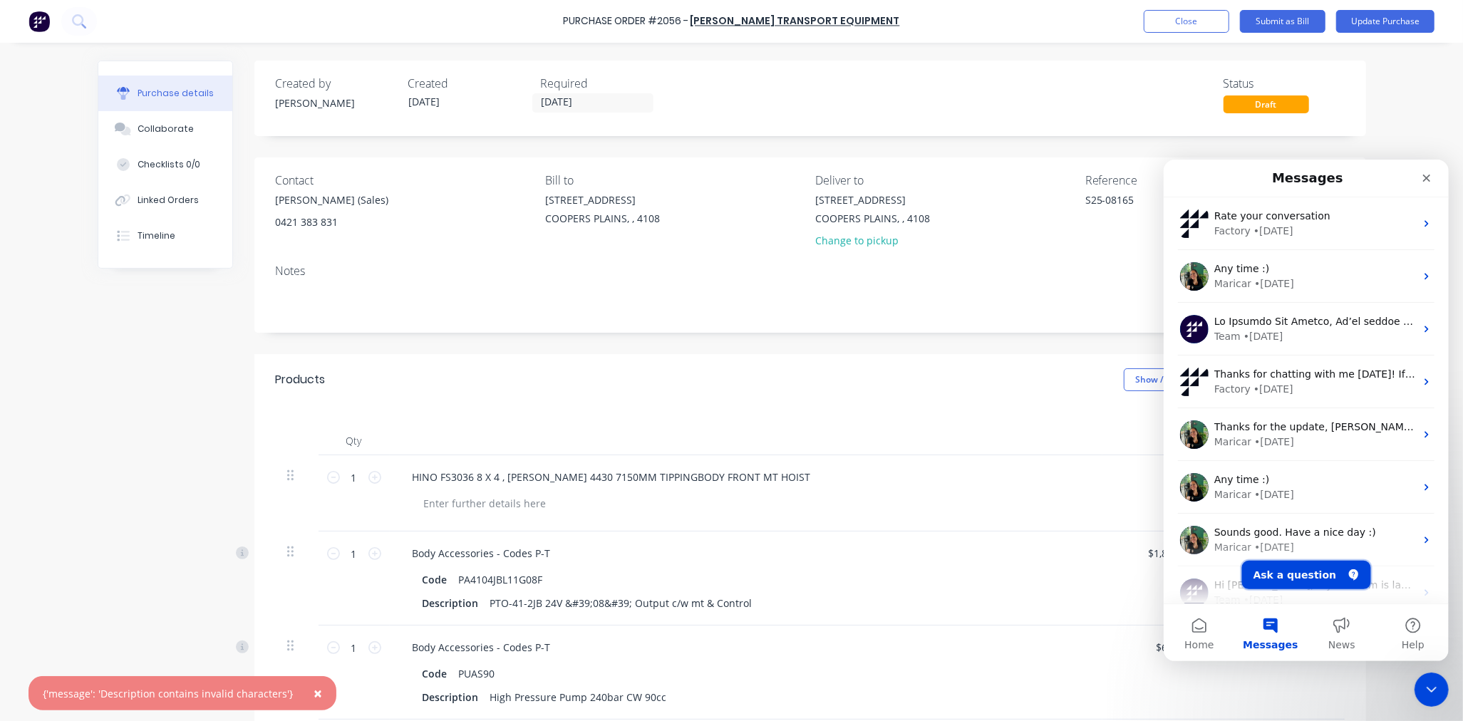
click at [1314, 573] on button "Ask a question" at bounding box center [1305, 574] width 129 height 28
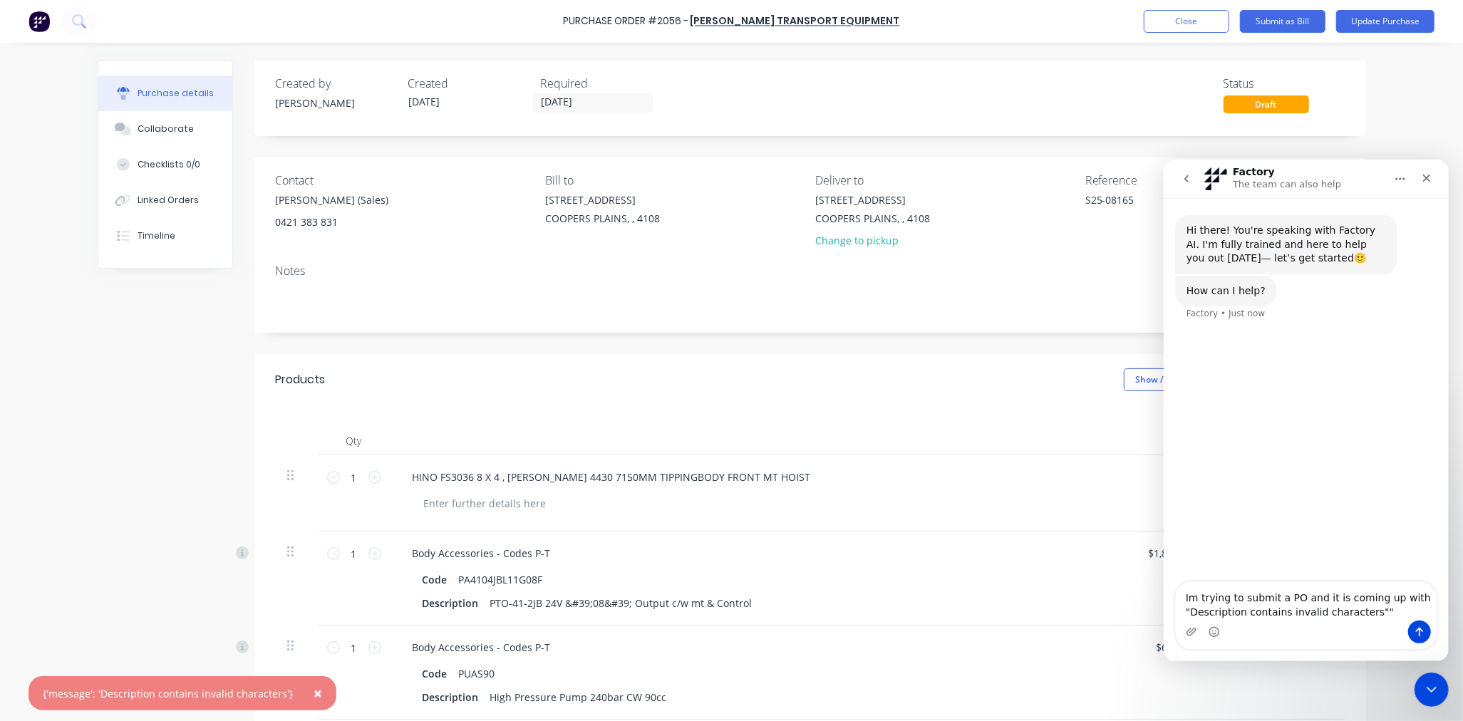
type textarea "Im trying to submit a PO and it is coming up with "Description contains invalid…"
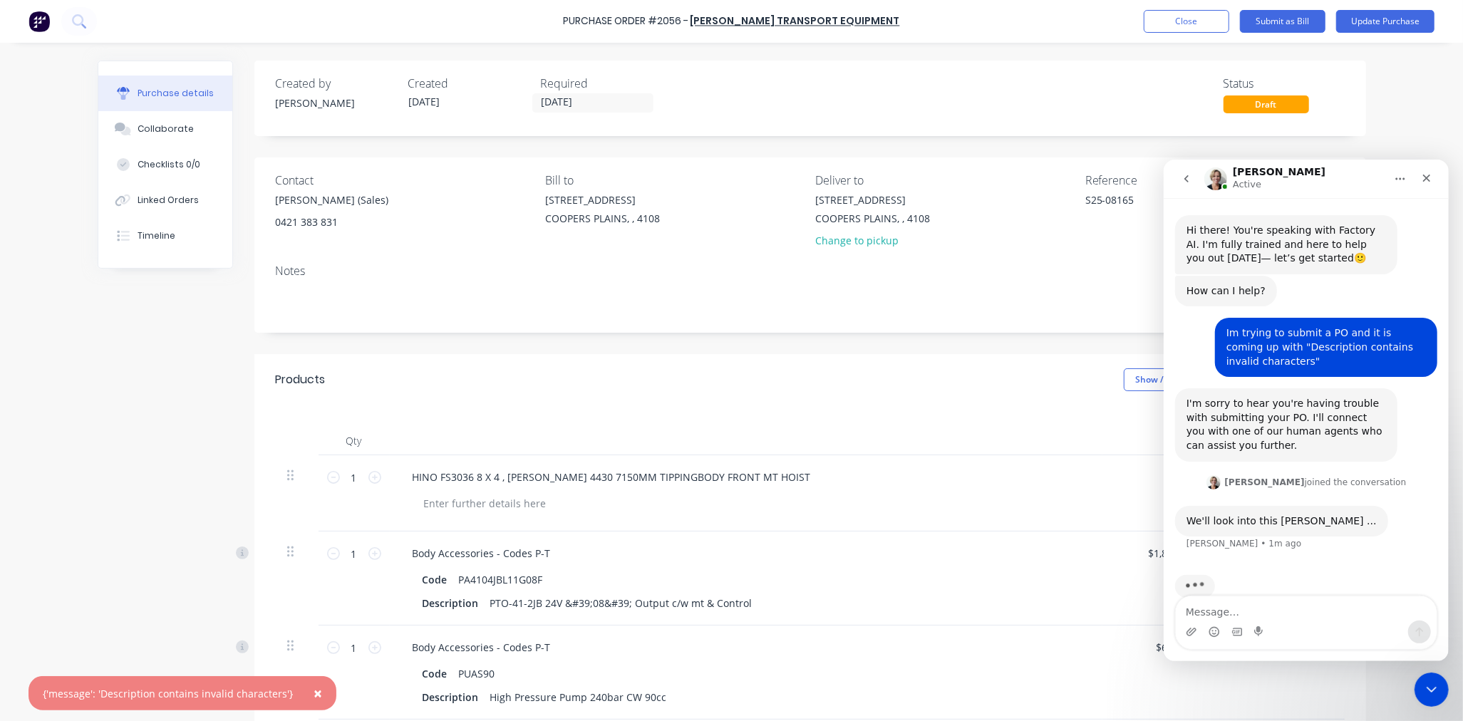
scroll to position [11, 0]
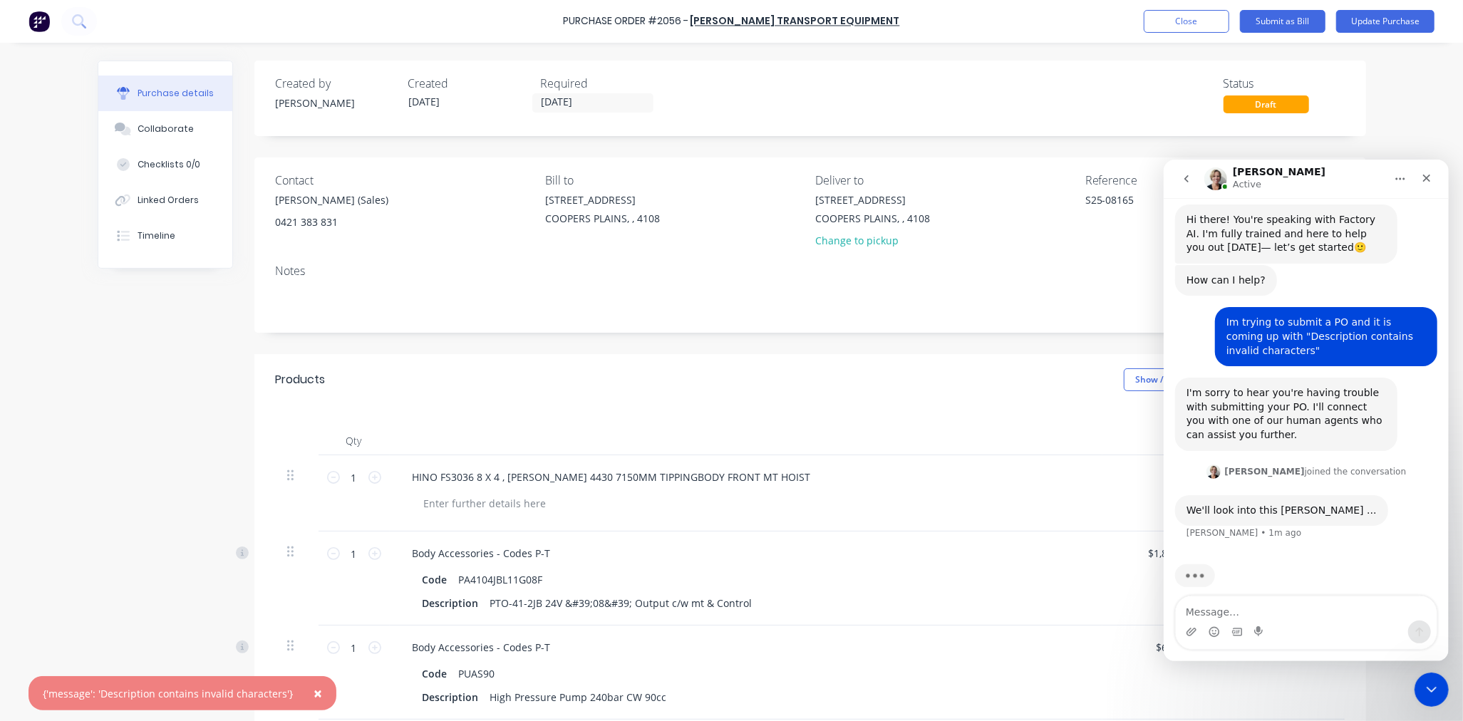
type textarea "x"
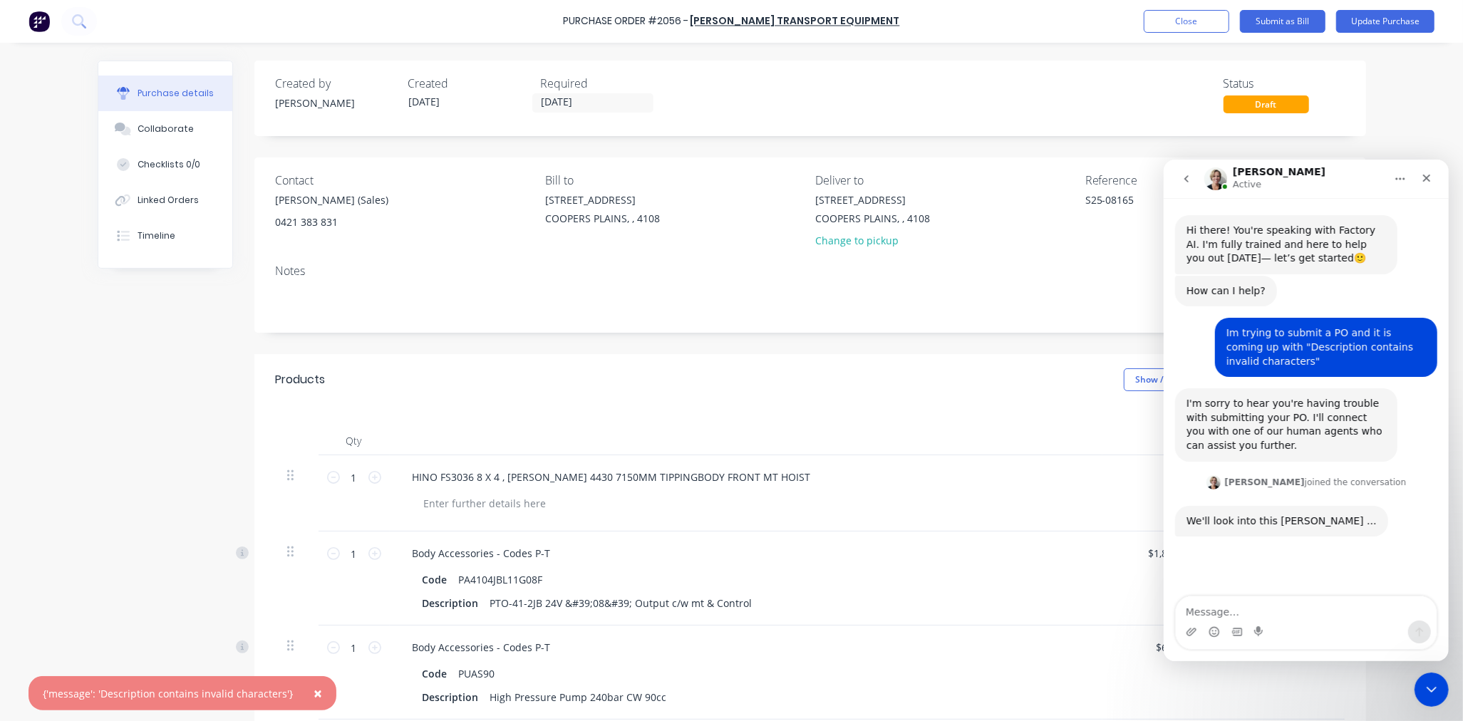
scroll to position [0, 0]
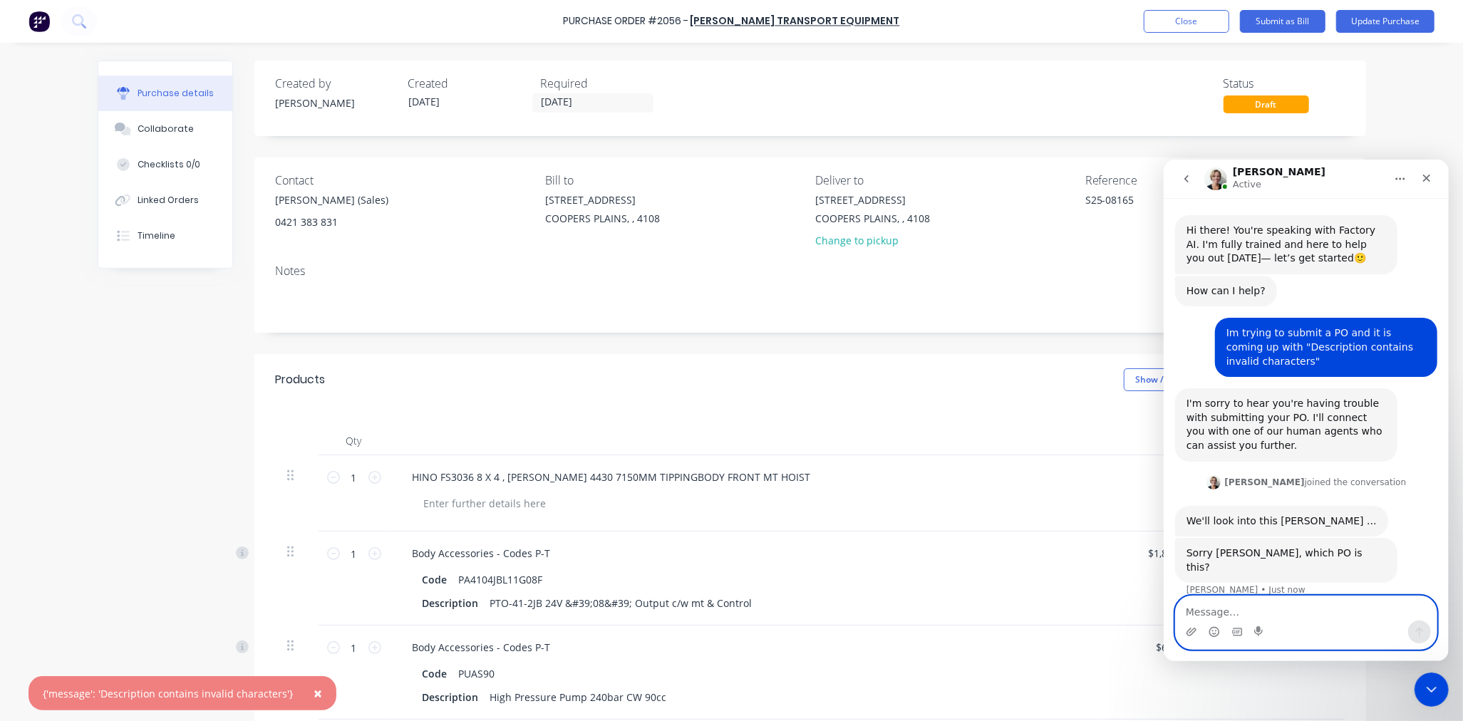
click at [1216, 614] on textarea "Message…" at bounding box center [1305, 608] width 261 height 24
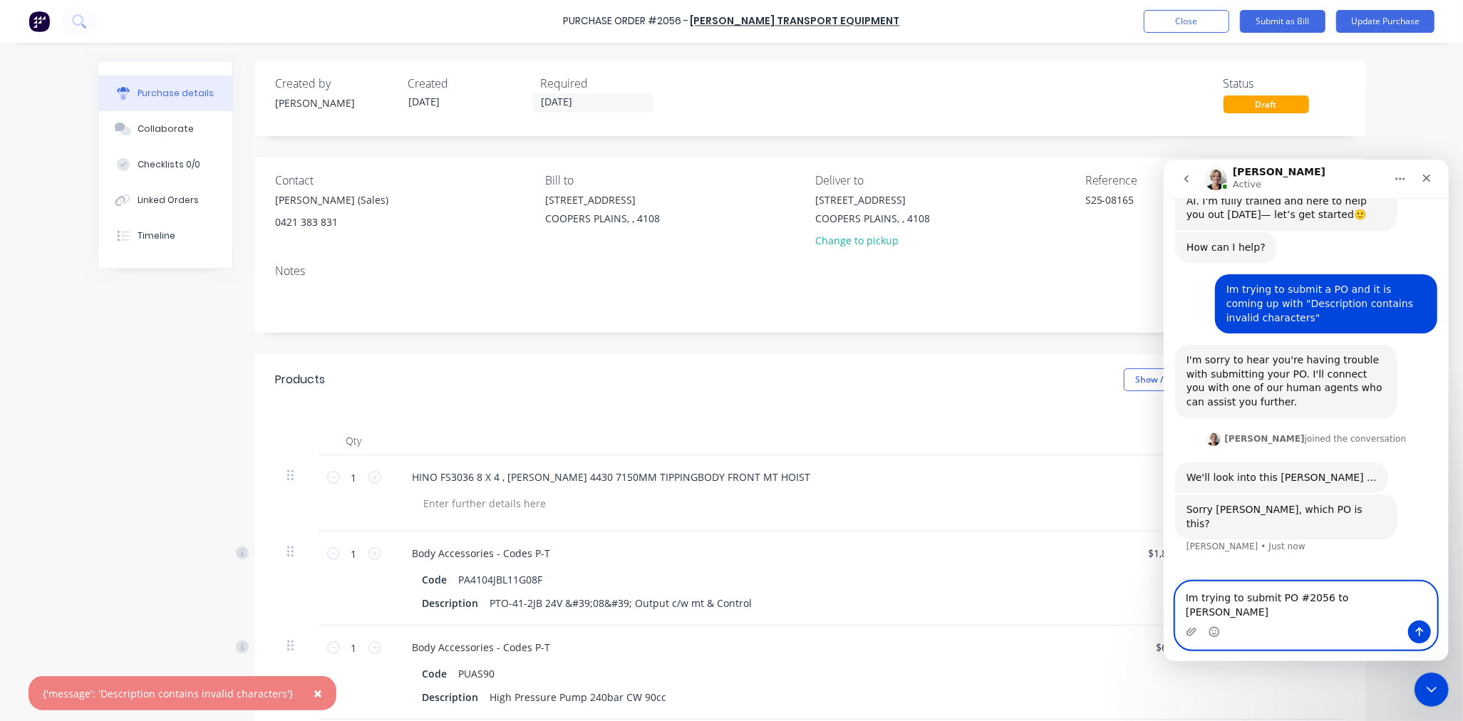
type textarea "Im trying to submit PO #2056 to Shephard"
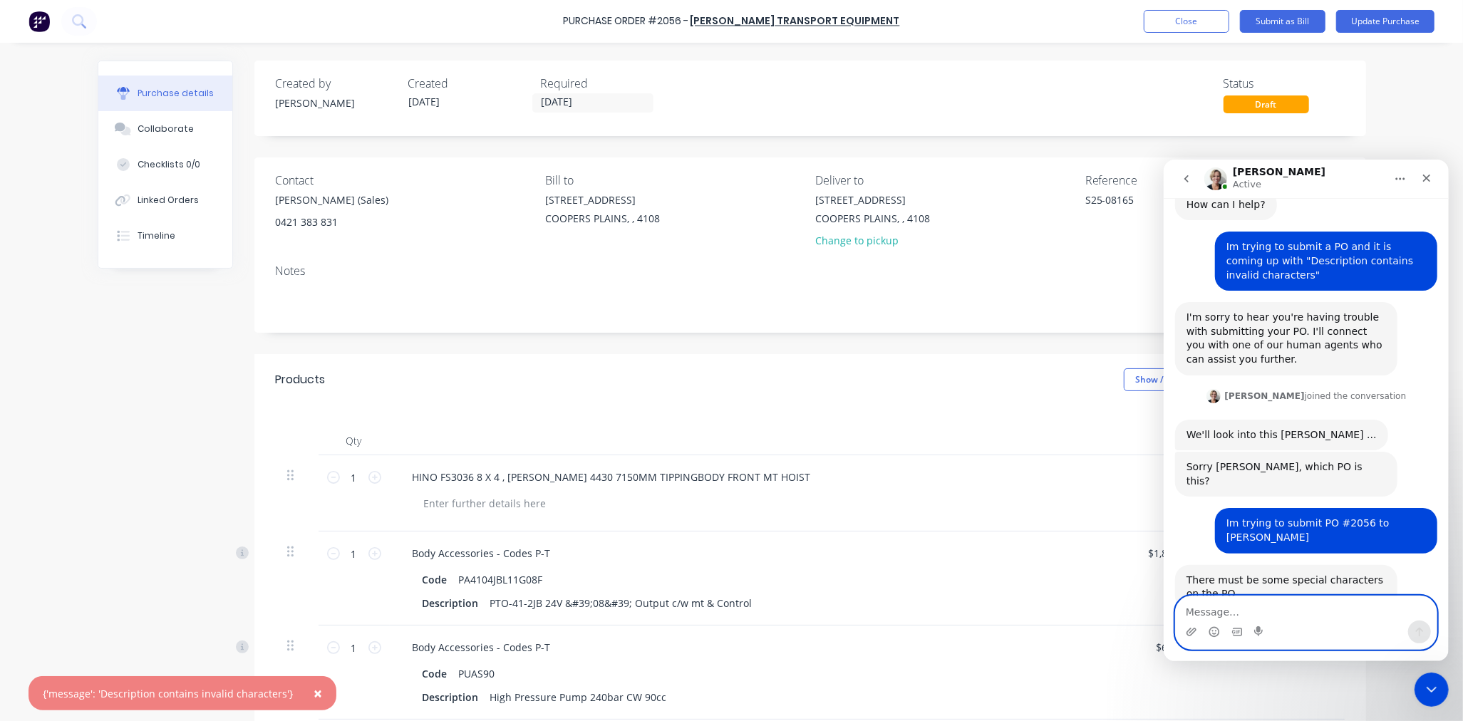
scroll to position [88, 0]
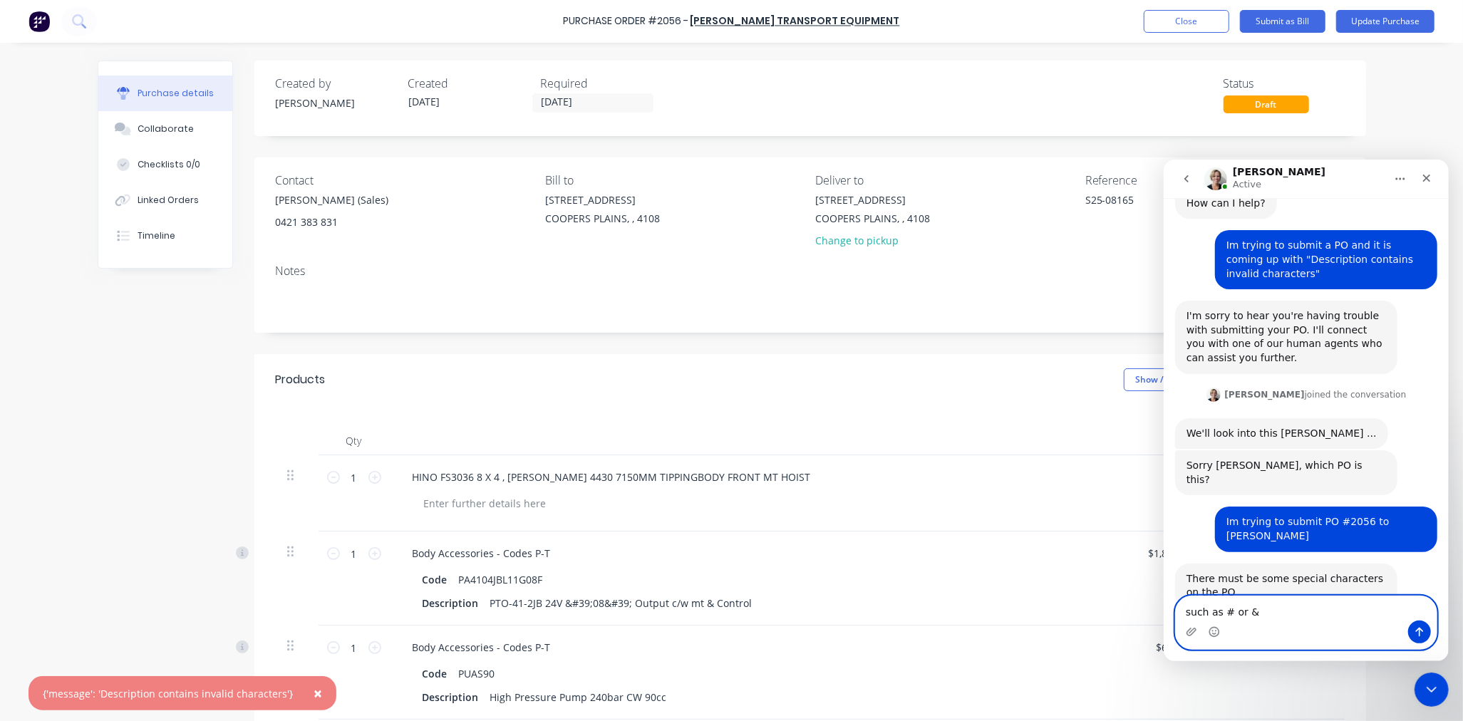
type textarea "such as # or &?"
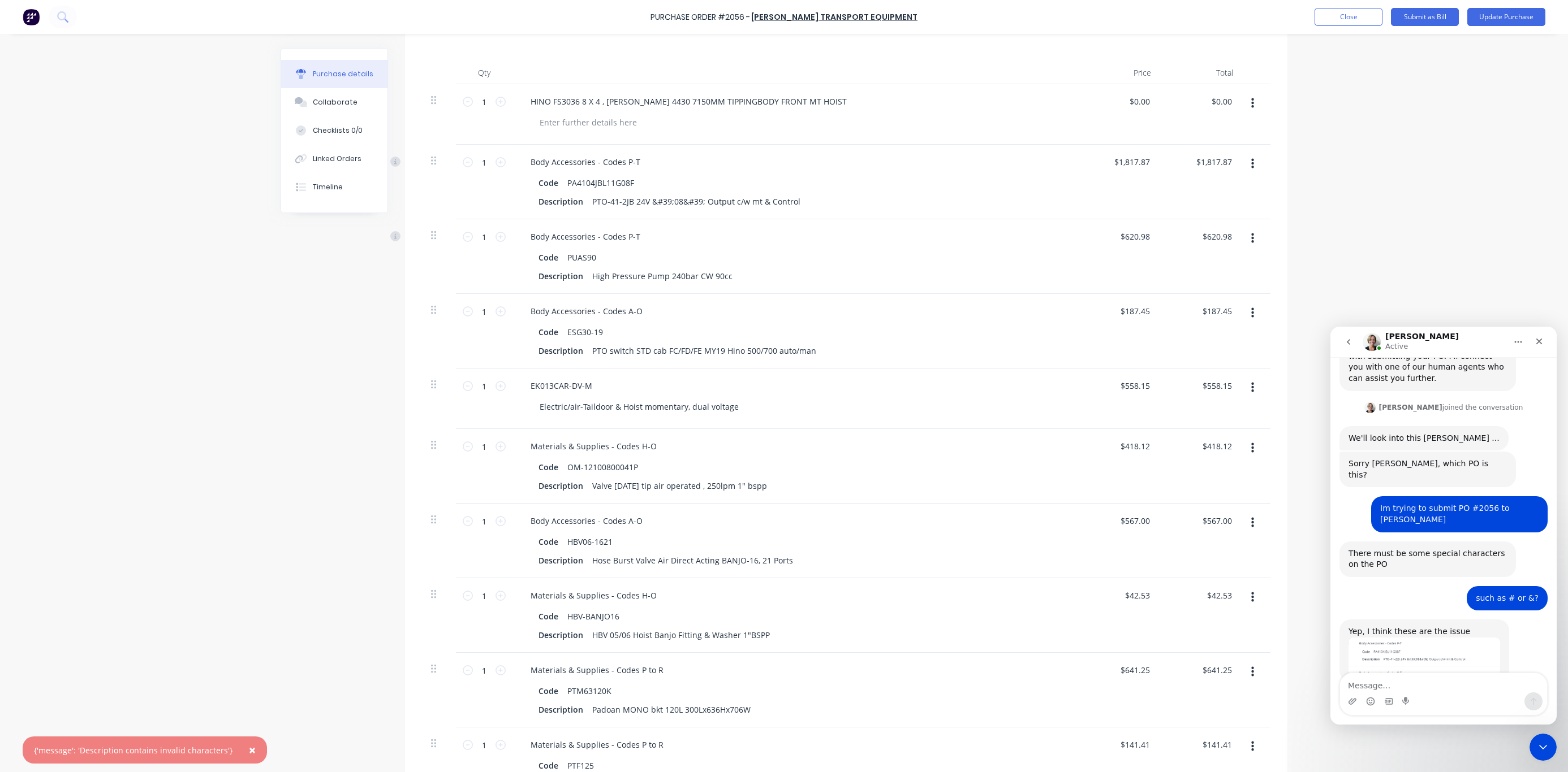
scroll to position [219, 0]
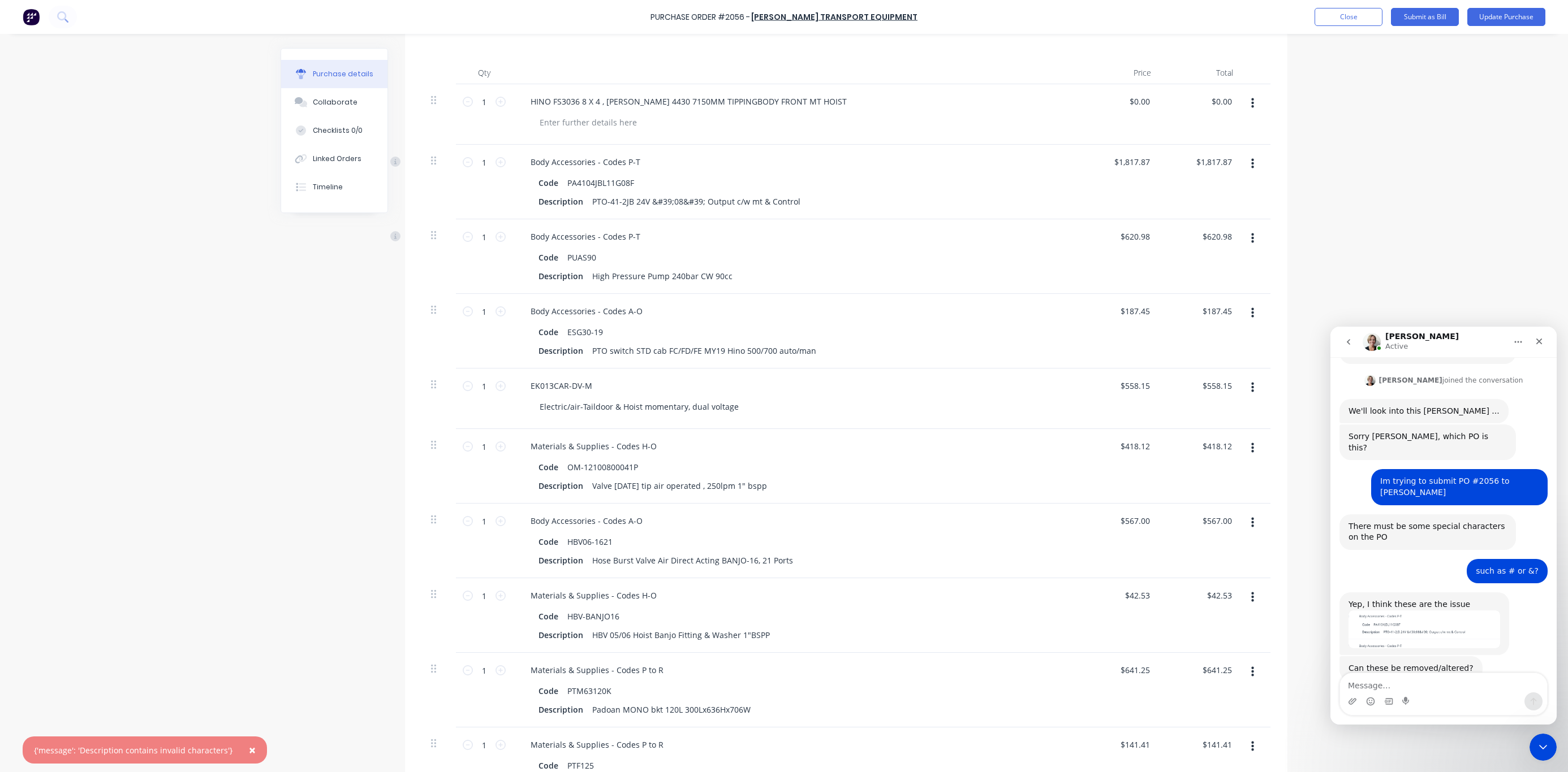
click at [1161, 571] on div "Yep, I think these are the issue" at bounding box center [1424, 605] width 152 height 11
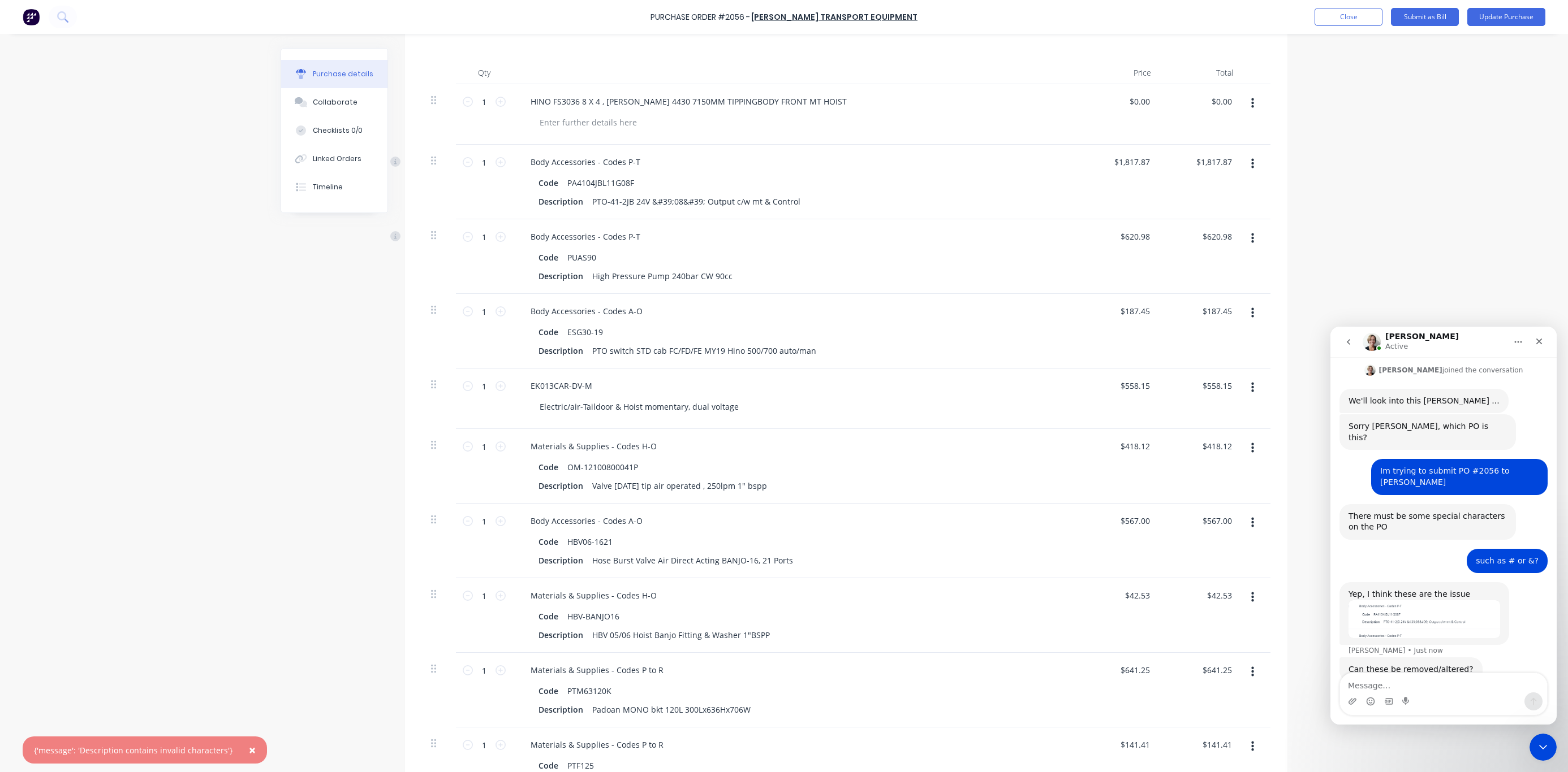
click at [1161, 571] on img "Cathy says…" at bounding box center [1424, 620] width 152 height 38
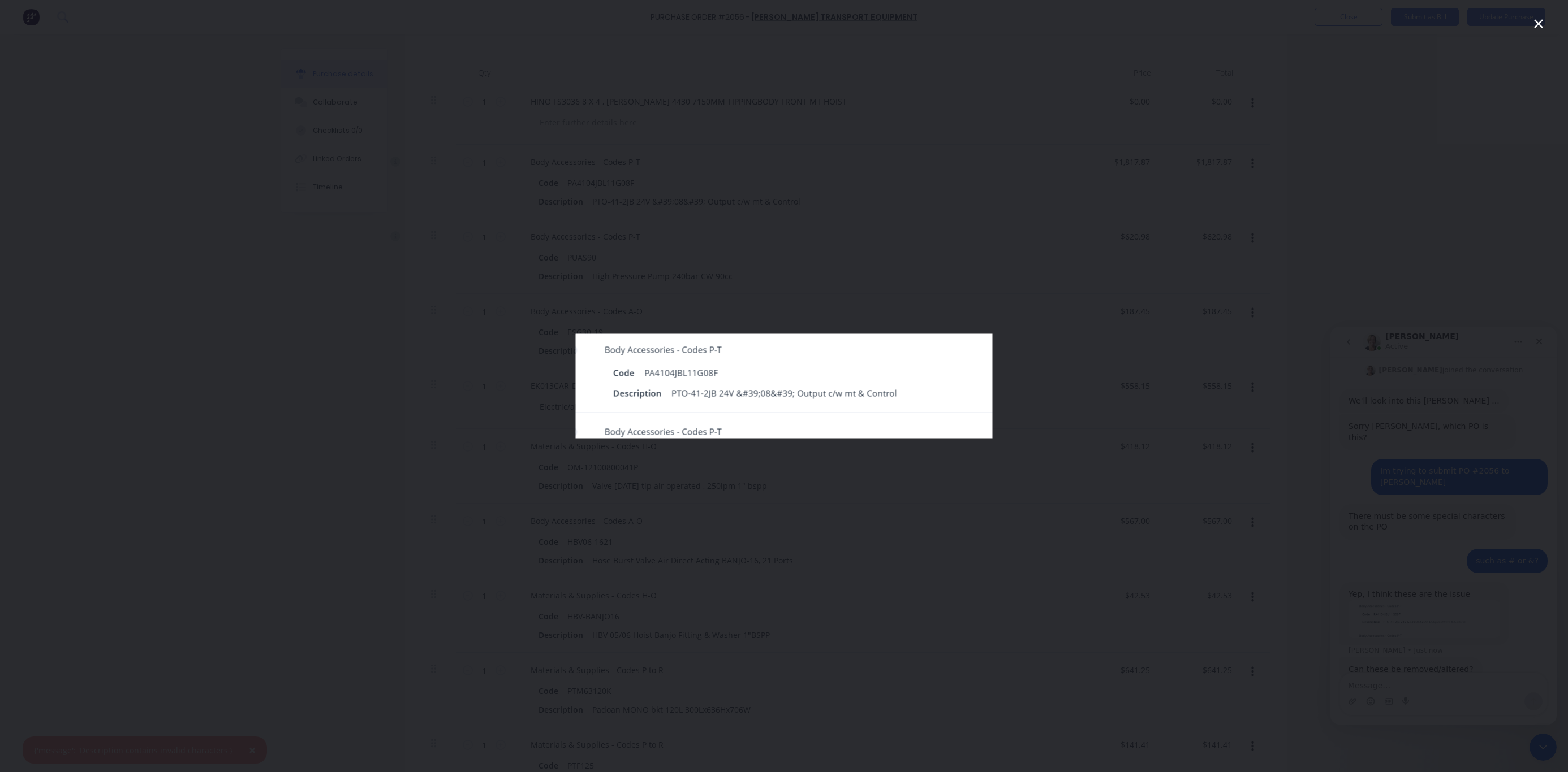
click at [728, 558] on div "Intercom messenger" at bounding box center [784, 386] width 1568 height 772
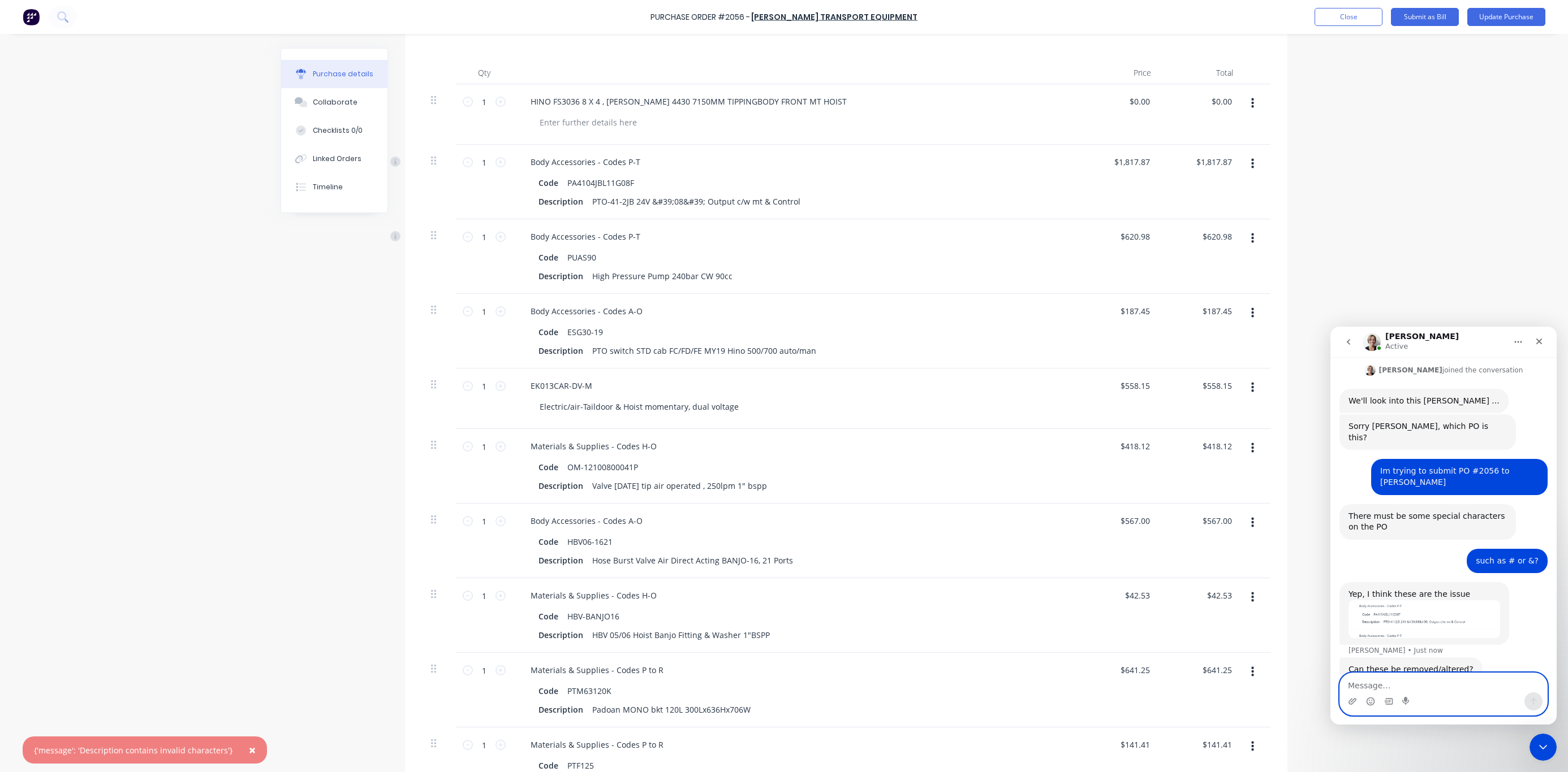
click at [1161, 571] on textarea "Message…" at bounding box center [1443, 682] width 207 height 19
type textarea "x"
click at [686, 199] on div "PTO-41-2JB 24V &#39;08&#39; Output c/w mt & Control" at bounding box center [696, 202] width 218 height 17
click at [655, 199] on div "PTO-41-2JB 24V &#39;0839; Output c/w mt & Control" at bounding box center [691, 202] width 206 height 17
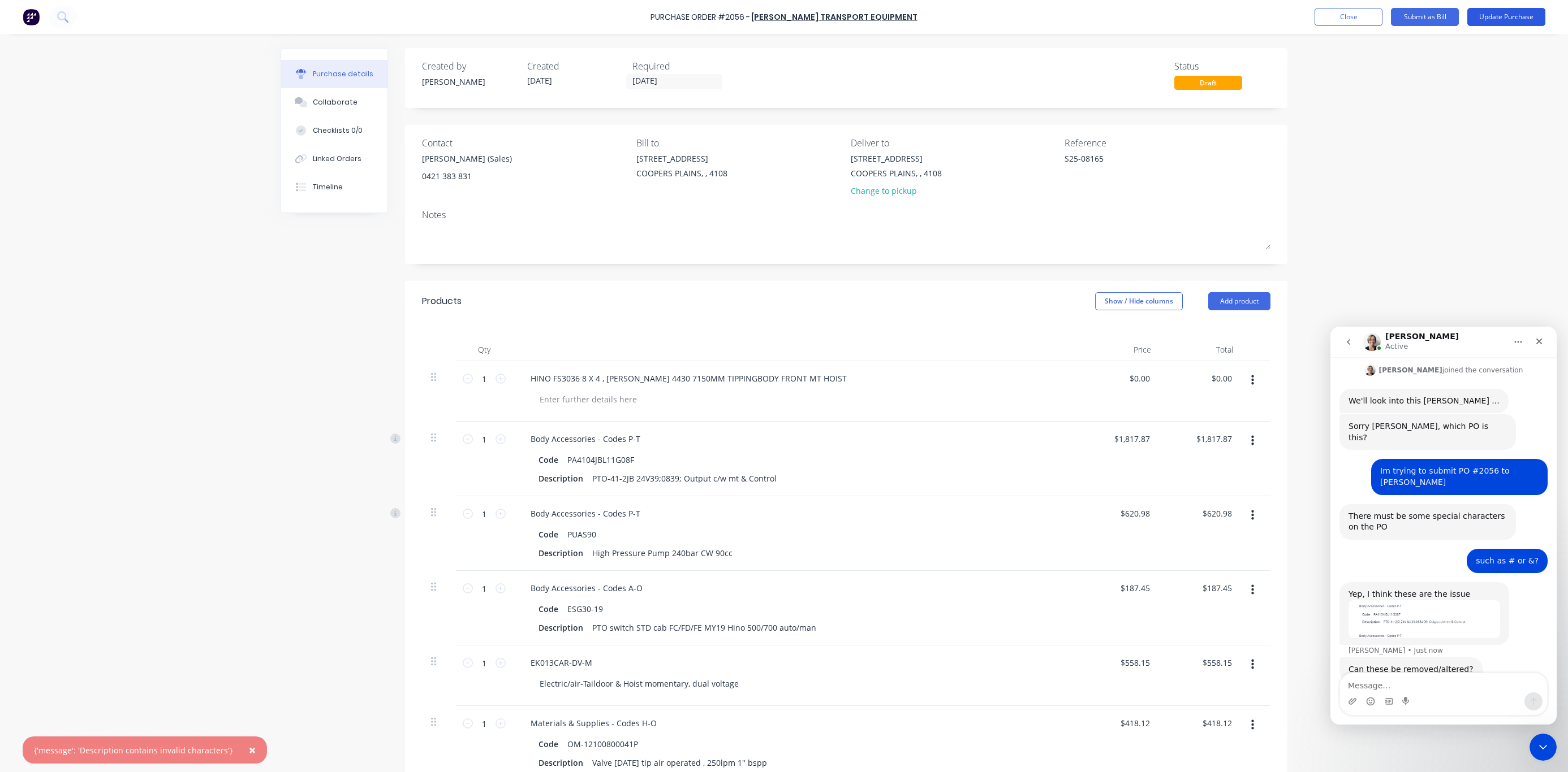
click at [1161, 15] on button "Update Purchase" at bounding box center [1506, 17] width 78 height 18
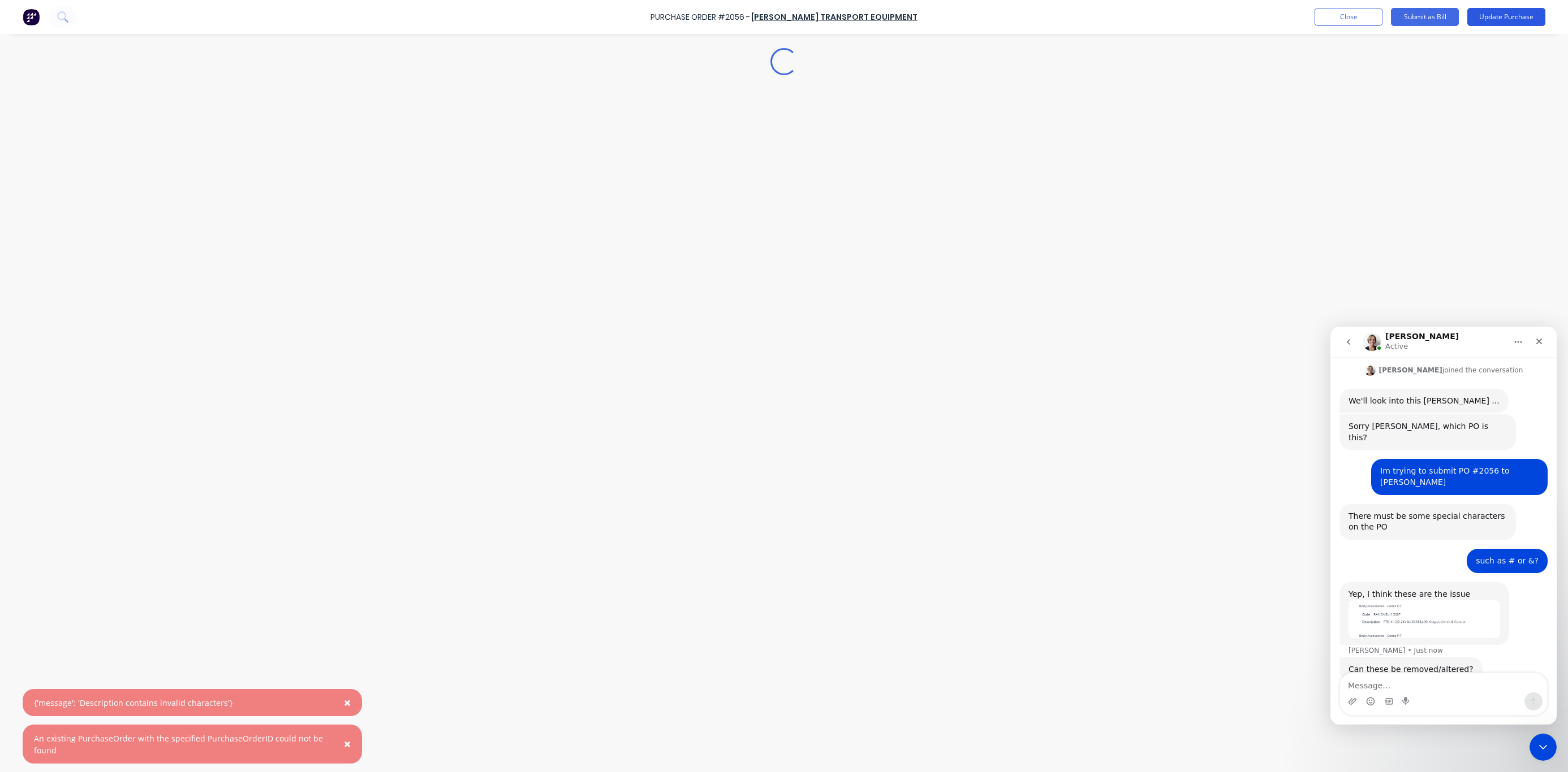
type textarea "x"
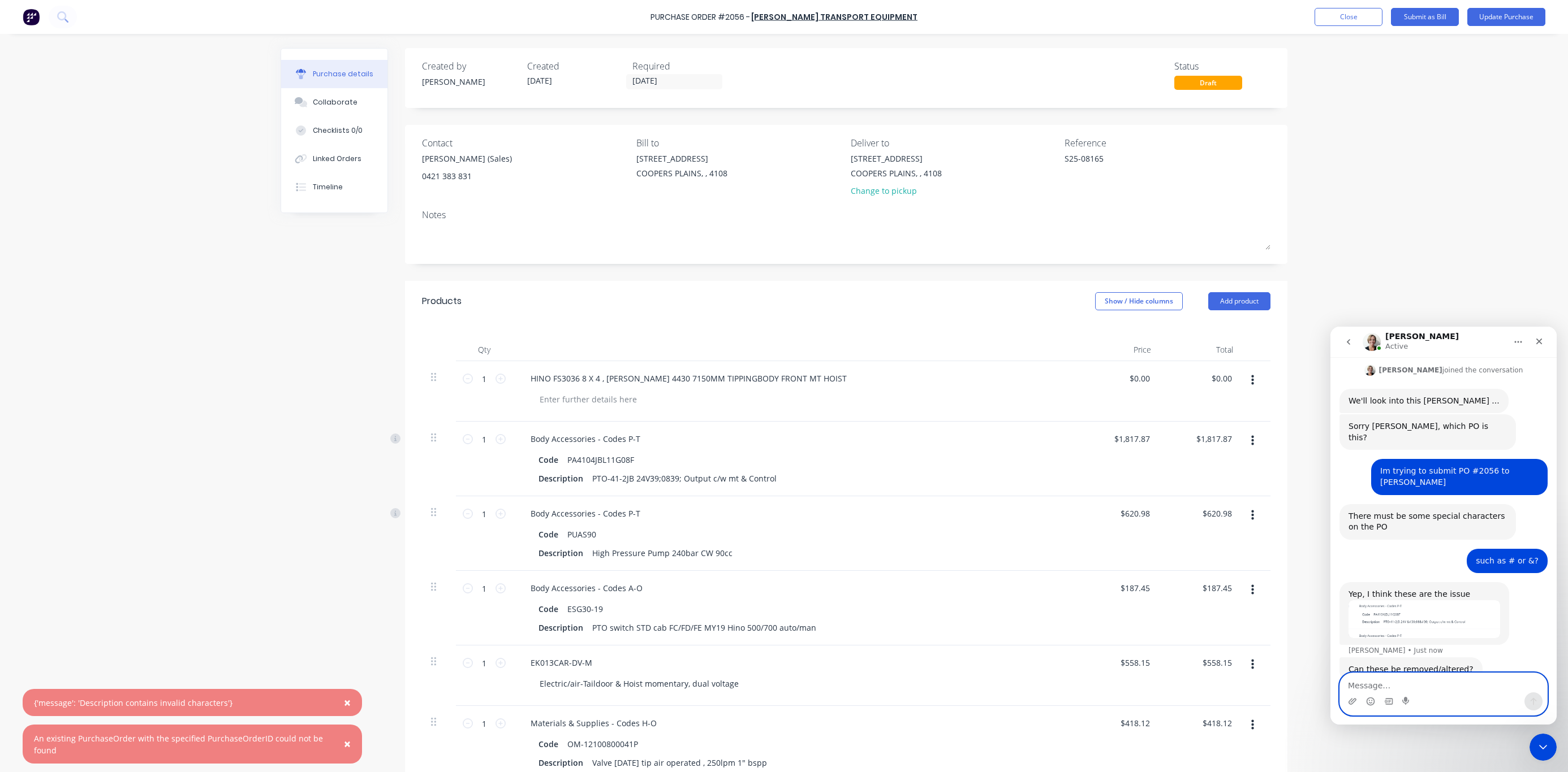
click at [1161, 571] on textarea "Message…" at bounding box center [1443, 682] width 207 height 19
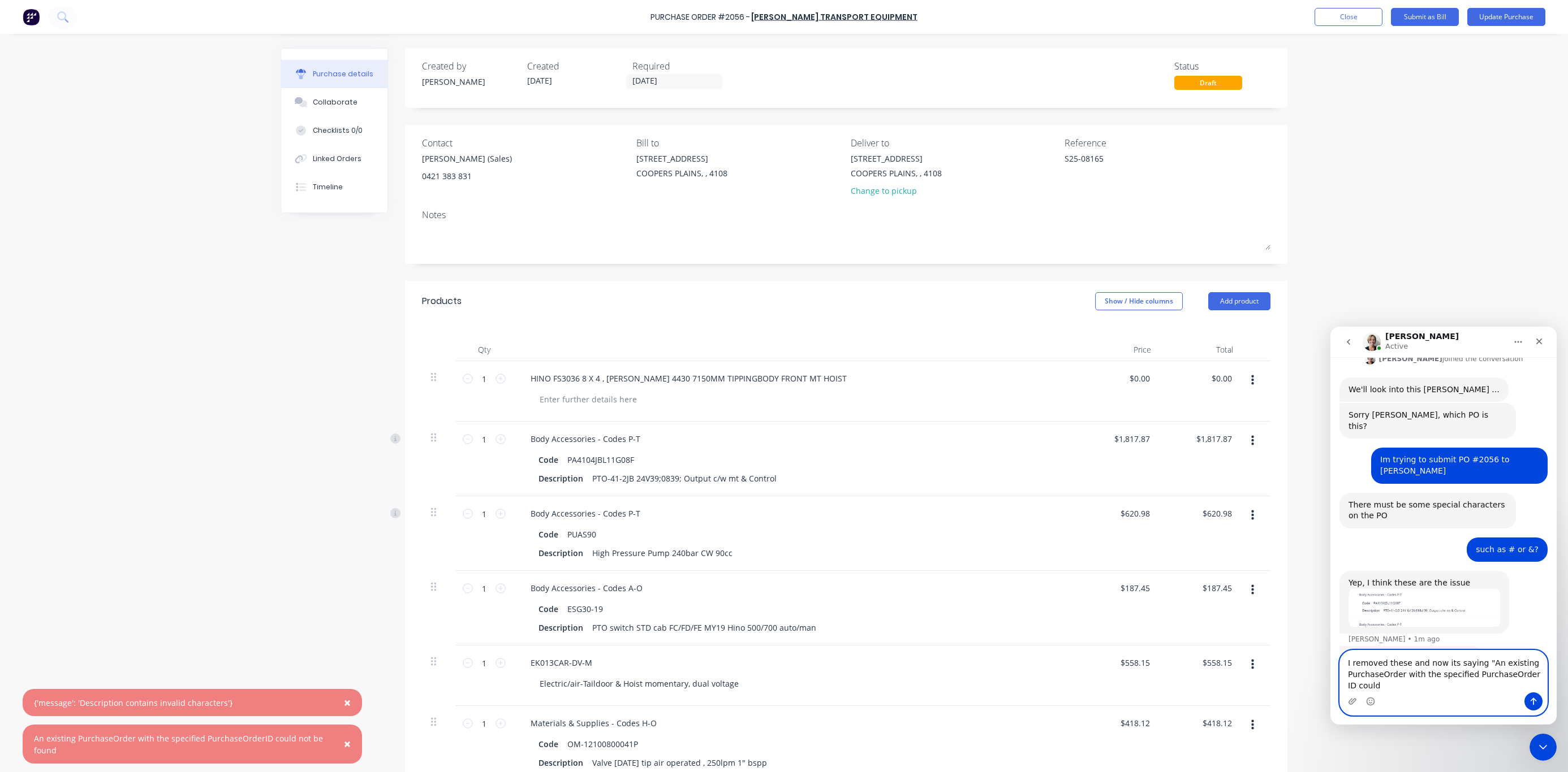
scroll to position [235, 0]
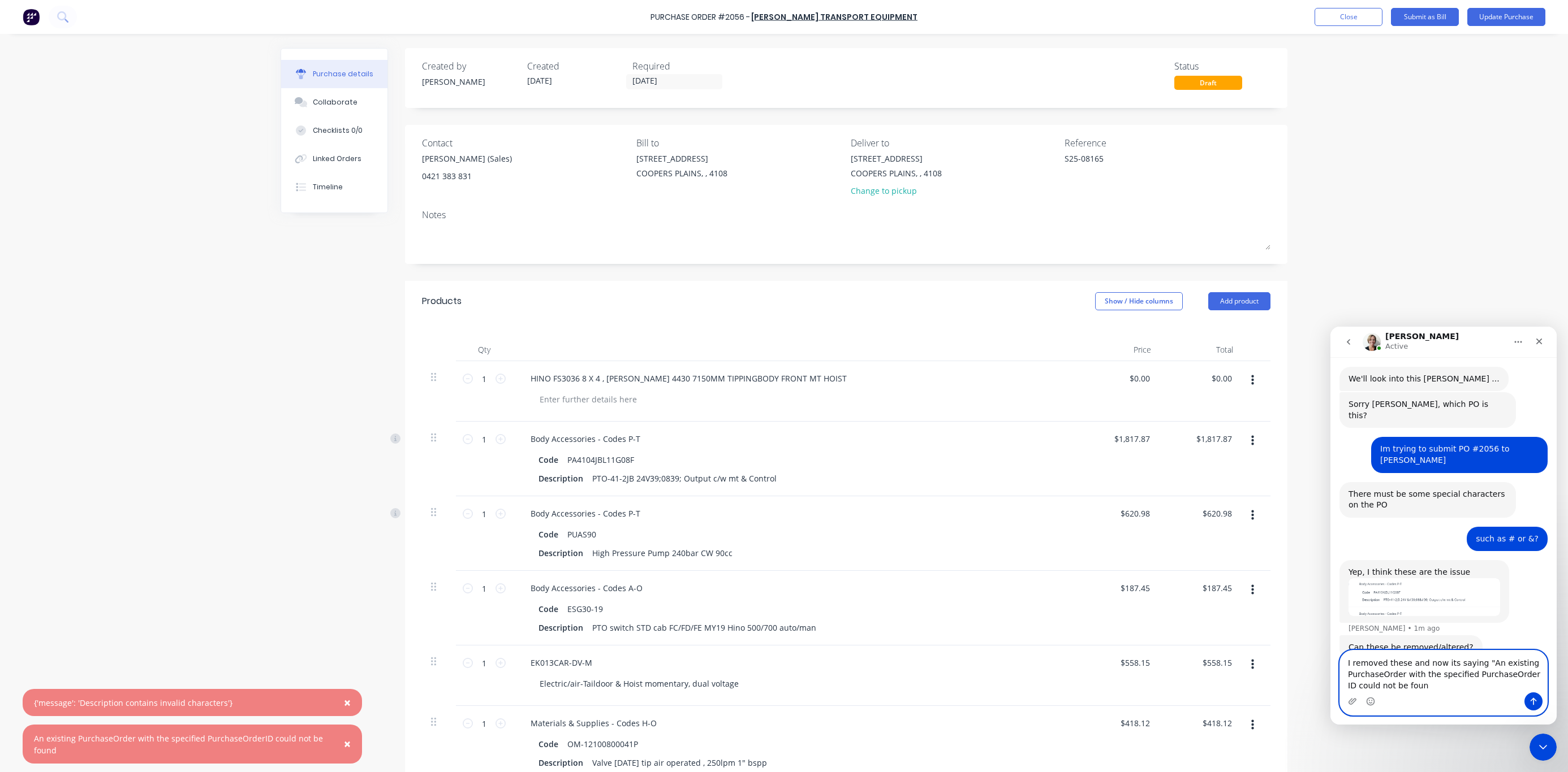
type textarea "I removed these and now its saying "An existing PurchaseOrder with the specifie…"
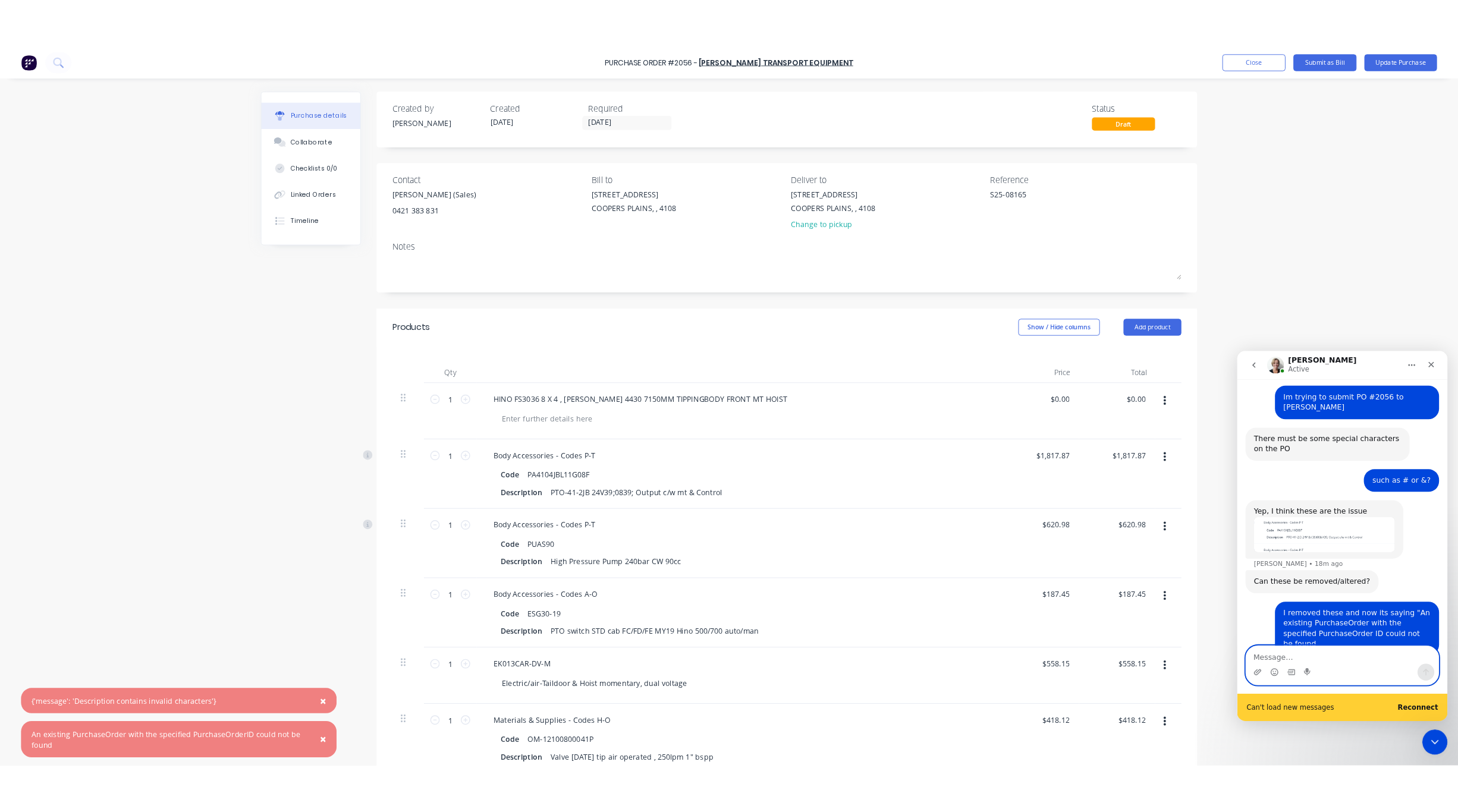
scroll to position [348, 0]
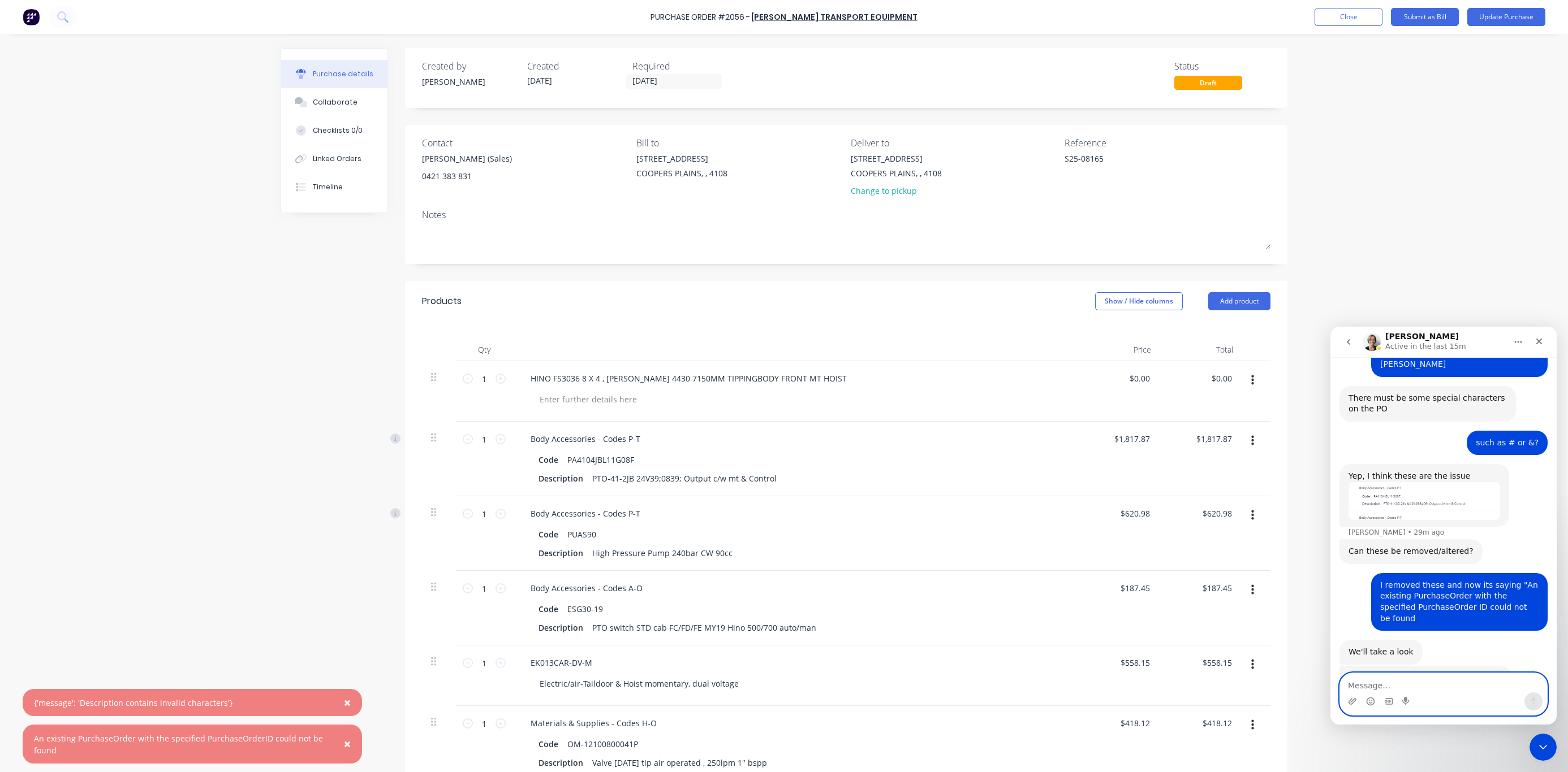
type textarea "x"
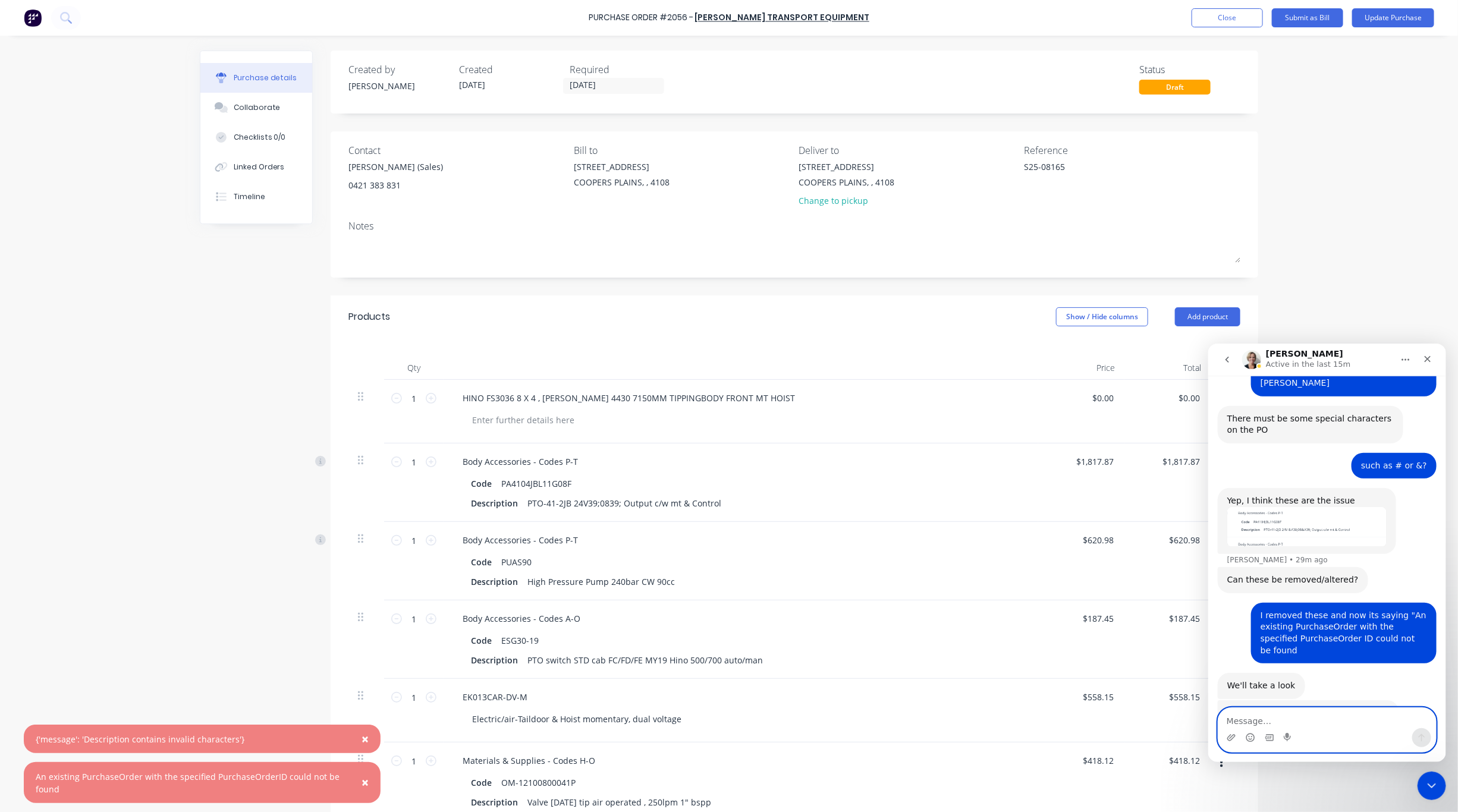
scroll to position [345, 0]
click at [1220, 601] on textarea "Message…" at bounding box center [1326, 718] width 218 height 20
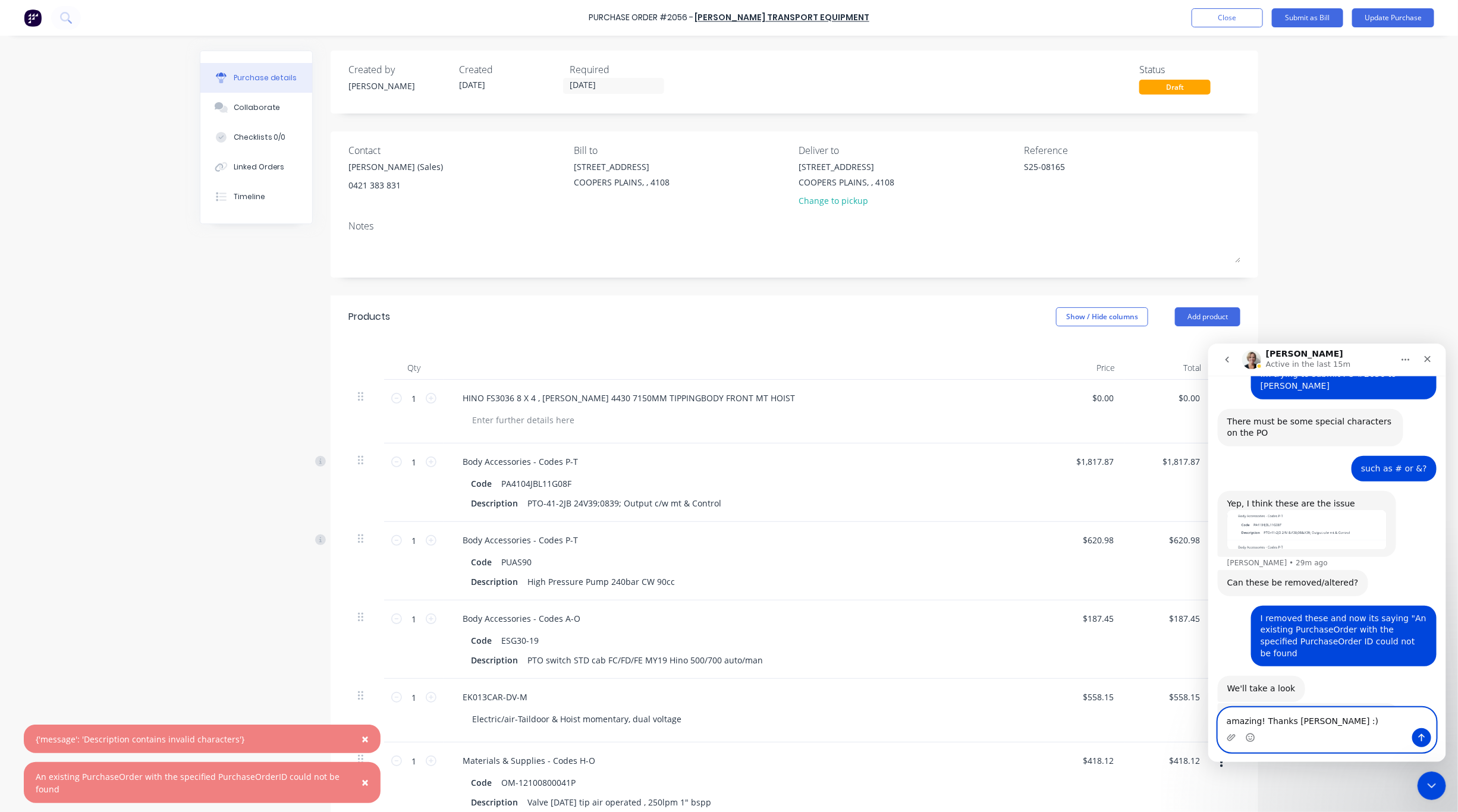
type textarea "amazing! Thanks [PERSON_NAME] :)"
click at [1220, 601] on icon "Send a message…" at bounding box center [1421, 737] width 7 height 8
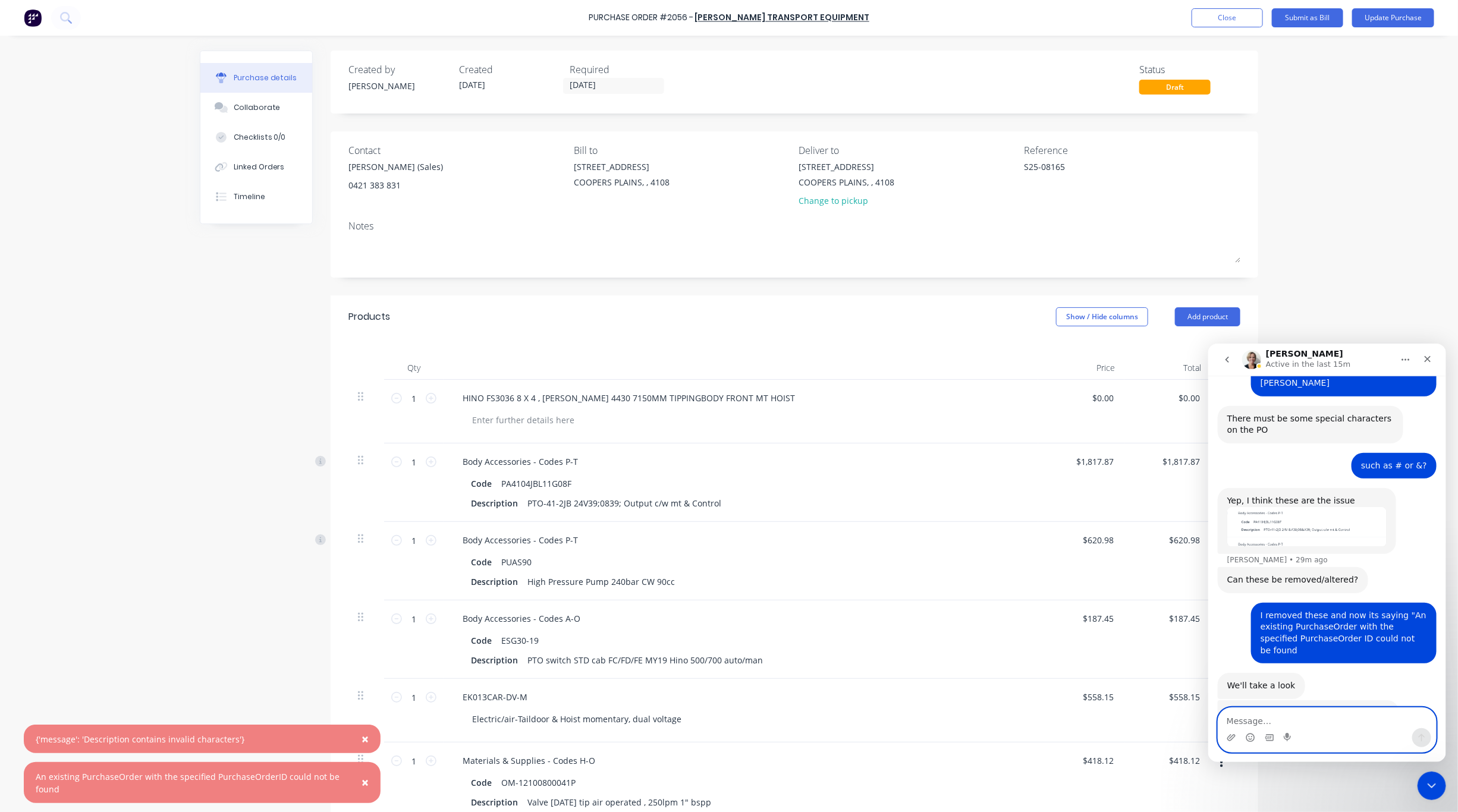
scroll to position [380, 0]
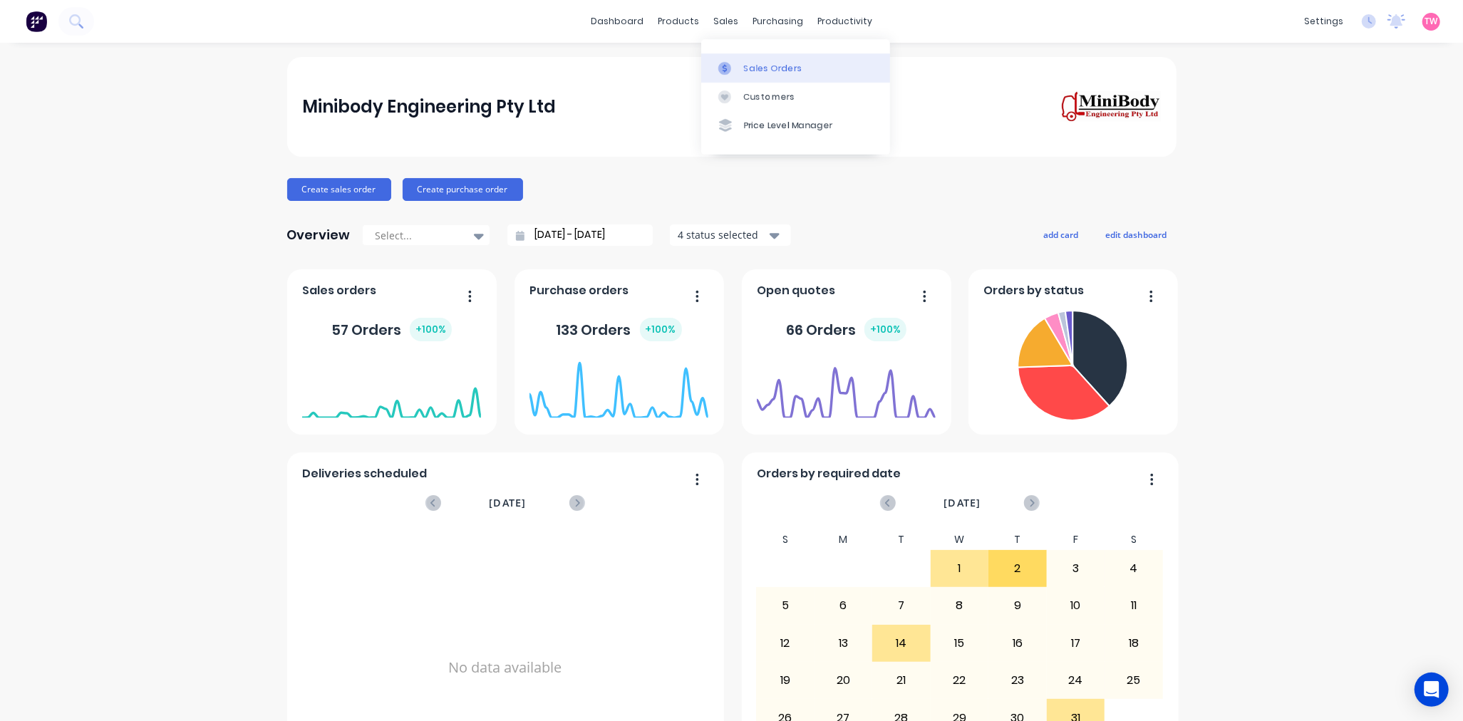
click at [766, 68] on div "Sales Orders" at bounding box center [773, 68] width 58 height 13
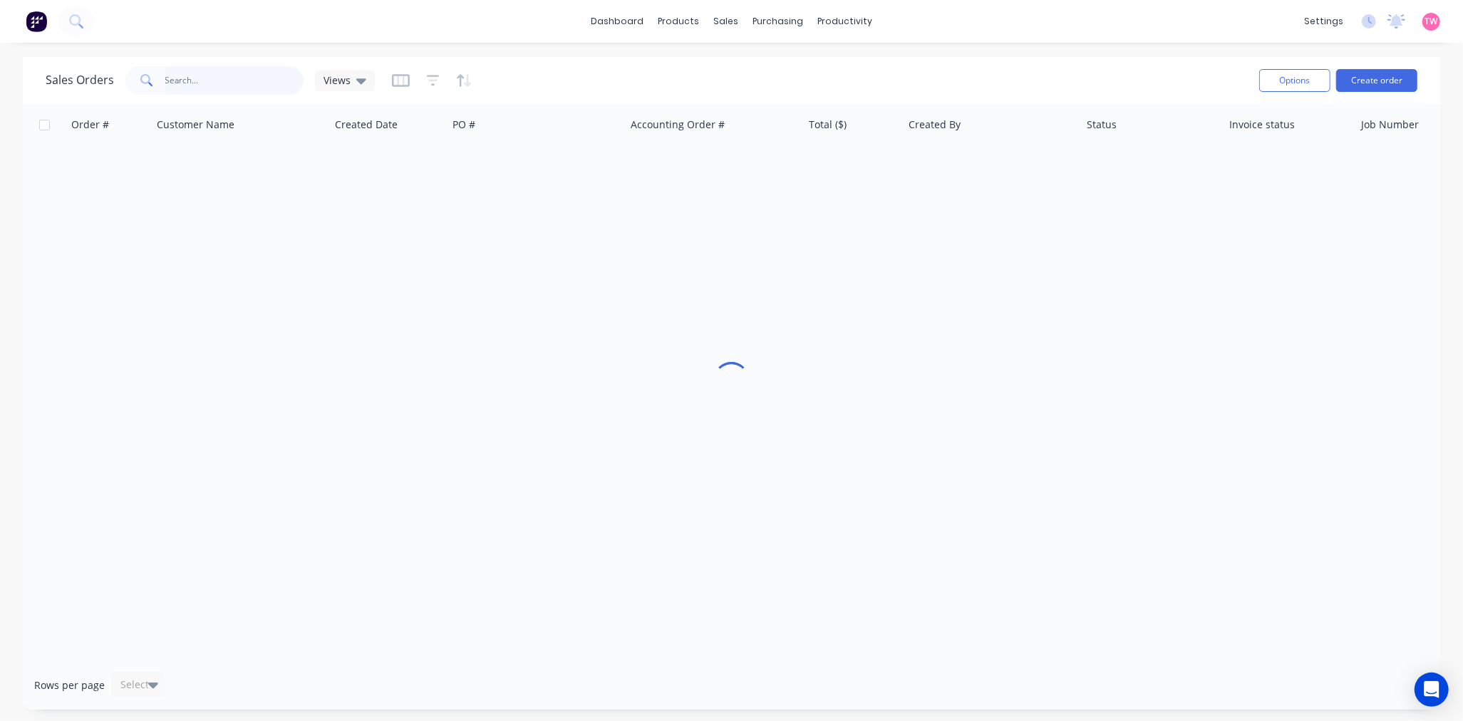
click at [182, 69] on input "text" at bounding box center [234, 80] width 139 height 28
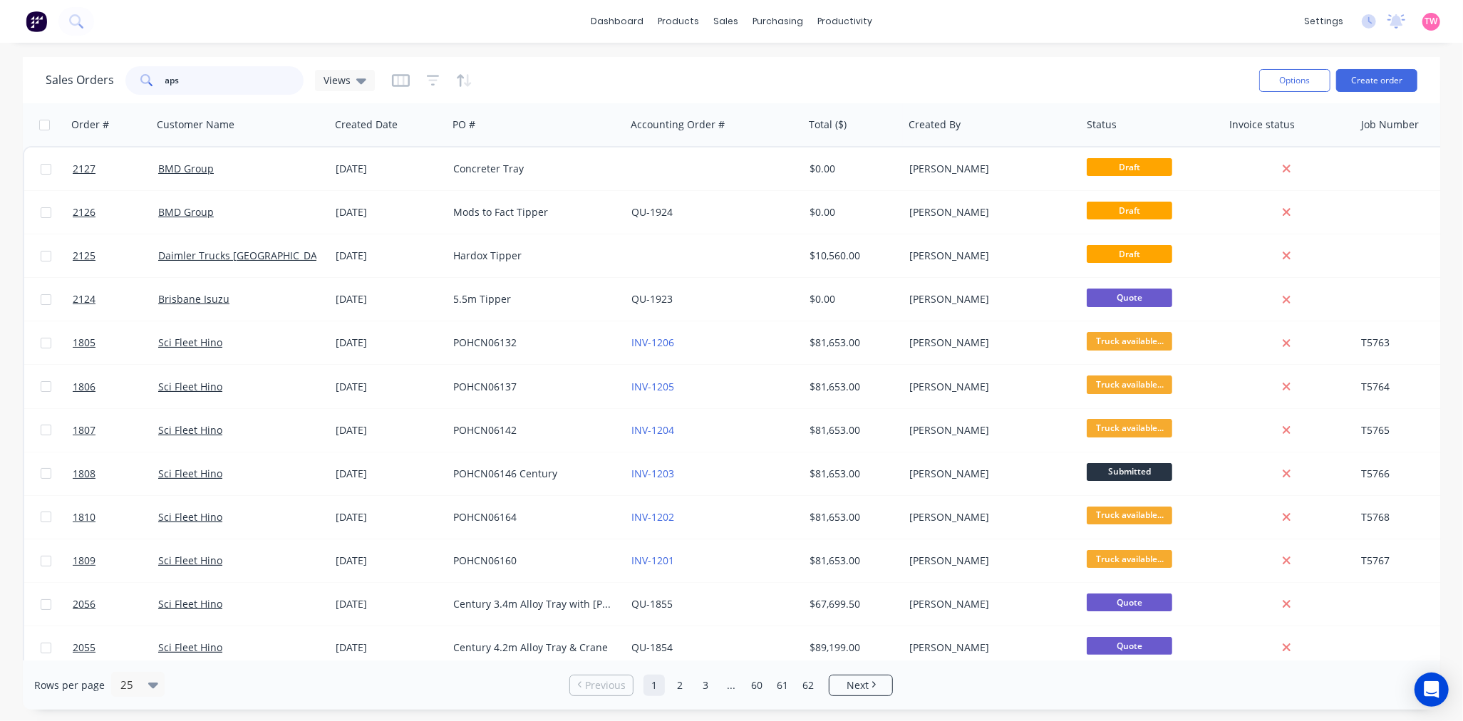
type input "aps"
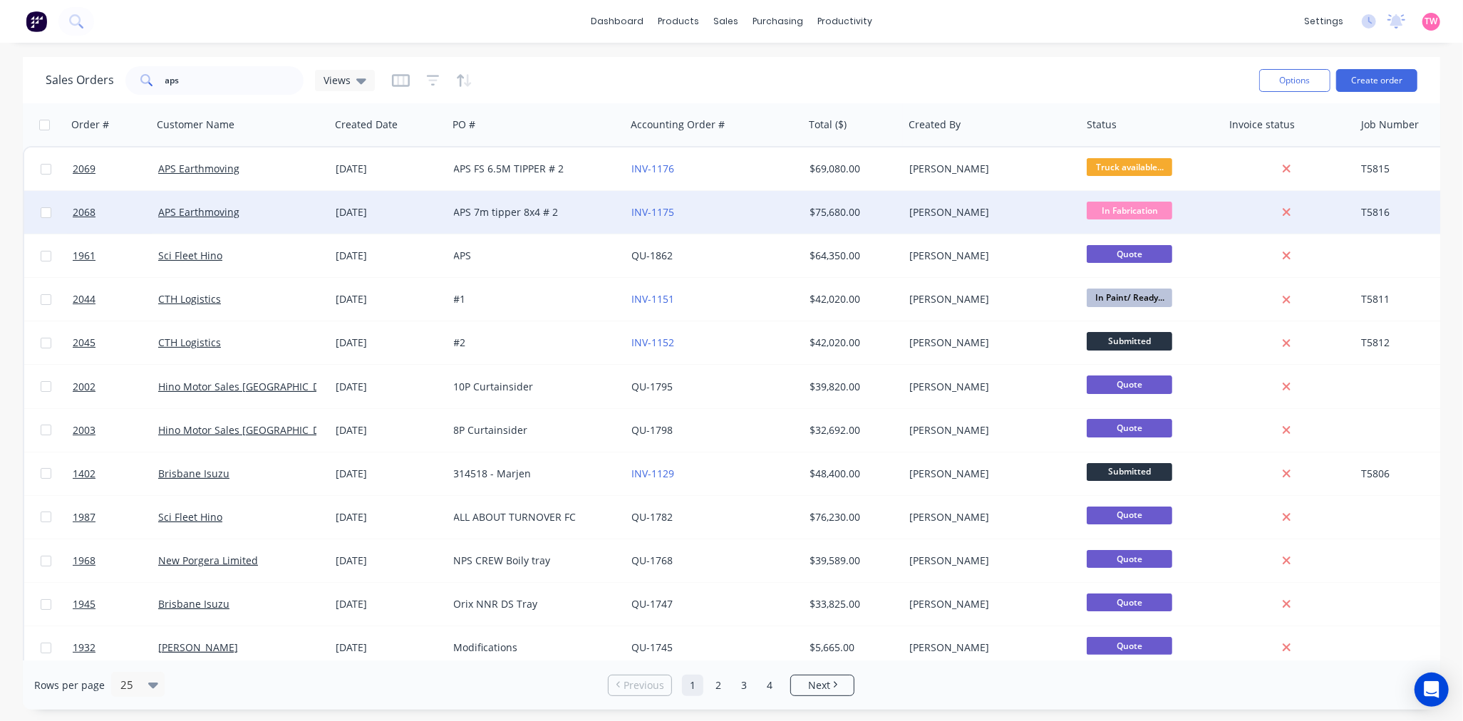
click at [280, 209] on div "APS Earthmoving" at bounding box center [237, 212] width 158 height 14
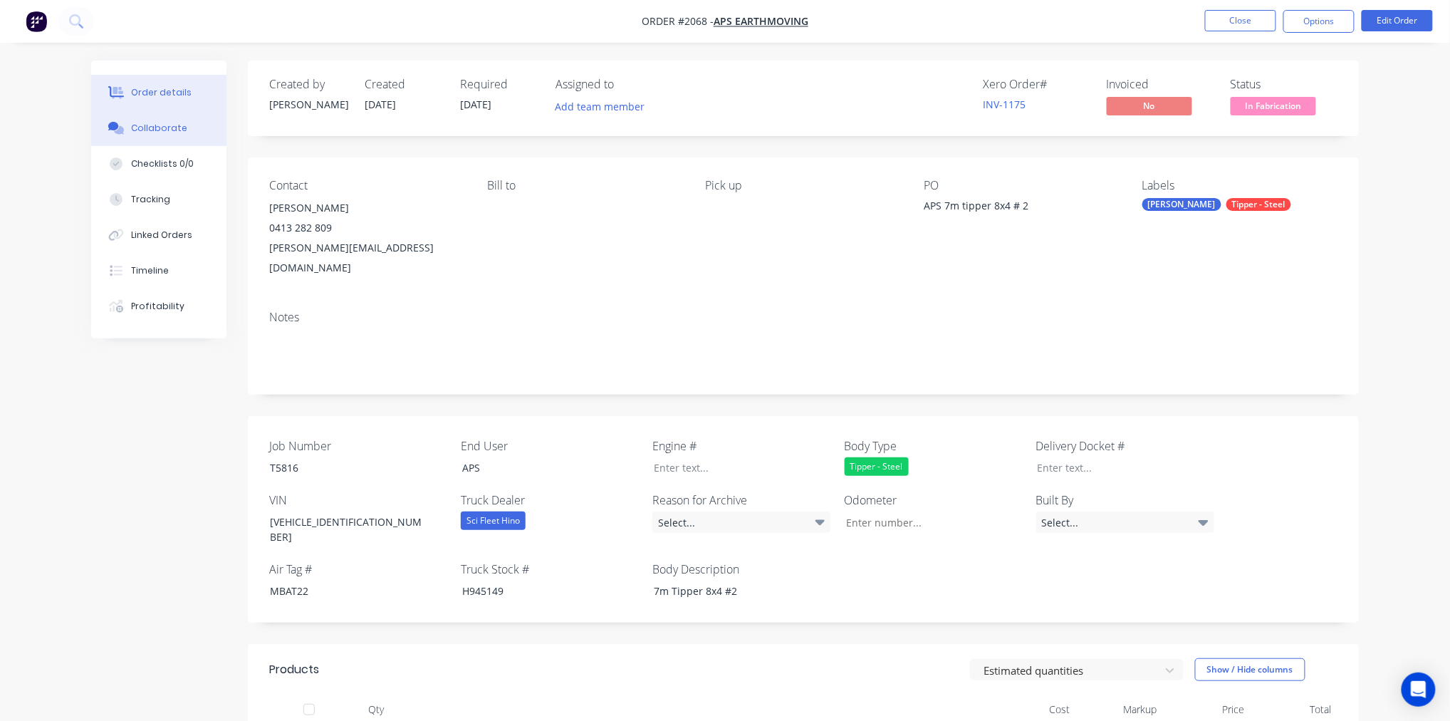
click at [172, 126] on div "Collaborate" at bounding box center [159, 128] width 56 height 13
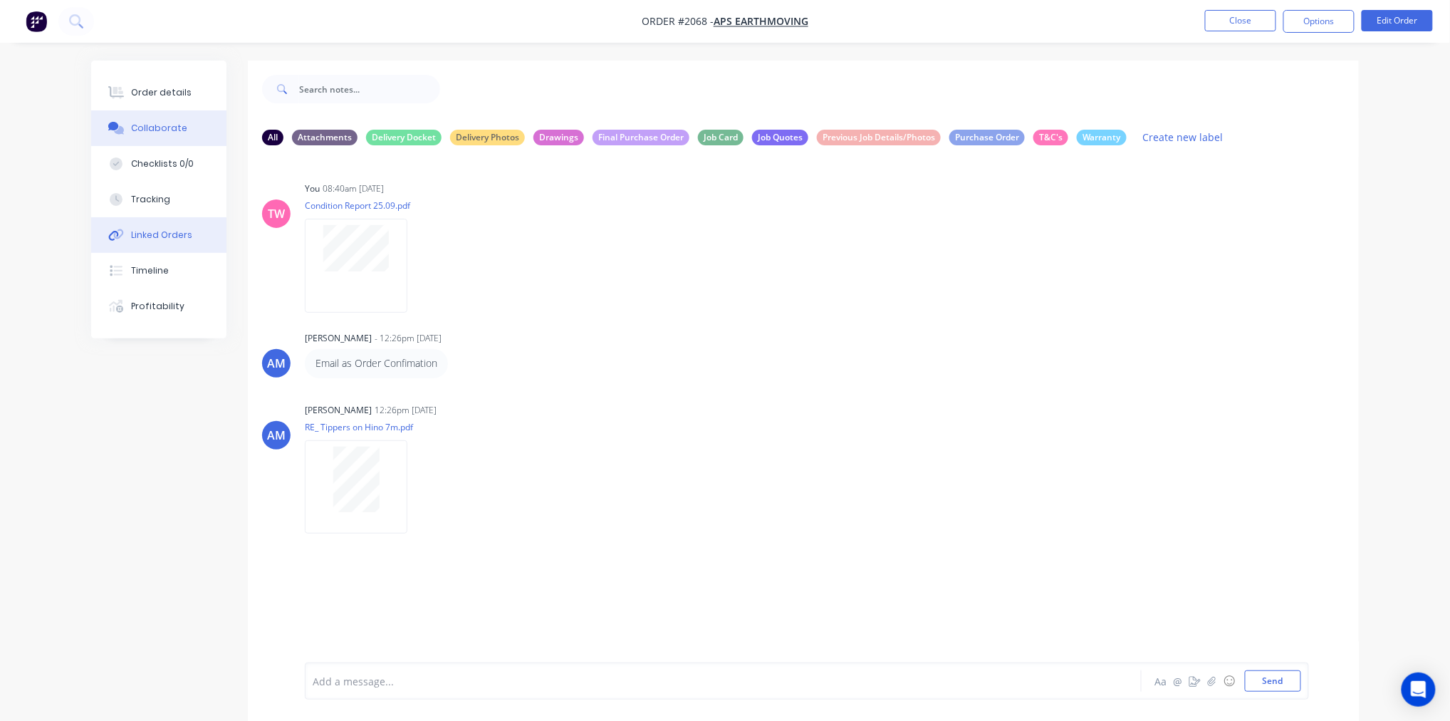
click at [157, 240] on div "Linked Orders" at bounding box center [161, 235] width 61 height 13
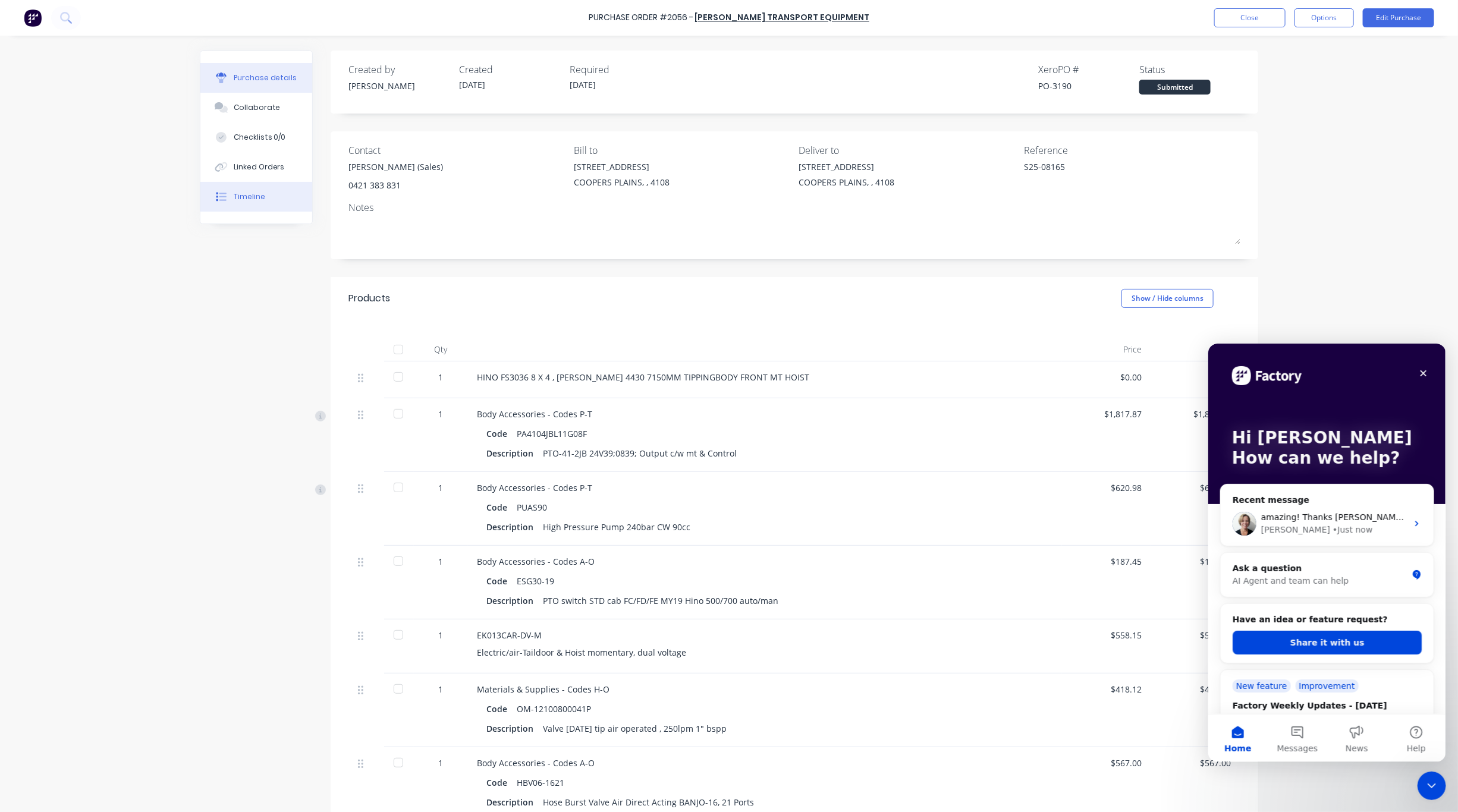
click at [234, 195] on div "Timeline" at bounding box center [250, 196] width 32 height 11
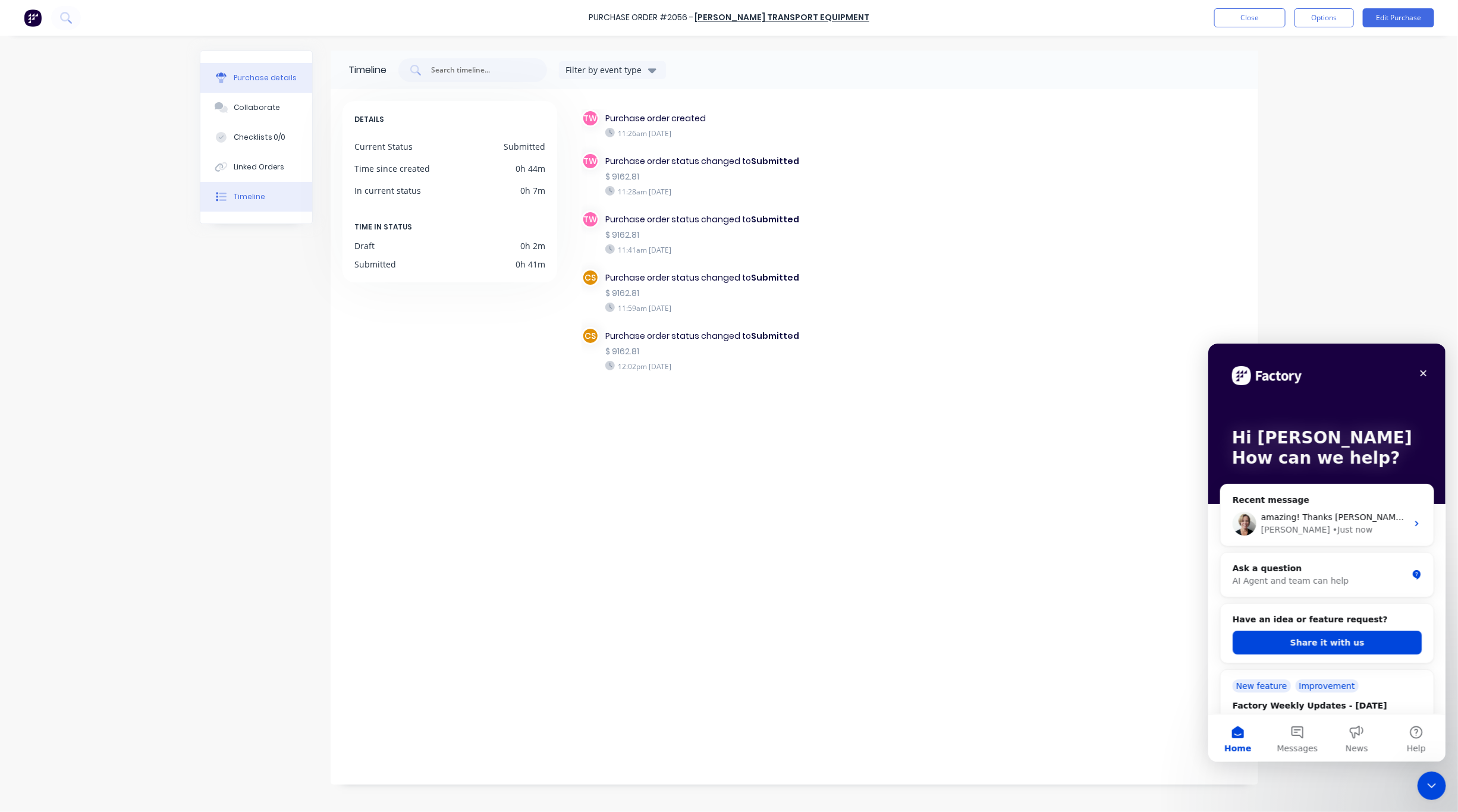
click at [245, 78] on div "Purchase details" at bounding box center [265, 78] width 63 height 11
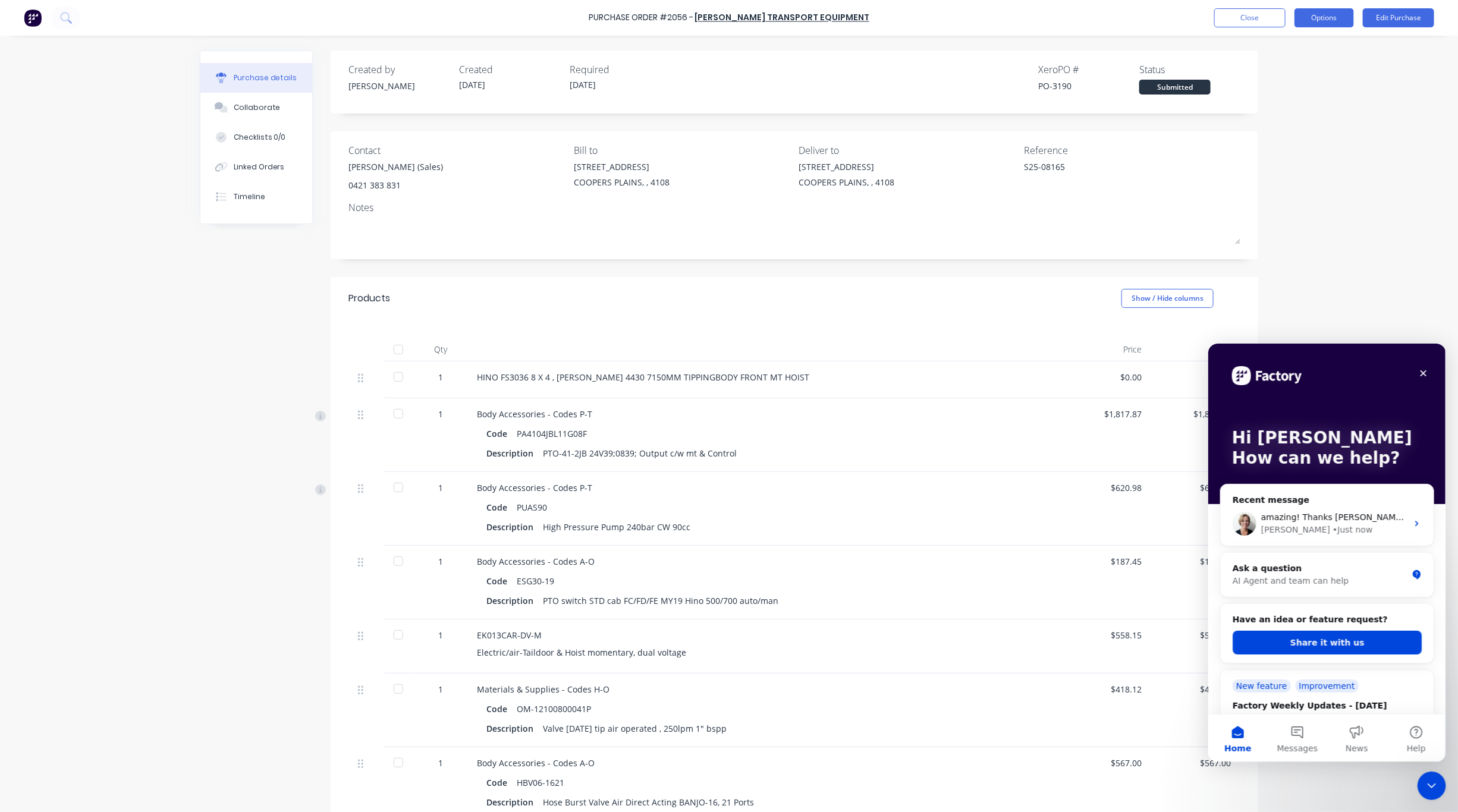
click at [1314, 12] on button "Options" at bounding box center [1324, 18] width 59 height 19
click at [1283, 47] on div "Print / Email" at bounding box center [1298, 48] width 92 height 18
click at [1293, 69] on div "With pricing" at bounding box center [1298, 72] width 92 height 18
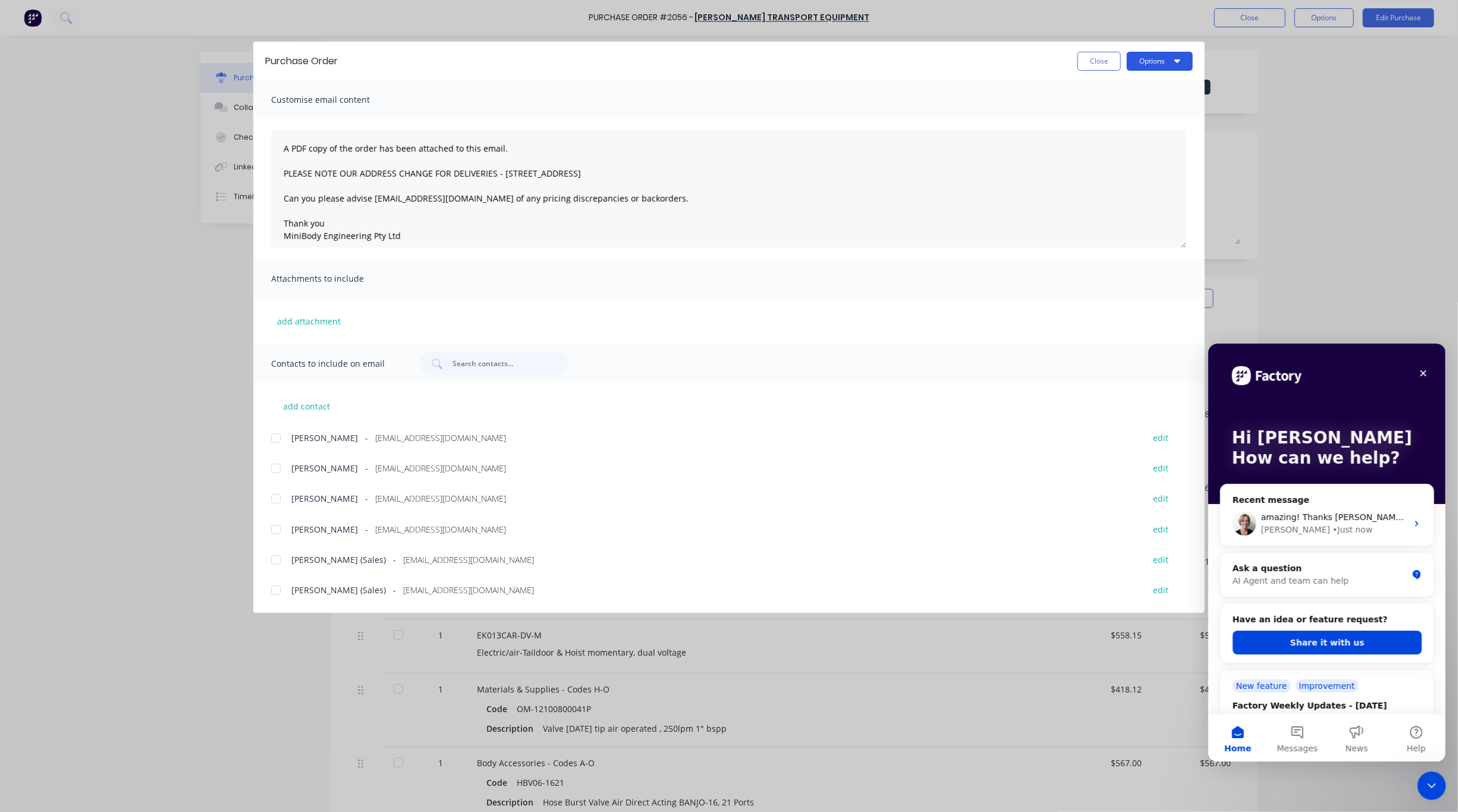
click at [1156, 63] on button "Options" at bounding box center [1159, 61] width 66 height 19
click at [275, 594] on div at bounding box center [275, 590] width 23 height 23
click at [1143, 69] on button "Options" at bounding box center [1159, 61] width 66 height 19
click at [1124, 138] on div "Email" at bounding box center [1137, 139] width 92 height 18
click at [1099, 65] on button "Close" at bounding box center [1099, 61] width 43 height 19
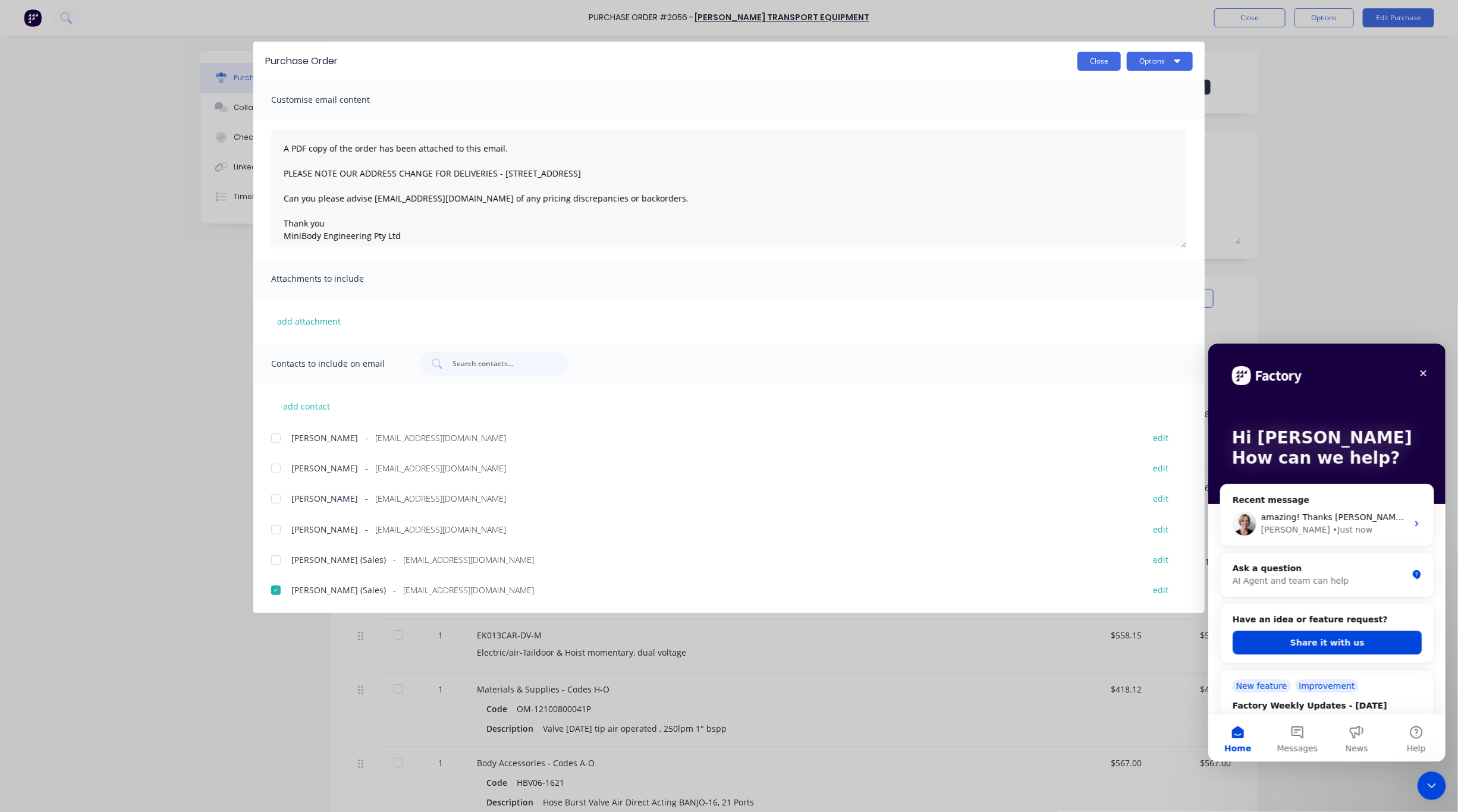
type textarea "x"
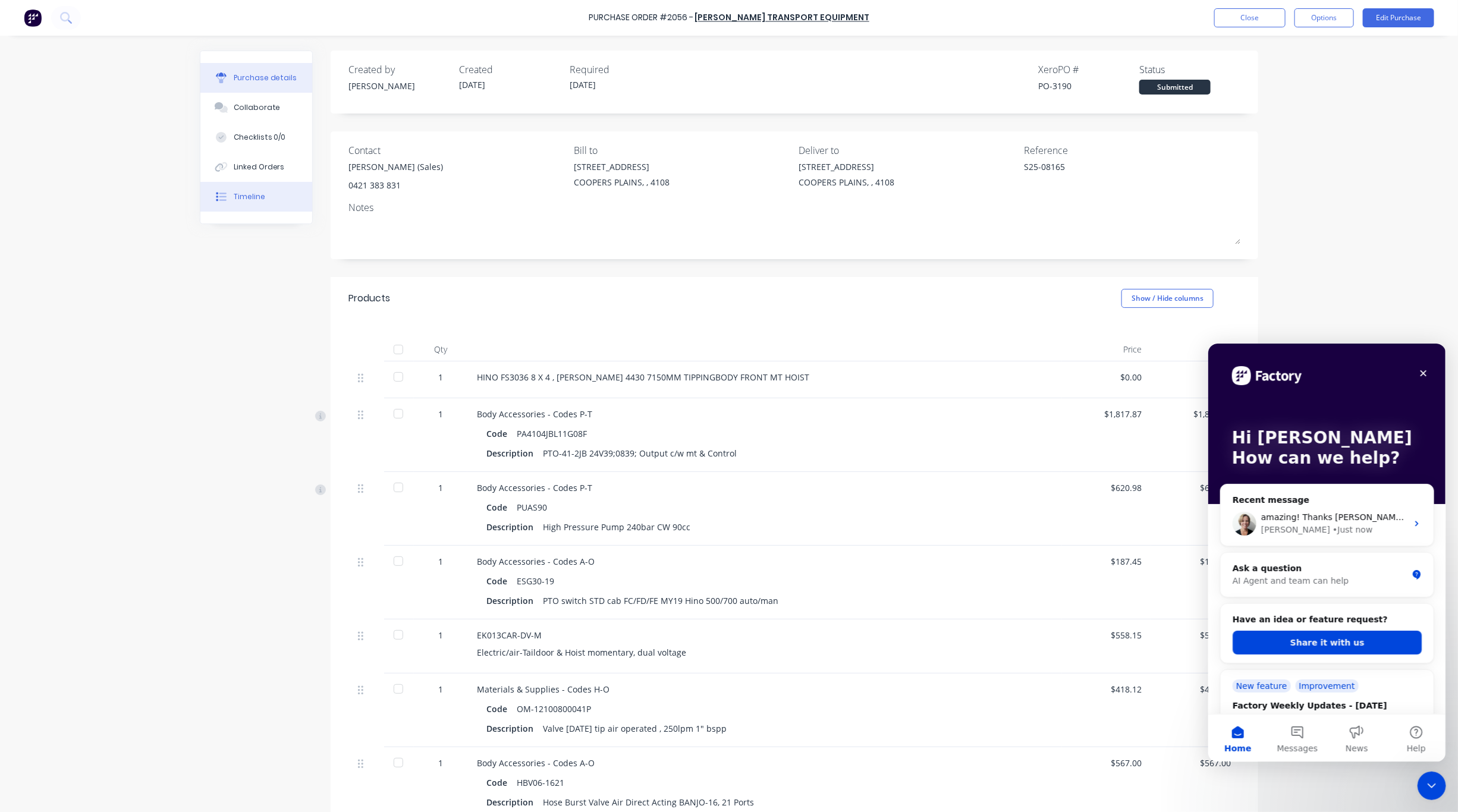
click at [245, 202] on button "Timeline" at bounding box center [256, 197] width 112 height 30
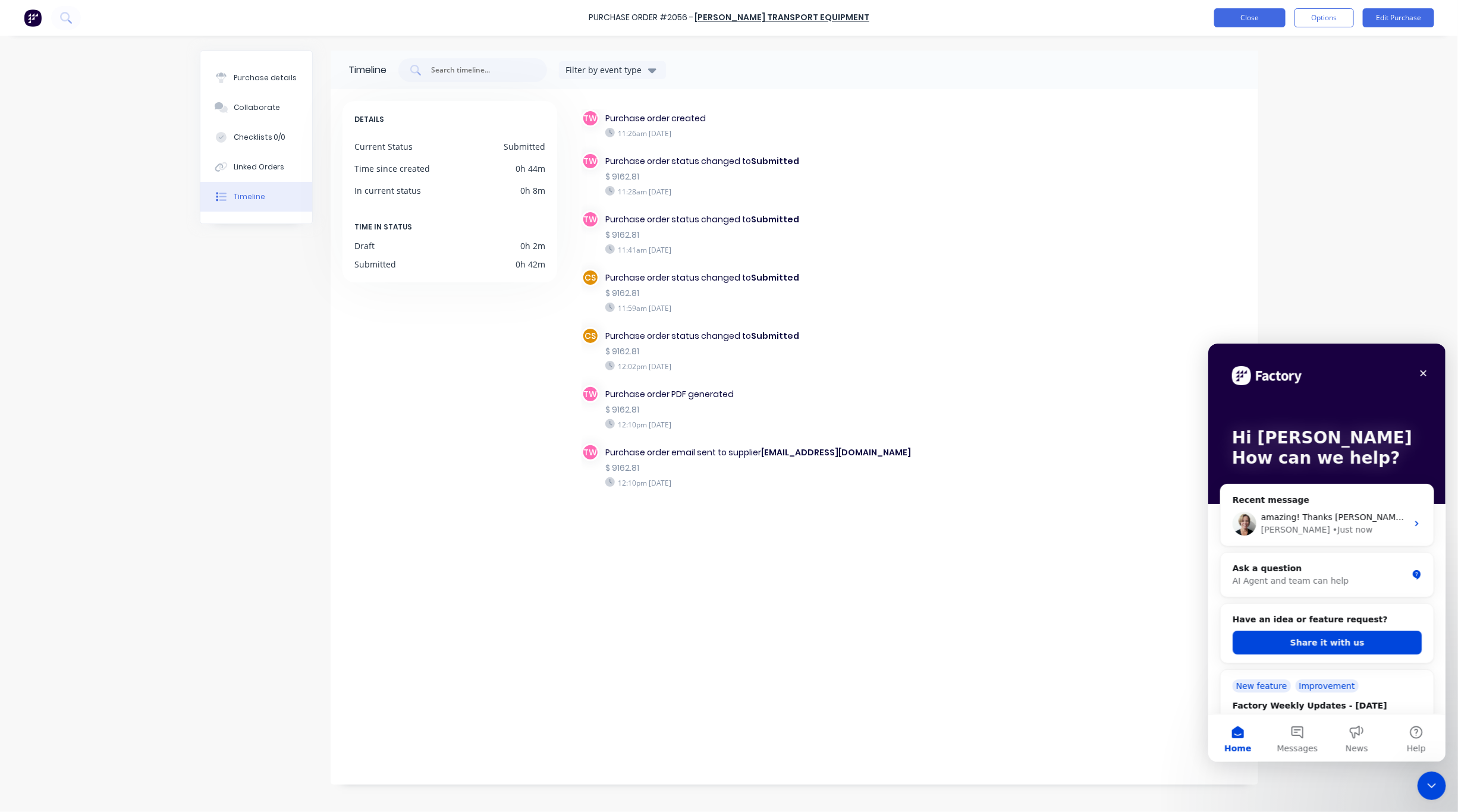
click at [1262, 12] on button "Close" at bounding box center [1249, 18] width 71 height 19
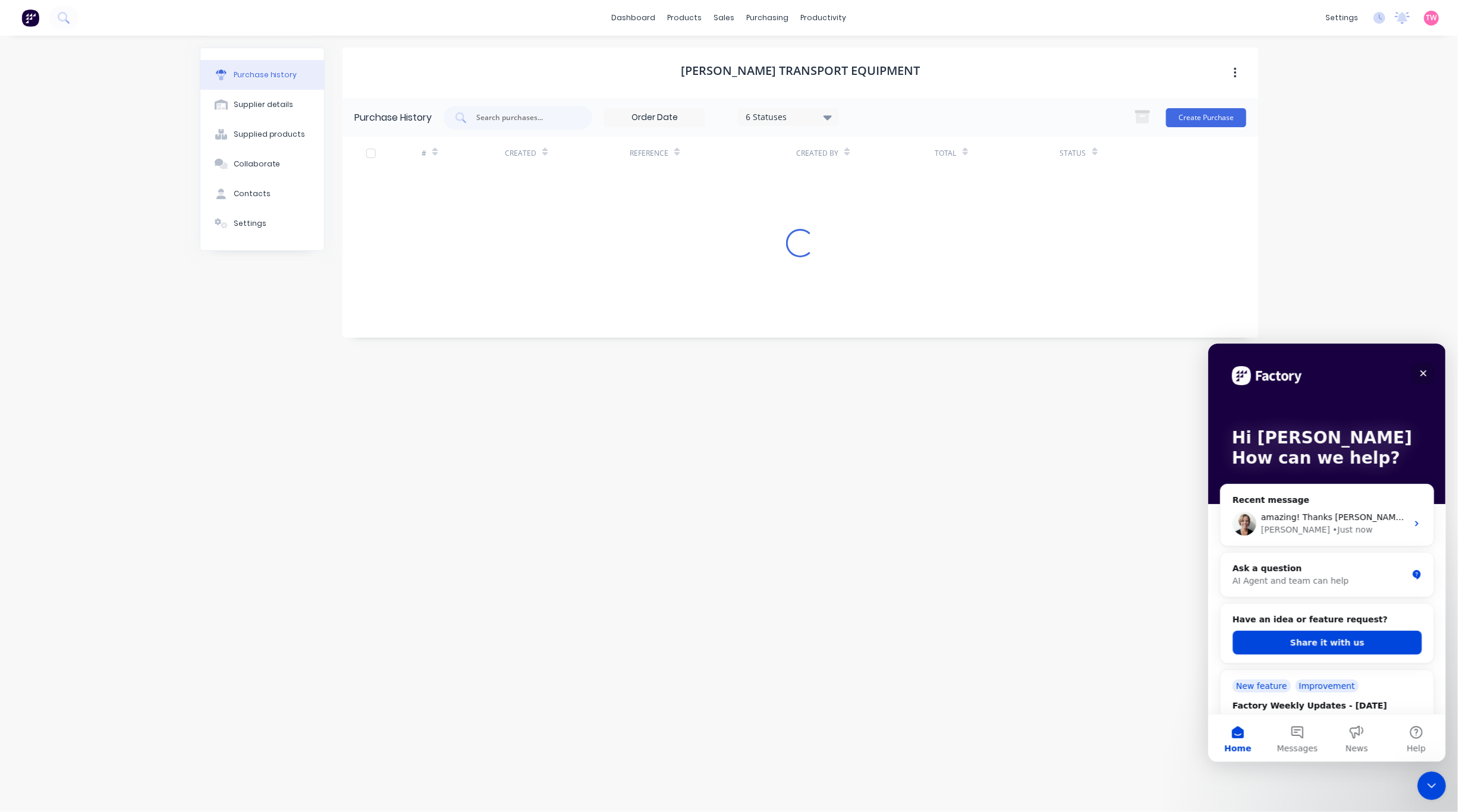
click at [1418, 370] on icon "Close" at bounding box center [1422, 372] width 9 height 9
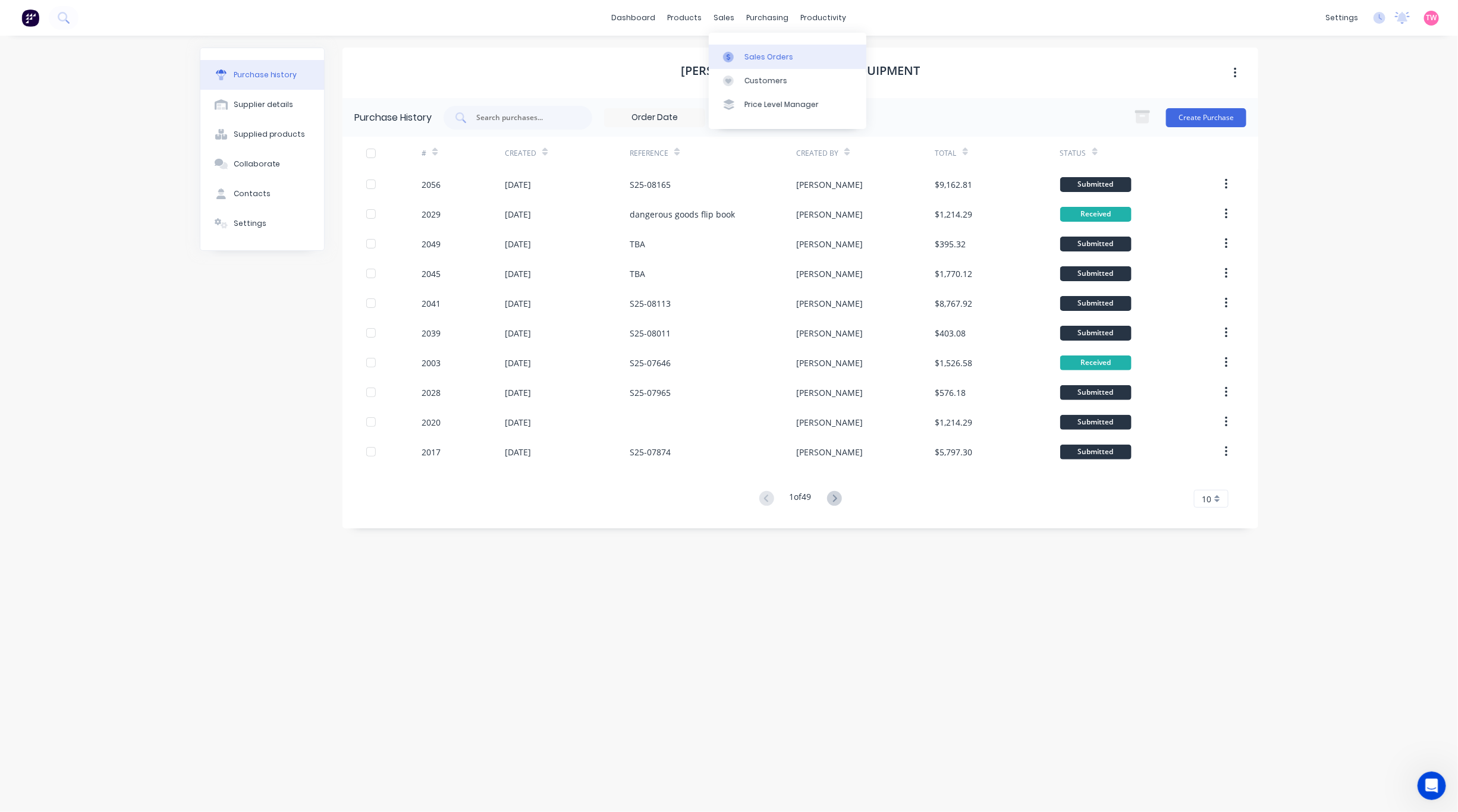
click at [767, 58] on div "Sales Orders" at bounding box center [769, 57] width 48 height 11
